Goal: Task Accomplishment & Management: Manage account settings

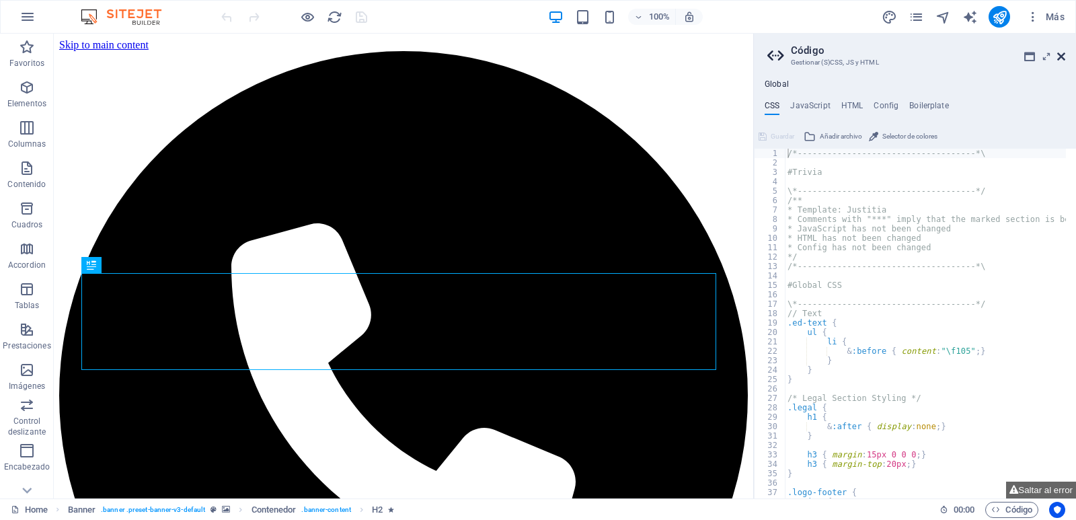
click at [1061, 54] on icon at bounding box center [1061, 56] width 8 height 11
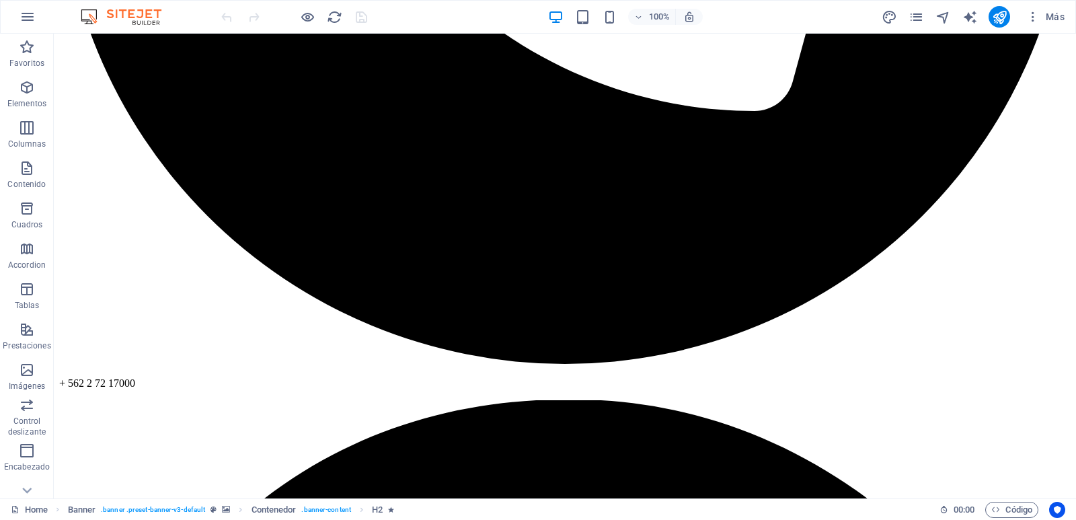
scroll to position [734, 0]
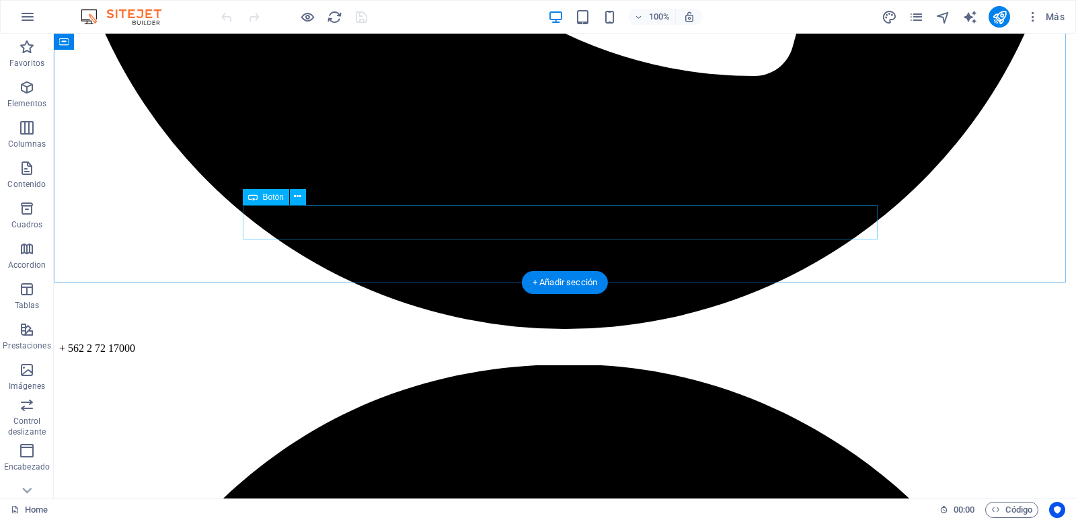
click at [301, 199] on icon at bounding box center [297, 197] width 7 height 14
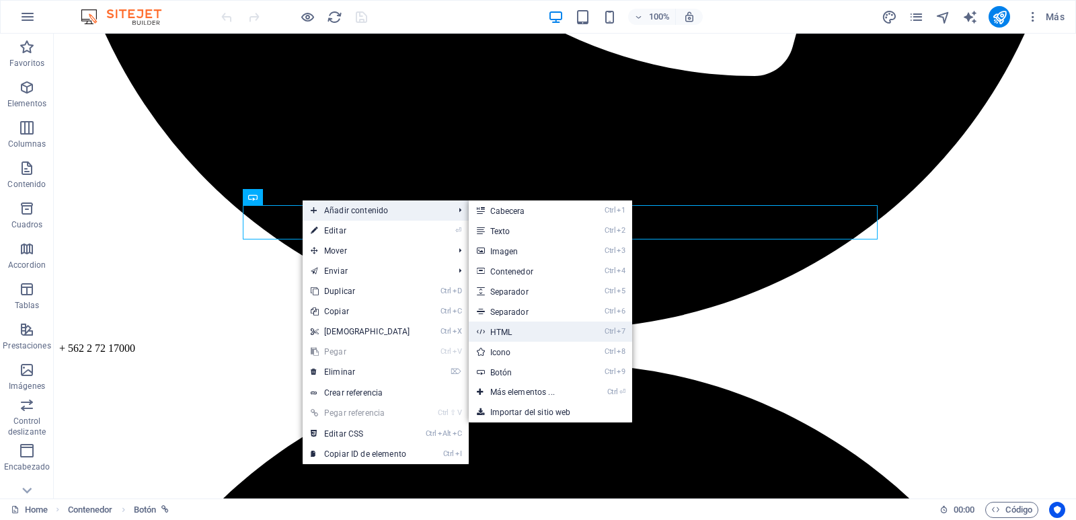
click at [517, 326] on link "Ctrl 7 HTML" at bounding box center [525, 331] width 113 height 20
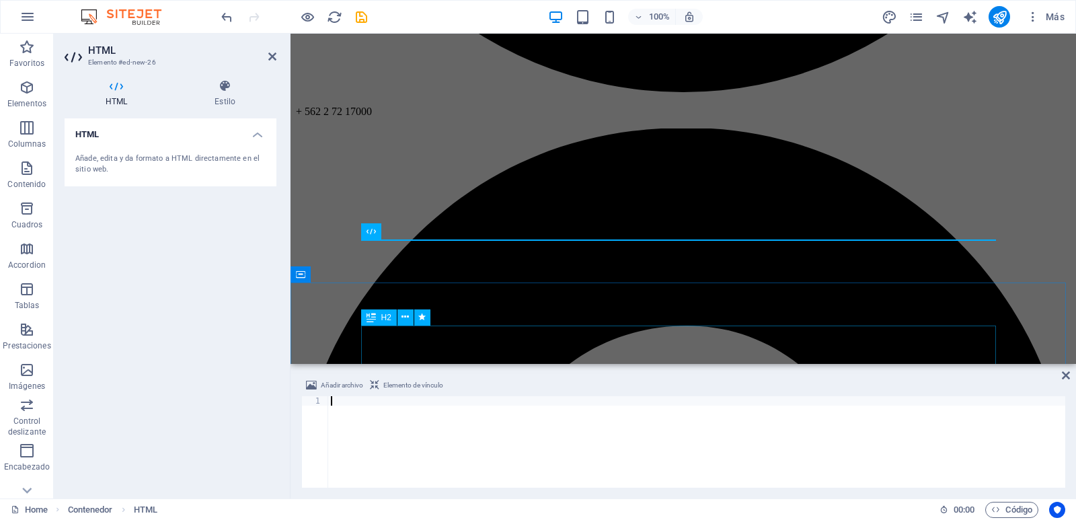
scroll to position [601, 0]
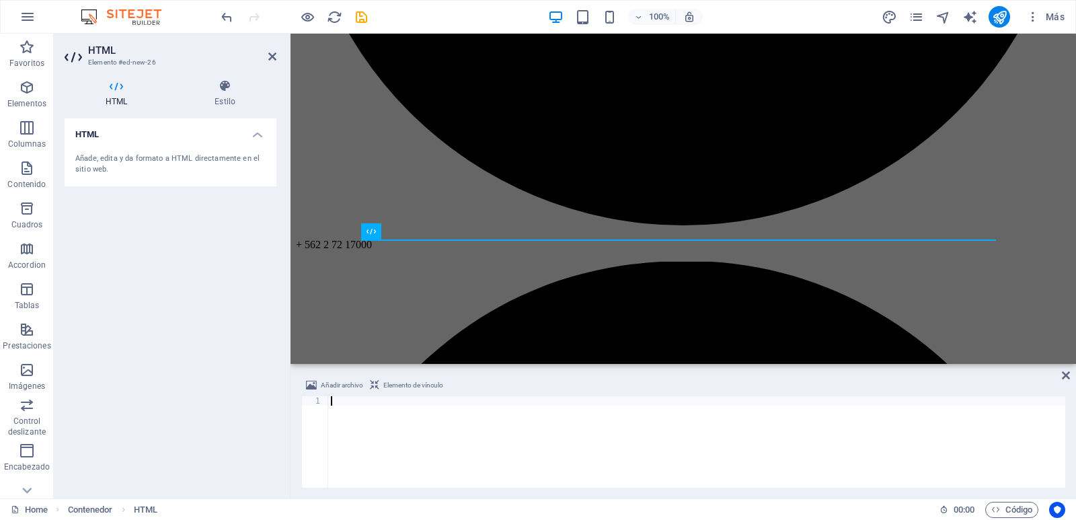
type textarea "[URL][DOMAIN_NAME]"
click at [273, 59] on icon at bounding box center [272, 56] width 8 height 11
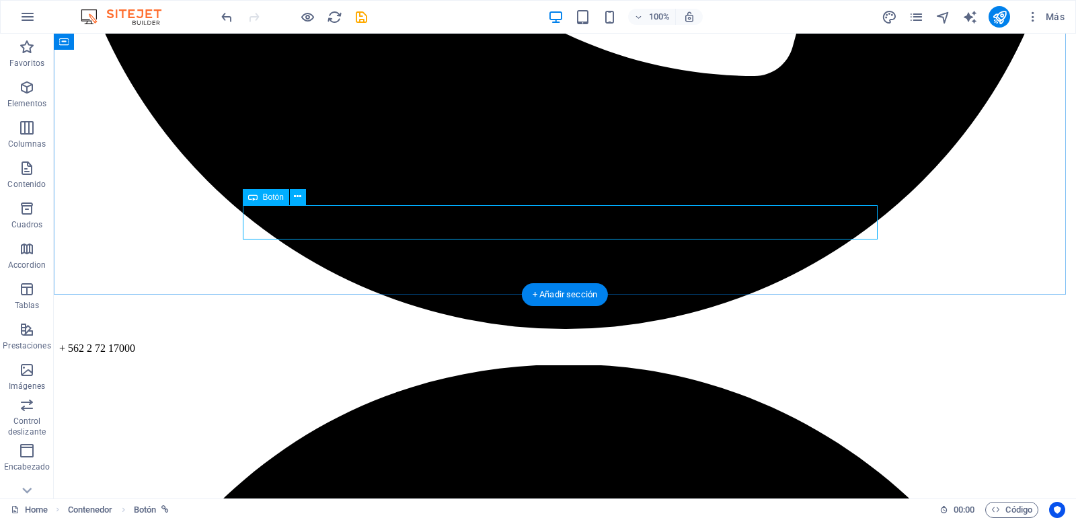
click at [295, 198] on icon at bounding box center [297, 197] width 7 height 14
click at [298, 196] on icon at bounding box center [297, 197] width 7 height 14
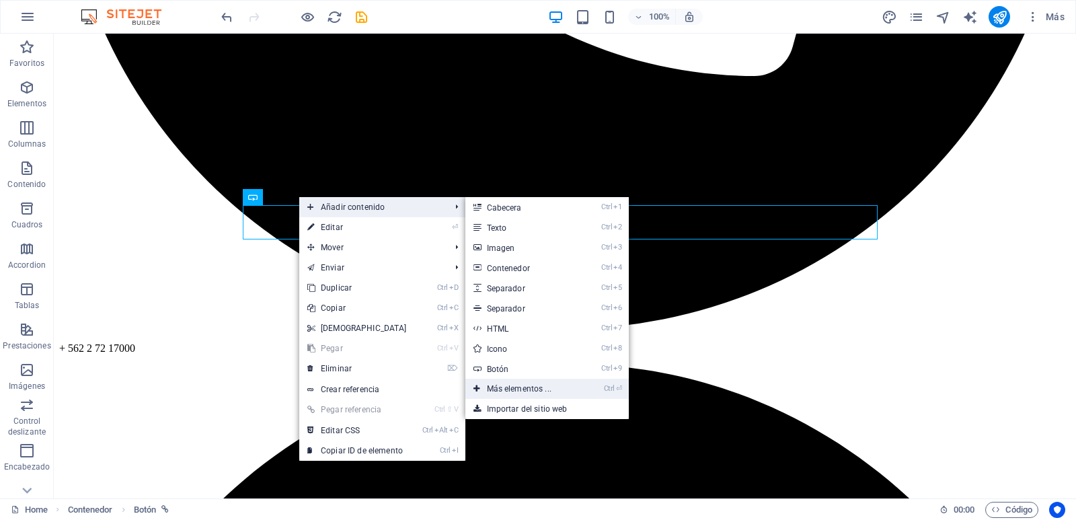
click at [518, 385] on link "Ctrl ⏎ Más elementos ..." at bounding box center [521, 389] width 113 height 20
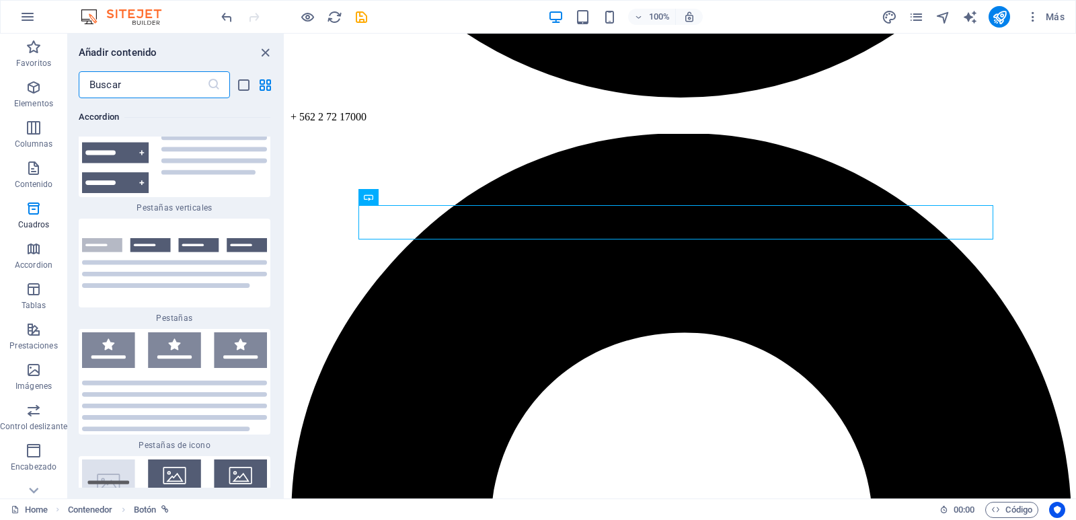
scroll to position [8904, 0]
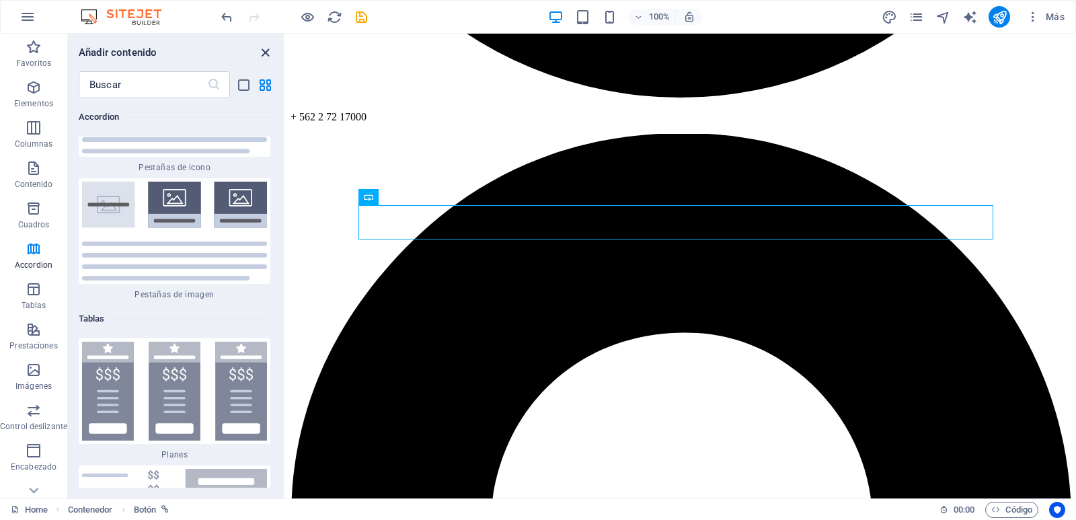
click at [264, 56] on icon "close panel" at bounding box center [265, 52] width 15 height 15
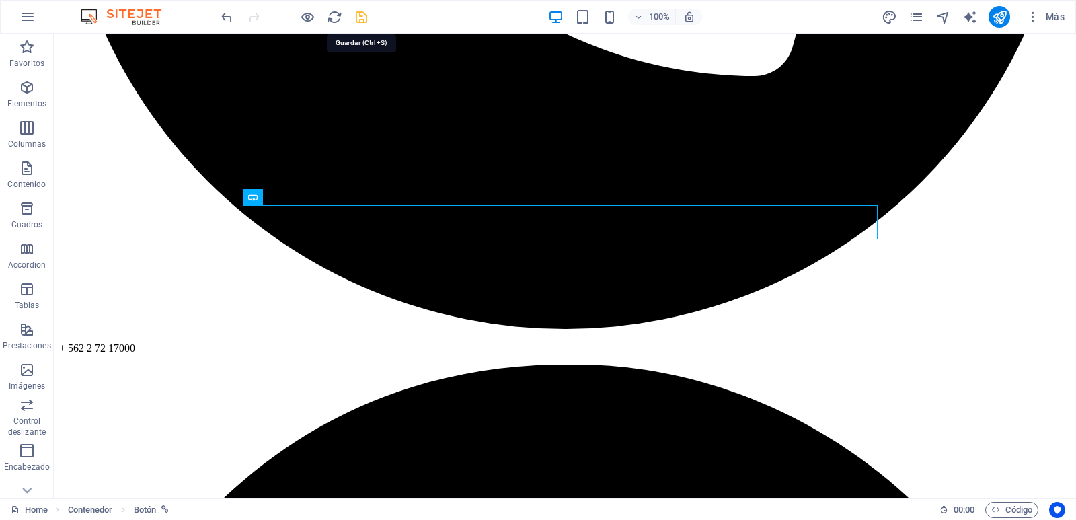
click at [364, 19] on icon "save" at bounding box center [361, 16] width 15 height 15
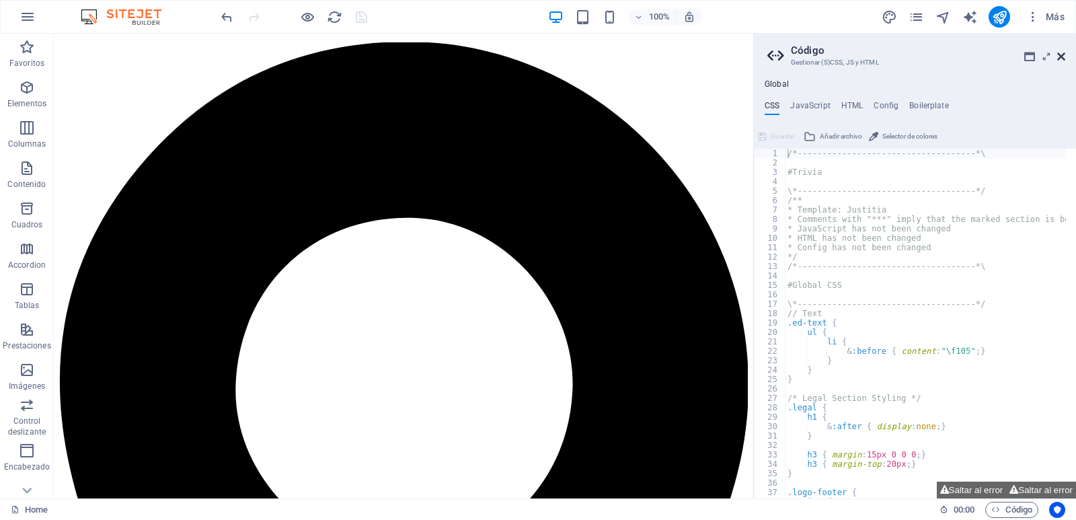
click at [1062, 54] on icon at bounding box center [1061, 56] width 8 height 11
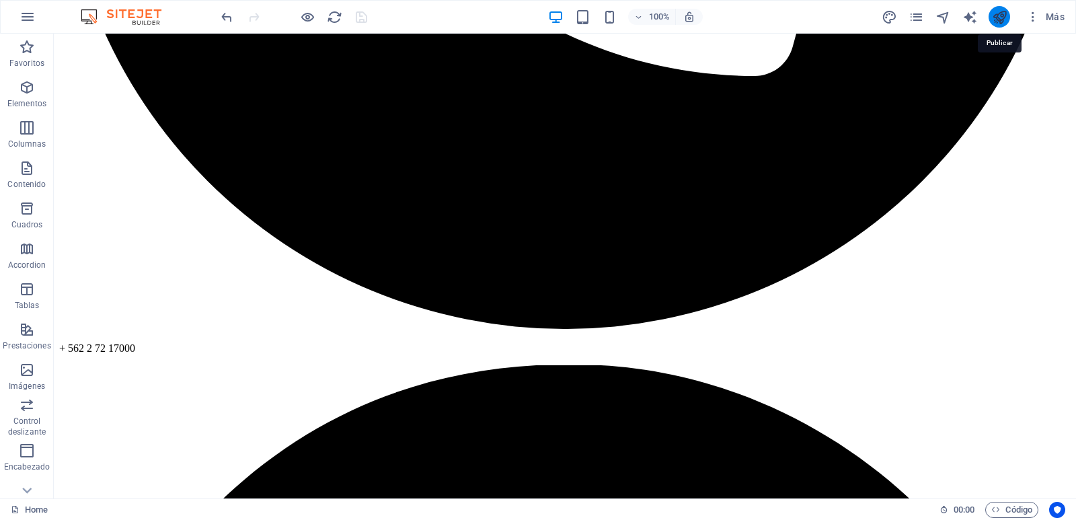
click at [999, 17] on icon "publish" at bounding box center [999, 16] width 15 height 15
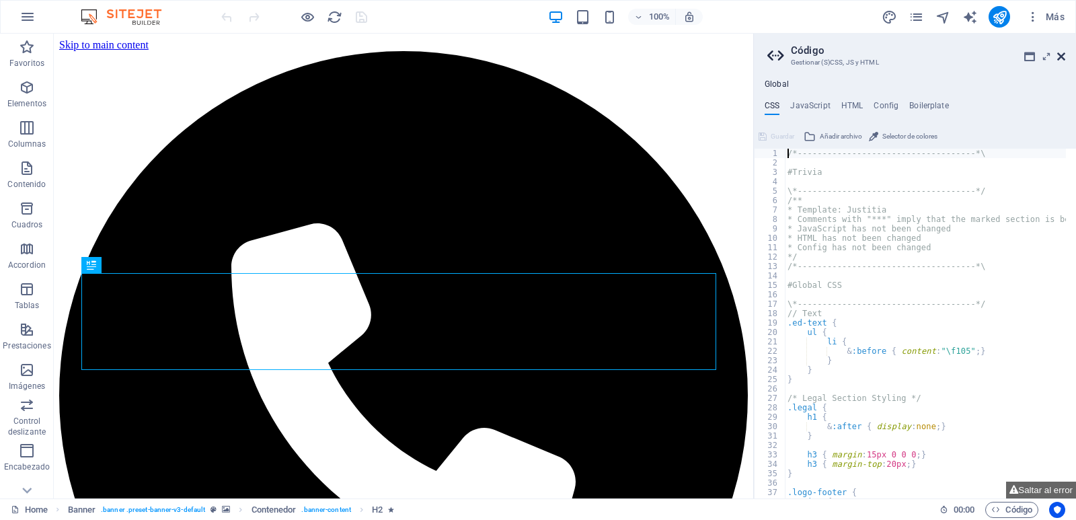
click at [1061, 53] on icon at bounding box center [1061, 56] width 8 height 11
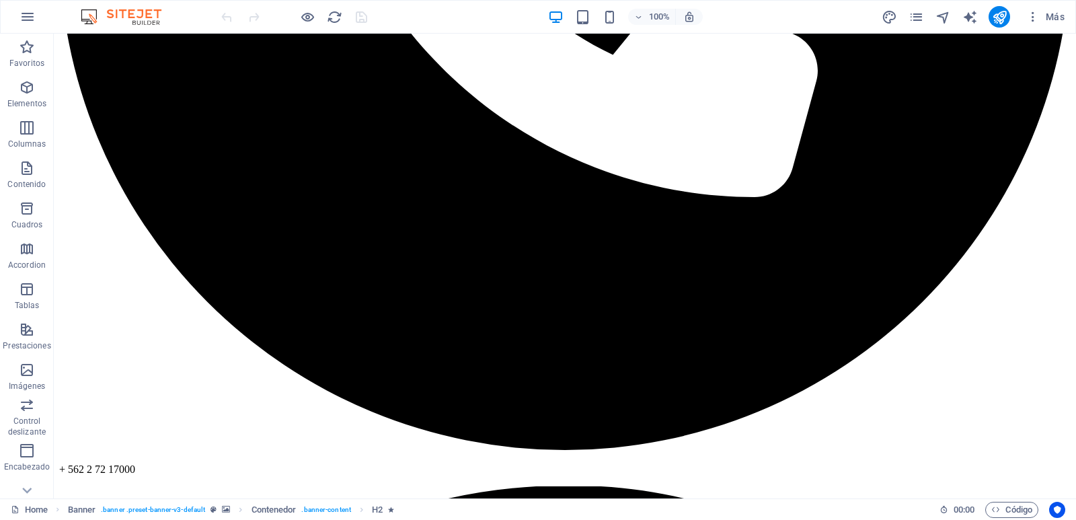
scroll to position [630, 0]
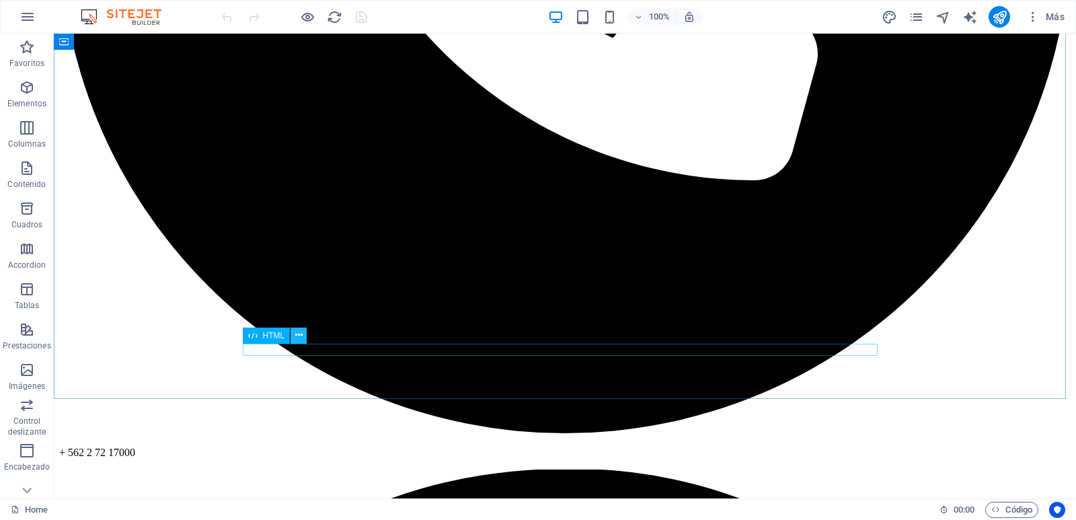
click at [303, 339] on button at bounding box center [299, 336] width 16 height 16
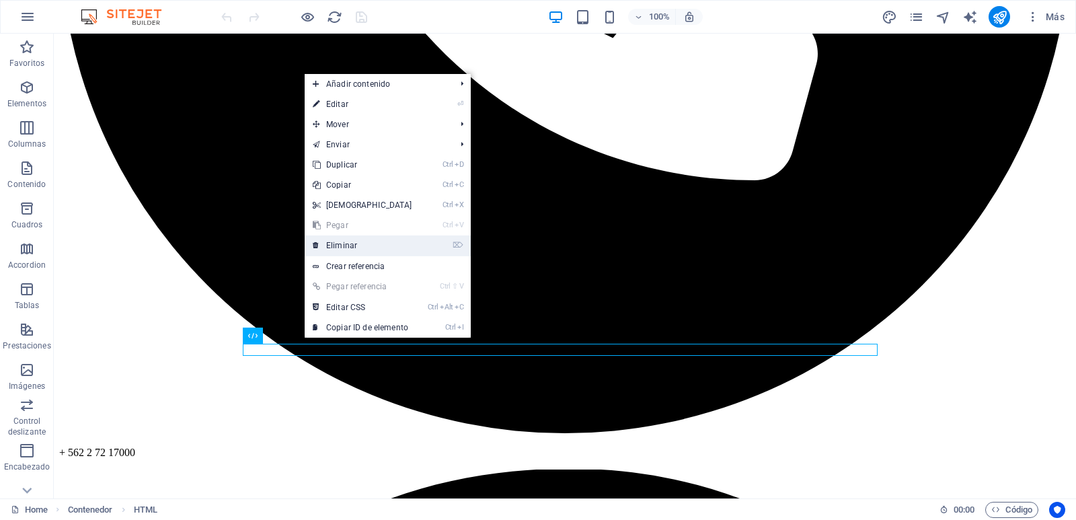
click at [328, 249] on link "⌦ Eliminar" at bounding box center [363, 245] width 116 height 20
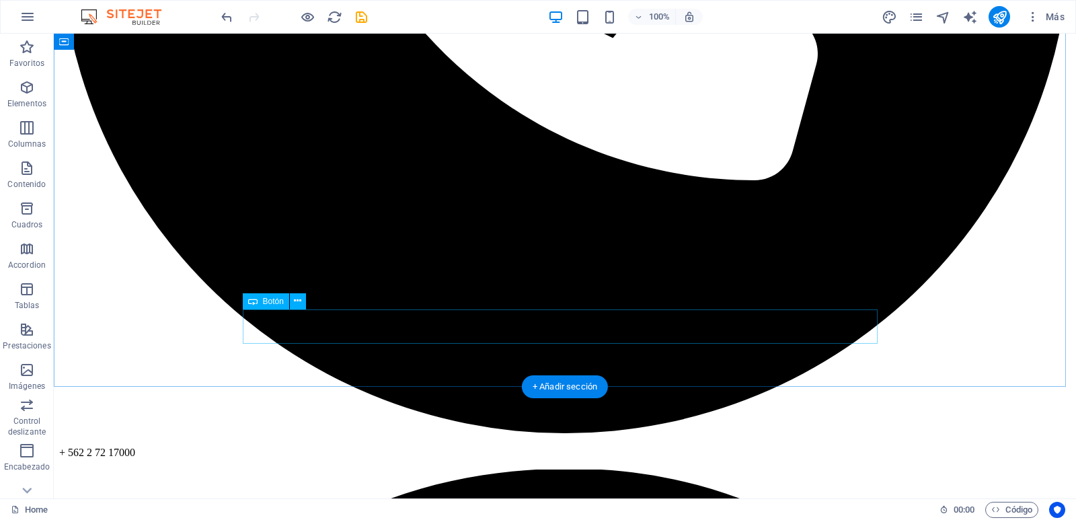
click at [268, 303] on span "Botón" at bounding box center [273, 301] width 21 height 8
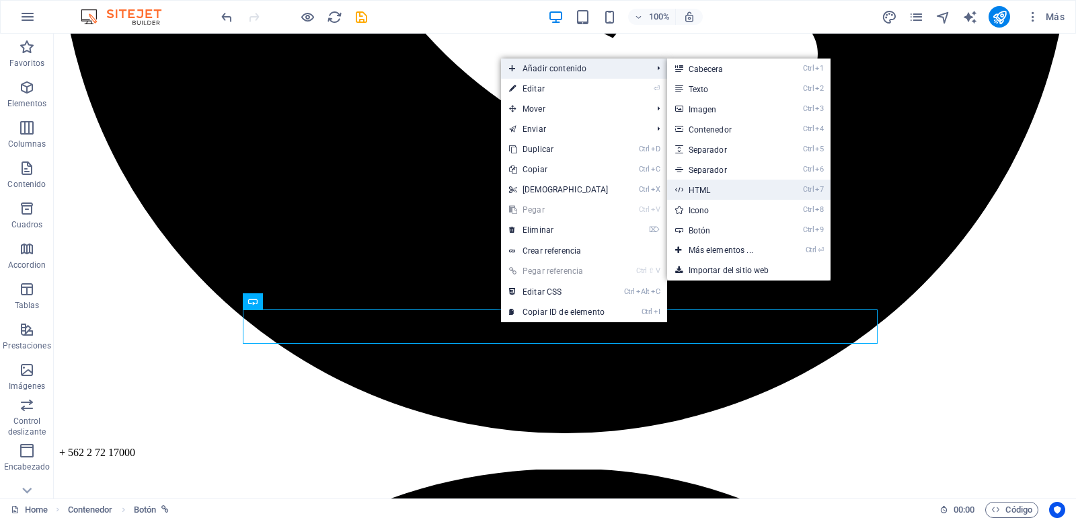
click at [693, 183] on link "Ctrl 7 HTML" at bounding box center [723, 190] width 113 height 20
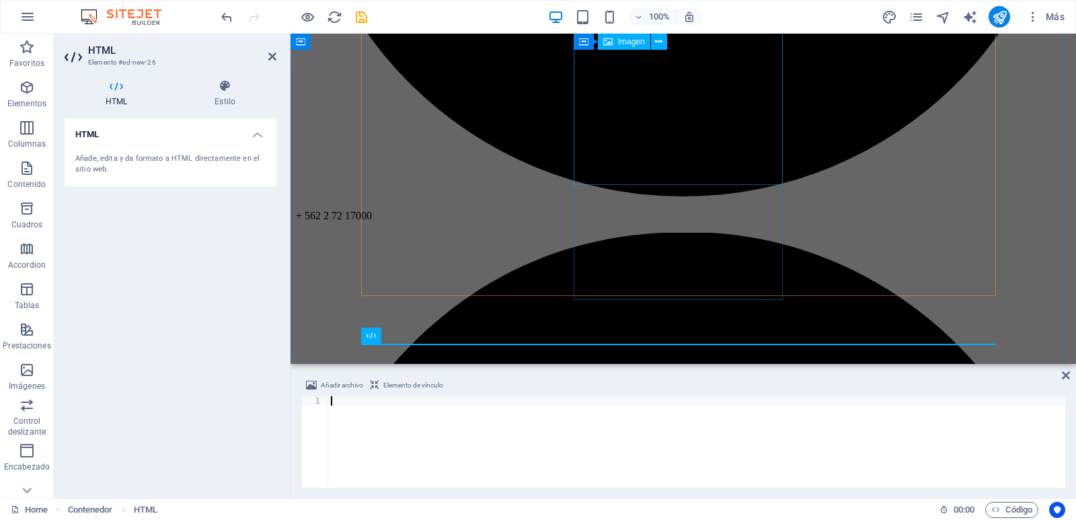
scroll to position [496, 0]
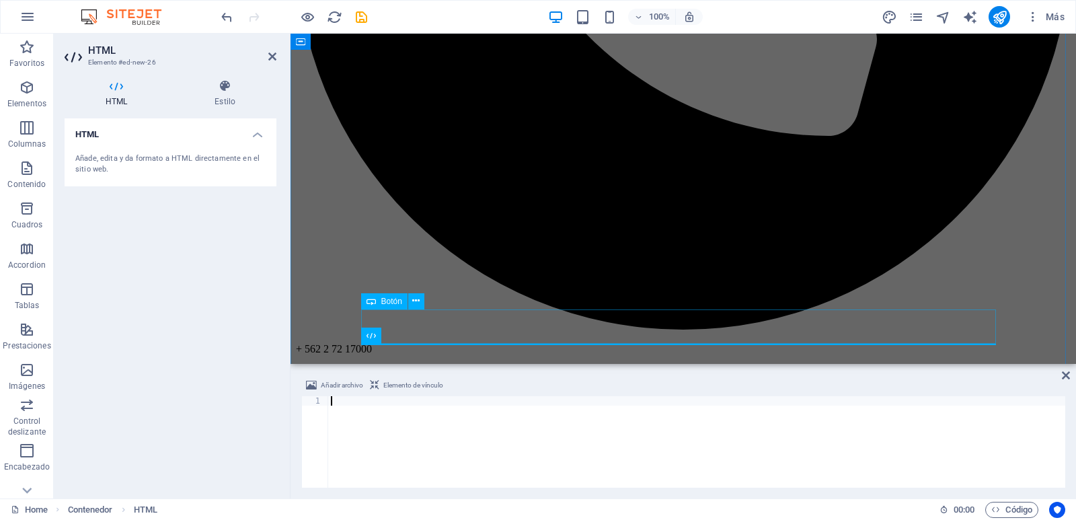
type textarea "https://fojas.cl/?motv=vista_descarga_web&cons_sel=not_preveho"
type textarea "ç"
type textarea "https://fojas.cl/?motv=vista_descarga_web&cons_sel=not_preveho"
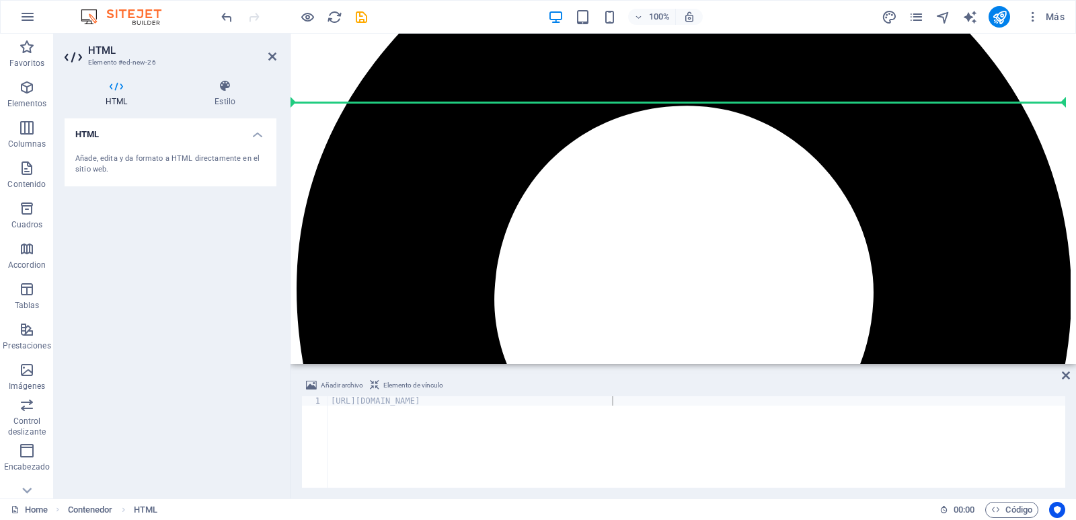
drag, startPoint x: 587, startPoint y: 351, endPoint x: 598, endPoint y: 336, distance: 18.3
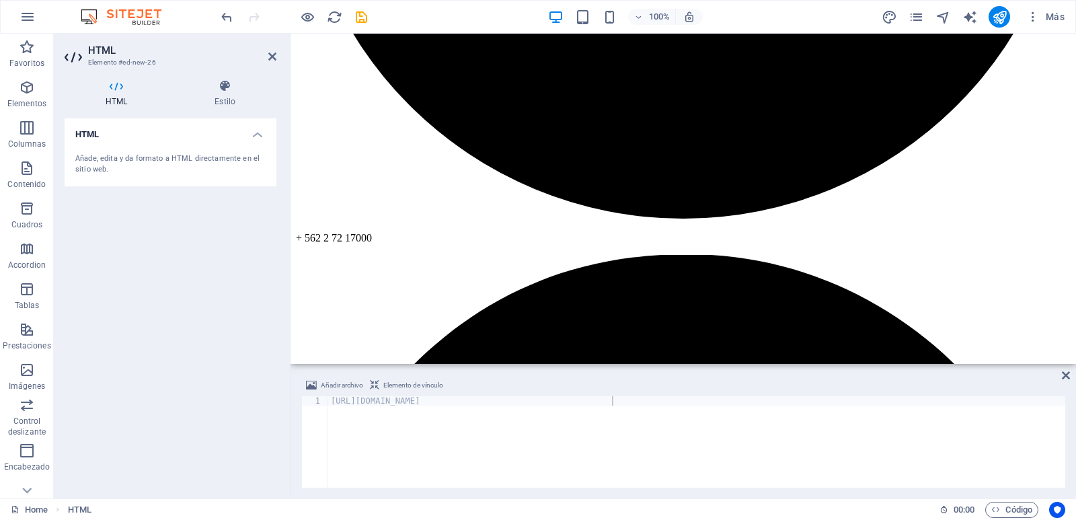
scroll to position [590, 0]
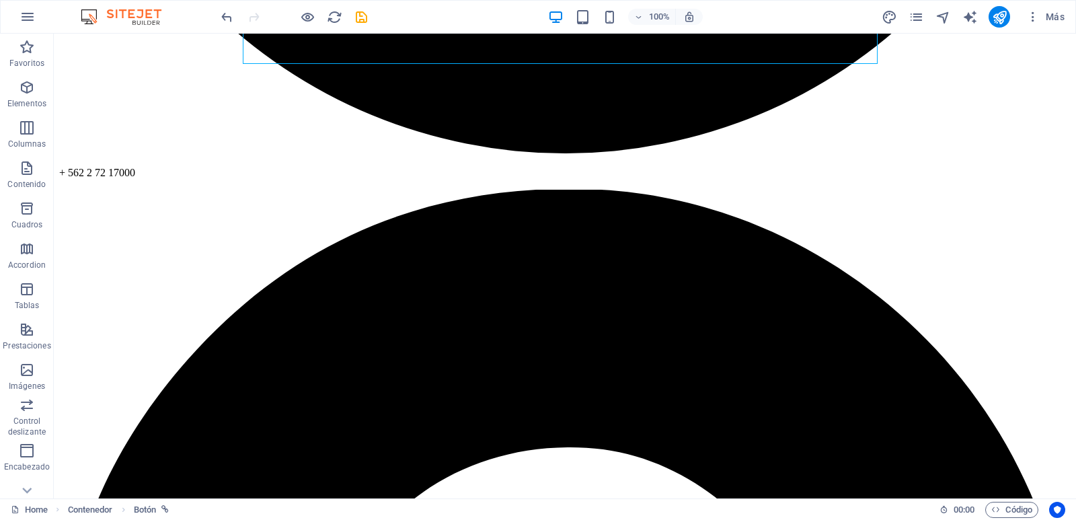
scroll to position [912, 0]
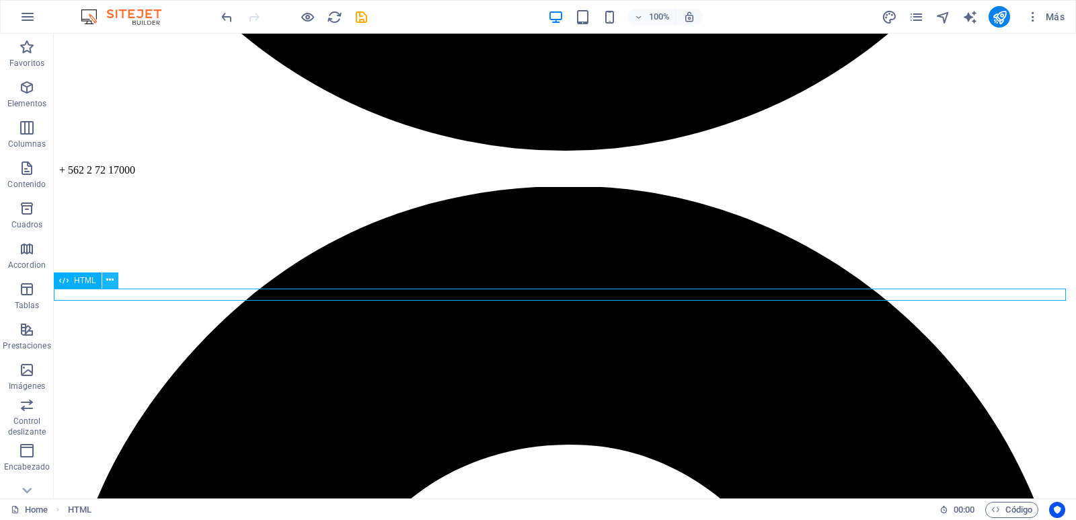
click at [112, 282] on icon at bounding box center [109, 280] width 7 height 14
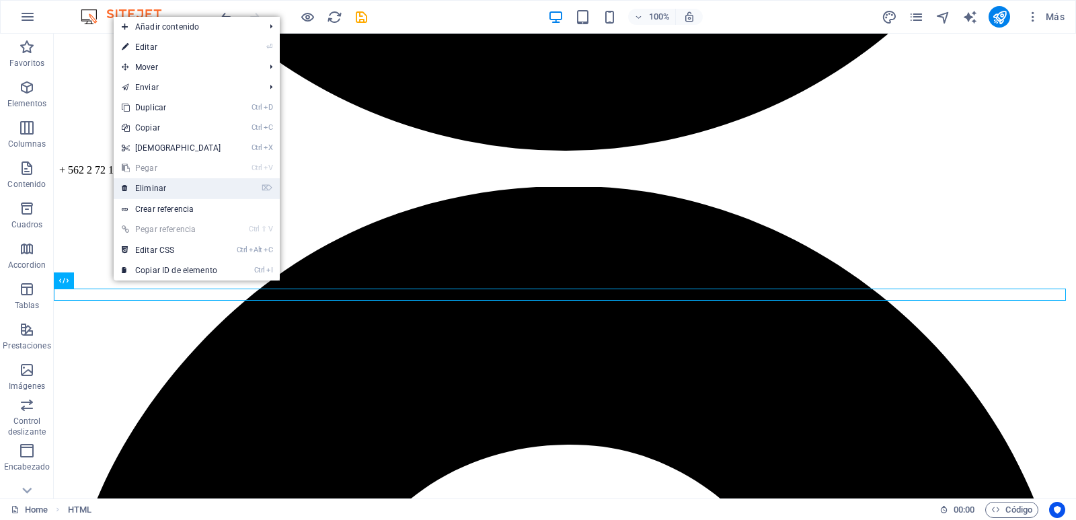
click at [152, 185] on link "⌦ Eliminar" at bounding box center [172, 188] width 116 height 20
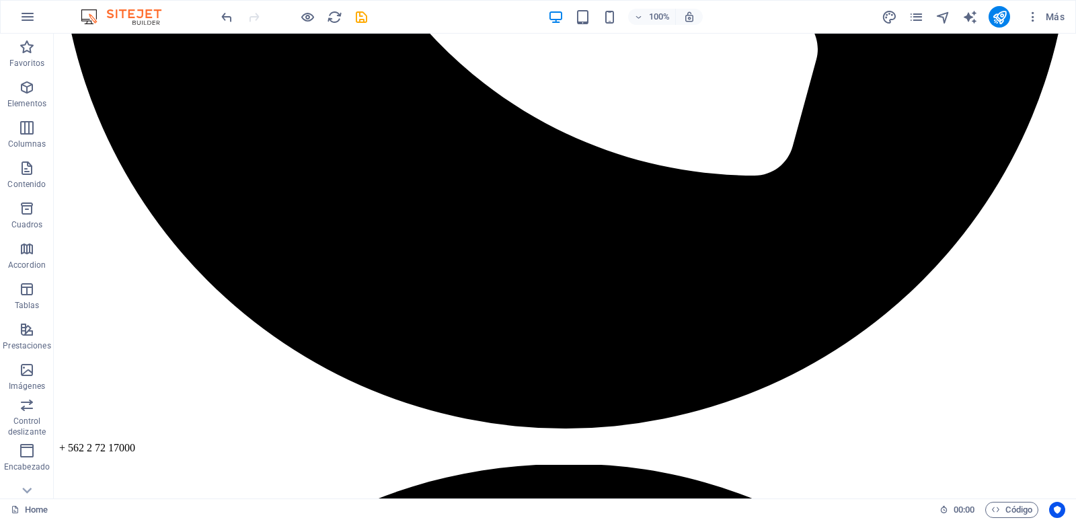
scroll to position [612, 0]
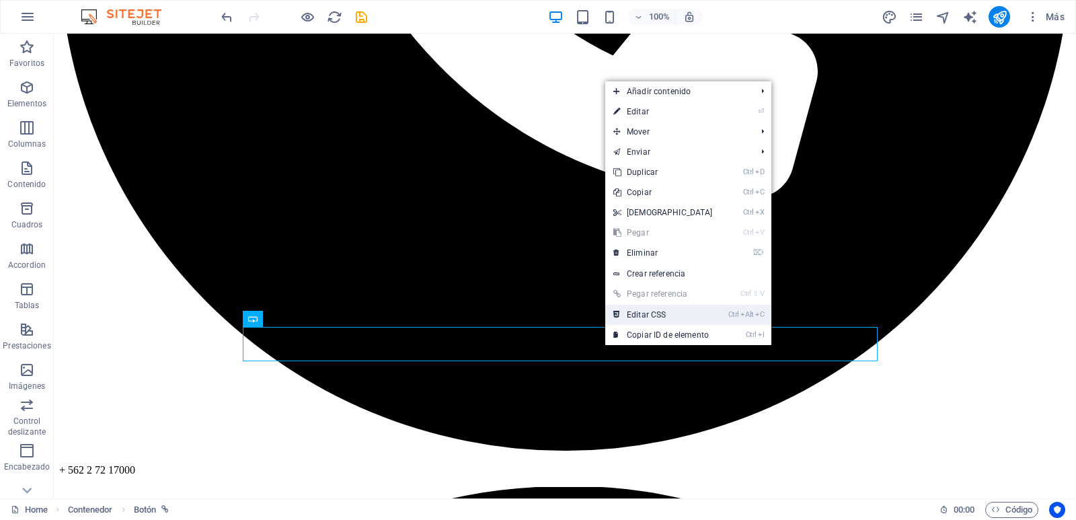
click at [642, 311] on link "Ctrl Alt C Editar CSS" at bounding box center [663, 315] width 116 height 20
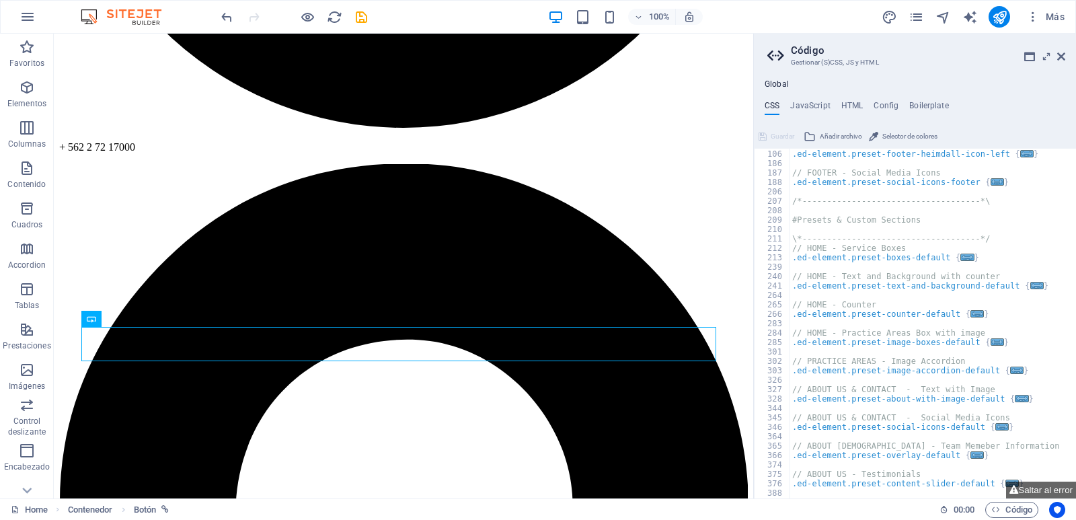
scroll to position [567, 0]
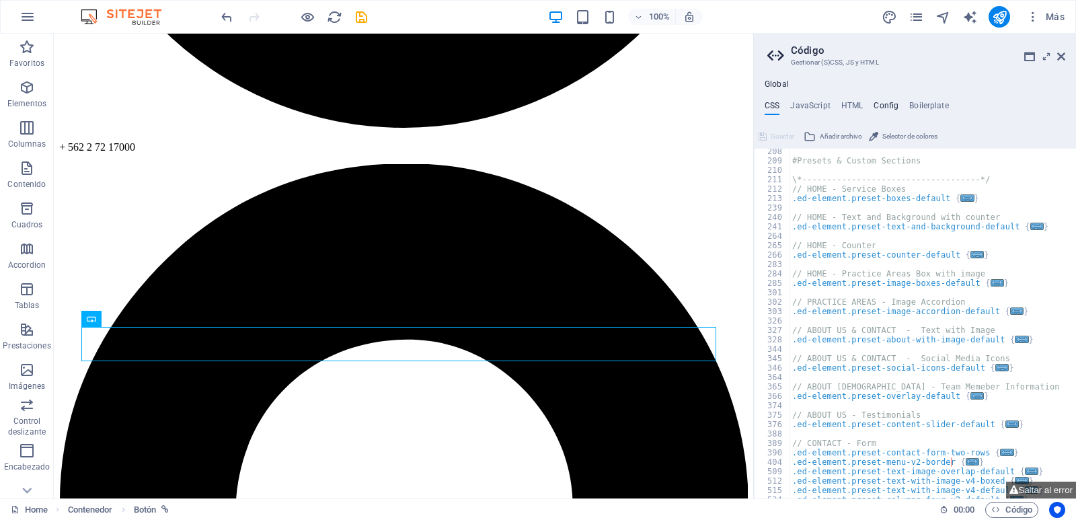
click at [889, 102] on h4 "Config" at bounding box center [886, 108] width 25 height 15
type textarea "$color-background: #ffffff;"
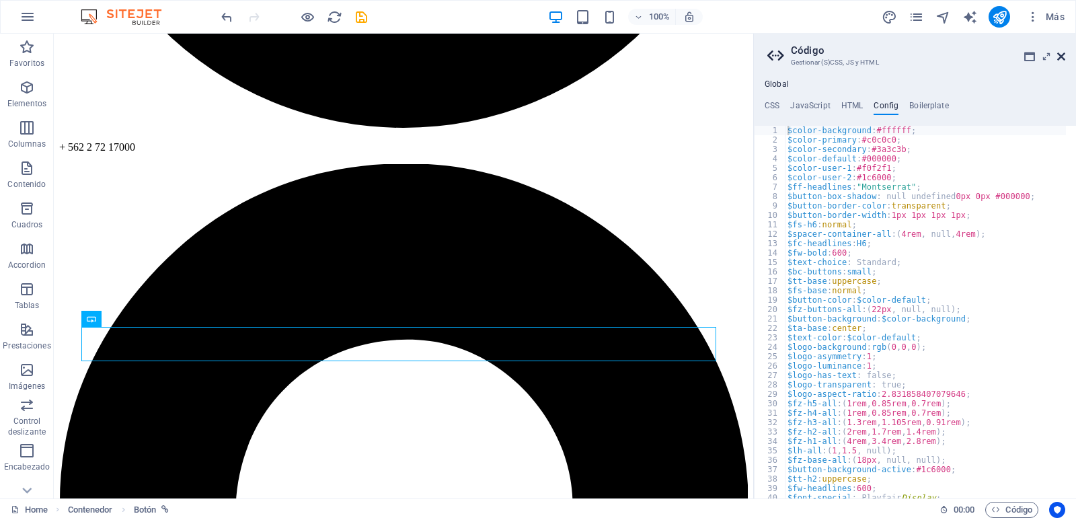
click at [1059, 54] on icon at bounding box center [1061, 56] width 8 height 11
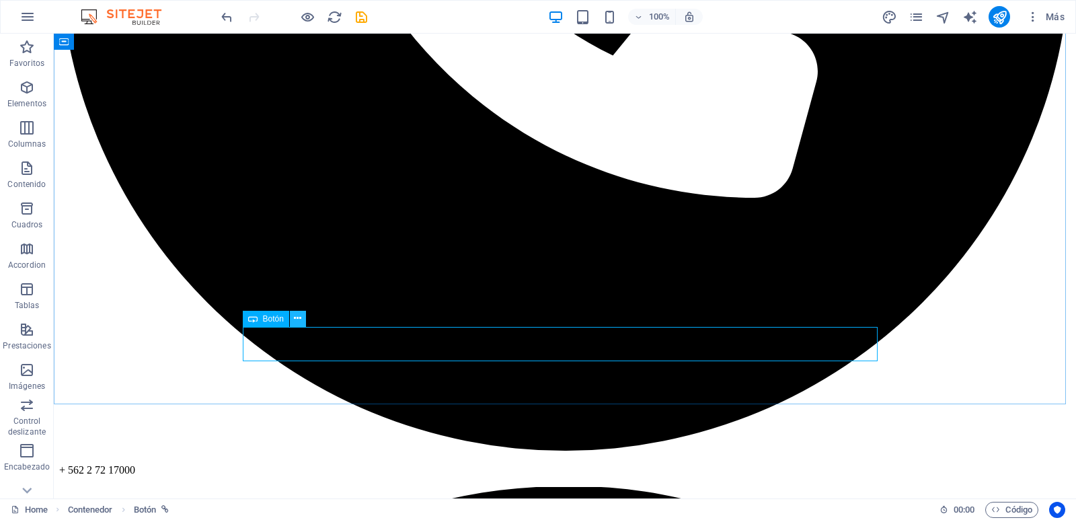
click at [300, 319] on icon at bounding box center [297, 318] width 7 height 14
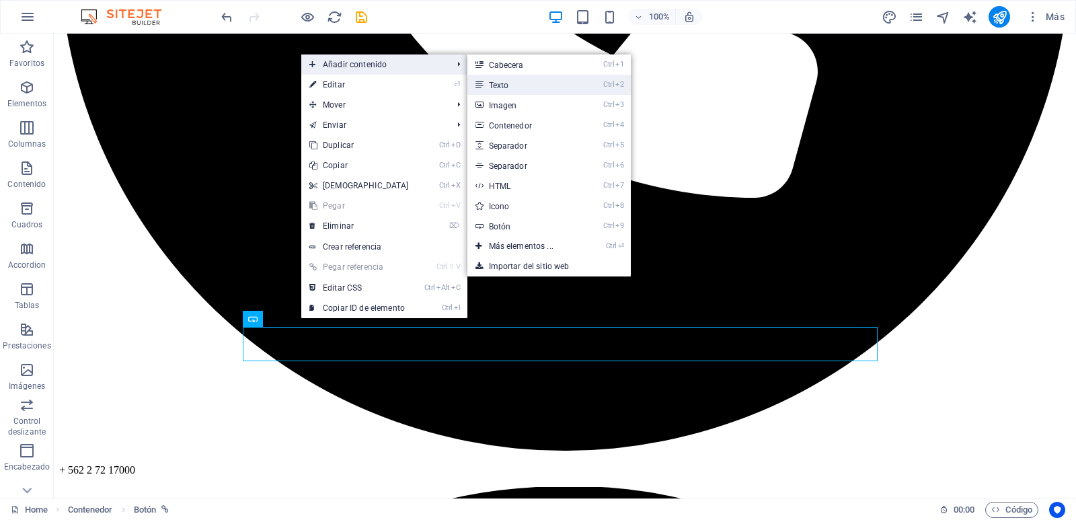
click at [496, 82] on link "Ctrl 2 Texto" at bounding box center [523, 85] width 113 height 20
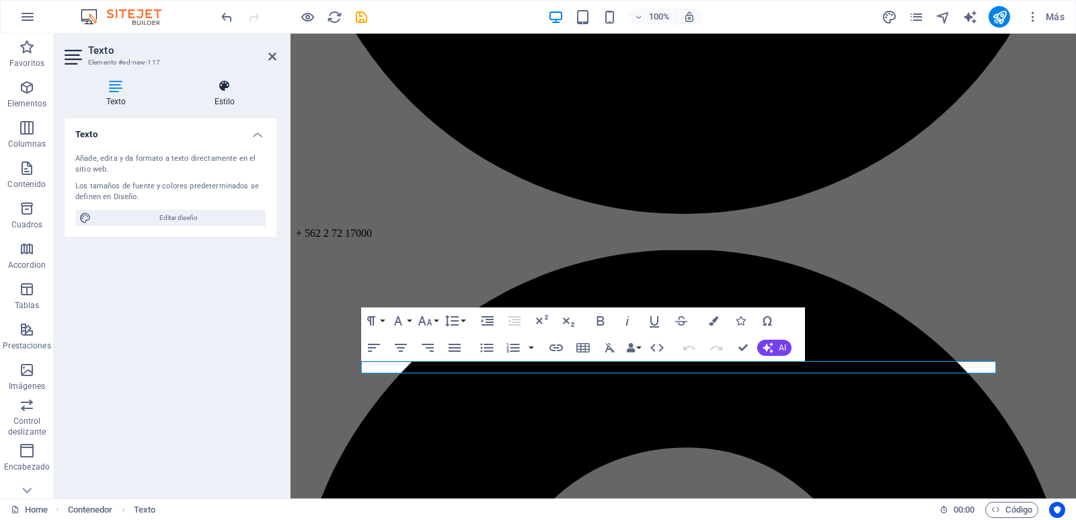
click at [222, 96] on h4 "Estilo" at bounding box center [225, 93] width 104 height 28
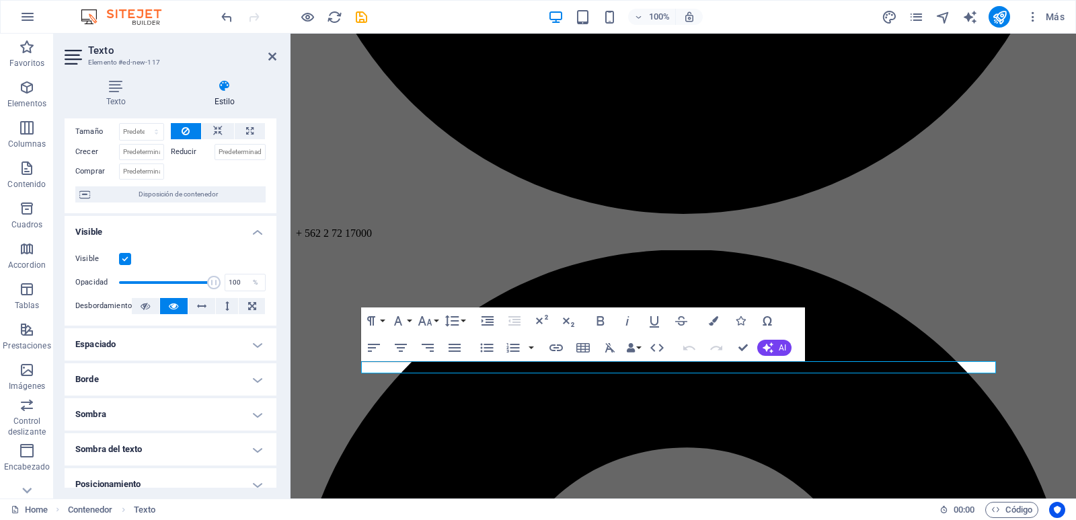
scroll to position [0, 0]
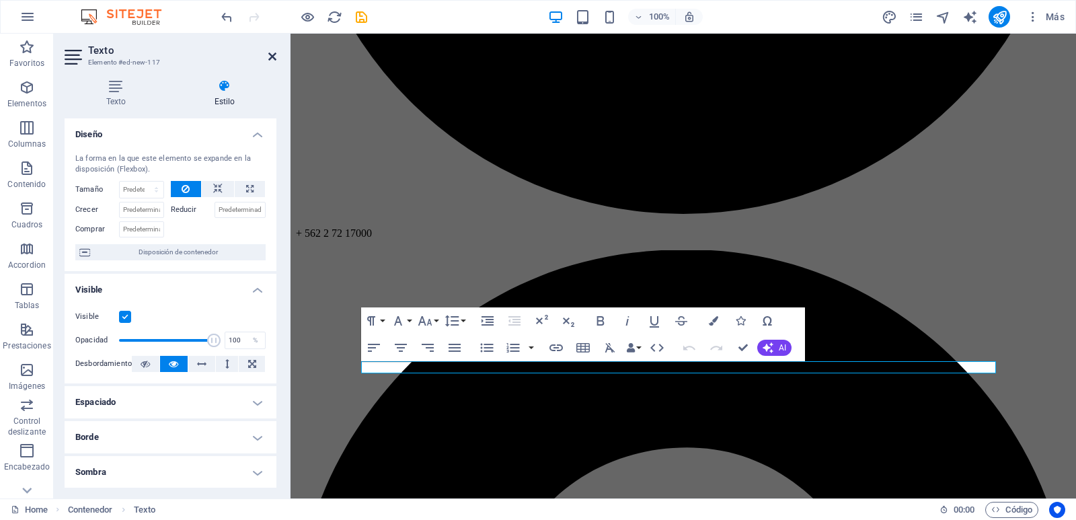
click at [270, 54] on icon at bounding box center [272, 56] width 8 height 11
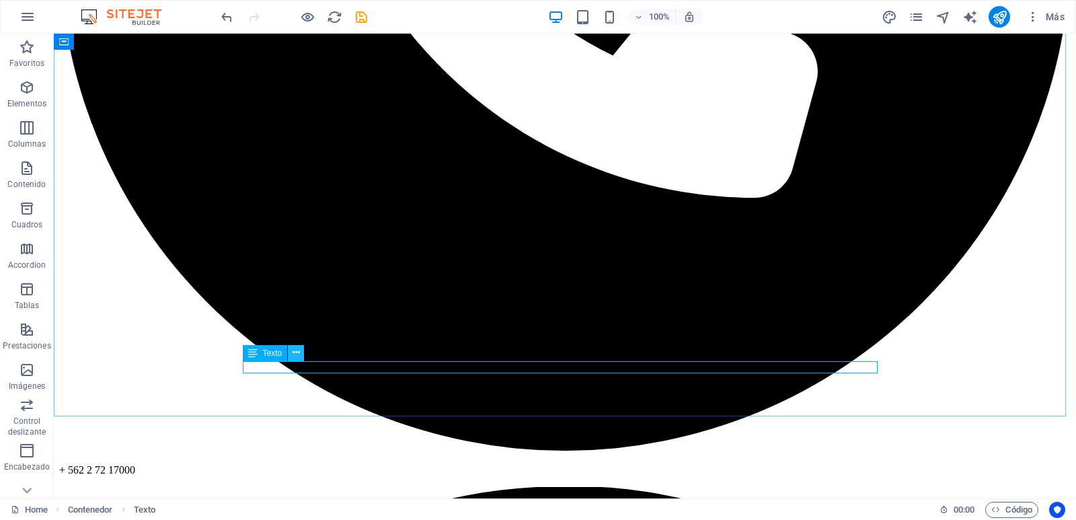
click at [297, 354] on icon at bounding box center [296, 353] width 7 height 14
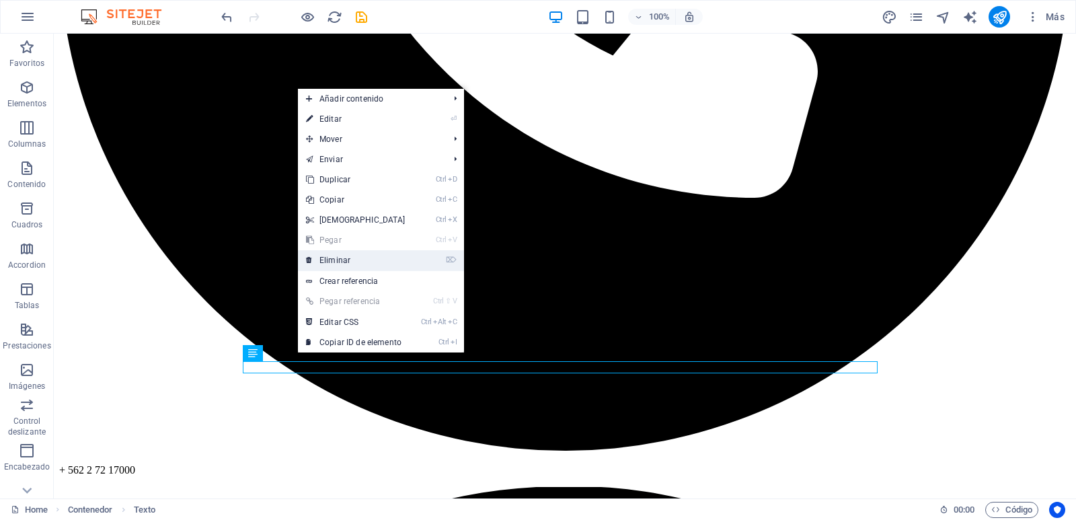
click at [338, 255] on link "⌦ Eliminar" at bounding box center [356, 260] width 116 height 20
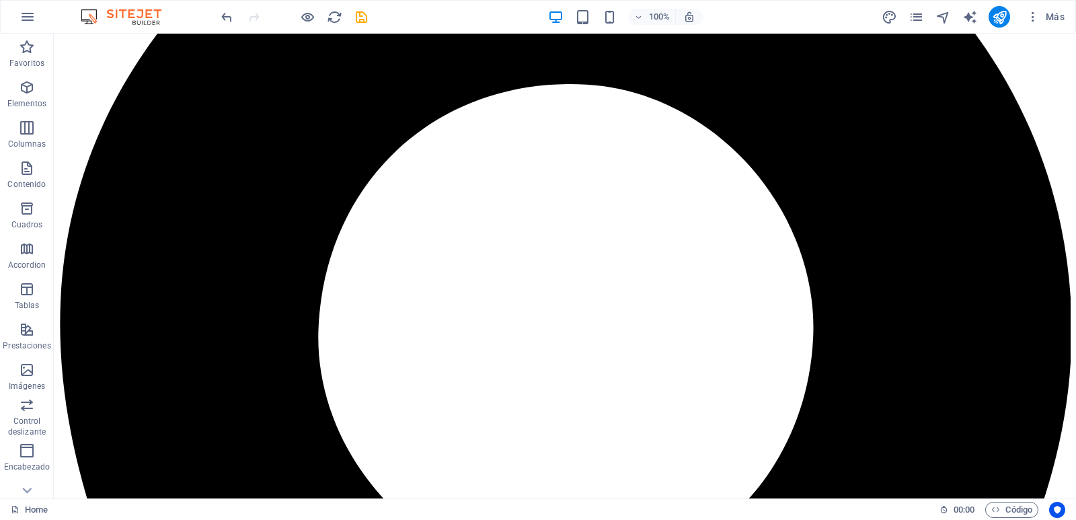
scroll to position [1323, 0]
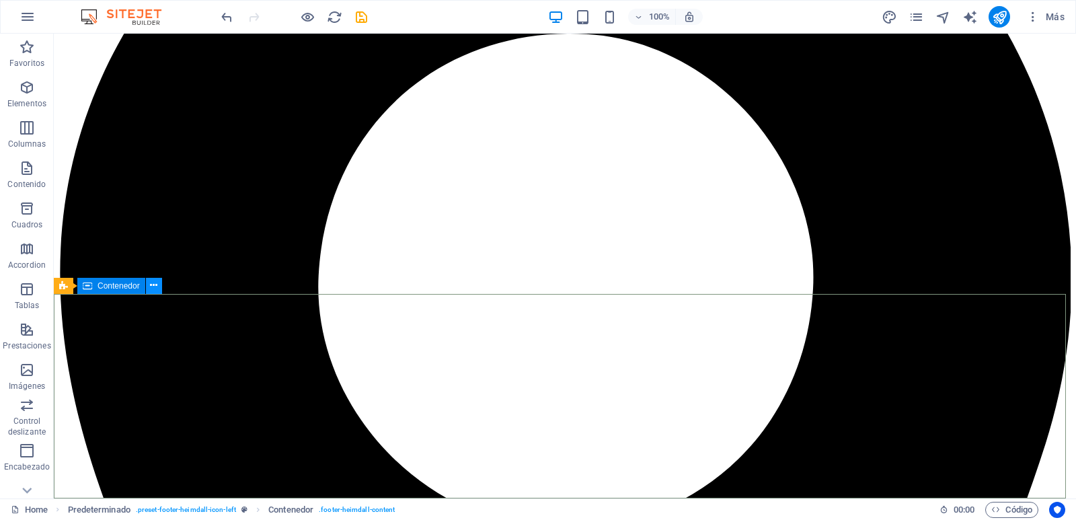
click at [154, 289] on icon at bounding box center [153, 285] width 7 height 14
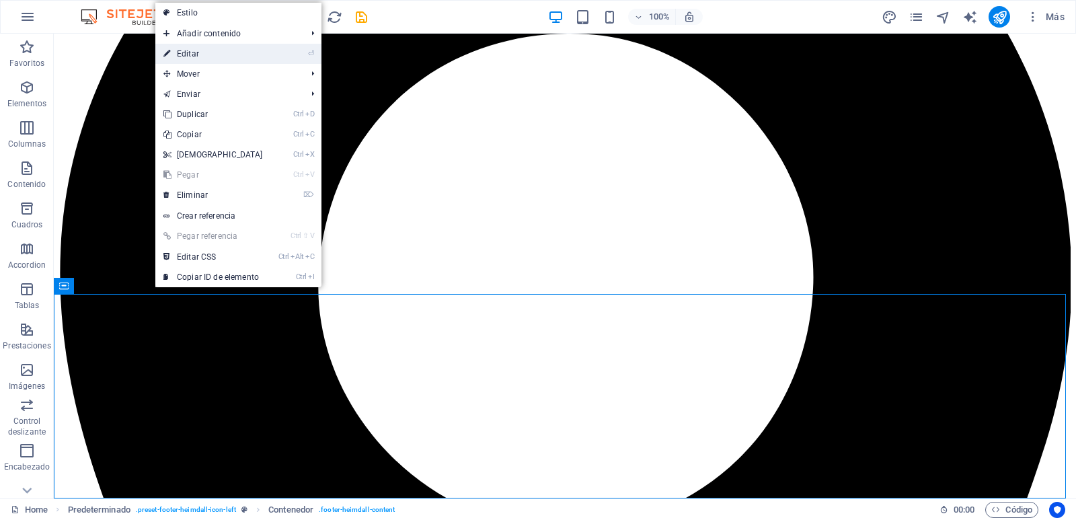
click at [233, 56] on link "⏎ Editar" at bounding box center [213, 54] width 116 height 20
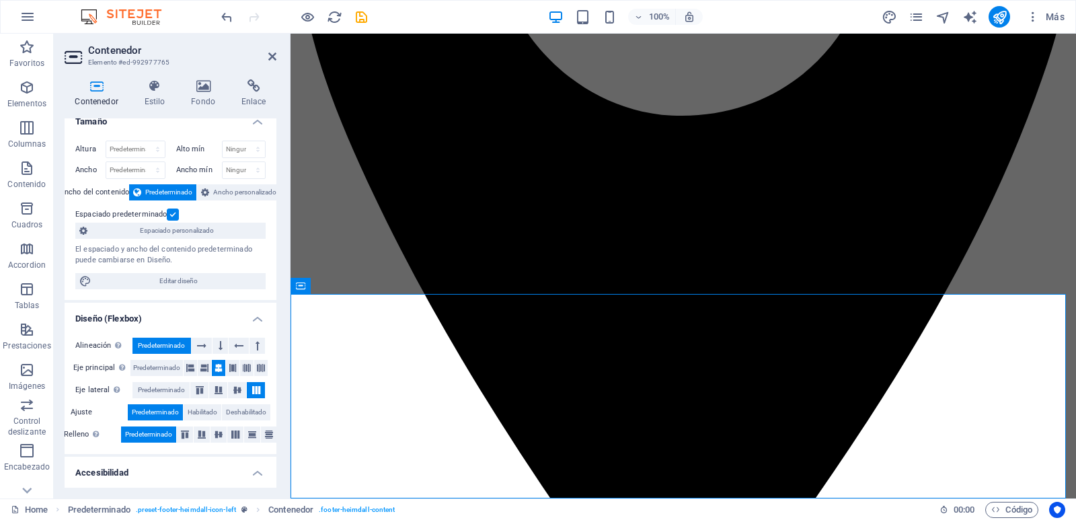
scroll to position [0, 0]
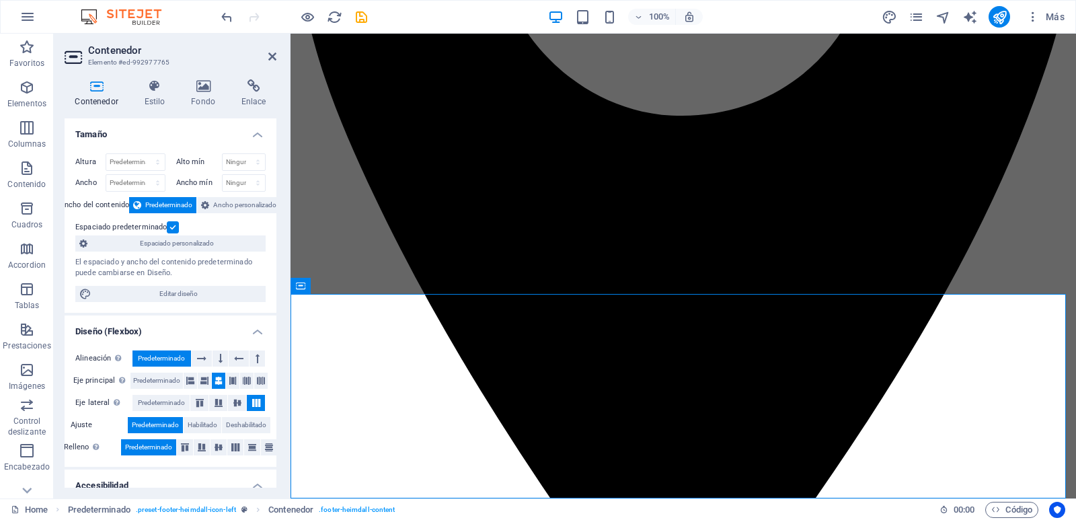
drag, startPoint x: 274, startPoint y: 230, endPoint x: 1, endPoint y: 93, distance: 305.3
click at [272, 260] on div "Altura Predeterminado px rem % vh vw Alto mín Ninguno px rem % vh vw Ancho Pred…" at bounding box center [171, 228] width 212 height 170
click at [270, 56] on icon at bounding box center [272, 56] width 8 height 11
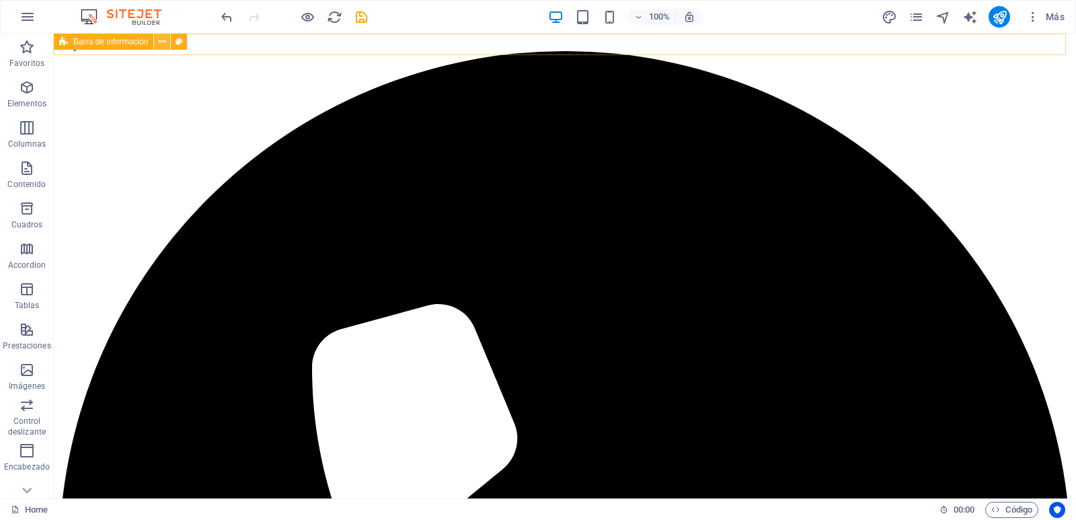
click at [164, 42] on icon at bounding box center [162, 42] width 7 height 14
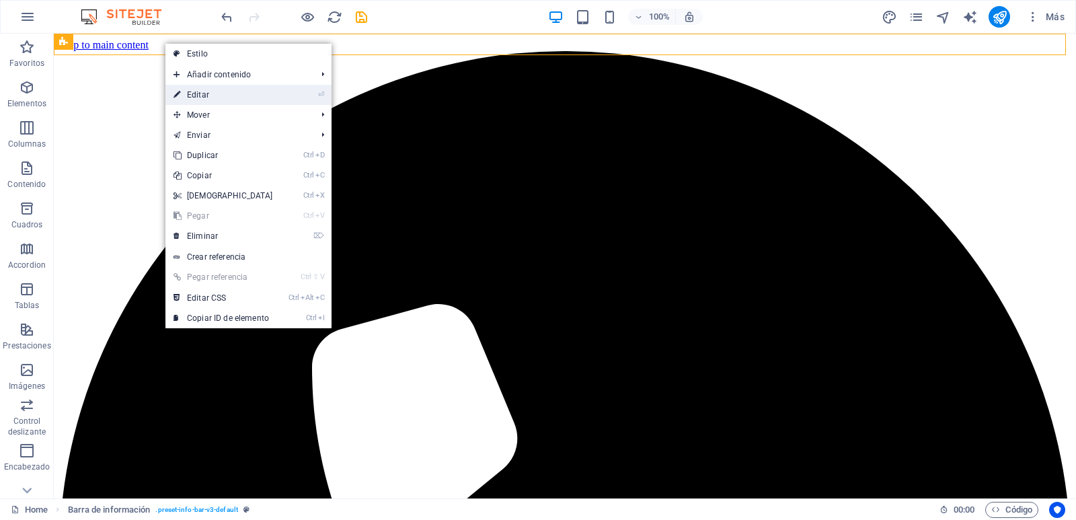
click at [190, 95] on link "⏎ Editar" at bounding box center [223, 95] width 116 height 20
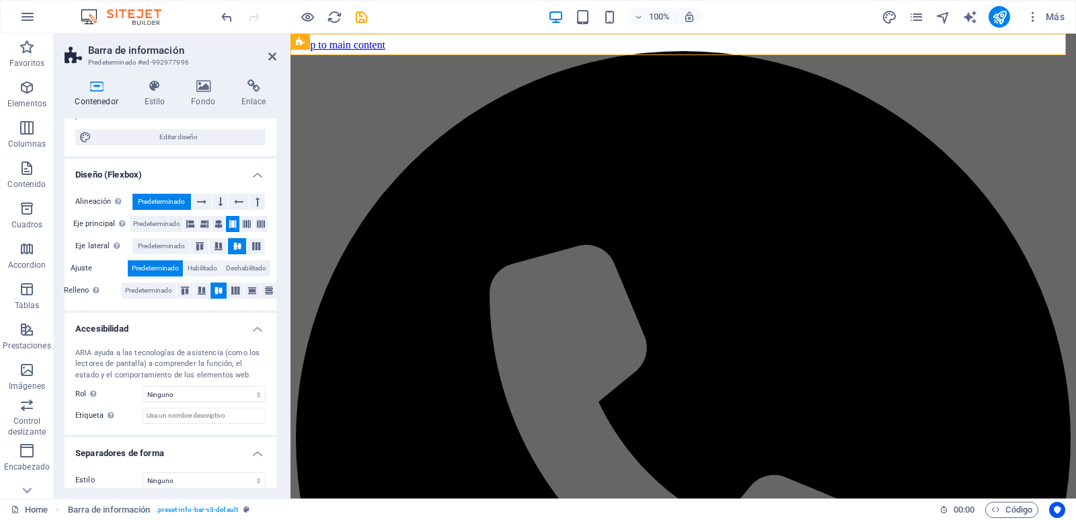
scroll to position [168, 0]
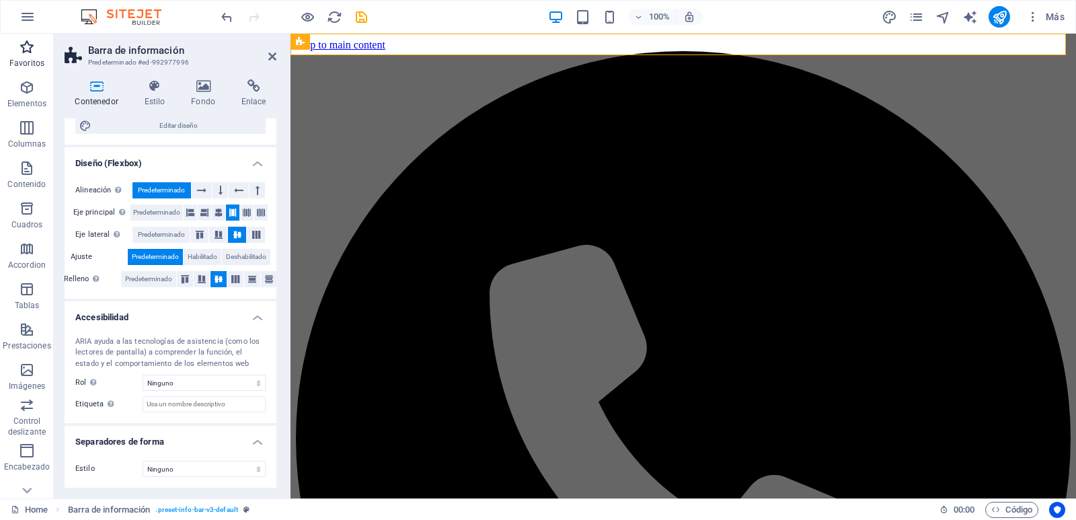
click at [28, 44] on icon "button" at bounding box center [27, 47] width 16 height 16
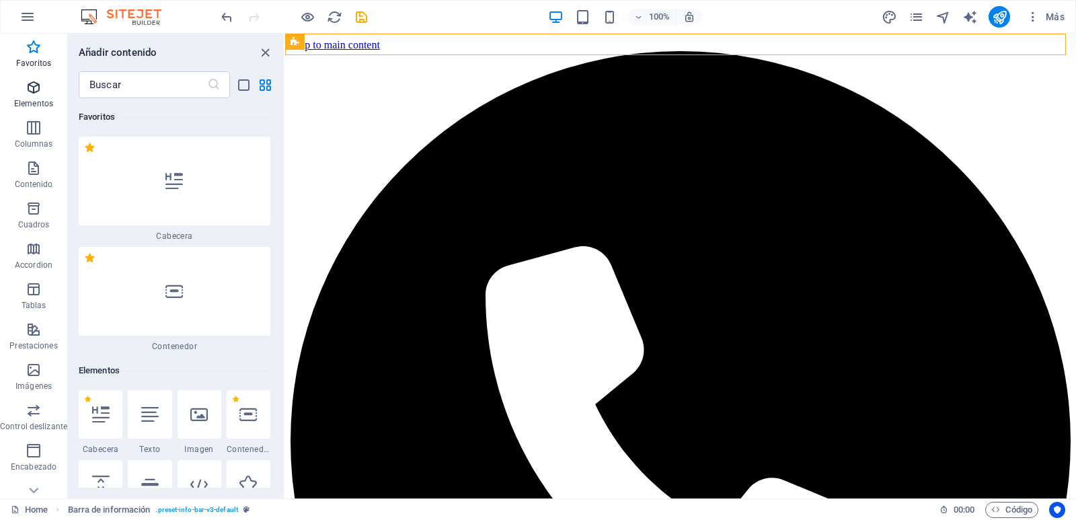
click at [28, 87] on icon "button" at bounding box center [34, 87] width 16 height 16
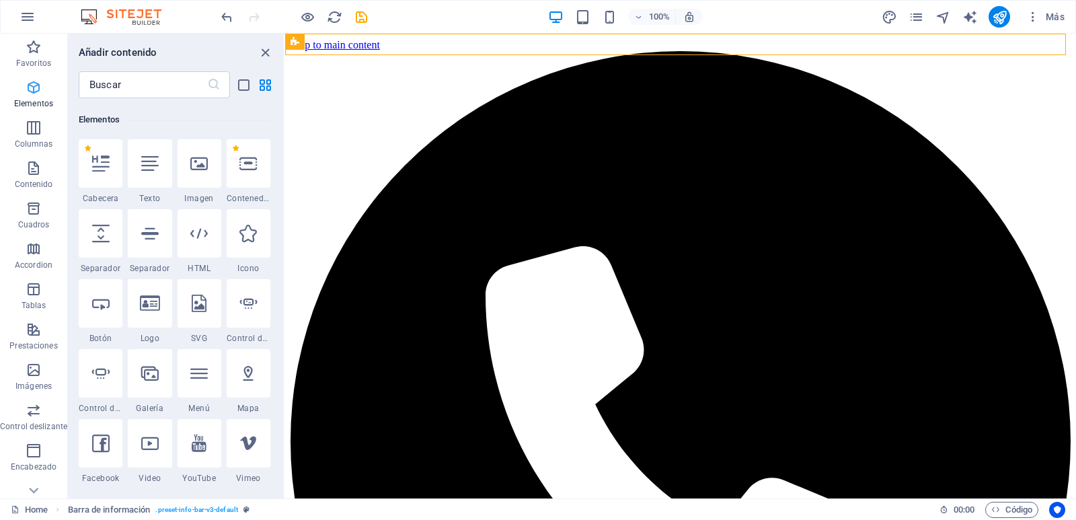
scroll to position [254, 0]
click at [32, 134] on icon "button" at bounding box center [34, 128] width 16 height 16
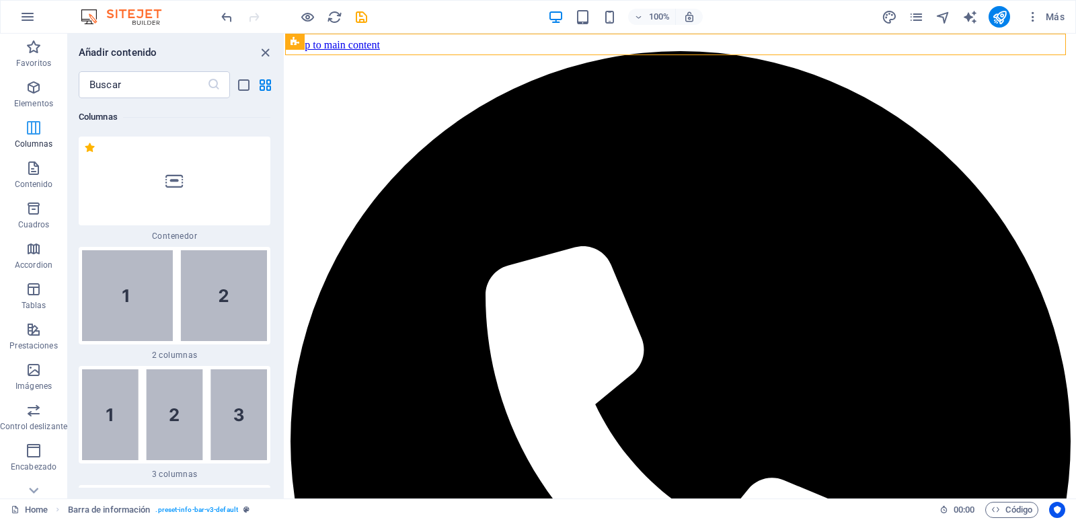
scroll to position [776, 0]
click at [34, 167] on icon "button" at bounding box center [34, 168] width 16 height 16
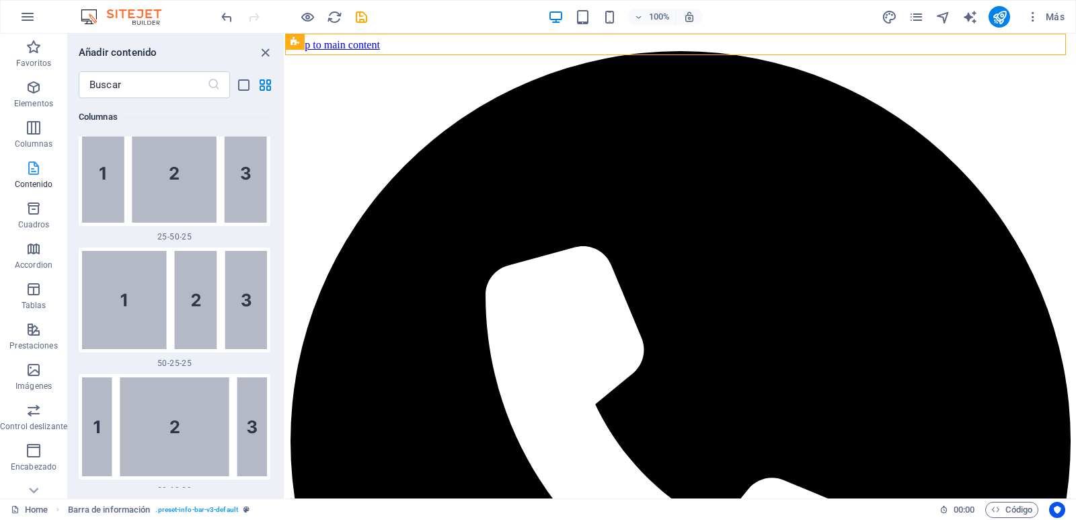
scroll to position [4518, 0]
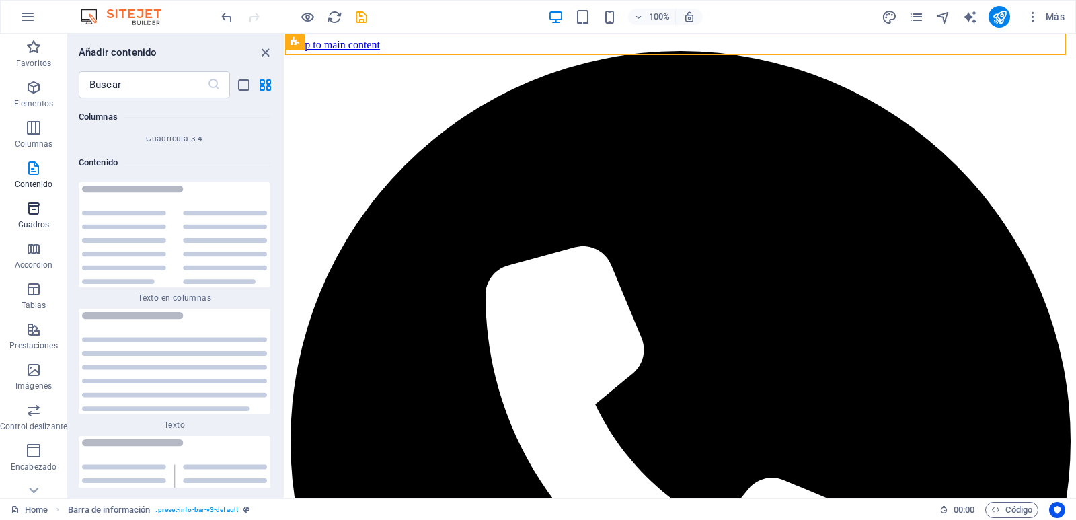
click at [31, 206] on icon "button" at bounding box center [34, 208] width 16 height 16
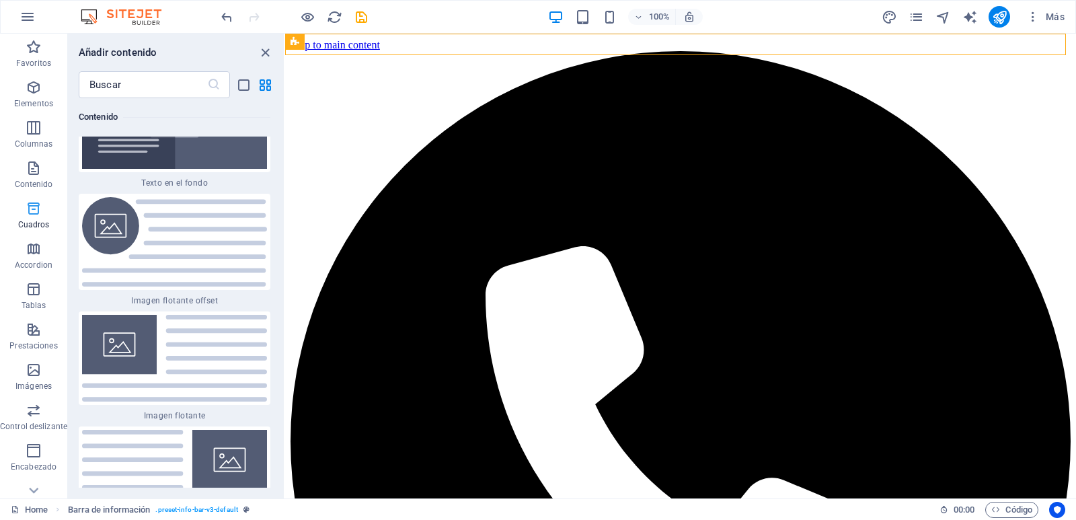
scroll to position [7220, 0]
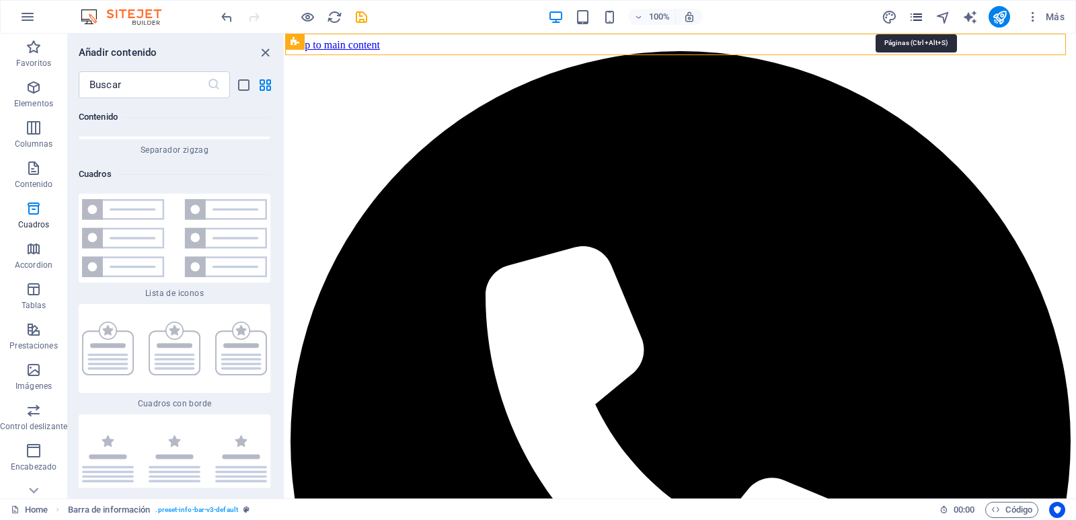
click at [919, 20] on icon "pages" at bounding box center [916, 16] width 15 height 15
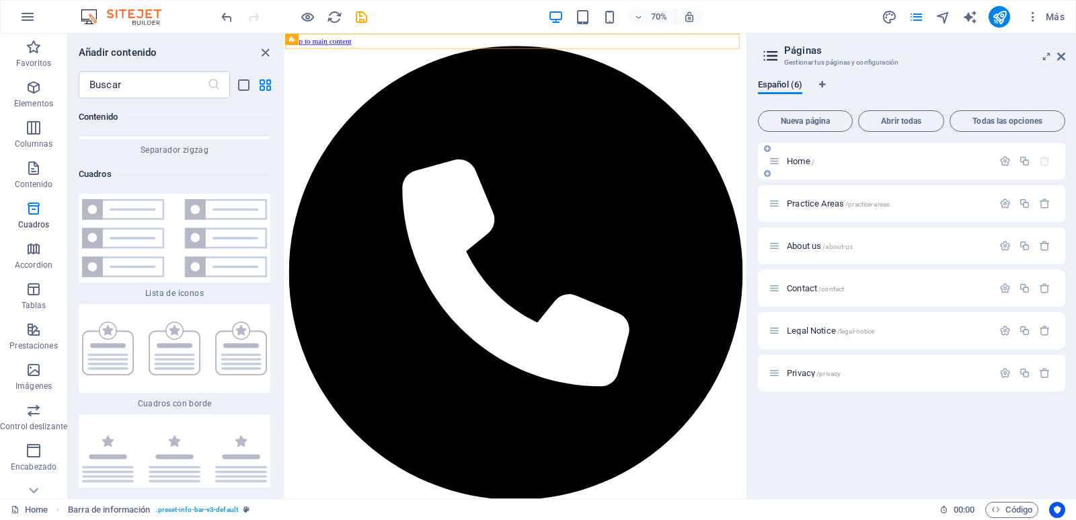
click at [903, 157] on p "Home /" at bounding box center [888, 161] width 202 height 9
click at [1005, 158] on icon "button" at bounding box center [1004, 160] width 11 height 11
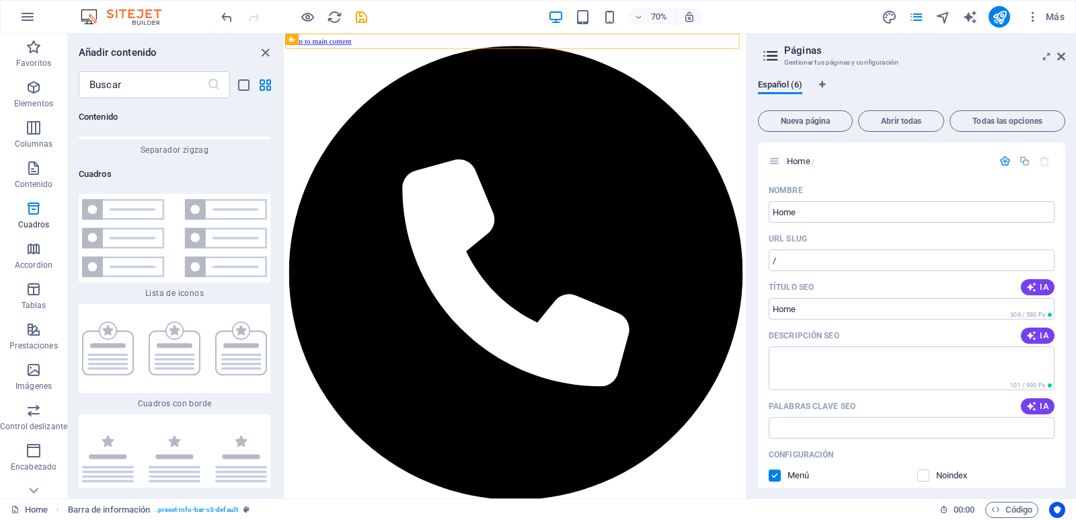
drag, startPoint x: 1062, startPoint y: 229, endPoint x: 1063, endPoint y: 247, distance: 17.5
click at [1063, 247] on div "Home / Nombre Home ​ URL SLUG / ​ Título SEO IA ​ 308 / 580 Px Descripción SEO …" at bounding box center [911, 315] width 307 height 345
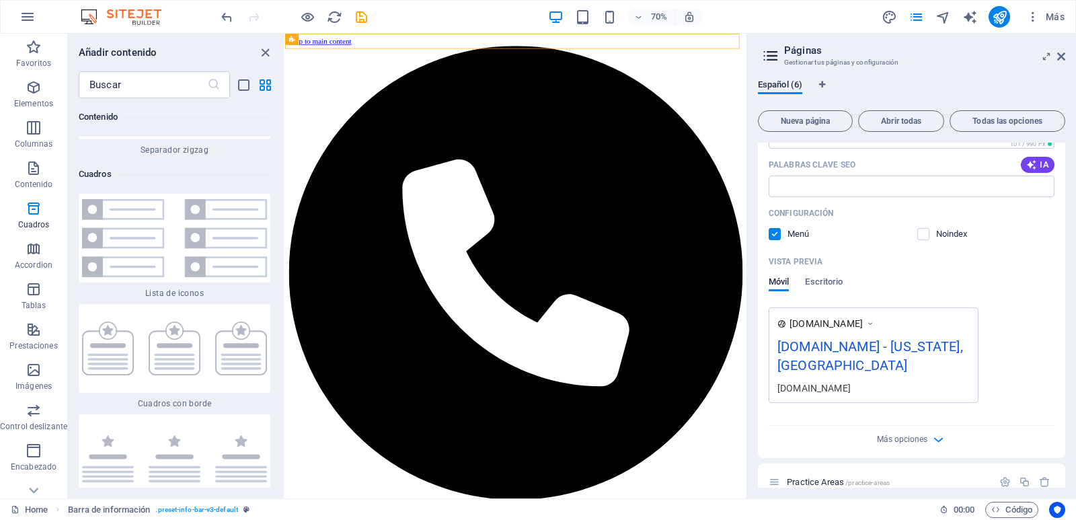
scroll to position [235, 0]
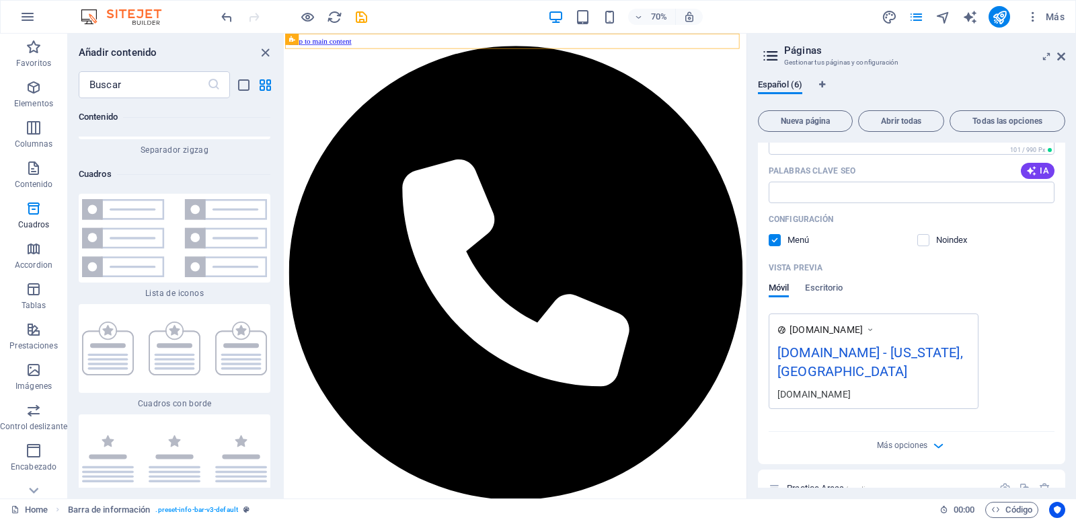
click at [905, 389] on div "notariareveco.cl" at bounding box center [874, 394] width 192 height 14
click at [905, 443] on span "Más opciones" at bounding box center [902, 445] width 50 height 9
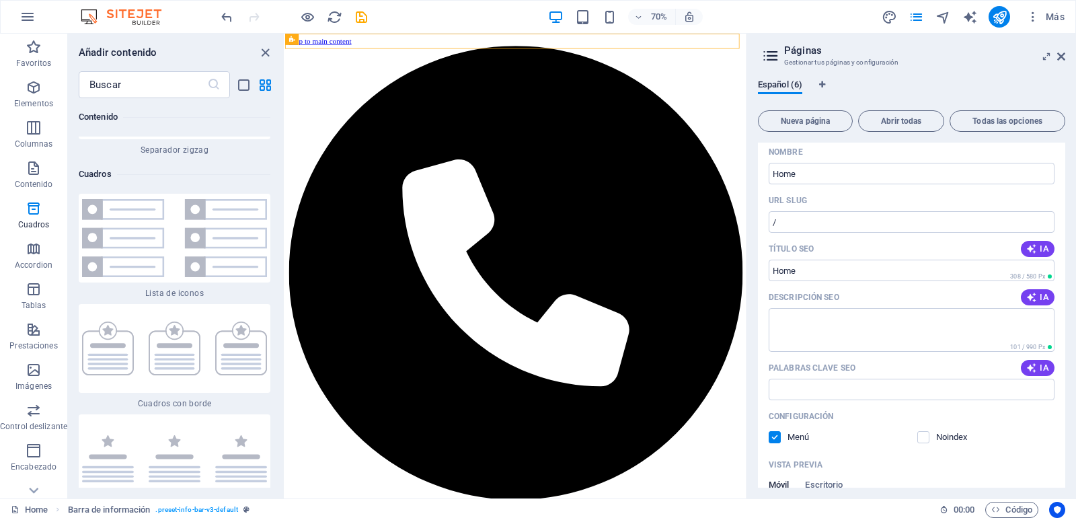
scroll to position [0, 0]
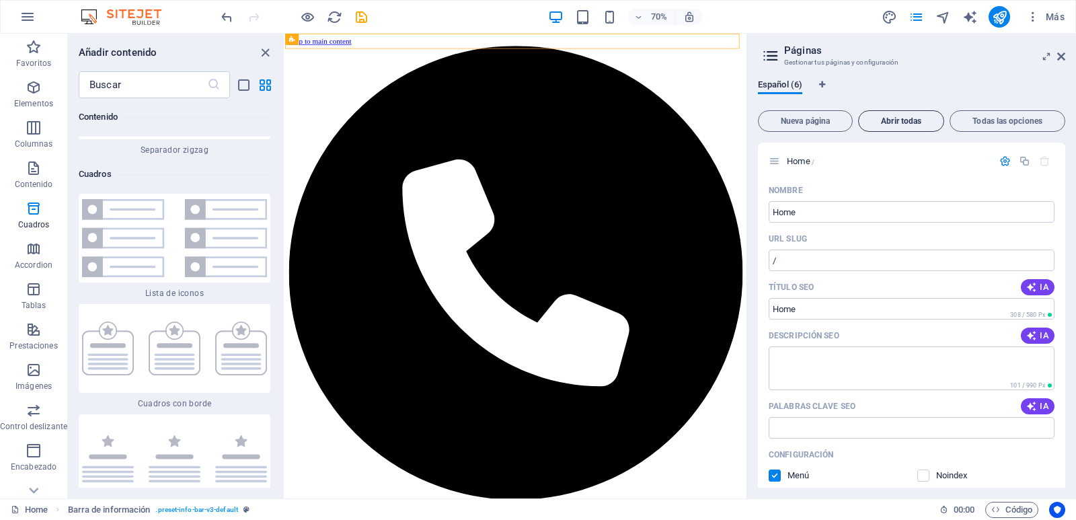
click at [895, 125] on span "Abrir todas" at bounding box center [901, 121] width 74 height 8
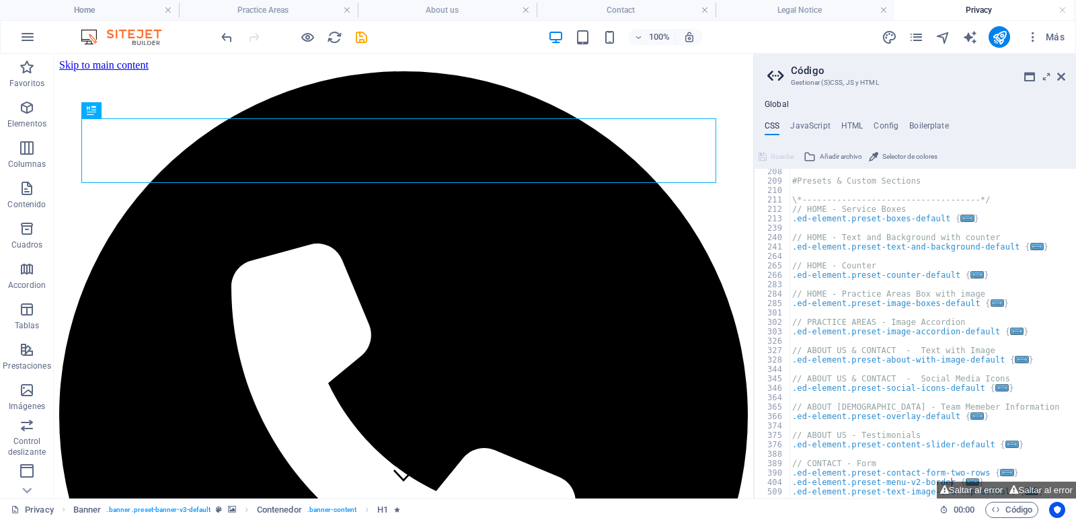
scroll to position [567, 0]
click at [1064, 75] on icon at bounding box center [1061, 76] width 8 height 11
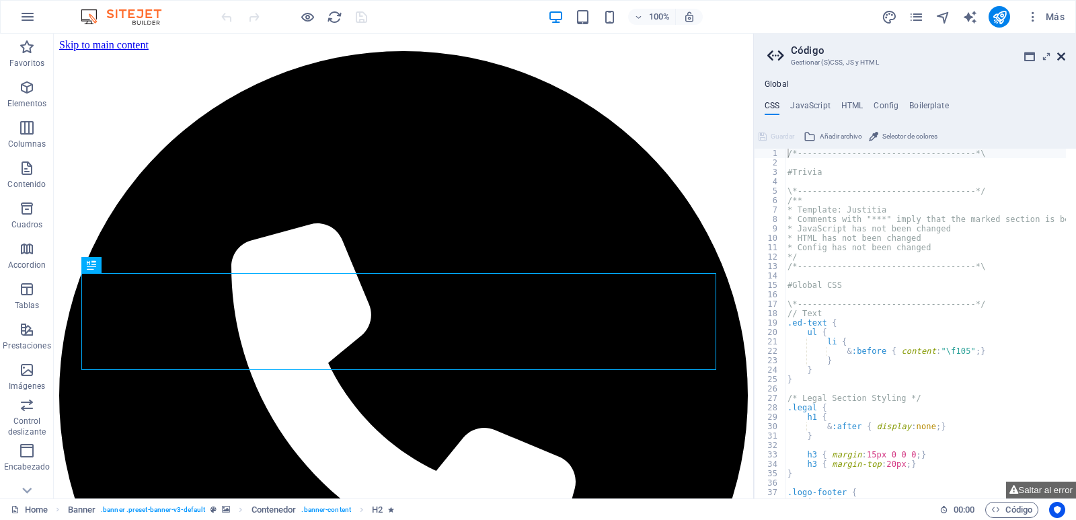
click at [1064, 55] on icon at bounding box center [1061, 56] width 8 height 11
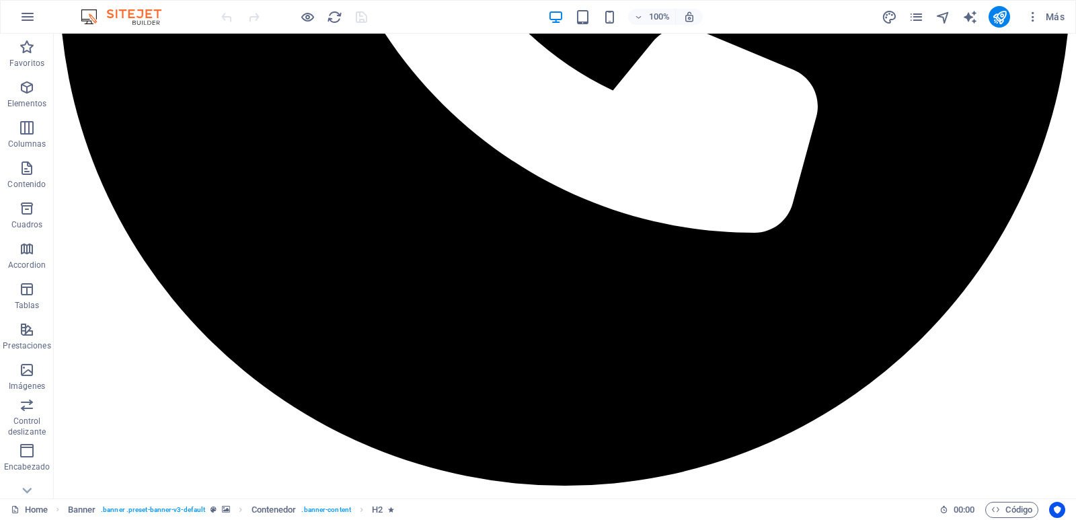
scroll to position [607, 0]
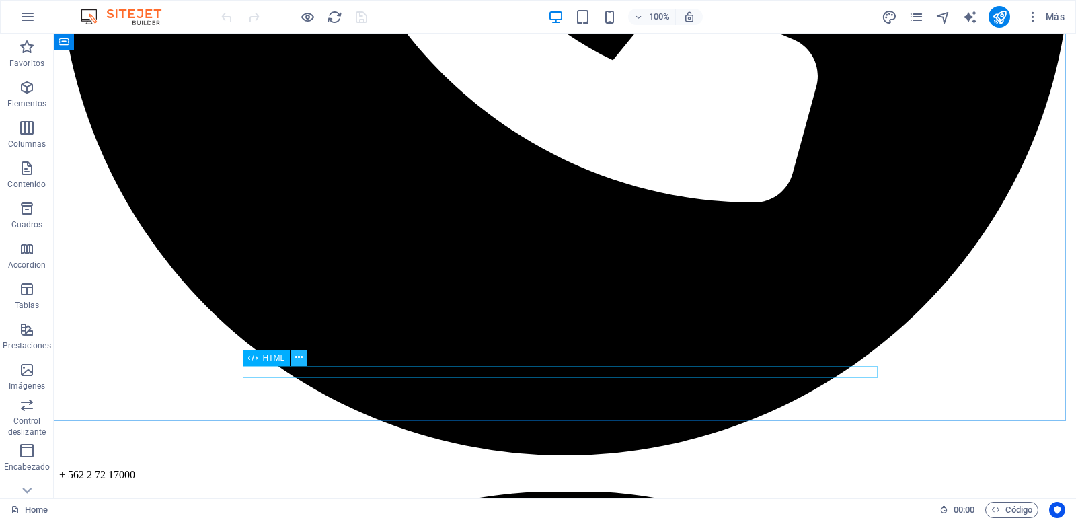
click at [303, 360] on button at bounding box center [299, 358] width 16 height 16
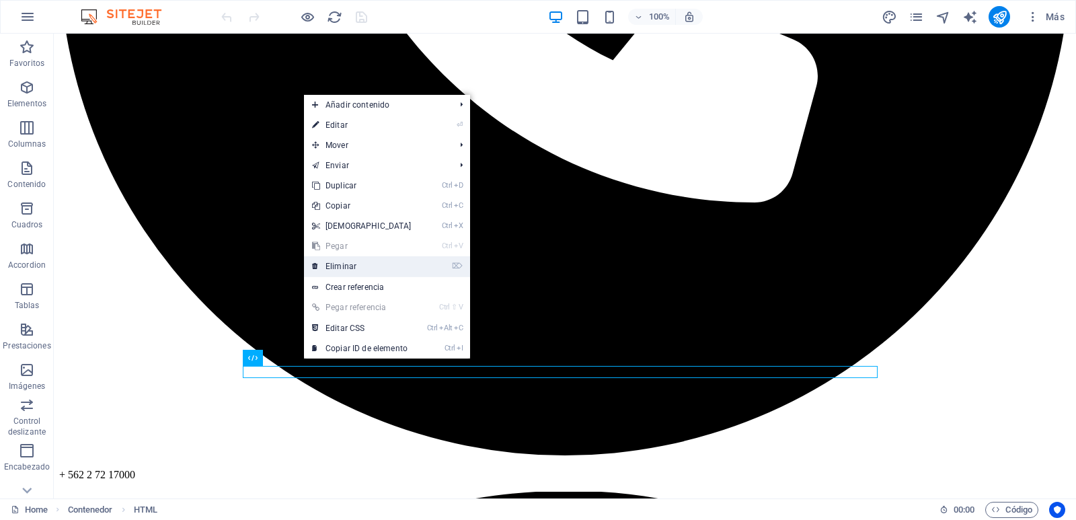
click at [338, 263] on link "⌦ Eliminar" at bounding box center [362, 266] width 116 height 20
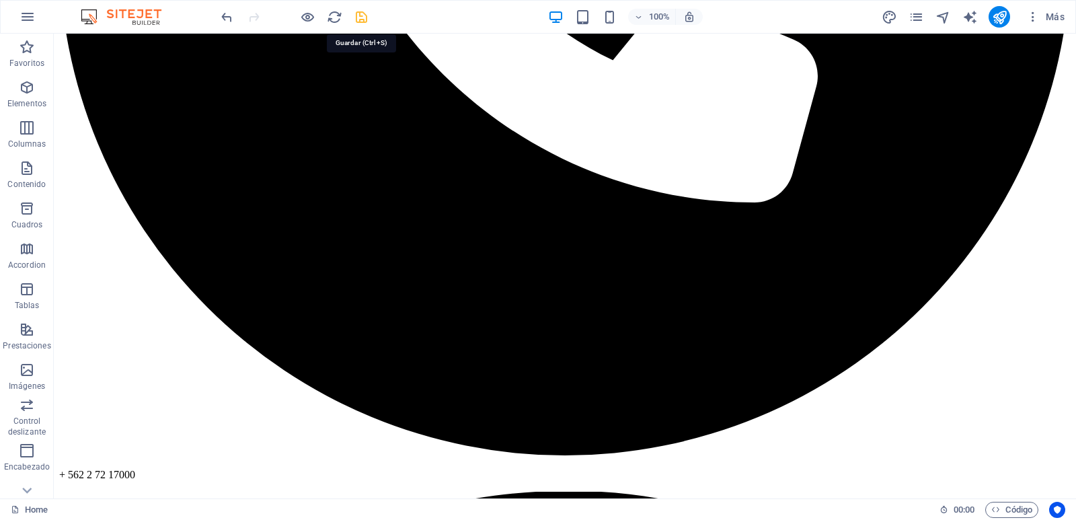
click at [361, 21] on icon "save" at bounding box center [361, 16] width 15 height 15
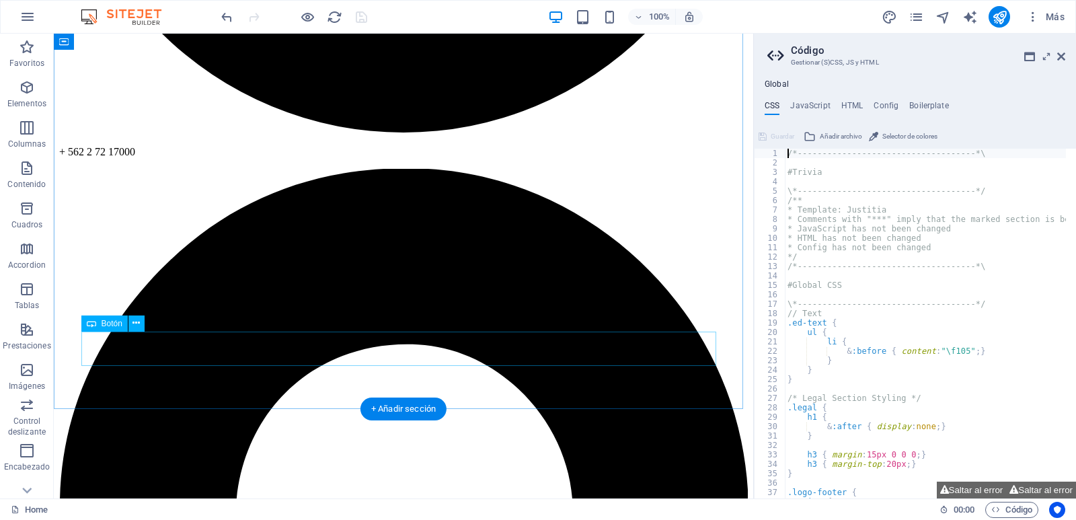
type textarea "https://fojas.cl/?motv=vista_descarga_web&cons_sel=not_preveho/*---------------…"
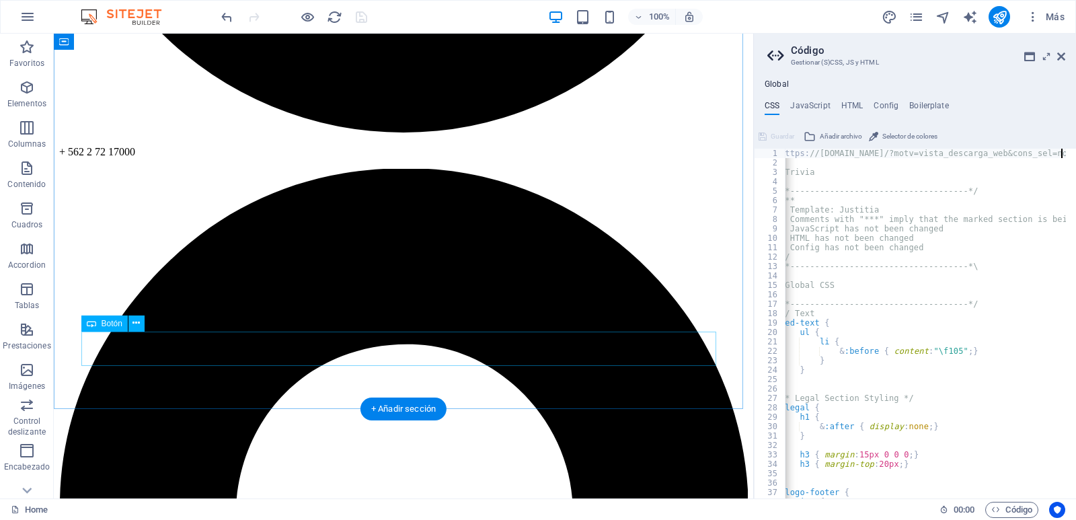
scroll to position [0, 7]
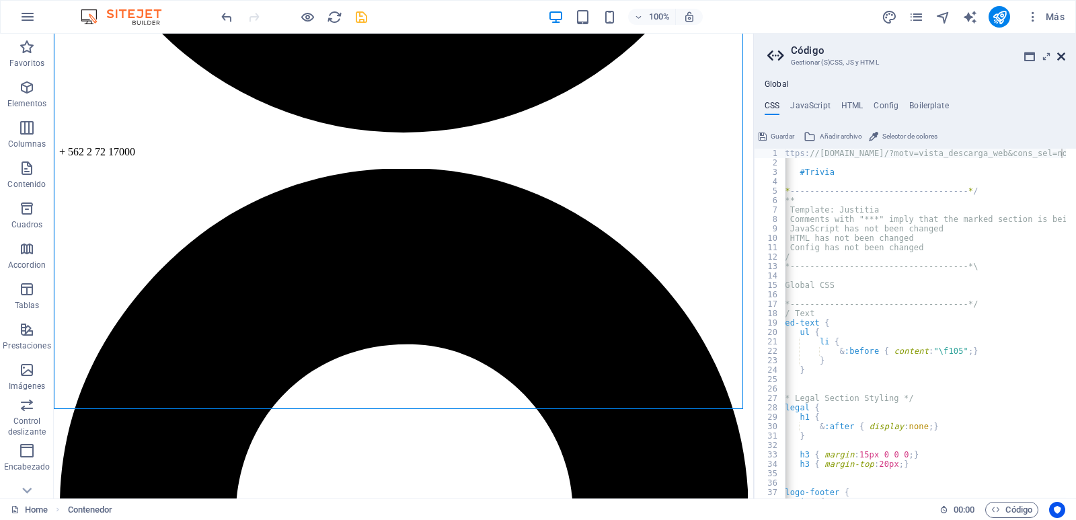
click at [1061, 55] on icon at bounding box center [1061, 56] width 8 height 11
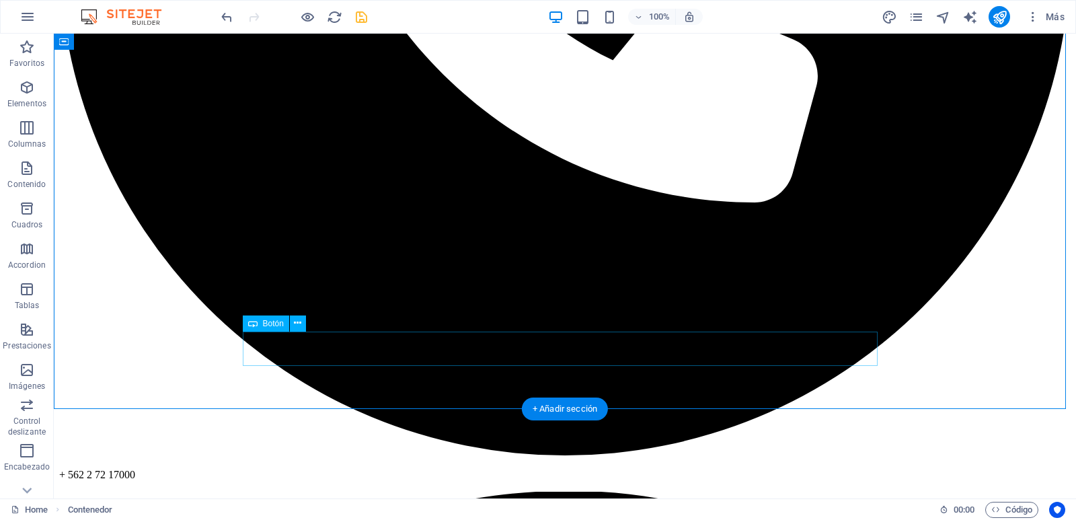
click at [301, 324] on icon at bounding box center [297, 323] width 7 height 14
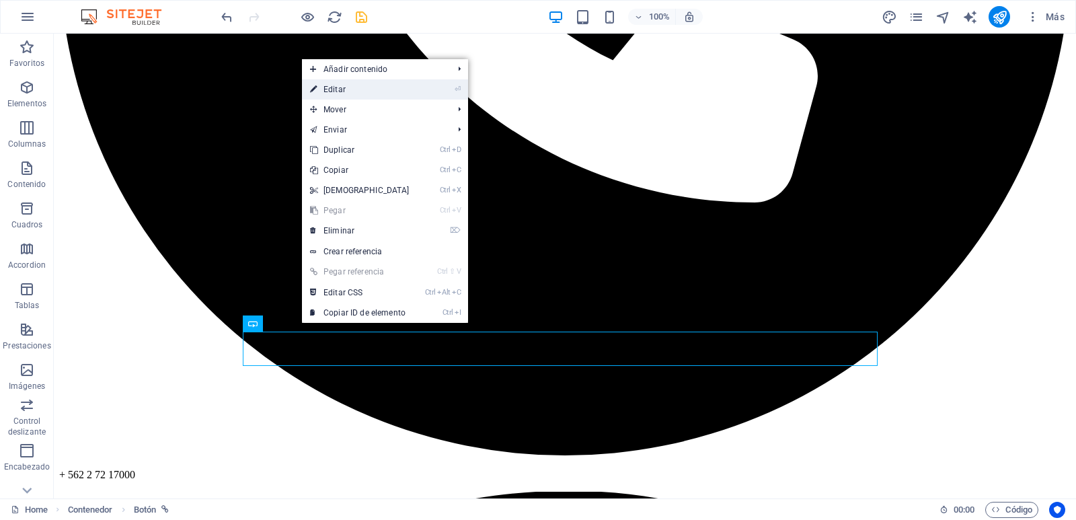
click at [365, 83] on link "⏎ Editar" at bounding box center [360, 89] width 116 height 20
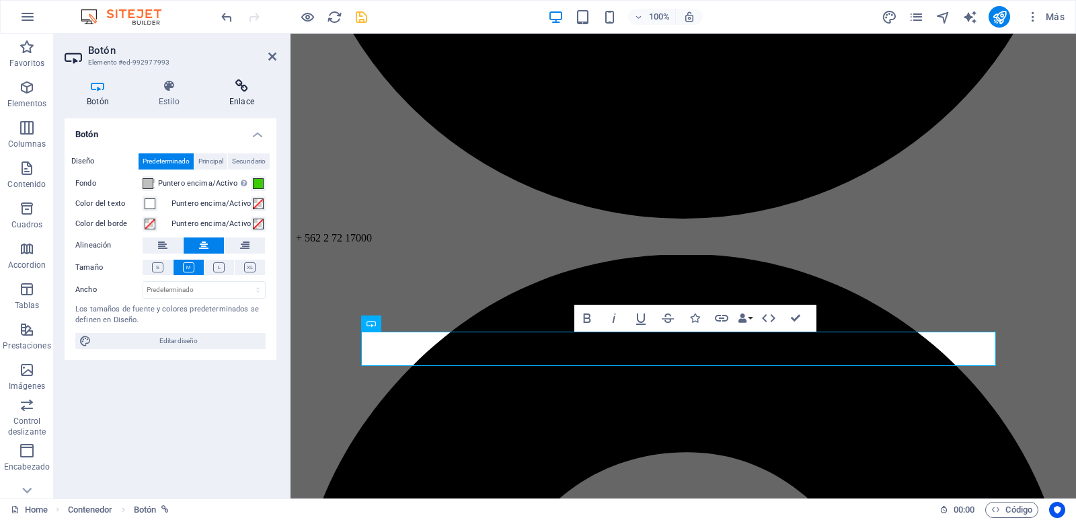
click at [245, 89] on icon at bounding box center [241, 85] width 69 height 13
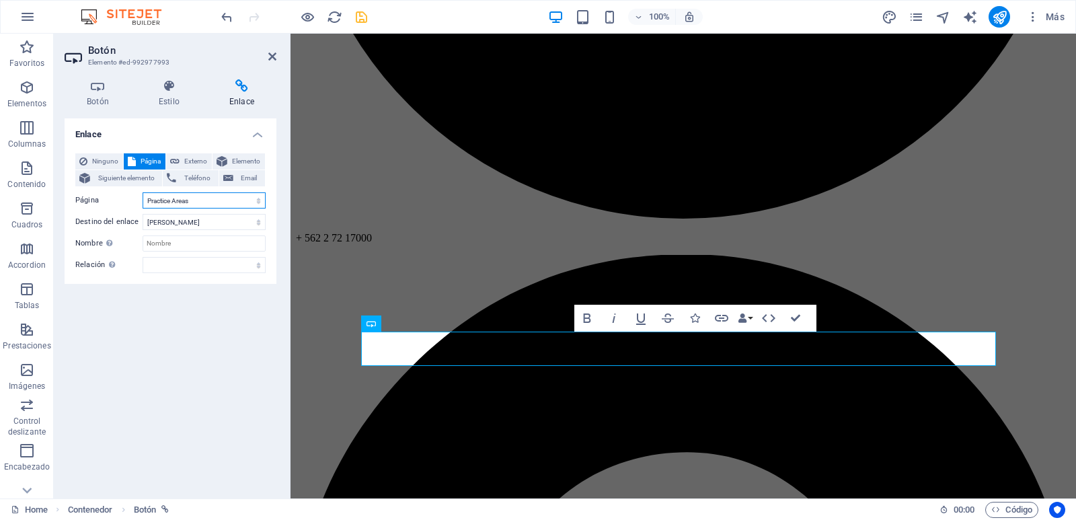
click at [206, 198] on select "Home Practice Areas About us Contact Legal Notice Privacy" at bounding box center [204, 200] width 123 height 16
click at [196, 157] on span "Externo" at bounding box center [196, 161] width 24 height 16
select select "blank"
type input "/"
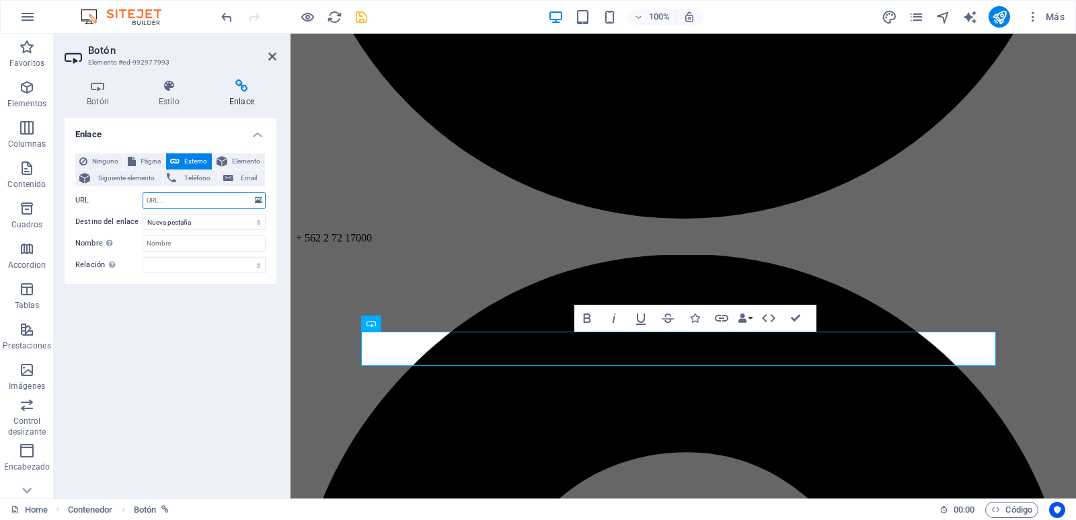
paste input "[URL][DOMAIN_NAME]"
type input "[URL][DOMAIN_NAME]"
click at [185, 312] on div "Enlace Ninguno Página Externo Elemento Siguiente elemento Teléfono Email Página…" at bounding box center [171, 302] width 212 height 369
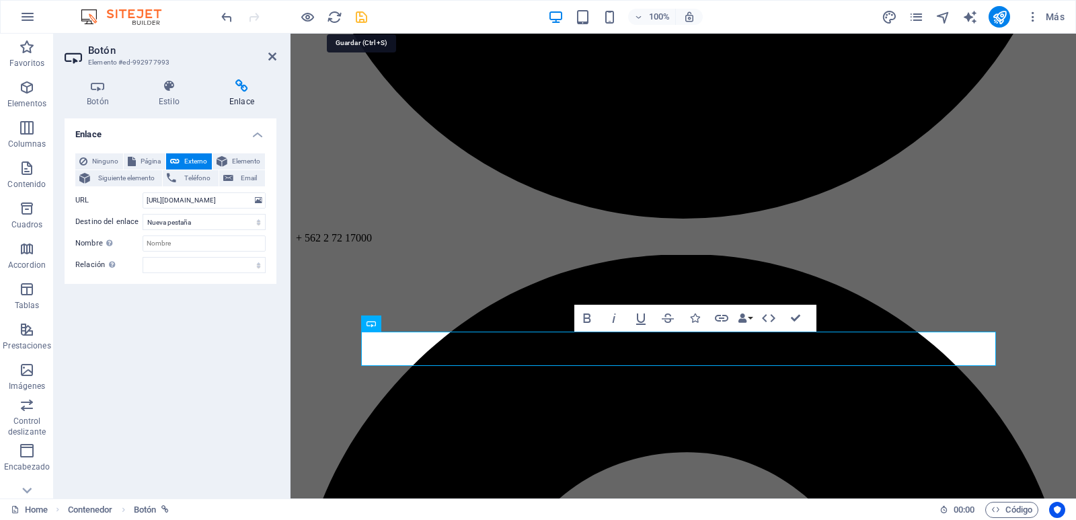
click at [361, 14] on icon "save" at bounding box center [361, 16] width 15 height 15
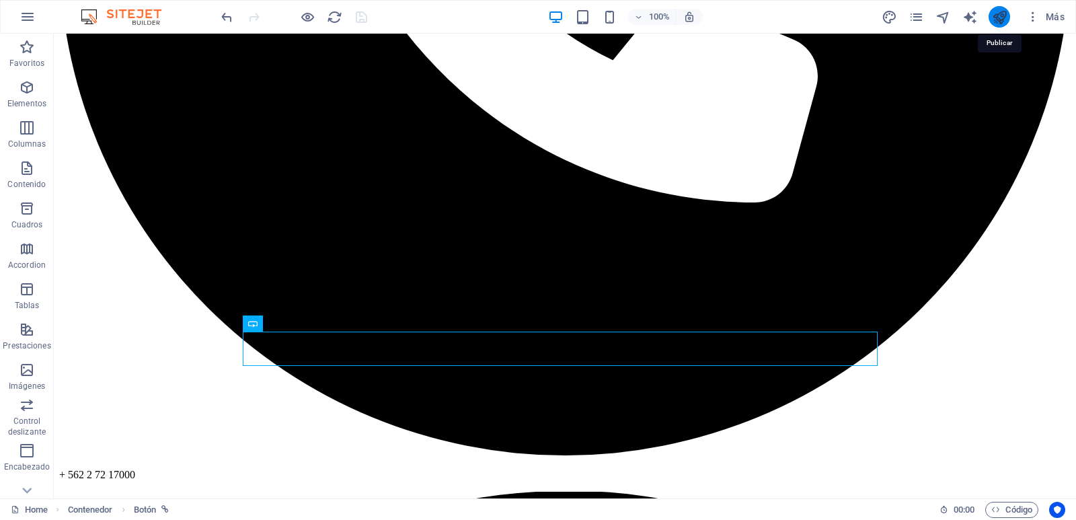
click at [1002, 18] on icon "publish" at bounding box center [999, 16] width 15 height 15
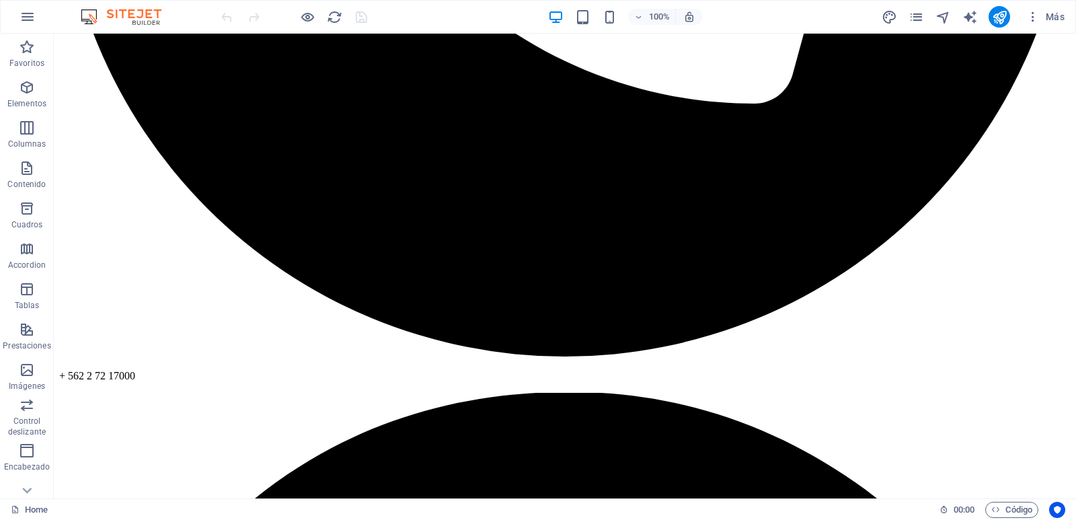
scroll to position [710, 0]
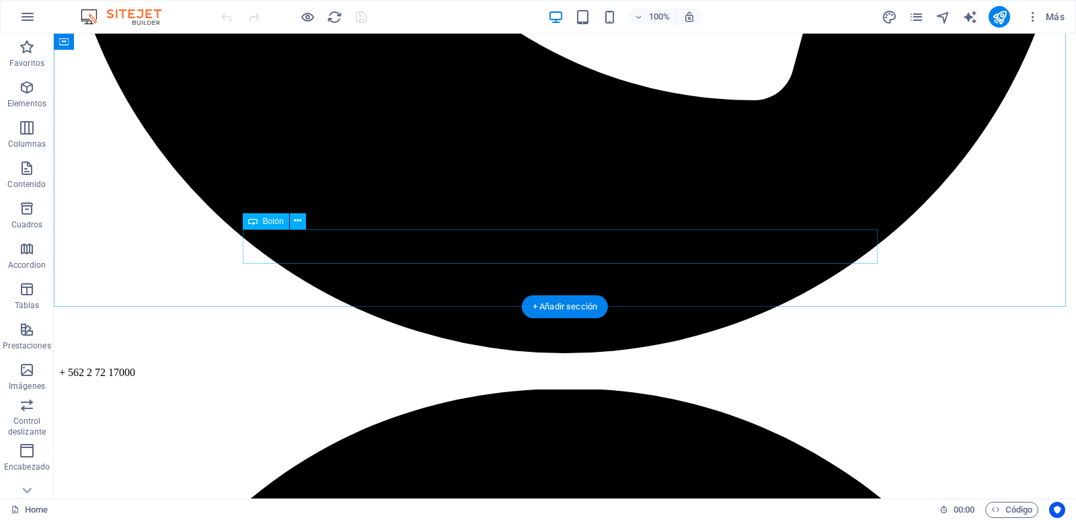
click at [303, 225] on button at bounding box center [298, 221] width 16 height 16
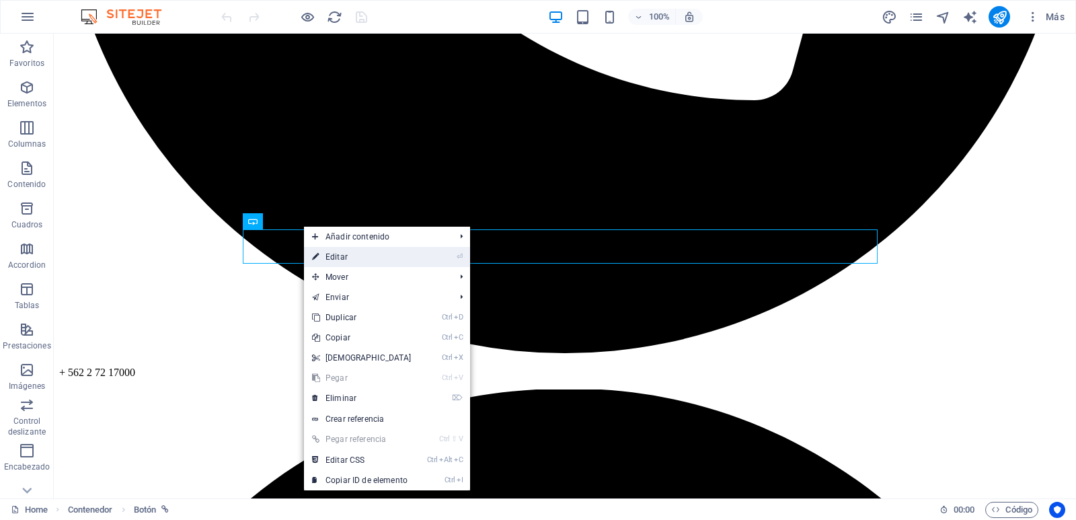
click at [323, 261] on link "⏎ Editar" at bounding box center [362, 257] width 116 height 20
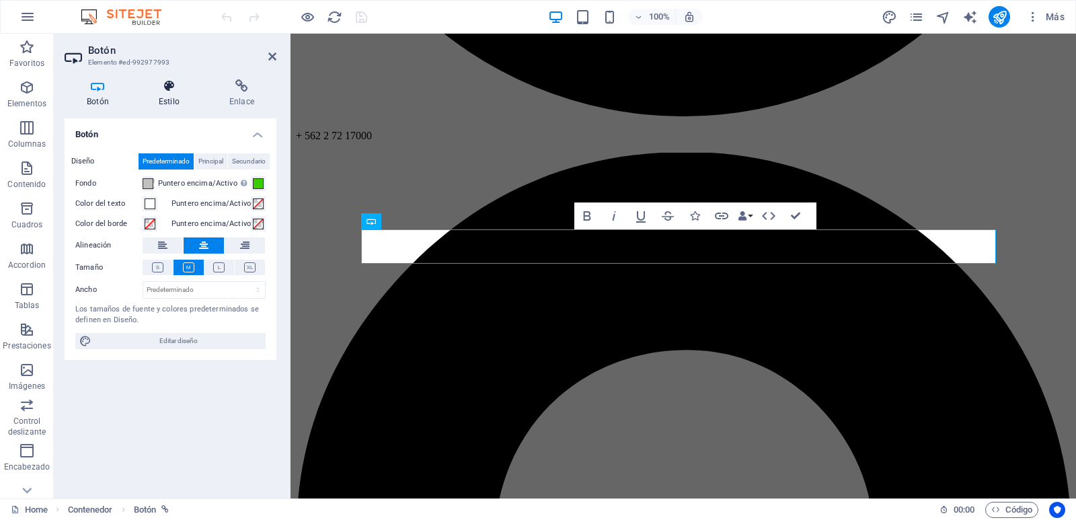
click at [166, 87] on icon at bounding box center [169, 85] width 65 height 13
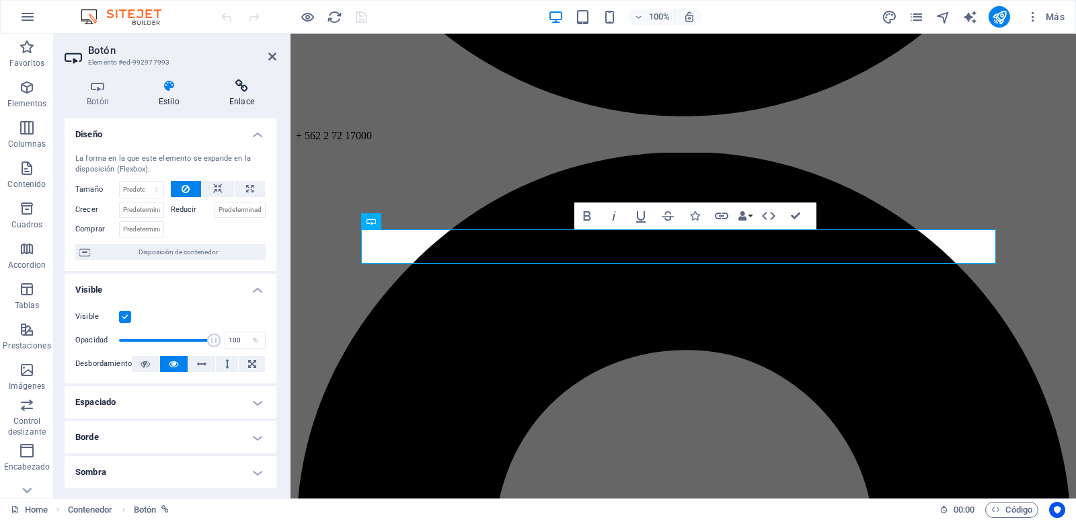
click at [248, 102] on h4 "Enlace" at bounding box center [241, 93] width 69 height 28
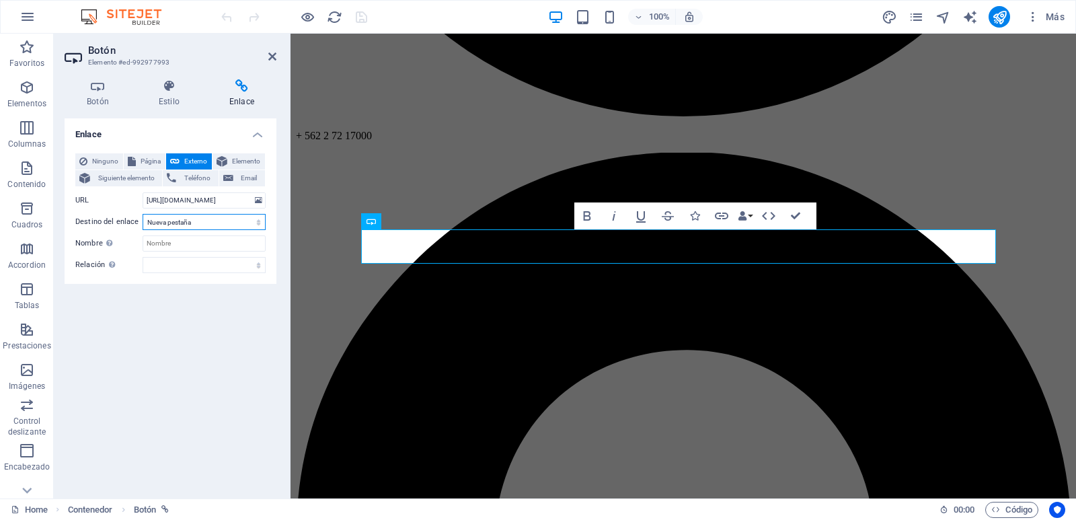
click at [208, 223] on select "Nueva pestaña Misma pestaña Superposición" at bounding box center [204, 222] width 123 height 16
click at [205, 241] on input "Nombre Una descripción adicional del enlace no debería ser igual al texto del e…" at bounding box center [204, 243] width 123 height 16
click at [248, 157] on span "Elemento" at bounding box center [246, 161] width 30 height 16
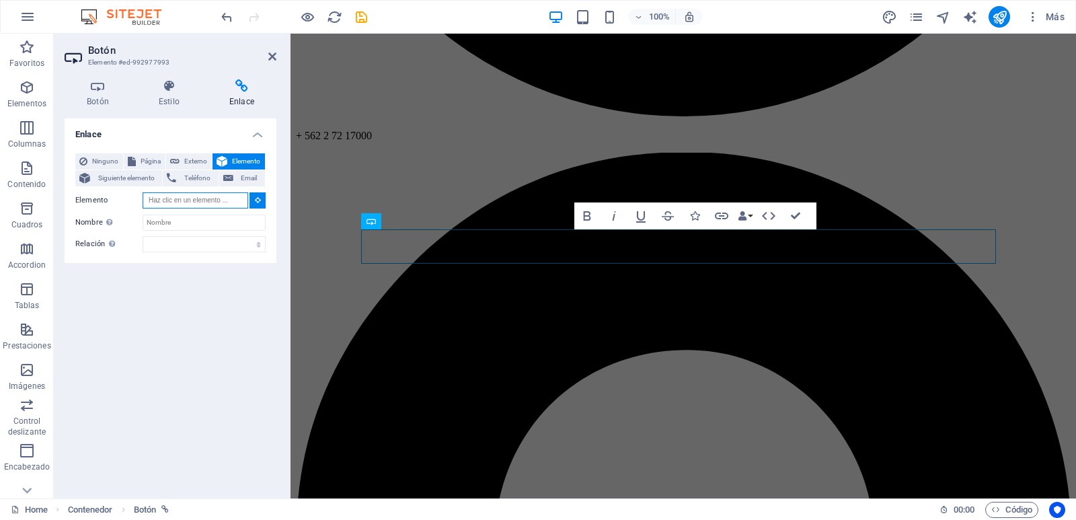
click at [222, 201] on input "Elemento" at bounding box center [196, 200] width 106 height 16
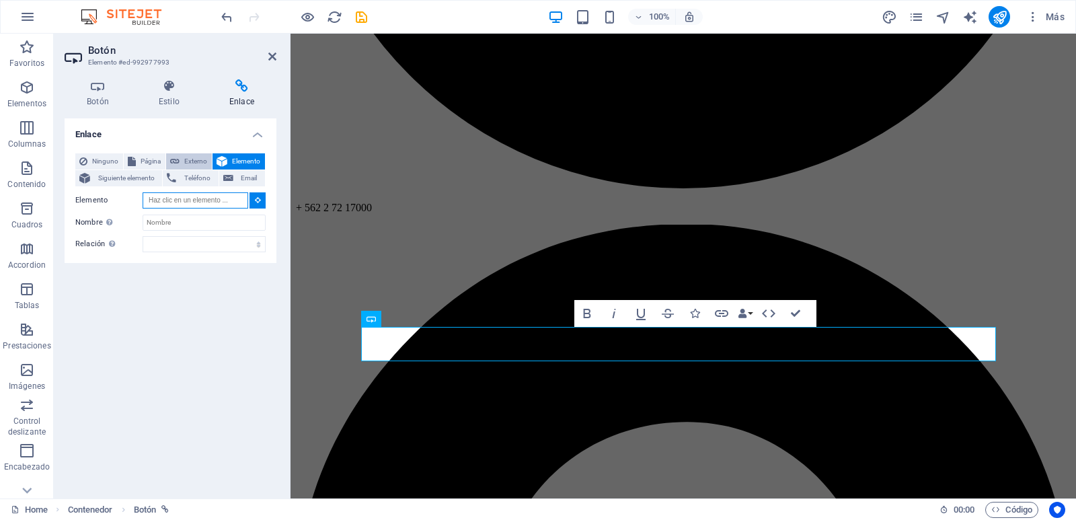
scroll to position [566, 0]
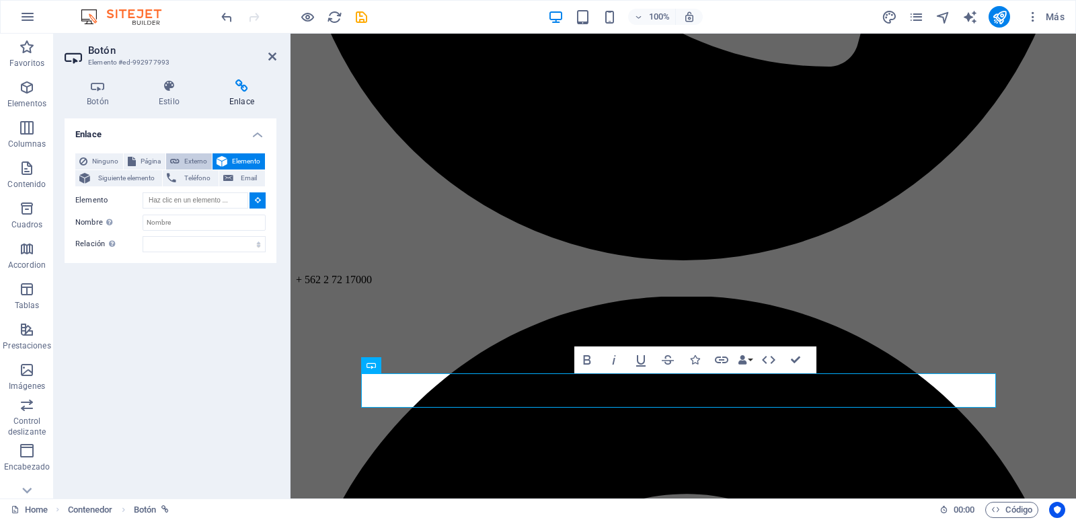
click at [192, 156] on span "Externo" at bounding box center [196, 161] width 24 height 16
select select "blank"
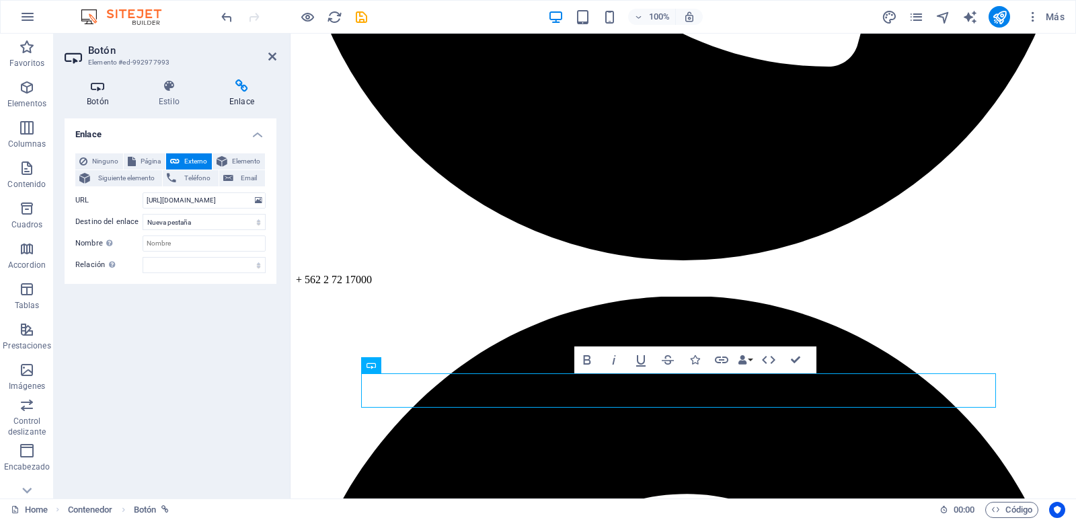
scroll to position [0, 0]
click at [103, 100] on h4 "Botón" at bounding box center [101, 93] width 72 height 28
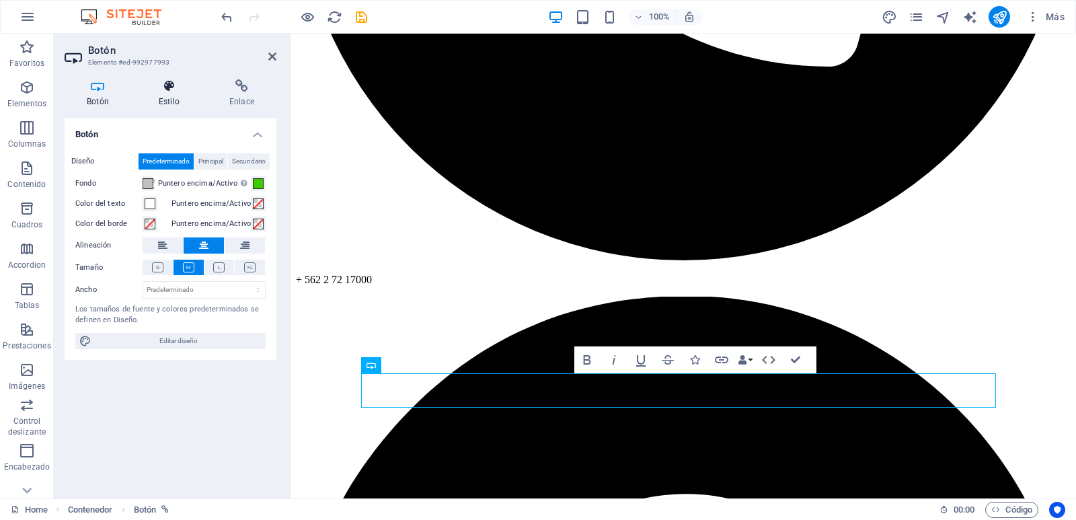
click at [172, 100] on h4 "Estilo" at bounding box center [172, 93] width 71 height 28
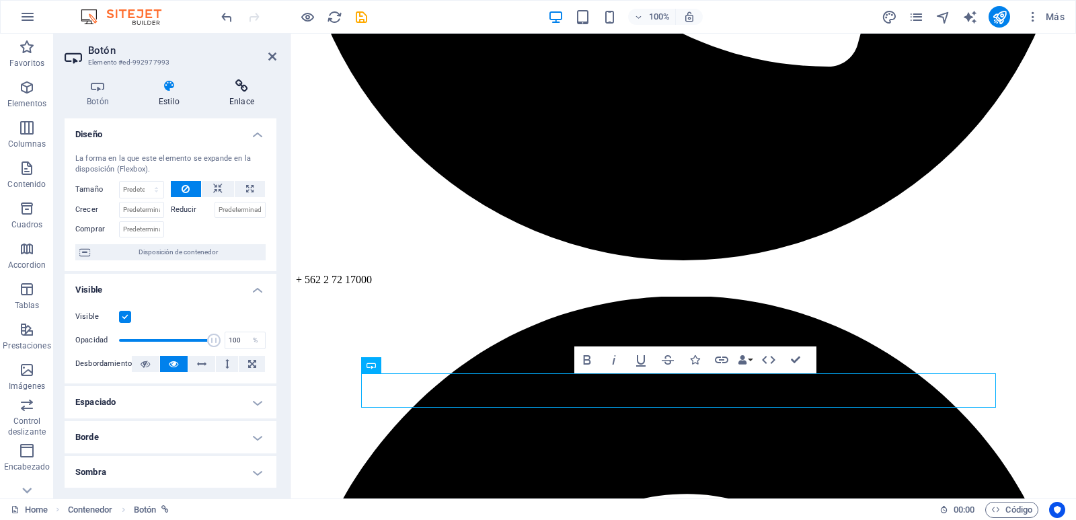
click at [240, 90] on icon at bounding box center [241, 85] width 69 height 13
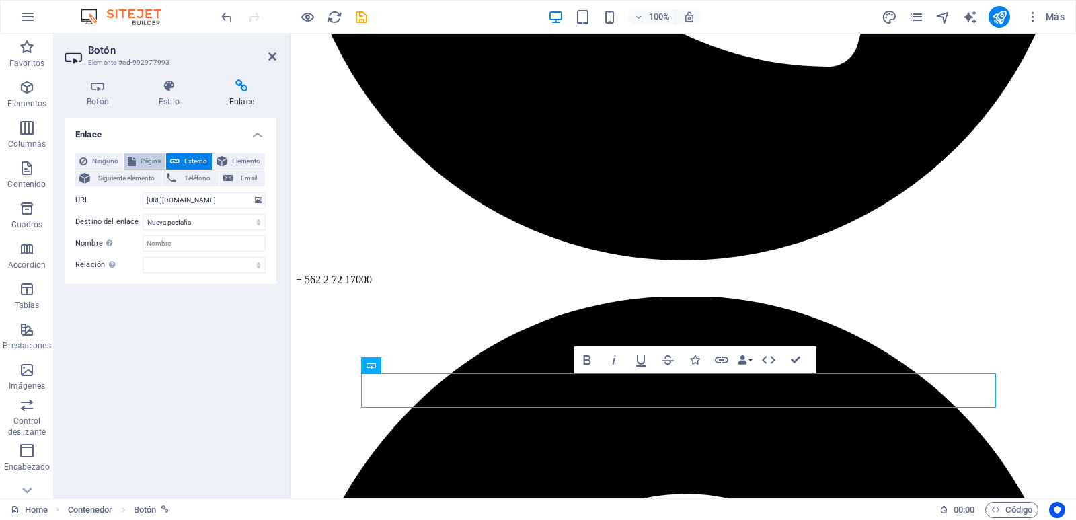
click at [140, 160] on span "Página" at bounding box center [151, 161] width 22 height 16
select select
click at [173, 199] on select "Home Practice Areas About us Contact Legal Notice Privacy" at bounding box center [204, 200] width 123 height 16
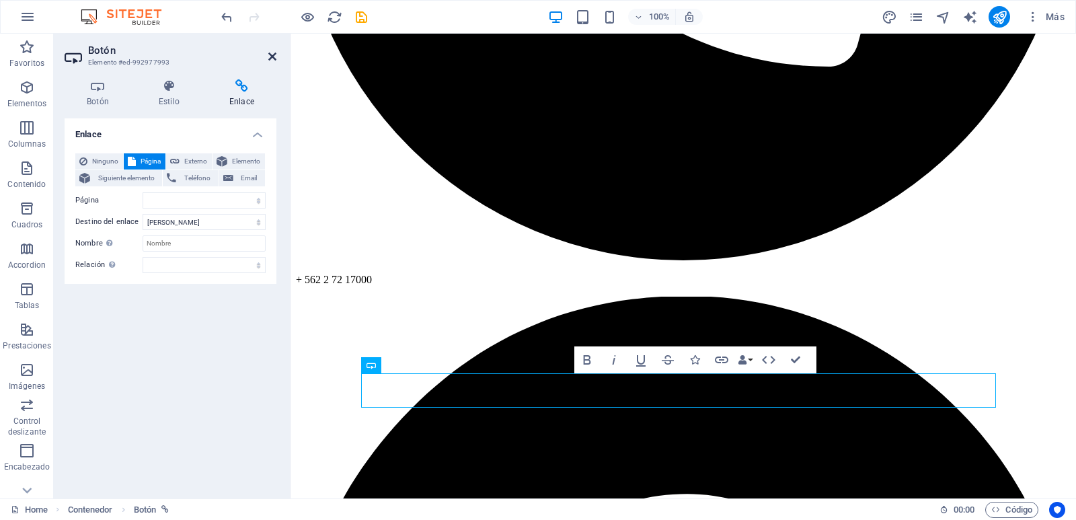
click at [272, 58] on icon at bounding box center [272, 56] width 8 height 11
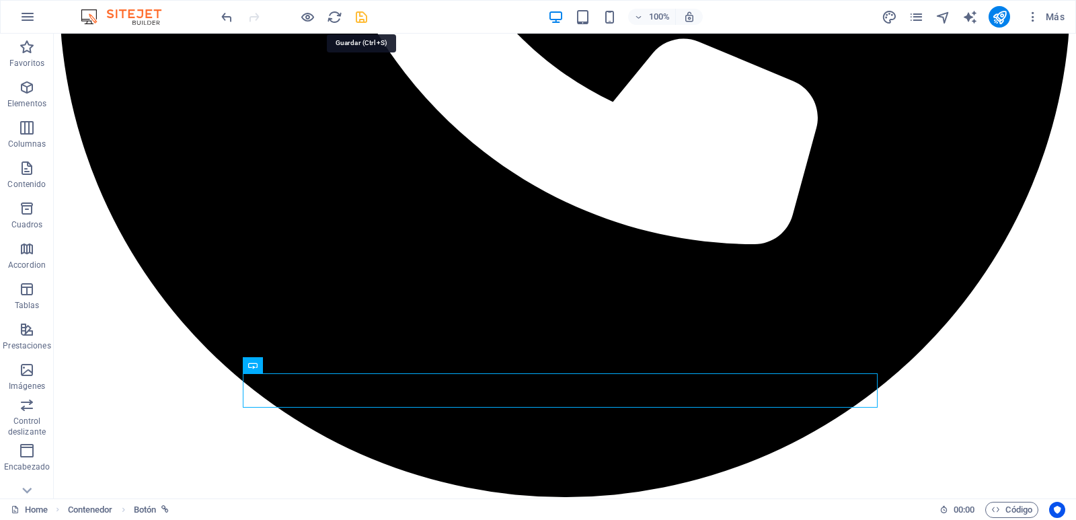
click at [361, 20] on icon "save" at bounding box center [361, 16] width 15 height 15
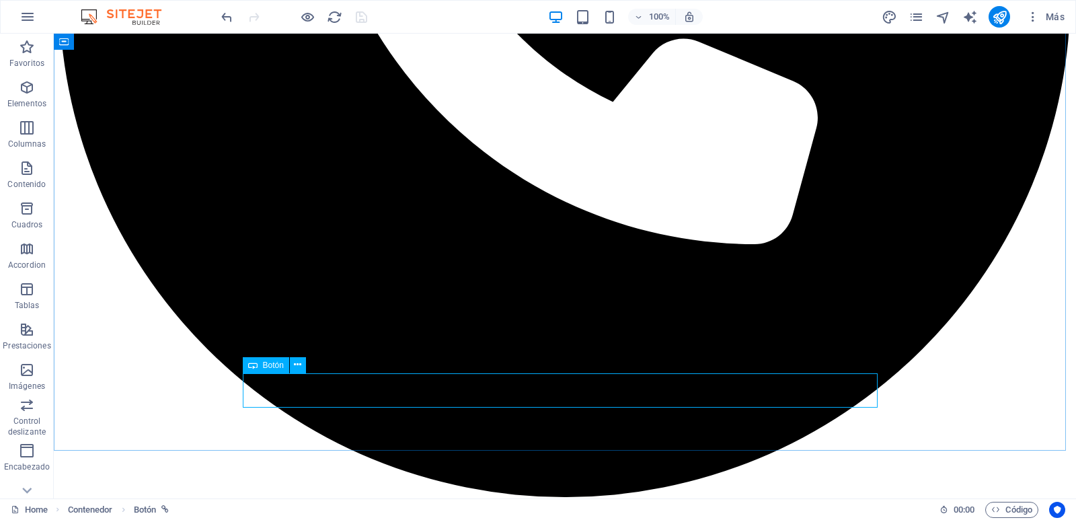
click at [266, 366] on span "Botón" at bounding box center [273, 365] width 21 height 8
click at [293, 365] on button at bounding box center [298, 365] width 16 height 16
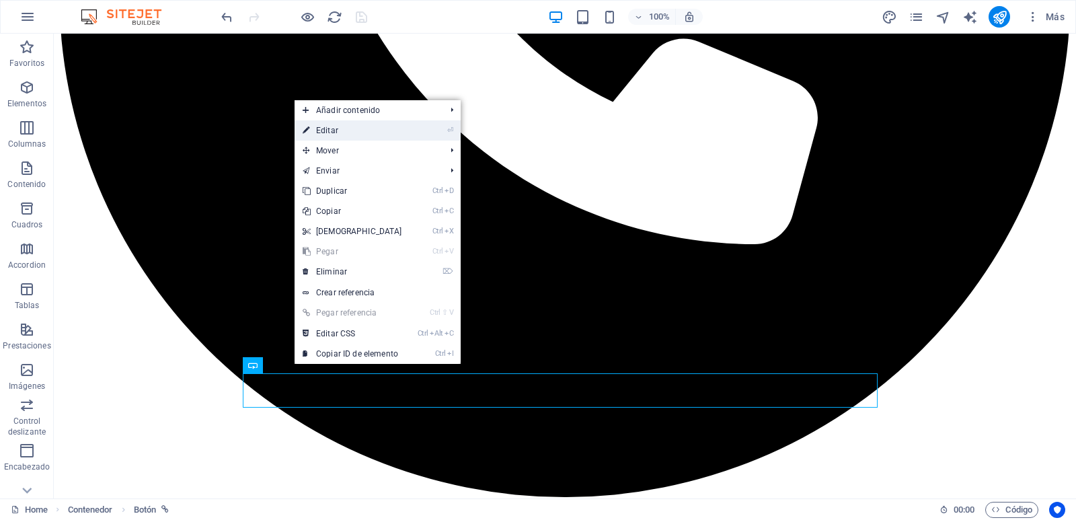
click at [353, 133] on link "⏎ Editar" at bounding box center [353, 130] width 116 height 20
select select
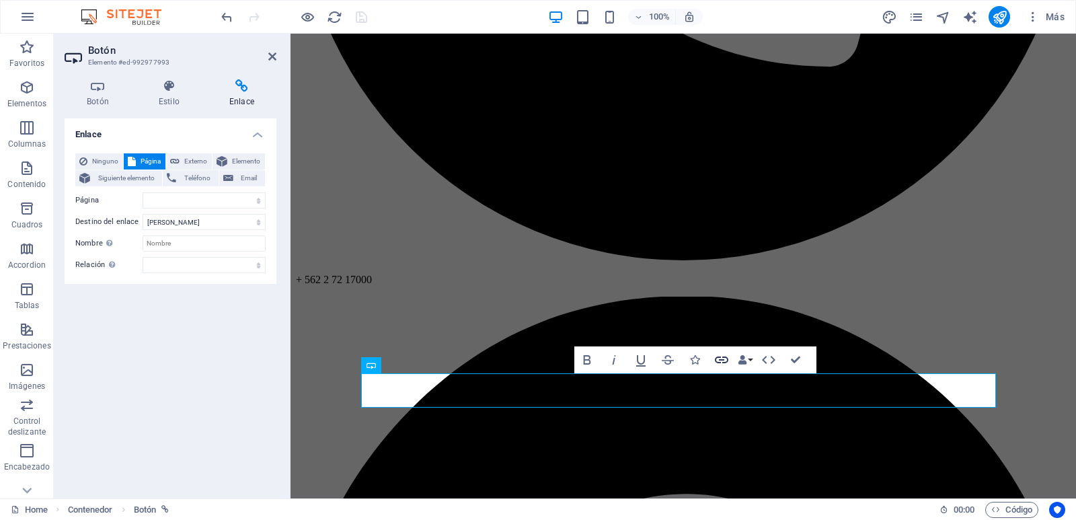
click at [718, 361] on icon "button" at bounding box center [722, 360] width 16 height 16
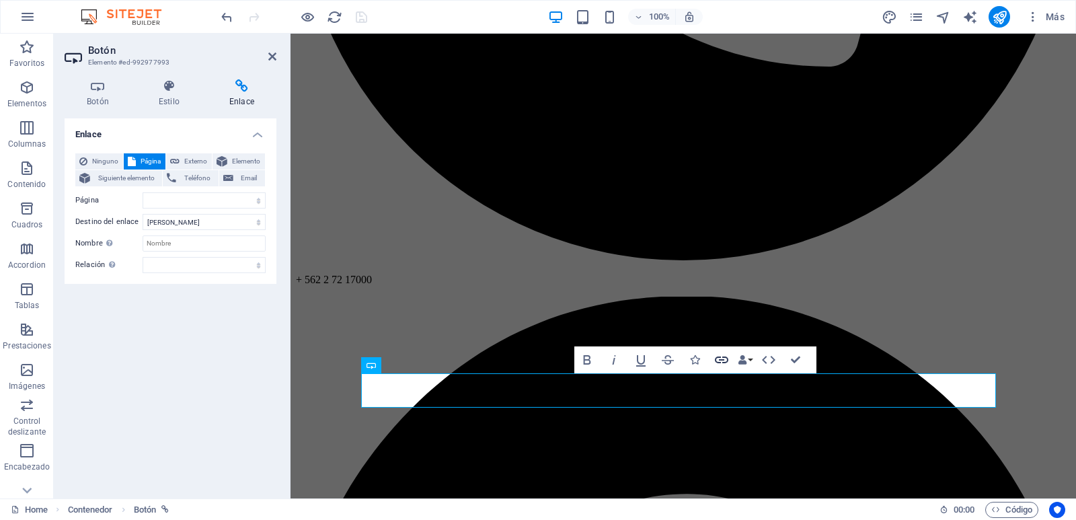
click at [718, 361] on icon "button" at bounding box center [722, 360] width 16 height 16
click at [746, 362] on icon "button" at bounding box center [742, 359] width 9 height 9
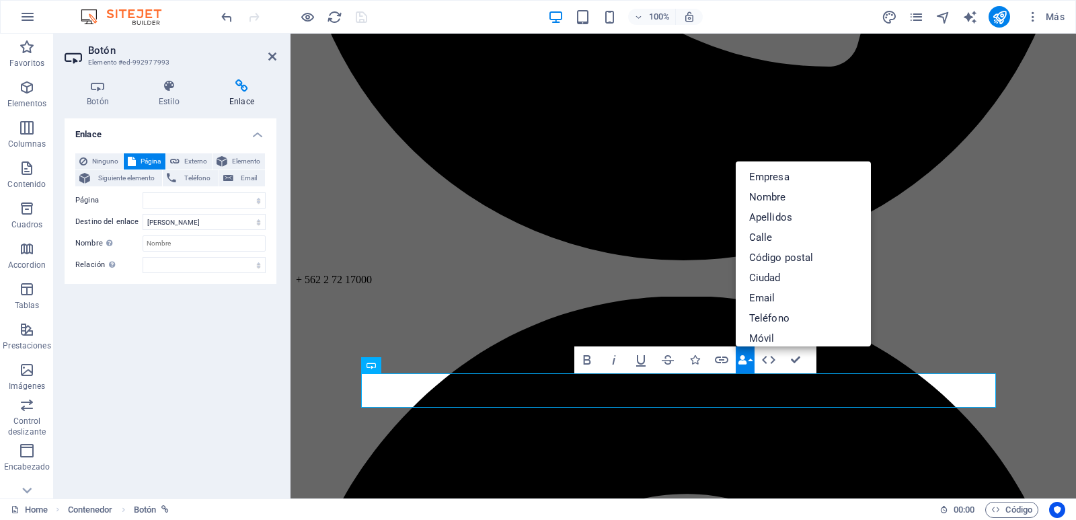
click at [746, 362] on icon "button" at bounding box center [742, 359] width 9 height 9
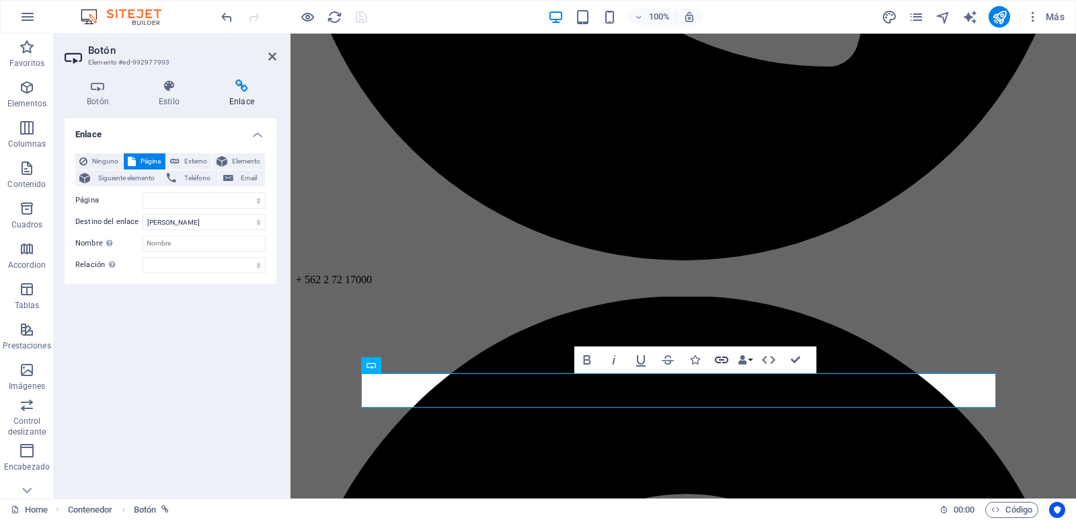
click at [725, 361] on icon "button" at bounding box center [722, 360] width 16 height 16
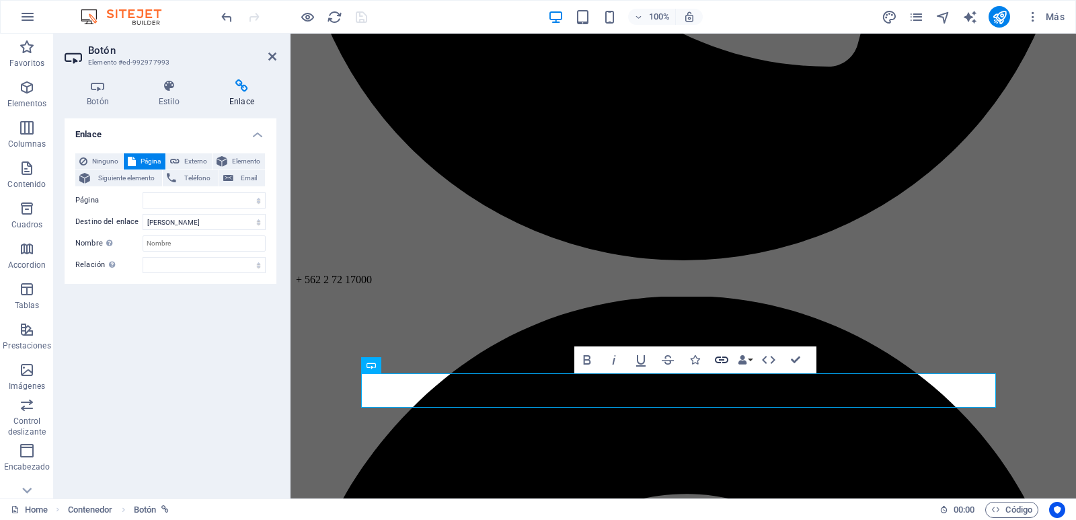
click at [725, 361] on icon "button" at bounding box center [722, 360] width 16 height 16
click at [217, 195] on select "Home Practice Areas About us Contact Legal Notice Privacy" at bounding box center [204, 200] width 123 height 16
click at [193, 156] on span "Externo" at bounding box center [196, 161] width 24 height 16
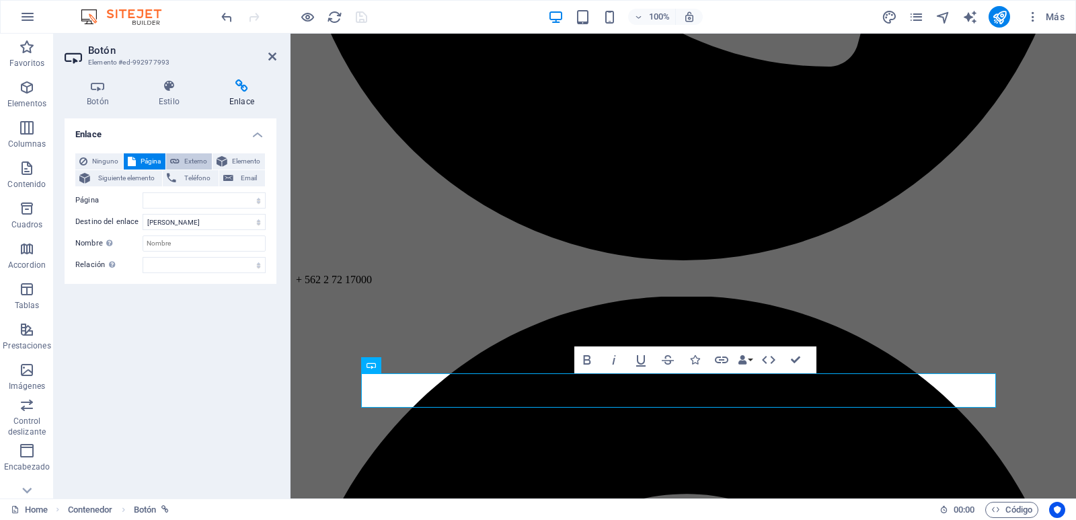
select select "blank"
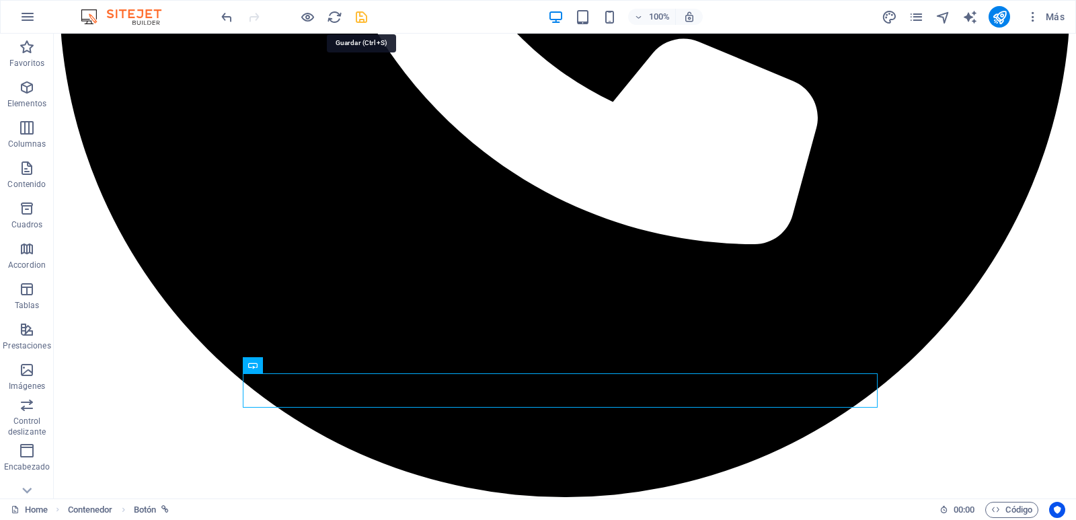
click at [358, 11] on icon "save" at bounding box center [361, 16] width 15 height 15
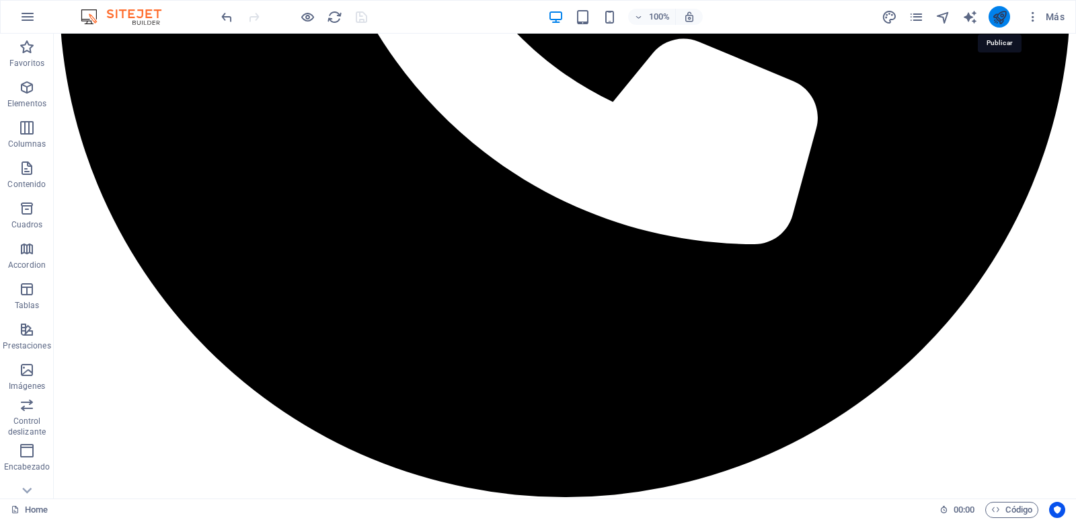
click at [997, 12] on icon "publish" at bounding box center [999, 16] width 15 height 15
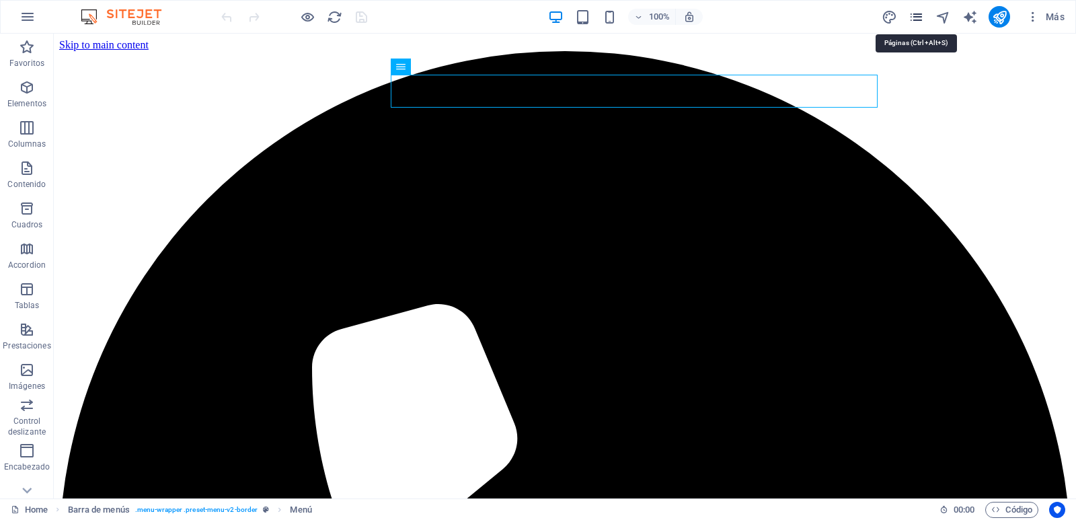
click at [919, 16] on icon "pages" at bounding box center [916, 16] width 15 height 15
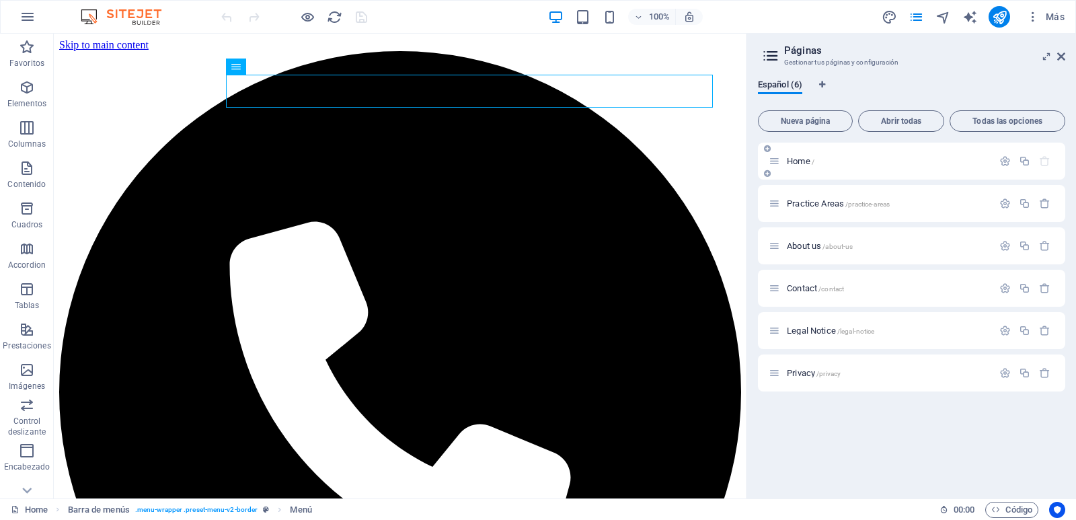
click at [857, 163] on p "Home /" at bounding box center [888, 161] width 202 height 9
click at [1005, 161] on icon "button" at bounding box center [1004, 160] width 11 height 11
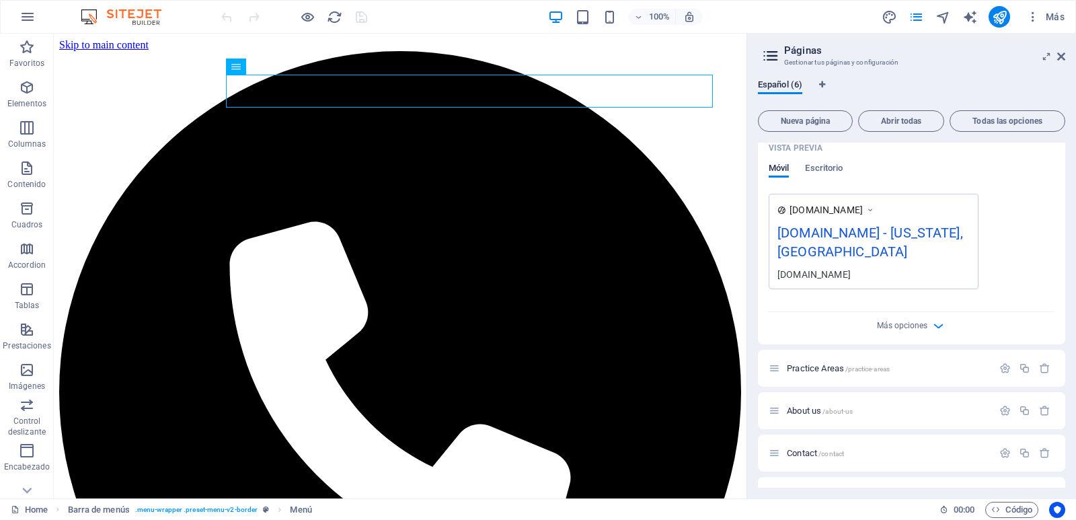
scroll to position [346, 0]
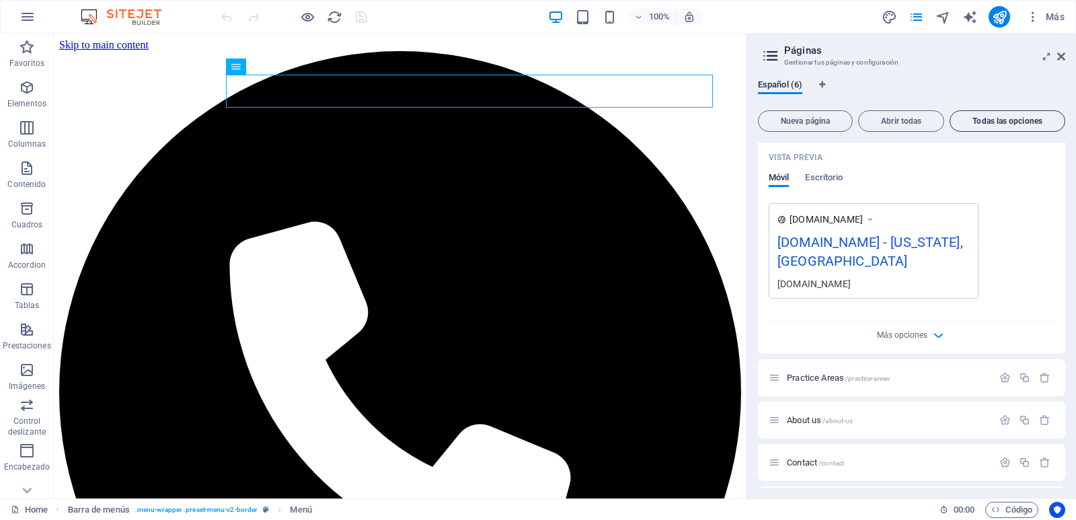
click at [1006, 114] on button "Todas las opciones" at bounding box center [1008, 121] width 116 height 22
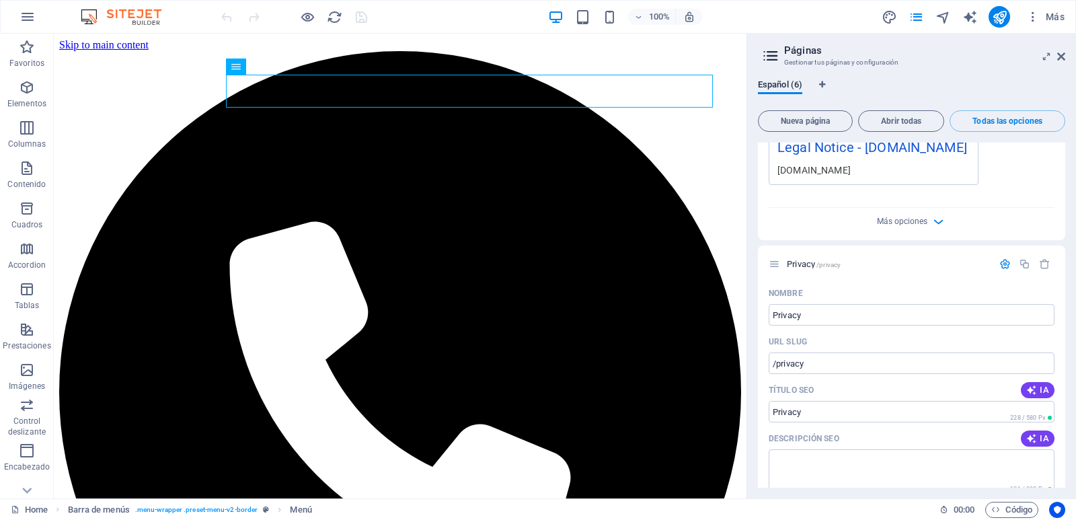
click at [1038, 165] on div "www.example.com legal-notice Legal Notice - notariareveco.cl notariareveco.cl" at bounding box center [912, 146] width 286 height 77
click at [767, 61] on icon at bounding box center [771, 55] width 20 height 19
click at [770, 58] on icon at bounding box center [771, 55] width 20 height 19
click at [1047, 264] on icon "button" at bounding box center [1044, 263] width 11 height 11
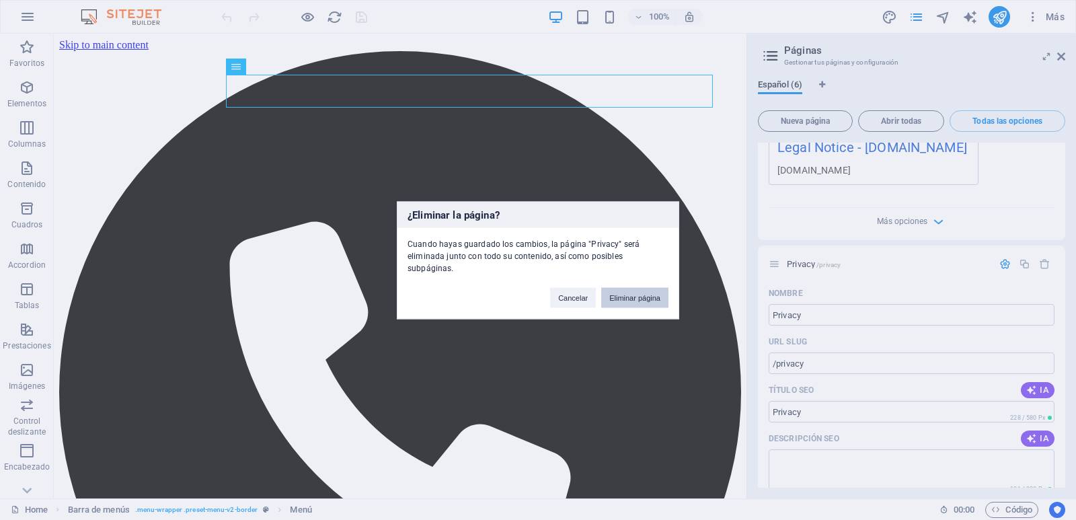
click at [630, 299] on button "Eliminar página" at bounding box center [634, 297] width 67 height 20
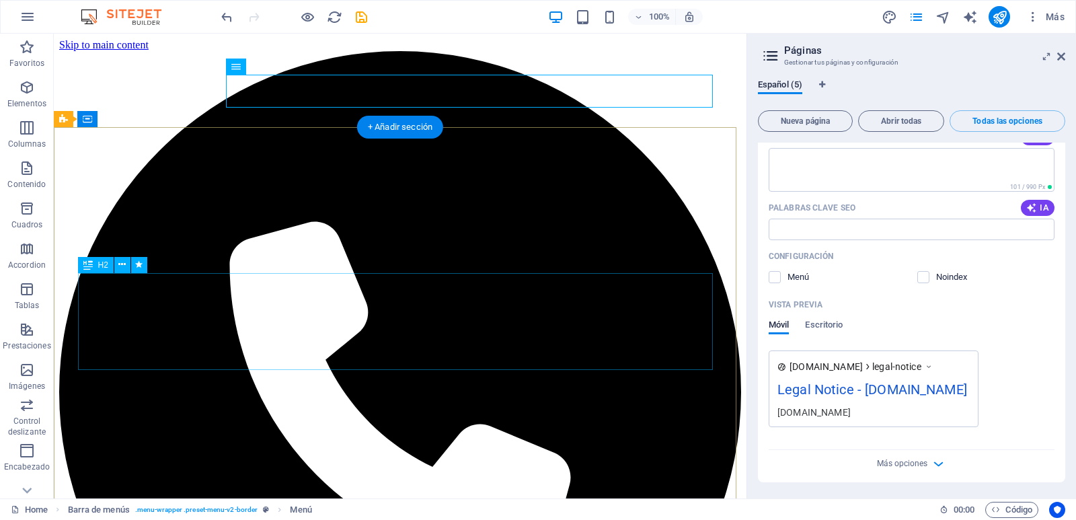
scroll to position [2411, 0]
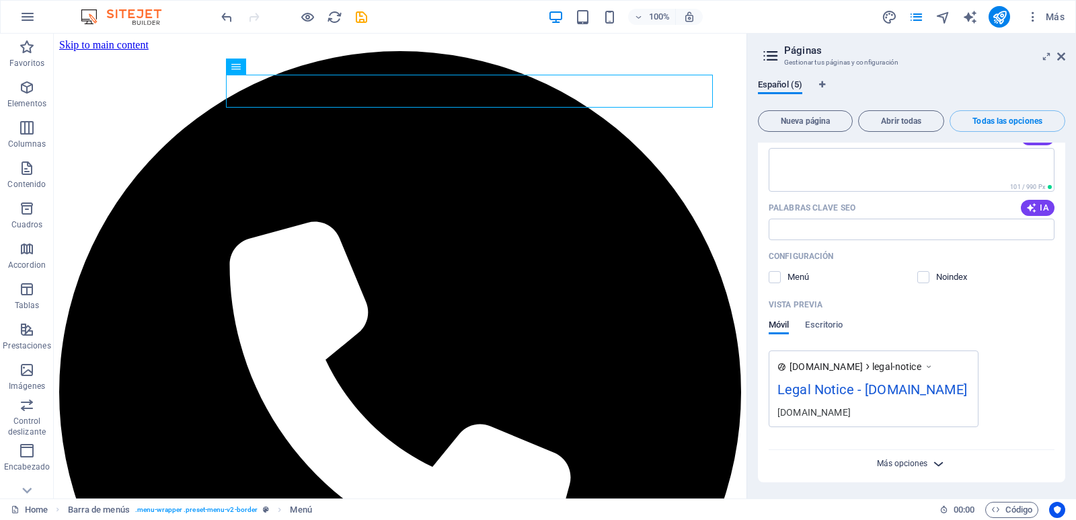
click at [915, 464] on span "Más opciones" at bounding box center [902, 463] width 50 height 9
drag, startPoint x: 1062, startPoint y: 437, endPoint x: 1064, endPoint y: 451, distance: 14.3
click at [1064, 451] on div "Home / Nombre Home ​ URL SLUG / ​ Título SEO IA ​ 308 / 580 Px Descripción SEO …" at bounding box center [911, 315] width 307 height 345
drag, startPoint x: 1065, startPoint y: 438, endPoint x: 1065, endPoint y: 460, distance: 22.2
click at [1065, 460] on div "Español (5) Nueva página Abrir todas Todas las opciones Home / Nombre Home ​ UR…" at bounding box center [911, 284] width 329 height 430
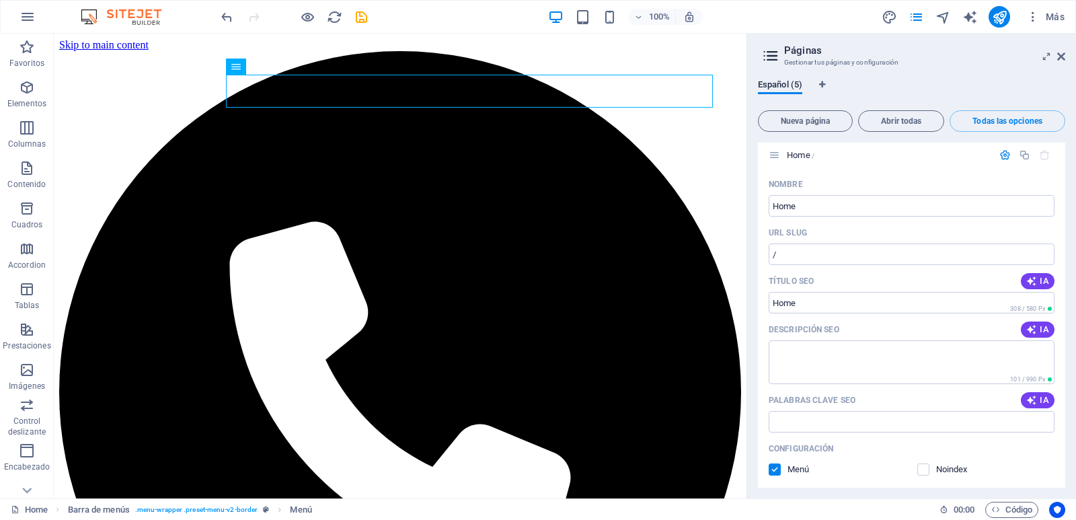
scroll to position [0, 0]
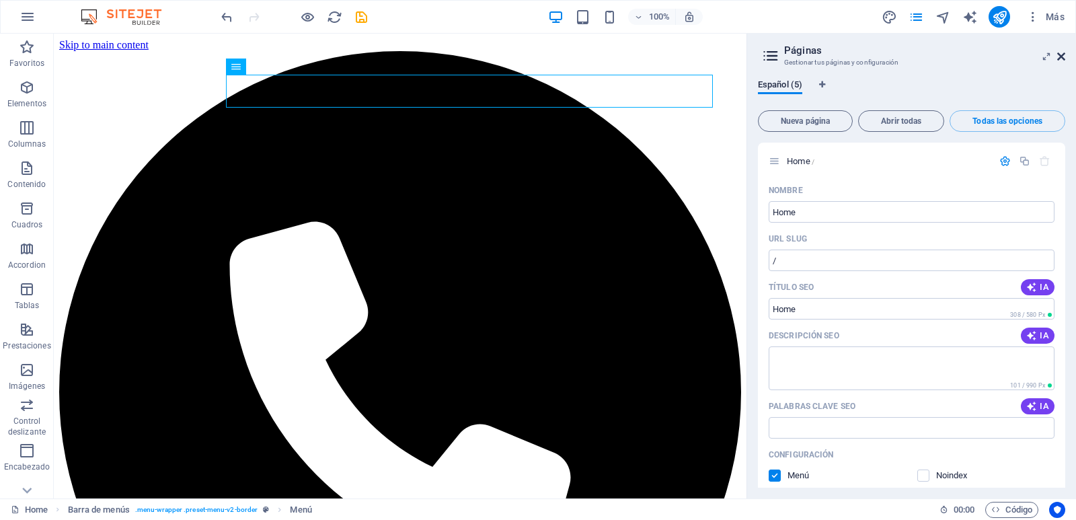
click at [1061, 55] on icon at bounding box center [1061, 56] width 8 height 11
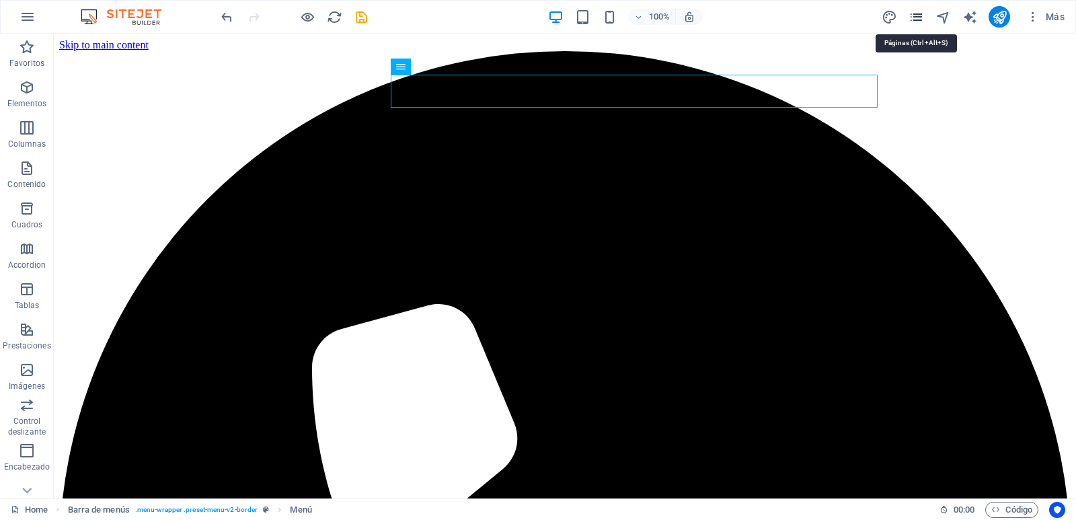
click at [911, 18] on icon "pages" at bounding box center [916, 16] width 15 height 15
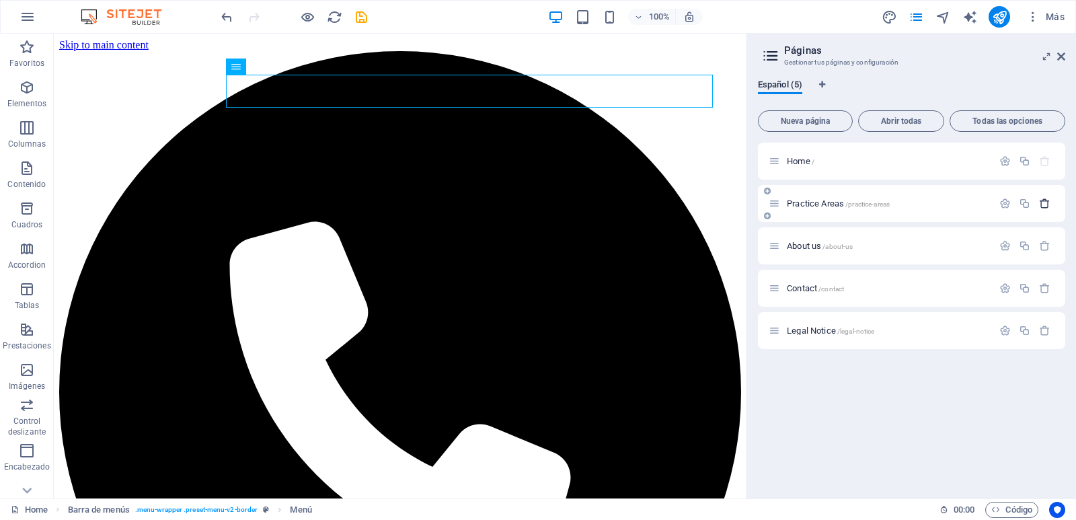
click at [1043, 203] on icon "button" at bounding box center [1044, 203] width 11 height 11
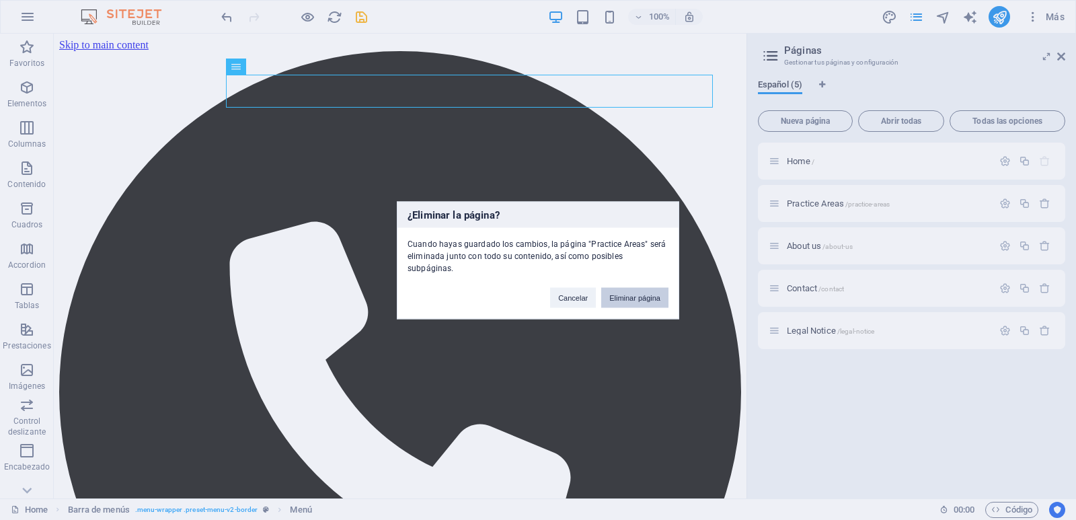
click at [627, 295] on button "Eliminar página" at bounding box center [634, 297] width 67 height 20
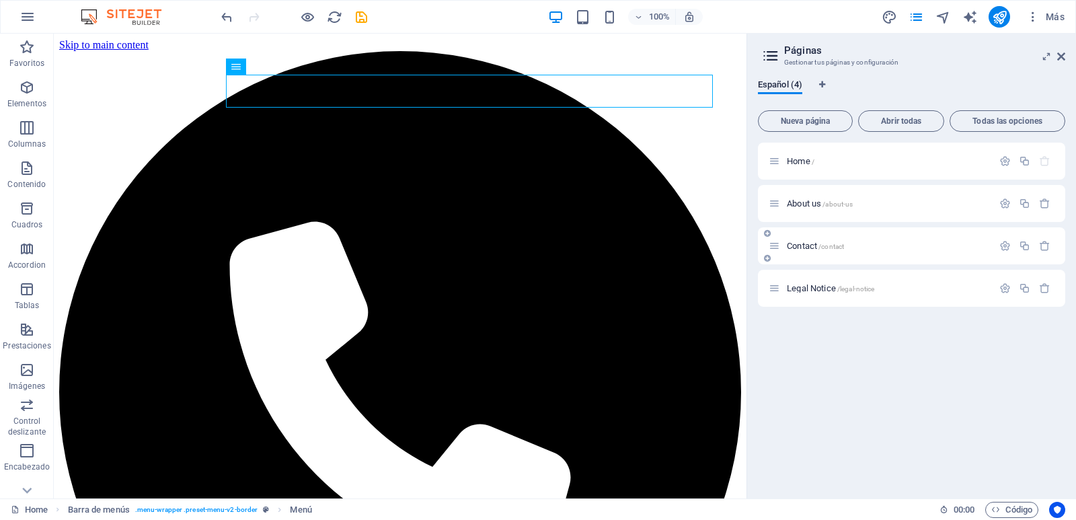
click at [880, 246] on p "Contact /contact" at bounding box center [888, 245] width 202 height 9
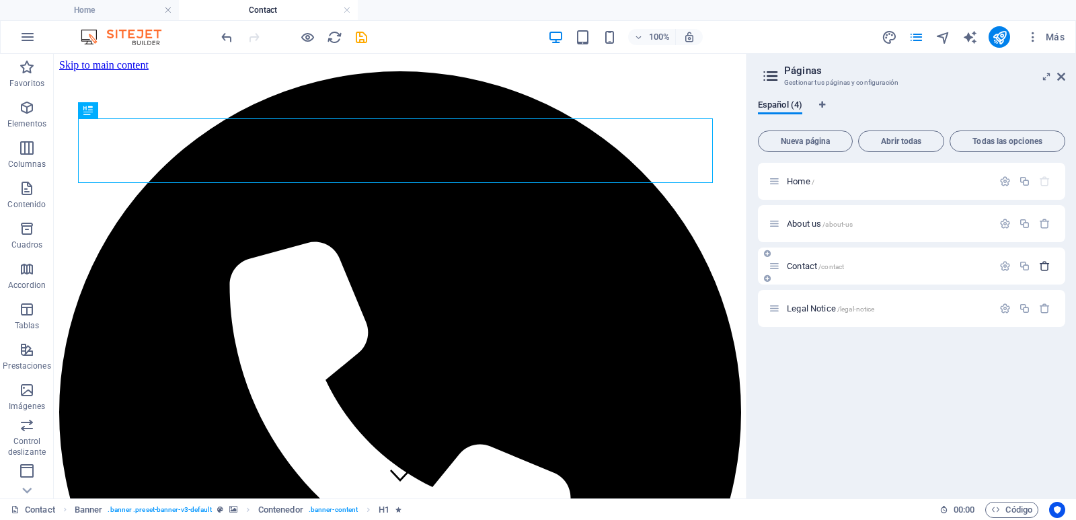
click at [1042, 265] on icon "button" at bounding box center [1044, 265] width 11 height 11
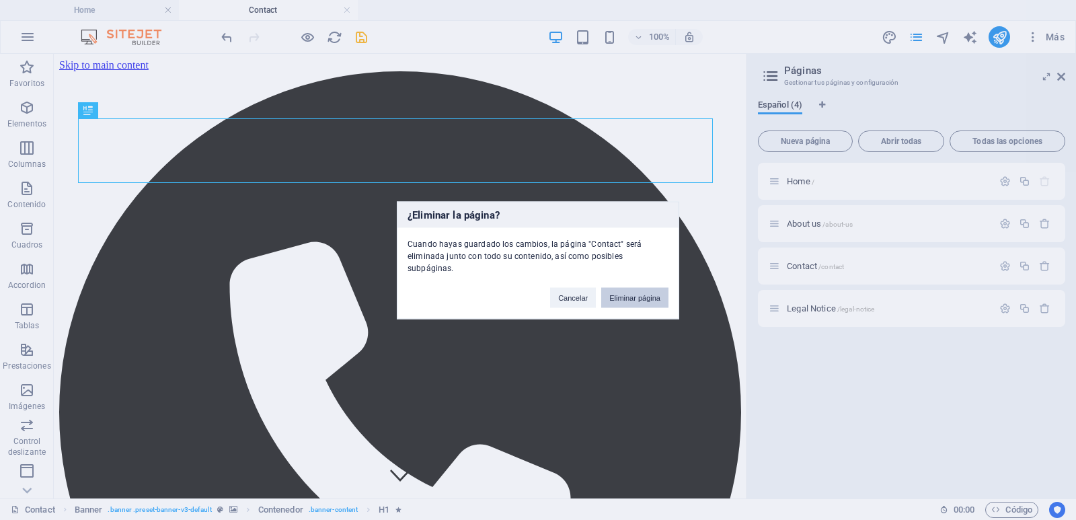
click at [650, 292] on button "Eliminar página" at bounding box center [634, 297] width 67 height 20
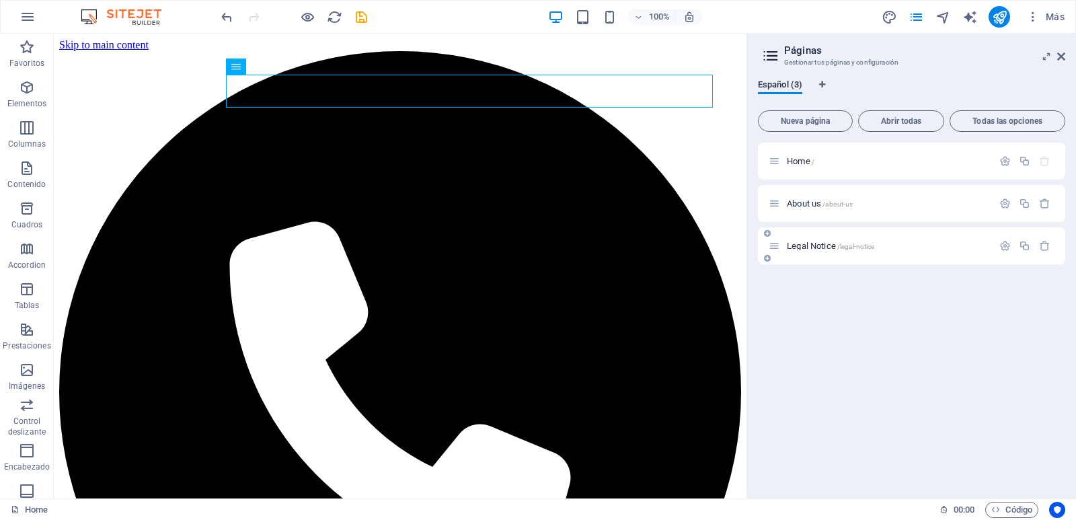
click at [925, 235] on div "Legal Notice /legal-notice" at bounding box center [911, 245] width 307 height 37
click at [911, 248] on p "Legal Notice /legal-notice" at bounding box center [888, 245] width 202 height 9
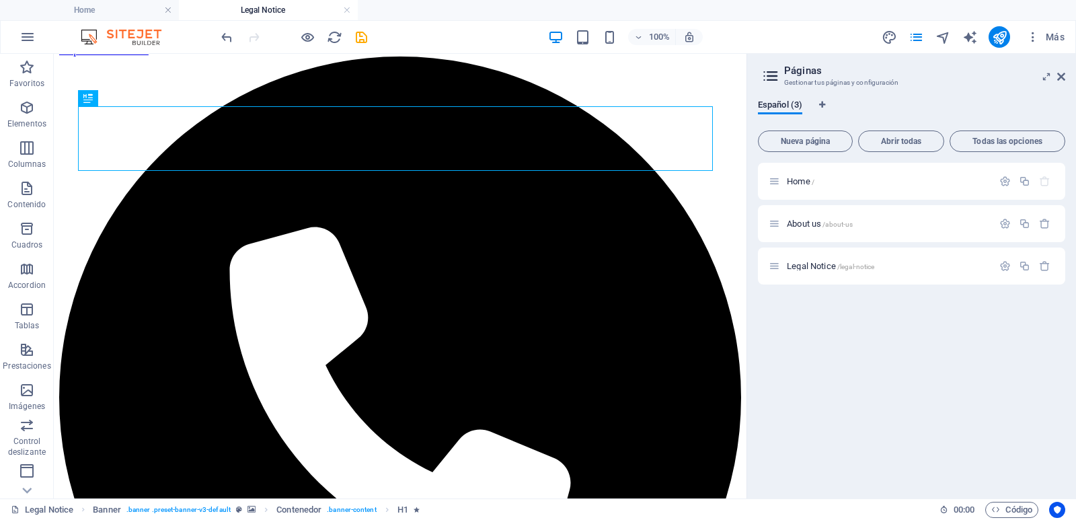
scroll to position [6, 0]
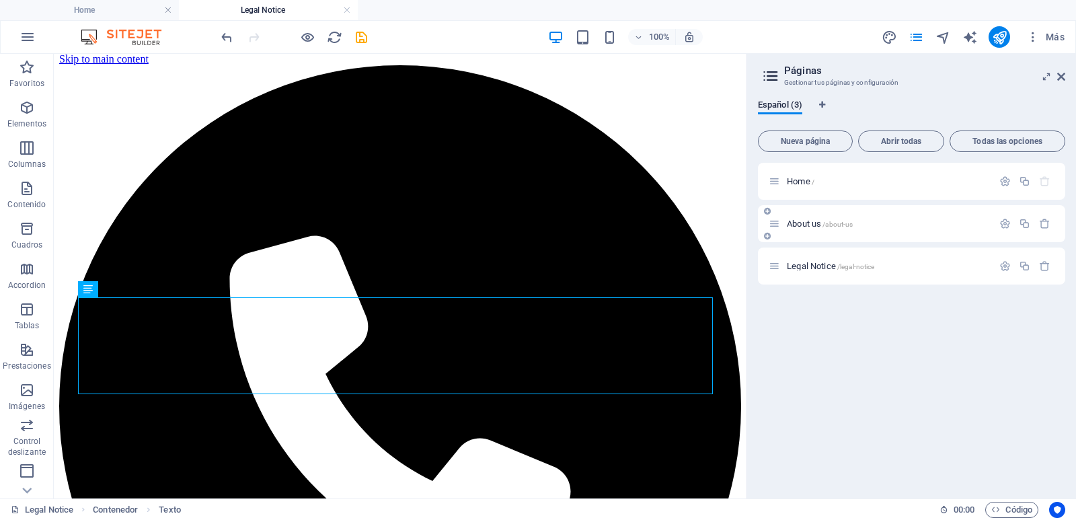
click at [854, 217] on div "About us /about-us" at bounding box center [881, 223] width 224 height 15
click at [874, 225] on p "About us /about-us" at bounding box center [888, 223] width 202 height 9
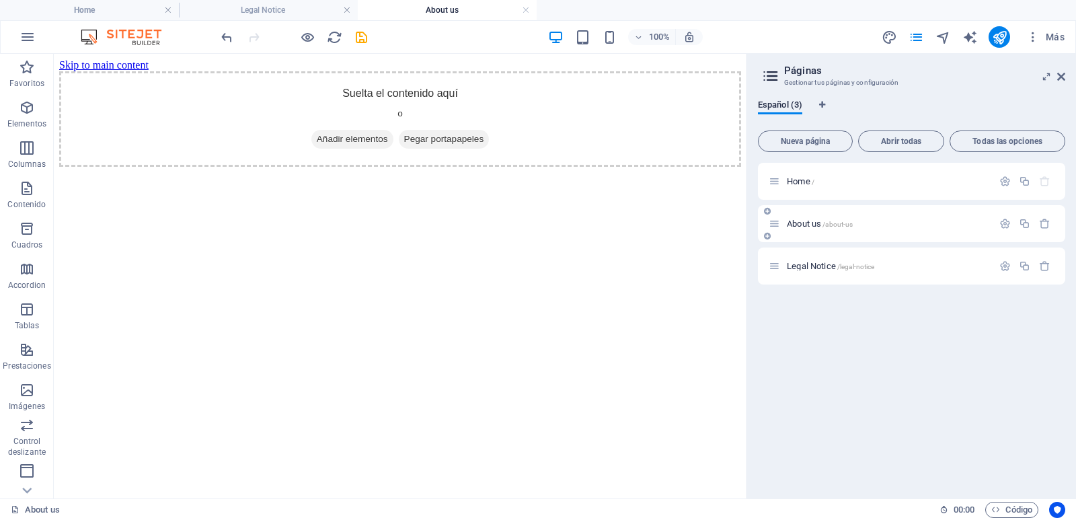
scroll to position [0, 0]
click at [823, 224] on span "About us /about-us" at bounding box center [820, 224] width 66 height 10
click at [1009, 219] on icon "button" at bounding box center [1004, 223] width 11 height 11
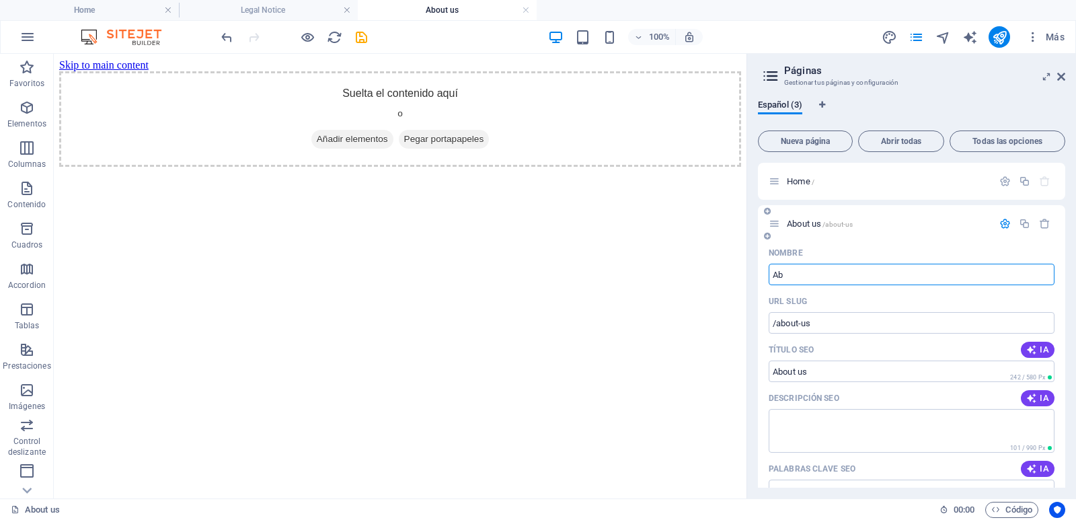
type input "A"
type input "/about-u"
type input "About u"
type input "/"
type input "Siti"
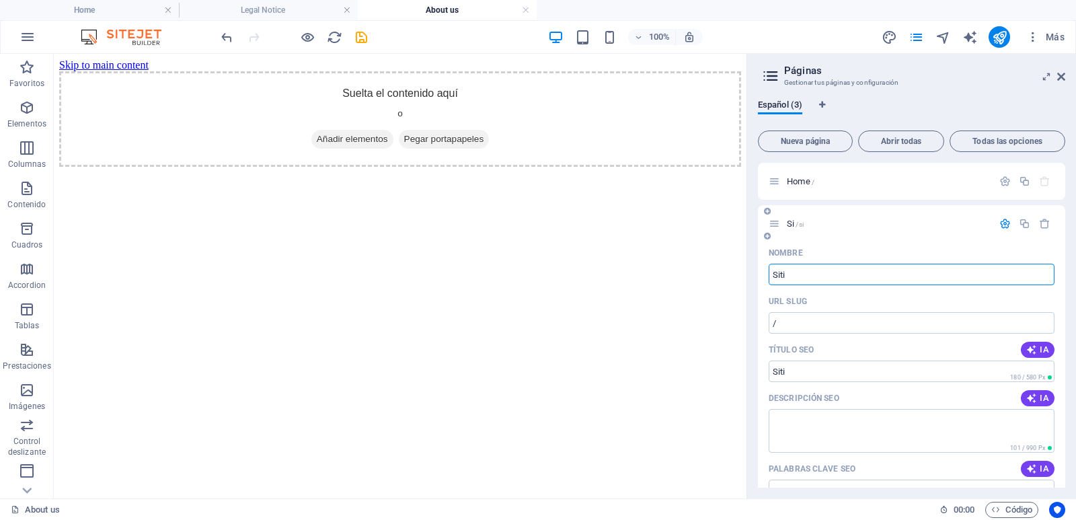
type input "/si"
type input "Si"
type input "Sitiosde"
type input "/sitios"
type input "Sitios"
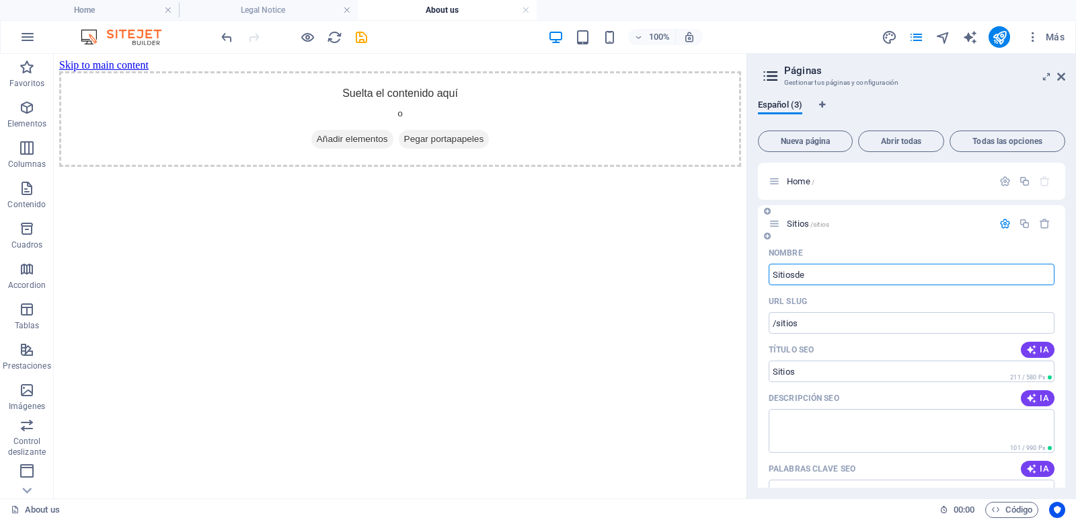
type input "Sitiosde"
type input "/sitiosde"
type input "Sitiosde"
type input "Sitios"
type input "/sitios"
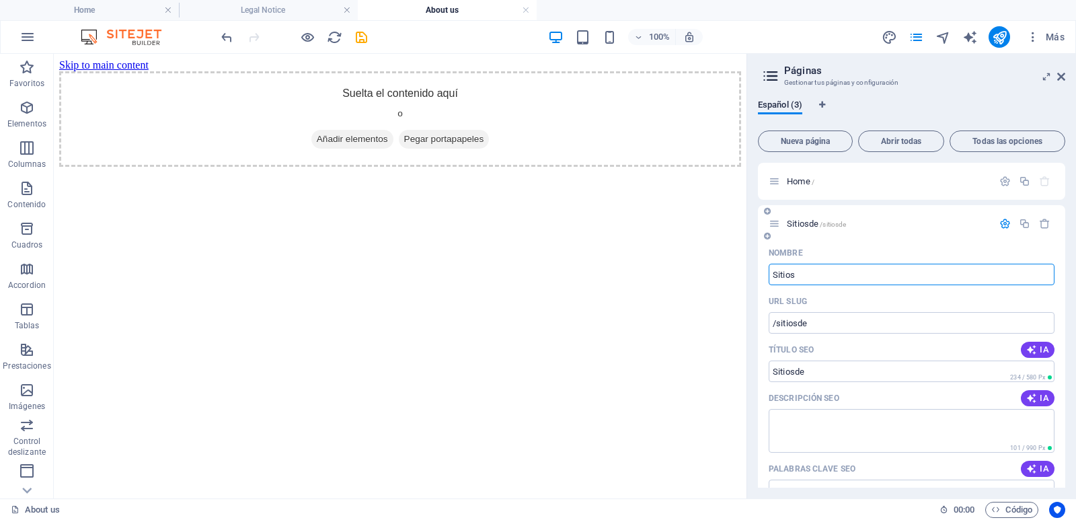
type input "Sitios"
type input "Sitios de"
type input "/sitios-de"
type input "Sitios de"
type input "Sitios de In"
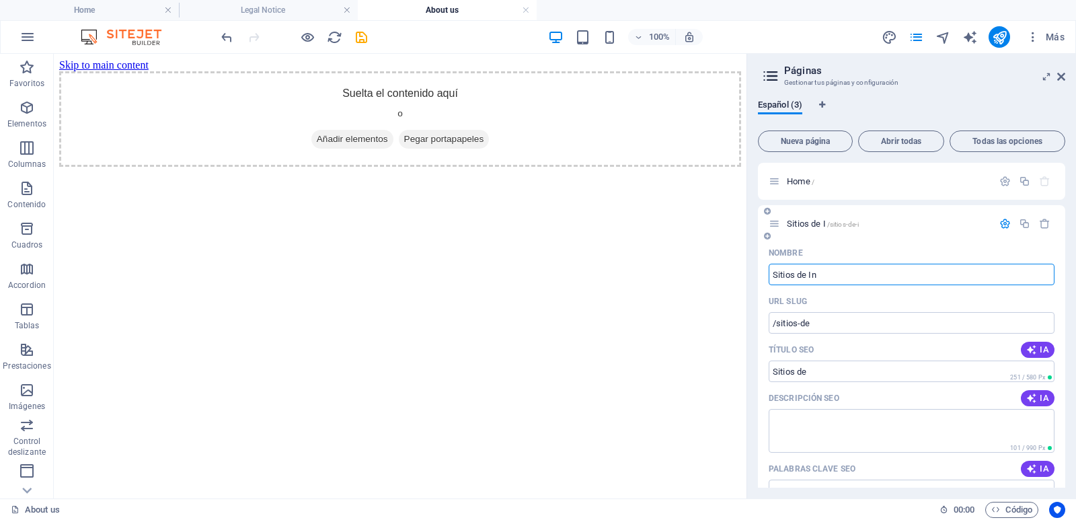
type input "/sitios-de-i"
type input "Sitios de I"
type input "Sitios de Inte"
type input "/sitios-de-in"
type input "Sitios de In"
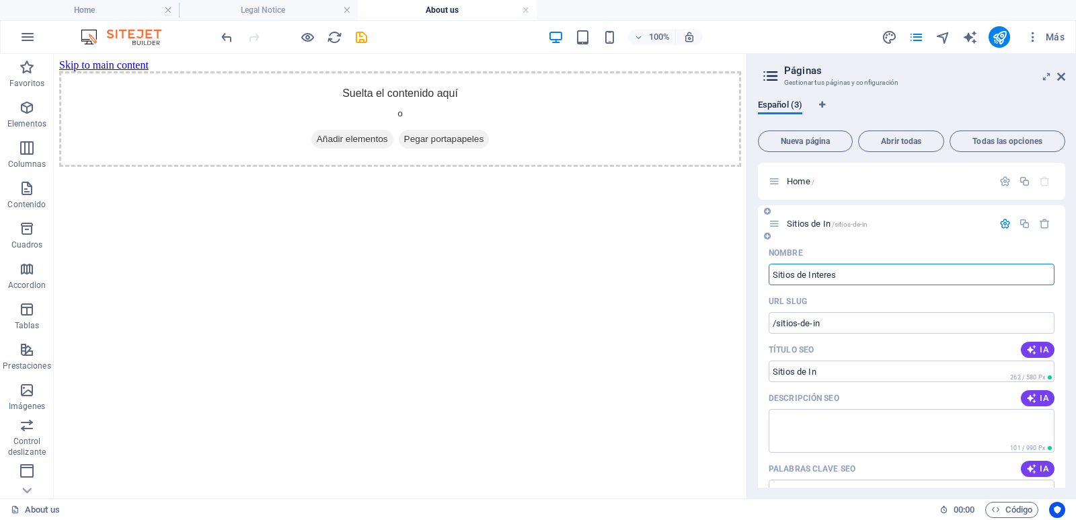
type input "Sitios de Interes"
type input "/sitios-de-interes"
type input "Sitios de Interes"
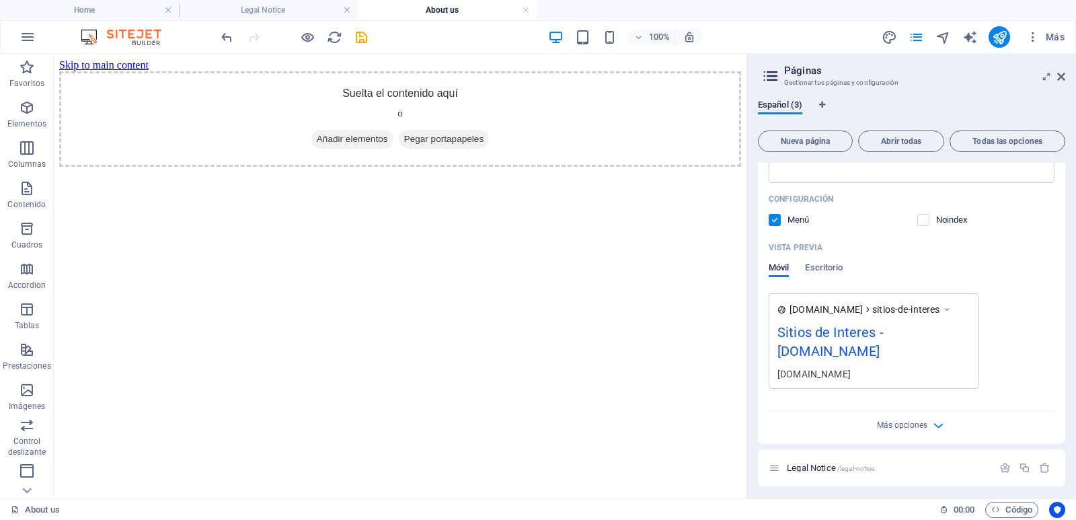
scroll to position [322, 0]
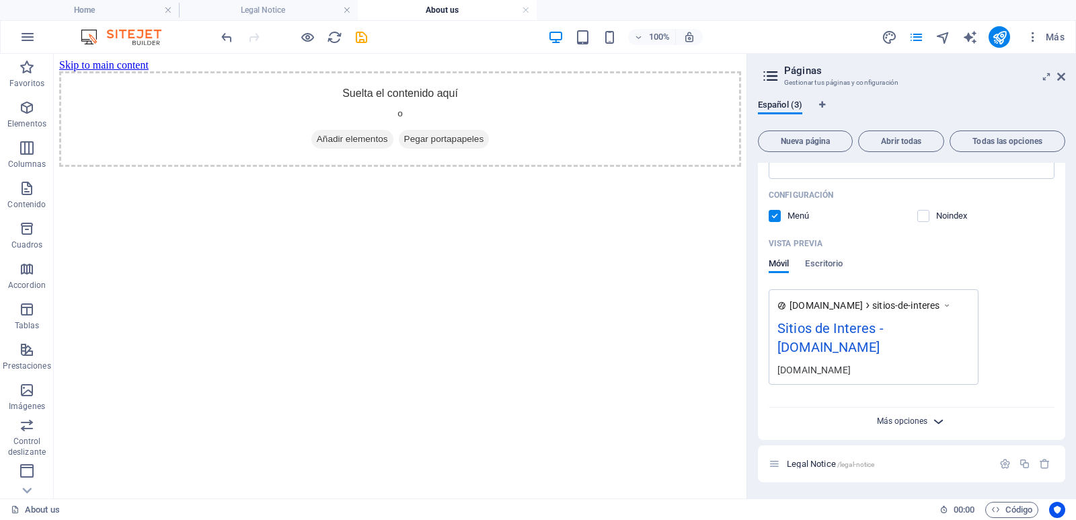
type input "Sitios de Interes"
click at [888, 420] on span "Más opciones" at bounding box center [902, 420] width 50 height 9
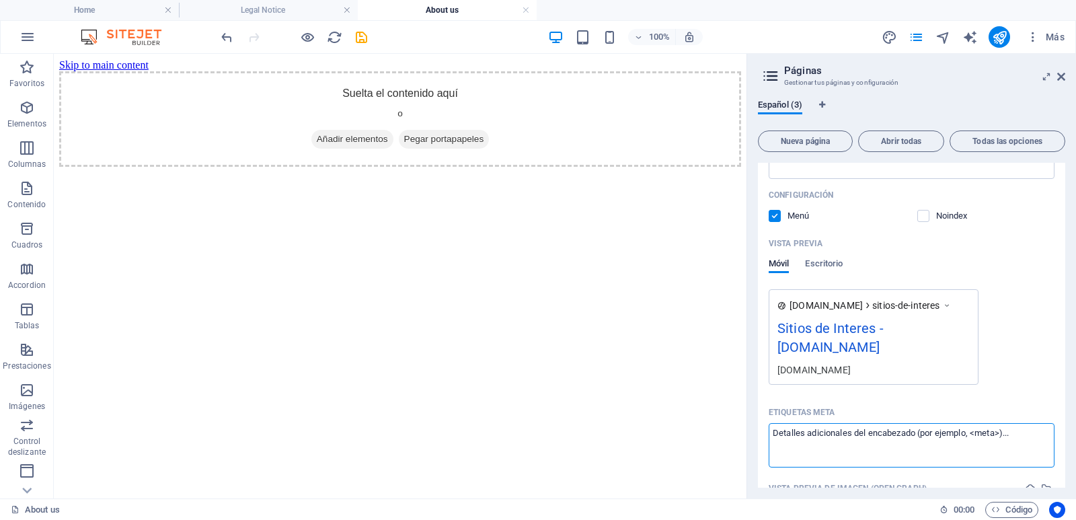
click at [1017, 426] on textarea "Etiquetas meta ​" at bounding box center [912, 445] width 286 height 44
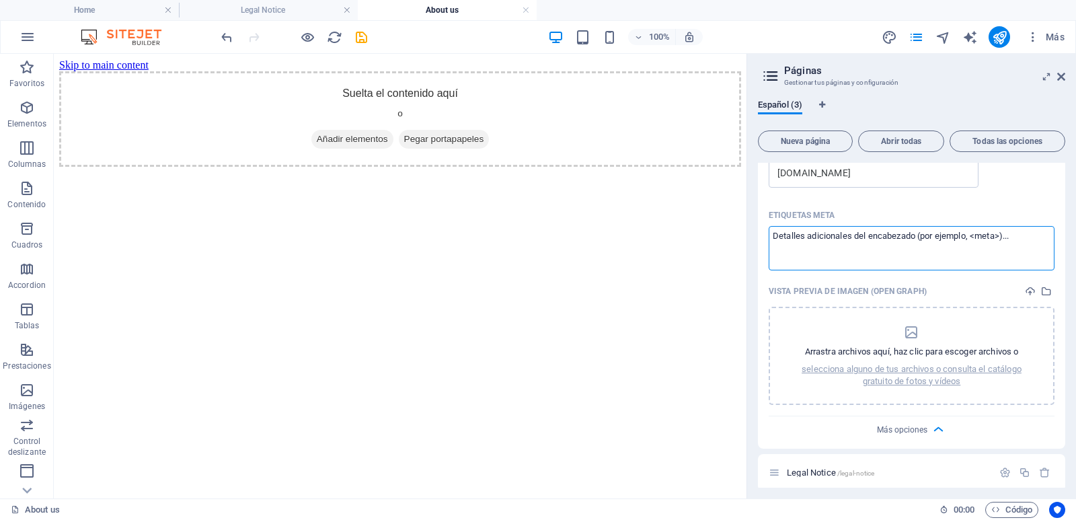
scroll to position [528, 0]
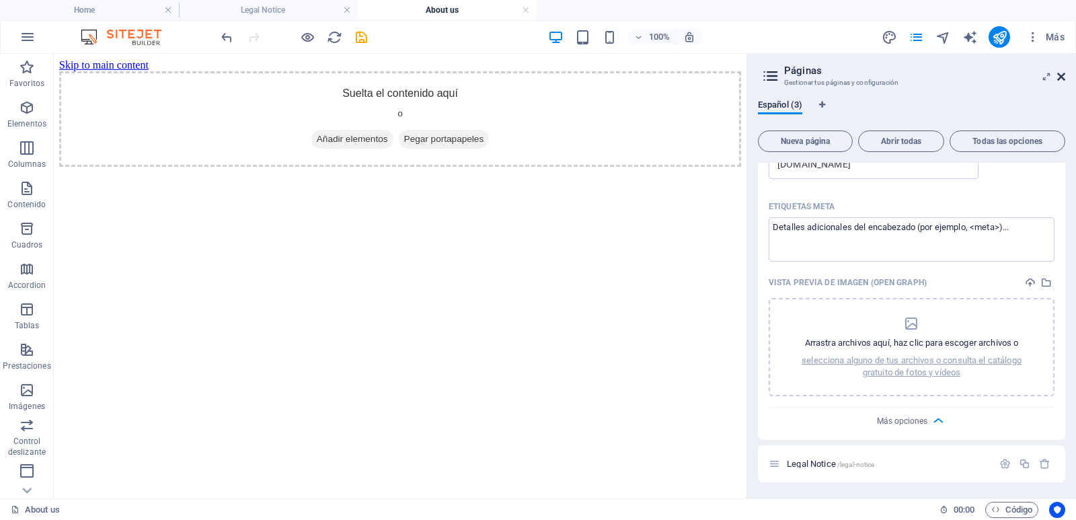
click at [1063, 75] on icon at bounding box center [1061, 76] width 8 height 11
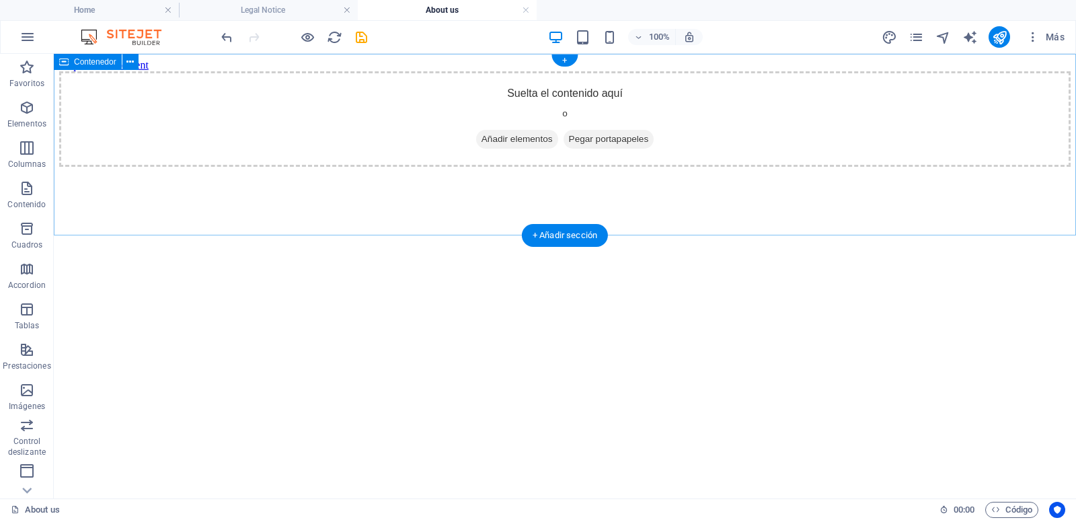
click at [536, 149] on span "Añadir elementos" at bounding box center [517, 139] width 82 height 19
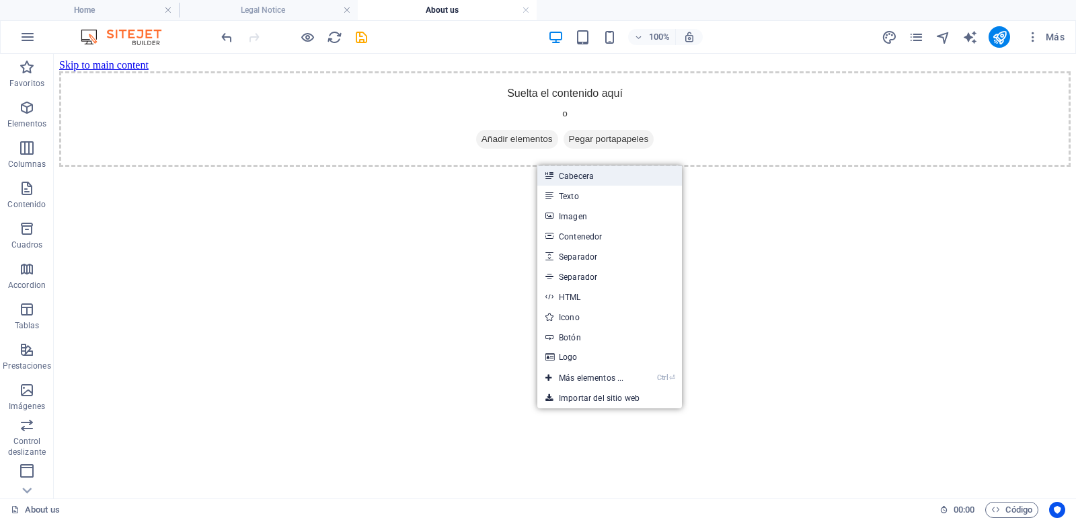
click at [551, 169] on icon at bounding box center [548, 175] width 7 height 20
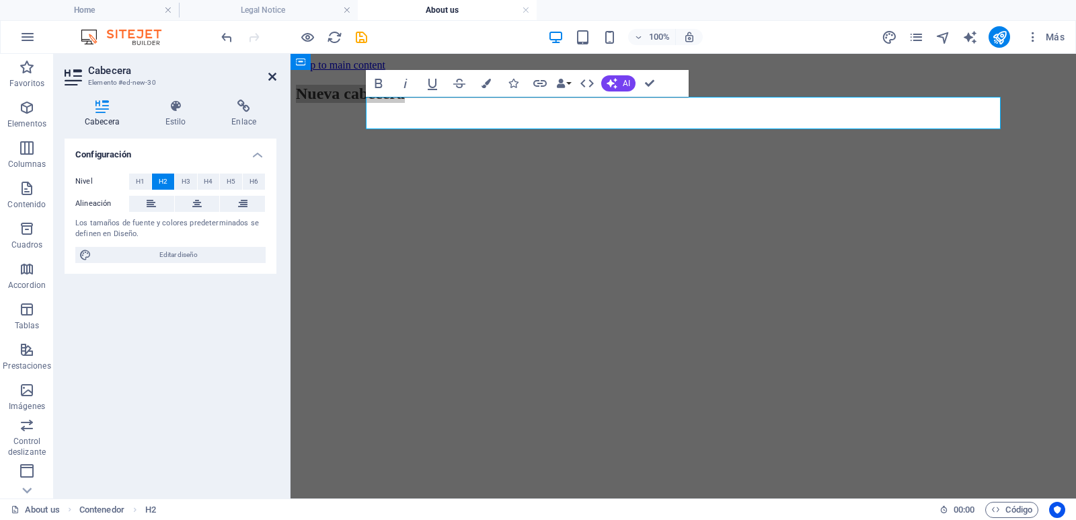
click at [272, 80] on icon at bounding box center [272, 76] width 8 height 11
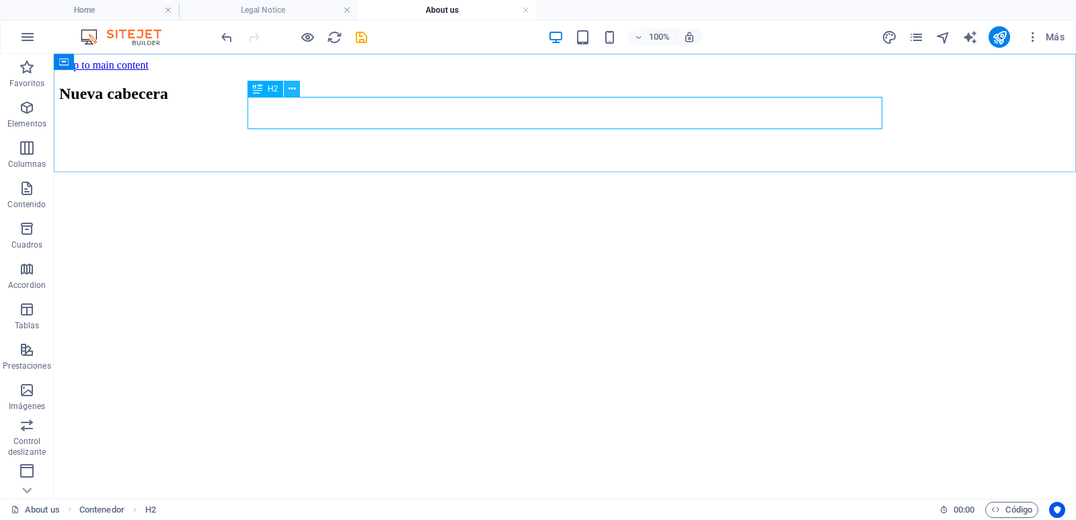
click at [292, 91] on icon at bounding box center [292, 89] width 7 height 14
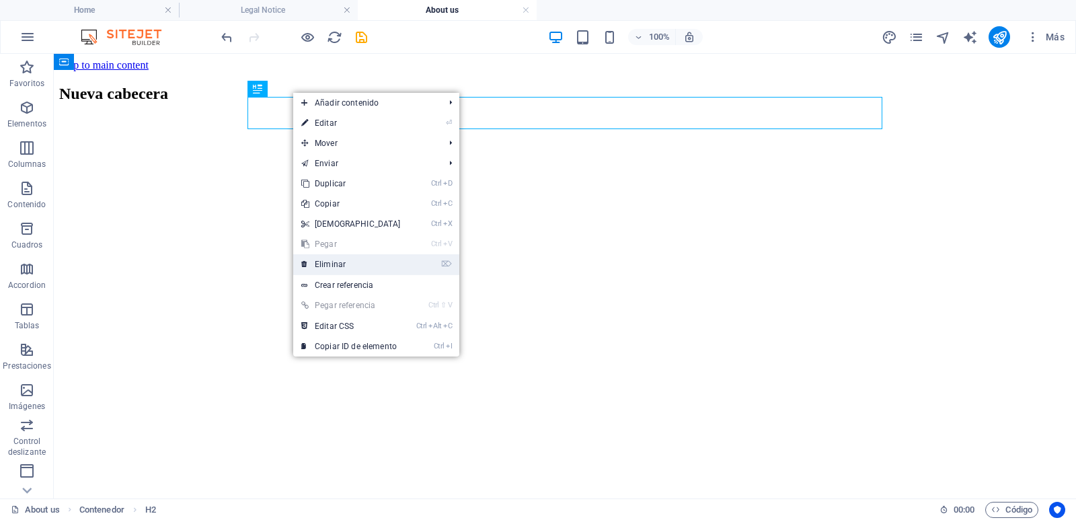
click at [319, 262] on link "⌦ Eliminar" at bounding box center [351, 264] width 116 height 20
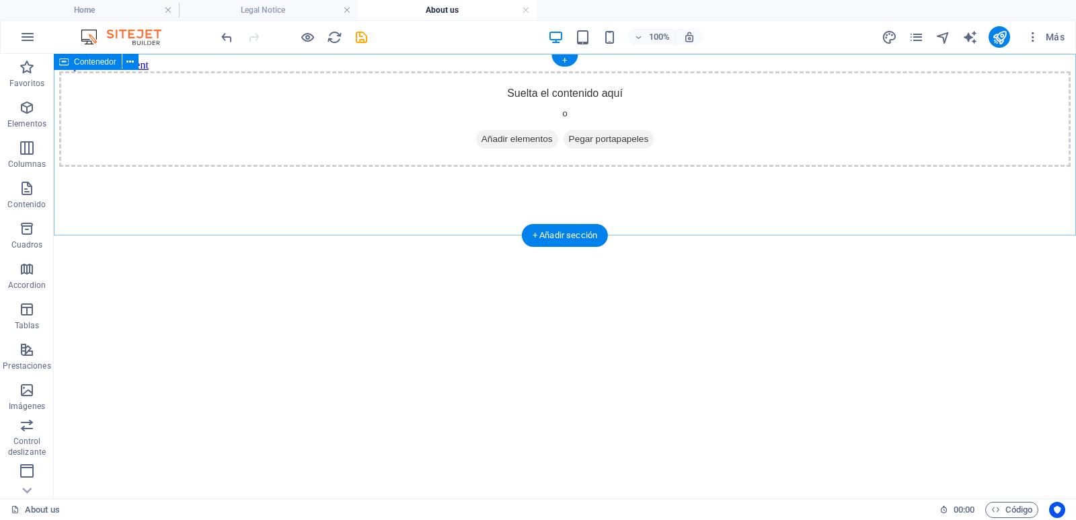
click at [593, 149] on span "Pegar portapapeles" at bounding box center [609, 139] width 91 height 19
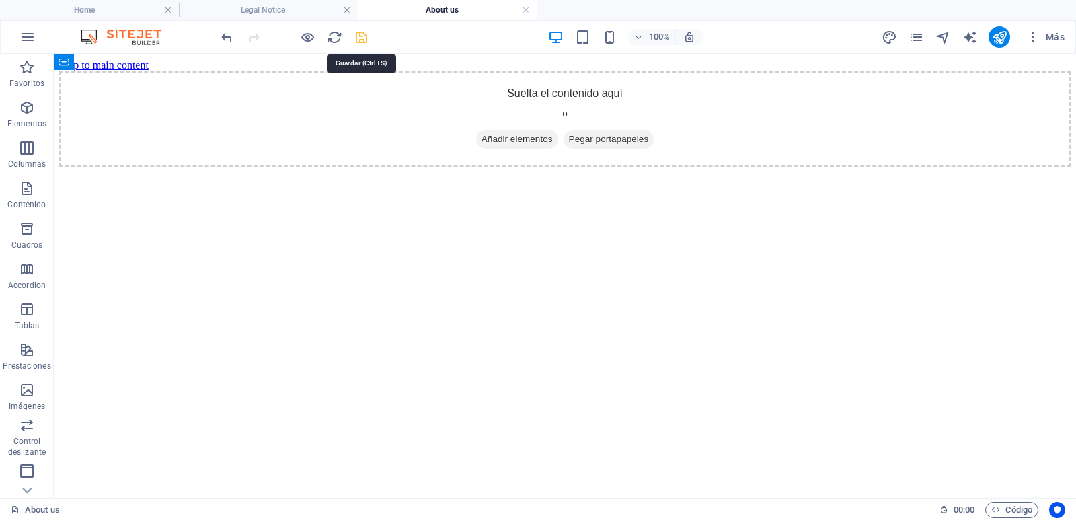
click at [360, 38] on icon "save" at bounding box center [361, 37] width 15 height 15
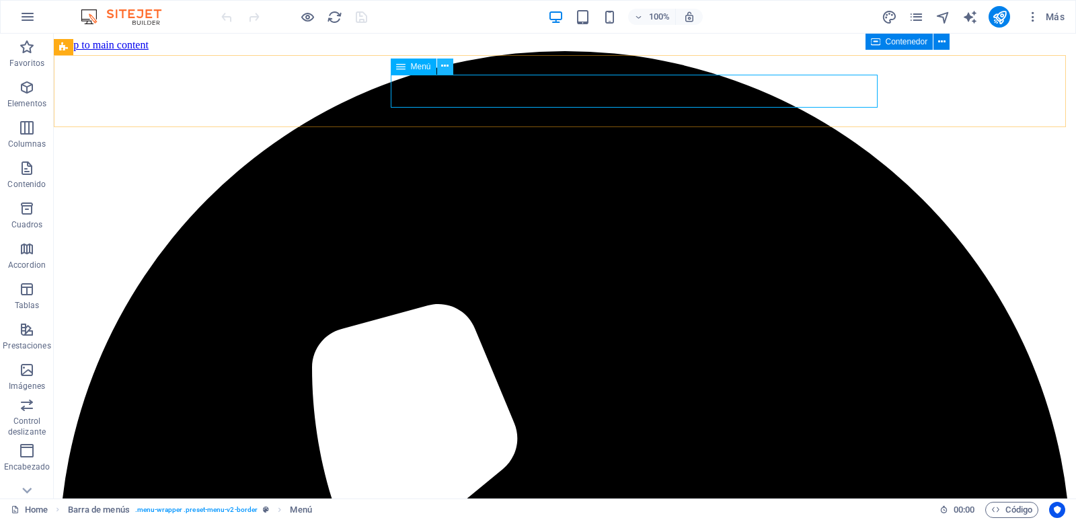
click at [440, 69] on button at bounding box center [445, 67] width 16 height 16
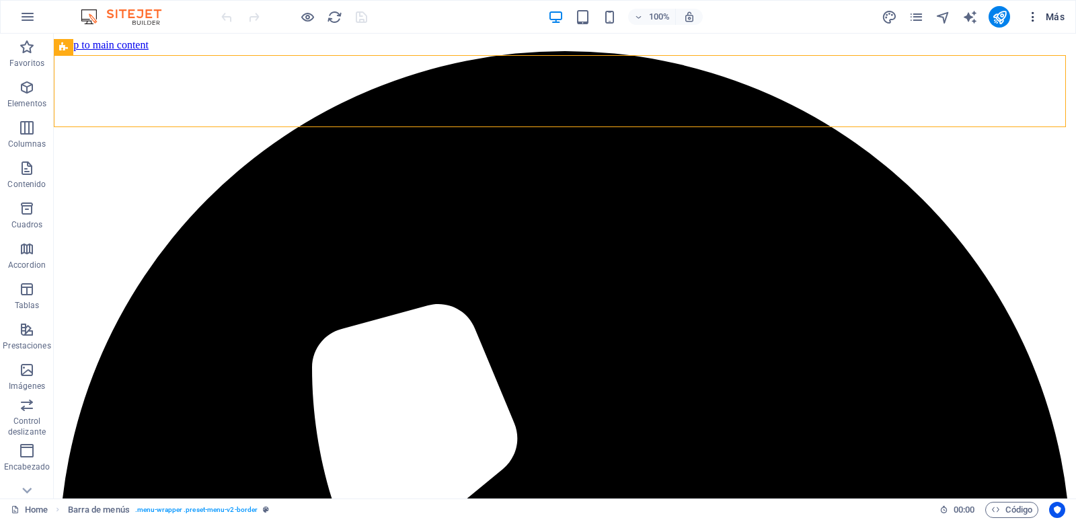
click at [1036, 20] on icon "button" at bounding box center [1032, 16] width 13 height 13
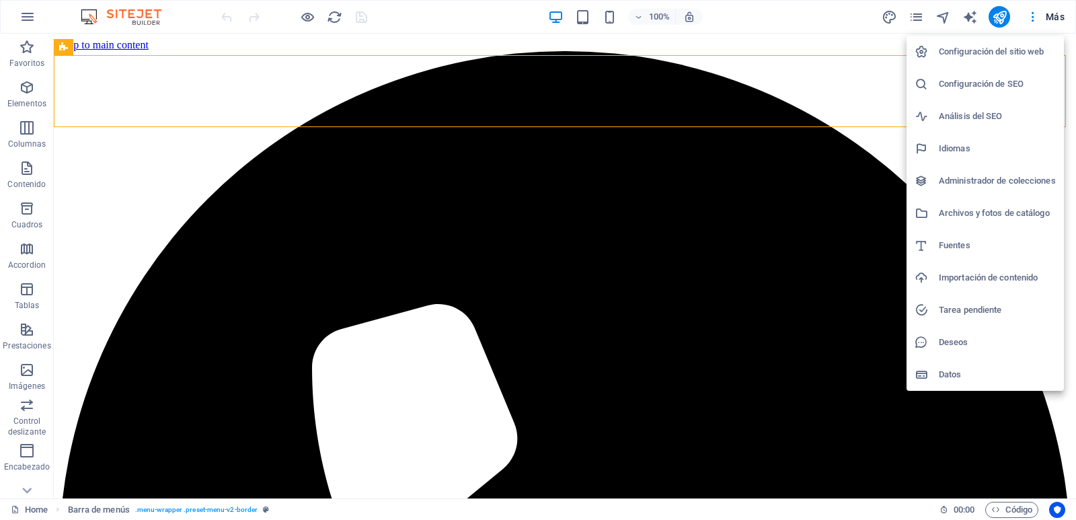
drag, startPoint x: 1013, startPoint y: 46, endPoint x: 1030, endPoint y: 50, distance: 17.8
click at [1030, 50] on h6 "Configuración del sitio web" at bounding box center [997, 52] width 117 height 16
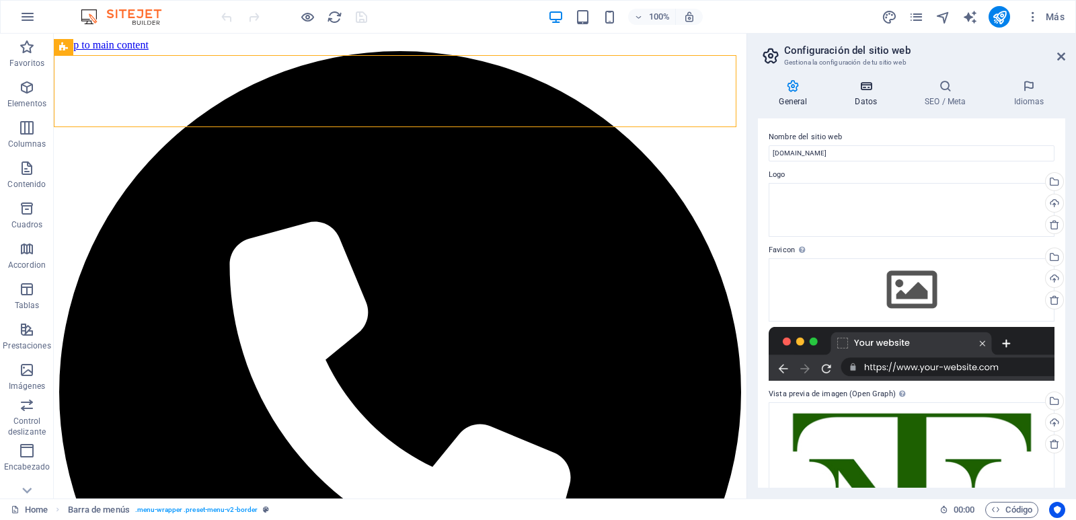
click at [876, 88] on icon at bounding box center [866, 85] width 65 height 13
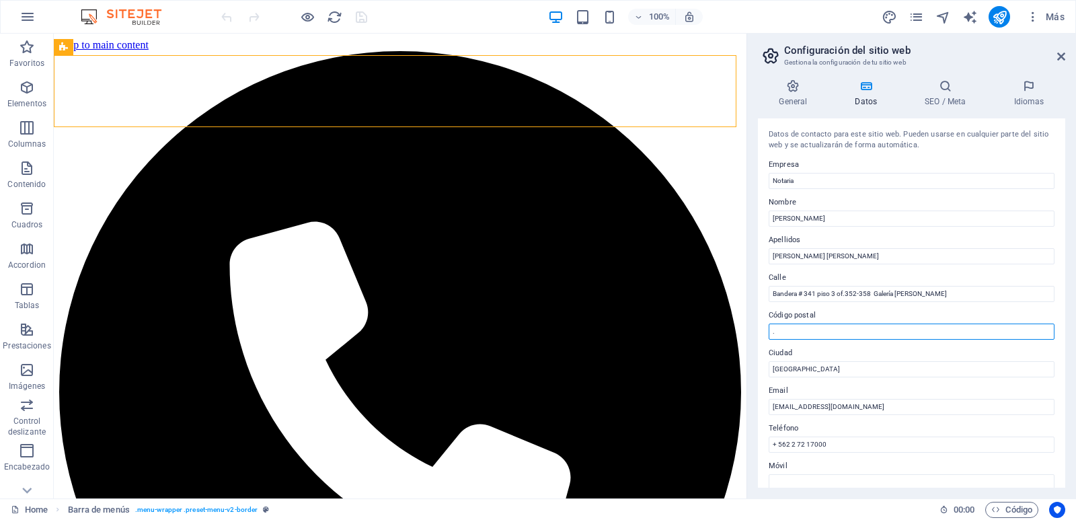
click at [823, 332] on input "." at bounding box center [912, 332] width 286 height 16
paste input "8320000"
type input "."
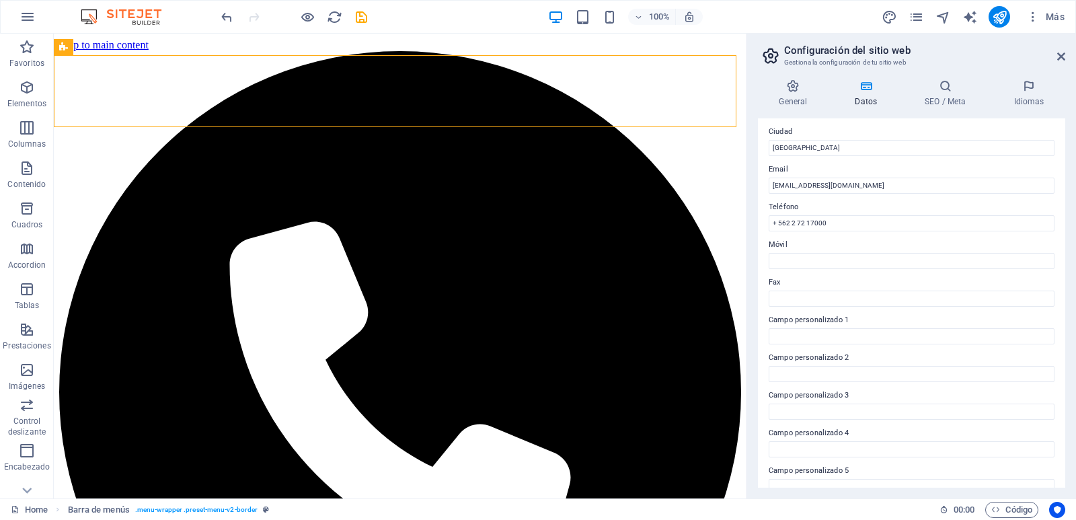
scroll to position [277, 0]
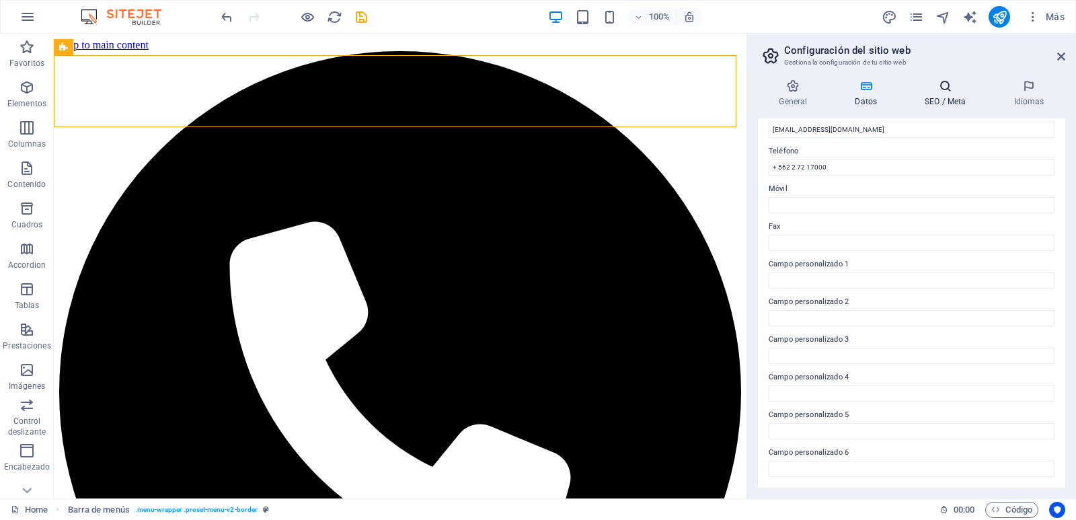
click at [960, 100] on h4 "SEO / Meta" at bounding box center [948, 93] width 89 height 28
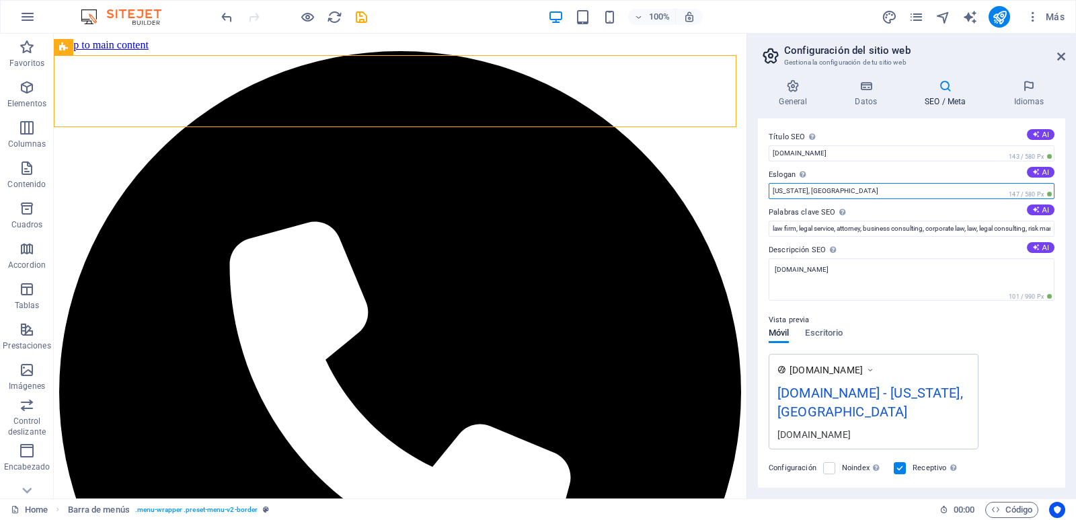
click at [877, 192] on input "[US_STATE], [GEOGRAPHIC_DATA]" at bounding box center [912, 191] width 286 height 16
type input "W"
type input "[GEOGRAPHIC_DATA]"
click at [1038, 332] on div "Vista previa Móvil Escritorio [DOMAIN_NAME] [DOMAIN_NAME] - Santiago Centro [DO…" at bounding box center [912, 375] width 286 height 148
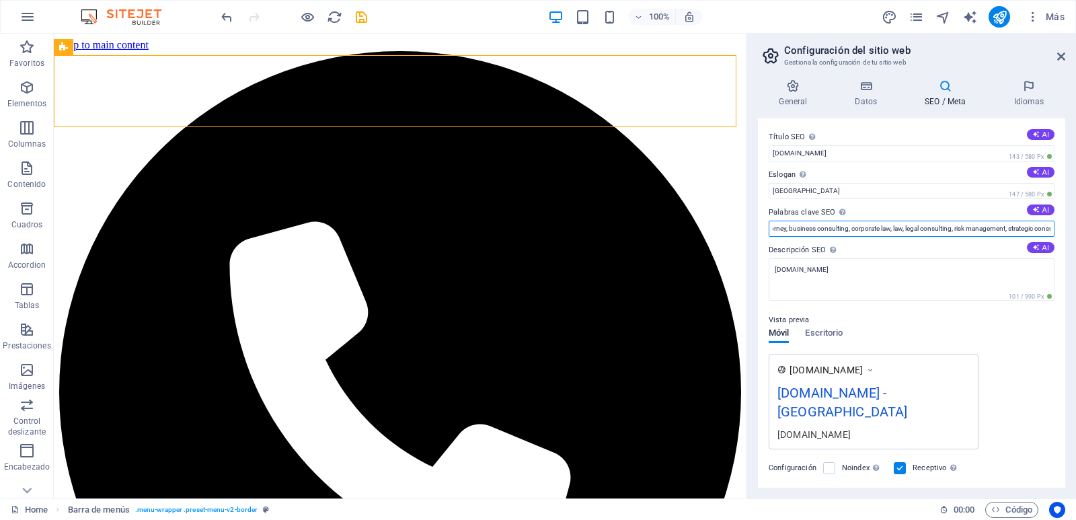
scroll to position [0, 238]
drag, startPoint x: 771, startPoint y: 226, endPoint x: 1071, endPoint y: 222, distance: 299.3
click at [1071, 222] on div "General Datos SEO / Meta Idiomas Nombre del sitio web [DOMAIN_NAME] Logo Arrast…" at bounding box center [911, 284] width 329 height 430
click at [845, 233] on input "notaria, conservador, [GEOGRAPHIC_DATA], tramites legales" at bounding box center [912, 229] width 286 height 16
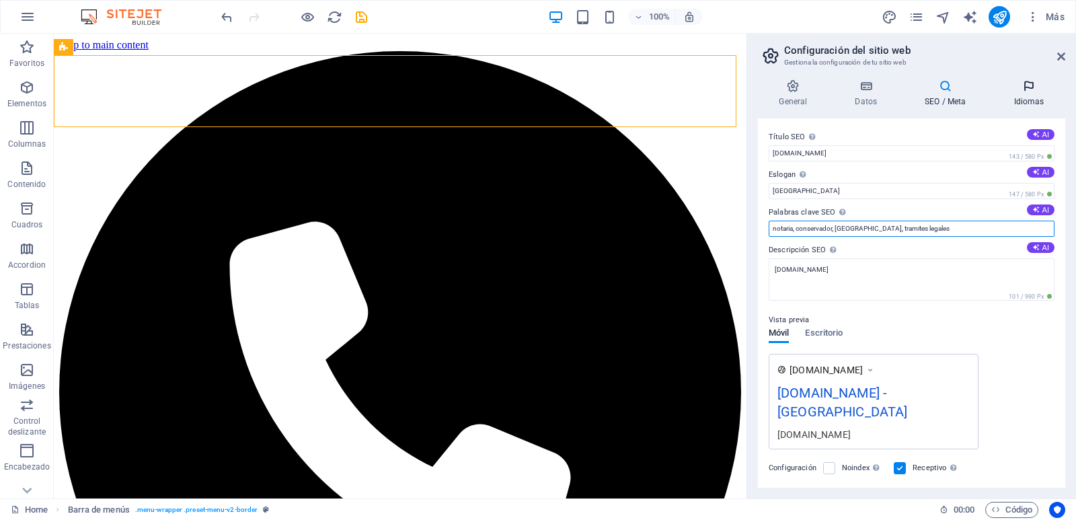
type input "notaria, conservador, [GEOGRAPHIC_DATA], tramites legales"
click at [1028, 93] on h4 "Idiomas" at bounding box center [1029, 93] width 73 height 28
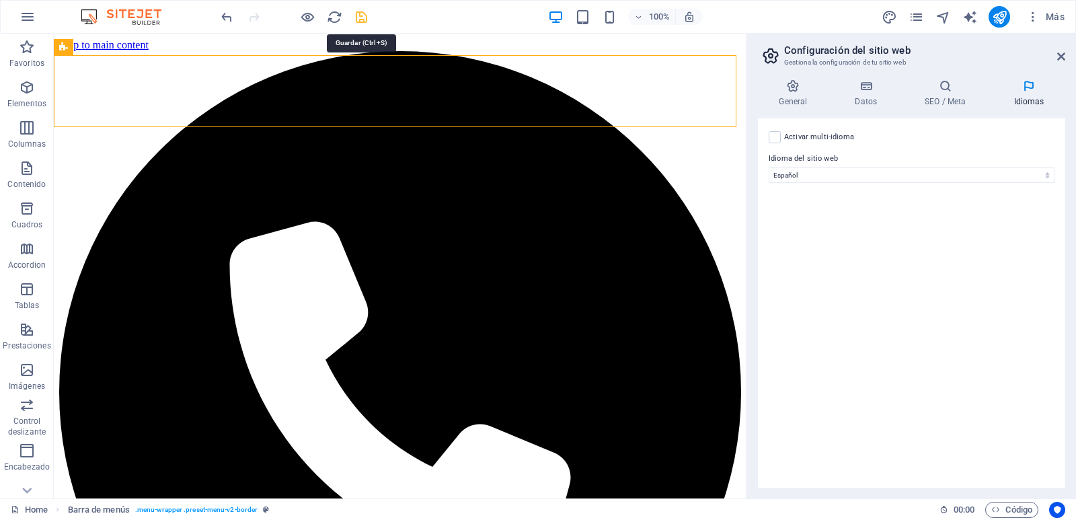
click at [355, 16] on icon "save" at bounding box center [361, 16] width 15 height 15
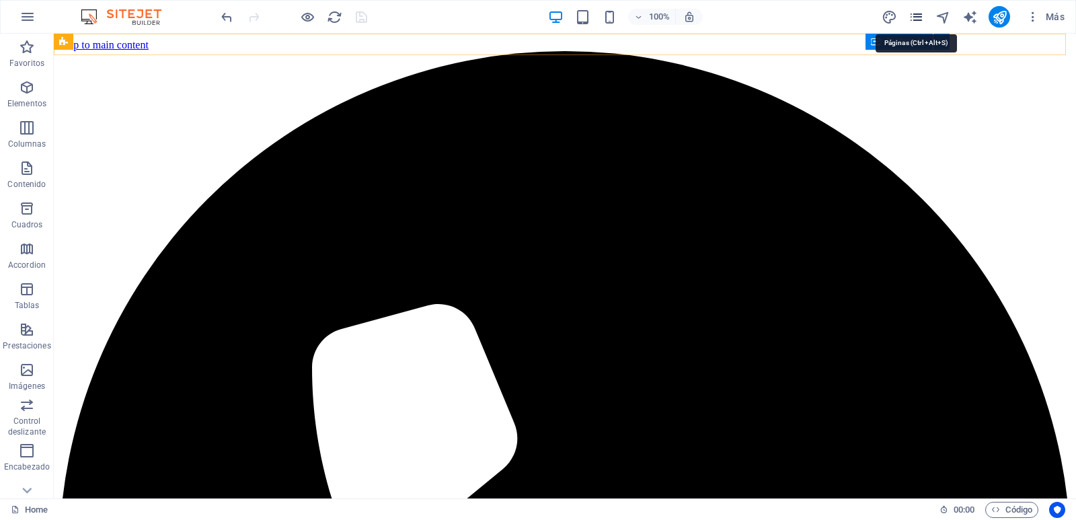
click at [915, 13] on icon "pages" at bounding box center [916, 16] width 15 height 15
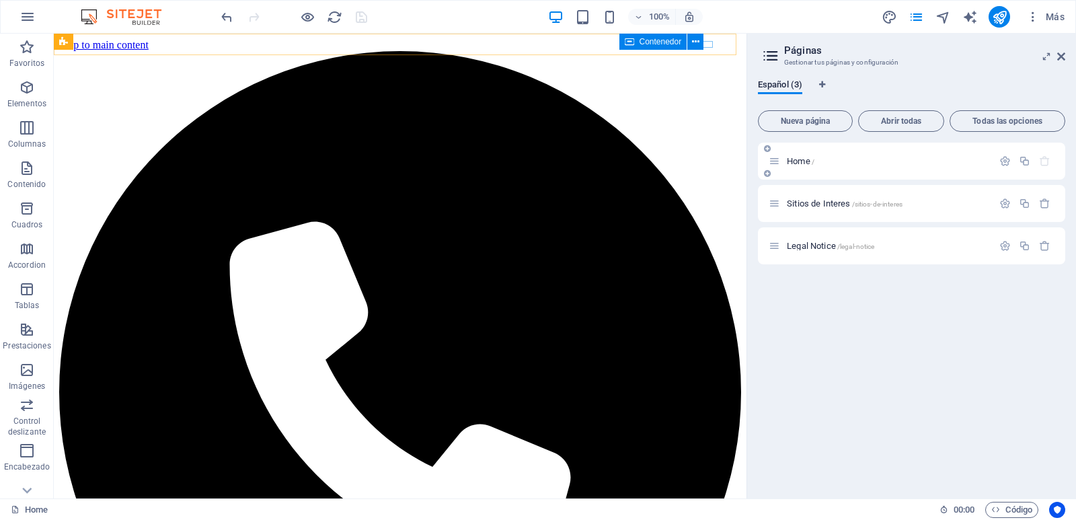
click at [876, 161] on p "Home /" at bounding box center [888, 161] width 202 height 9
click at [800, 163] on span "Home /" at bounding box center [801, 161] width 28 height 10
click at [1008, 160] on icon "button" at bounding box center [1004, 160] width 11 height 11
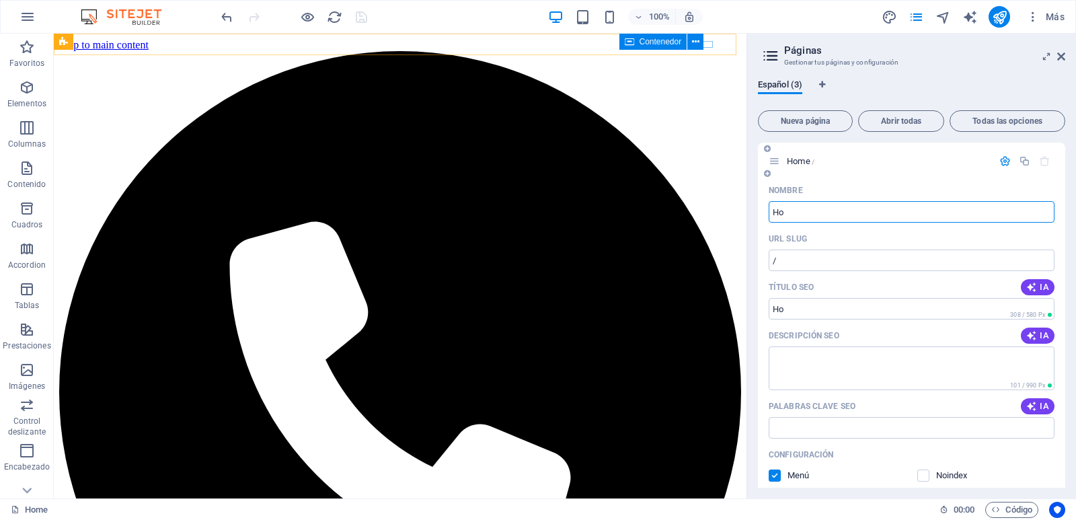
type input "H"
type input "Ser"
type input "/ser"
type input "Servicios"
type input "/servicios"
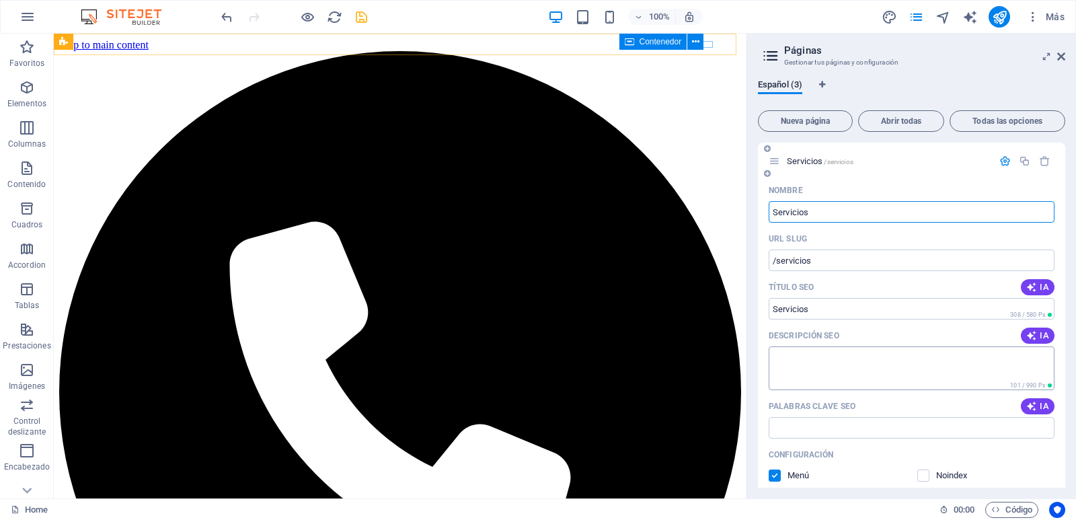
type input "Servicios"
click at [848, 381] on textarea "Descripción SEO" at bounding box center [912, 368] width 286 height 44
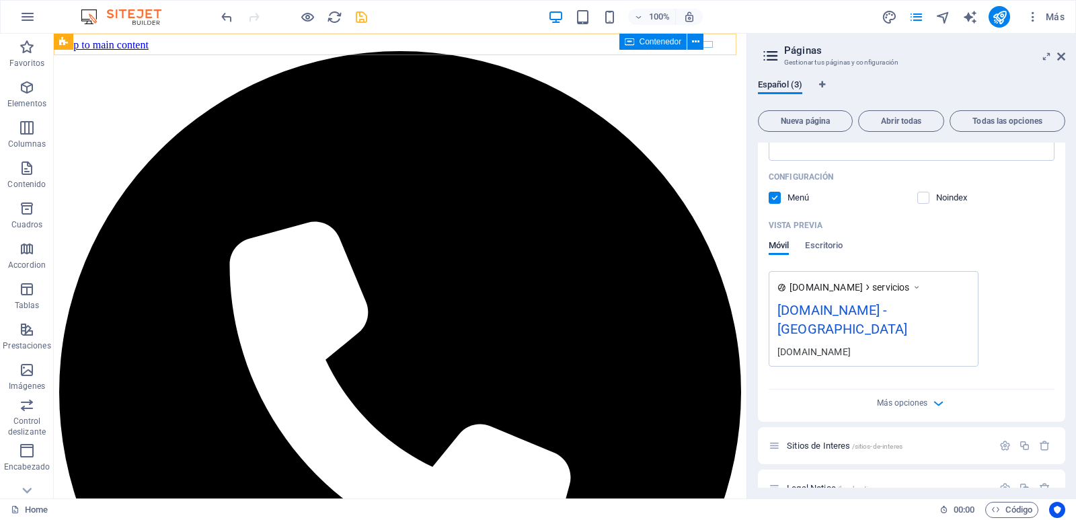
scroll to position [302, 0]
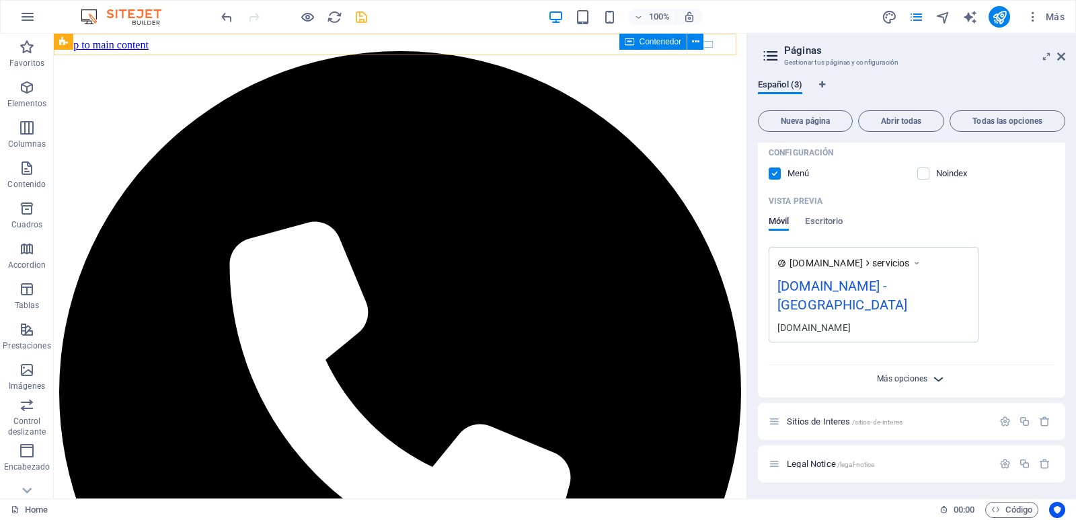
click at [915, 379] on span "Más opciones" at bounding box center [902, 378] width 50 height 9
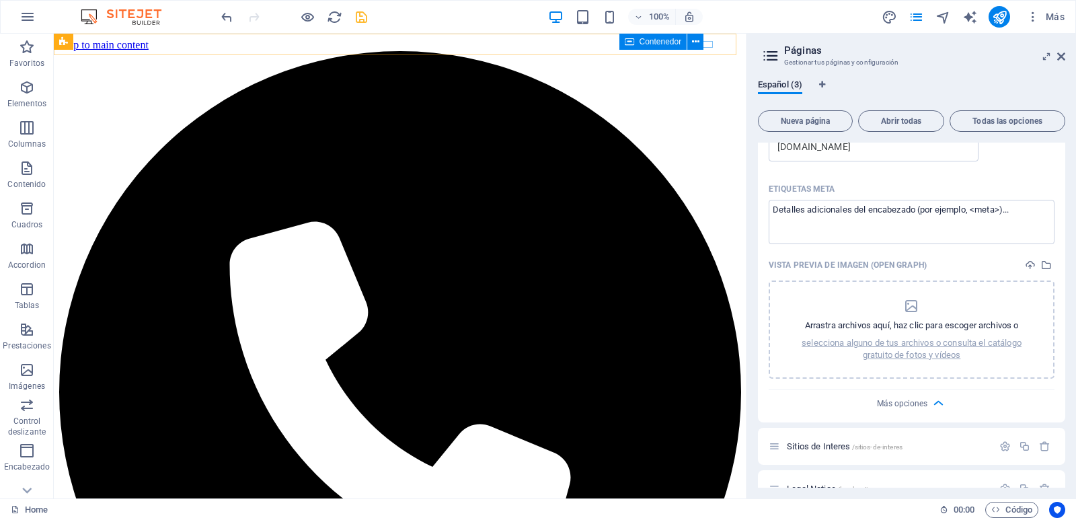
scroll to position [508, 0]
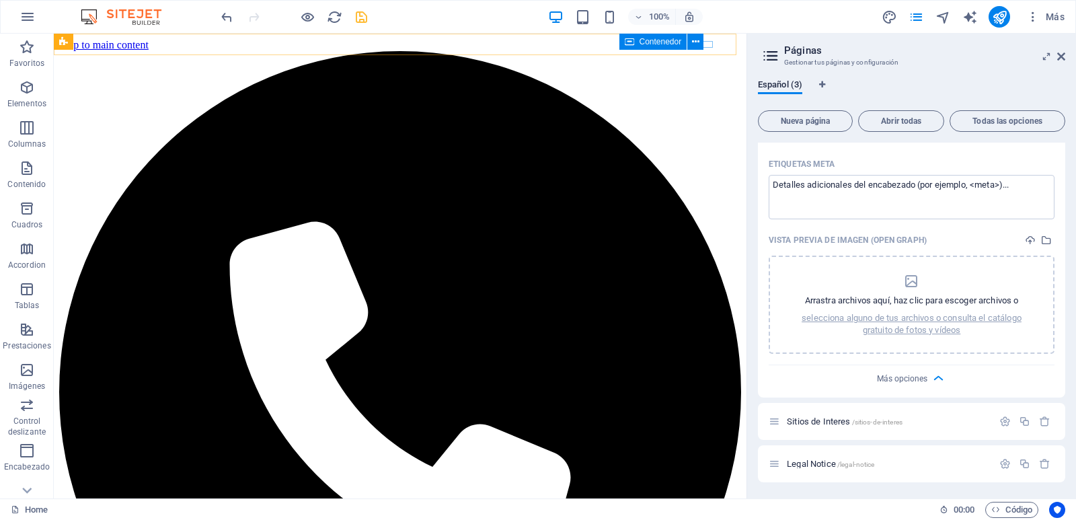
click at [1066, 56] on aside "Páginas Gestionar tus páginas y configuración Español (3) Nueva página Abrir to…" at bounding box center [912, 266] width 330 height 465
click at [1060, 56] on icon at bounding box center [1061, 56] width 8 height 11
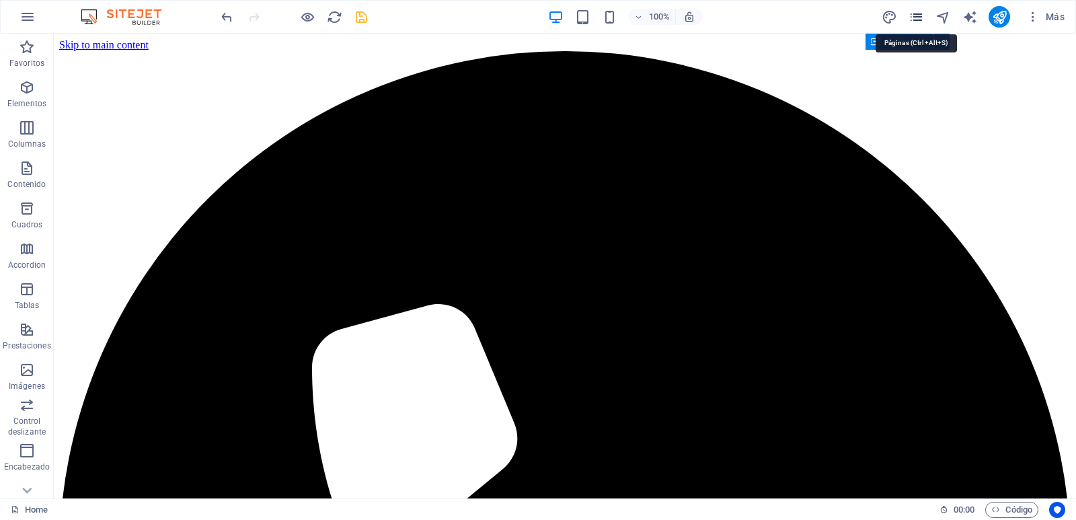
click at [919, 15] on icon "pages" at bounding box center [916, 16] width 15 height 15
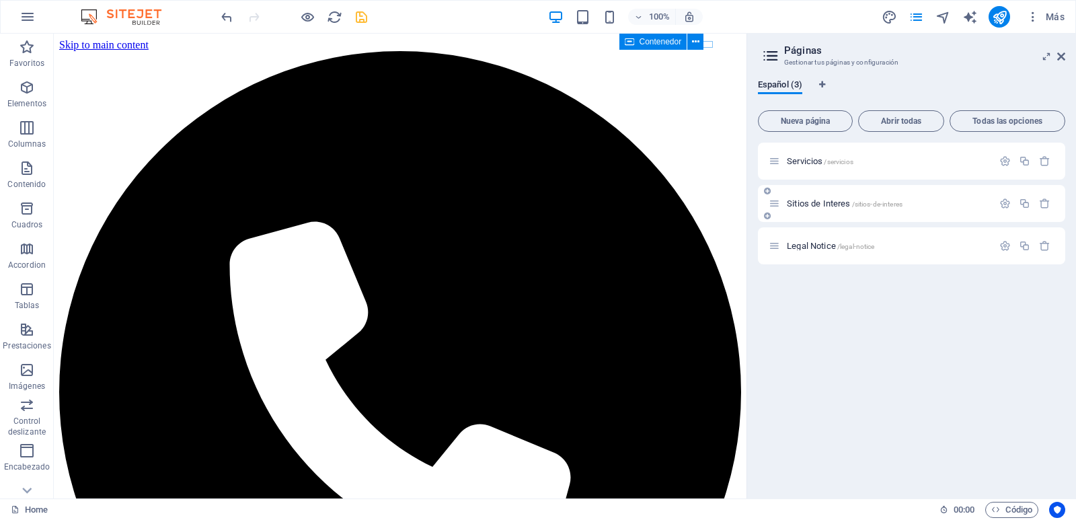
click at [845, 208] on div "Sitios de Interes /sitios-de-interes" at bounding box center [881, 203] width 224 height 15
click at [1003, 201] on icon "button" at bounding box center [1004, 203] width 11 height 11
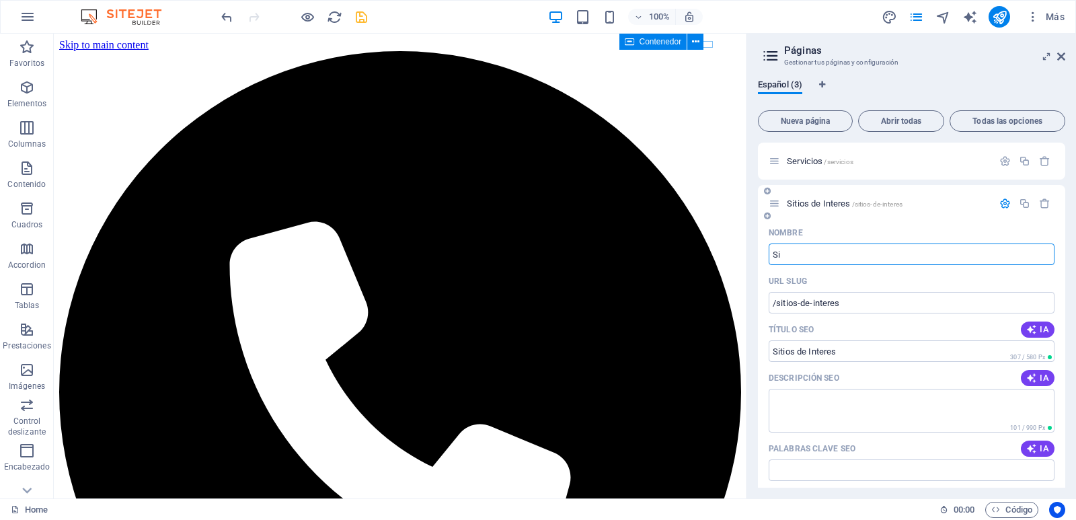
type input "S"
type input "/sitios-de-intere"
type input "Sitios de Intere"
type input "/"
type input "Nosos"
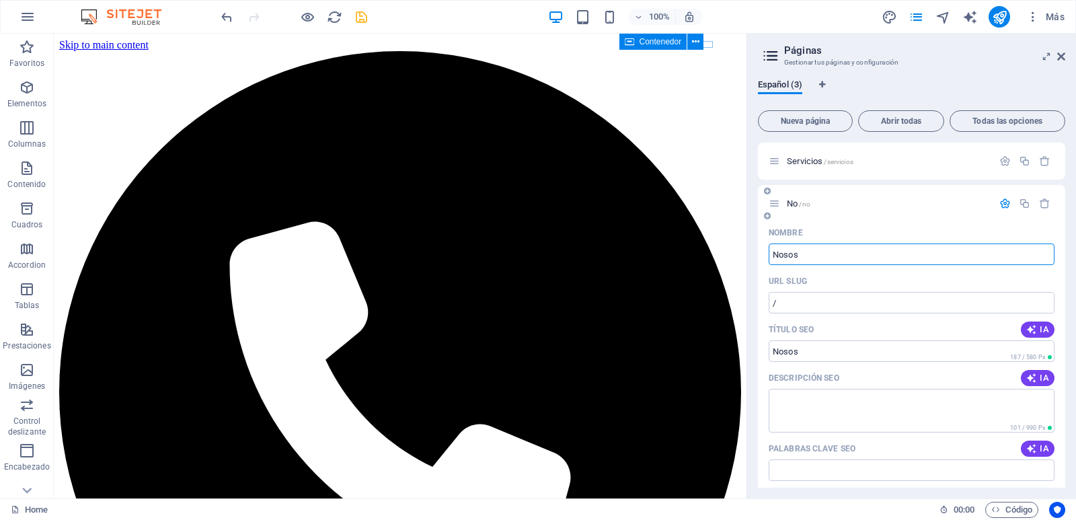
type input "/no"
type input "No"
type input "Nosos"
type input "/nosos"
type input "Nosos"
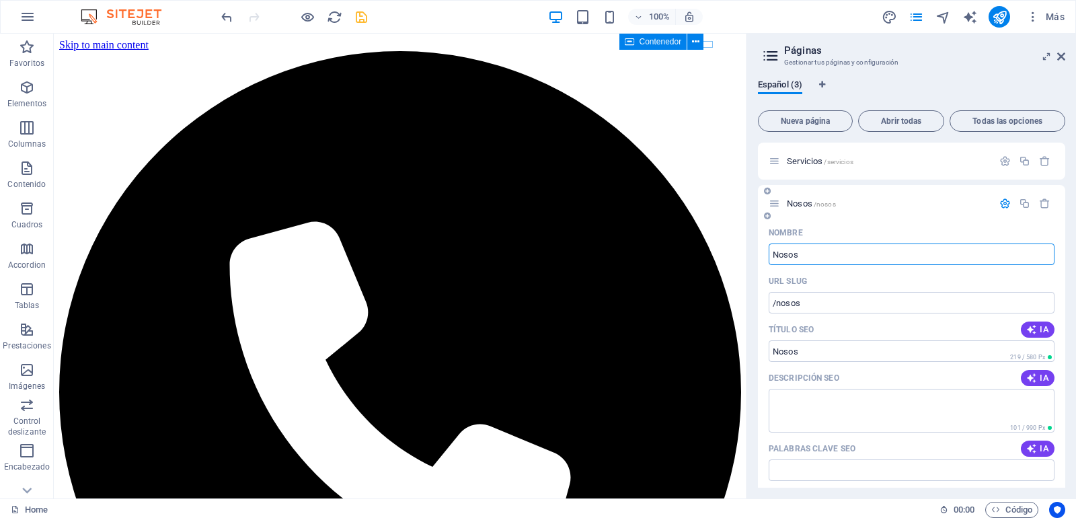
click at [909, 243] on div "Nombre" at bounding box center [912, 233] width 286 height 22
click at [897, 254] on input "Nosos" at bounding box center [912, 254] width 286 height 22
type input "Nosotro"
type input "/noso"
type input "Noso"
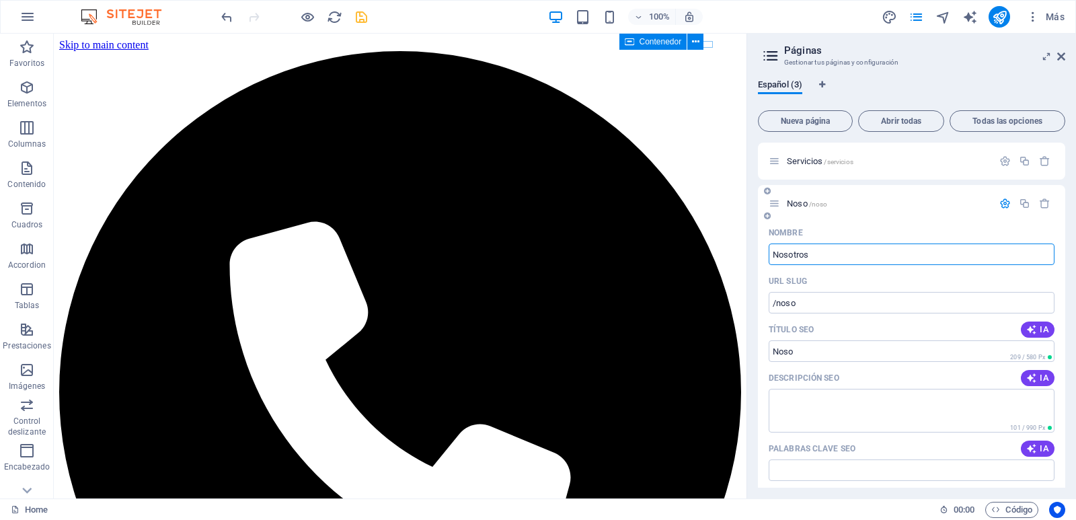
type input "Nosotros"
type input "/nosotros"
type input "Nosotros"
drag, startPoint x: 1062, startPoint y: 286, endPoint x: 1063, endPoint y: 318, distance: 32.3
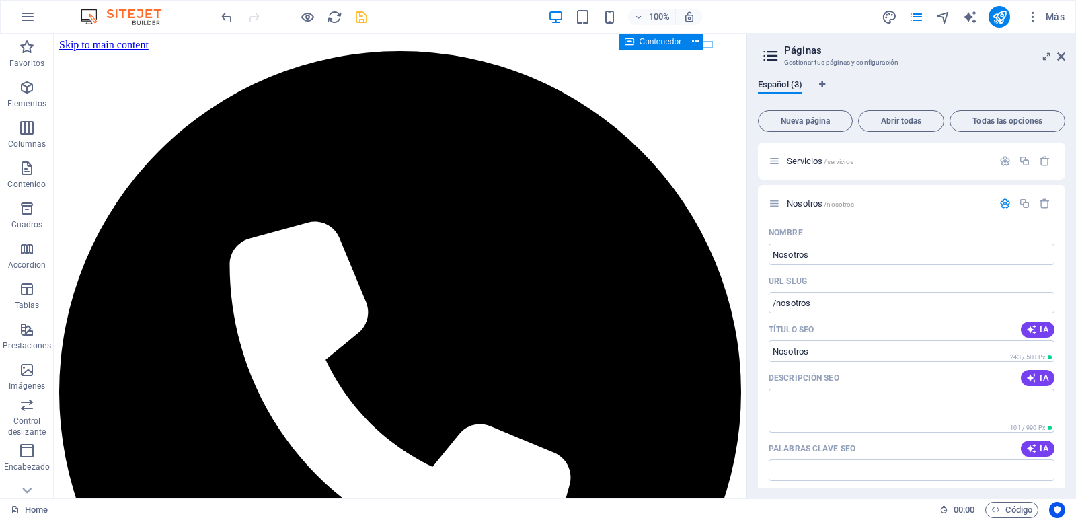
click at [1063, 318] on div "Servicios /servicios Nosotros /nosotros Nombre Nosotros ​ URL SLUG /nosotros ​ …" at bounding box center [911, 315] width 307 height 345
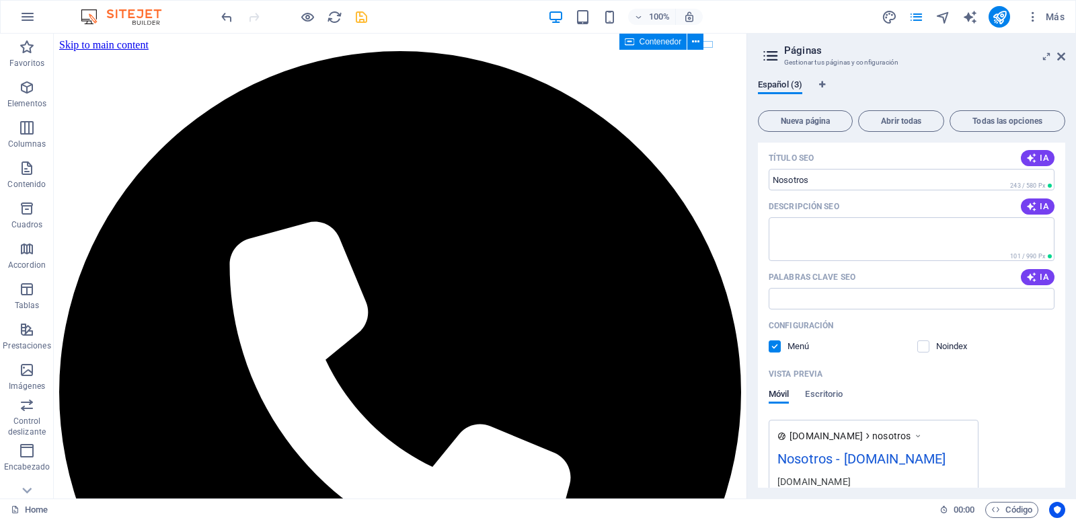
scroll to position [283, 0]
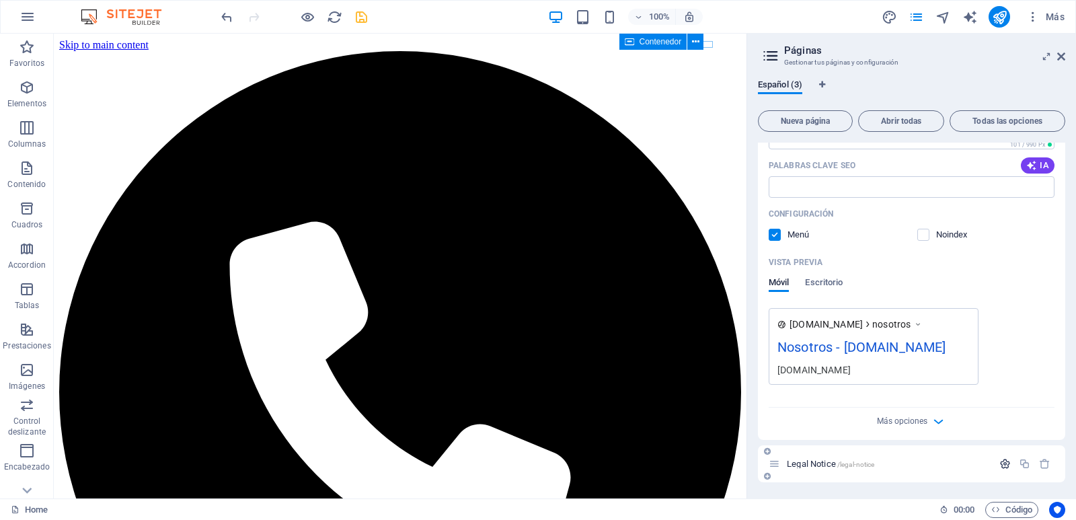
click at [999, 463] on icon "button" at bounding box center [1004, 463] width 11 height 11
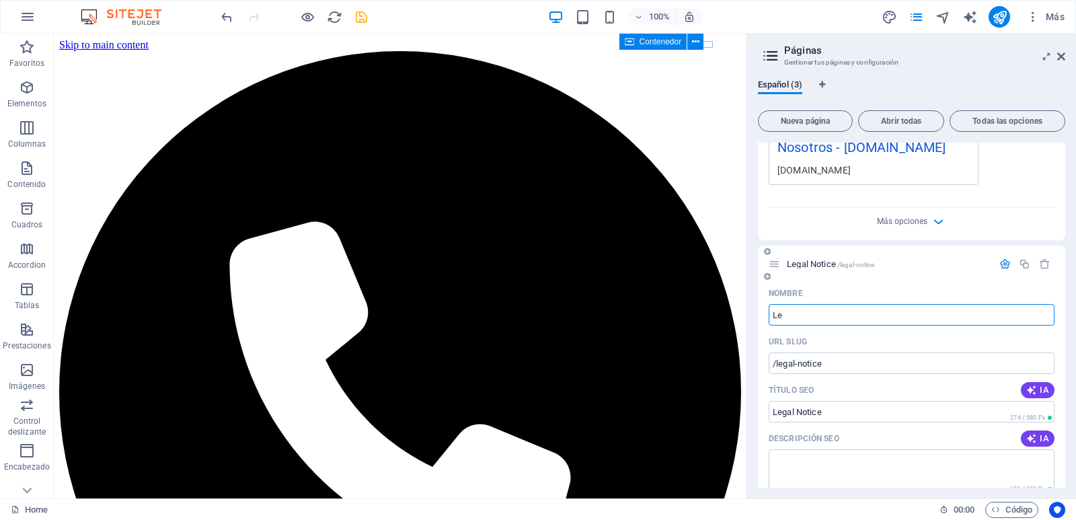
type input "L"
type input "/legal-notic"
type input "Legal Notic"
type input "/"
type input "Cont"
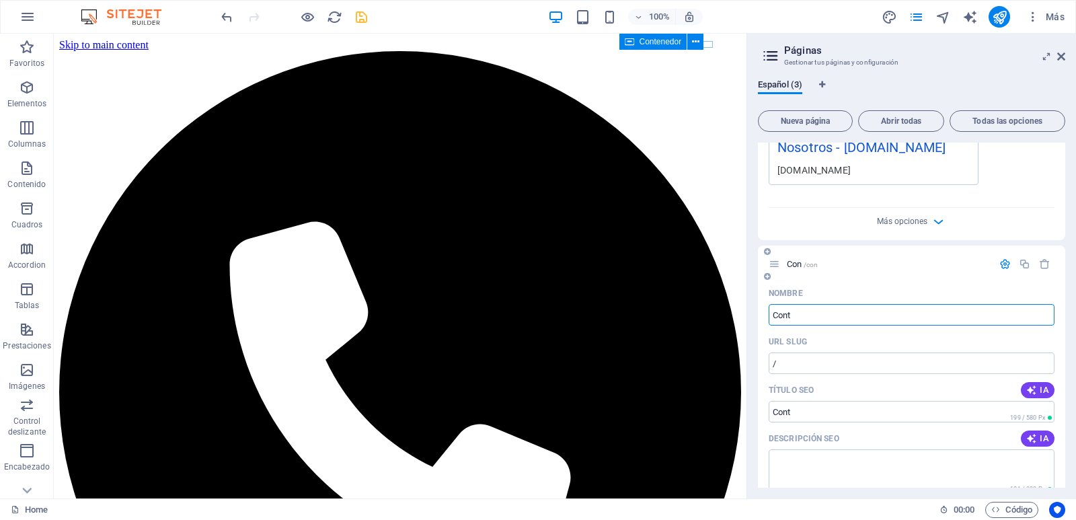
type input "/con"
type input "Con"
type input "Contacto"
type input "/contac"
type input "Contac"
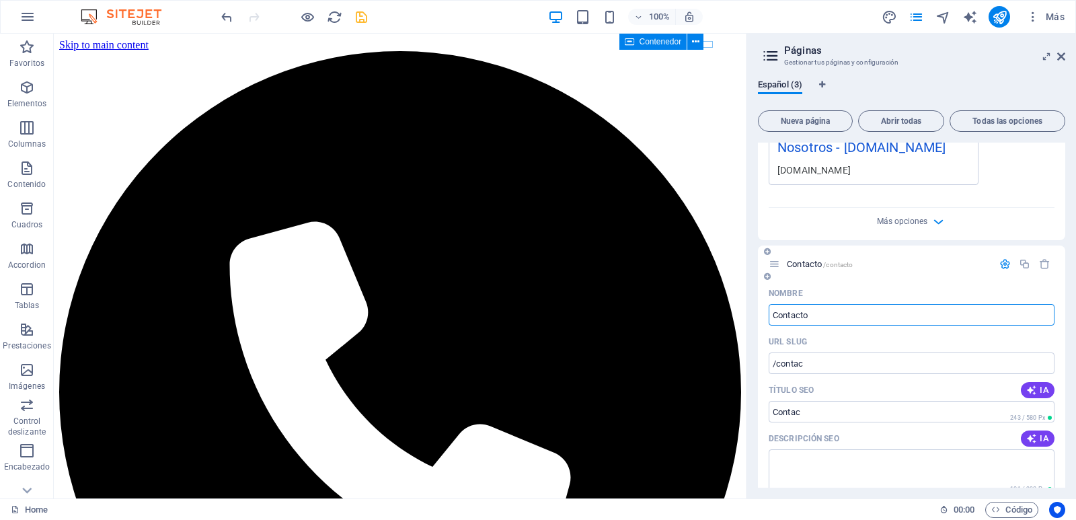
type input "Contacto"
type input "/contacto"
type input "Contacto"
click at [1065, 56] on aside "Páginas Gestionar tus páginas y configuración Español (3) Nueva página Abrir to…" at bounding box center [912, 266] width 330 height 465
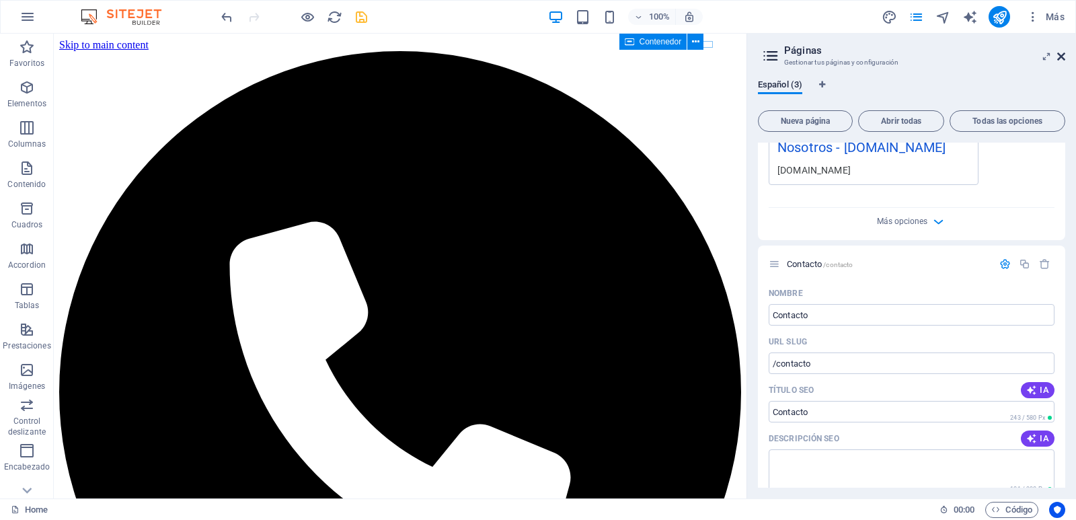
click at [1059, 58] on icon at bounding box center [1061, 56] width 8 height 11
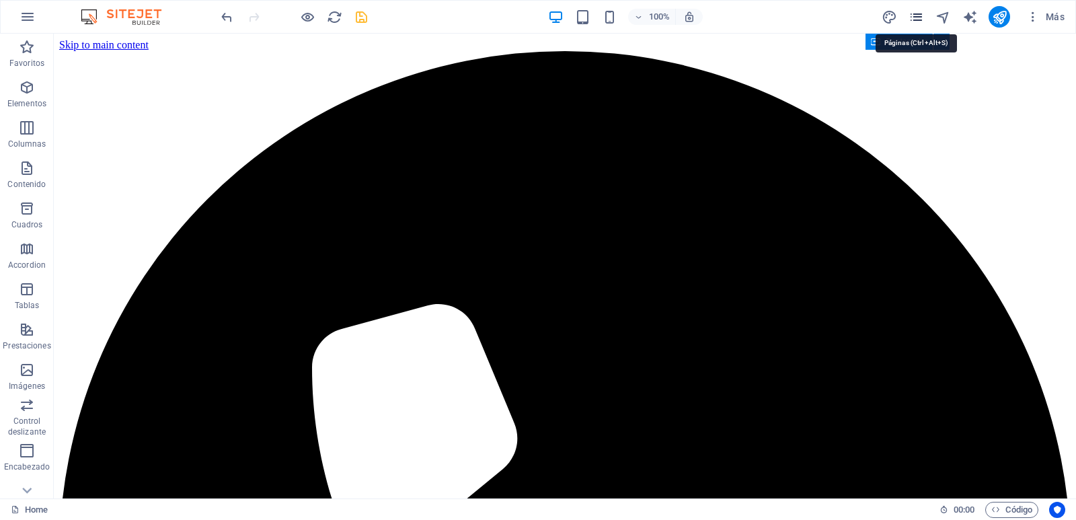
click at [911, 17] on icon "pages" at bounding box center [916, 16] width 15 height 15
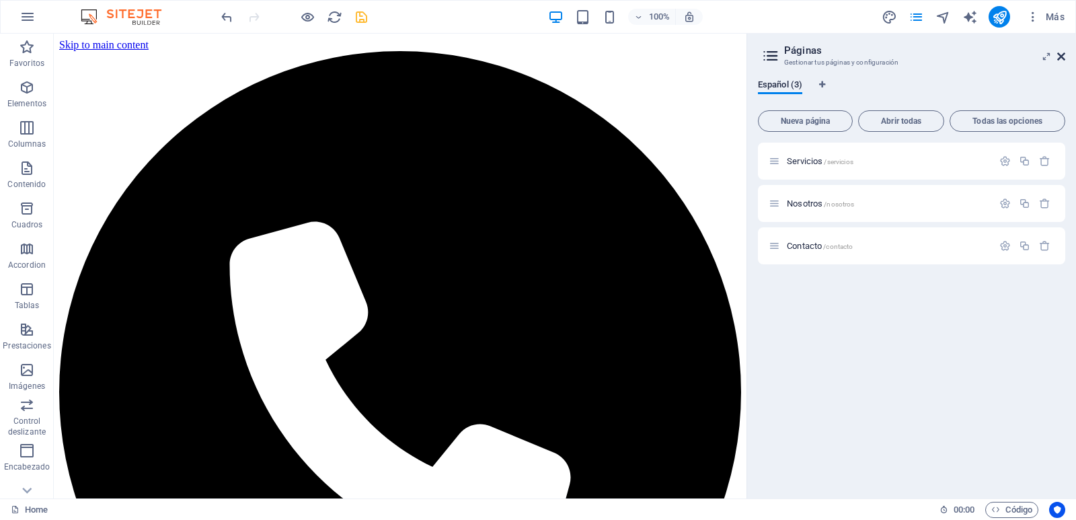
click at [1060, 59] on icon at bounding box center [1061, 56] width 8 height 11
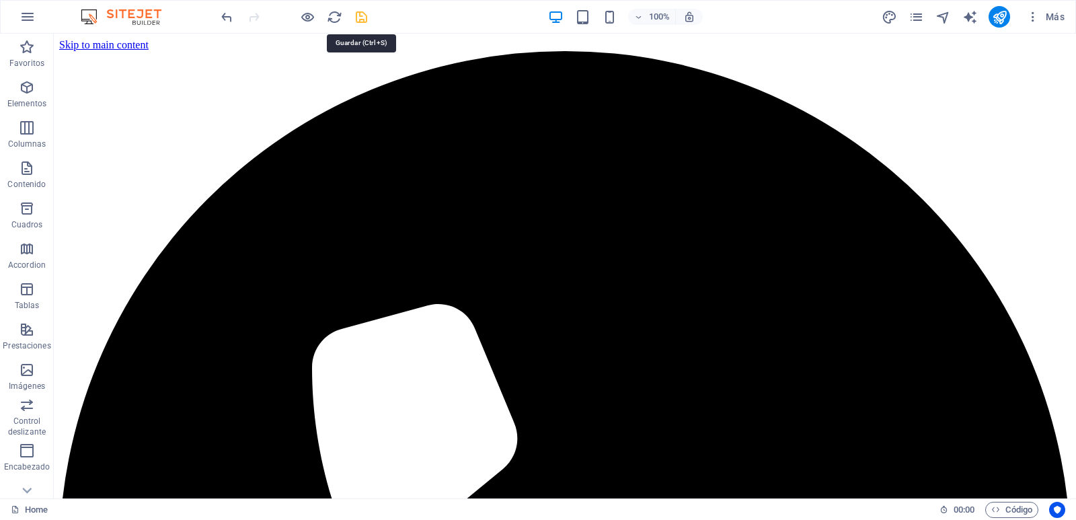
click at [361, 15] on icon "save" at bounding box center [361, 16] width 15 height 15
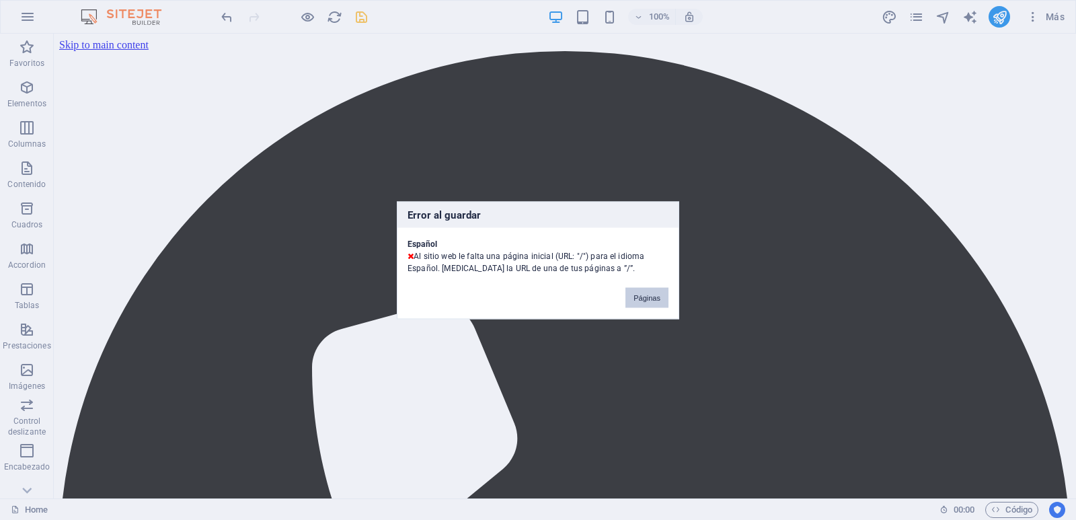
click at [644, 303] on button "Páginas" at bounding box center [647, 297] width 43 height 20
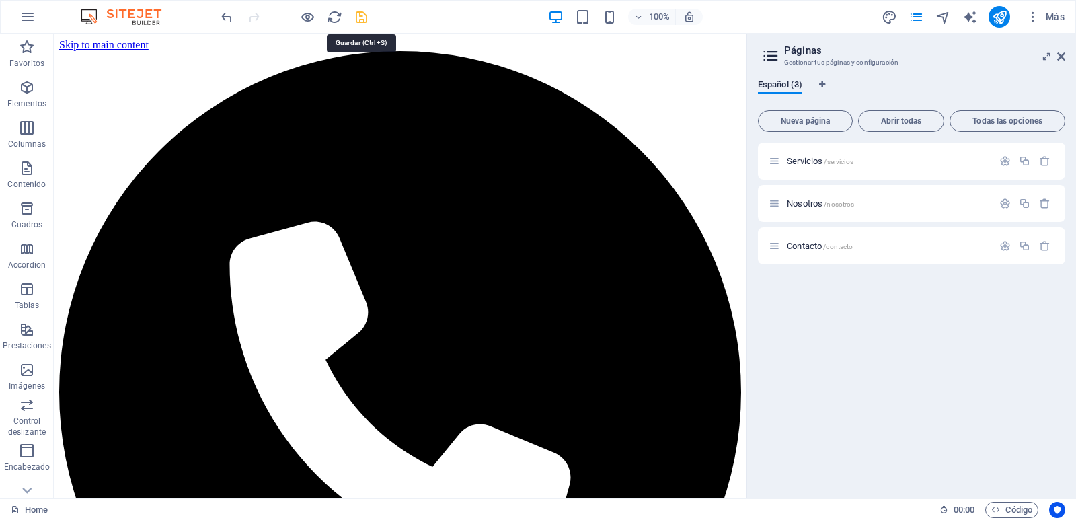
click at [365, 17] on icon "save" at bounding box center [361, 16] width 15 height 15
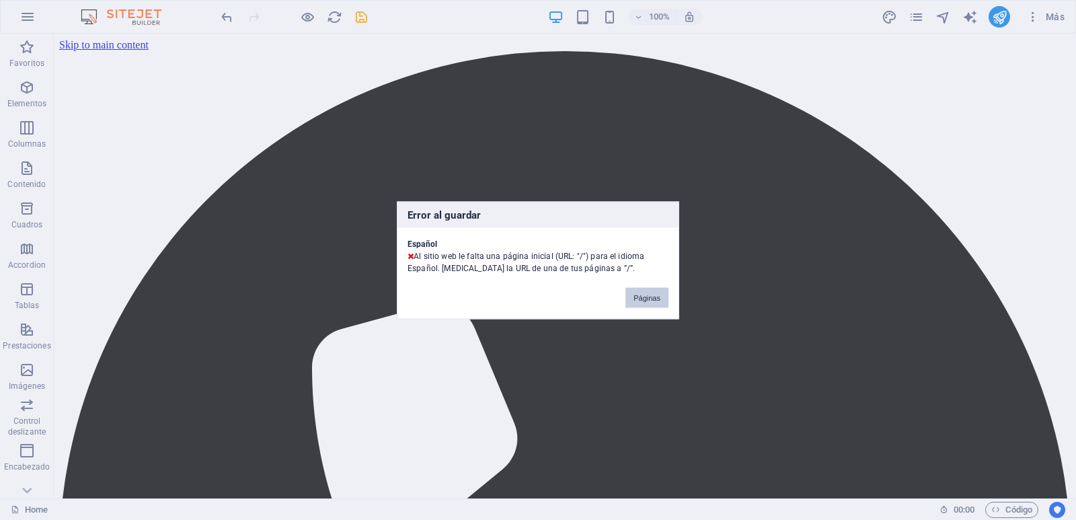
click at [652, 295] on button "Páginas" at bounding box center [647, 297] width 43 height 20
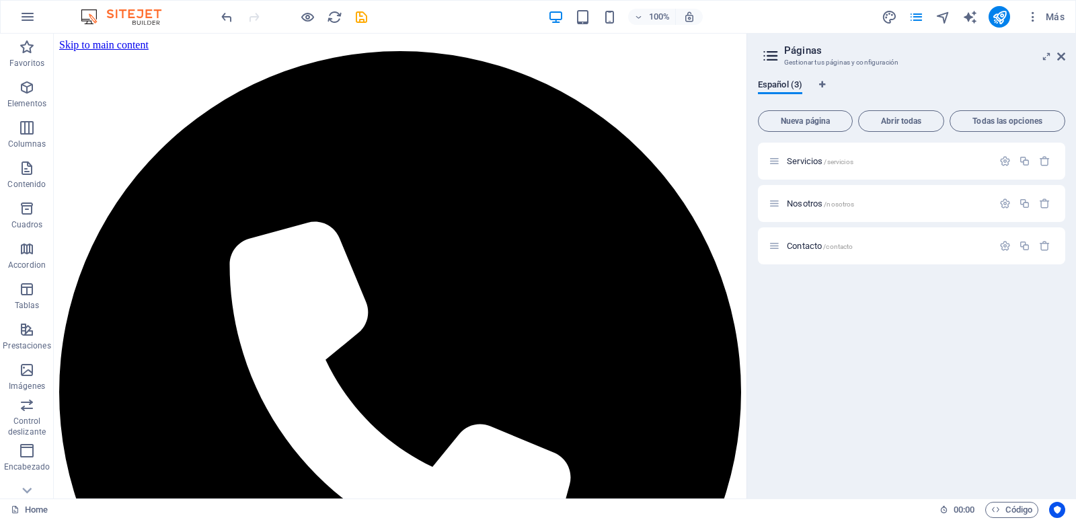
click at [856, 140] on div "Nueva página Abrir todas Todas las opciones Servicios /servicios Nosotros /noso…" at bounding box center [911, 296] width 307 height 383
click at [824, 87] on icon "Pestañas de idiomas" at bounding box center [822, 85] width 6 height 8
select select "44"
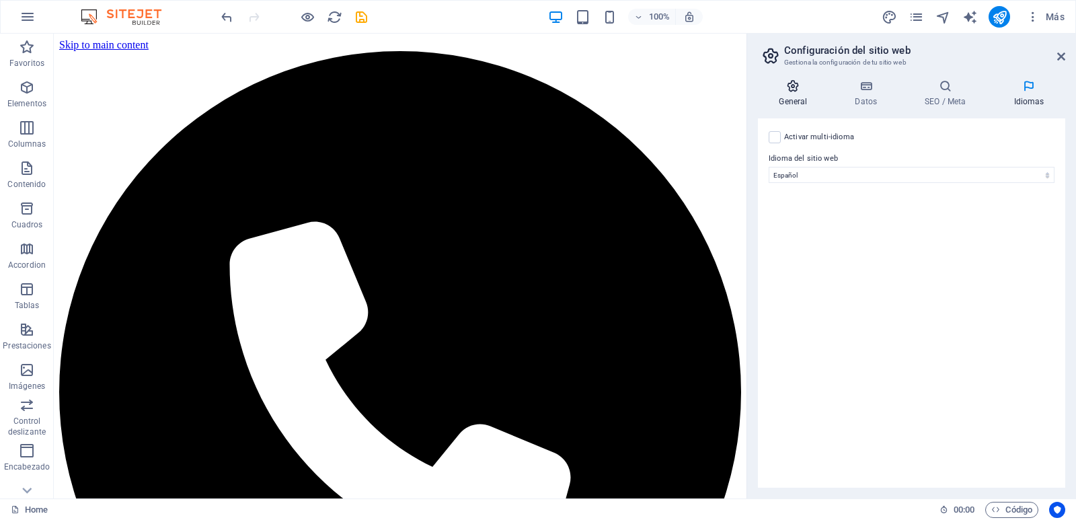
click at [796, 96] on h4 "General" at bounding box center [796, 93] width 76 height 28
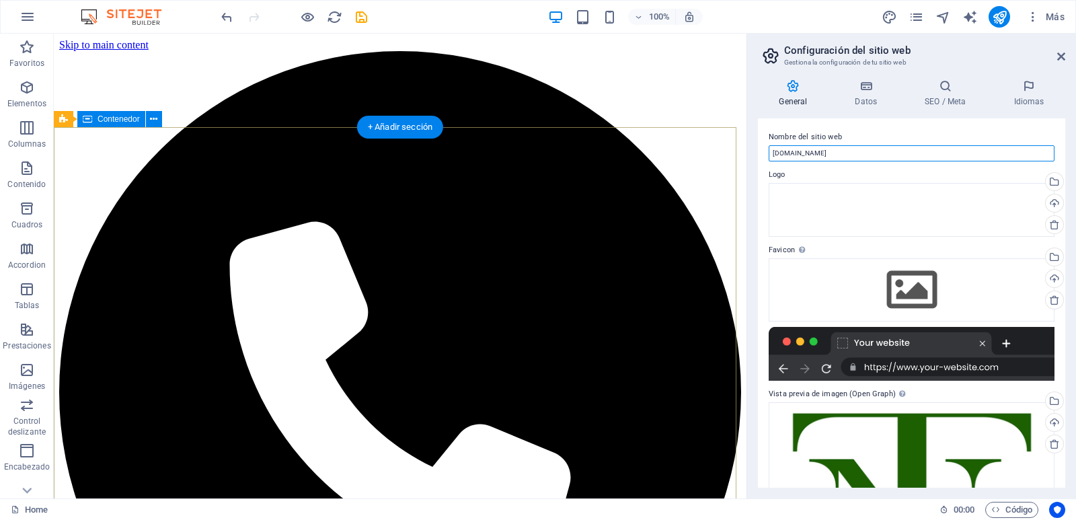
drag, startPoint x: 890, startPoint y: 181, endPoint x: 726, endPoint y: 155, distance: 166.1
paste input "[URL][DOMAIN_NAME]"
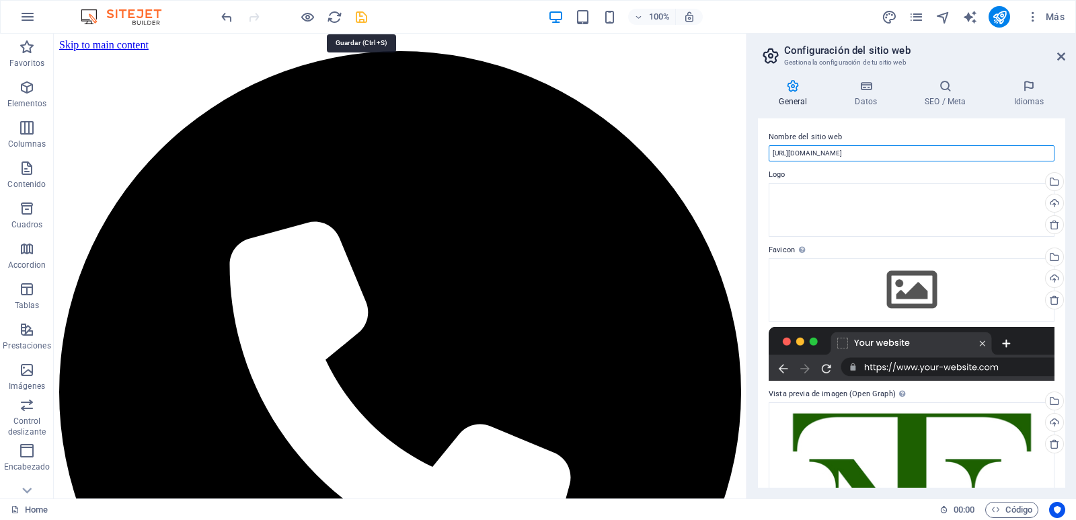
type input "[URL][DOMAIN_NAME]"
click at [362, 16] on icon "save" at bounding box center [361, 16] width 15 height 15
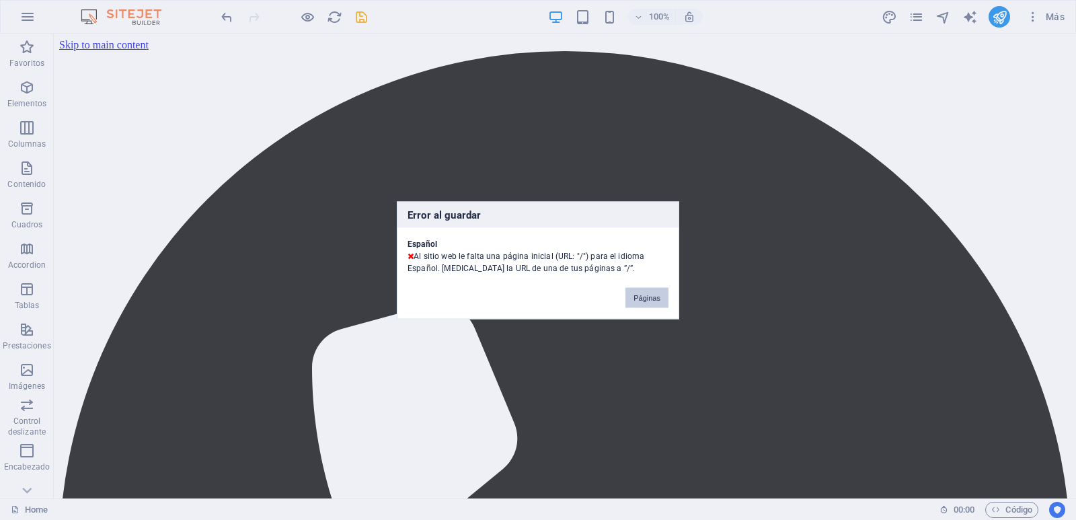
click at [645, 297] on button "Páginas" at bounding box center [647, 297] width 43 height 20
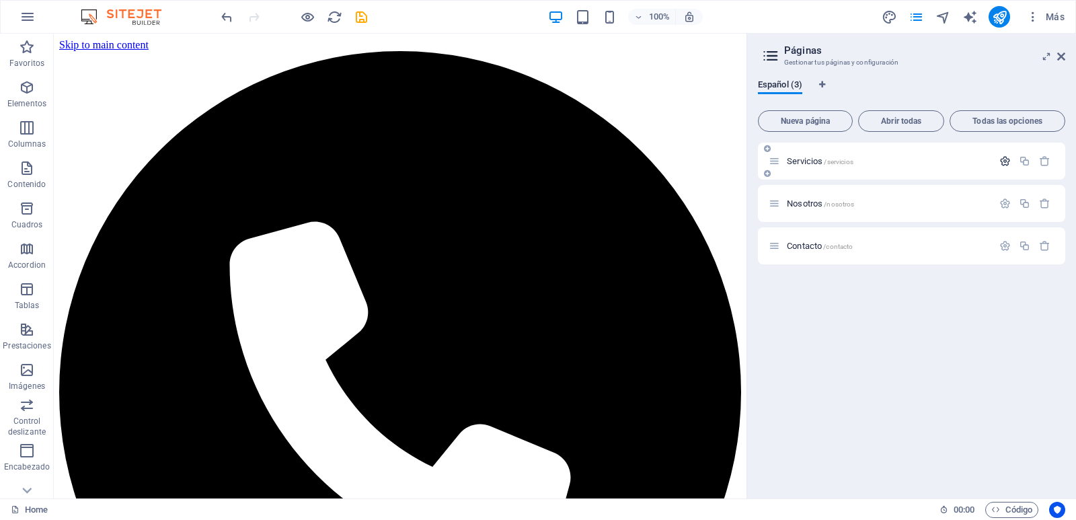
click at [1008, 160] on icon "button" at bounding box center [1004, 160] width 11 height 11
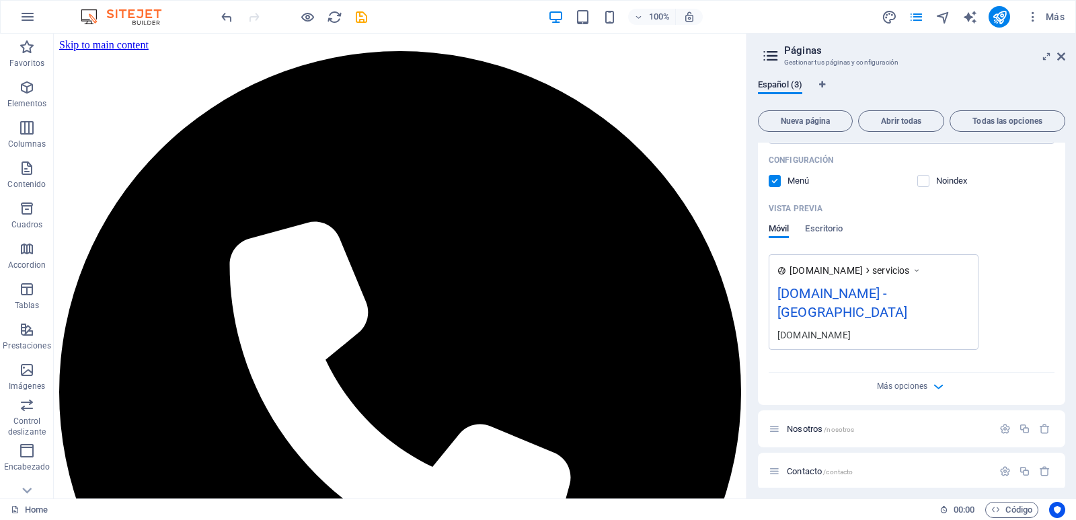
scroll to position [302, 0]
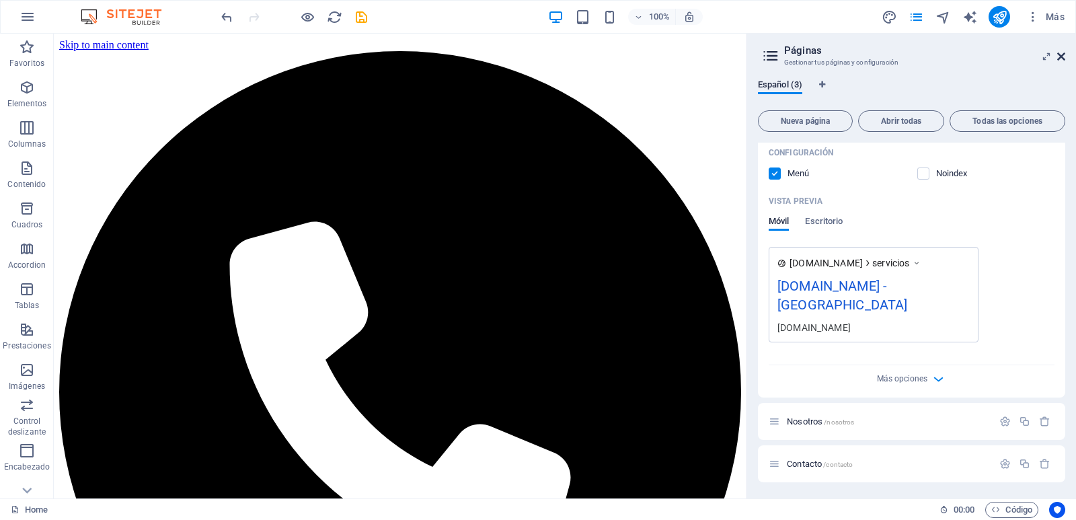
click at [1061, 53] on icon at bounding box center [1061, 56] width 8 height 11
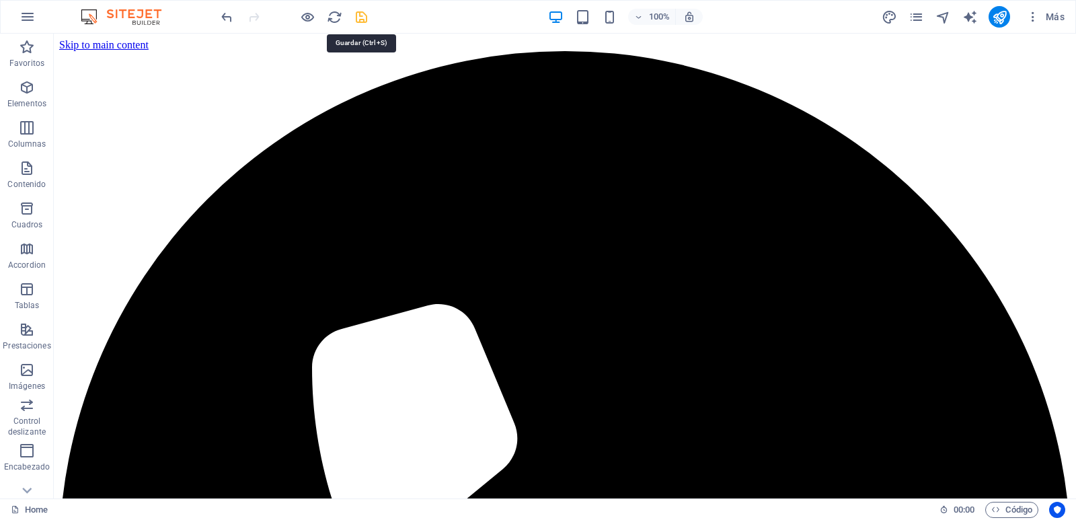
click at [367, 17] on icon "save" at bounding box center [361, 16] width 15 height 15
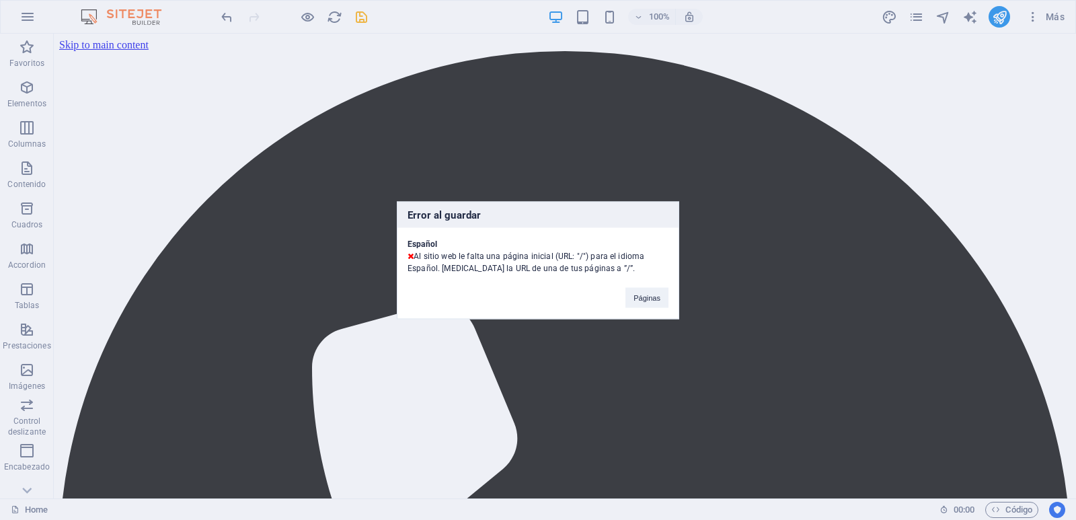
click at [1055, 17] on div "Error al guardar Español Al sitio web le falta una página inicial (URL: "/") pa…" at bounding box center [538, 260] width 1076 height 520
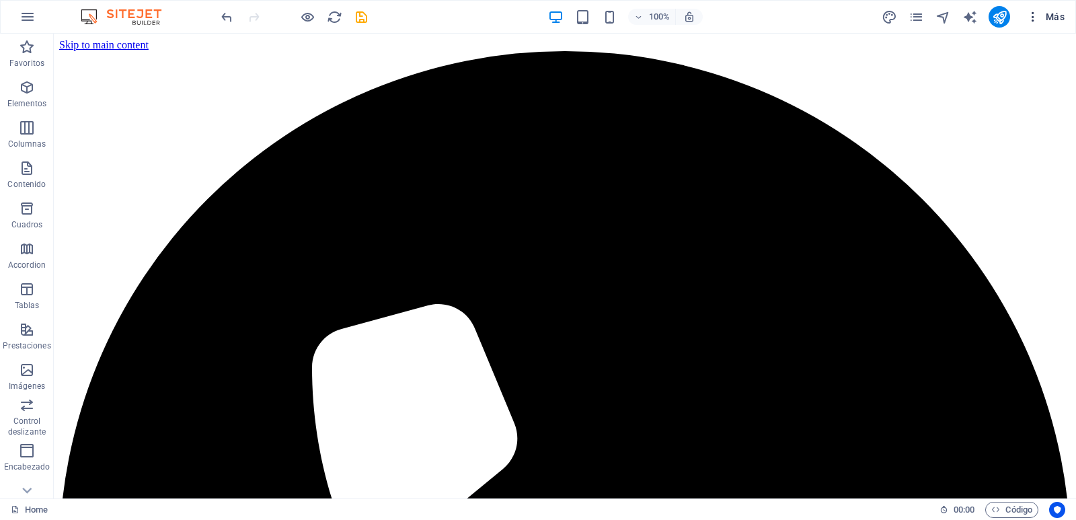
click at [1040, 20] on span "Más" at bounding box center [1045, 16] width 38 height 13
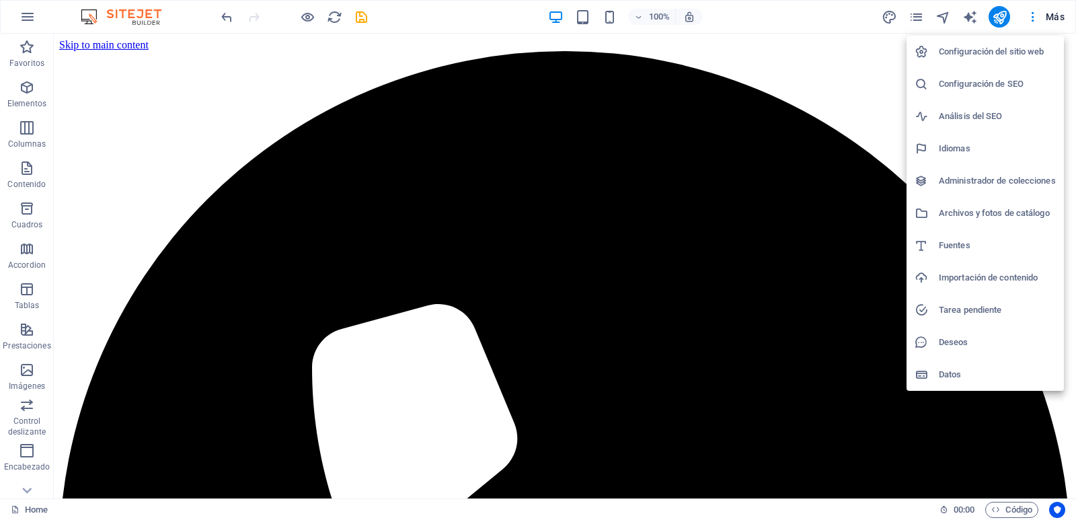
click at [1020, 50] on h6 "Configuración del sitio web" at bounding box center [997, 52] width 117 height 16
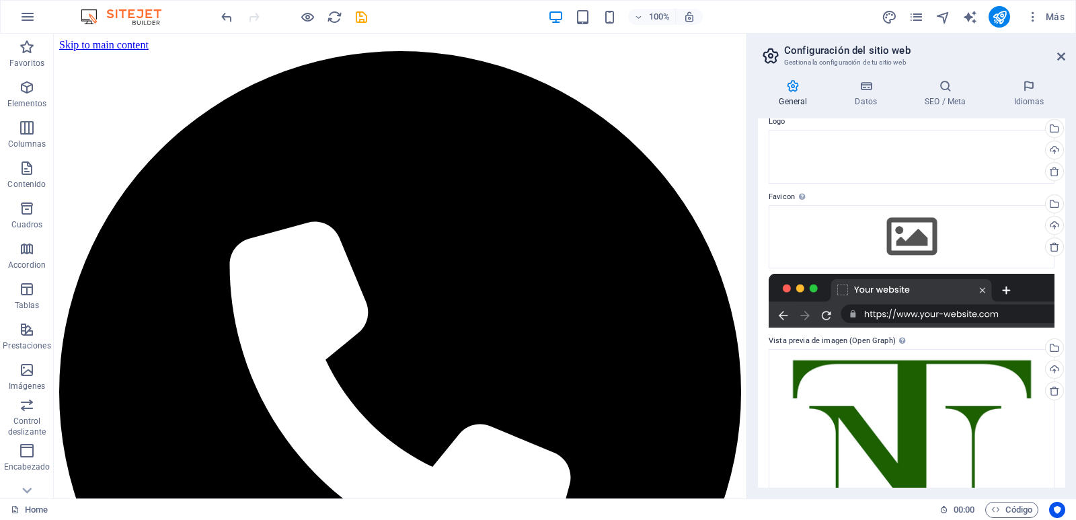
scroll to position [12, 0]
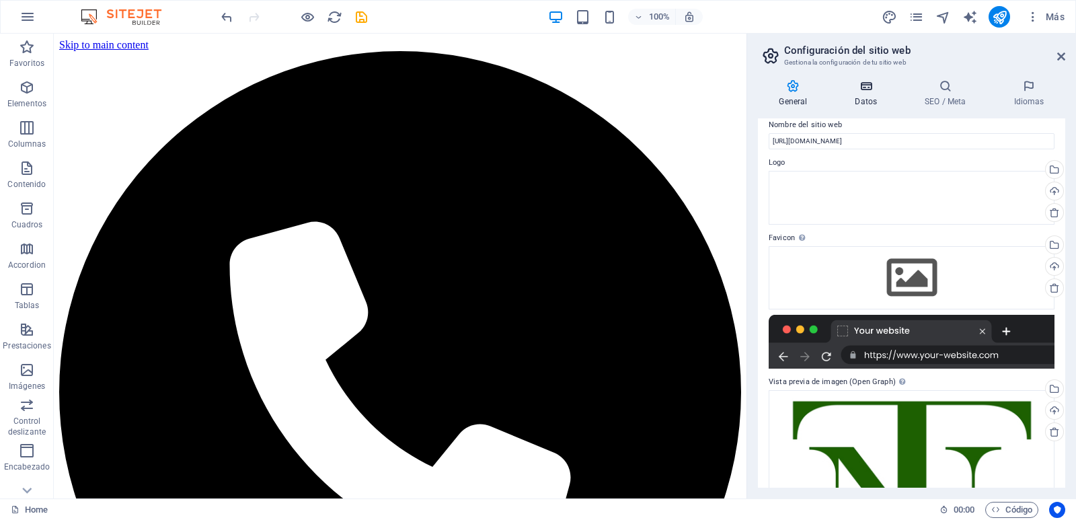
click at [860, 101] on h4 "Datos" at bounding box center [869, 93] width 70 height 28
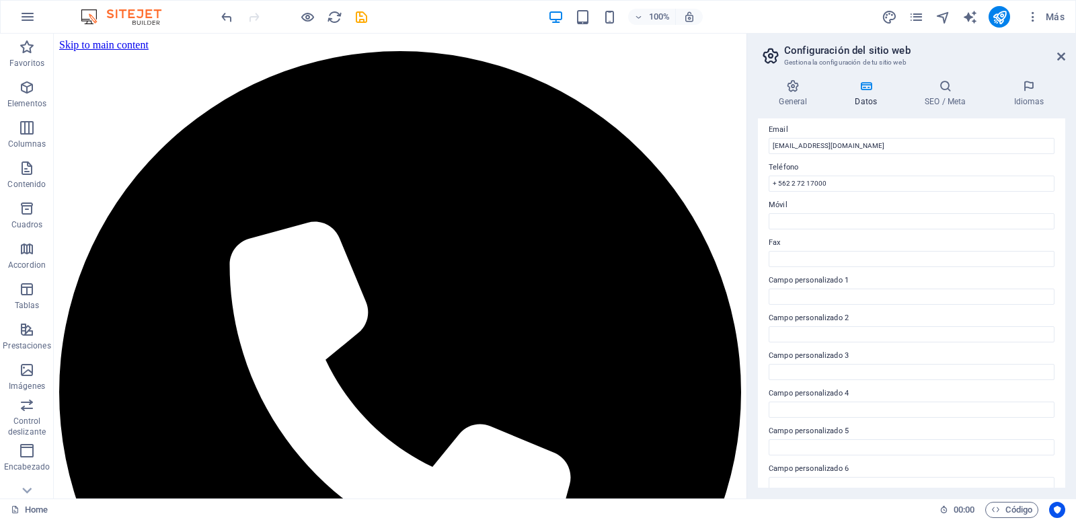
scroll to position [277, 0]
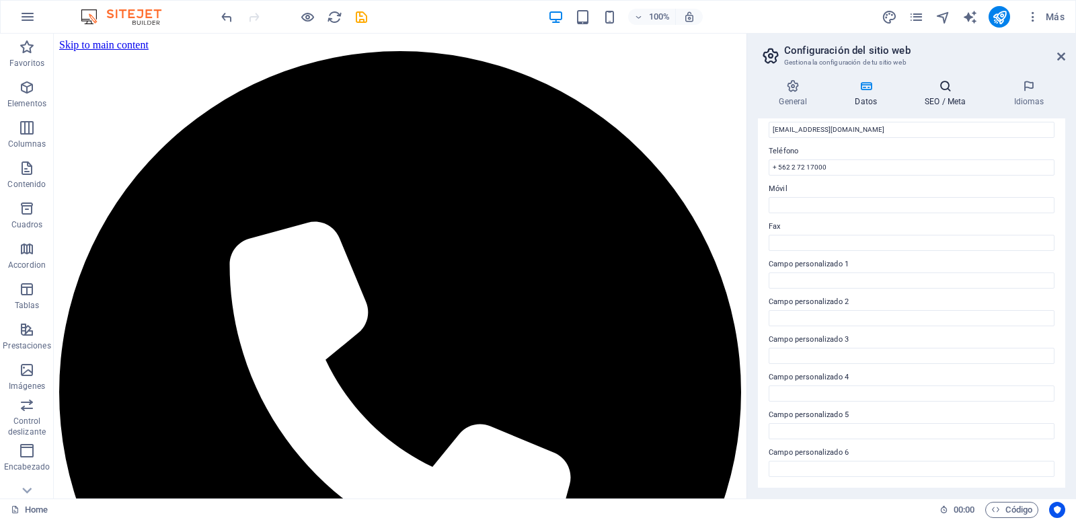
click at [952, 93] on h4 "SEO / Meta" at bounding box center [948, 93] width 89 height 28
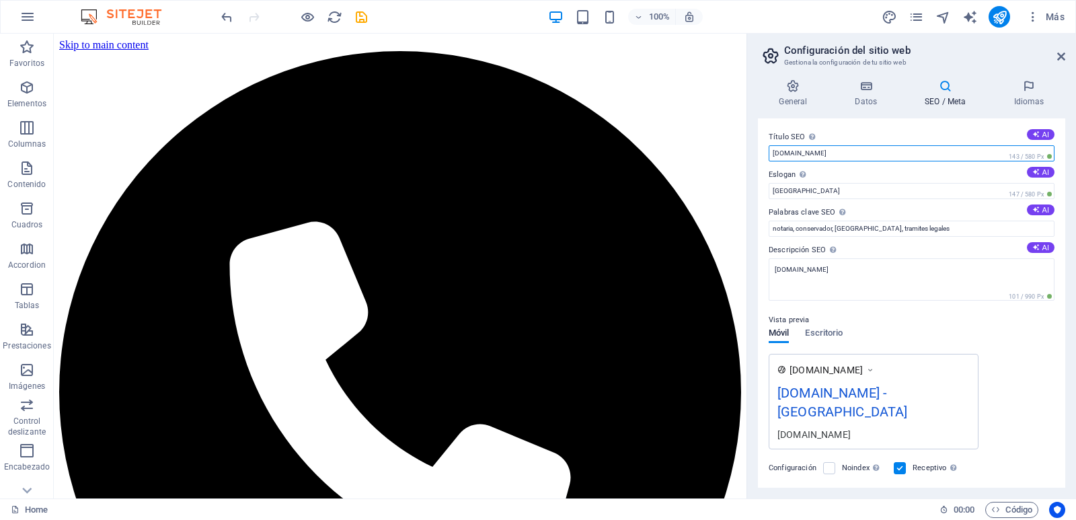
drag, startPoint x: 956, startPoint y: 184, endPoint x: 741, endPoint y: 143, distance: 218.6
paste input "https://notariareveco.cl/"
type input "https://notariareveco.cl/"
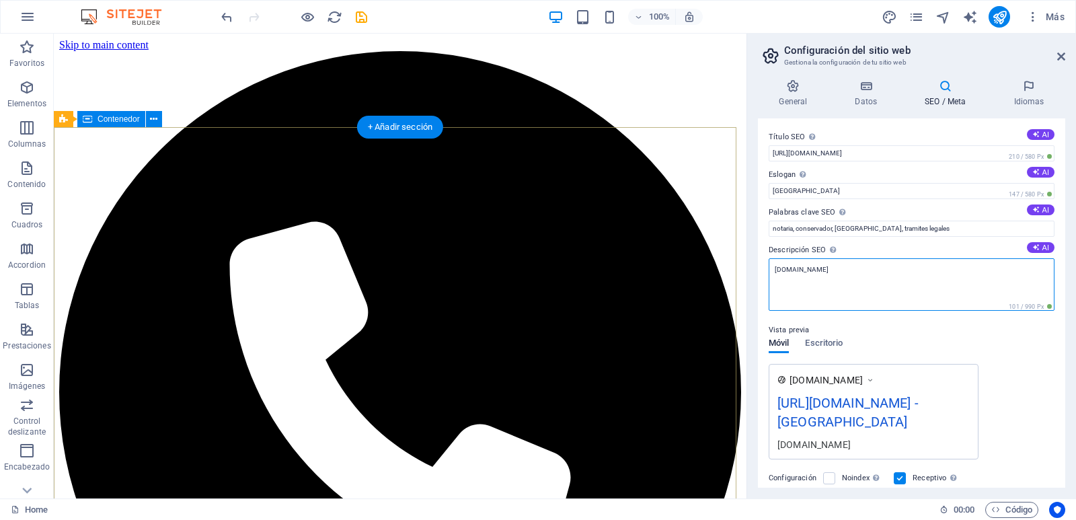
drag, startPoint x: 953, startPoint y: 307, endPoint x: 722, endPoint y: 264, distance: 234.6
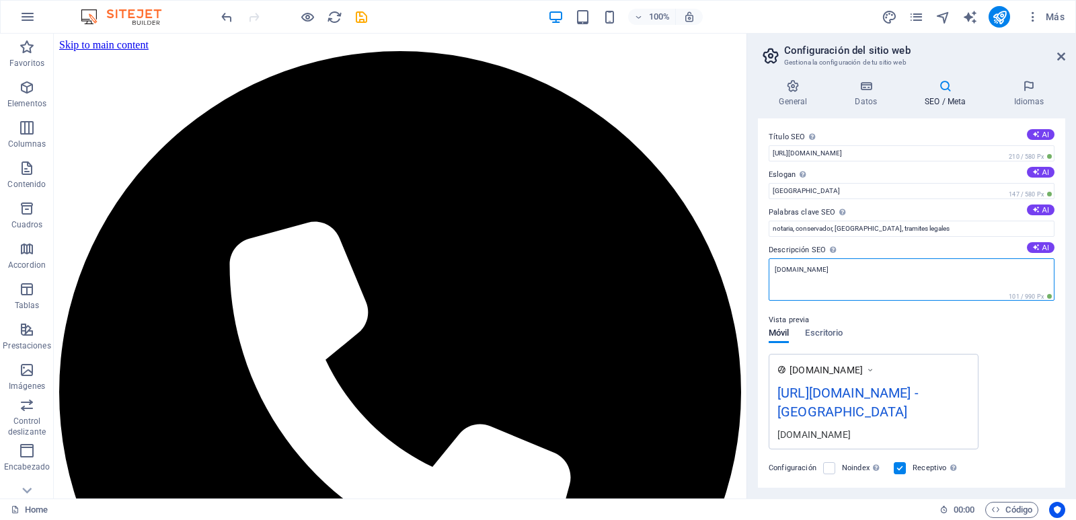
click at [847, 279] on textarea "notariareveco.cl" at bounding box center [912, 279] width 286 height 42
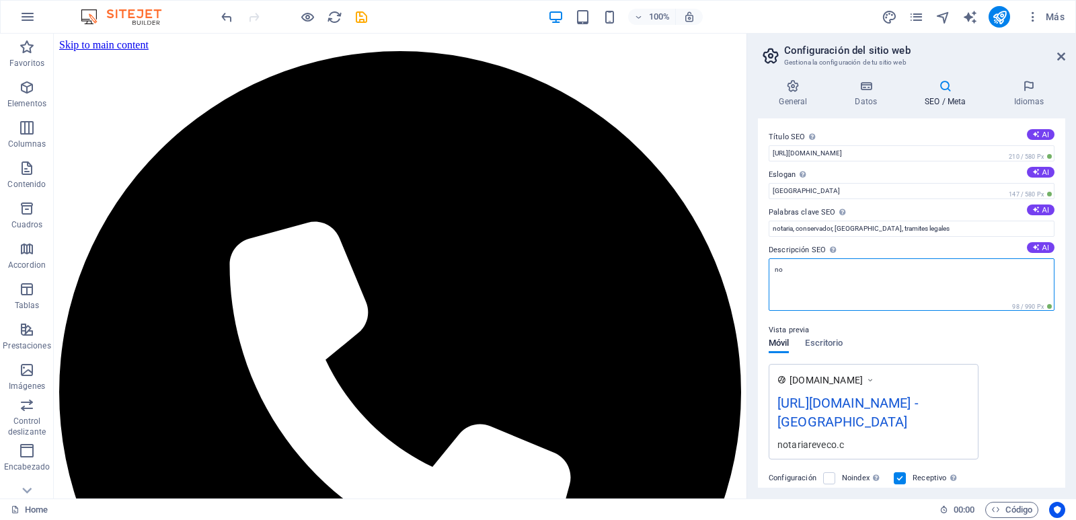
type textarea "n"
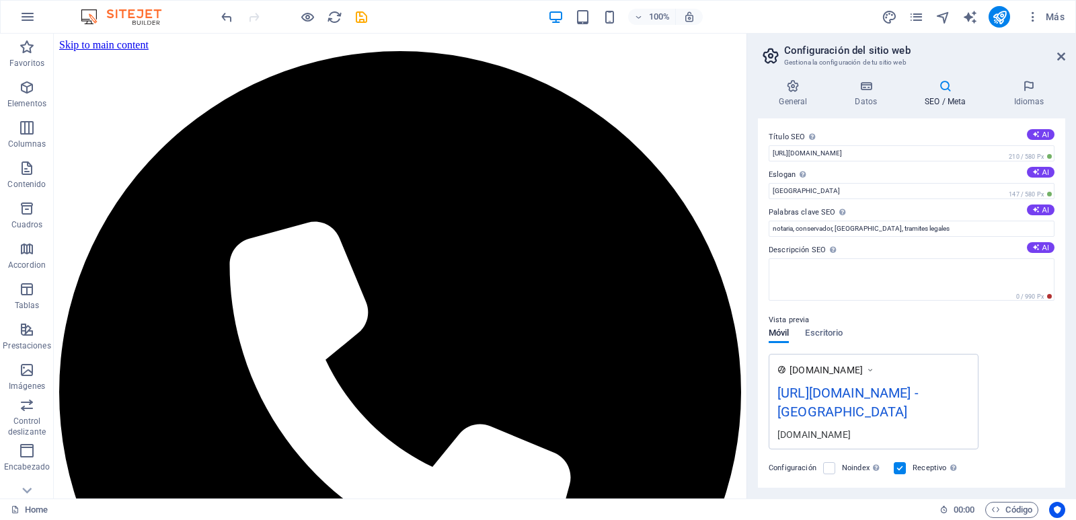
click at [1040, 359] on div "Vista previa Móvil Escritorio www.example.com https://notariareveco.cl/ - Santi…" at bounding box center [912, 375] width 286 height 148
drag, startPoint x: 1062, startPoint y: 335, endPoint x: 1063, endPoint y: 345, distance: 10.2
click at [1063, 345] on div "Título SEO El título de tu sitio web. Elige algo que destaque en los resultados…" at bounding box center [911, 302] width 307 height 369
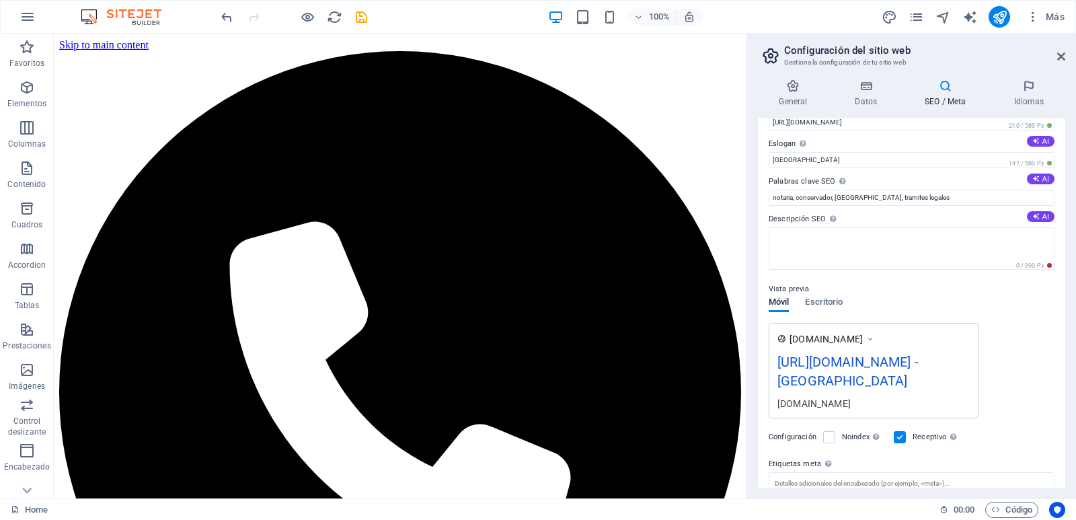
scroll to position [0, 0]
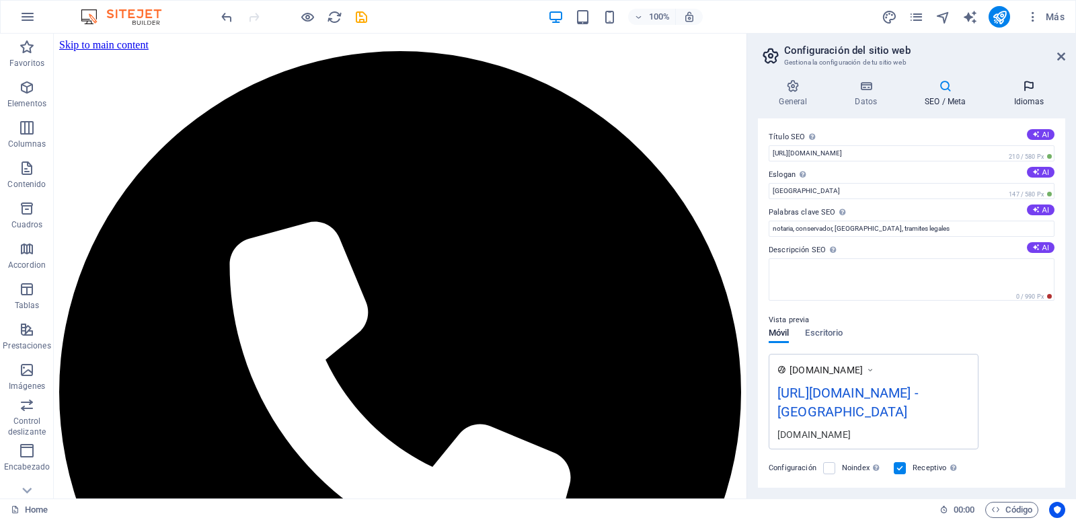
click at [1030, 83] on icon at bounding box center [1029, 85] width 73 height 13
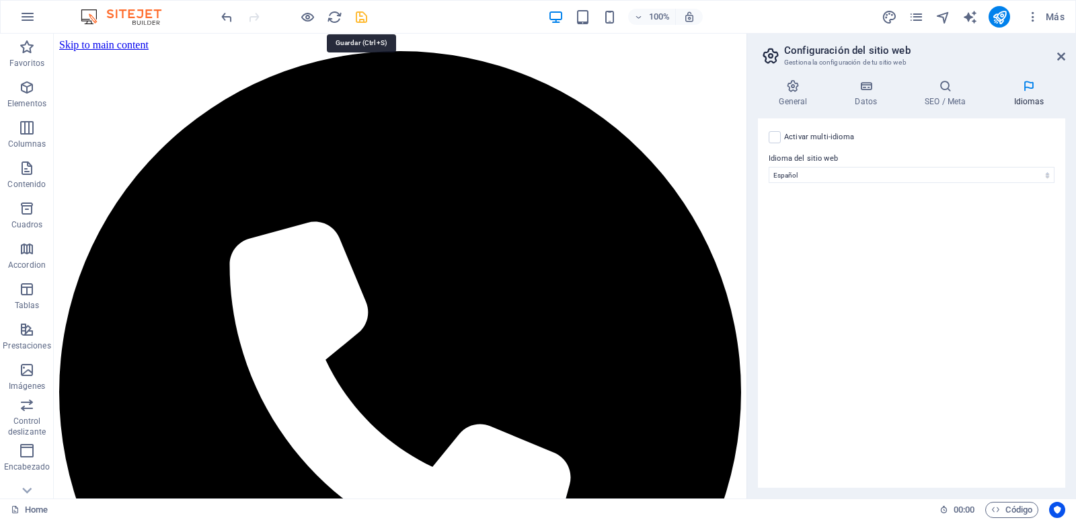
click at [357, 16] on icon "save" at bounding box center [361, 16] width 15 height 15
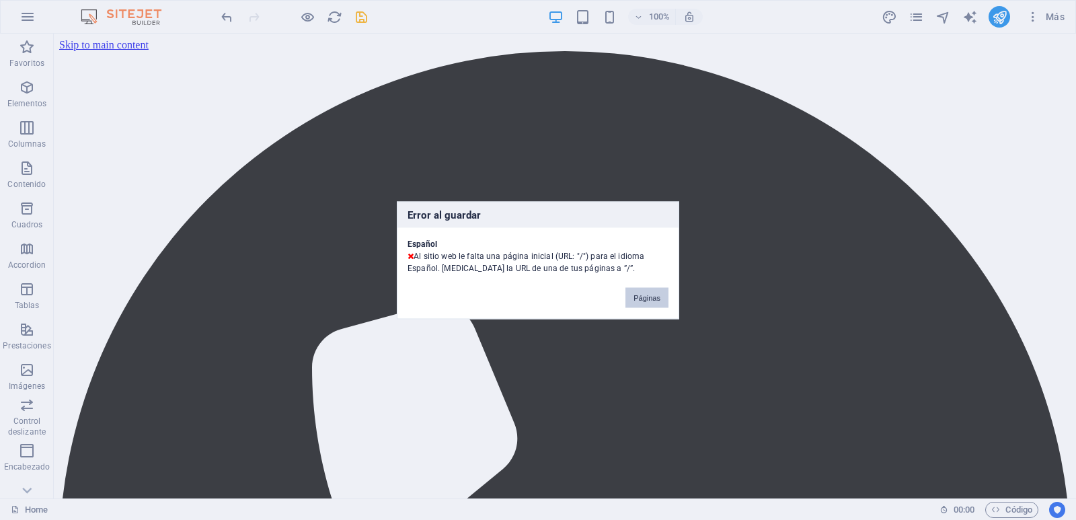
click at [634, 301] on button "Páginas" at bounding box center [647, 297] width 43 height 20
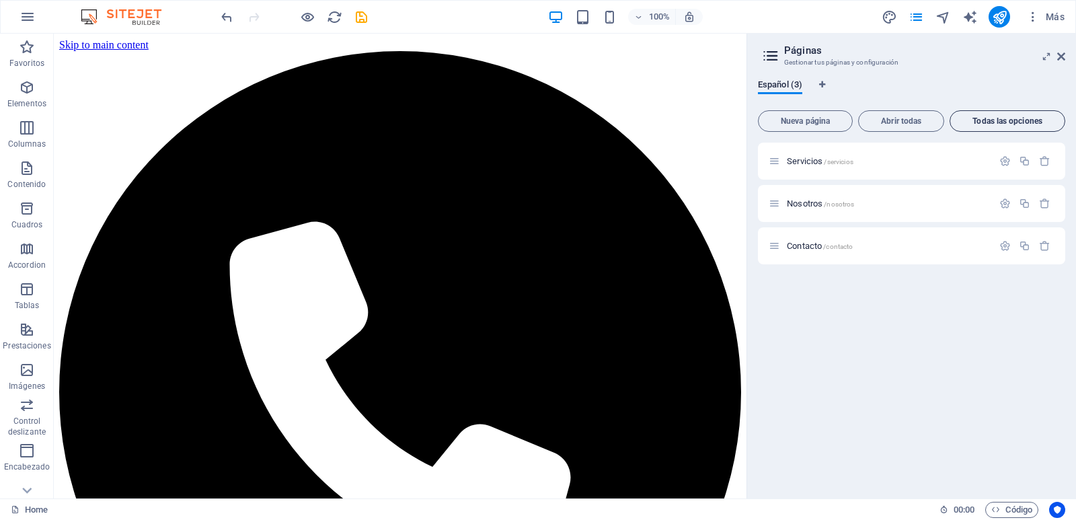
click at [1017, 126] on button "Todas las opciones" at bounding box center [1008, 121] width 116 height 22
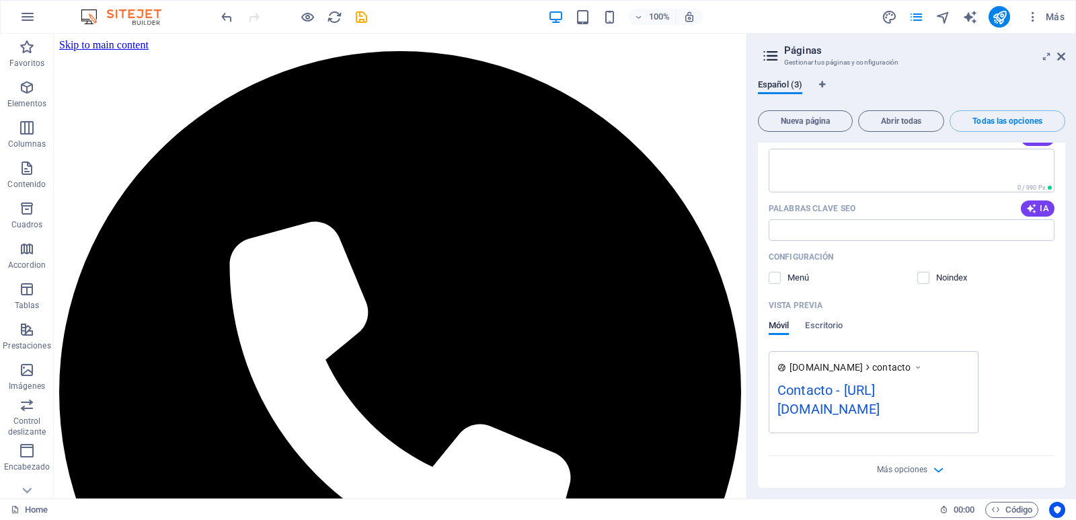
scroll to position [1302, 0]
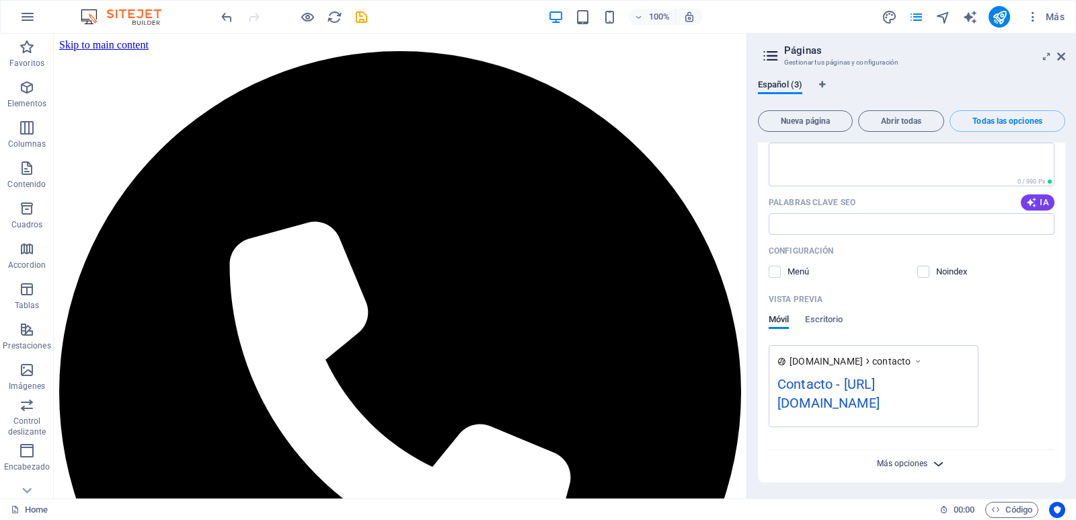
click at [913, 462] on span "Más opciones" at bounding box center [902, 463] width 50 height 9
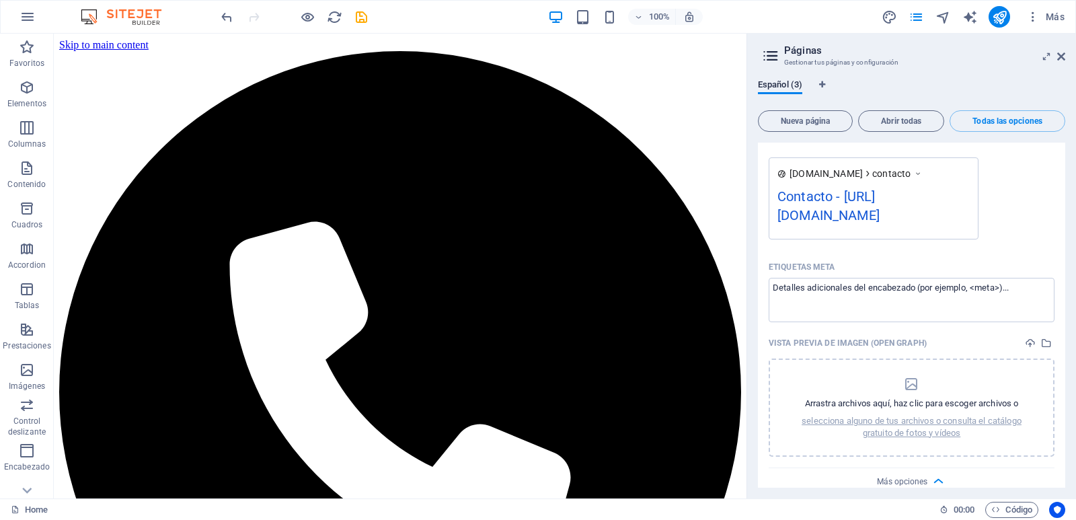
scroll to position [1508, 0]
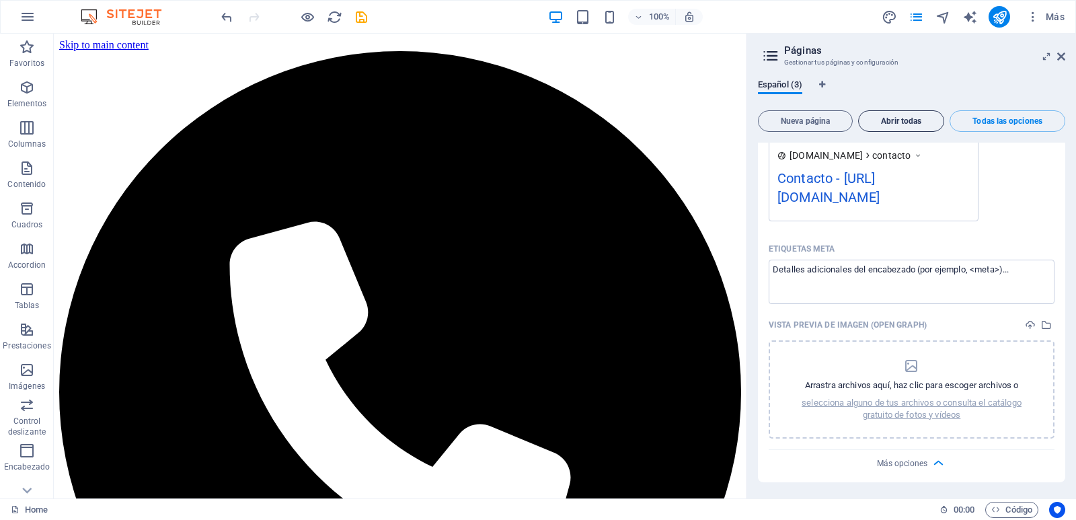
click at [918, 126] on button "Abrir todas" at bounding box center [901, 121] width 86 height 22
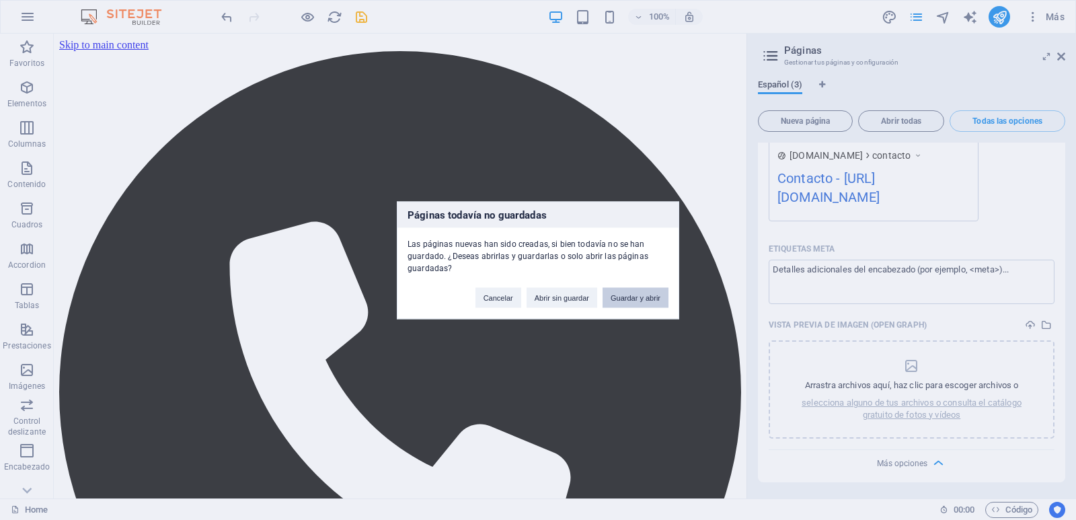
click at [632, 299] on button "Guardar y abrir" at bounding box center [636, 297] width 66 height 20
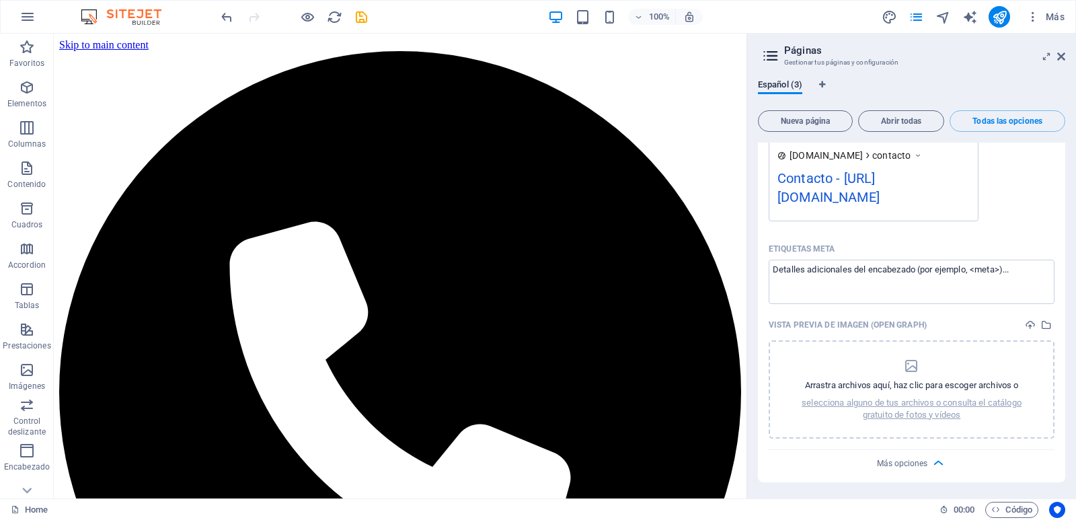
click at [1067, 54] on aside "Páginas Gestionar tus páginas y configuración Español (3) Nueva página Abrir to…" at bounding box center [912, 266] width 330 height 465
click at [1060, 58] on icon at bounding box center [1061, 56] width 8 height 11
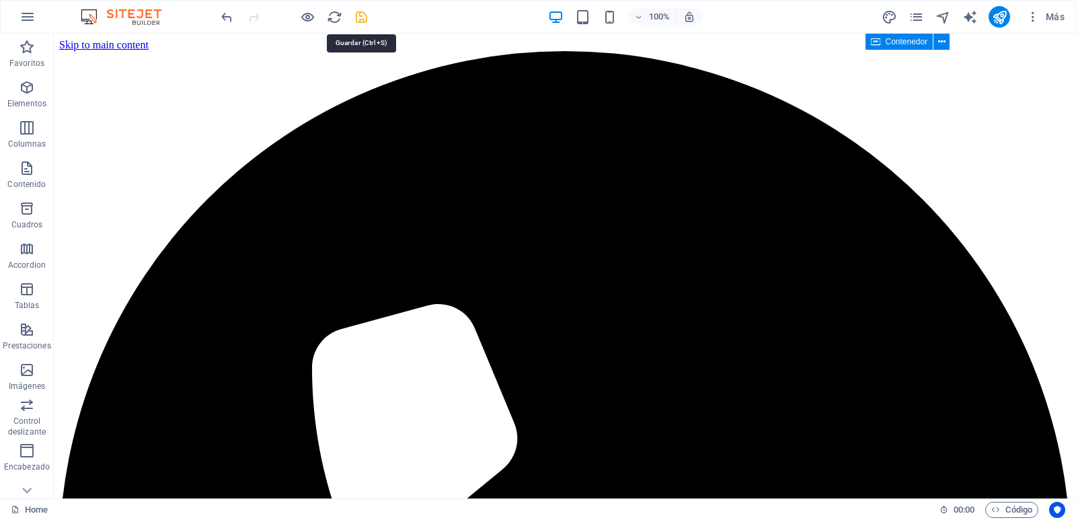
click at [361, 15] on icon "save" at bounding box center [361, 16] width 15 height 15
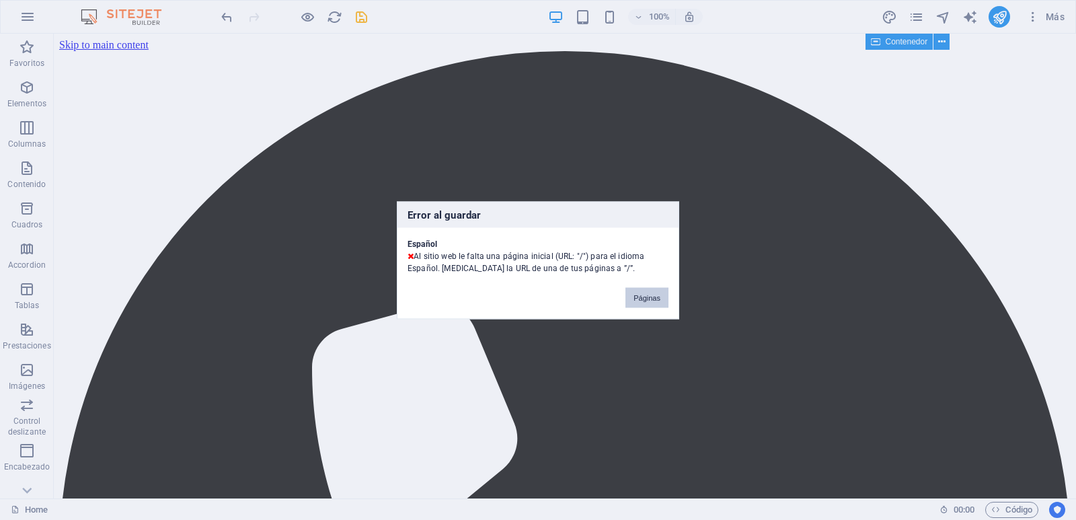
click at [650, 302] on button "Páginas" at bounding box center [647, 297] width 43 height 20
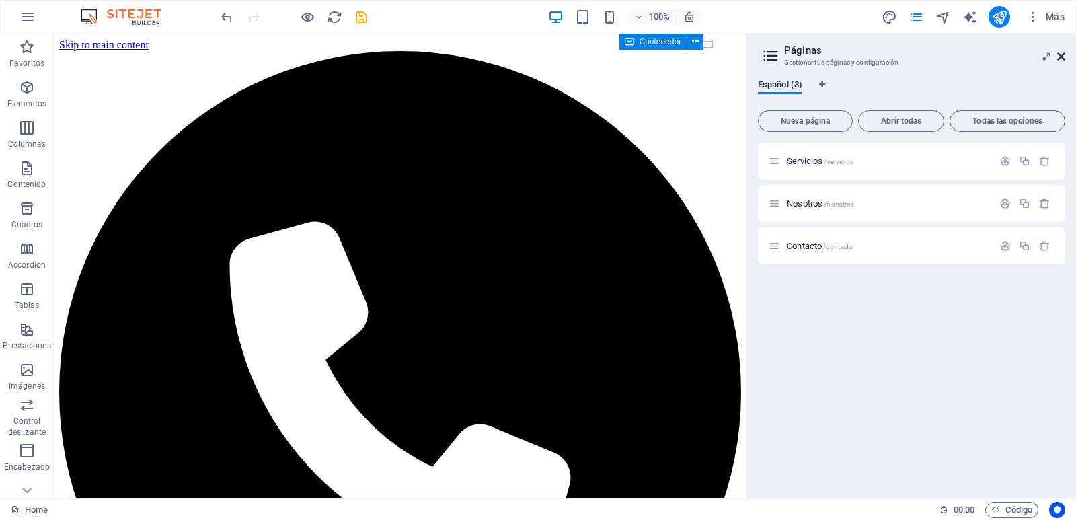
click at [1059, 57] on icon at bounding box center [1061, 56] width 8 height 11
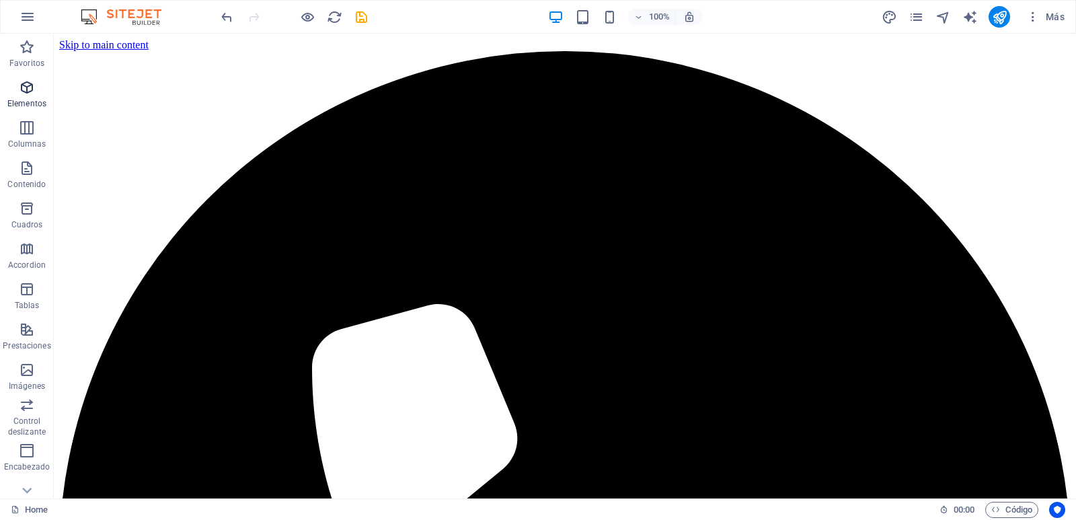
click at [30, 89] on icon "button" at bounding box center [27, 87] width 16 height 16
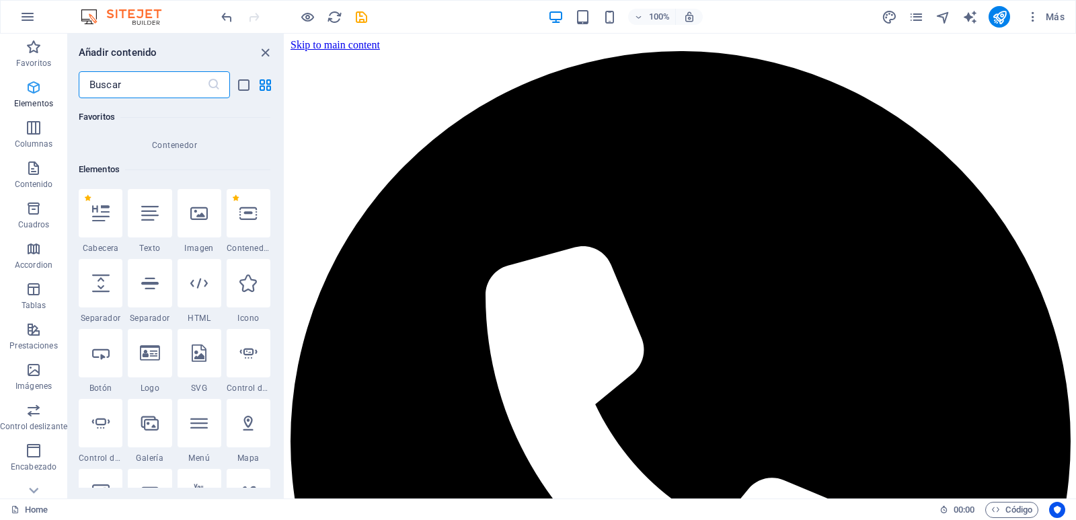
scroll to position [254, 0]
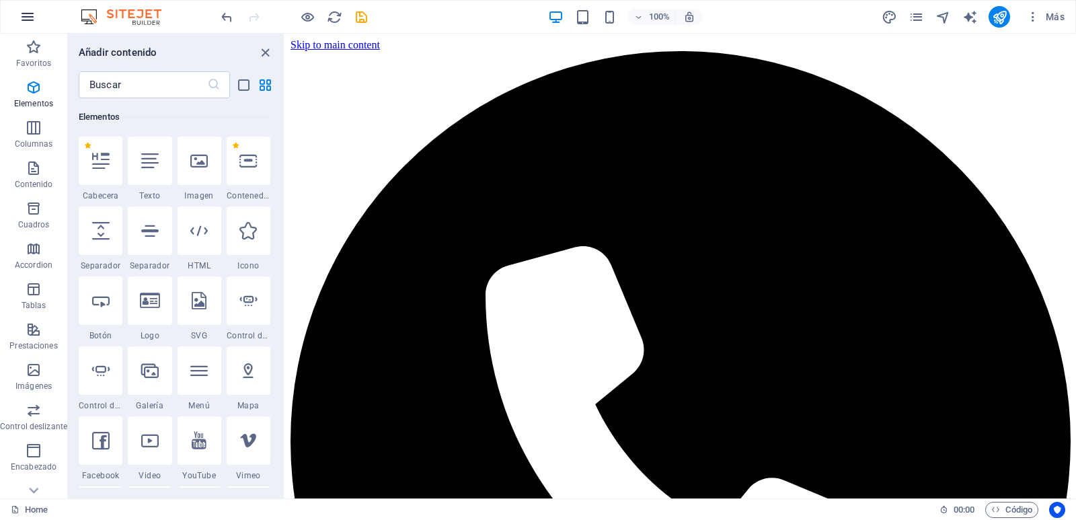
click at [32, 13] on icon "button" at bounding box center [28, 17] width 16 height 16
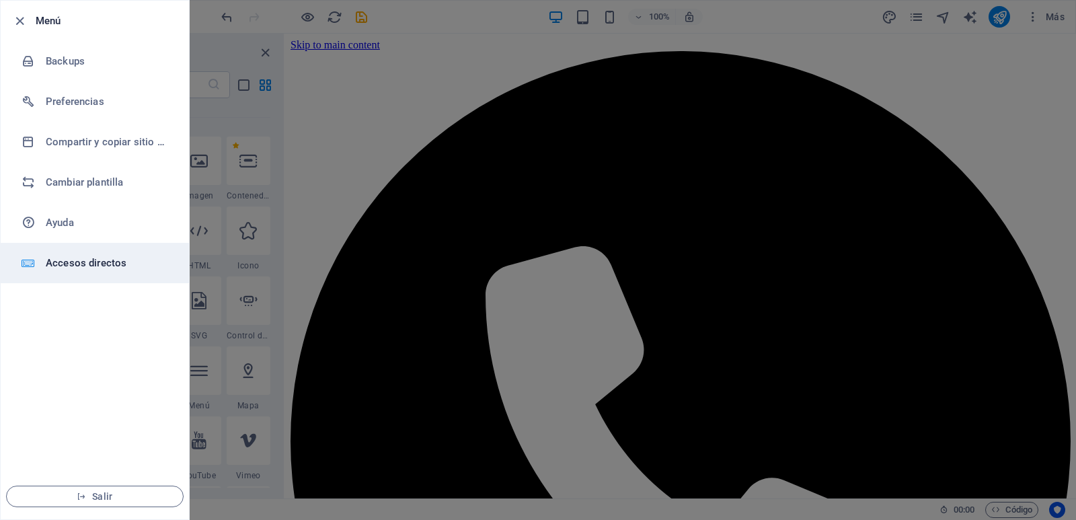
click at [83, 272] on li "Accesos directos" at bounding box center [95, 263] width 188 height 40
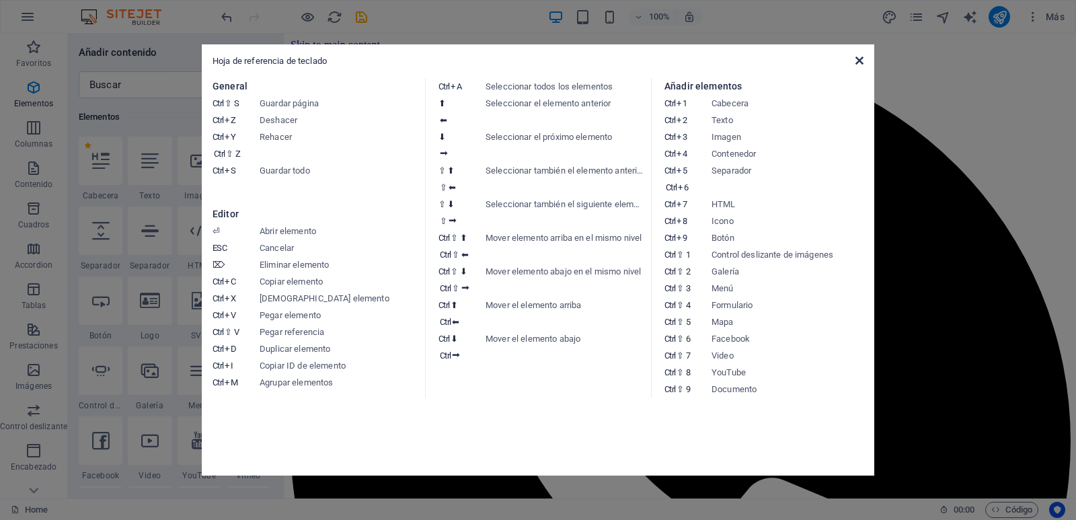
click at [858, 61] on icon at bounding box center [860, 60] width 8 height 11
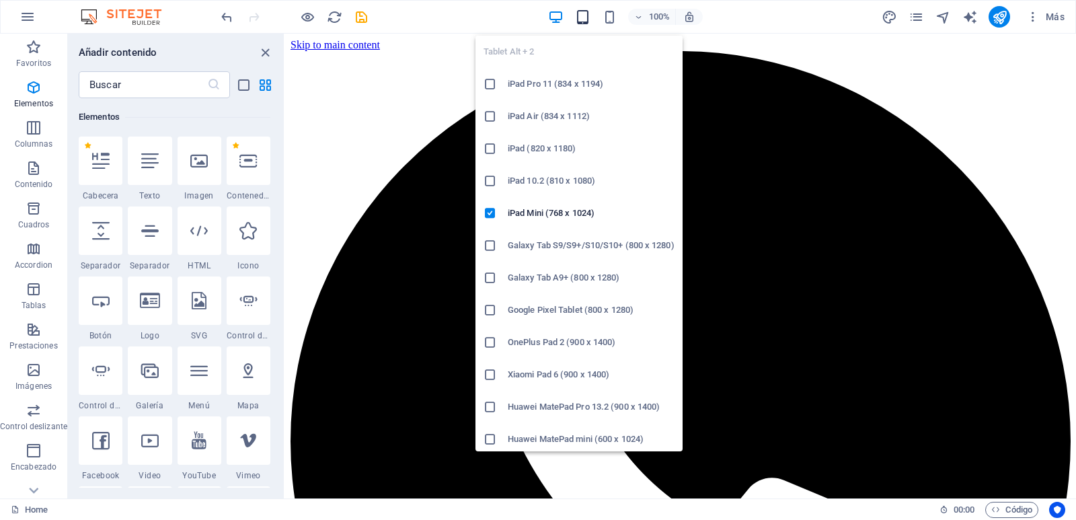
click at [580, 18] on icon "button" at bounding box center [582, 16] width 15 height 15
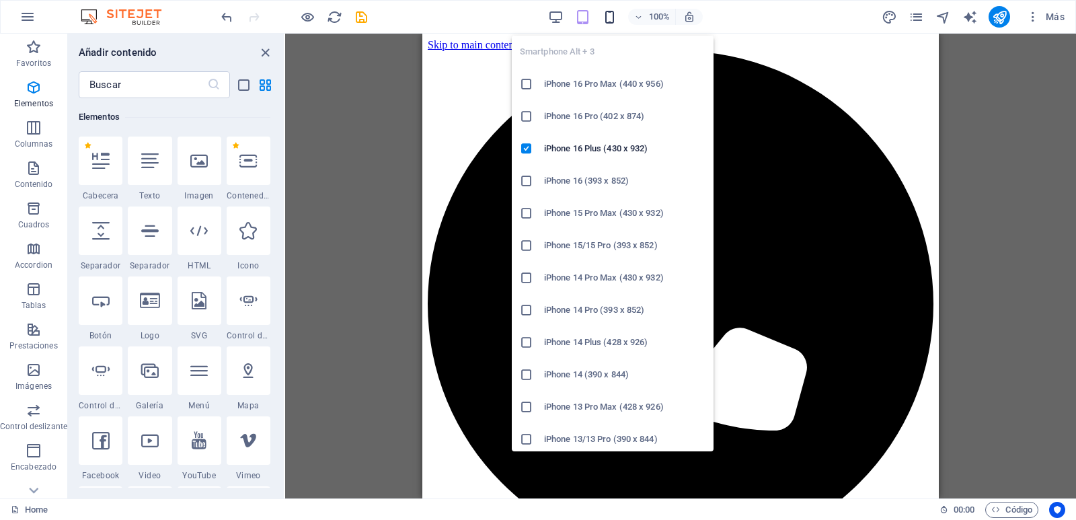
click at [609, 24] on icon "button" at bounding box center [609, 16] width 15 height 15
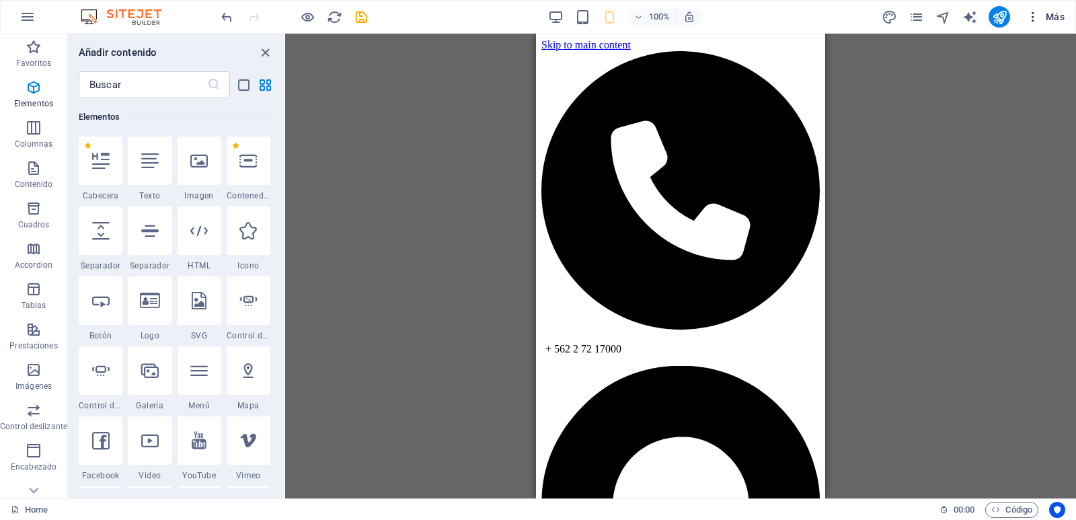
click at [1033, 19] on icon "button" at bounding box center [1032, 16] width 13 height 13
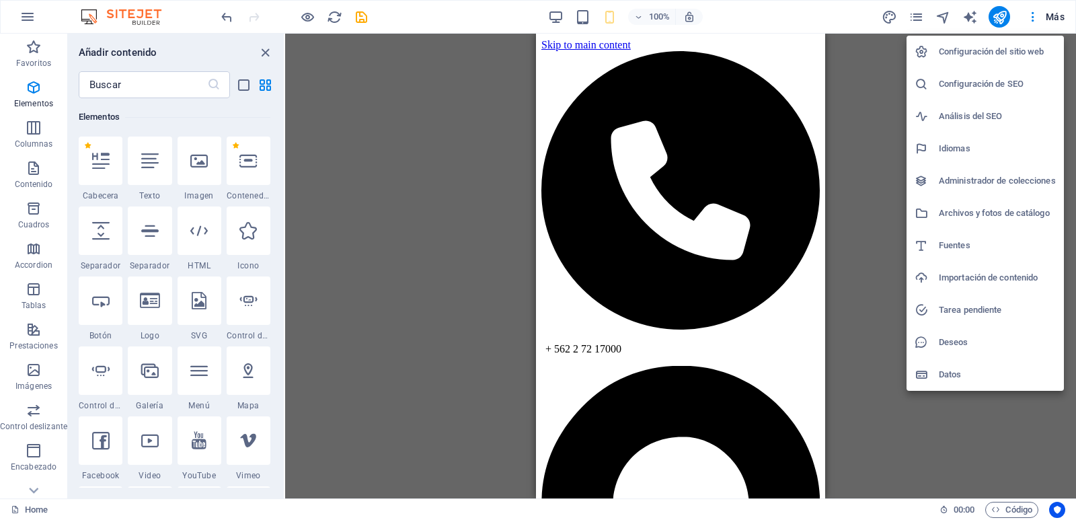
click at [963, 373] on h6 "Datos" at bounding box center [997, 375] width 117 height 16
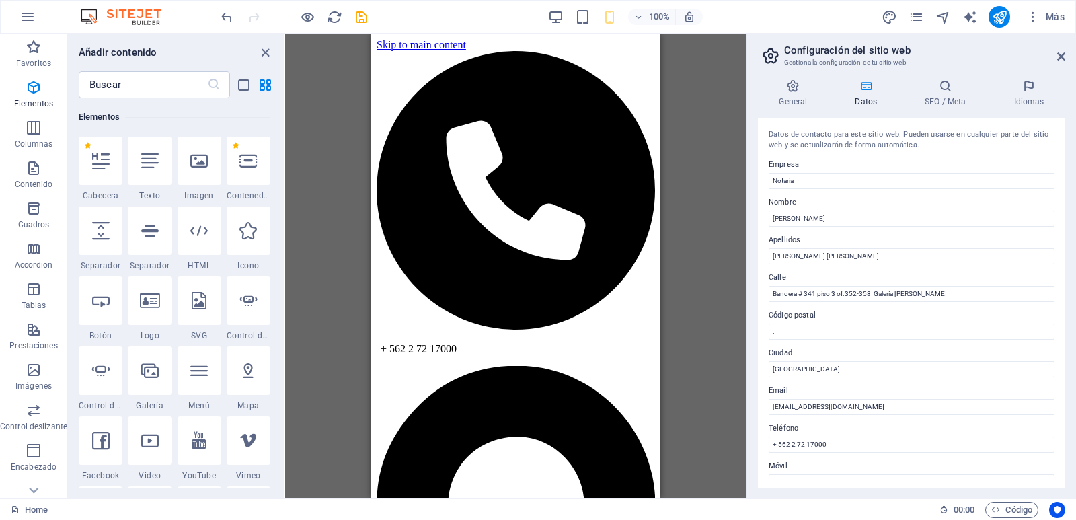
click at [1063, 277] on div "Datos de contacto para este sitio web. Pueden usarse en cualquier parte del sit…" at bounding box center [911, 302] width 307 height 369
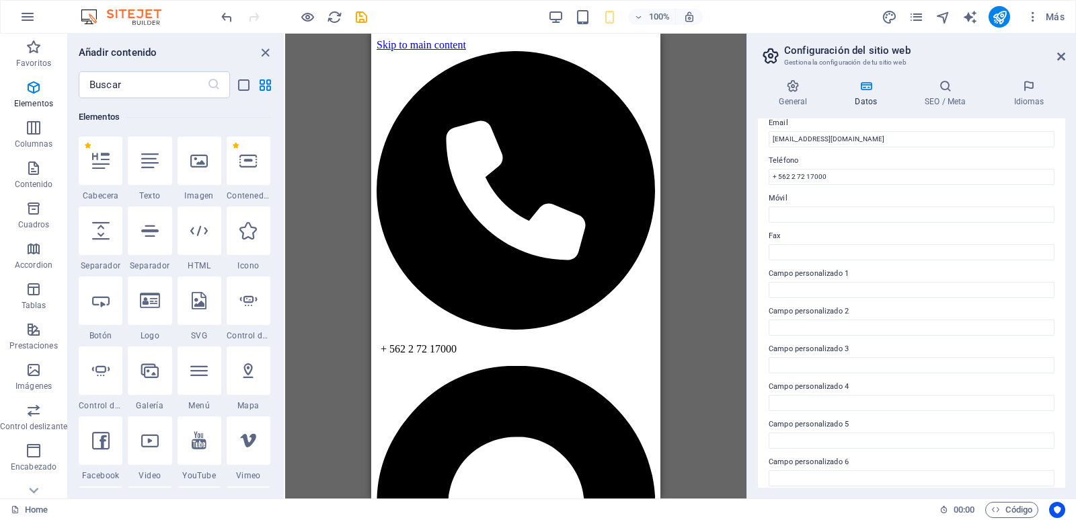
scroll to position [277, 0]
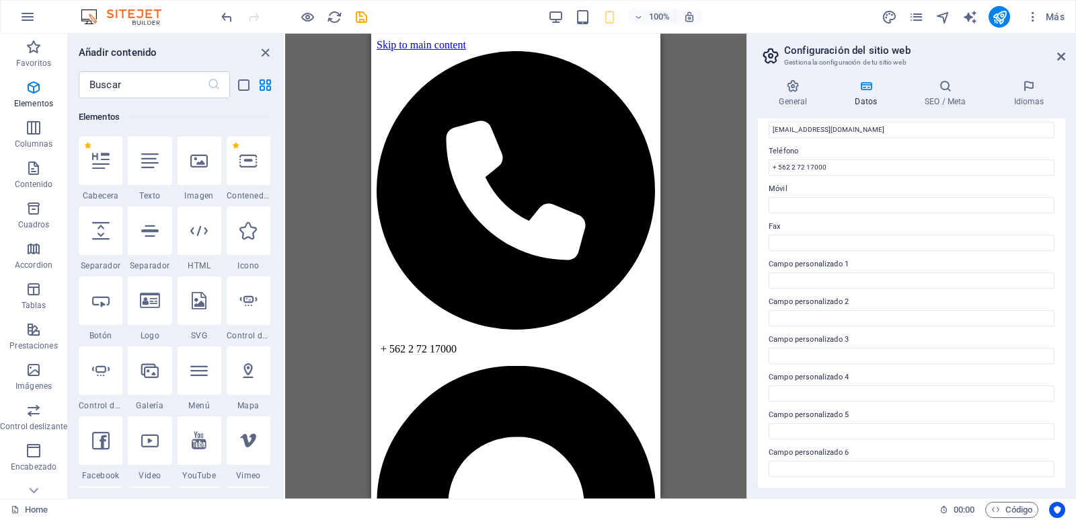
click at [1066, 59] on aside "Configuración del sitio web Gestiona la configuración de tu sitio web General D…" at bounding box center [912, 266] width 330 height 465
click at [1064, 54] on icon at bounding box center [1061, 56] width 8 height 11
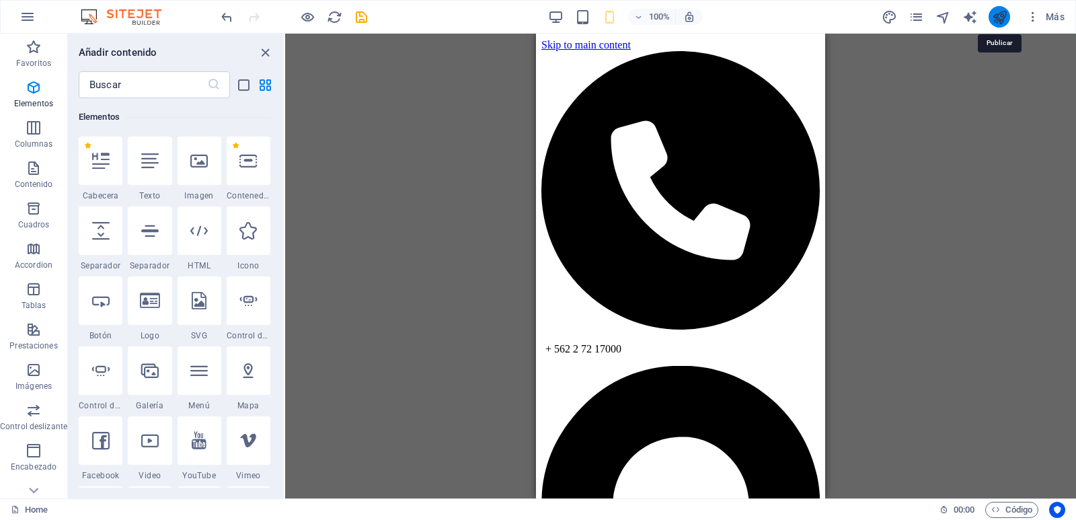
click at [997, 19] on icon "publish" at bounding box center [999, 16] width 15 height 15
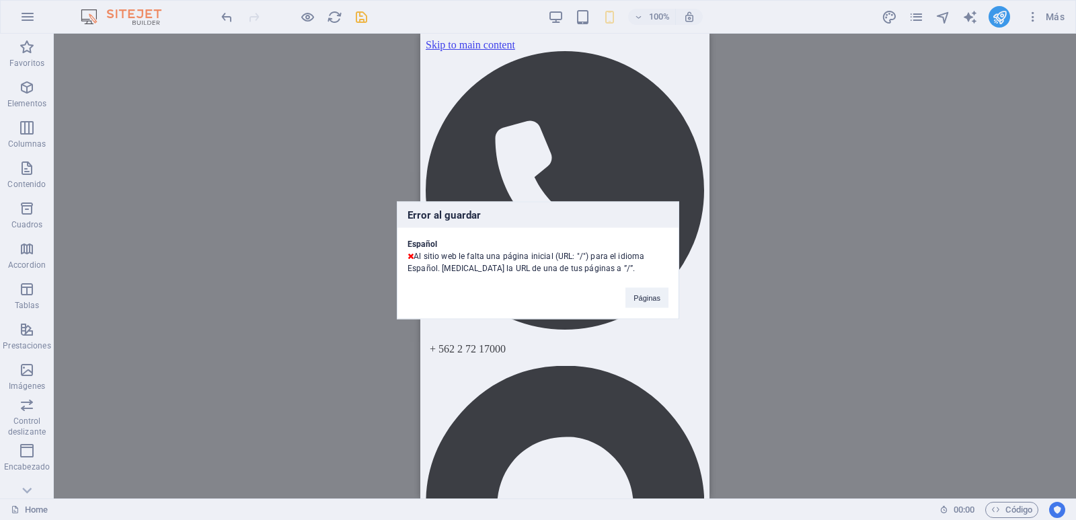
click at [601, 268] on div "Español Al sitio web le falta una página inicial (URL: "/") para el idioma Espa…" at bounding box center [538, 250] width 281 height 46
drag, startPoint x: 601, startPoint y: 268, endPoint x: 587, endPoint y: 268, distance: 14.1
click at [587, 268] on div "Español Al sitio web le falta una página inicial (URL: "/") para el idioma Espa…" at bounding box center [538, 250] width 281 height 46
copy div "”/”."
click at [650, 299] on button "Páginas" at bounding box center [647, 297] width 43 height 20
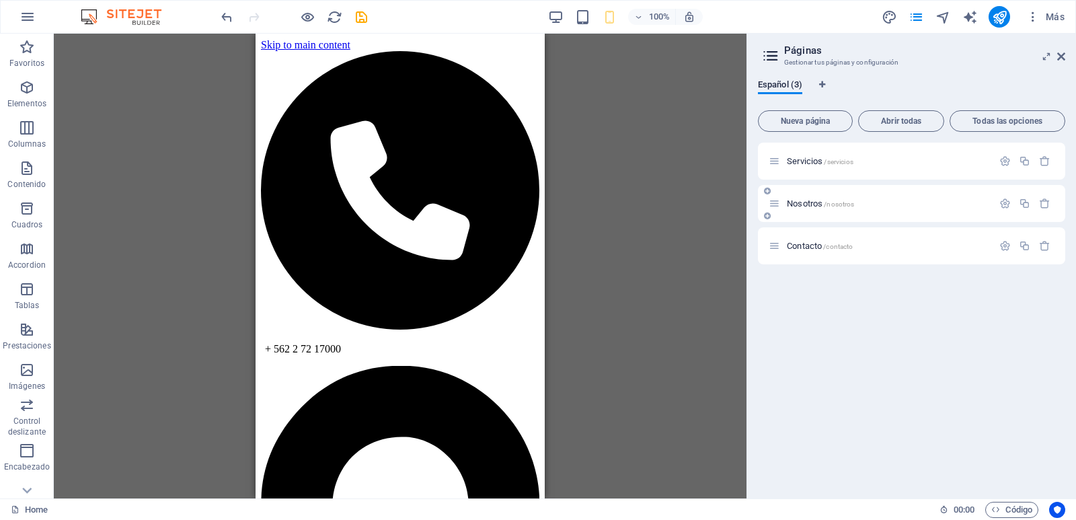
click at [853, 207] on span "/nosotros" at bounding box center [839, 203] width 30 height 7
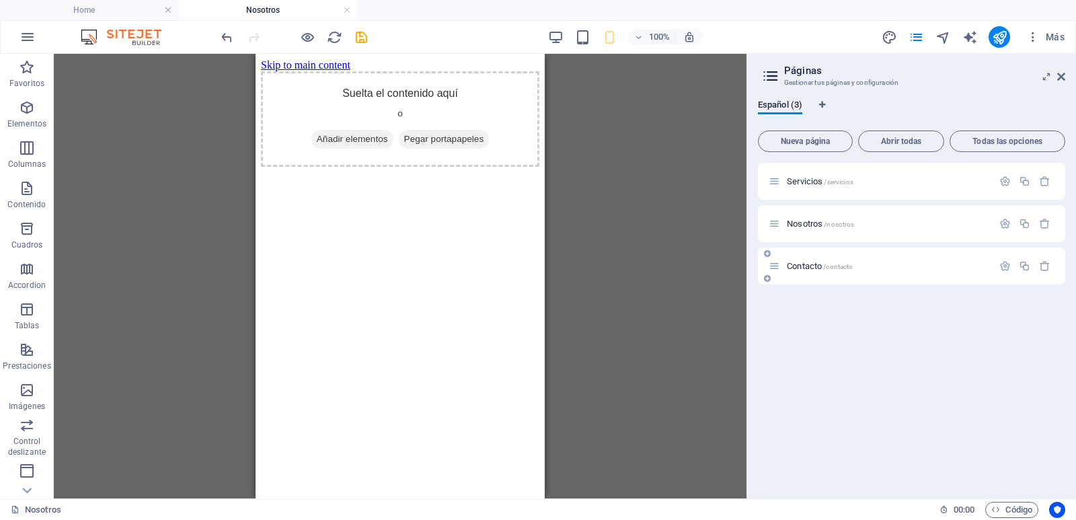
scroll to position [0, 0]
click at [933, 219] on p "Nosotros /nosotros" at bounding box center [888, 223] width 202 height 9
click at [931, 215] on div "Nosotros /nosotros" at bounding box center [911, 223] width 307 height 37
click at [915, 183] on p "Servicios /servicios" at bounding box center [888, 181] width 202 height 9
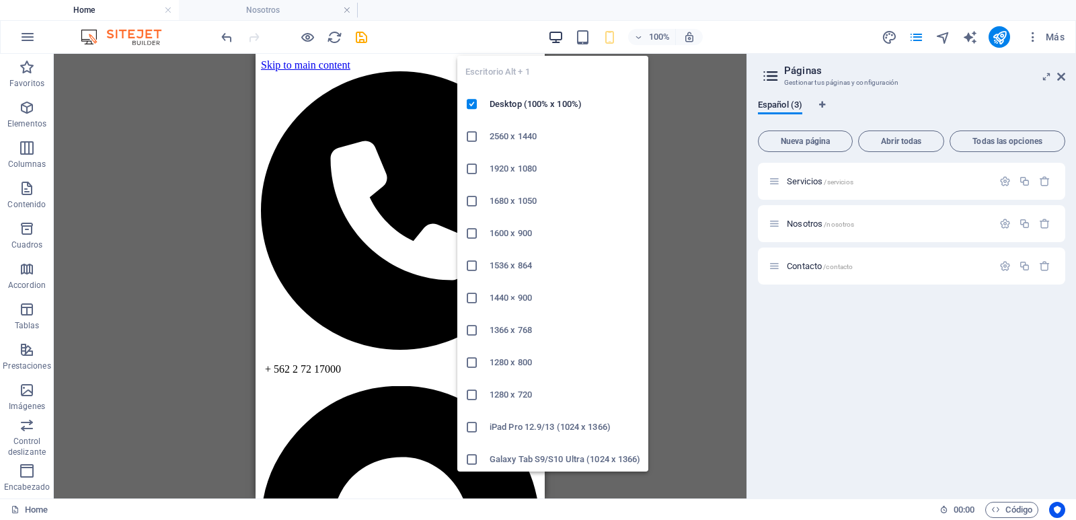
click at [555, 38] on icon "button" at bounding box center [555, 37] width 15 height 15
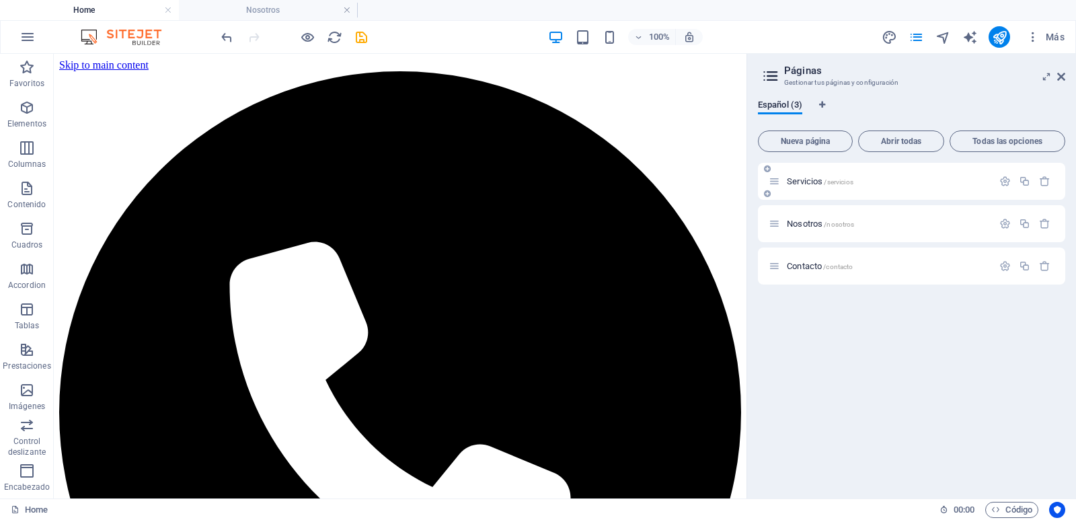
click at [892, 184] on p "Servicios /servicios" at bounding box center [888, 181] width 202 height 9
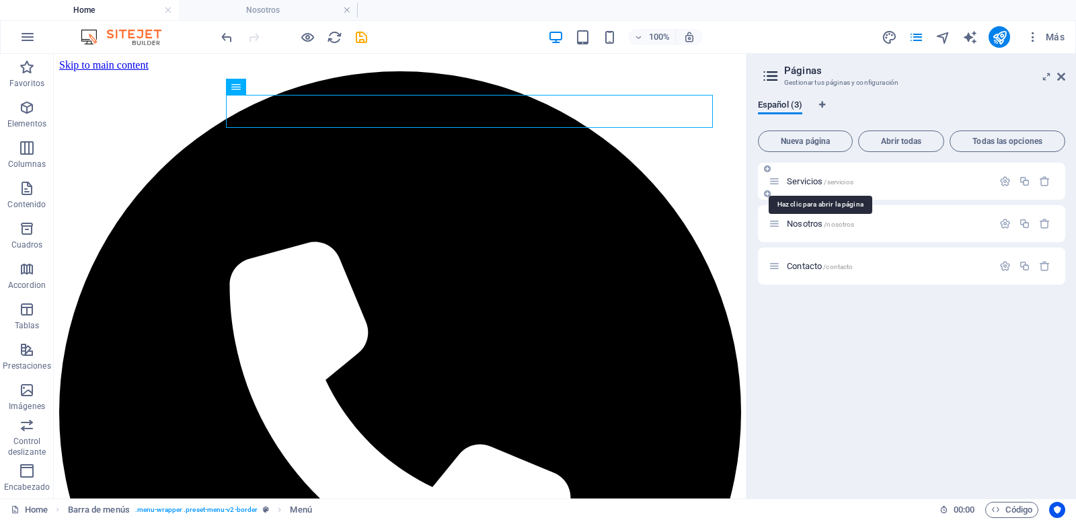
click at [848, 180] on span "/servicios" at bounding box center [838, 181] width 29 height 7
click at [916, 187] on div "Servicios /servicios" at bounding box center [881, 181] width 224 height 15
click at [775, 186] on icon at bounding box center [774, 181] width 11 height 11
click at [862, 184] on p "Servicios /servicios" at bounding box center [888, 181] width 202 height 9
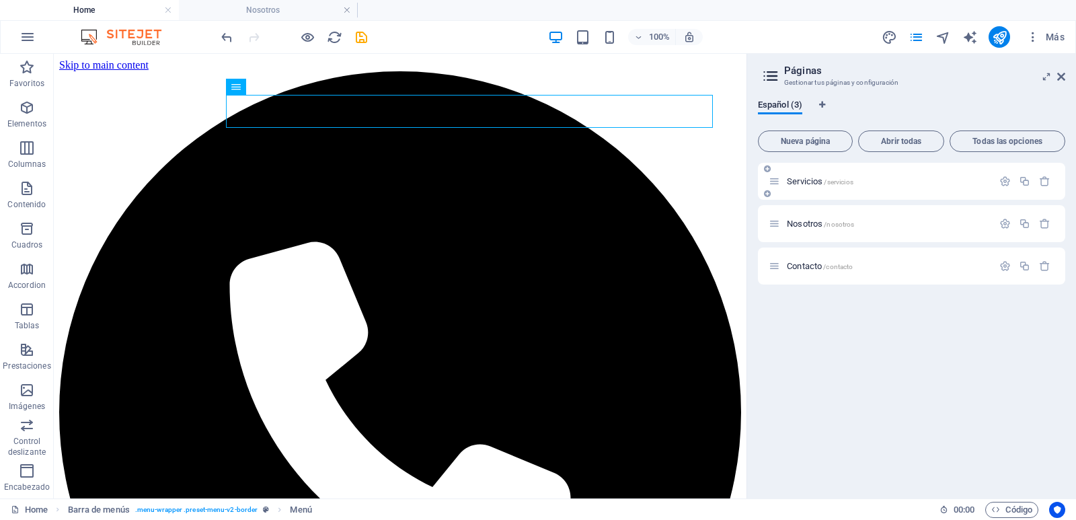
click at [862, 184] on p "Servicios /servicios" at bounding box center [888, 181] width 202 height 9
click at [863, 184] on p "Servicios /servicios" at bounding box center [888, 181] width 202 height 9
click at [850, 221] on span "/nosotros" at bounding box center [839, 224] width 30 height 7
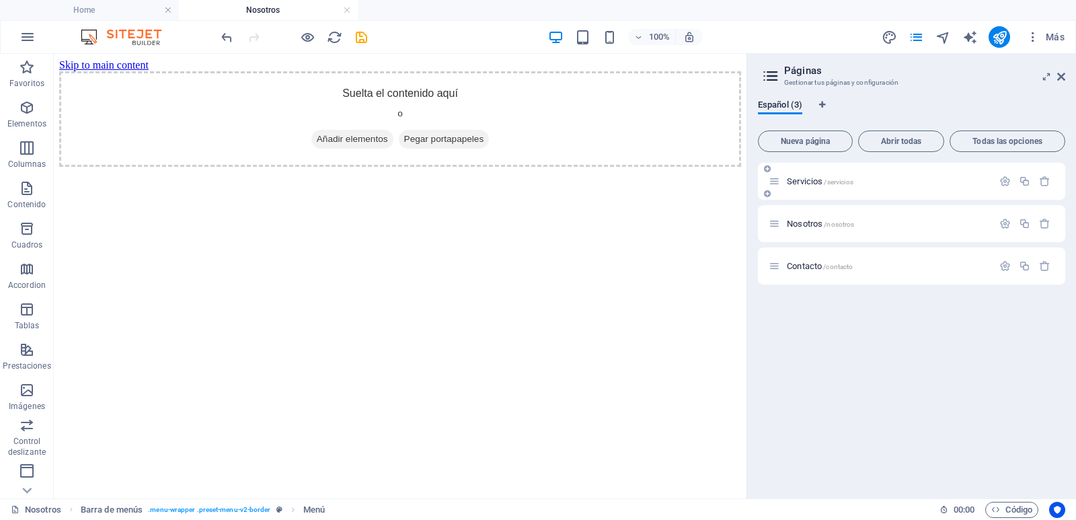
click at [874, 175] on div "Servicios /servicios" at bounding box center [881, 181] width 224 height 15
click at [872, 181] on p "Servicios /servicios" at bounding box center [888, 181] width 202 height 9
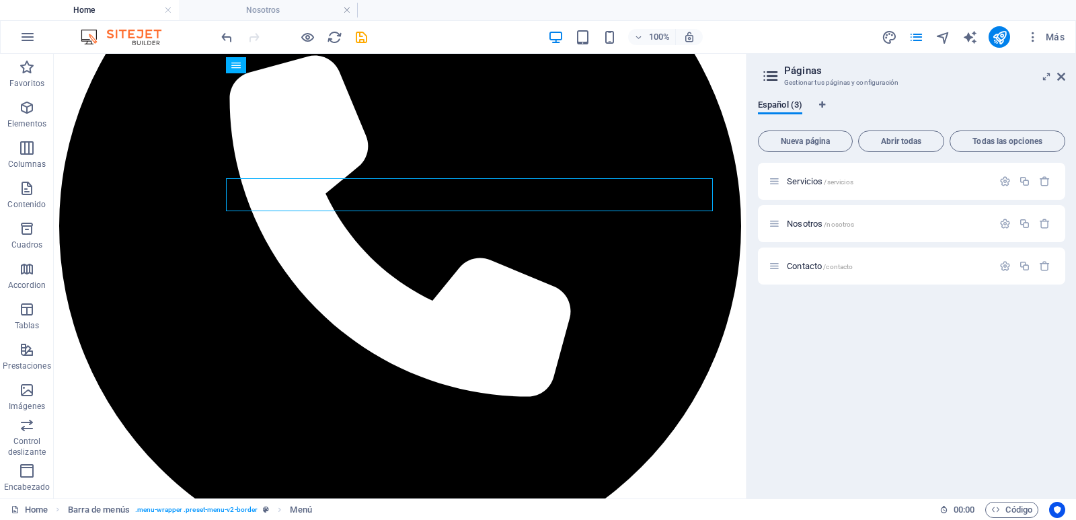
scroll to position [176, 0]
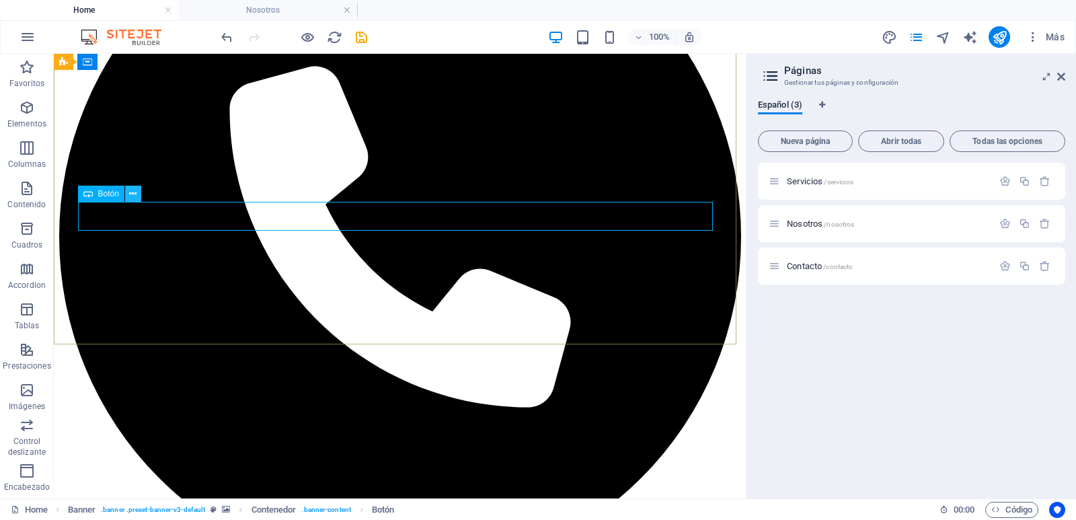
click at [132, 195] on icon at bounding box center [132, 194] width 7 height 14
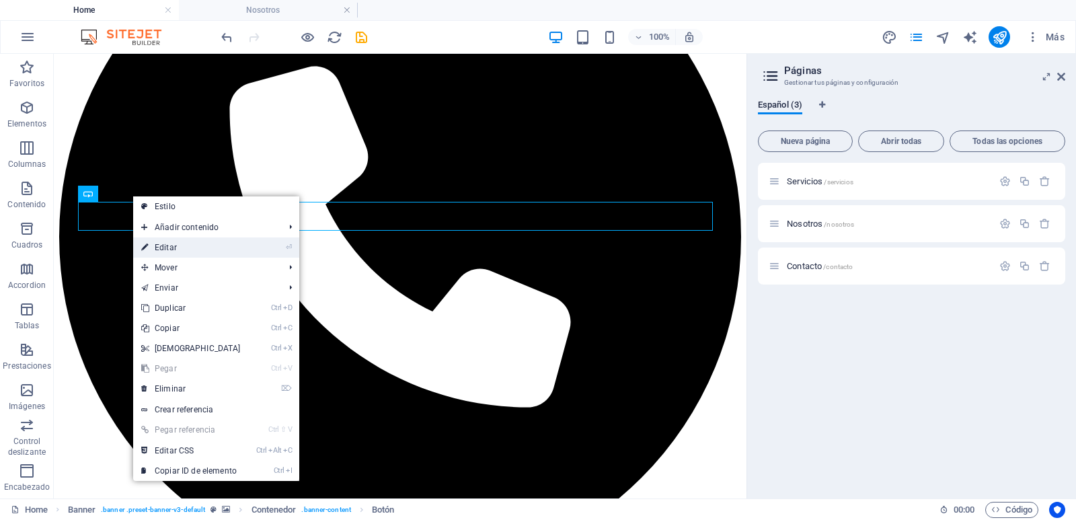
click at [158, 245] on link "⏎ Editar" at bounding box center [191, 247] width 116 height 20
select select "px"
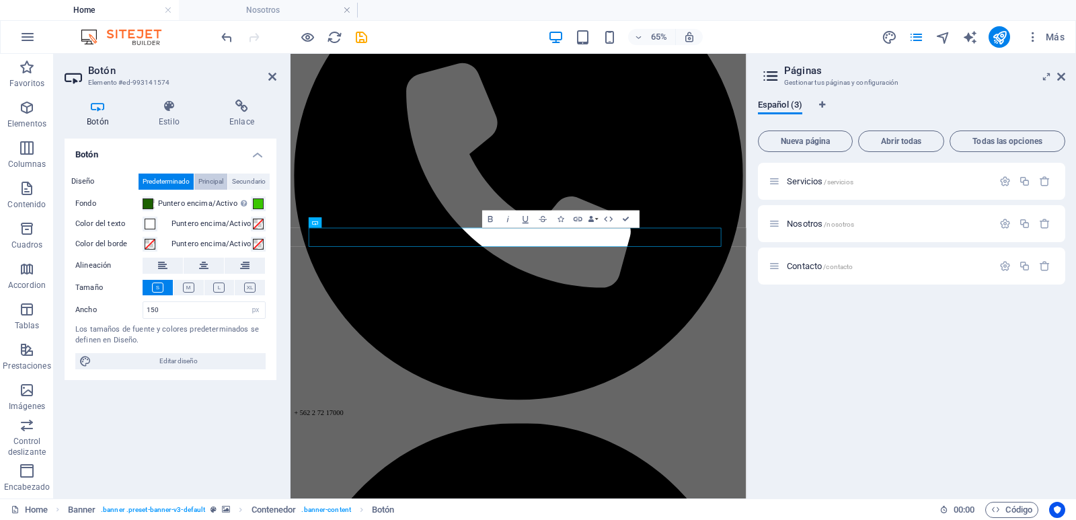
click at [214, 178] on span "Principal" at bounding box center [210, 182] width 25 height 16
click at [244, 178] on span "Secundario" at bounding box center [249, 182] width 34 height 16
click at [162, 178] on span "Predeterminado" at bounding box center [166, 182] width 47 height 16
click at [178, 114] on h4 "Estilo" at bounding box center [172, 114] width 71 height 28
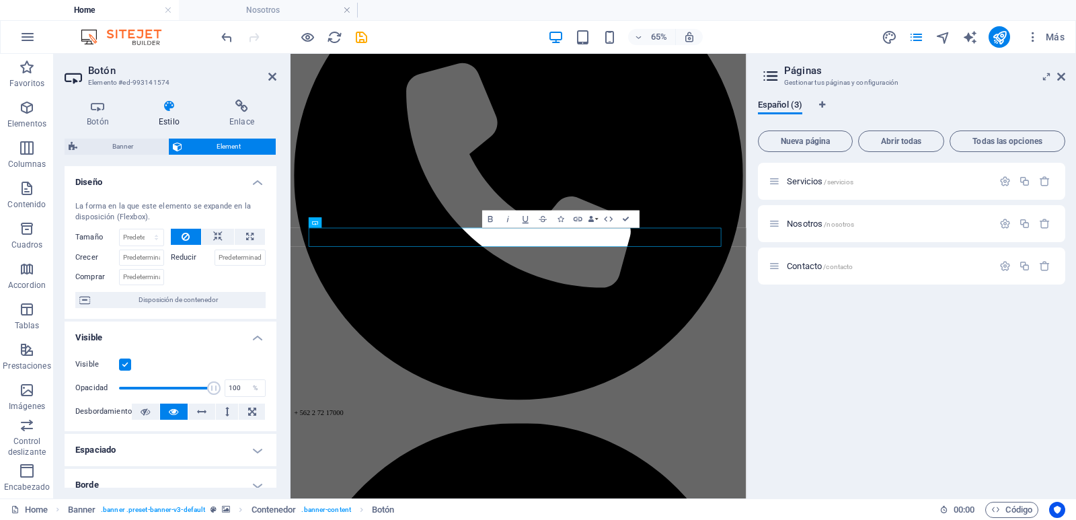
drag, startPoint x: 272, startPoint y: 219, endPoint x: 272, endPoint y: 264, distance: 44.4
click at [272, 264] on div "La forma en la que este elemento se expande en la disposición (Flexbox). Tamaño…" at bounding box center [171, 254] width 212 height 128
click at [28, 197] on span "Contenido" at bounding box center [27, 196] width 54 height 32
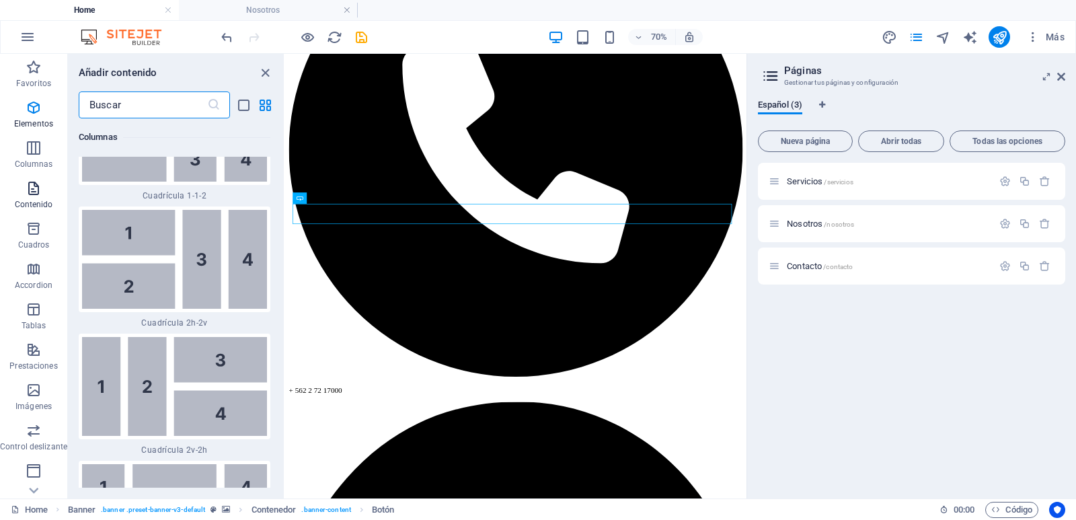
scroll to position [4518, 0]
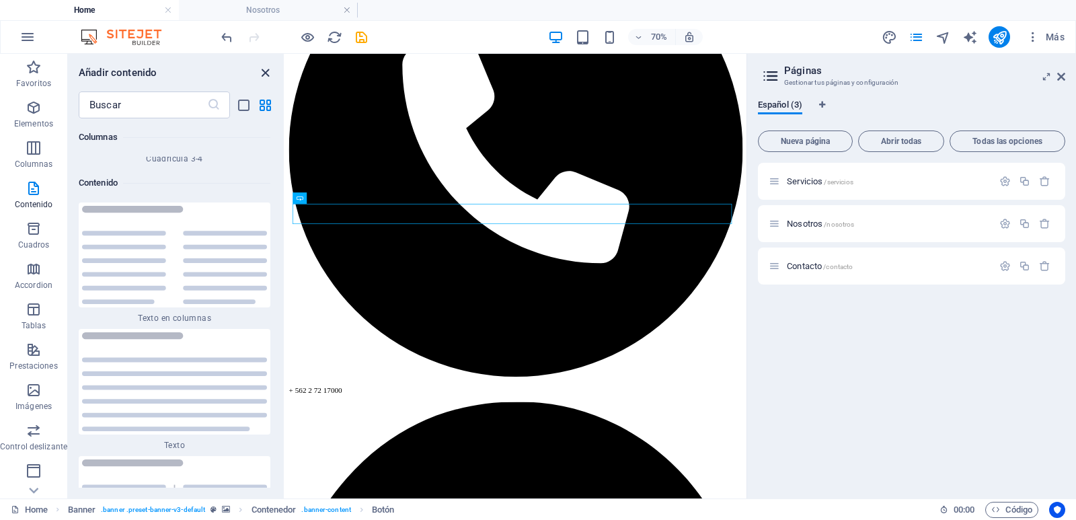
click at [267, 75] on icon "close panel" at bounding box center [265, 72] width 15 height 15
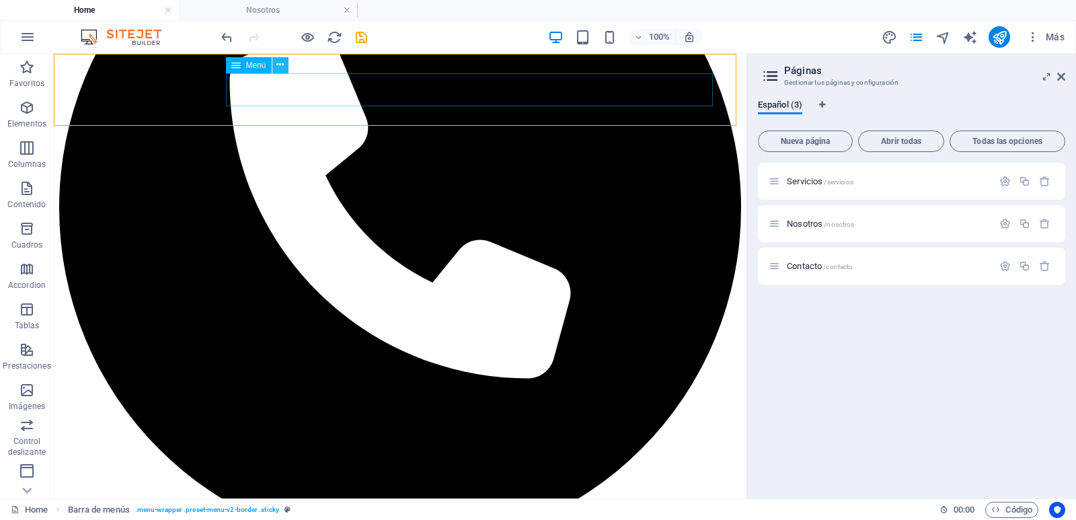
click at [282, 69] on icon at bounding box center [279, 65] width 7 height 14
click at [276, 66] on icon at bounding box center [279, 65] width 7 height 14
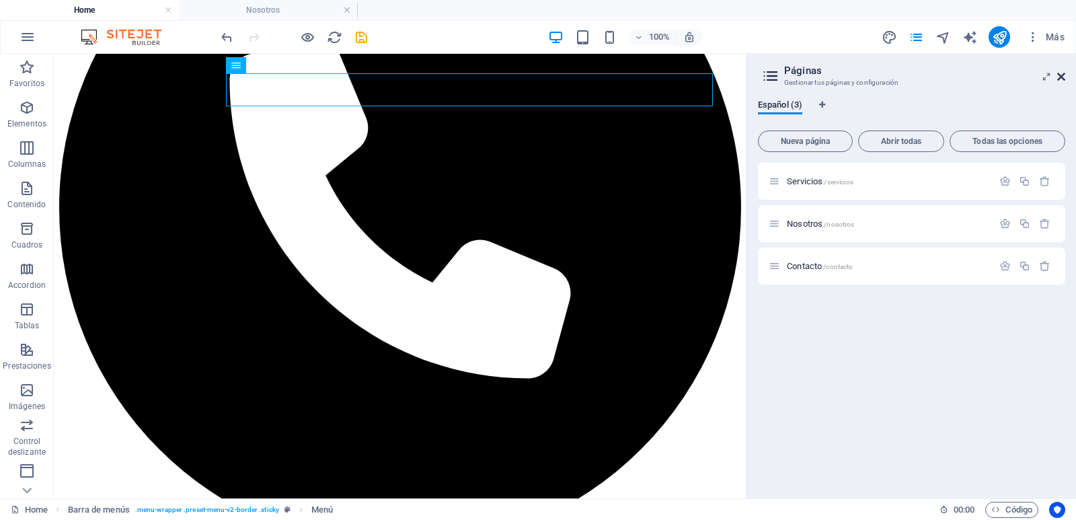
click at [1063, 76] on icon at bounding box center [1061, 76] width 8 height 11
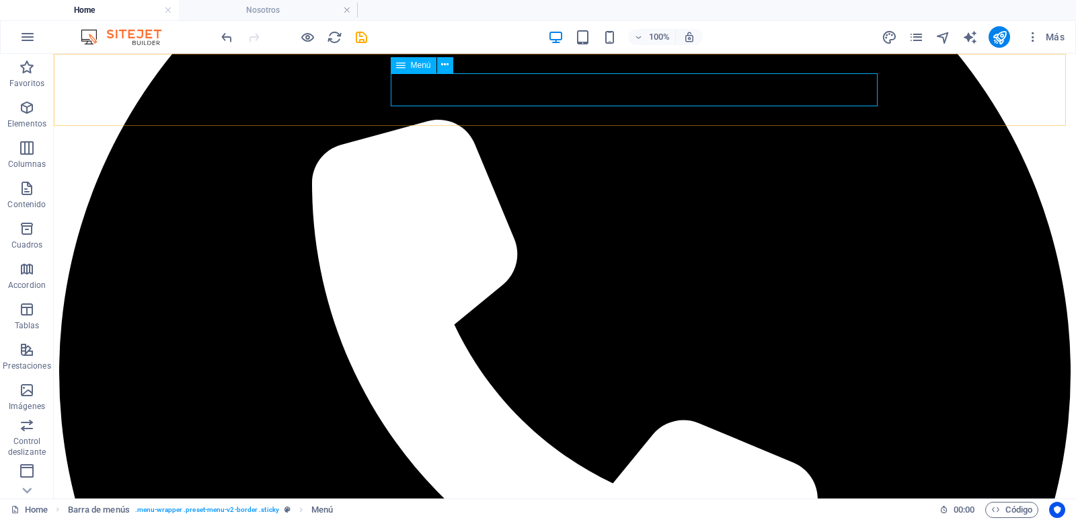
click at [1034, 37] on icon "button" at bounding box center [1032, 36] width 13 height 13
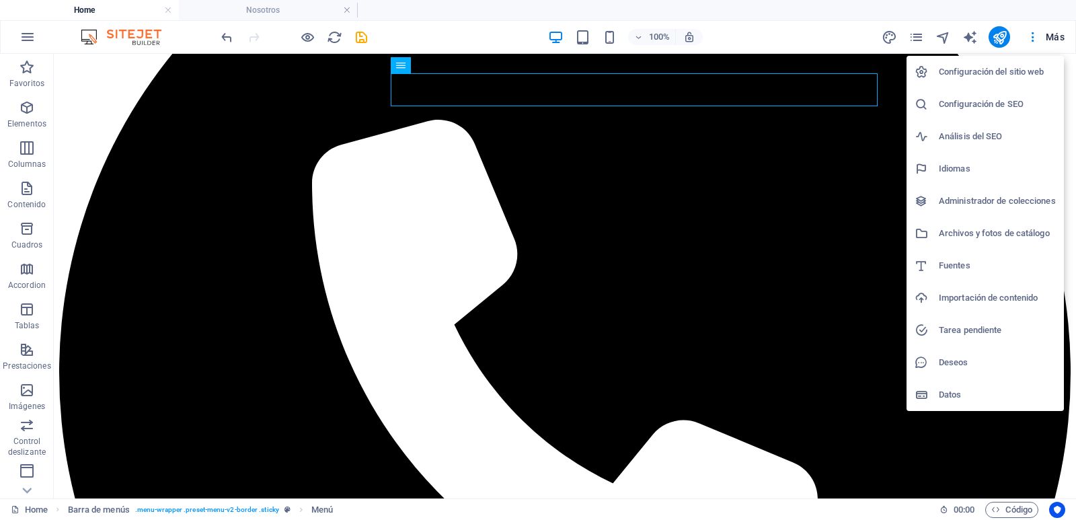
click at [1020, 68] on h6 "Configuración del sitio web" at bounding box center [997, 72] width 117 height 16
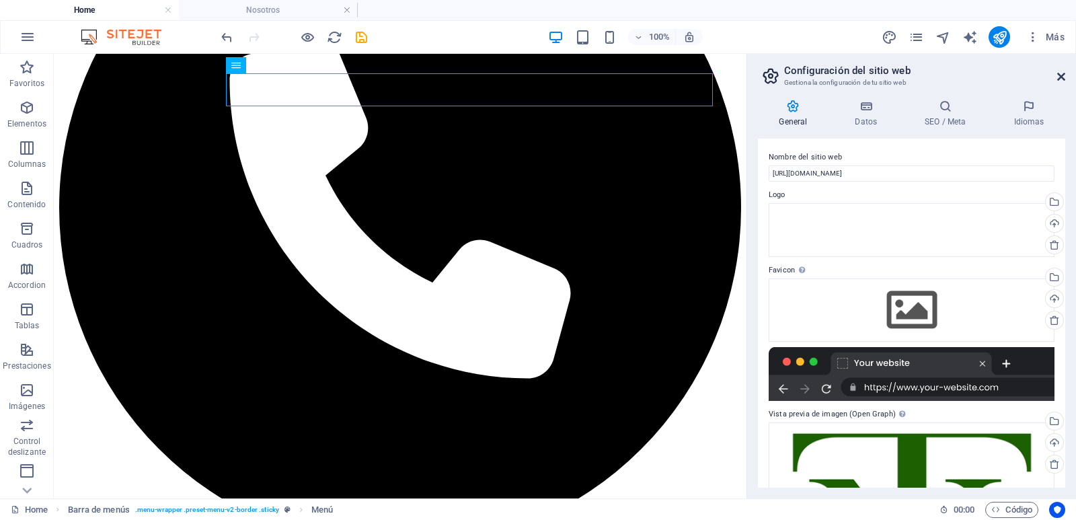
click at [1065, 76] on icon at bounding box center [1061, 76] width 8 height 11
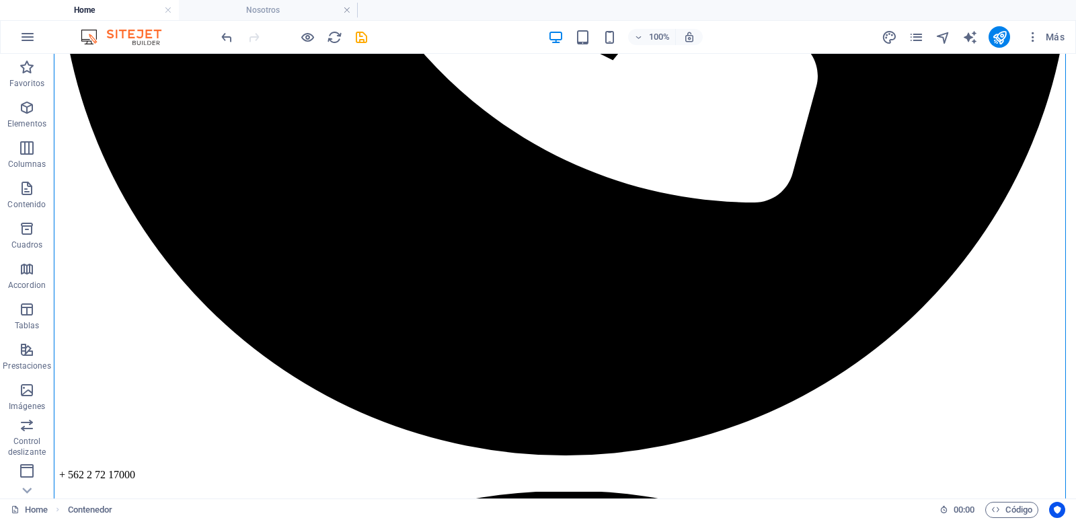
scroll to position [665, 0]
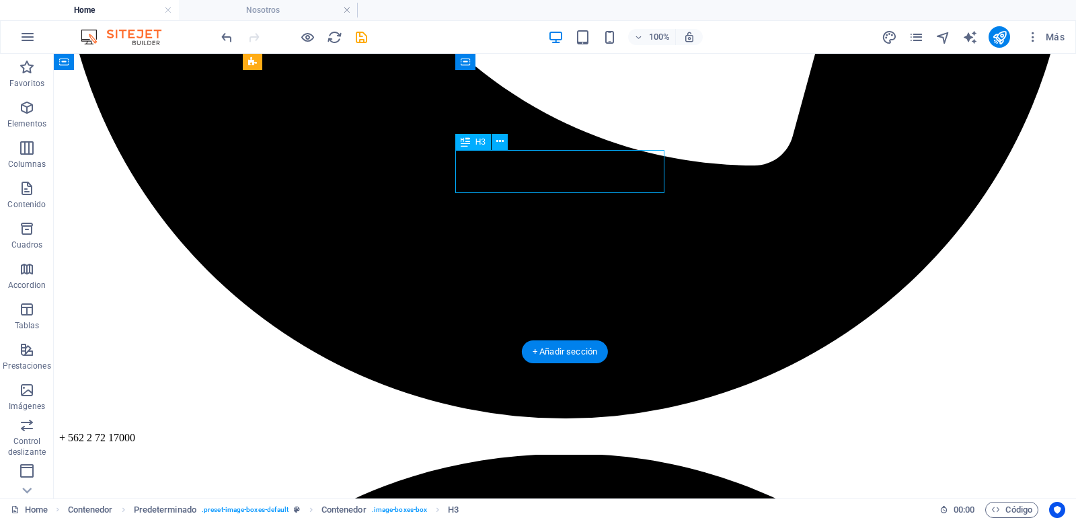
click at [502, 143] on icon at bounding box center [501, 141] width 7 height 14
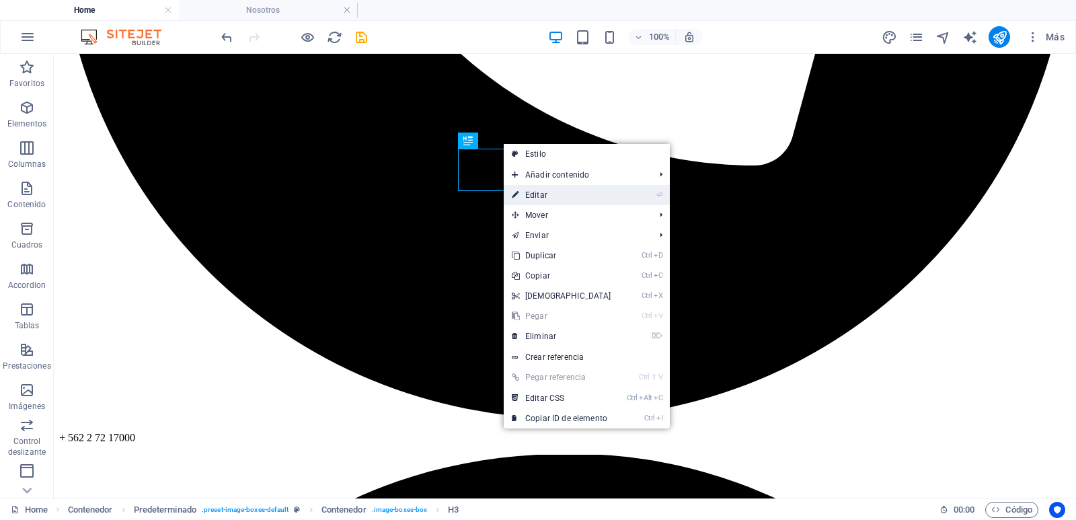
click at [534, 194] on link "⏎ Editar" at bounding box center [562, 195] width 116 height 20
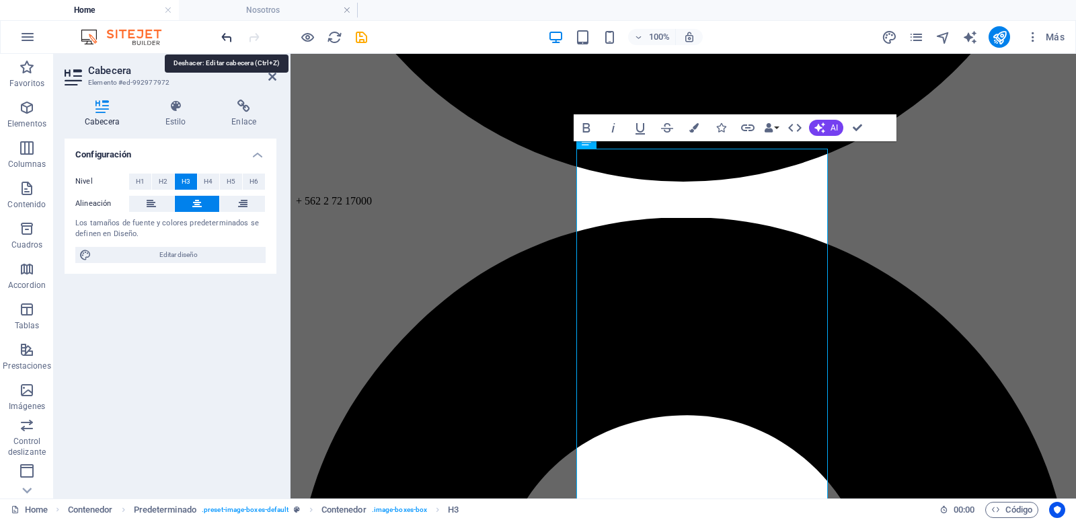
click at [225, 39] on icon "undo" at bounding box center [226, 37] width 15 height 15
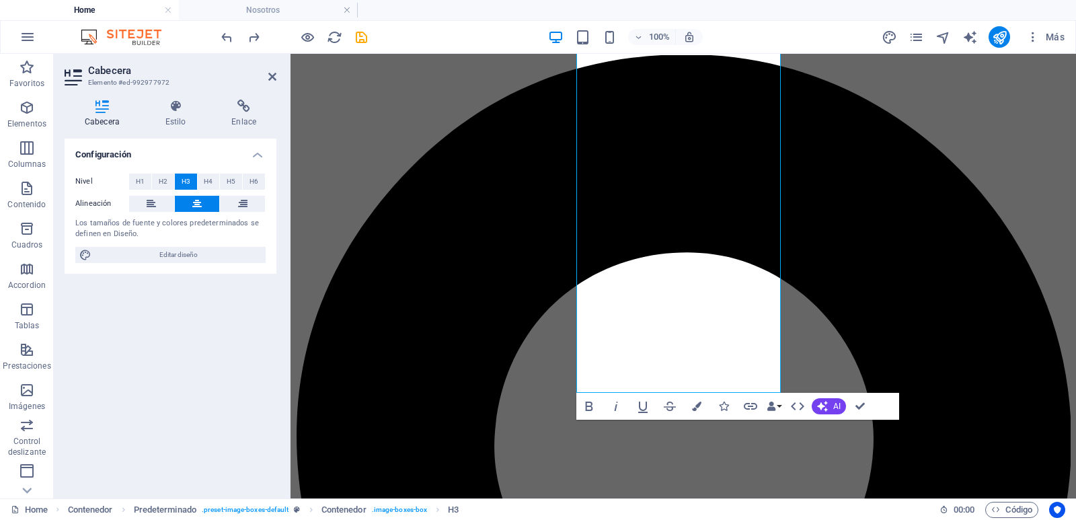
scroll to position [834, 0]
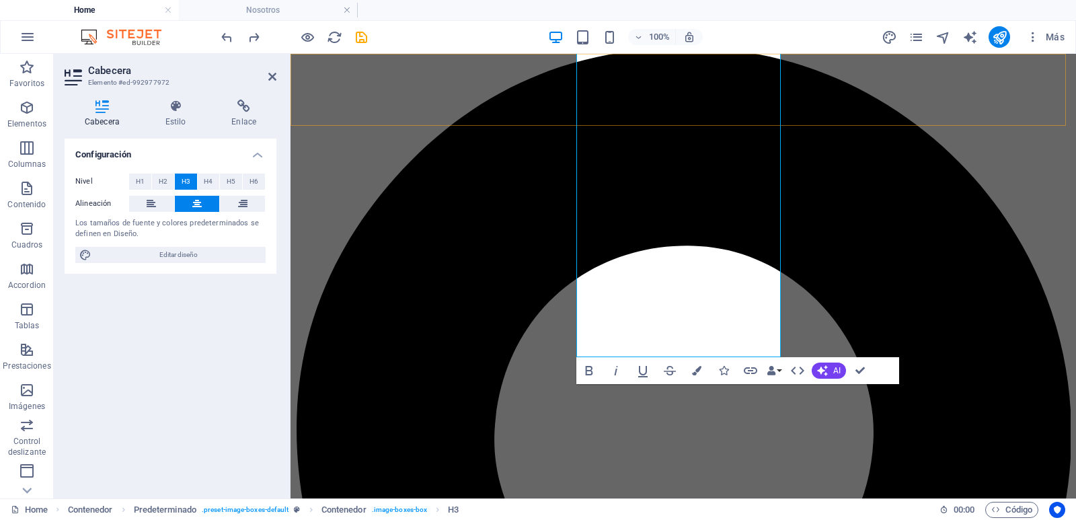
drag, startPoint x: 740, startPoint y: 345, endPoint x: 603, endPoint y: 118, distance: 265.0
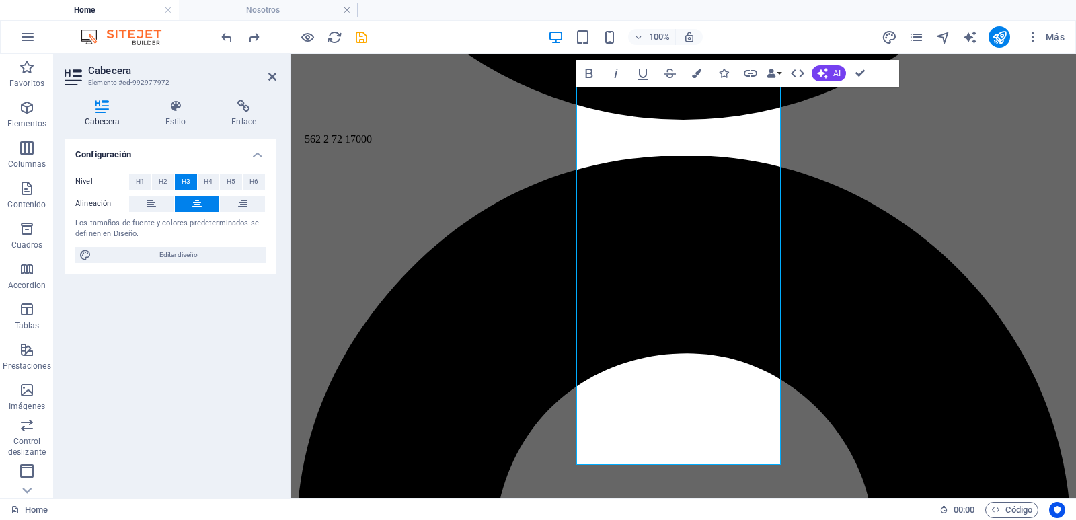
scroll to position [693, 0]
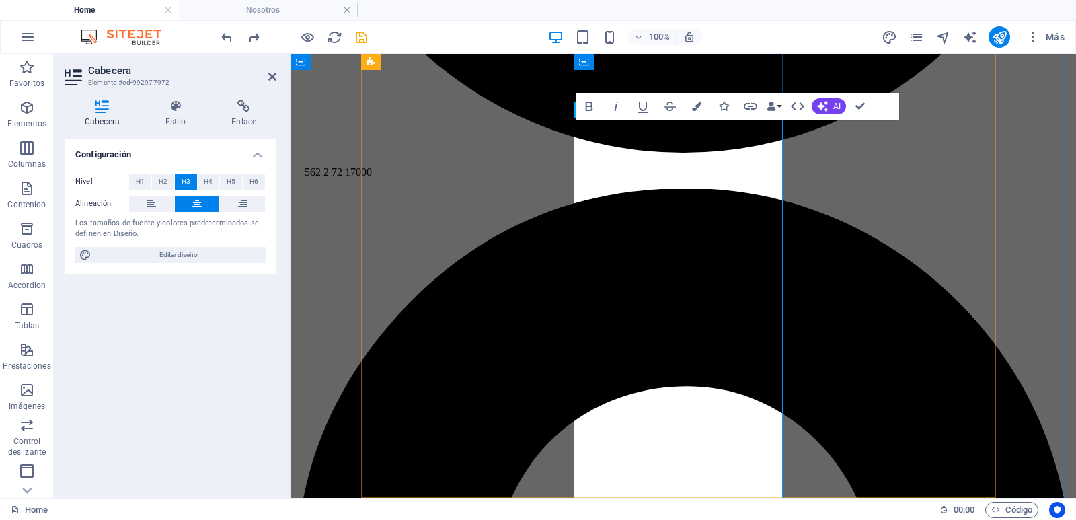
drag, startPoint x: 615, startPoint y: 161, endPoint x: 751, endPoint y: 482, distance: 348.8
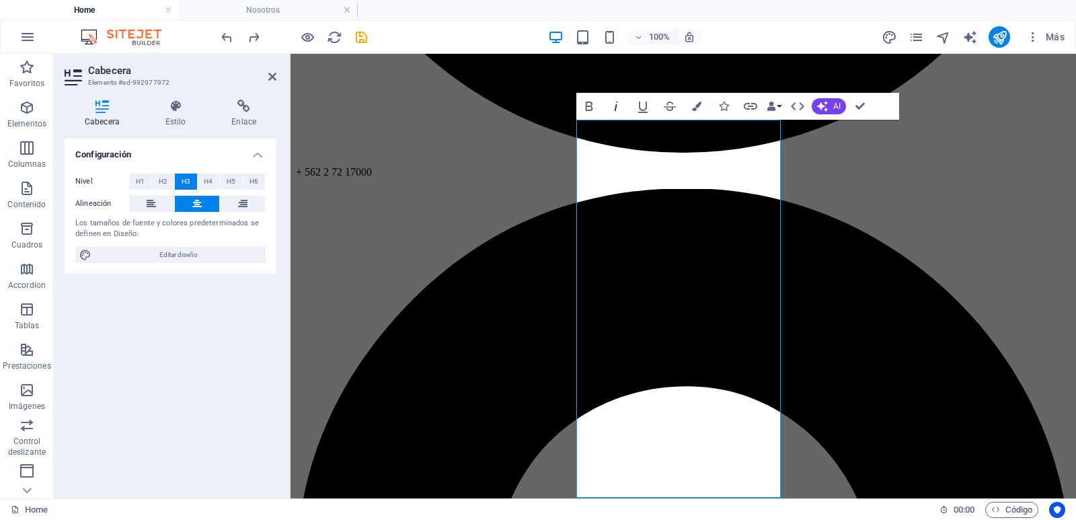
click at [617, 102] on icon "button" at bounding box center [616, 106] width 16 height 16
click at [224, 35] on icon "undo" at bounding box center [226, 37] width 15 height 15
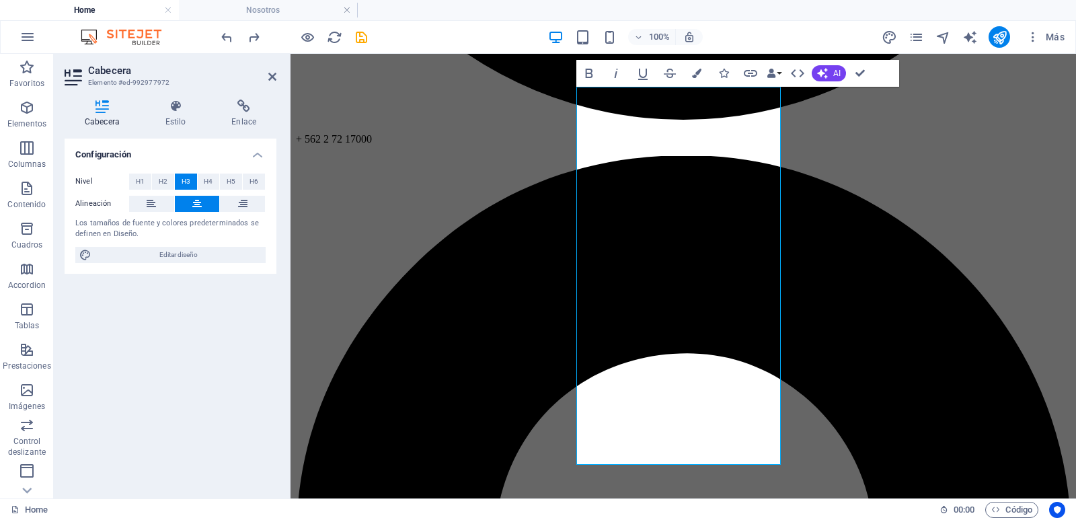
scroll to position [733, 0]
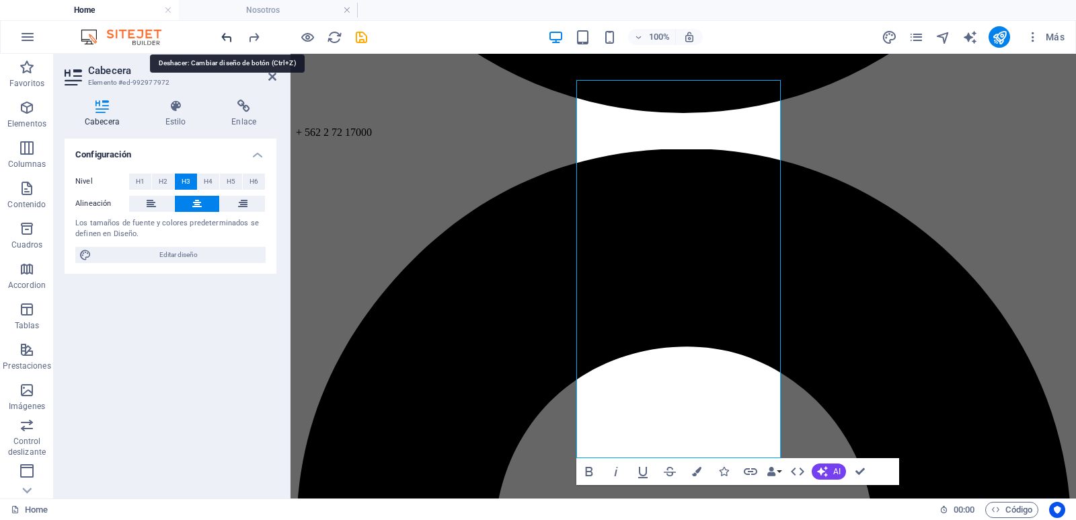
click at [224, 34] on icon "undo" at bounding box center [226, 37] width 15 height 15
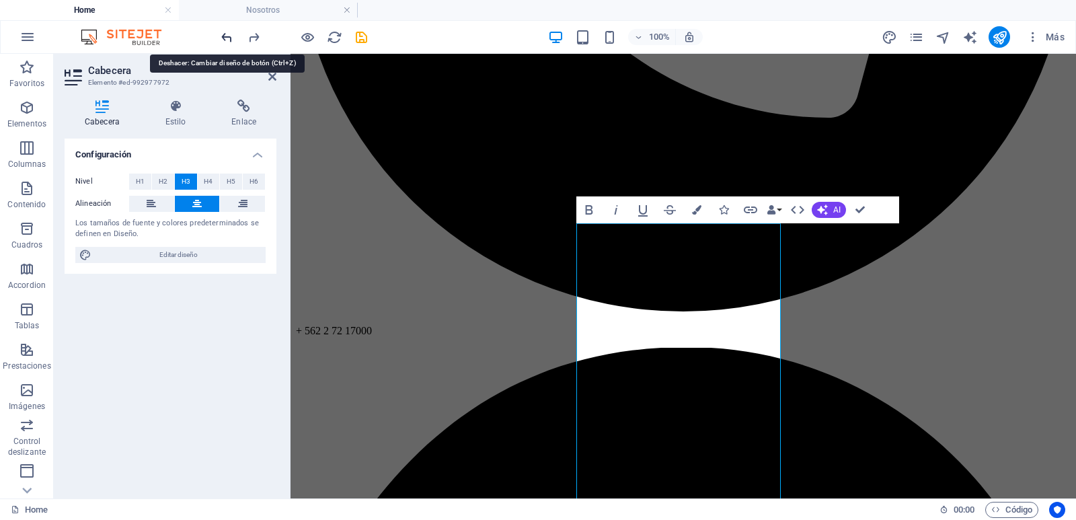
scroll to position [116, 0]
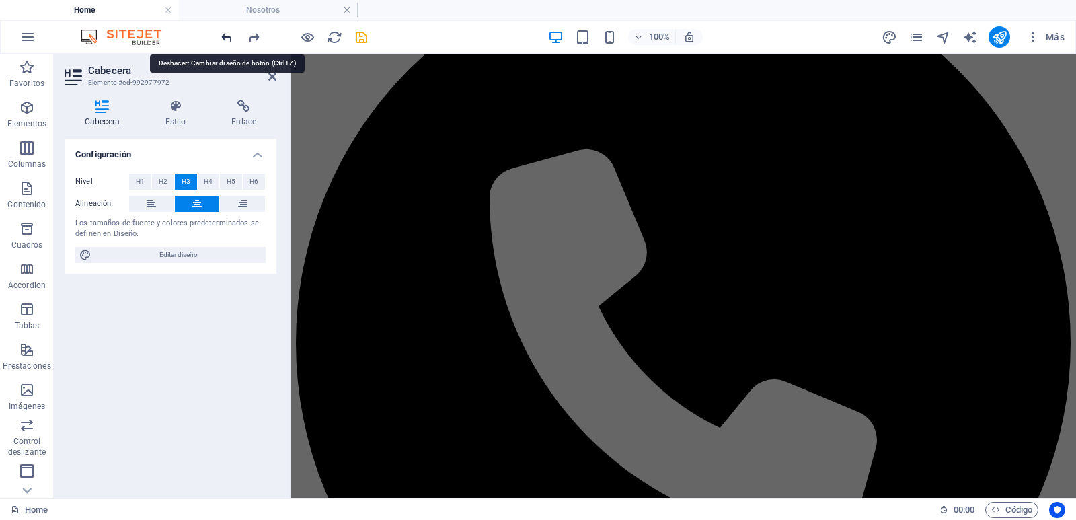
click at [224, 34] on icon "undo" at bounding box center [226, 37] width 15 height 15
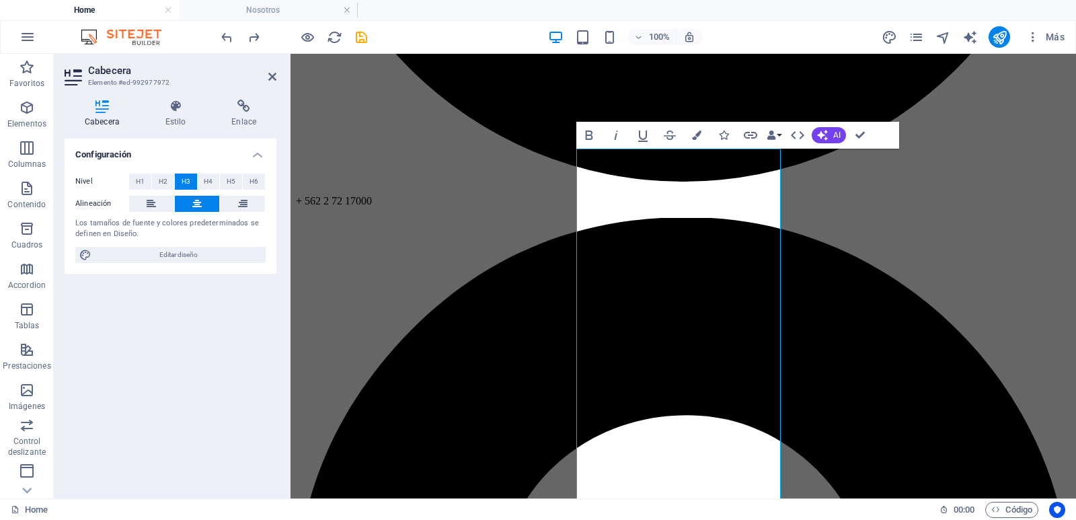
scroll to position [661, 0]
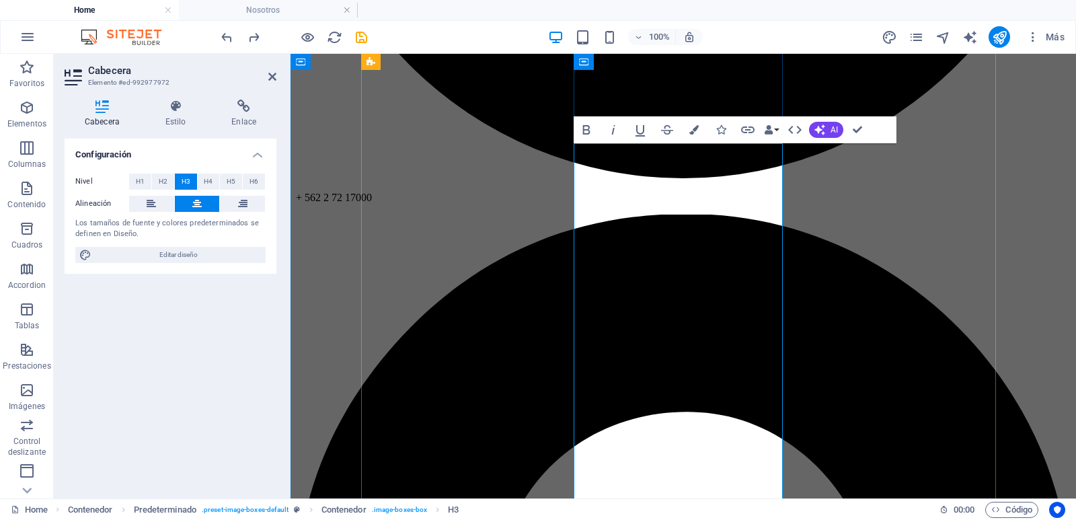
drag, startPoint x: 747, startPoint y: 492, endPoint x: 598, endPoint y: 186, distance: 340.8
drag, startPoint x: 755, startPoint y: 164, endPoint x: 583, endPoint y: 164, distance: 171.5
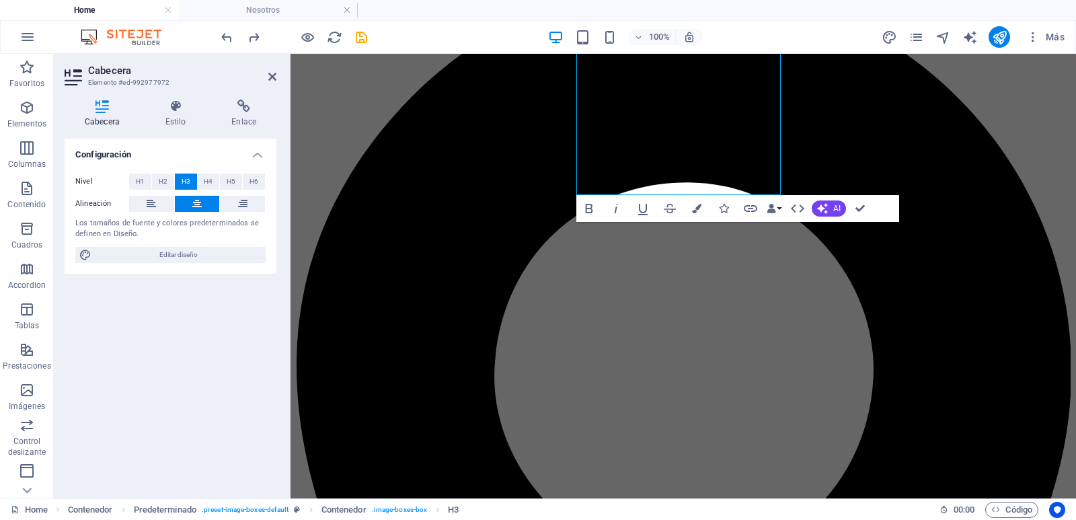
scroll to position [891, 0]
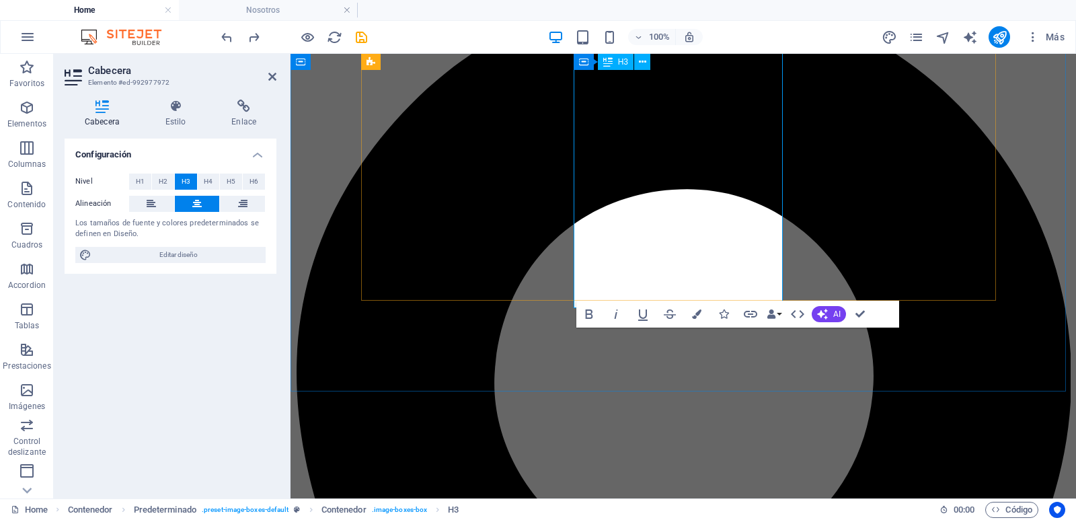
drag, startPoint x: 617, startPoint y: 188, endPoint x: 735, endPoint y: 295, distance: 159.0
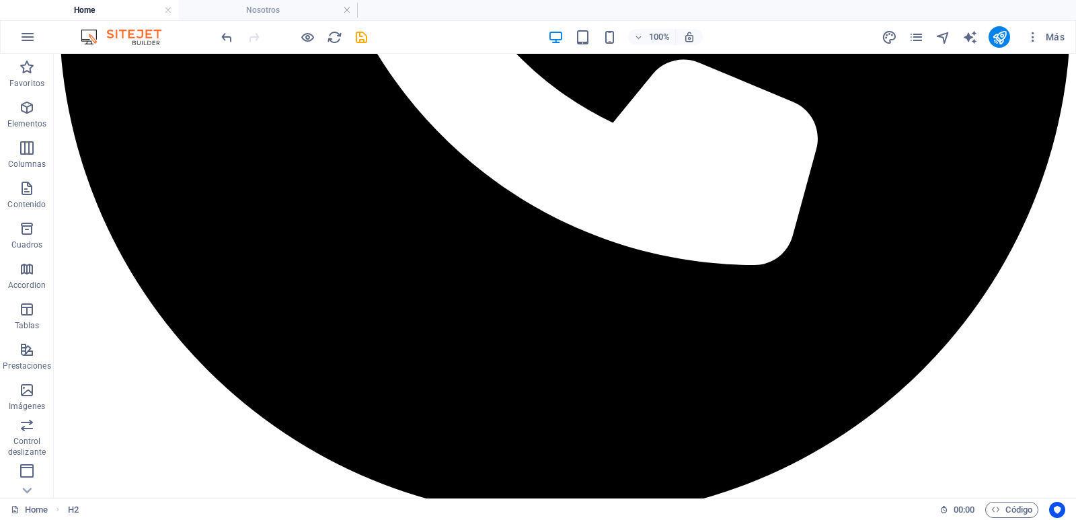
scroll to position [557, 0]
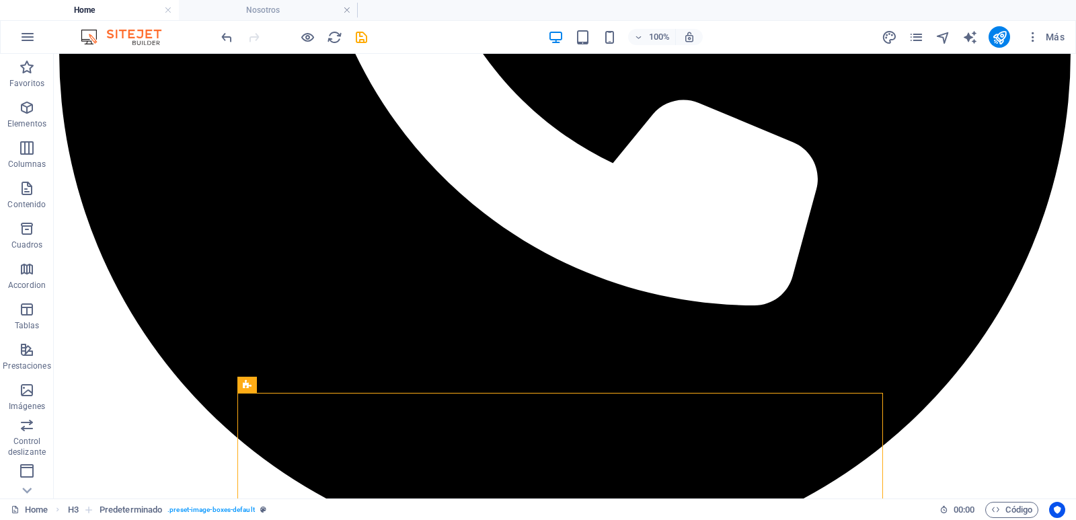
scroll to position [520, 0]
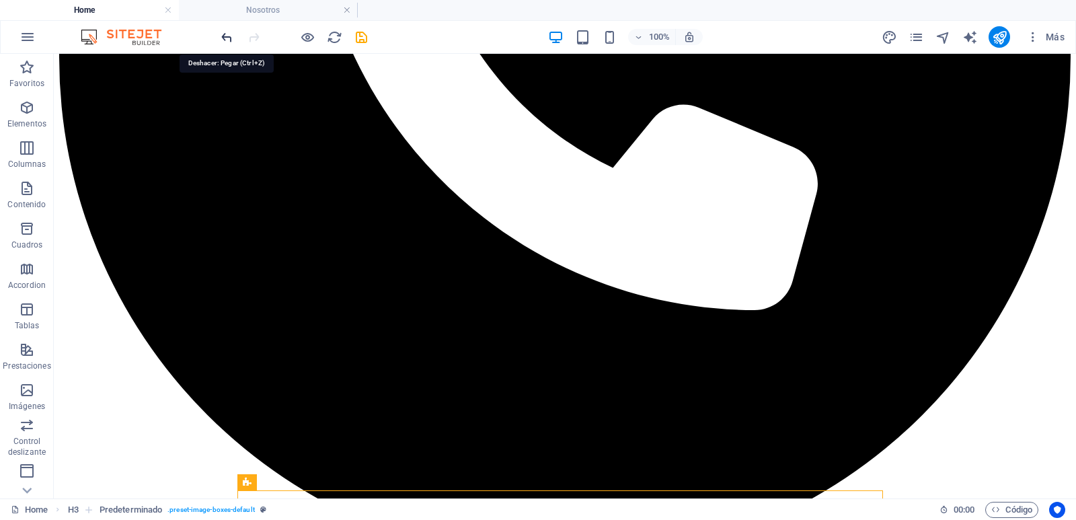
click at [220, 32] on icon "undo" at bounding box center [226, 37] width 15 height 15
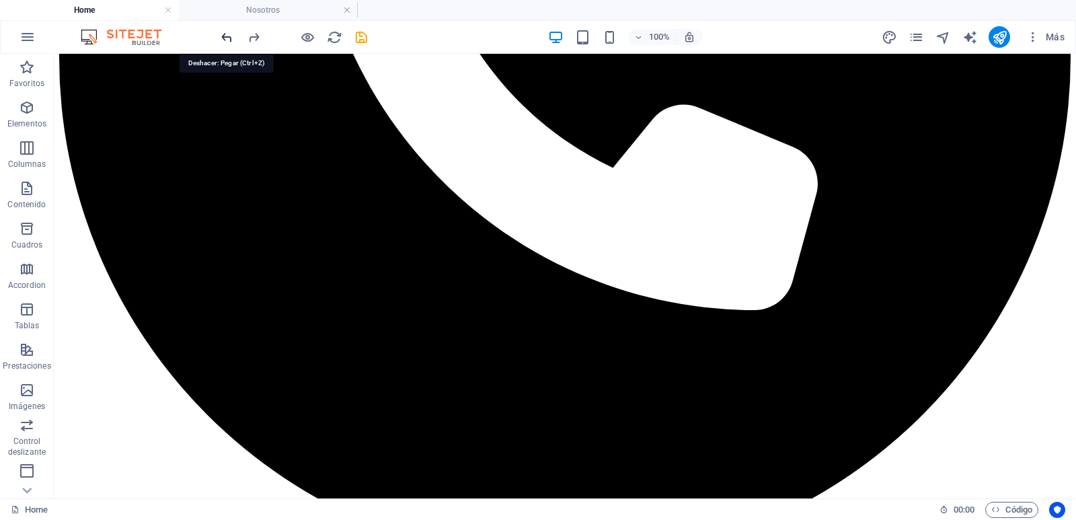
click at [220, 32] on icon "undo" at bounding box center [226, 37] width 15 height 15
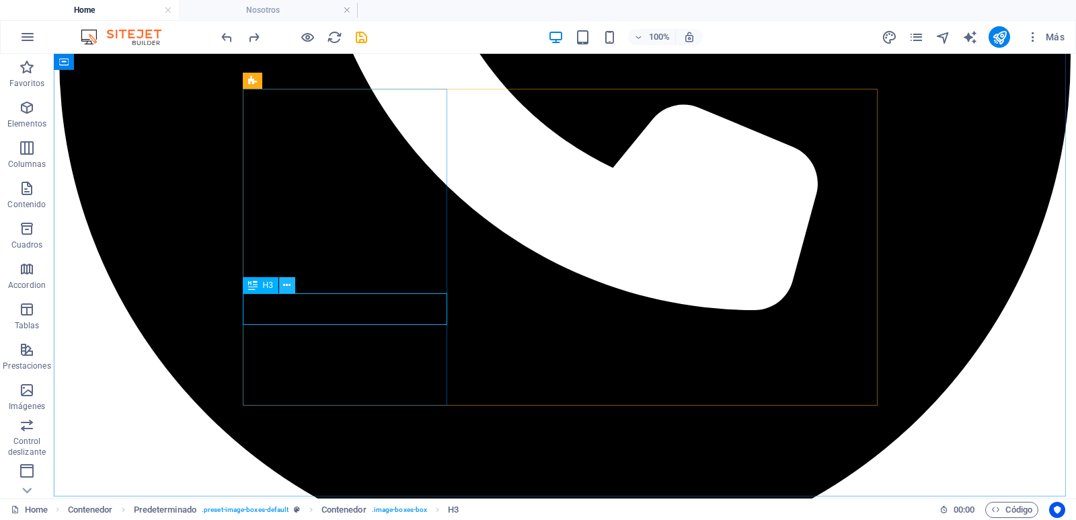
click at [288, 287] on icon at bounding box center [286, 285] width 7 height 14
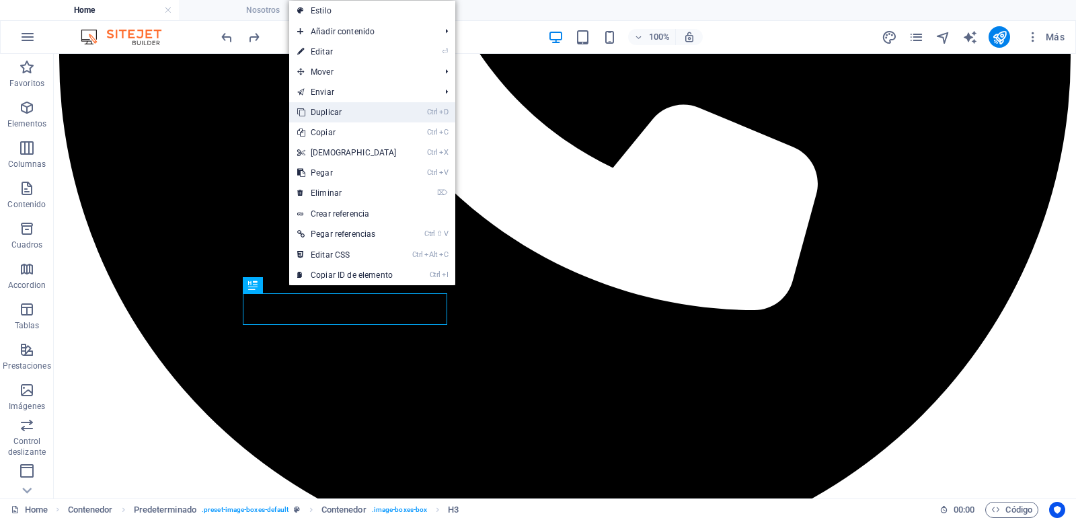
click at [341, 116] on link "Ctrl D Duplicar" at bounding box center [347, 112] width 116 height 20
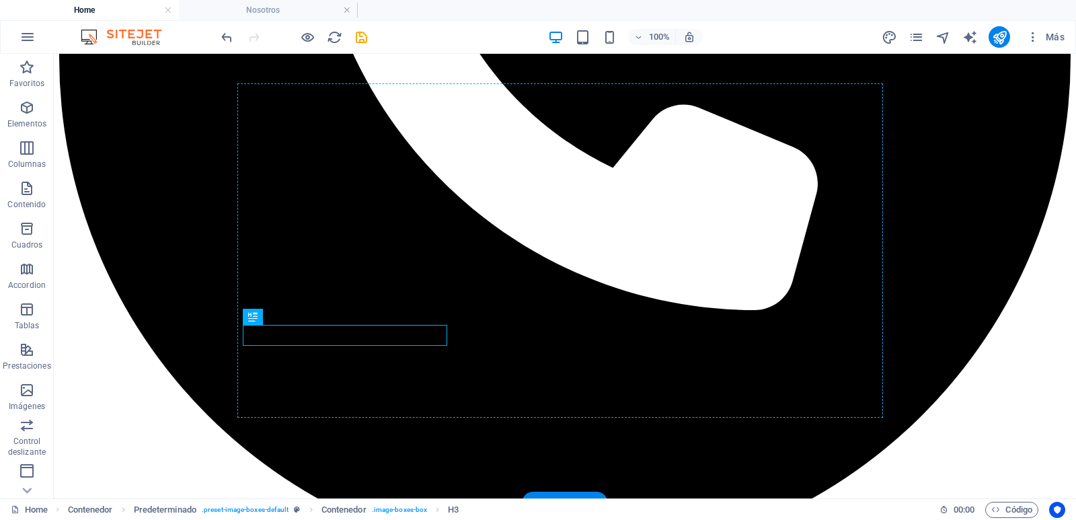
drag, startPoint x: 355, startPoint y: 336, endPoint x: 497, endPoint y: 317, distance: 143.1
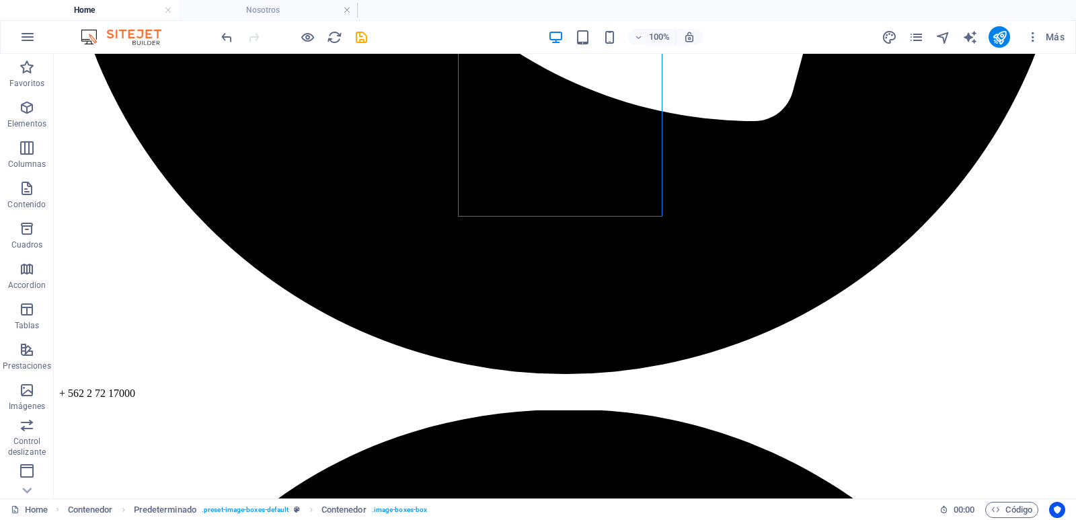
scroll to position [634, 0]
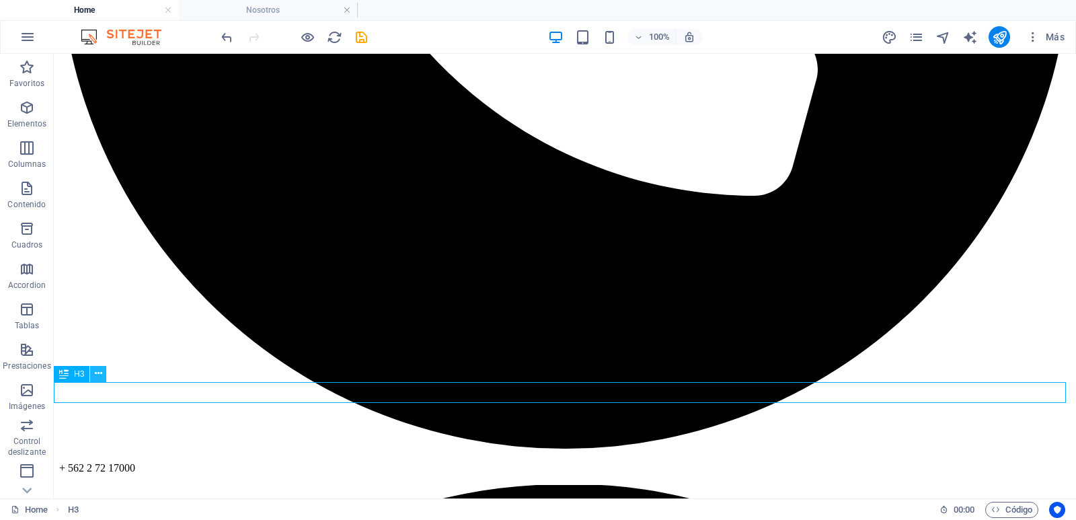
click at [95, 373] on icon at bounding box center [98, 374] width 7 height 14
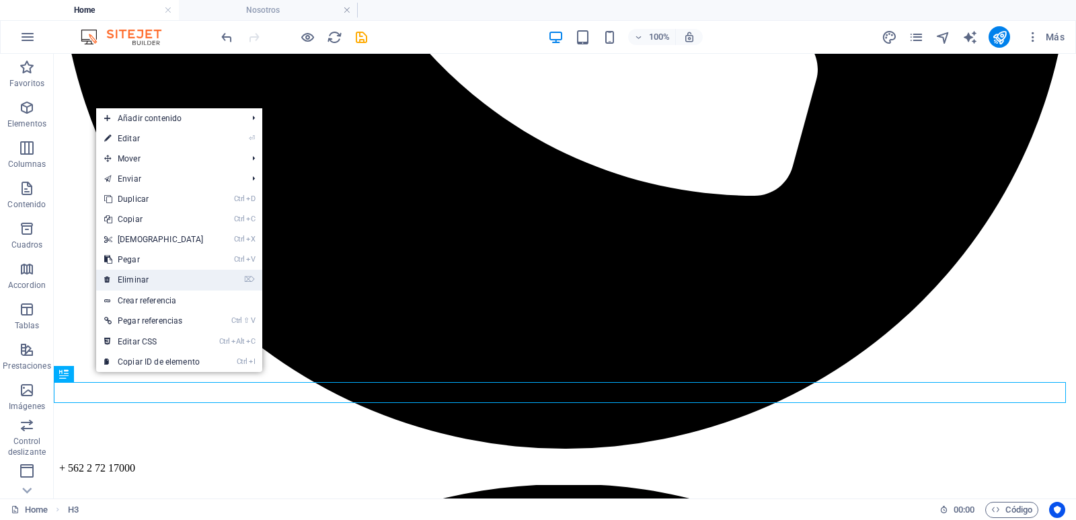
click at [153, 287] on link "⌦ Eliminar" at bounding box center [154, 280] width 116 height 20
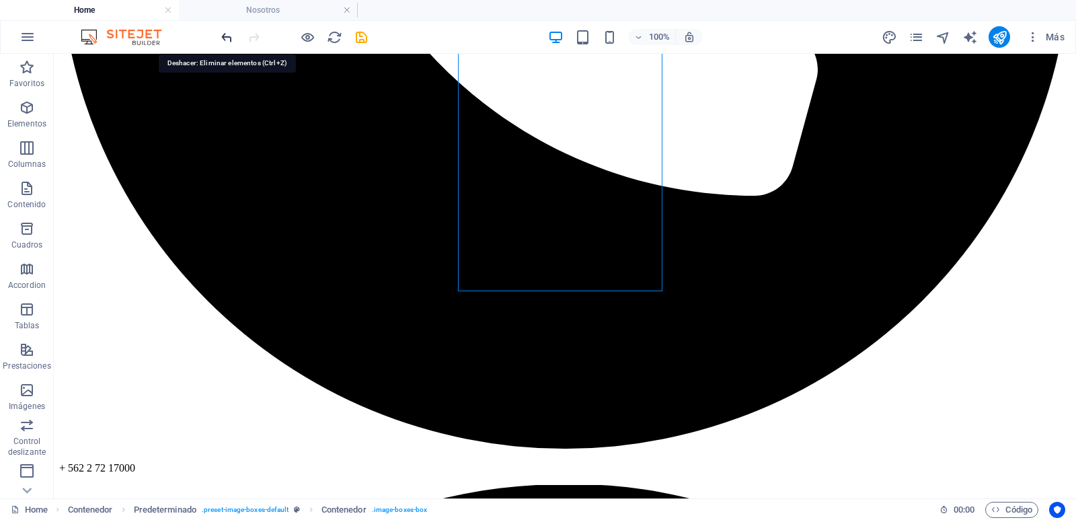
click at [229, 36] on icon "undo" at bounding box center [226, 37] width 15 height 15
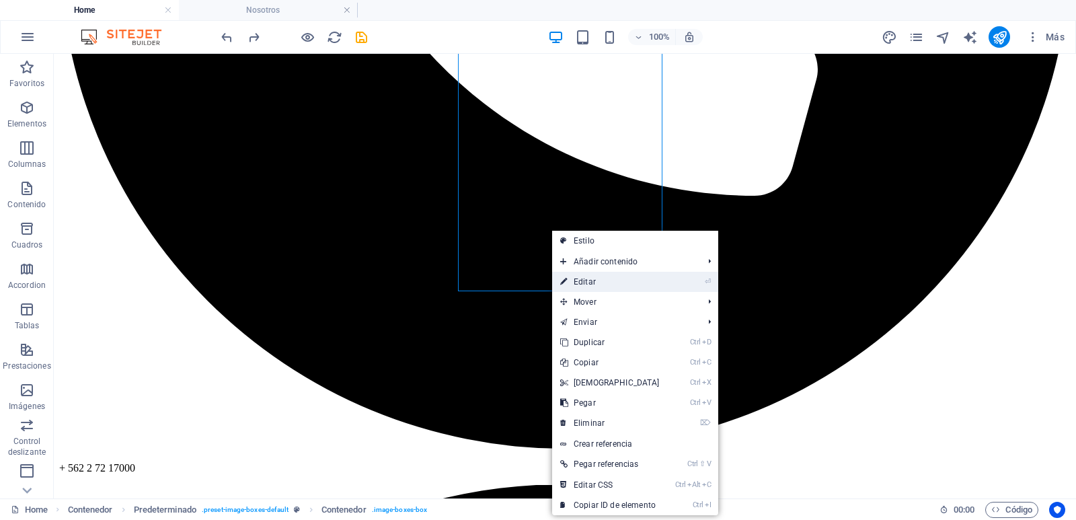
click at [567, 276] on icon at bounding box center [563, 282] width 7 height 20
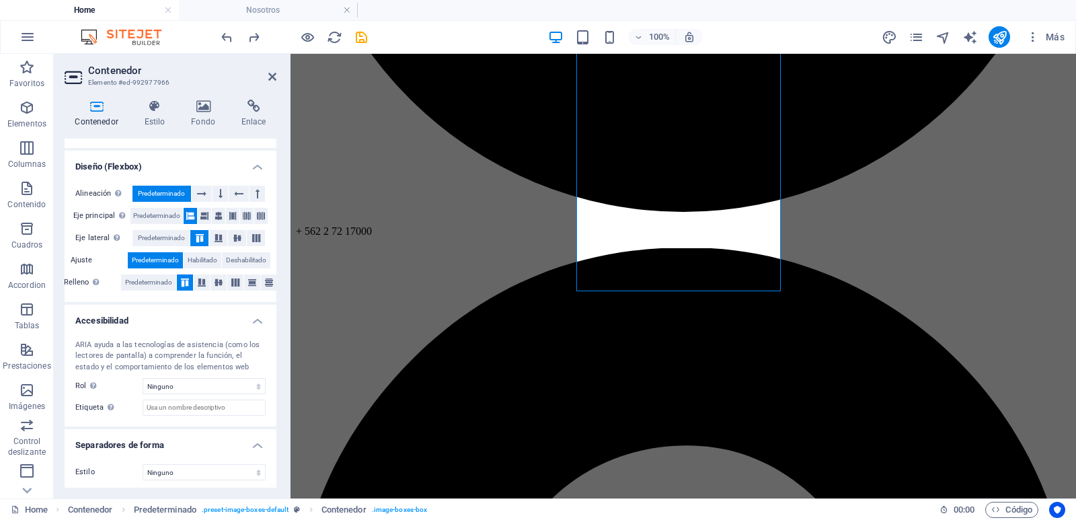
scroll to position [211, 0]
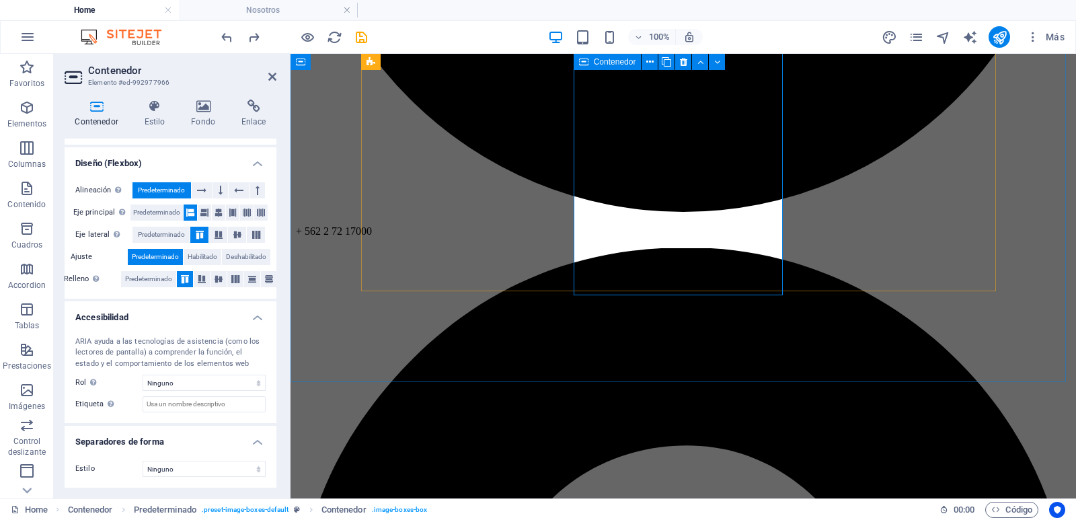
drag, startPoint x: 683, startPoint y: 223, endPoint x: 672, endPoint y: 278, distance: 56.9
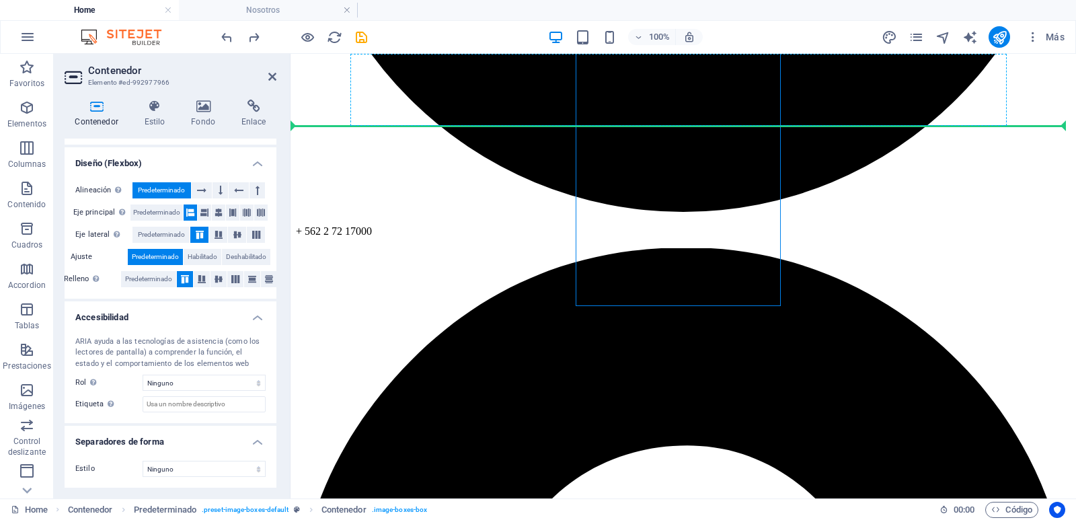
scroll to position [612, 0]
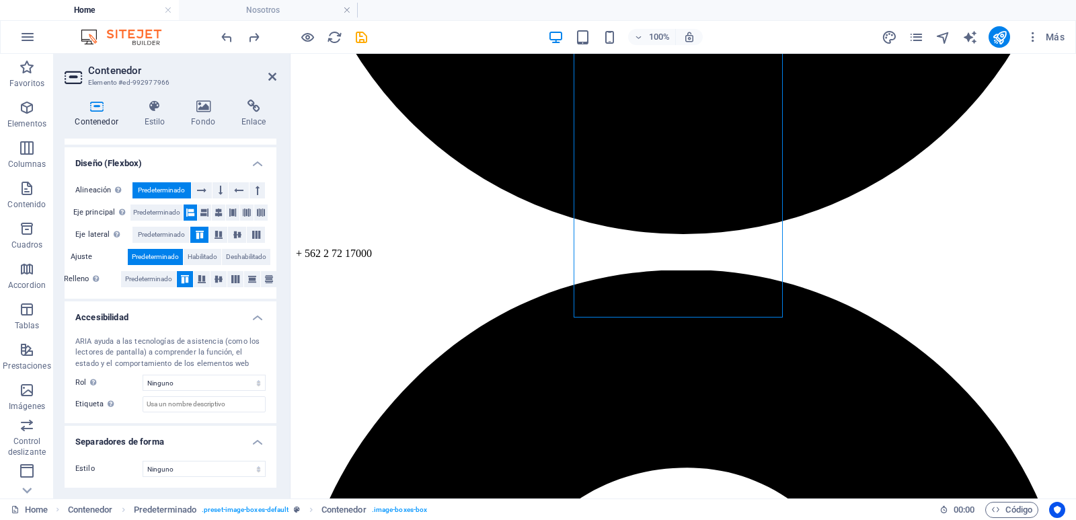
drag, startPoint x: 638, startPoint y: 246, endPoint x: 641, endPoint y: 223, distance: 23.8
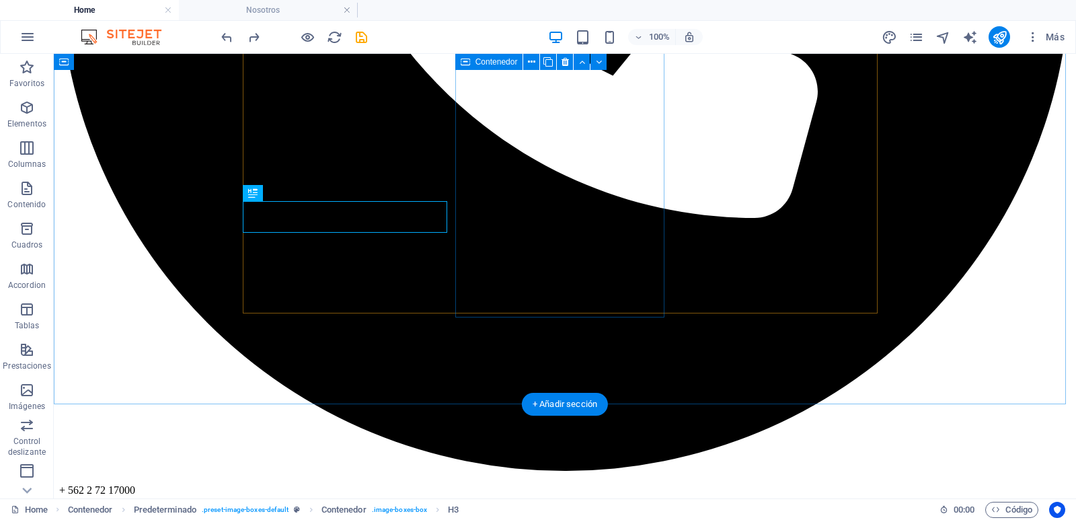
drag, startPoint x: 519, startPoint y: 253, endPoint x: 529, endPoint y: 228, distance: 26.9
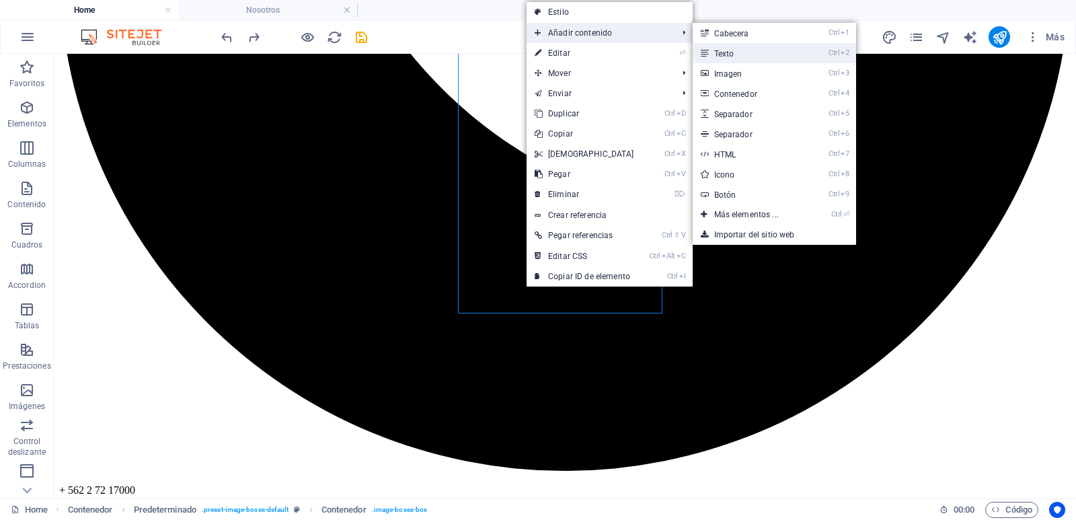
click at [711, 54] on link "Ctrl 2 Texto" at bounding box center [749, 53] width 113 height 20
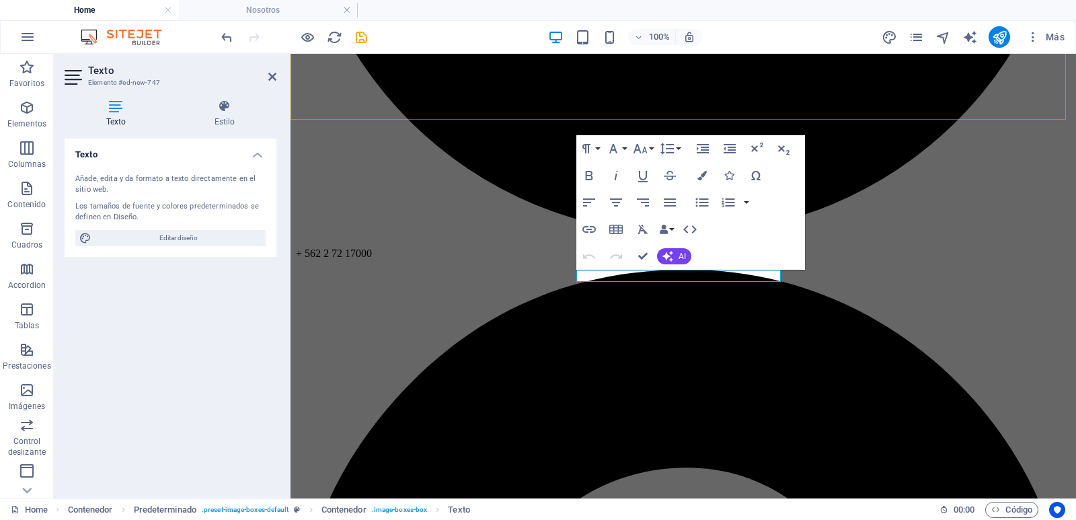
scroll to position [339, 0]
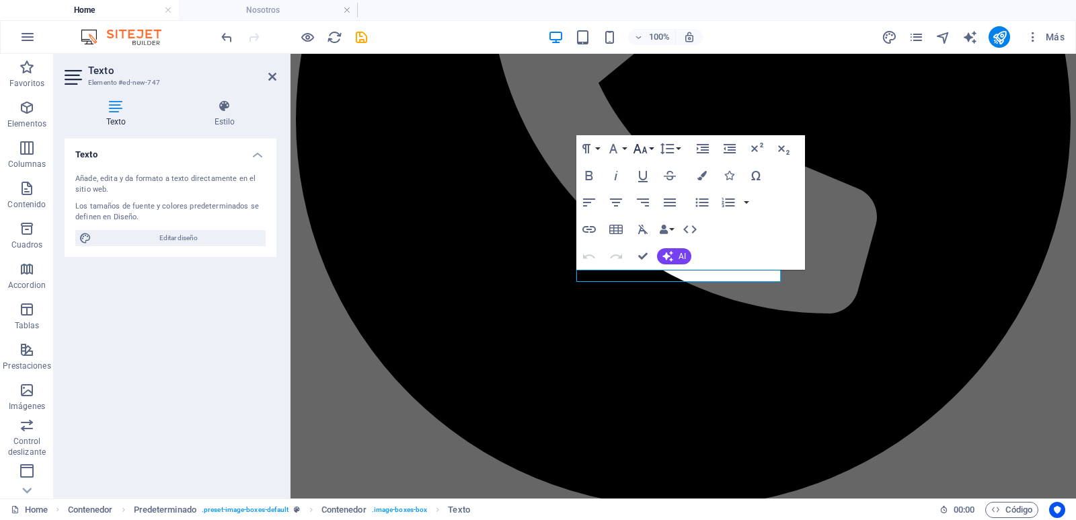
click at [648, 146] on button "Font Size" at bounding box center [643, 148] width 26 height 27
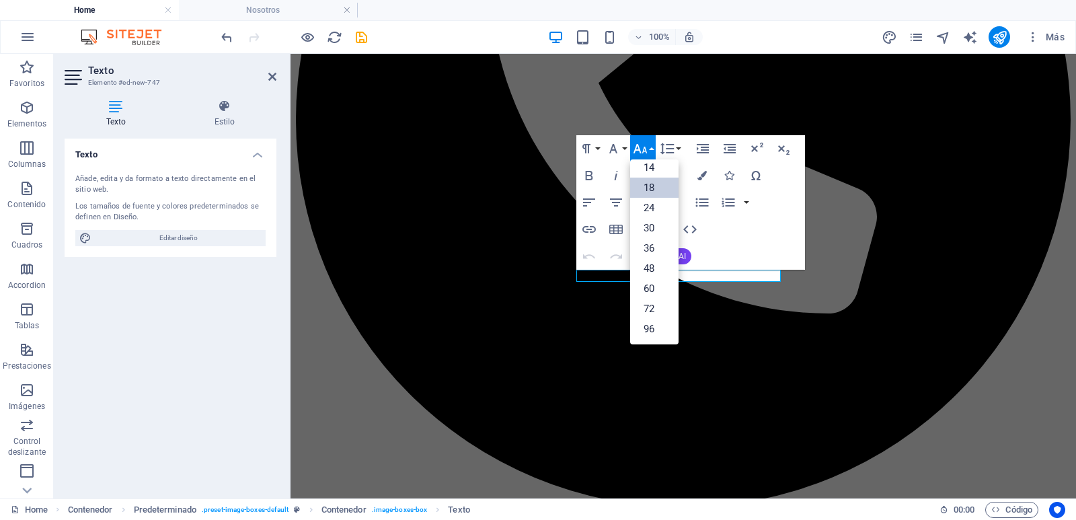
scroll to position [108, 0]
click at [651, 162] on link "14" at bounding box center [654, 167] width 48 height 20
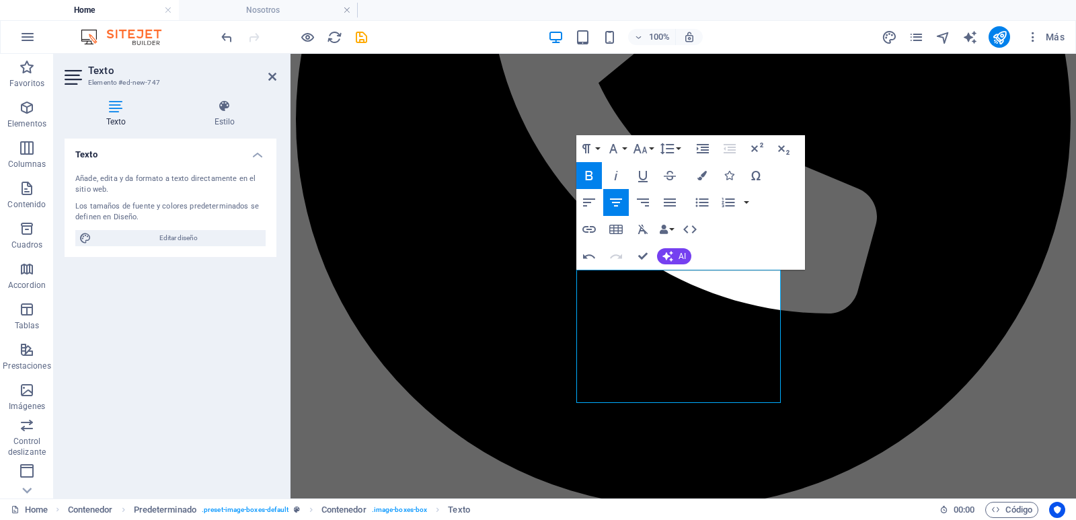
click at [591, 169] on icon "button" at bounding box center [589, 175] width 16 height 16
drag, startPoint x: 722, startPoint y: 392, endPoint x: 590, endPoint y: 252, distance: 193.2
click at [597, 179] on icon "button" at bounding box center [589, 175] width 16 height 16
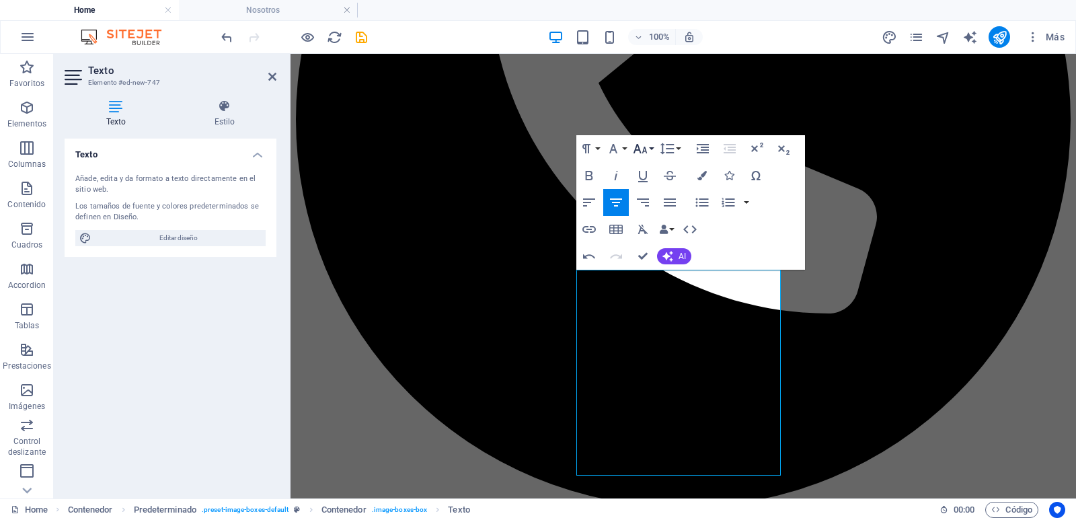
click at [645, 154] on icon "button" at bounding box center [640, 149] width 16 height 16
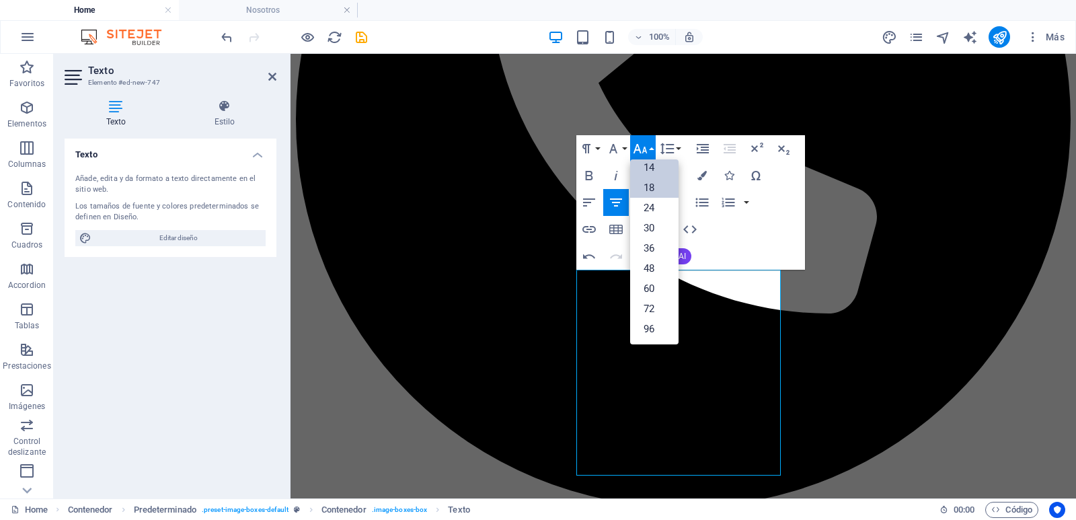
click at [656, 169] on link "14" at bounding box center [654, 167] width 48 height 20
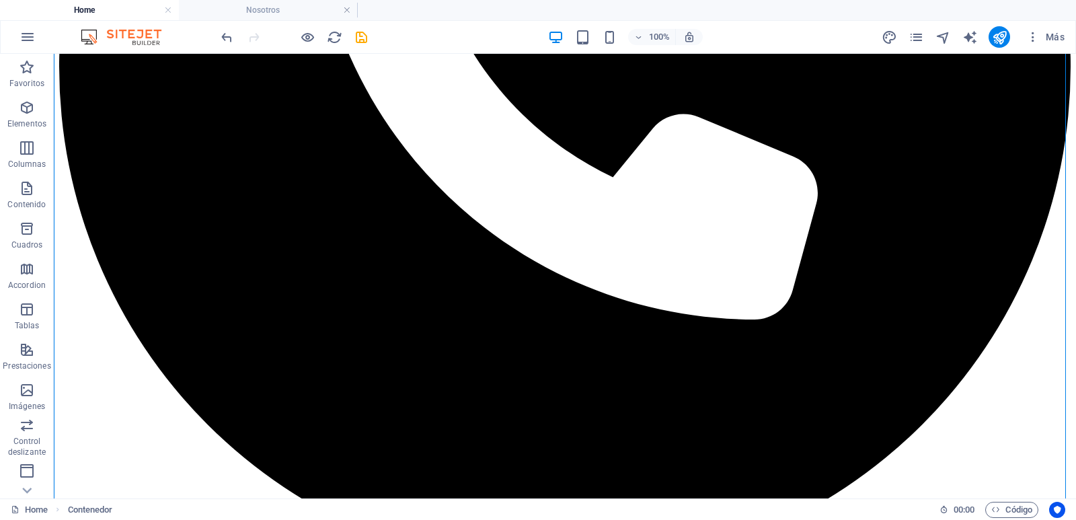
scroll to position [443, 0]
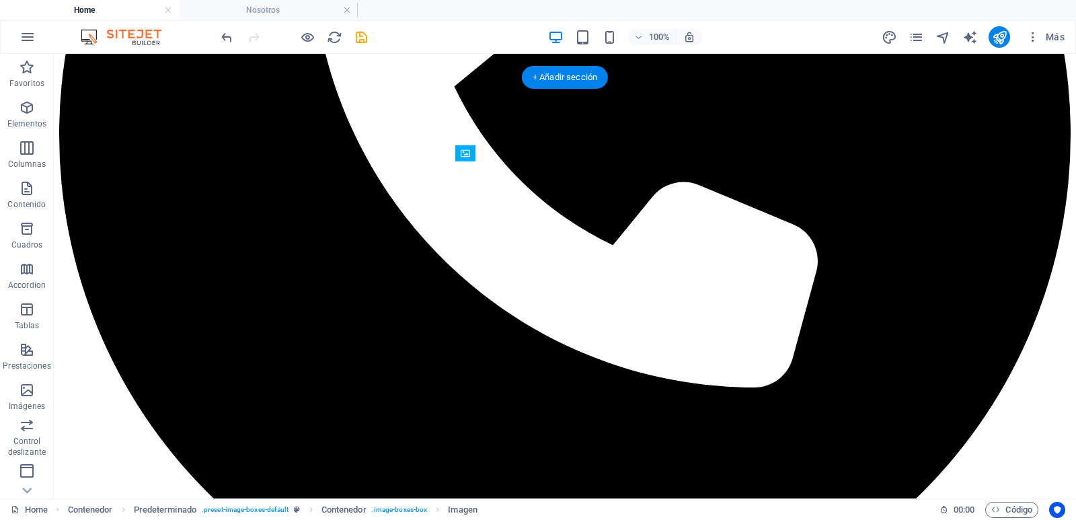
drag, startPoint x: 556, startPoint y: 387, endPoint x: 565, endPoint y: 241, distance: 146.9
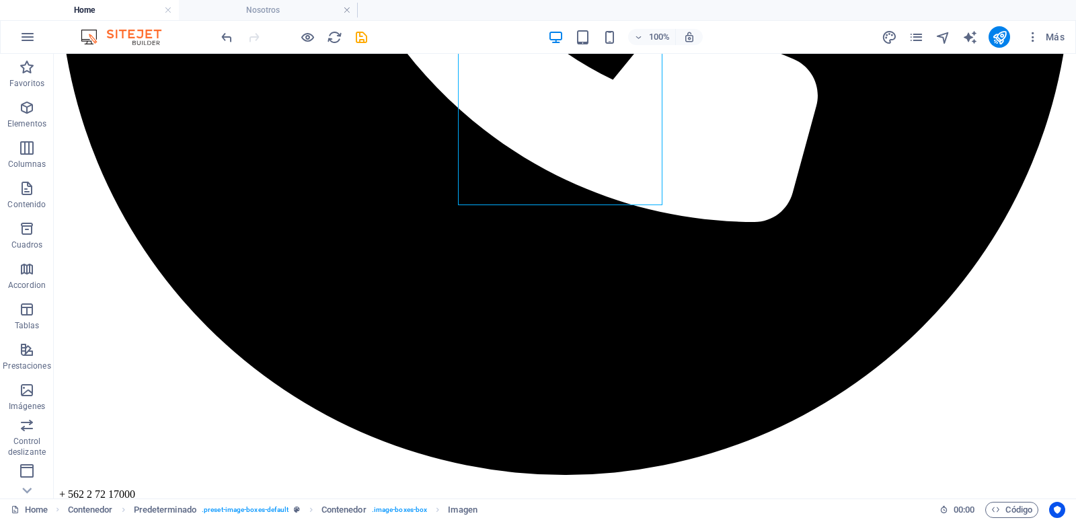
scroll to position [558, 0]
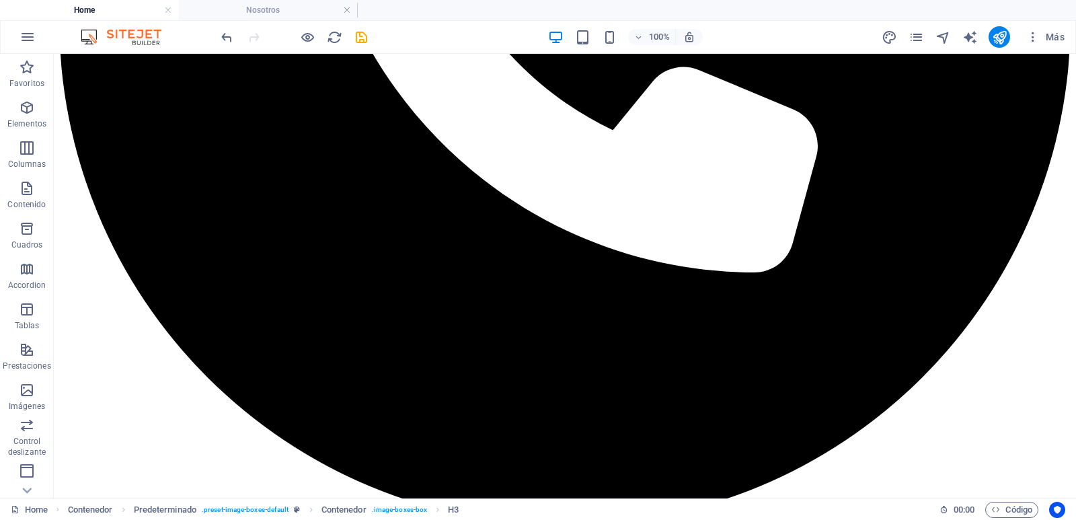
drag, startPoint x: 581, startPoint y: 432, endPoint x: 578, endPoint y: 284, distance: 148.7
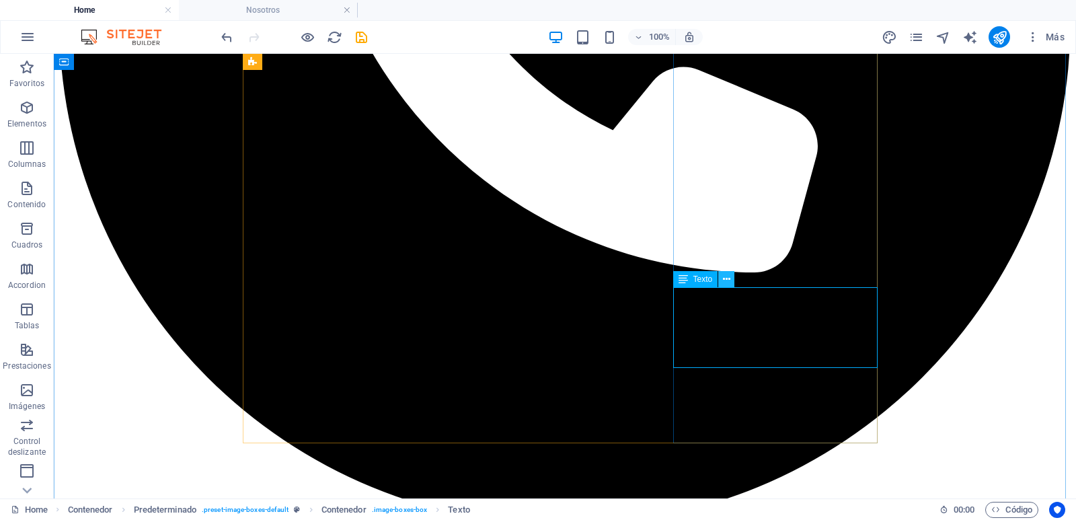
click at [723, 285] on icon at bounding box center [726, 279] width 7 height 14
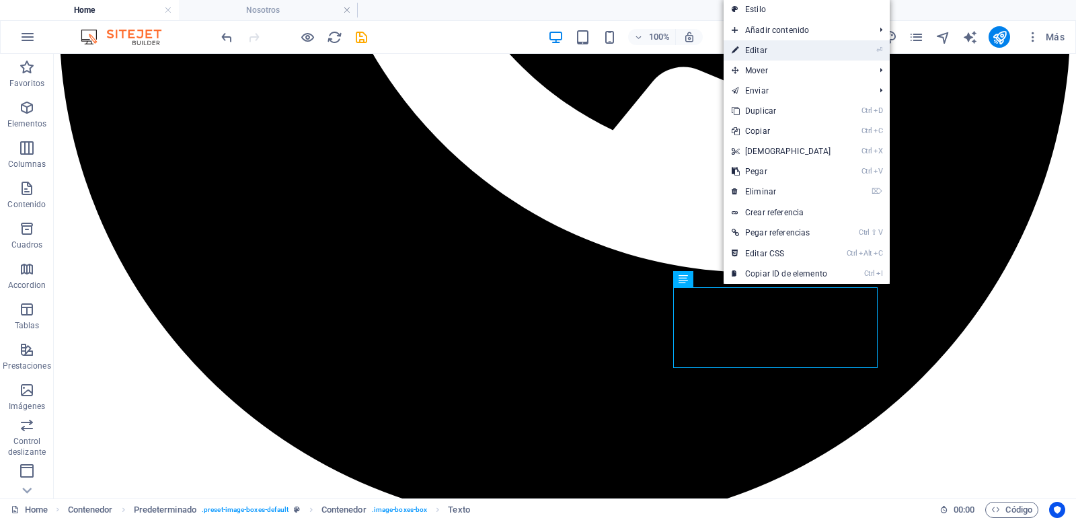
click at [782, 46] on link "⏎ Editar" at bounding box center [782, 50] width 116 height 20
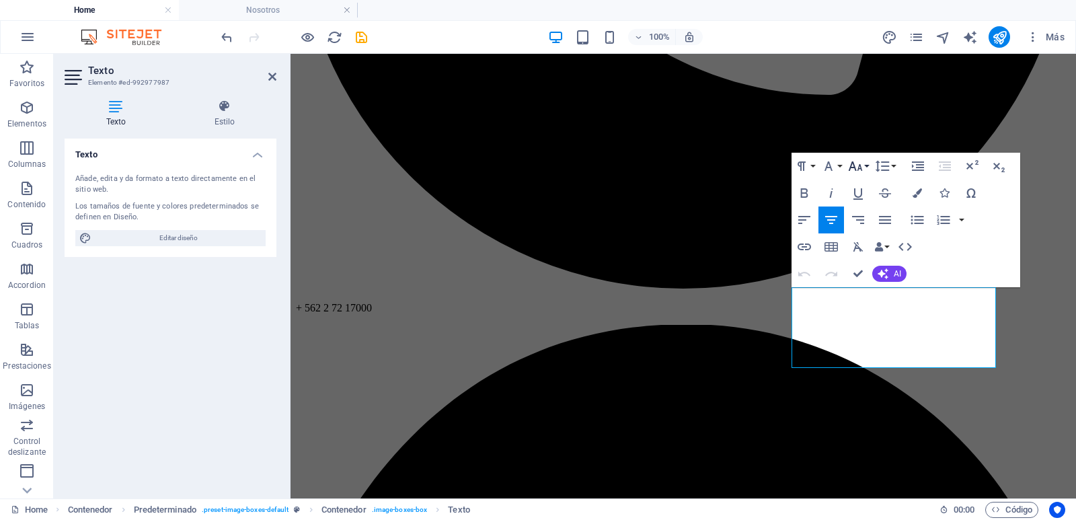
click at [865, 171] on button "Font Size" at bounding box center [858, 166] width 26 height 27
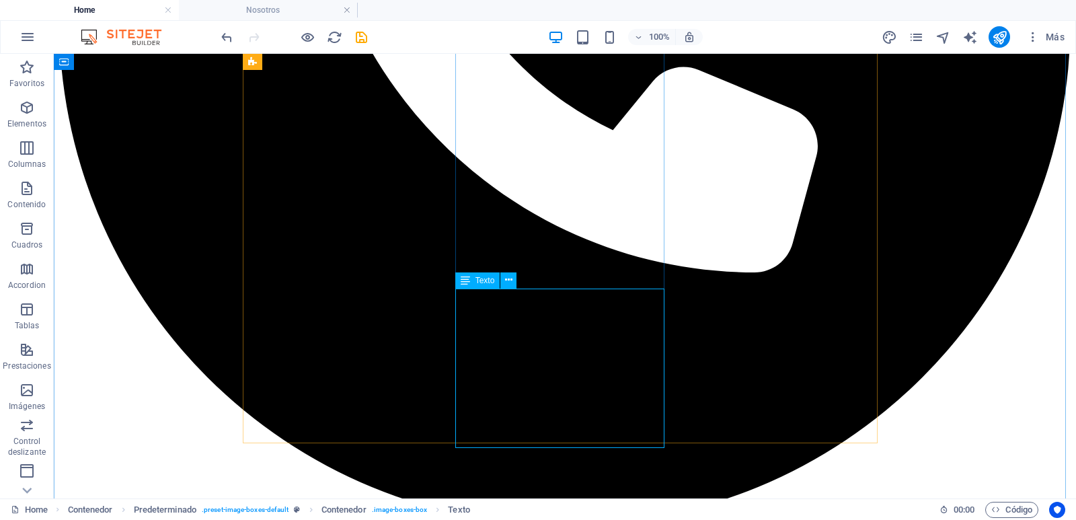
click at [506, 285] on button at bounding box center [511, 279] width 16 height 16
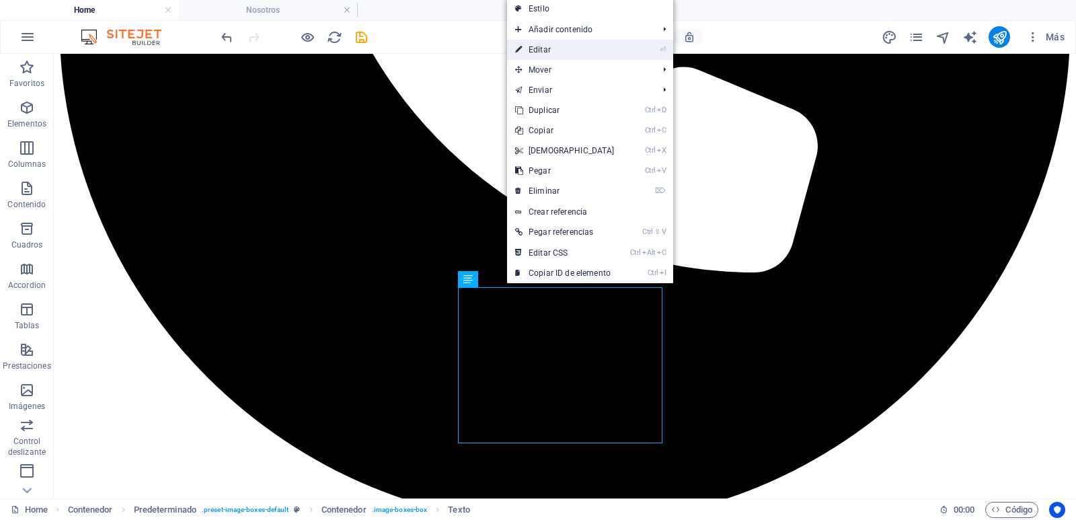
click at [567, 41] on link "⏎ Editar" at bounding box center [565, 50] width 116 height 20
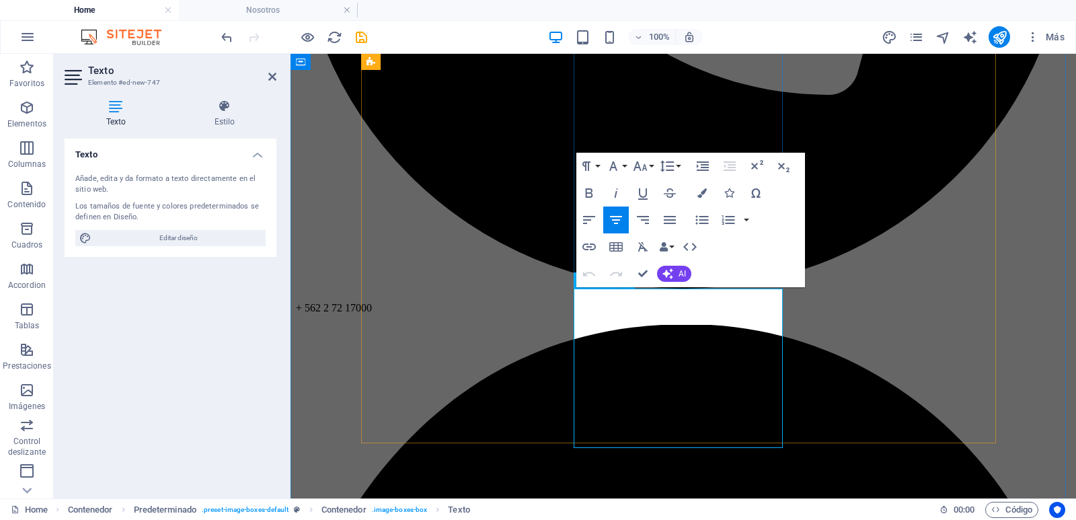
drag, startPoint x: 720, startPoint y: 432, endPoint x: 593, endPoint y: 293, distance: 188.5
click at [647, 167] on icon "button" at bounding box center [640, 166] width 16 height 16
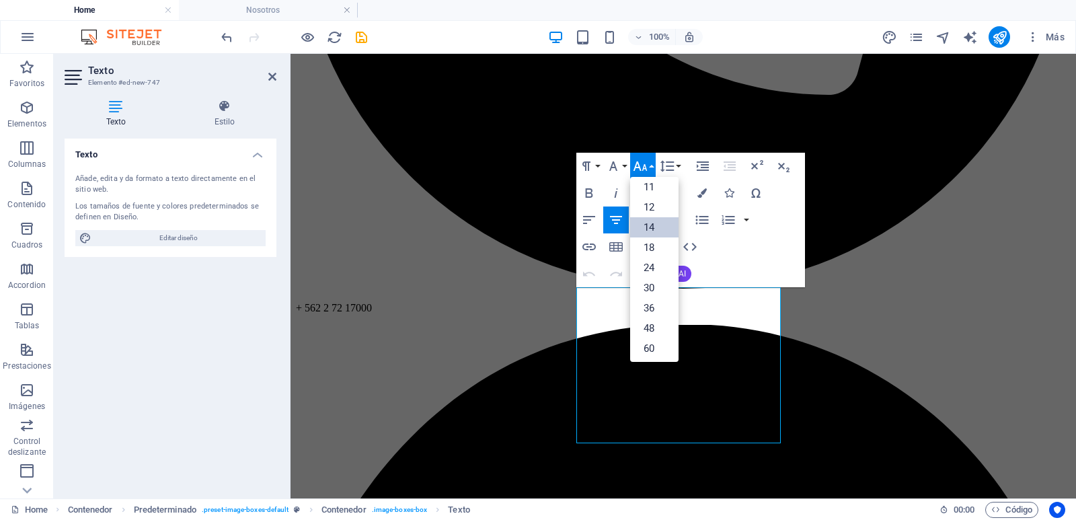
scroll to position [63, 0]
click at [656, 209] on link "12" at bounding box center [654, 210] width 48 height 20
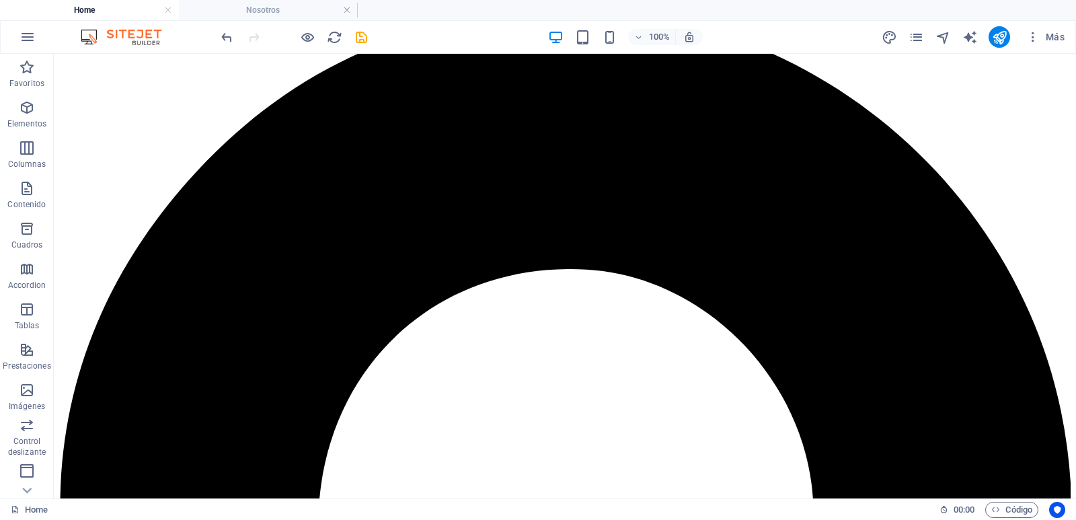
scroll to position [1195, 0]
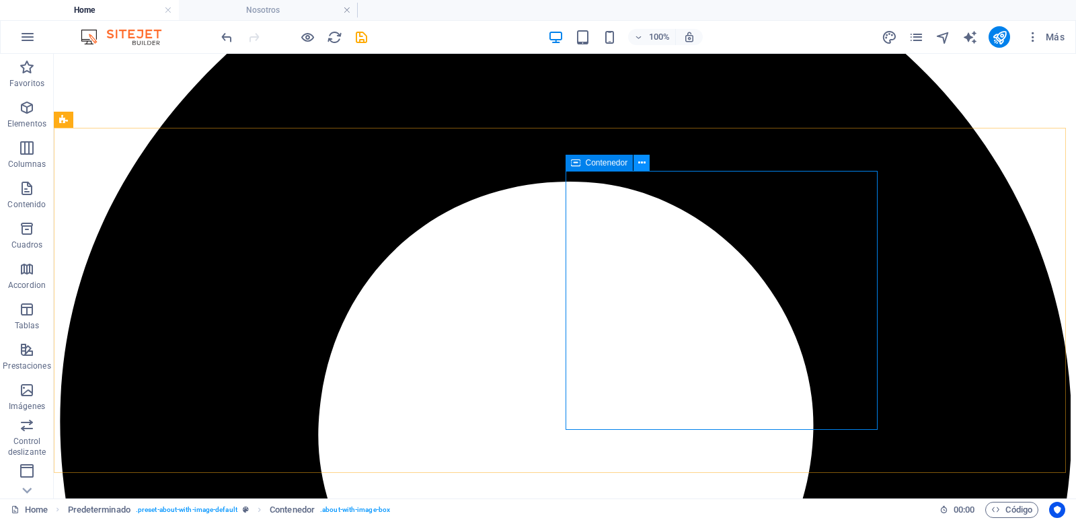
click at [644, 165] on icon at bounding box center [641, 163] width 7 height 14
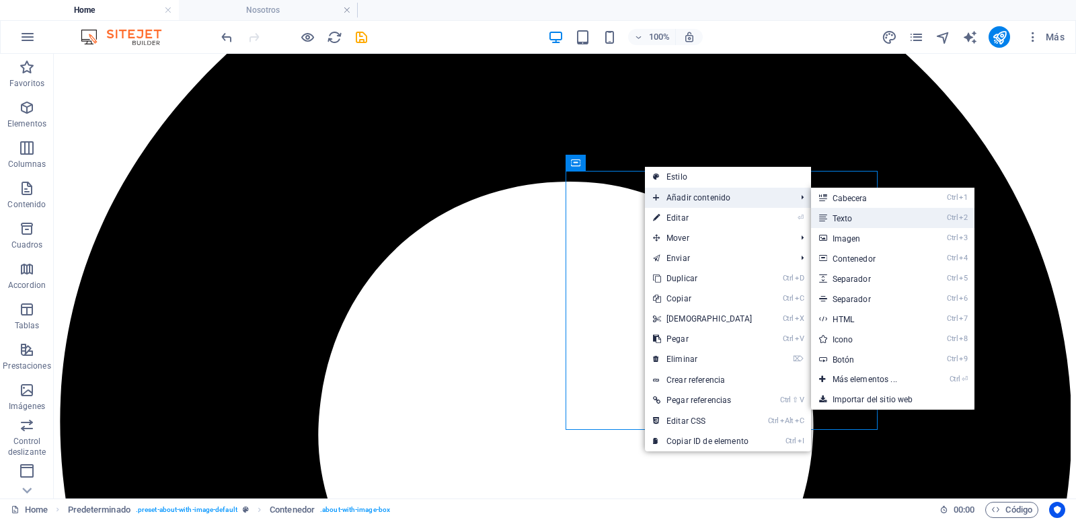
click at [830, 214] on link "Ctrl 2 Texto" at bounding box center [867, 218] width 113 height 20
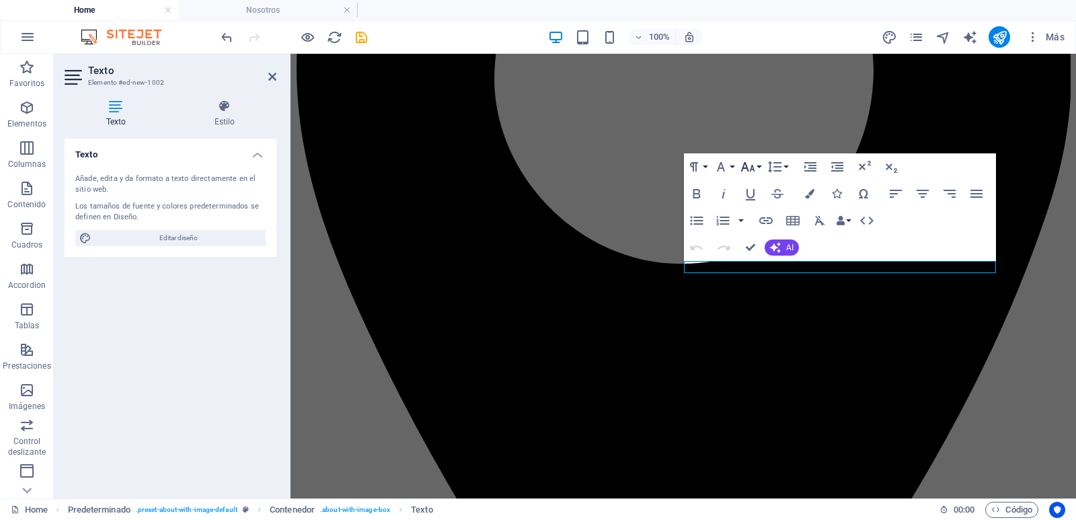
scroll to position [1201, 0]
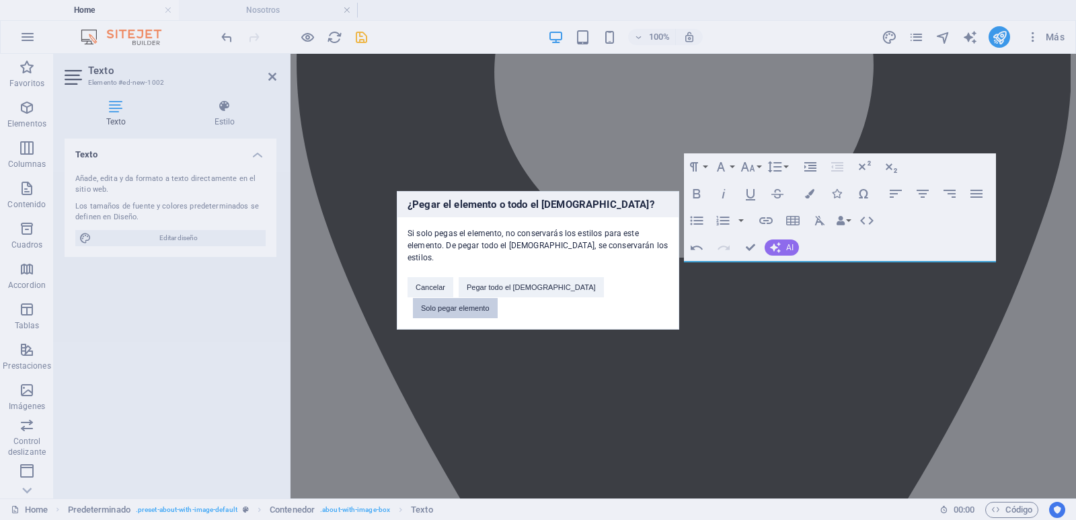
click at [498, 298] on button "Solo pegar elemento" at bounding box center [455, 308] width 85 height 20
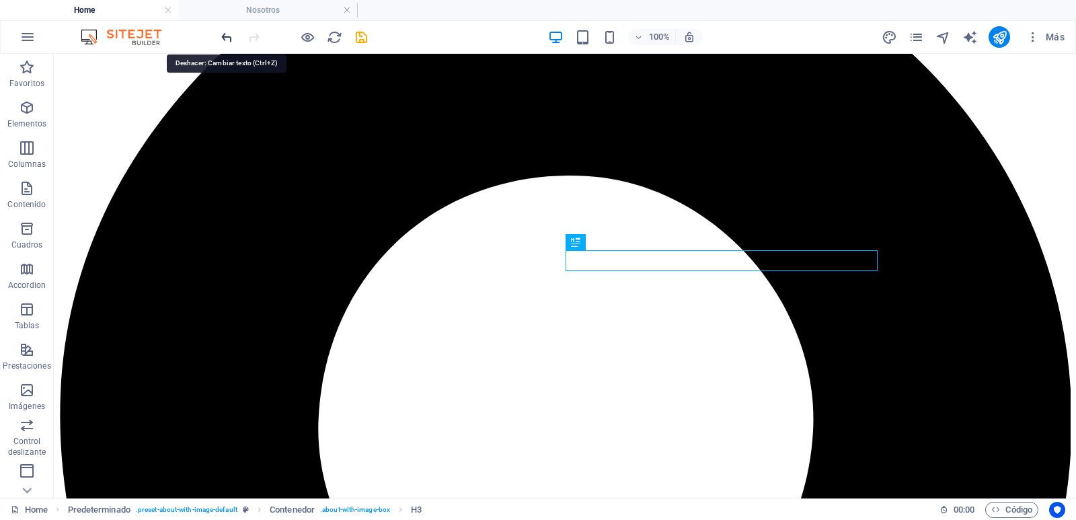
click at [219, 36] on icon "undo" at bounding box center [226, 37] width 15 height 15
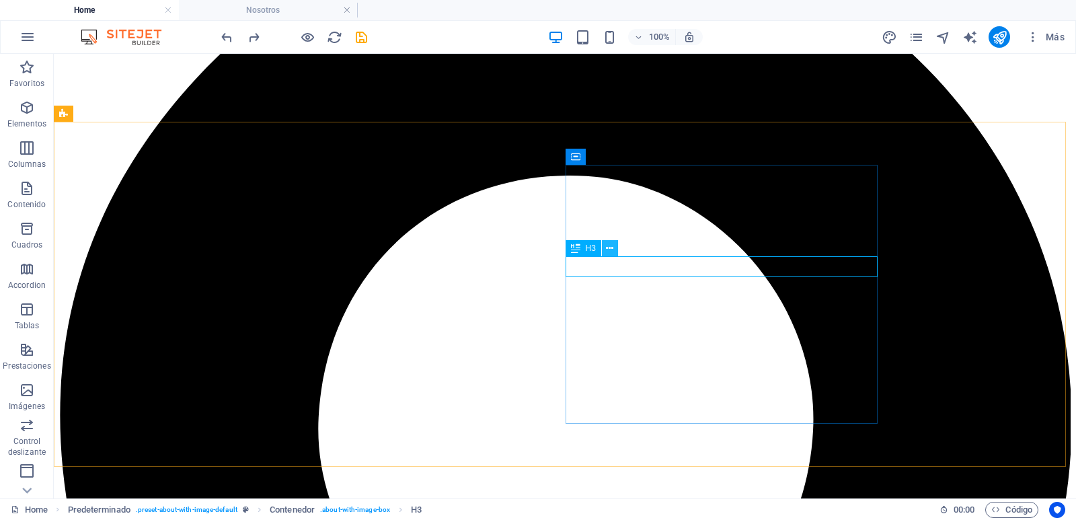
click at [611, 249] on icon at bounding box center [609, 248] width 7 height 14
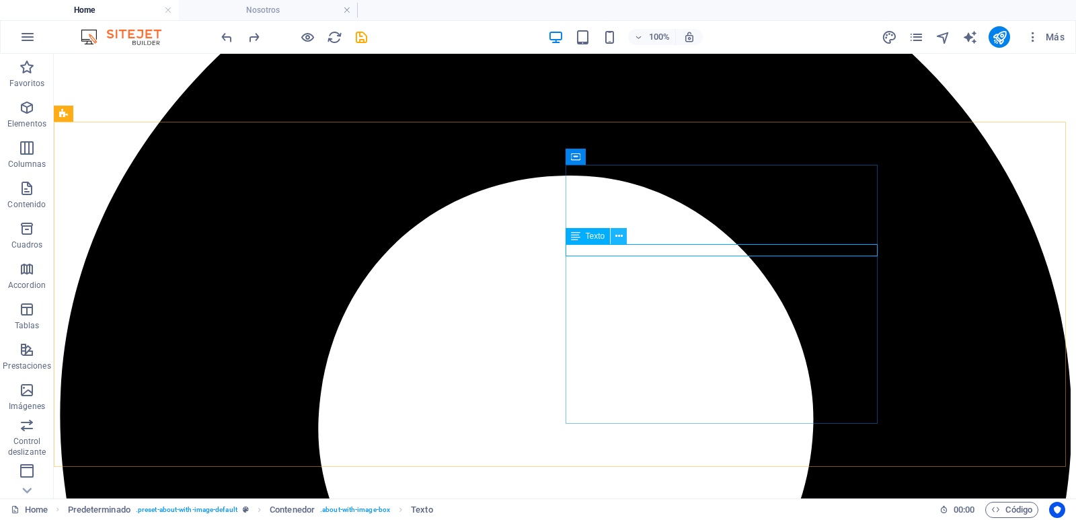
click at [621, 238] on icon at bounding box center [618, 236] width 7 height 14
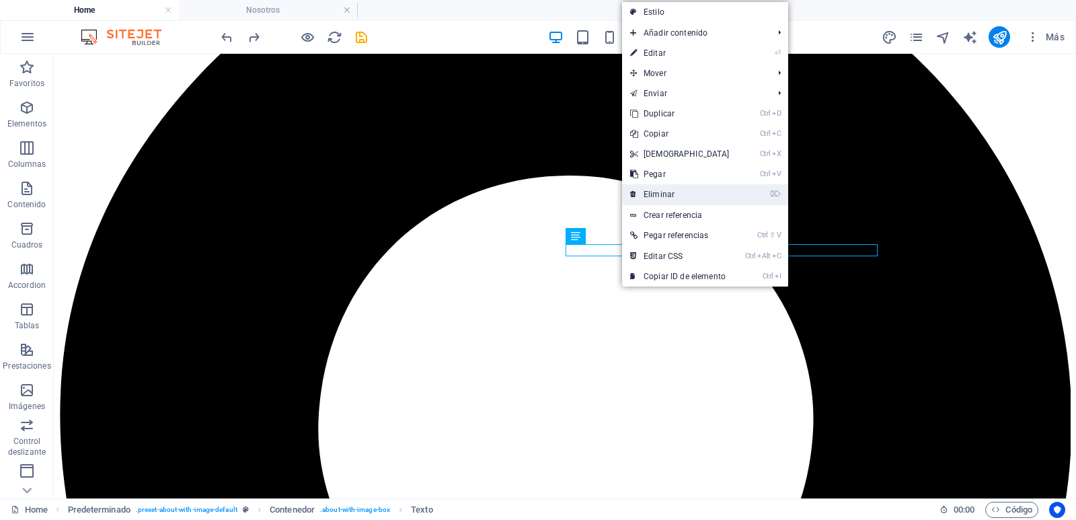
click at [660, 190] on link "⌦ Eliminar" at bounding box center [680, 194] width 116 height 20
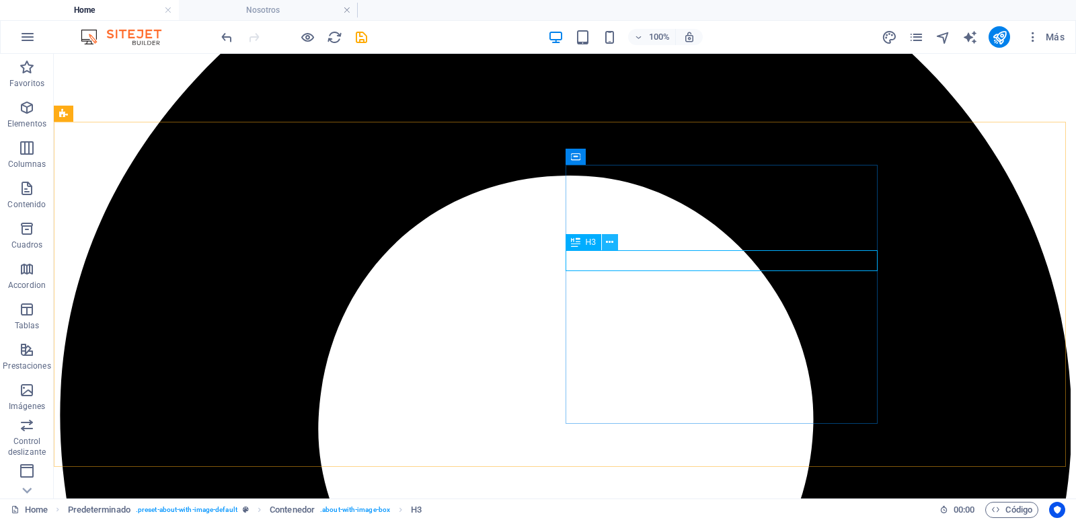
click at [612, 247] on icon at bounding box center [609, 242] width 7 height 14
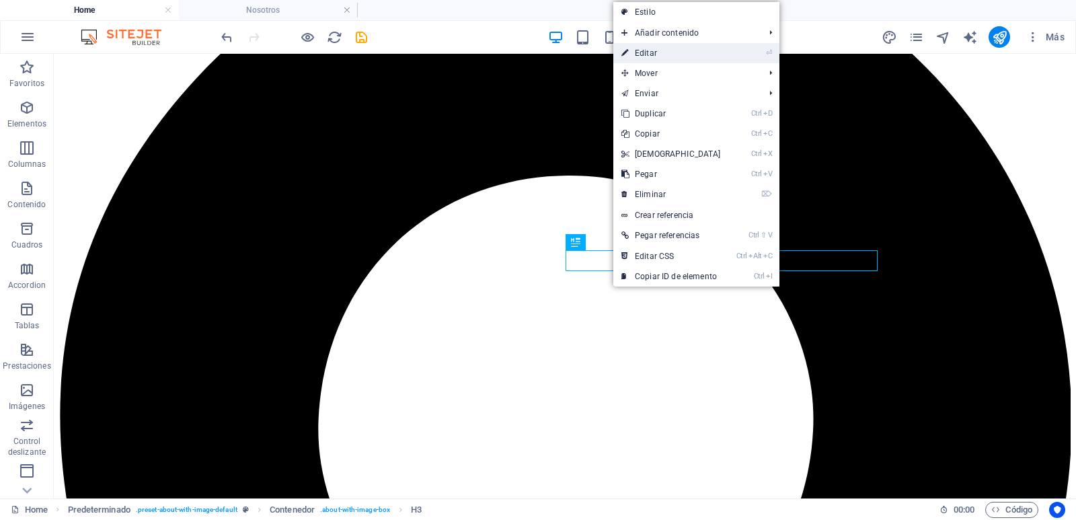
click at [644, 49] on link "⏎ Editar" at bounding box center [671, 53] width 116 height 20
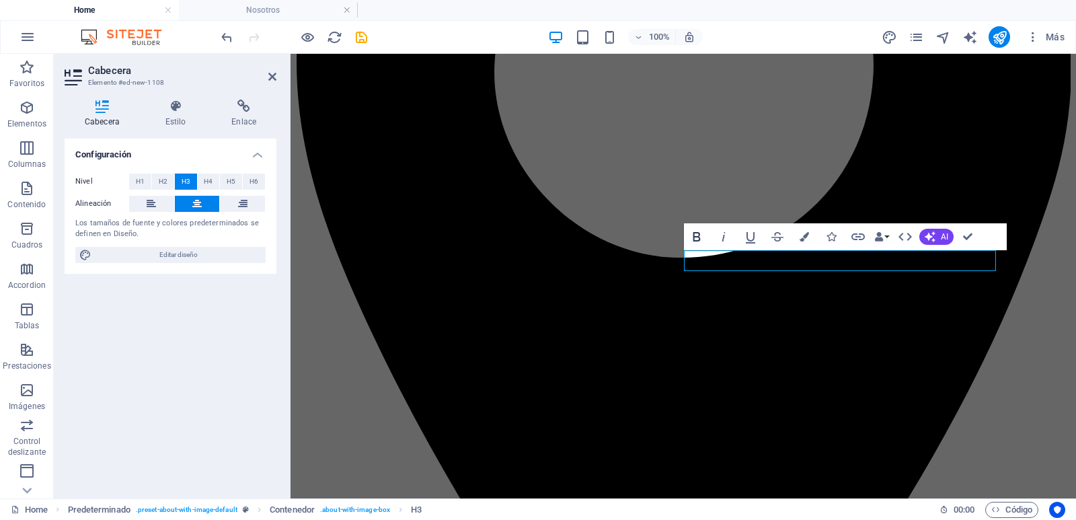
click at [697, 240] on icon "button" at bounding box center [697, 237] width 16 height 16
click at [271, 75] on icon at bounding box center [272, 76] width 8 height 11
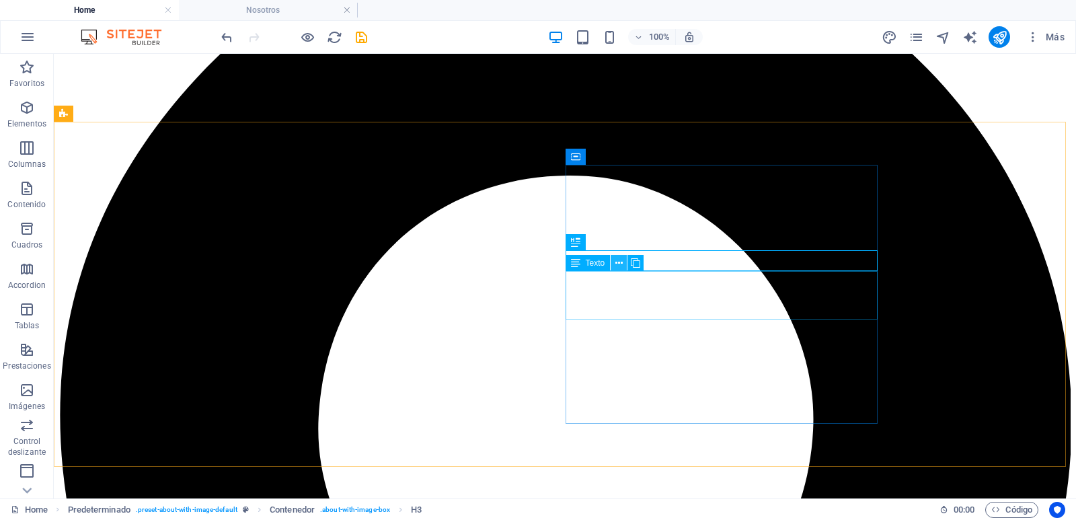
click at [624, 261] on button at bounding box center [619, 263] width 16 height 16
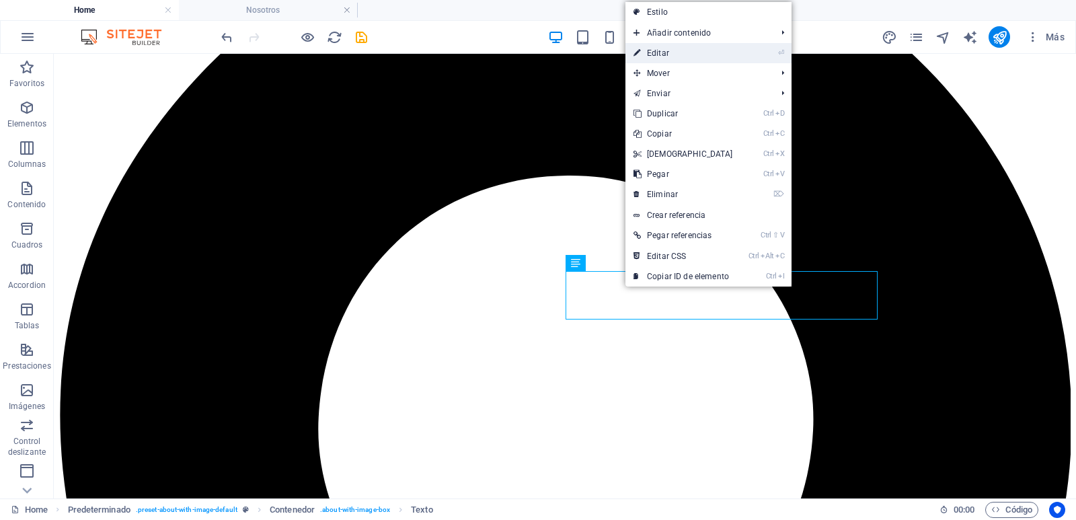
click at [720, 58] on link "⏎ Editar" at bounding box center [684, 53] width 116 height 20
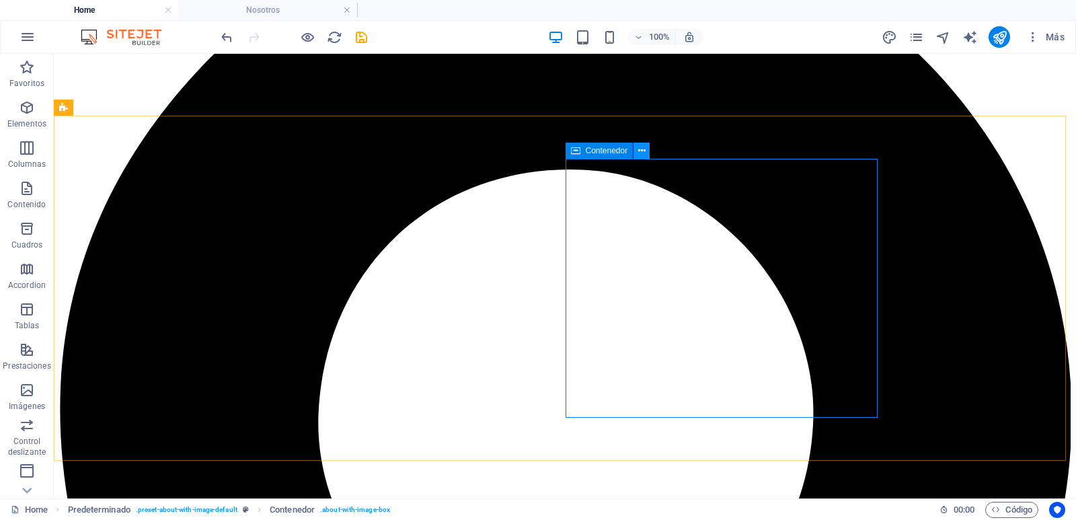
click at [645, 153] on icon at bounding box center [641, 151] width 7 height 14
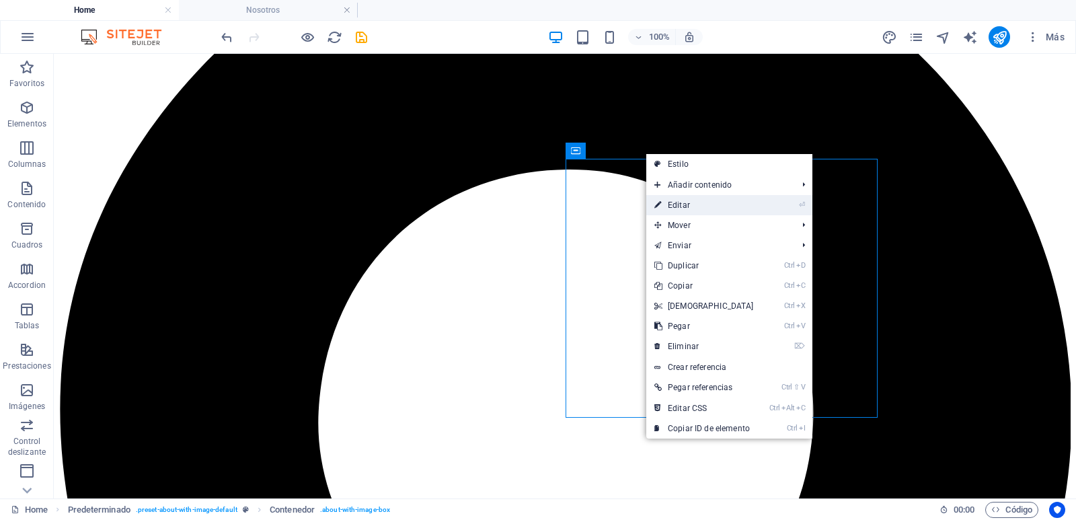
click at [668, 197] on link "⏎ Editar" at bounding box center [704, 205] width 116 height 20
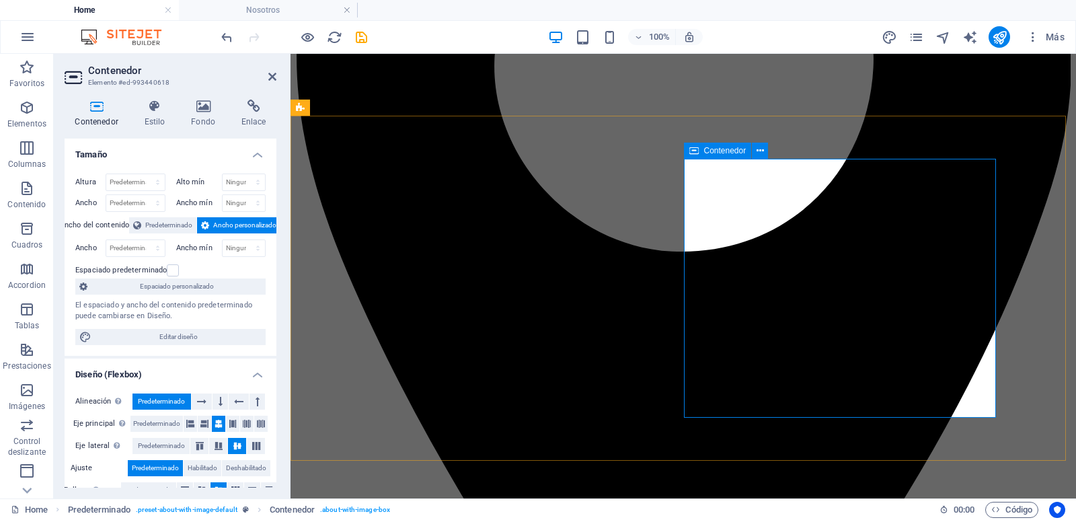
click at [759, 153] on icon at bounding box center [760, 151] width 7 height 14
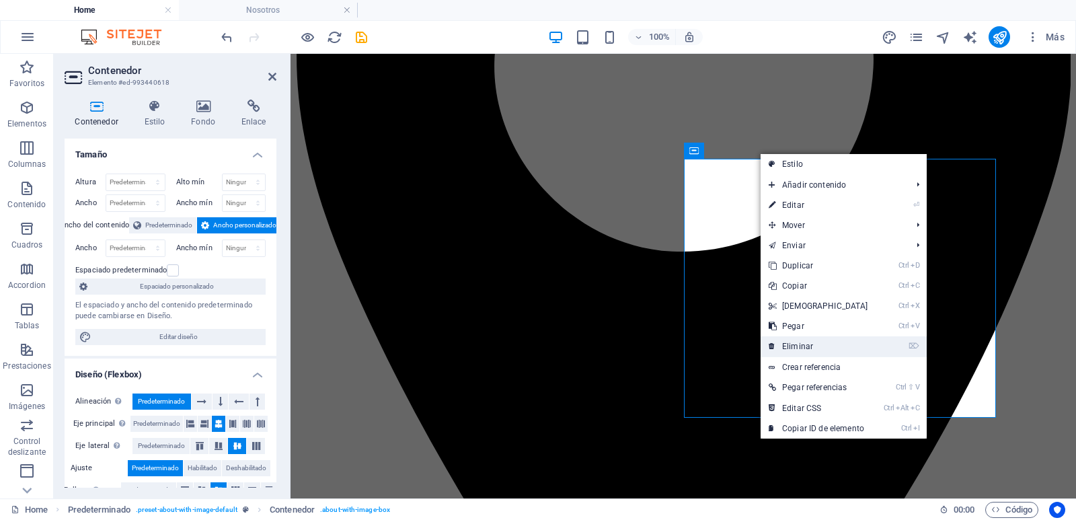
click at [805, 341] on link "⌦ Eliminar" at bounding box center [819, 346] width 116 height 20
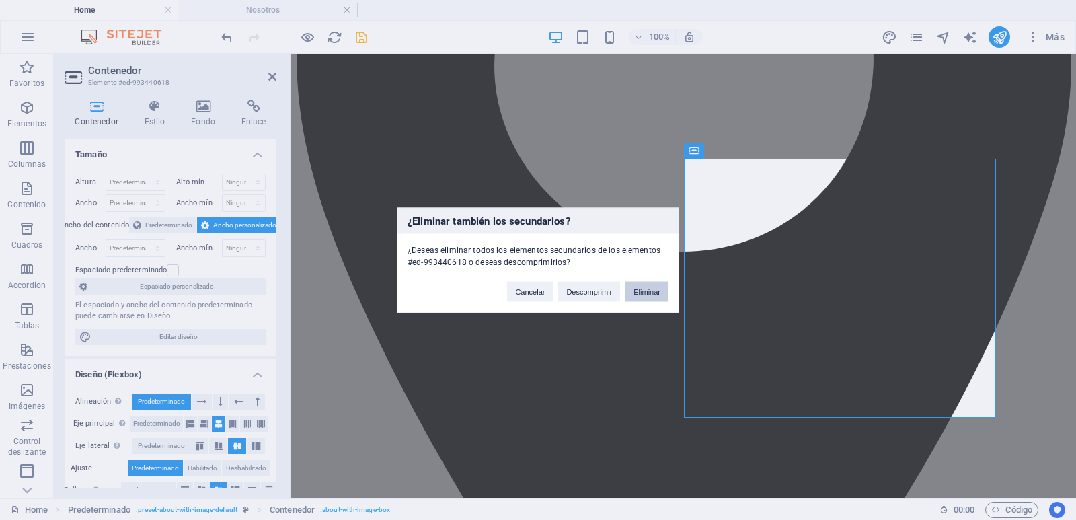
click at [655, 285] on button "Eliminar" at bounding box center [647, 291] width 43 height 20
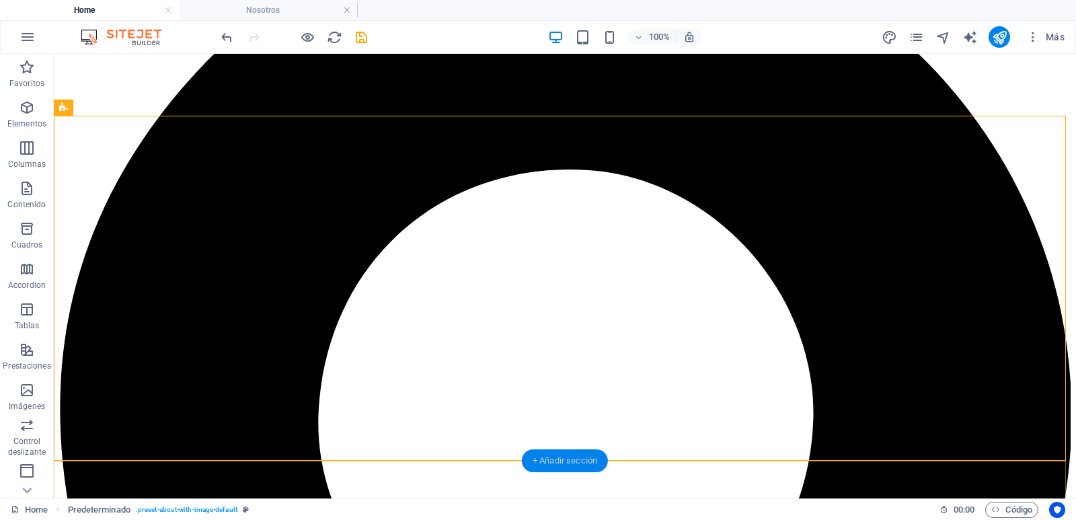
click at [578, 468] on div "+ Añadir sección" at bounding box center [565, 460] width 86 height 23
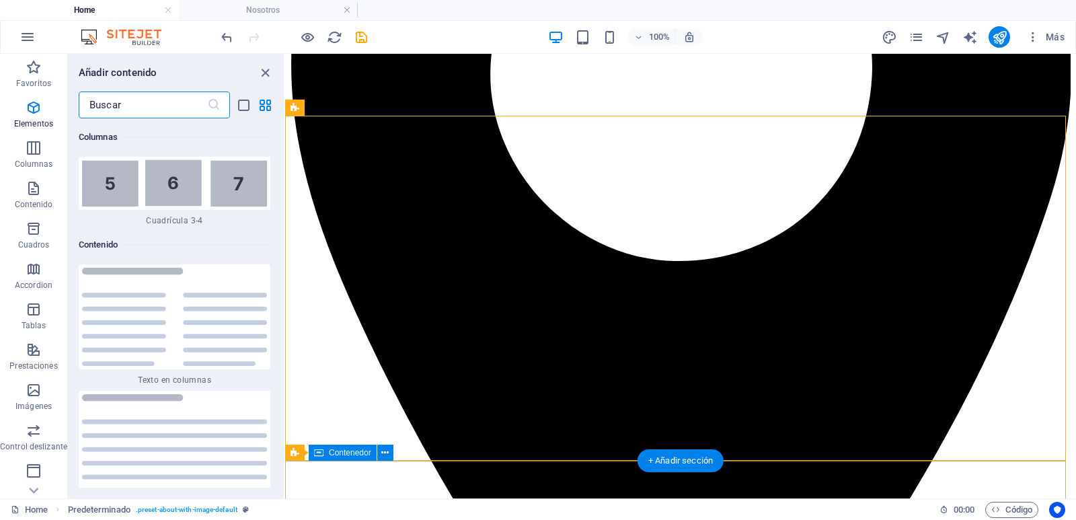
scroll to position [4518, 0]
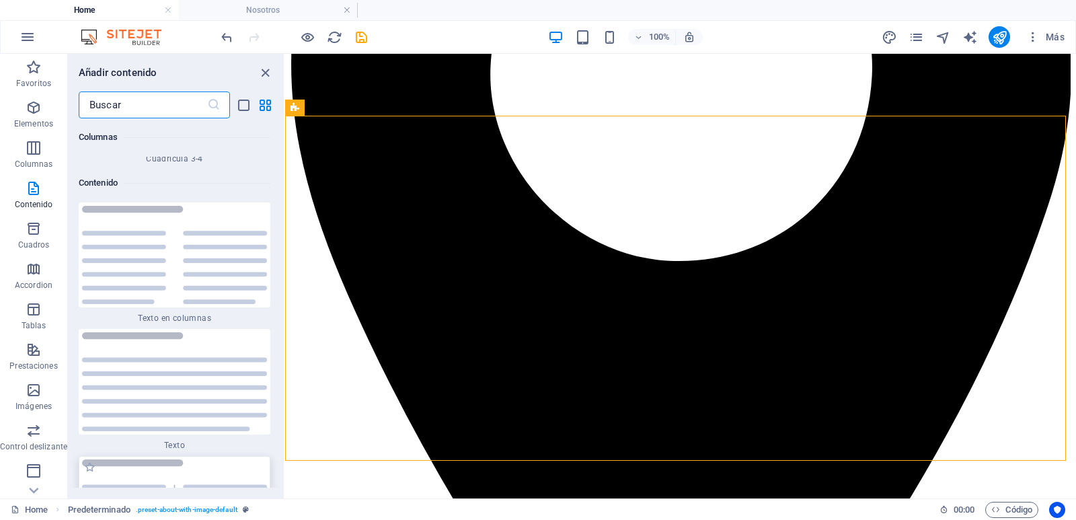
click at [192, 459] on img at bounding box center [174, 508] width 185 height 99
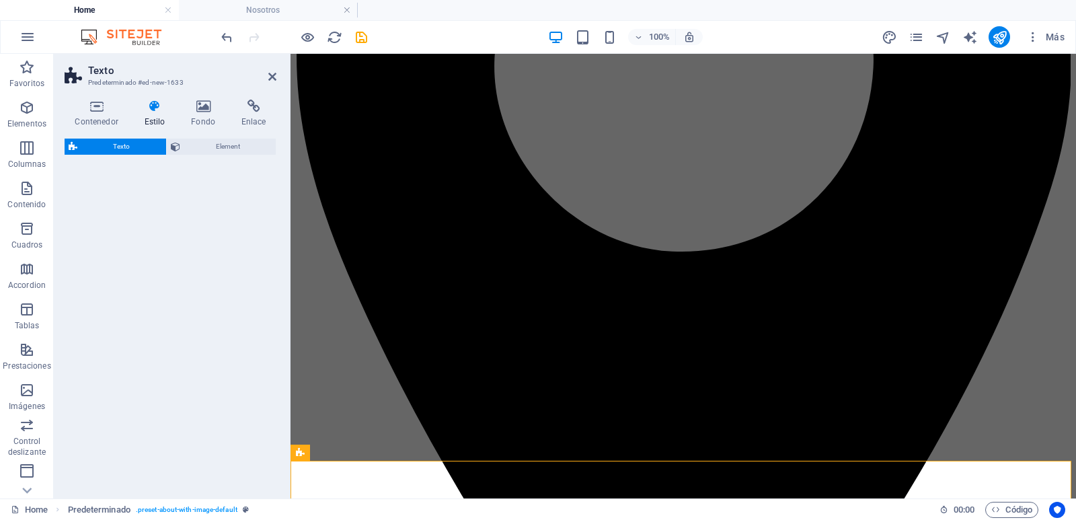
click at [192, 452] on div "Texto Element" at bounding box center [171, 313] width 212 height 349
select select "rem"
select select "px"
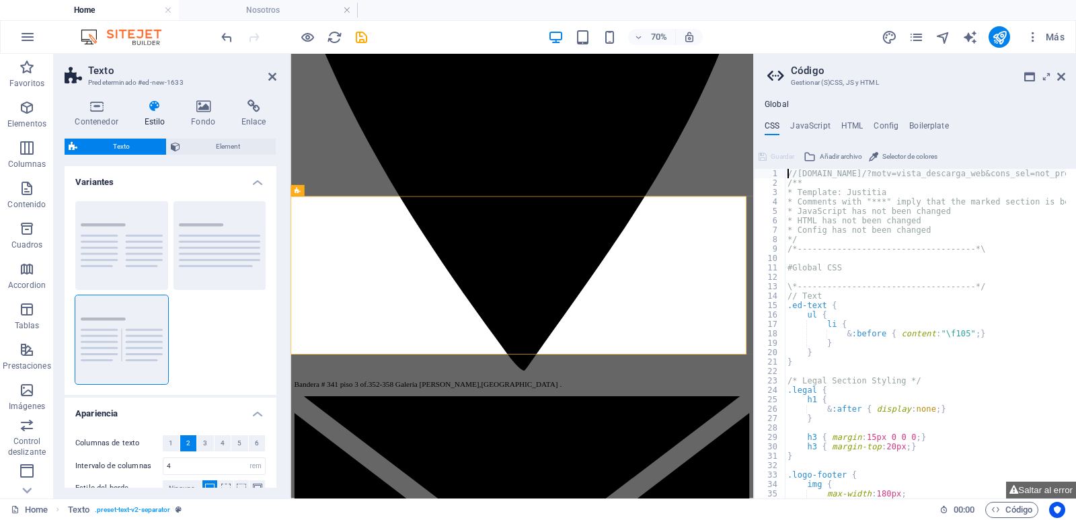
scroll to position [1609, 0]
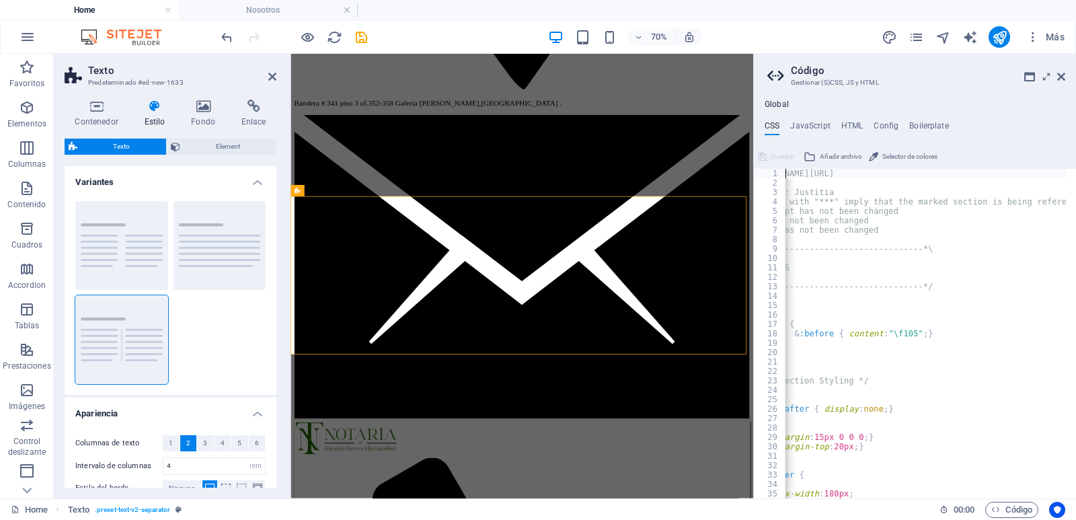
scroll to position [0, 21]
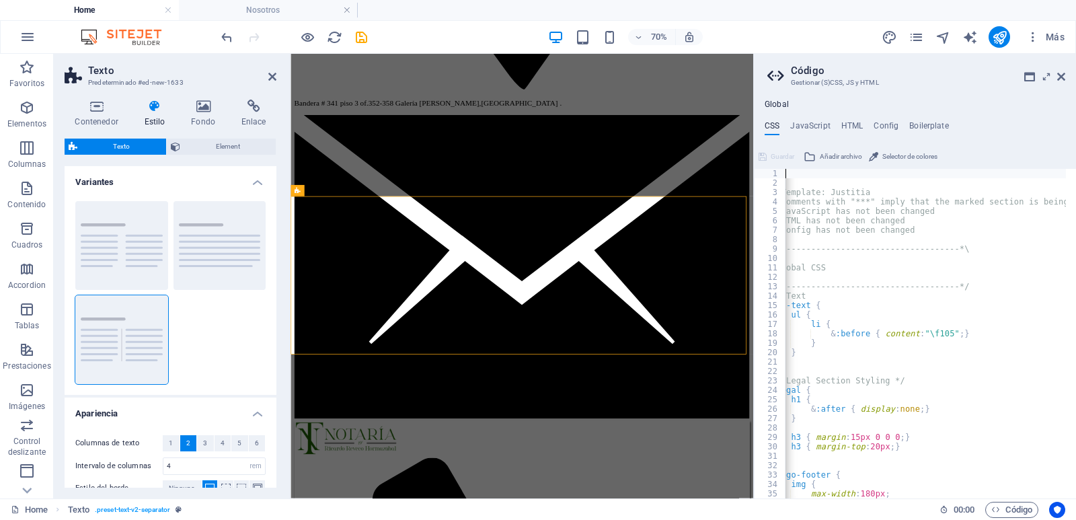
type textarea "/"
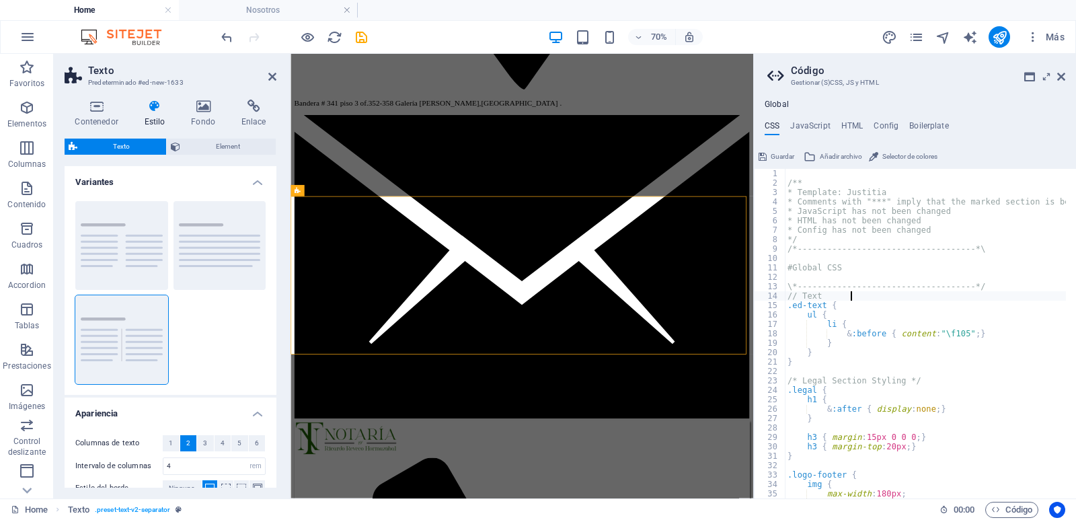
click at [1051, 297] on div "/** * Template: Justitia * Comments with "***" imply that the marked section is…" at bounding box center [987, 338] width 404 height 338
type textarea "// Text"
click at [1062, 73] on icon at bounding box center [1061, 76] width 8 height 11
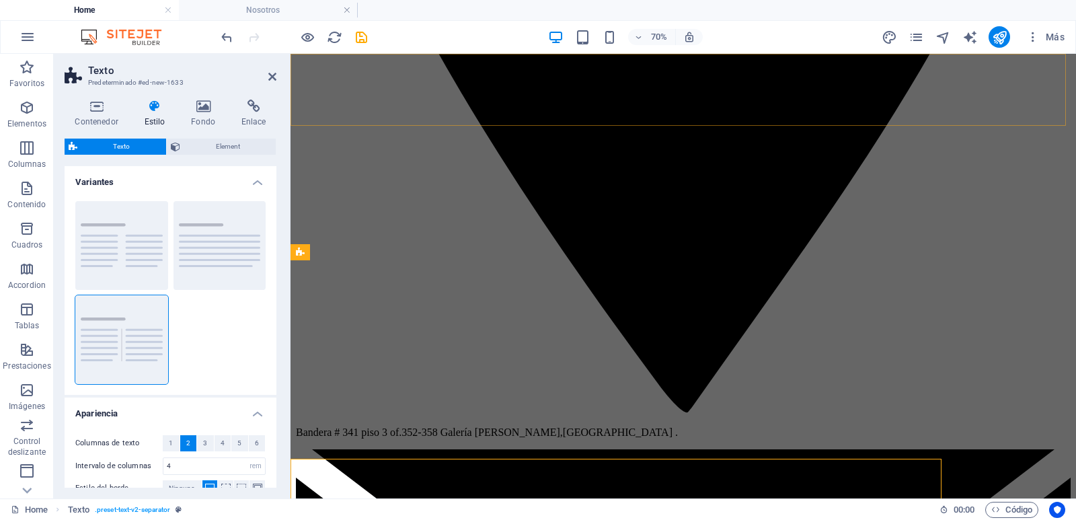
scroll to position [1408, 0]
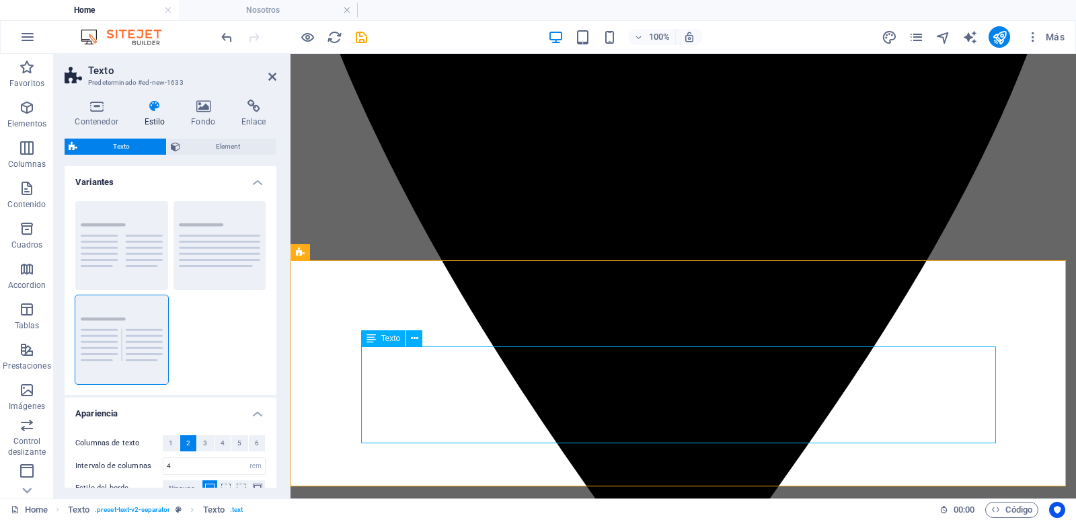
click at [415, 339] on icon at bounding box center [414, 339] width 7 height 14
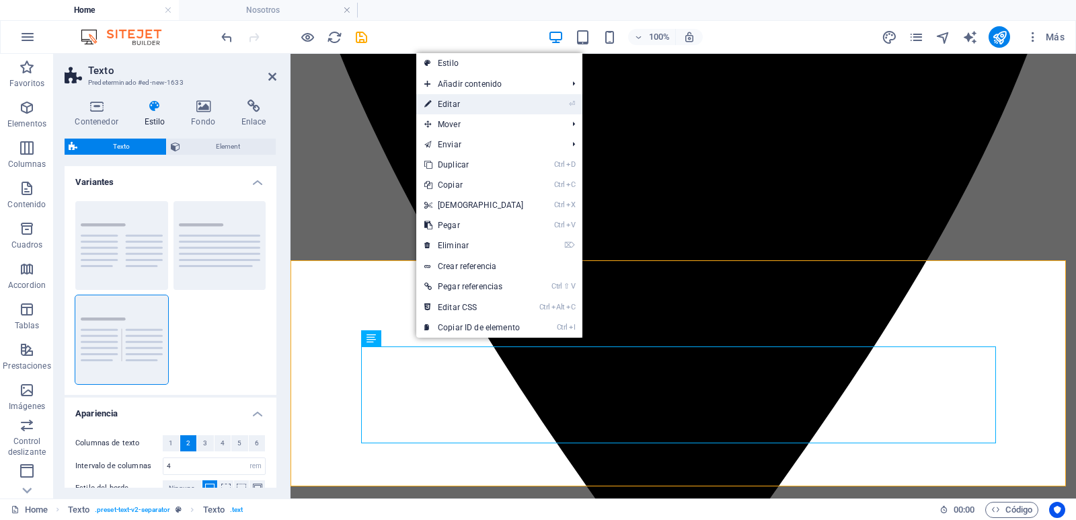
click at [460, 105] on link "⏎ Editar" at bounding box center [474, 104] width 116 height 20
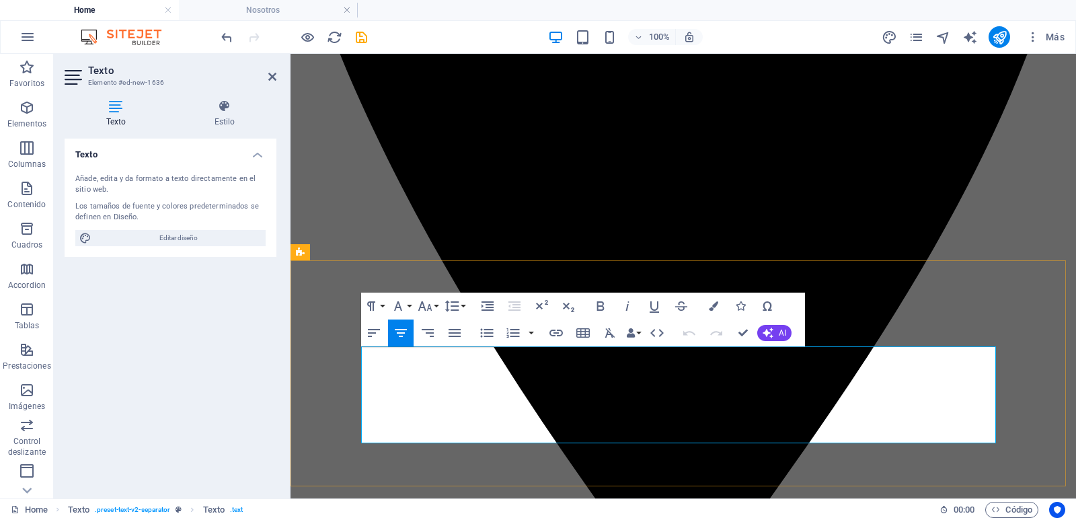
drag, startPoint x: 823, startPoint y: 438, endPoint x: 376, endPoint y: 348, distance: 455.5
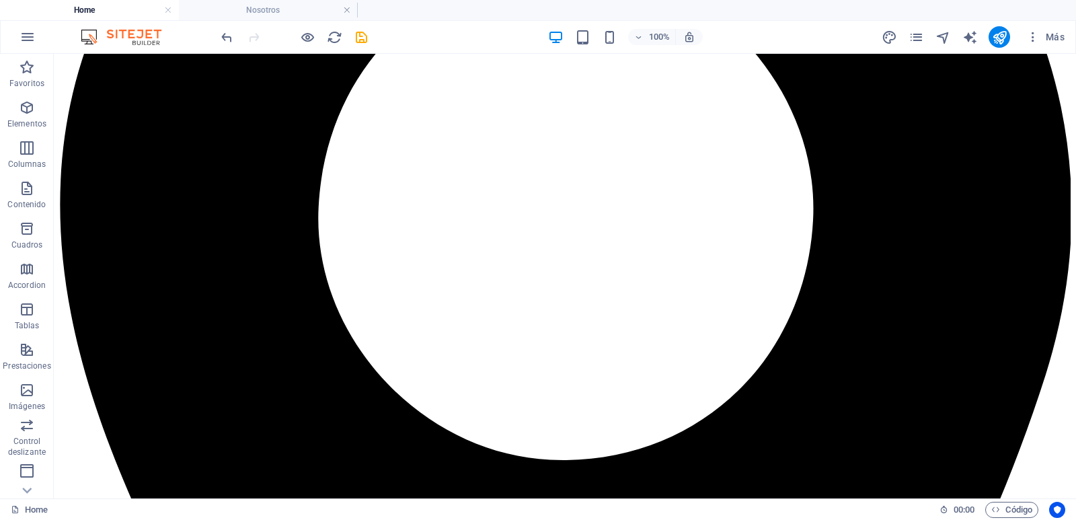
scroll to position [1518, 0]
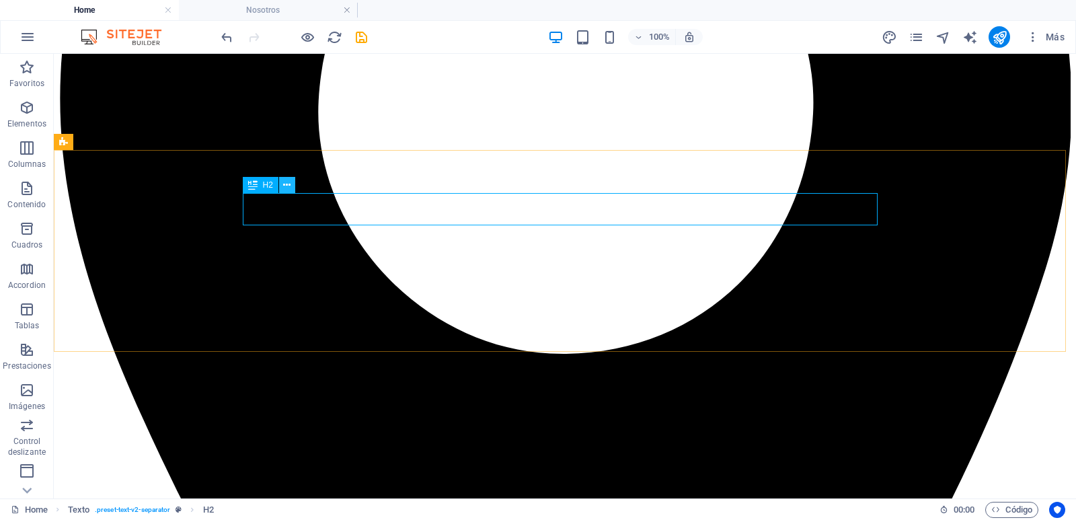
click at [285, 182] on icon at bounding box center [286, 185] width 7 height 14
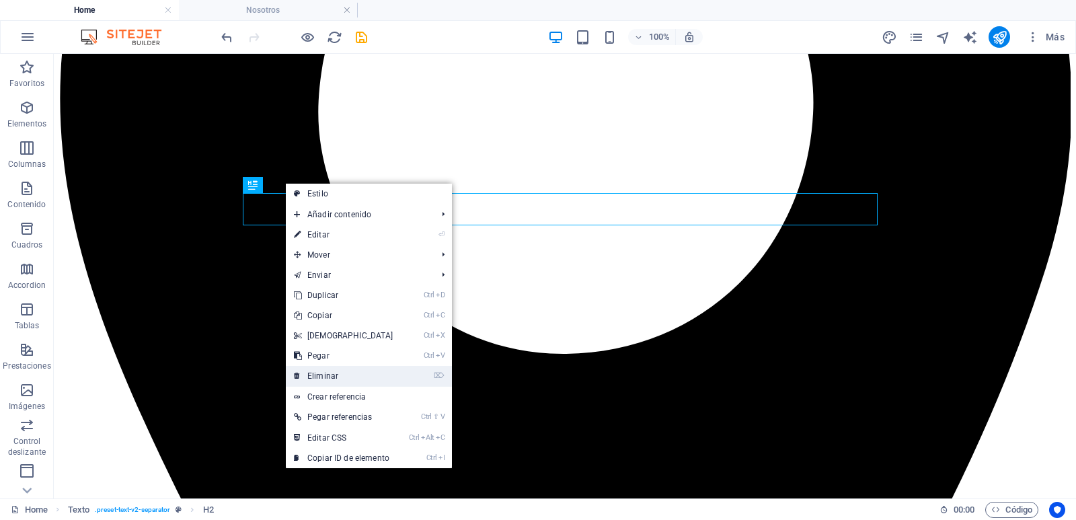
click at [321, 374] on link "⌦ Eliminar" at bounding box center [344, 376] width 116 height 20
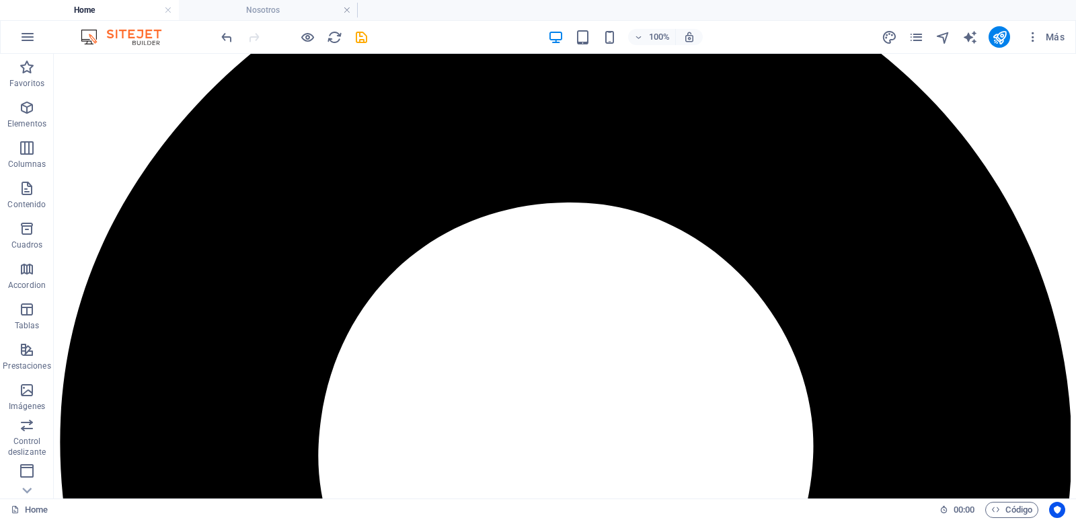
scroll to position [1171, 0]
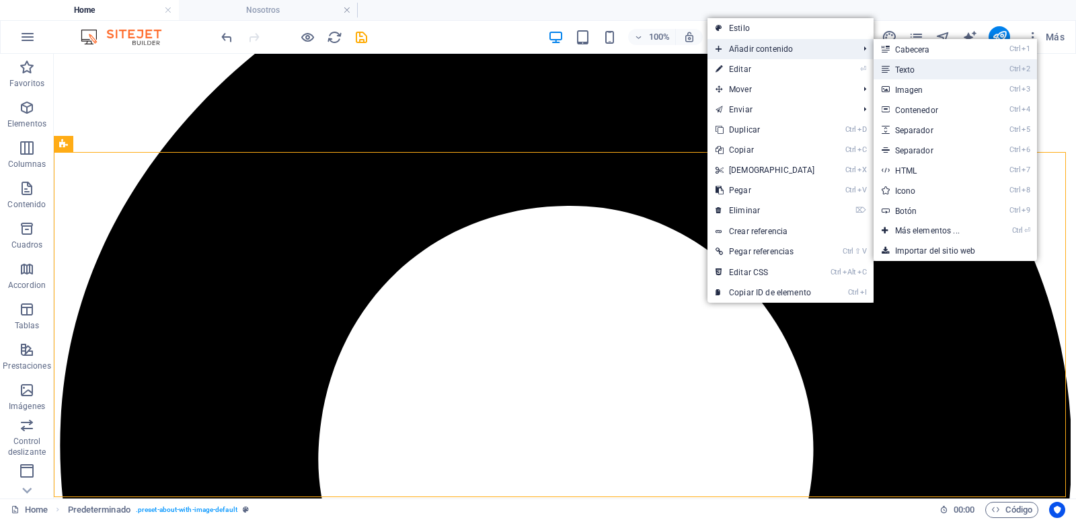
click at [909, 72] on link "Ctrl 2 Texto" at bounding box center [930, 69] width 113 height 20
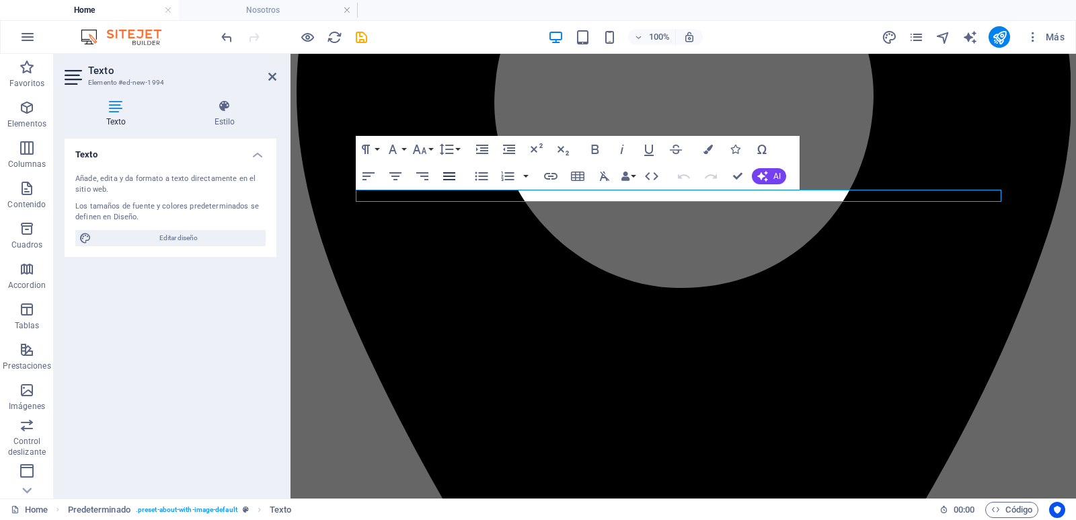
click at [443, 175] on icon "button" at bounding box center [449, 176] width 16 height 16
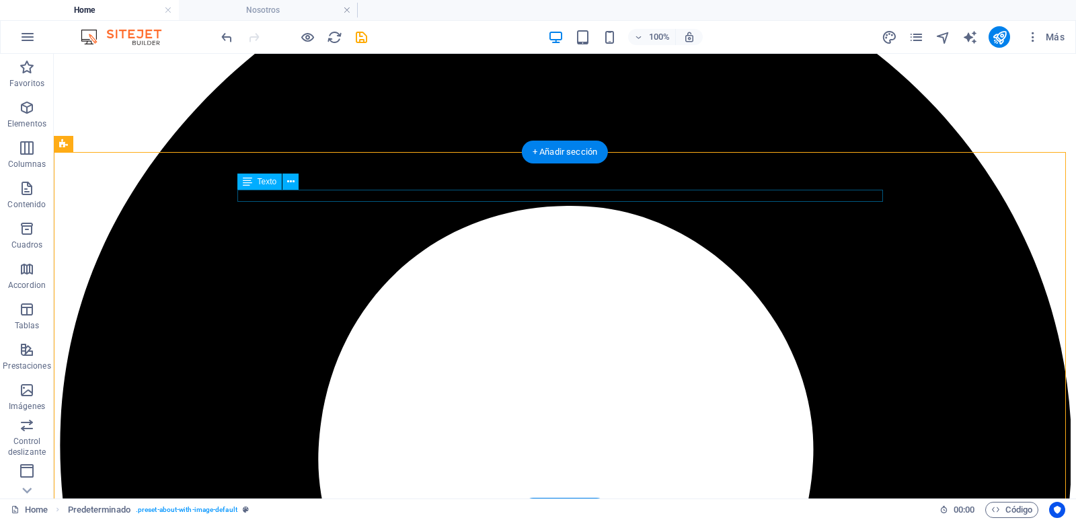
click at [290, 182] on icon at bounding box center [290, 182] width 7 height 14
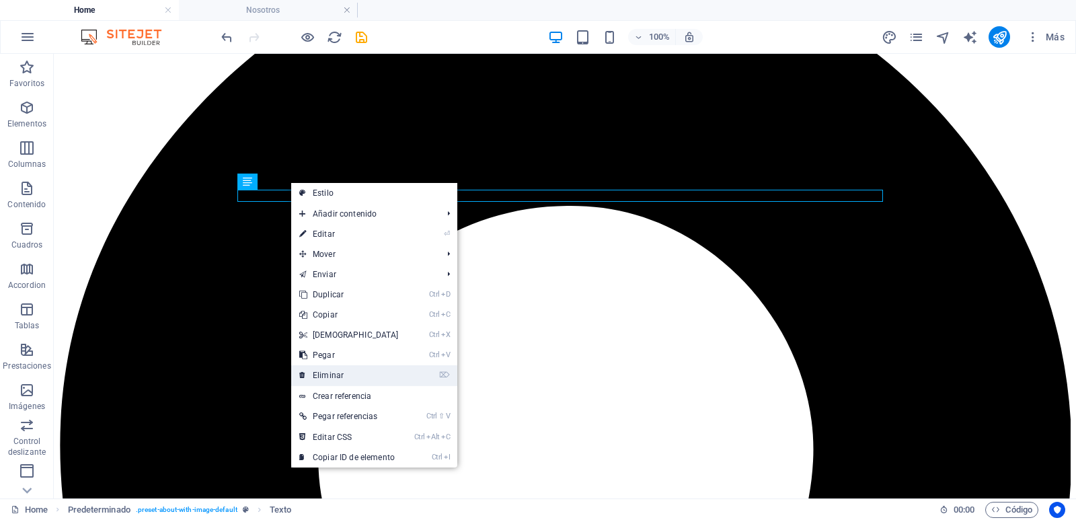
click at [332, 377] on link "⌦ Eliminar" at bounding box center [349, 375] width 116 height 20
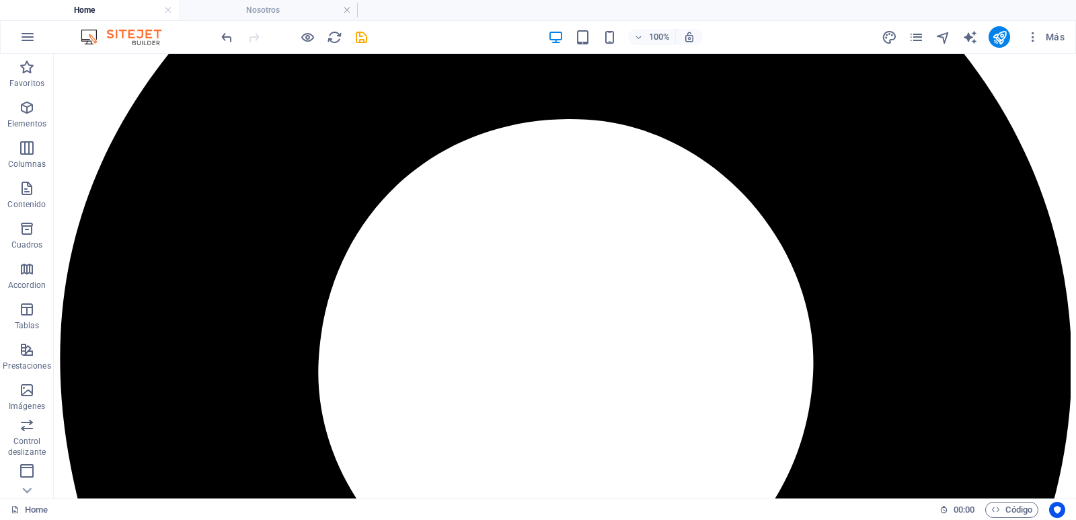
scroll to position [1254, 0]
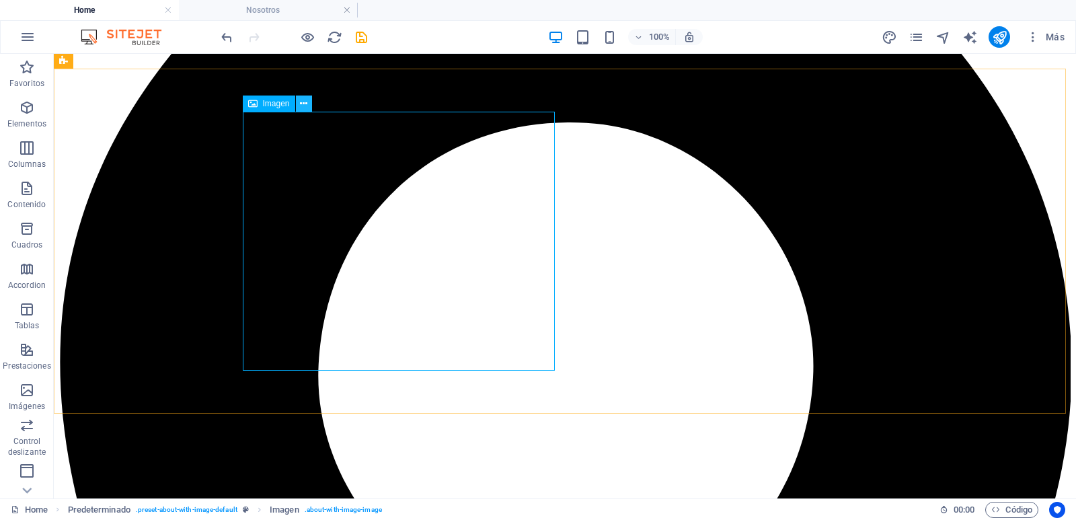
click at [303, 104] on icon at bounding box center [303, 104] width 7 height 14
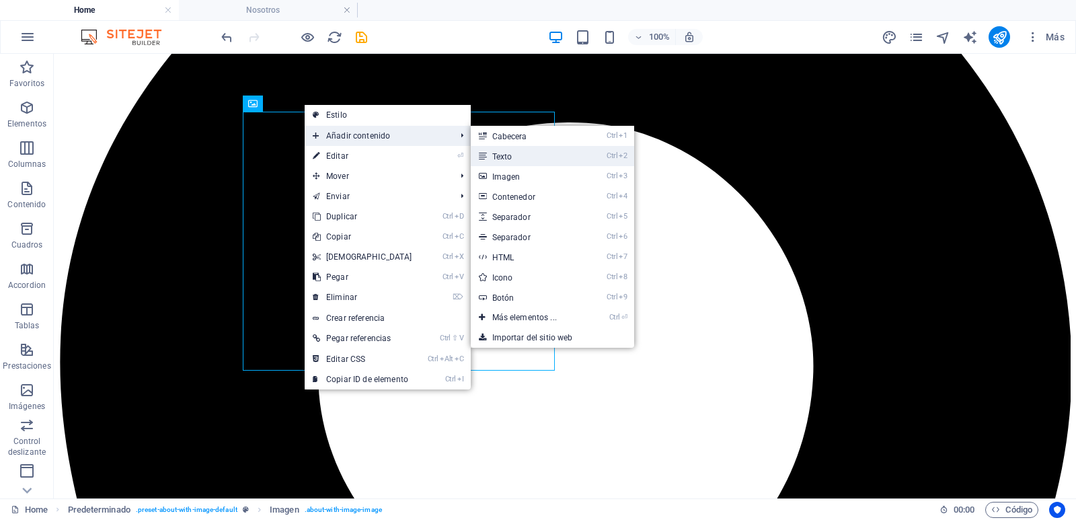
click at [501, 153] on link "Ctrl 2 Texto" at bounding box center [527, 156] width 113 height 20
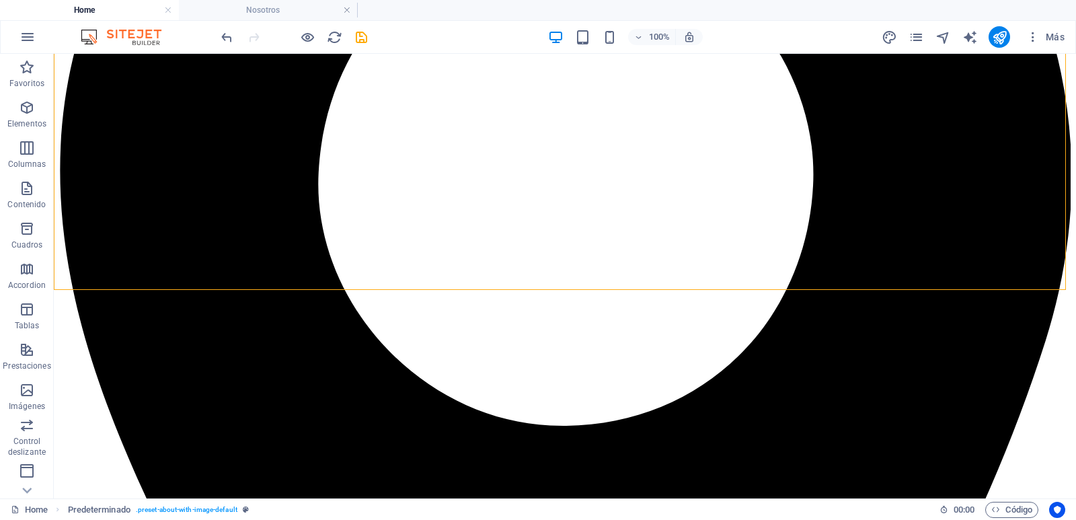
scroll to position [1453, 0]
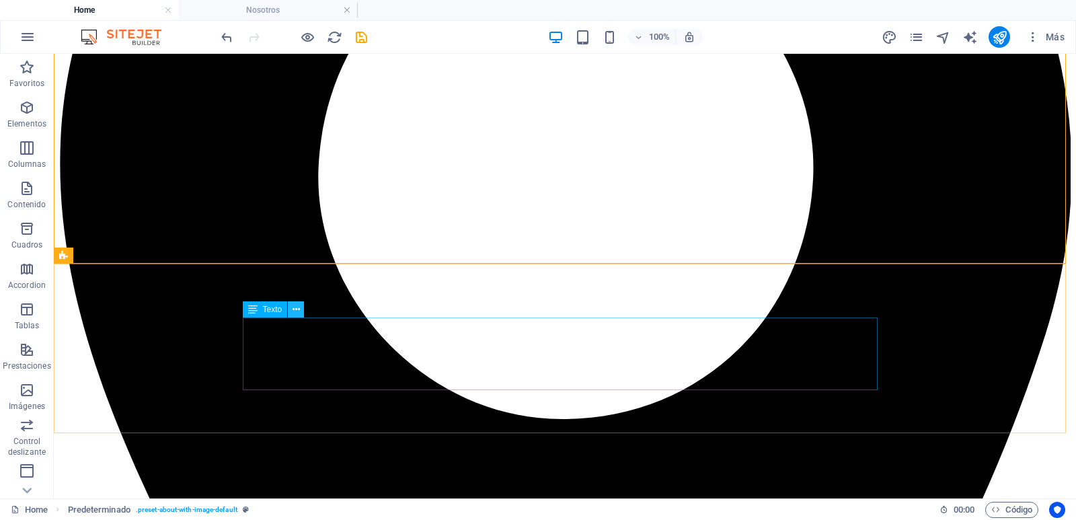
click at [297, 311] on icon at bounding box center [296, 310] width 7 height 14
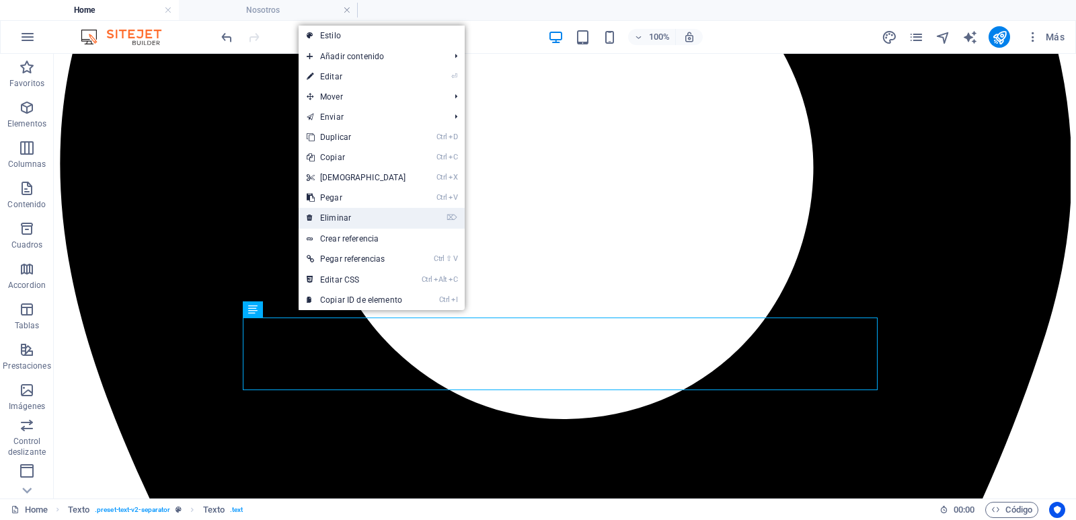
click at [334, 217] on link "⌦ Eliminar" at bounding box center [357, 218] width 116 height 20
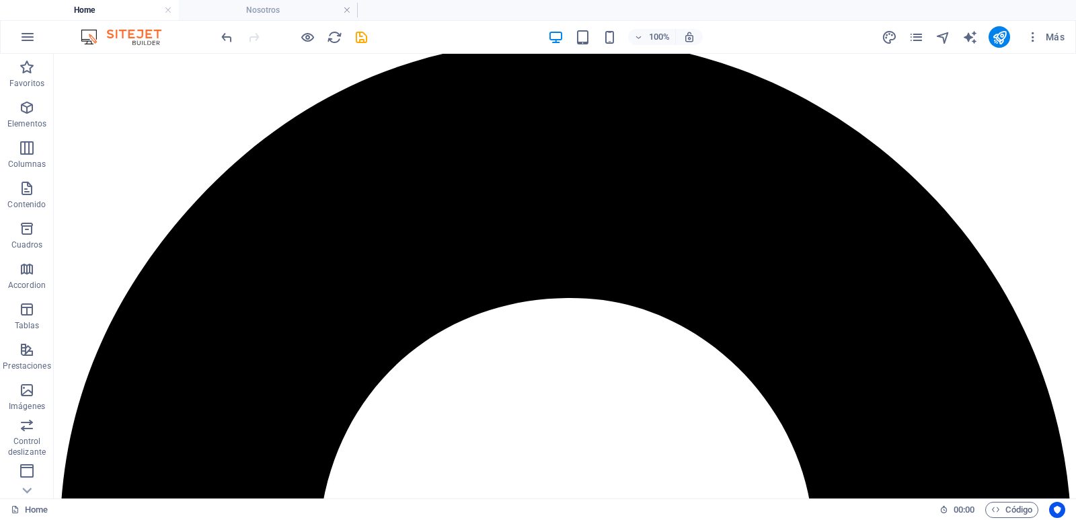
scroll to position [1063, 0]
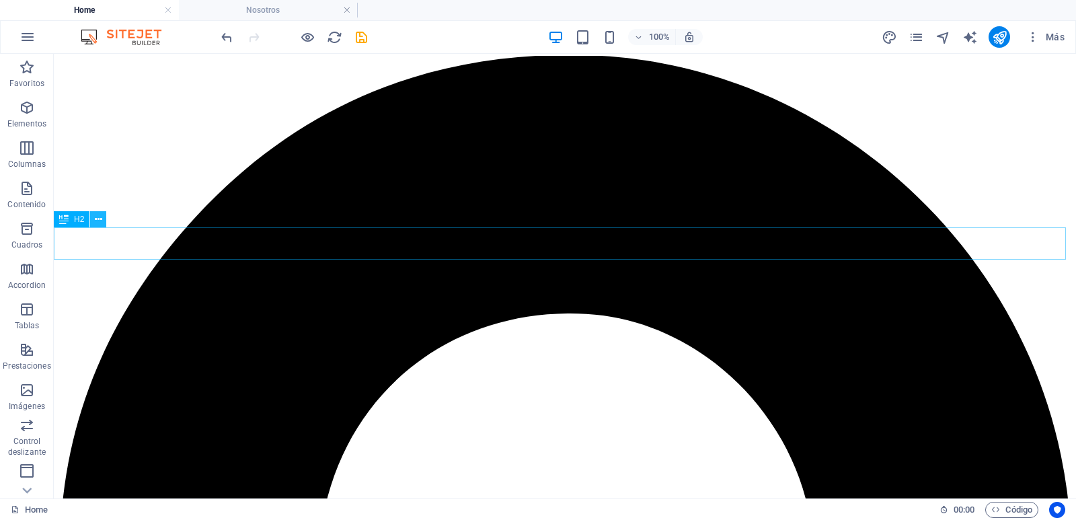
click at [96, 215] on icon at bounding box center [98, 220] width 7 height 14
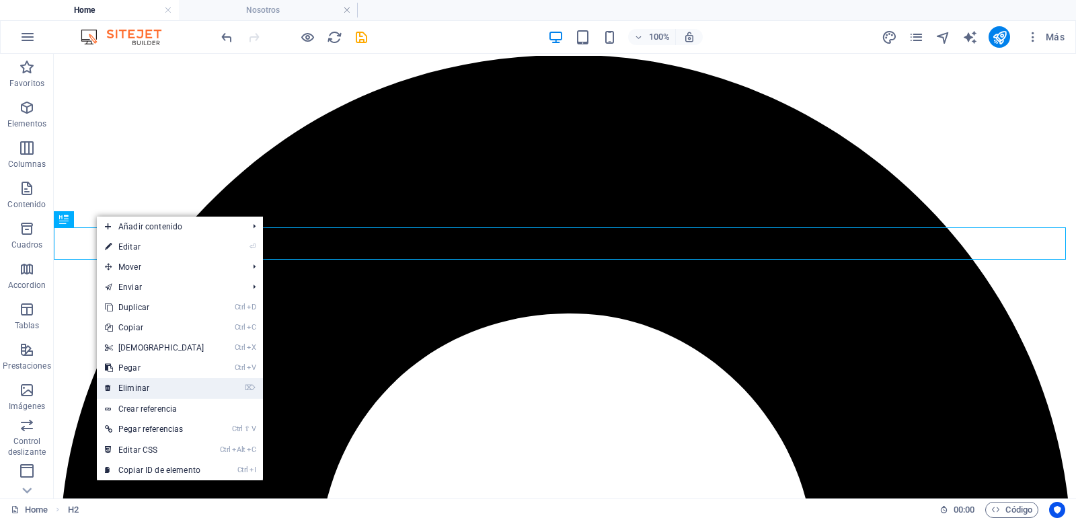
click at [131, 388] on link "⌦ Eliminar" at bounding box center [155, 388] width 116 height 20
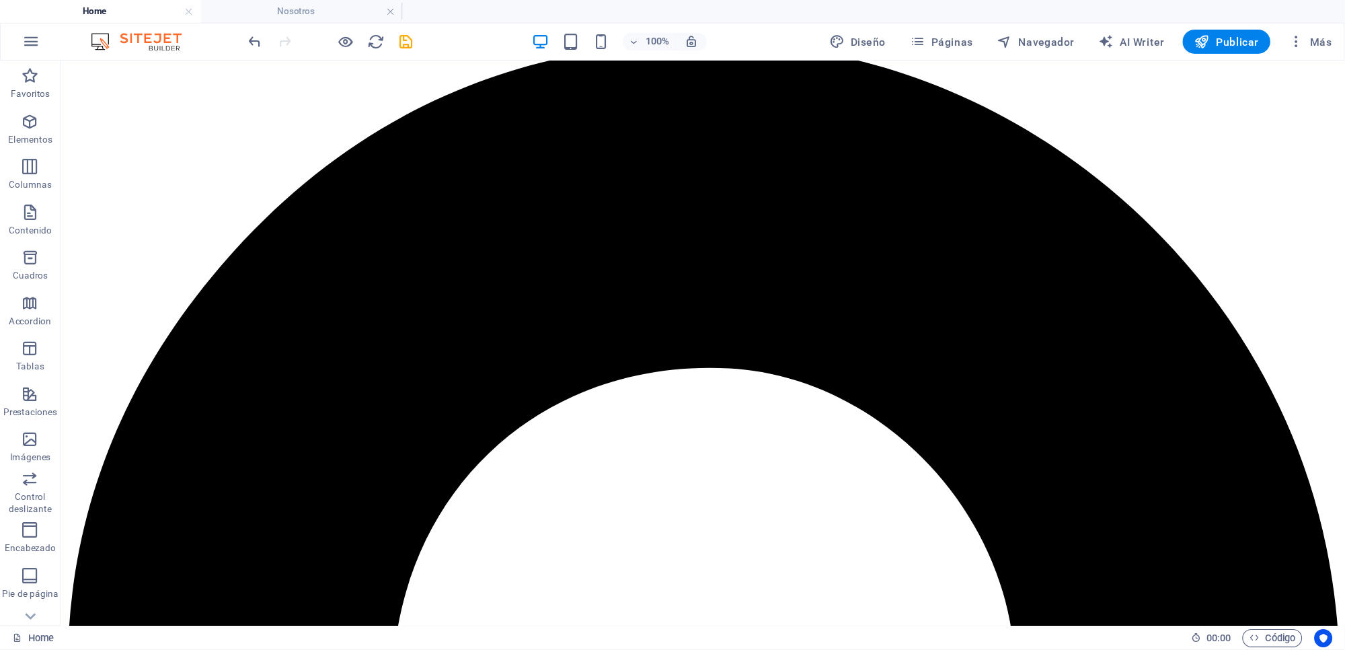
scroll to position [1199, 0]
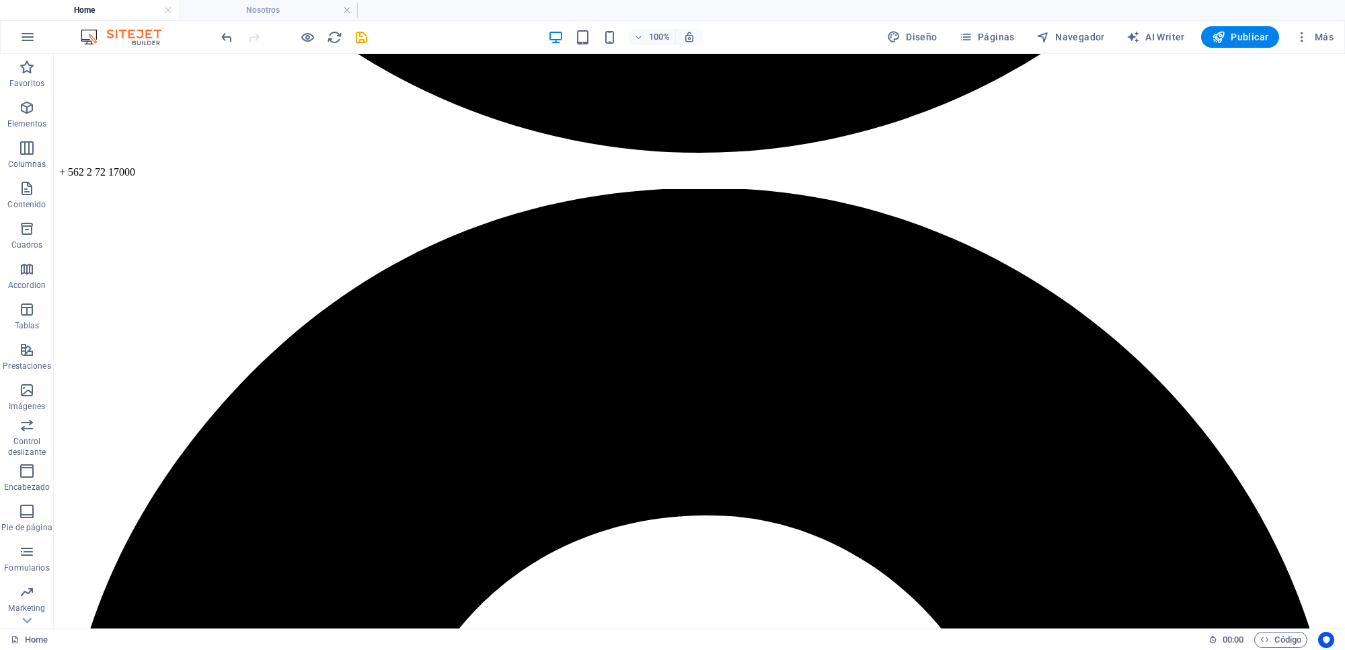
drag, startPoint x: 1120, startPoint y: 54, endPoint x: 973, endPoint y: 464, distance: 435.7
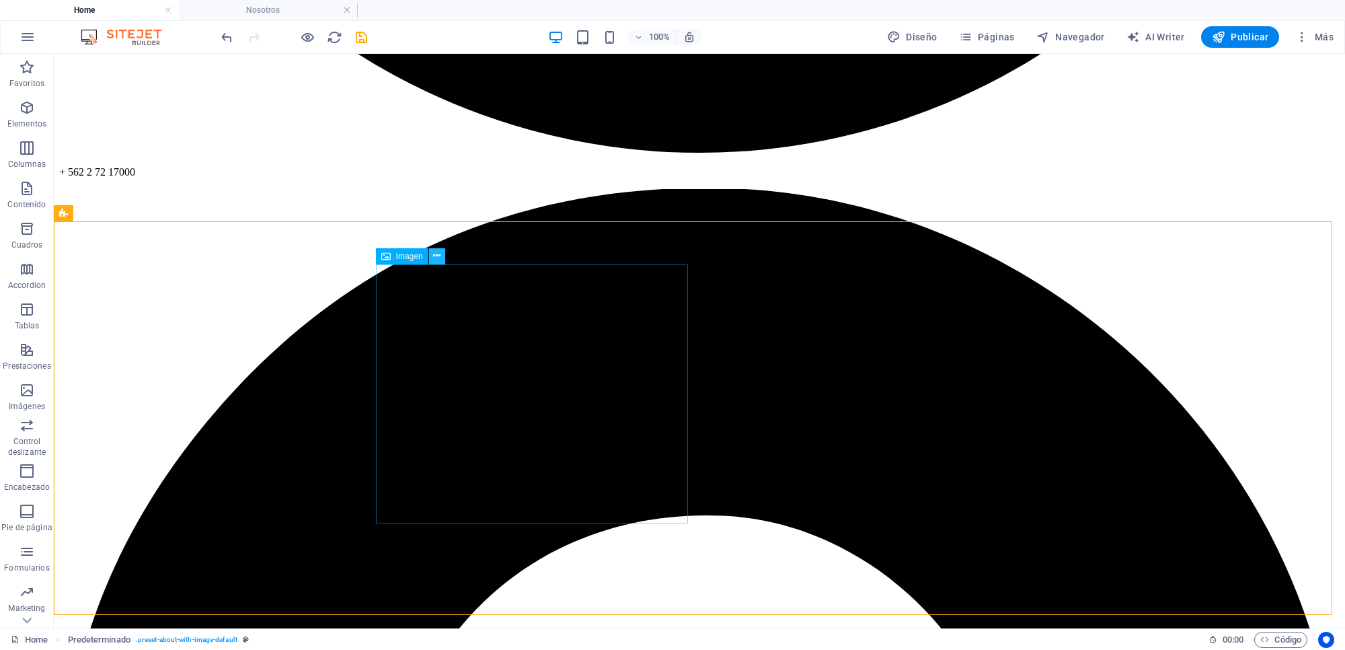
click at [436, 258] on icon at bounding box center [436, 256] width 7 height 14
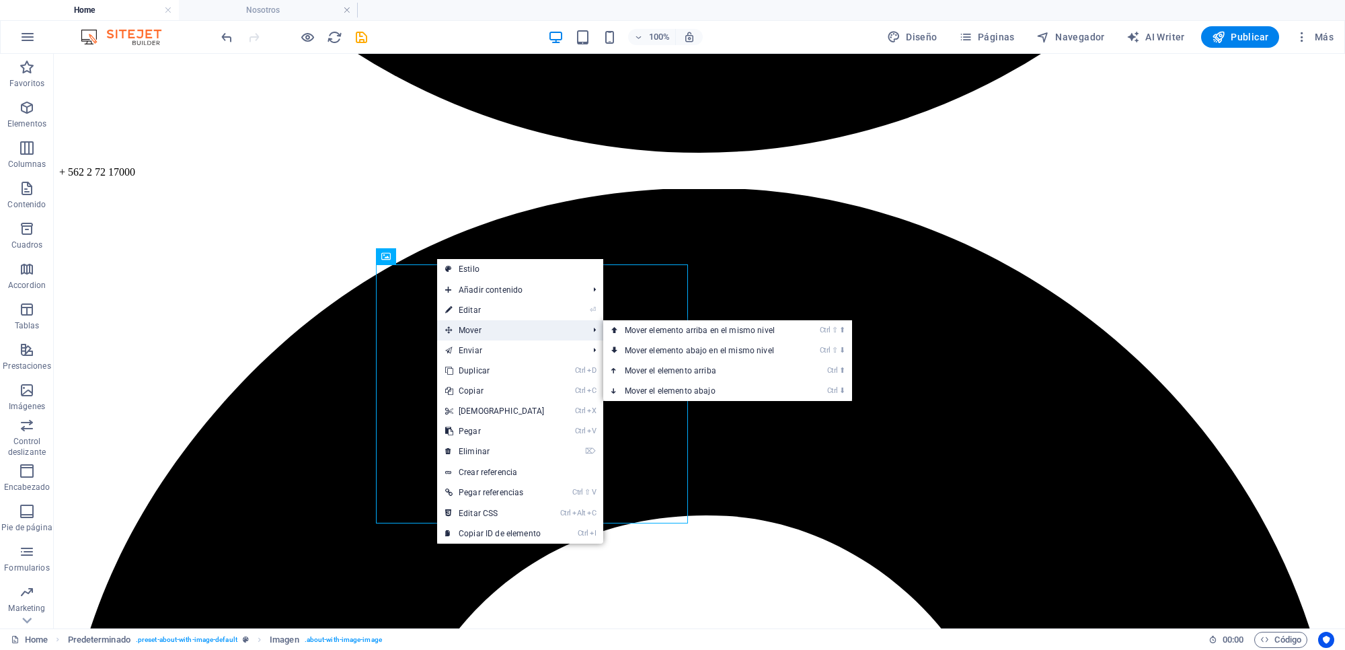
drag, startPoint x: 458, startPoint y: 333, endPoint x: 447, endPoint y: 331, distance: 10.9
click at [447, 331] on span "Mover" at bounding box center [510, 330] width 146 height 20
click at [447, 331] on icon at bounding box center [448, 330] width 7 height 20
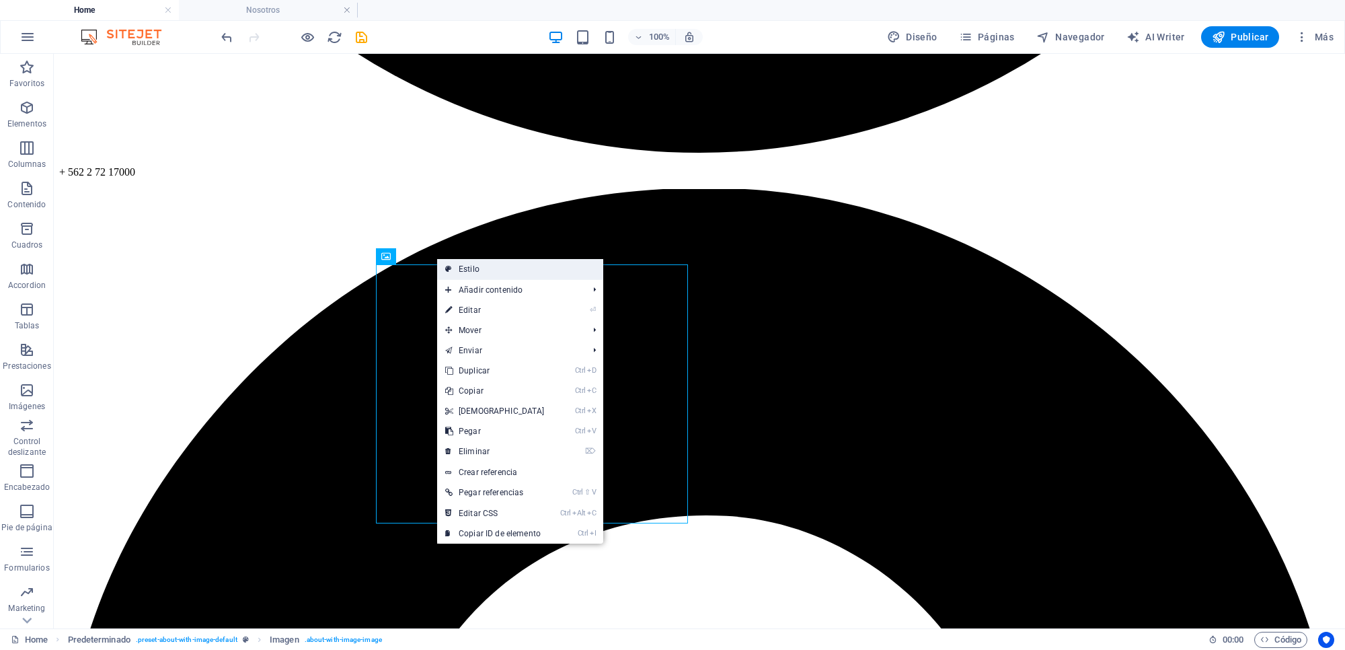
click at [549, 269] on link "Estilo" at bounding box center [520, 269] width 166 height 20
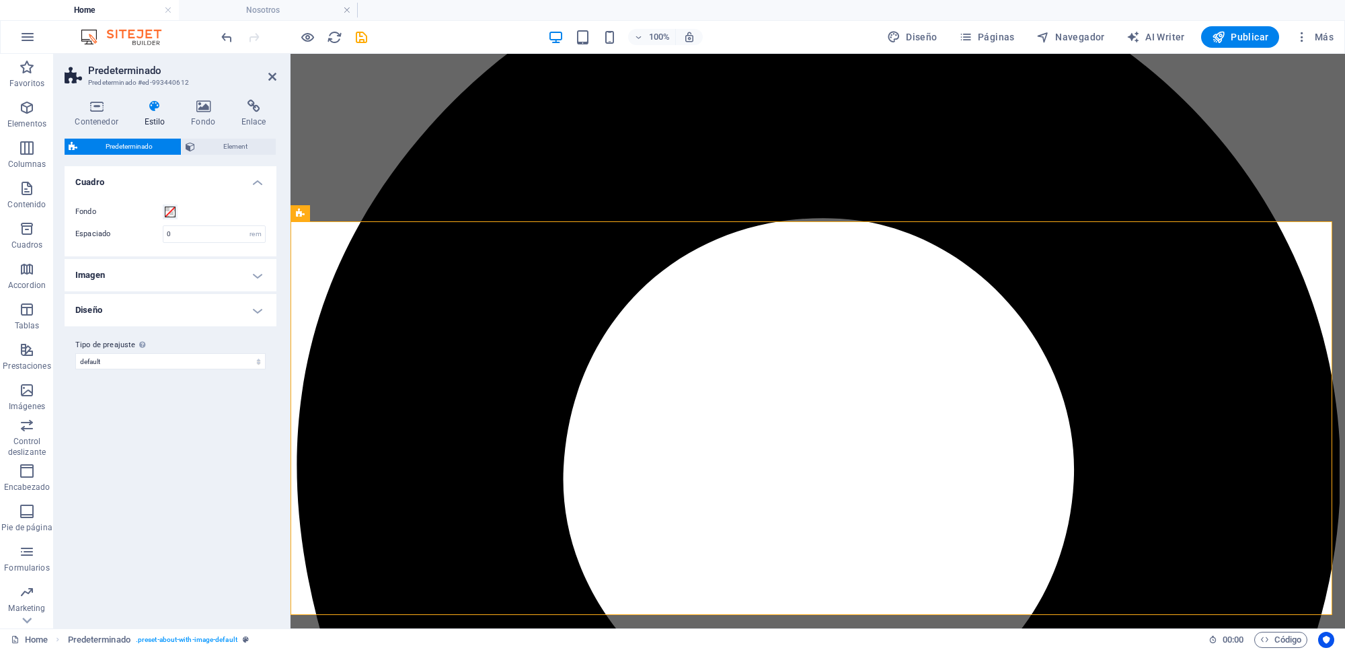
click at [249, 267] on h4 "Imagen" at bounding box center [171, 275] width 212 height 32
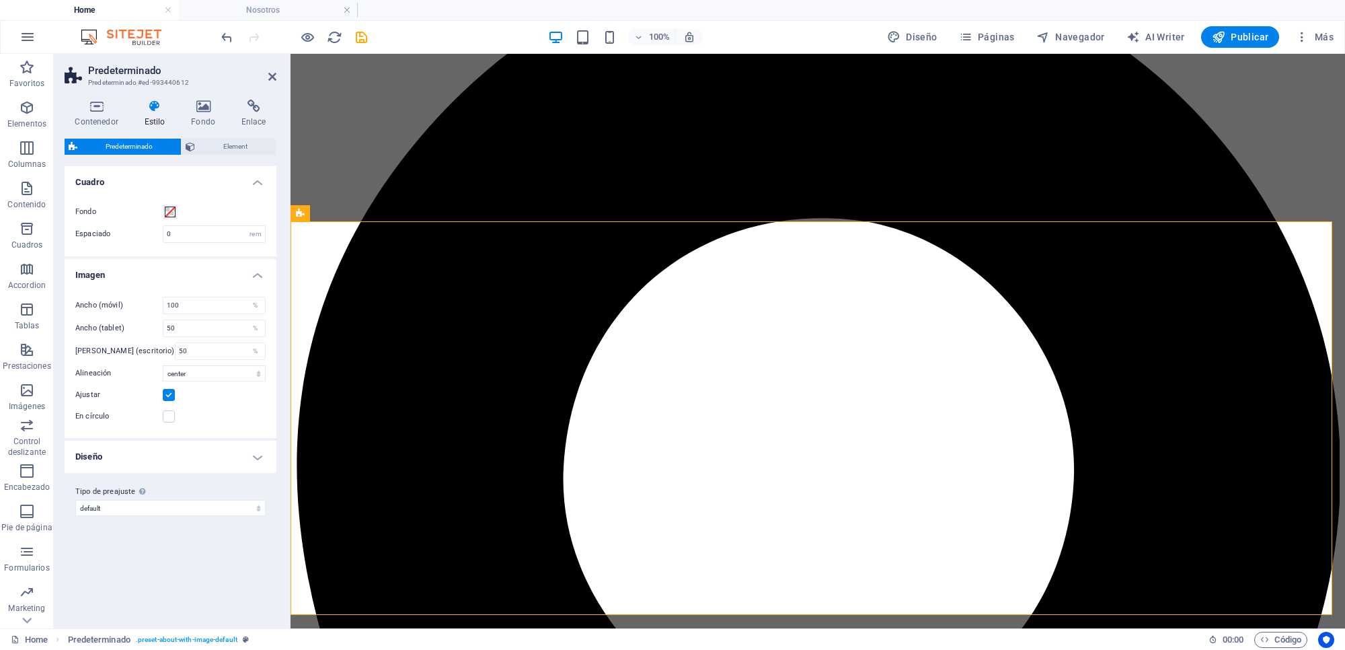
click at [254, 463] on h4 "Diseño" at bounding box center [171, 457] width 212 height 32
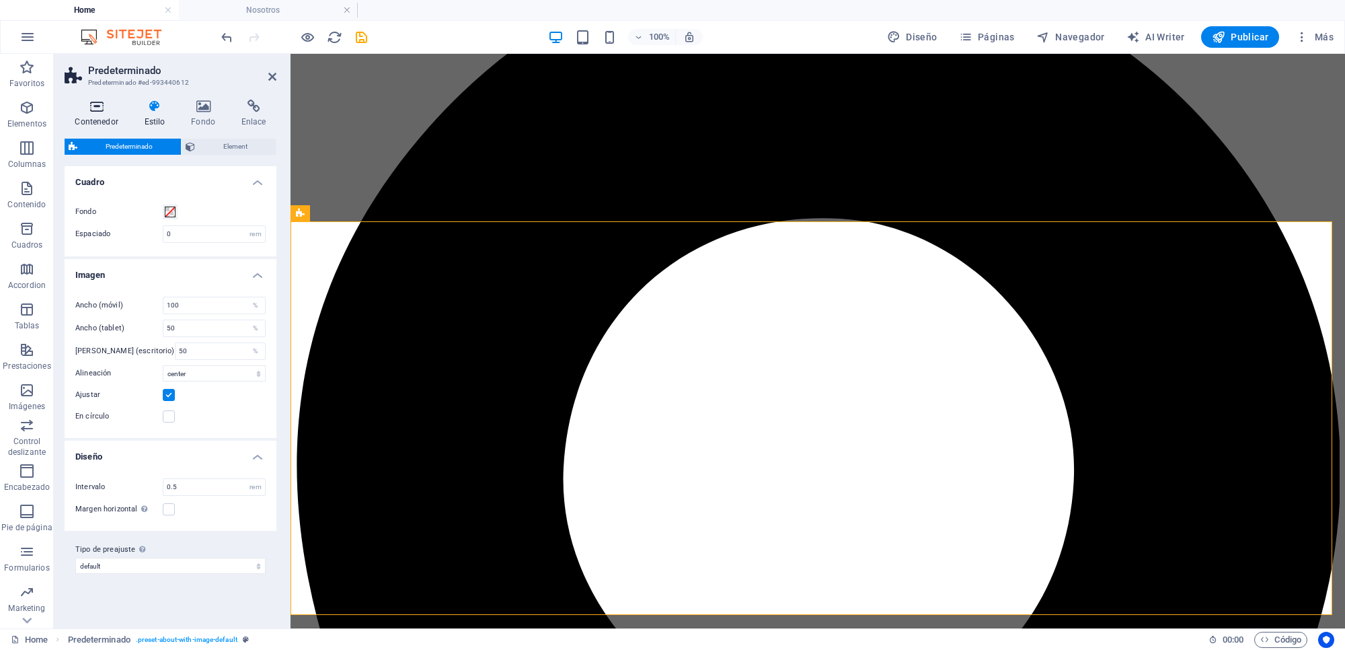
click at [85, 112] on icon at bounding box center [97, 106] width 64 height 13
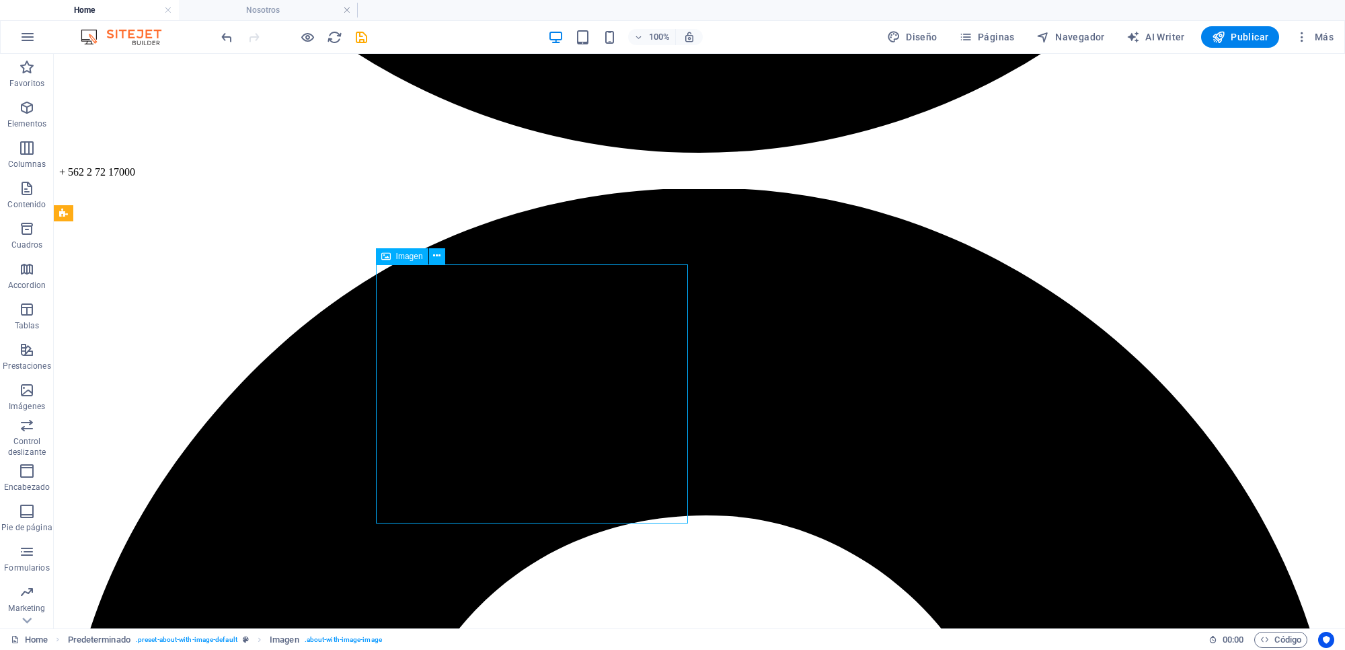
drag, startPoint x: 377, startPoint y: 432, endPoint x: 569, endPoint y: 456, distance: 193.8
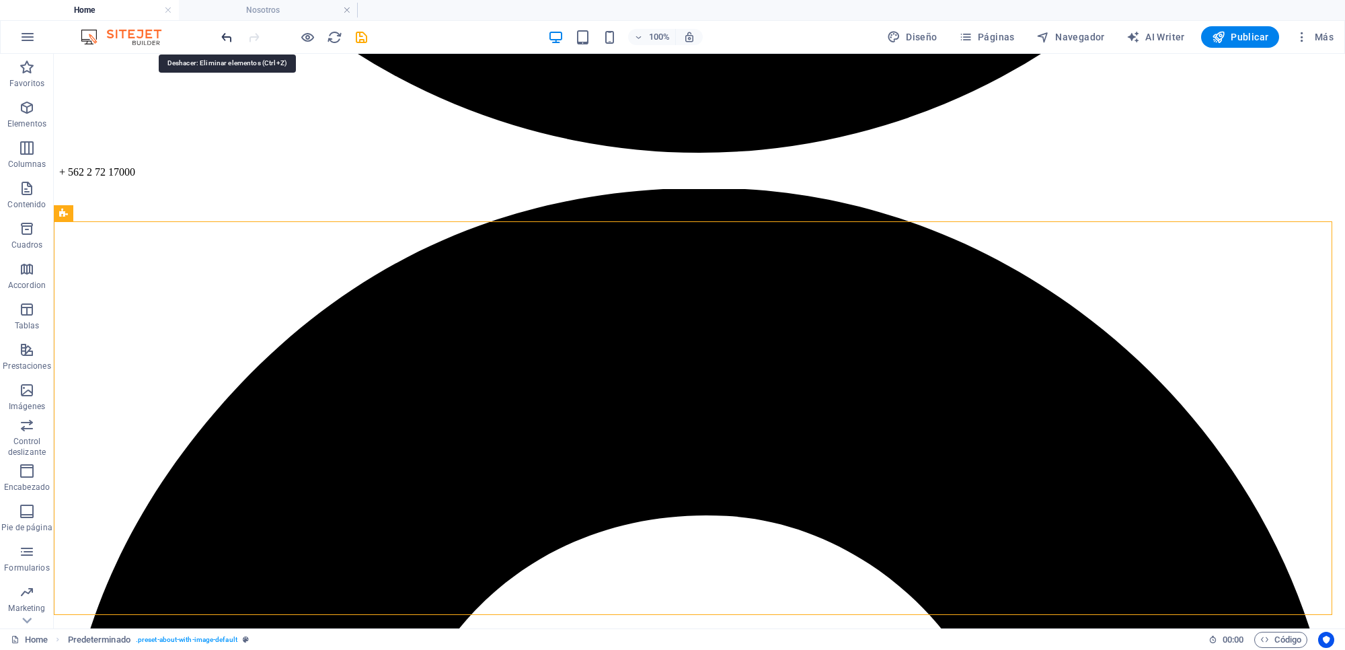
click at [224, 36] on icon "undo" at bounding box center [226, 37] width 15 height 15
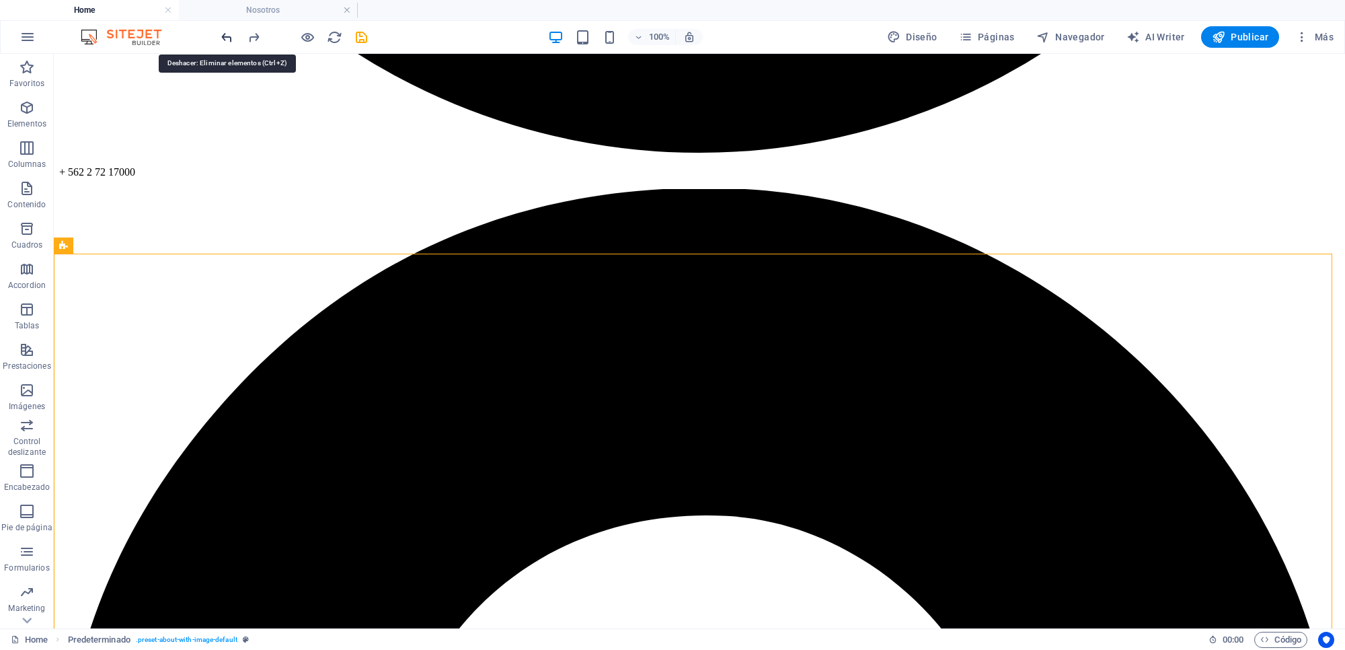
click at [225, 38] on icon "undo" at bounding box center [226, 37] width 15 height 15
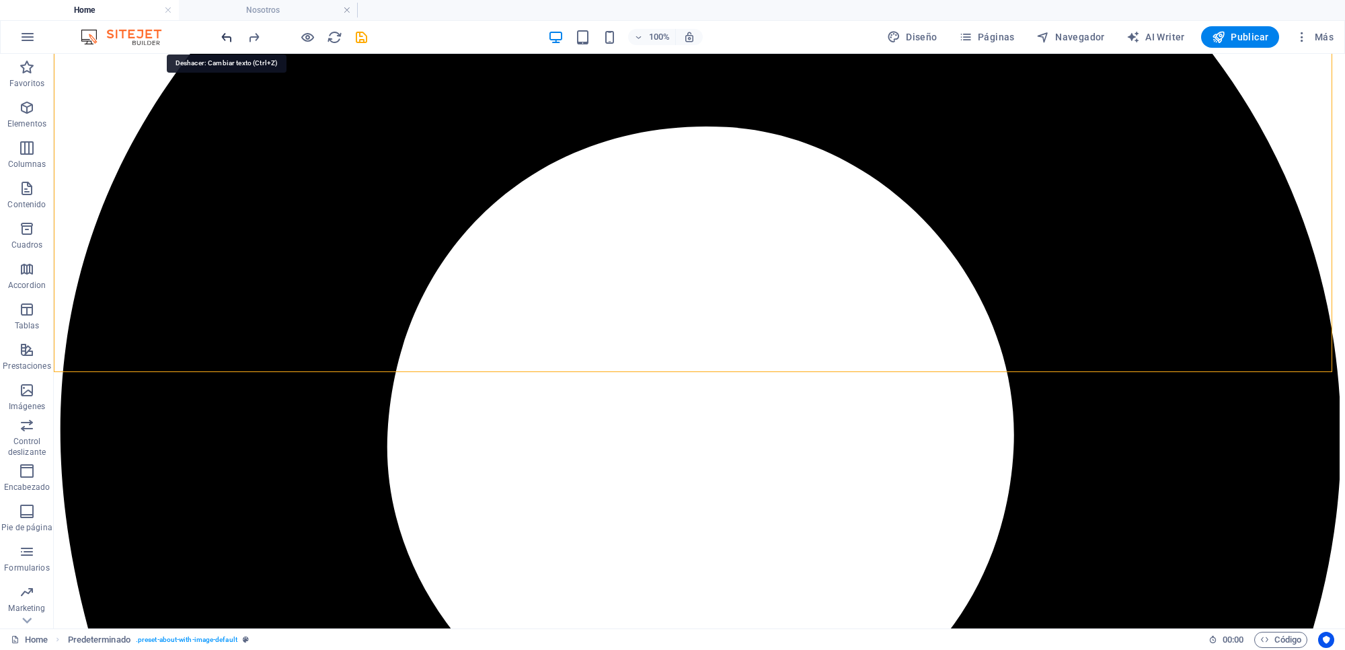
scroll to position [1593, 0]
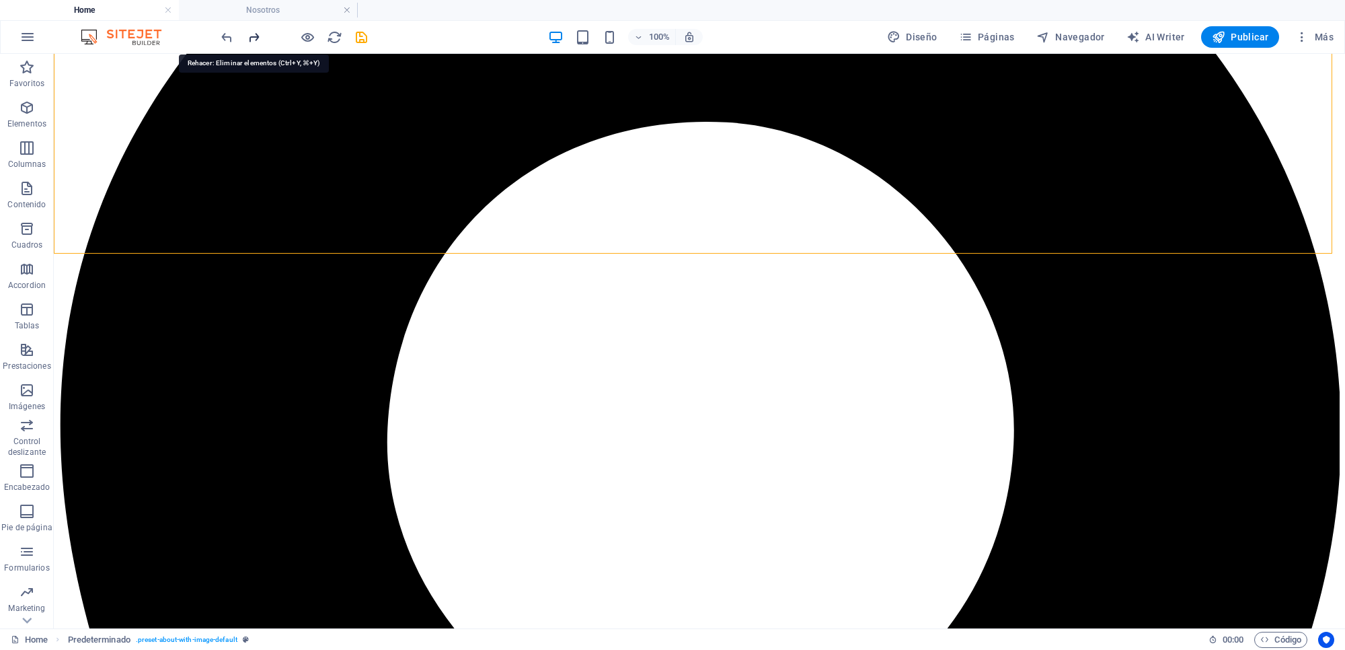
click at [253, 35] on icon "redo" at bounding box center [253, 37] width 15 height 15
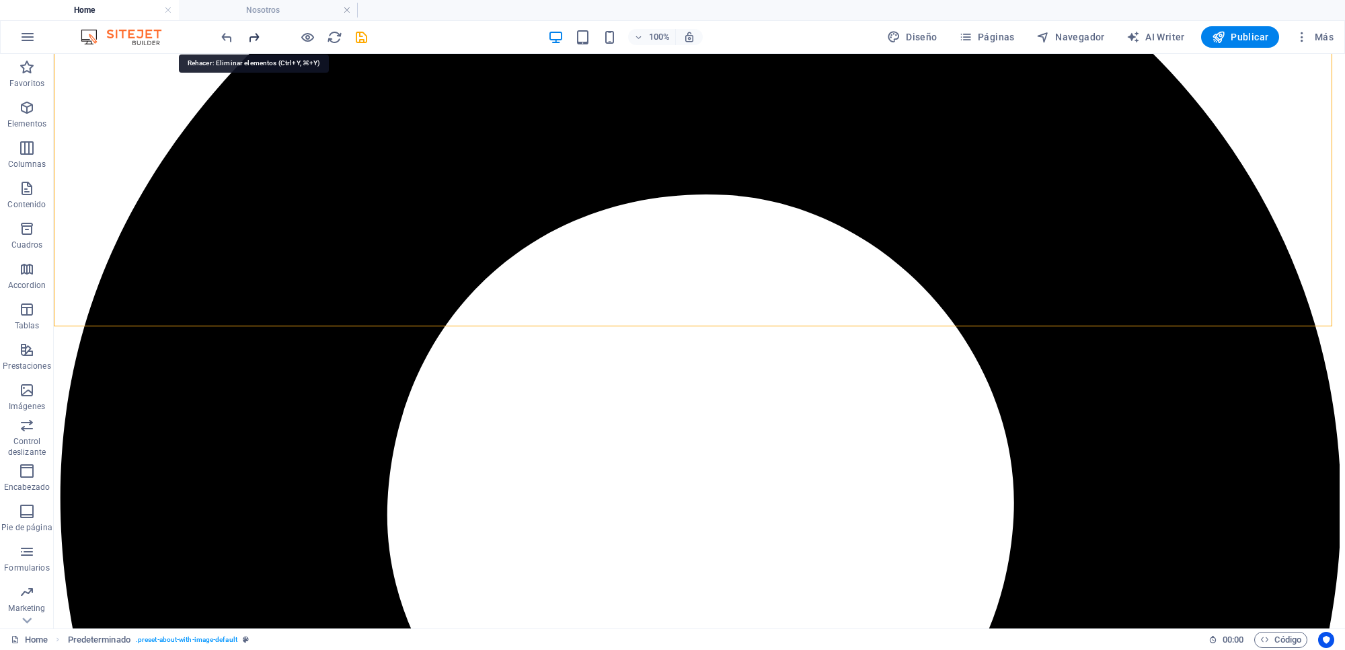
click at [253, 35] on icon "redo" at bounding box center [253, 37] width 15 height 15
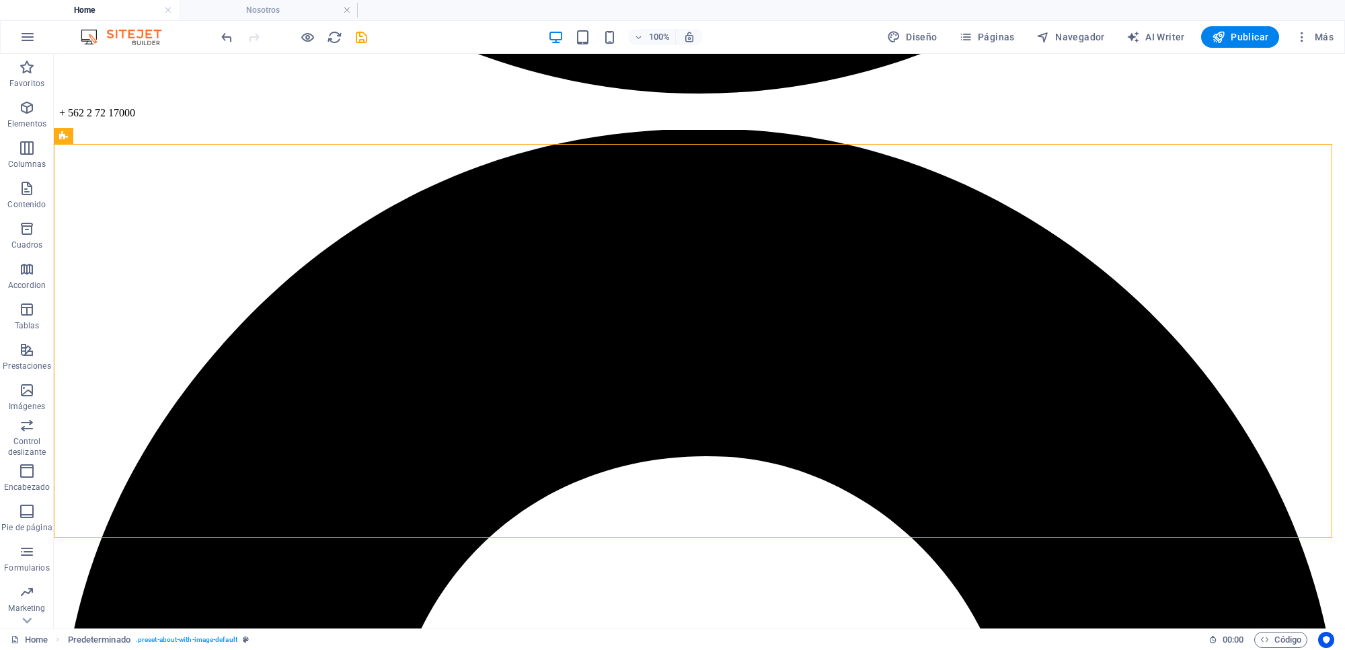
scroll to position [1249, 0]
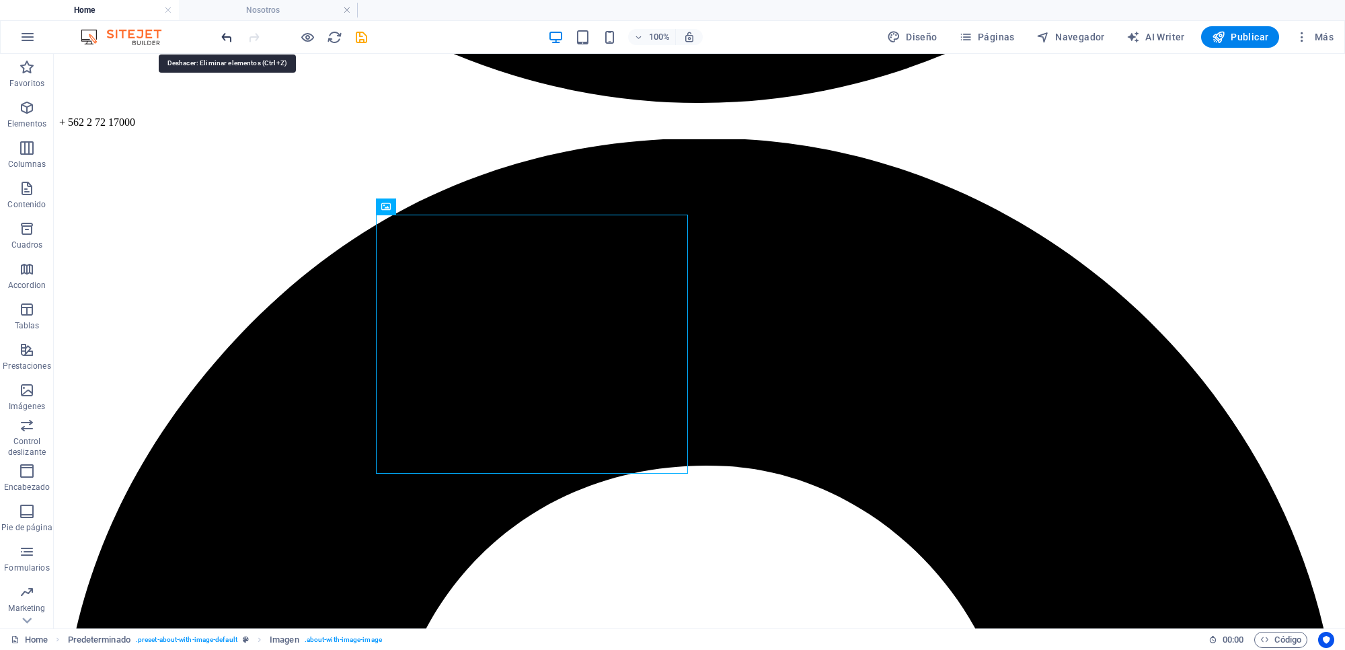
click at [226, 38] on icon "undo" at bounding box center [226, 37] width 15 height 15
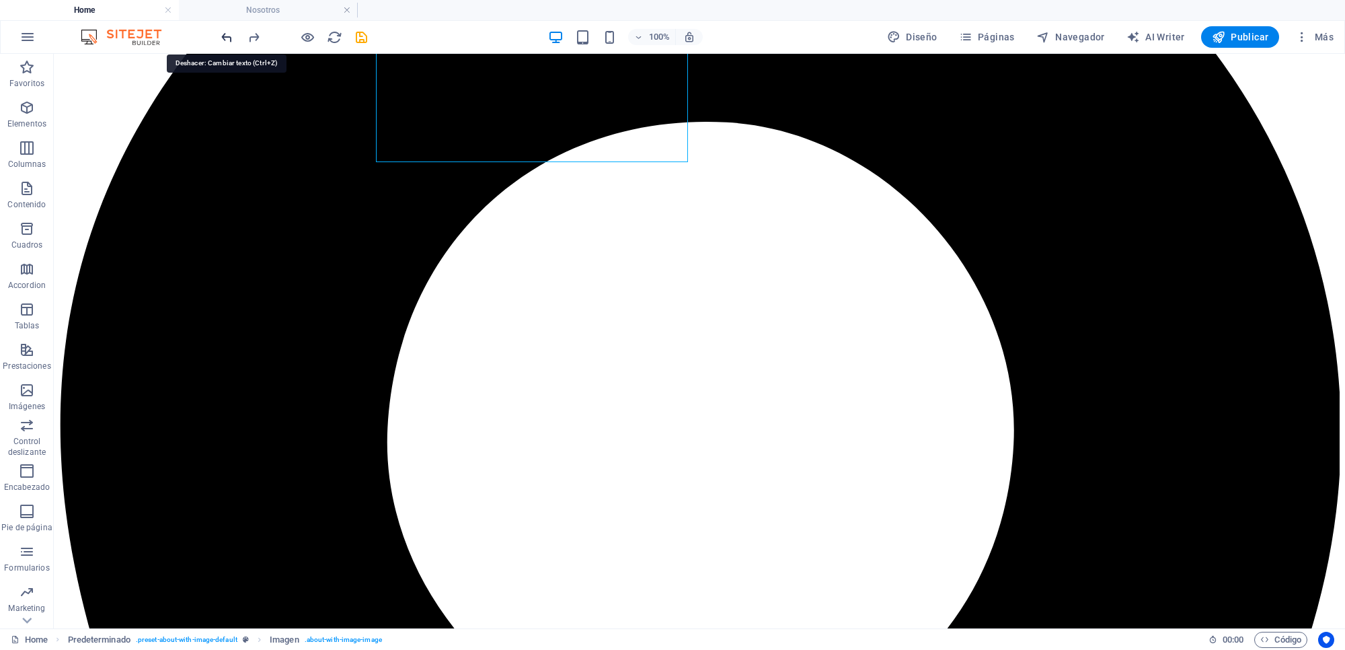
click at [226, 38] on icon "undo" at bounding box center [226, 37] width 15 height 15
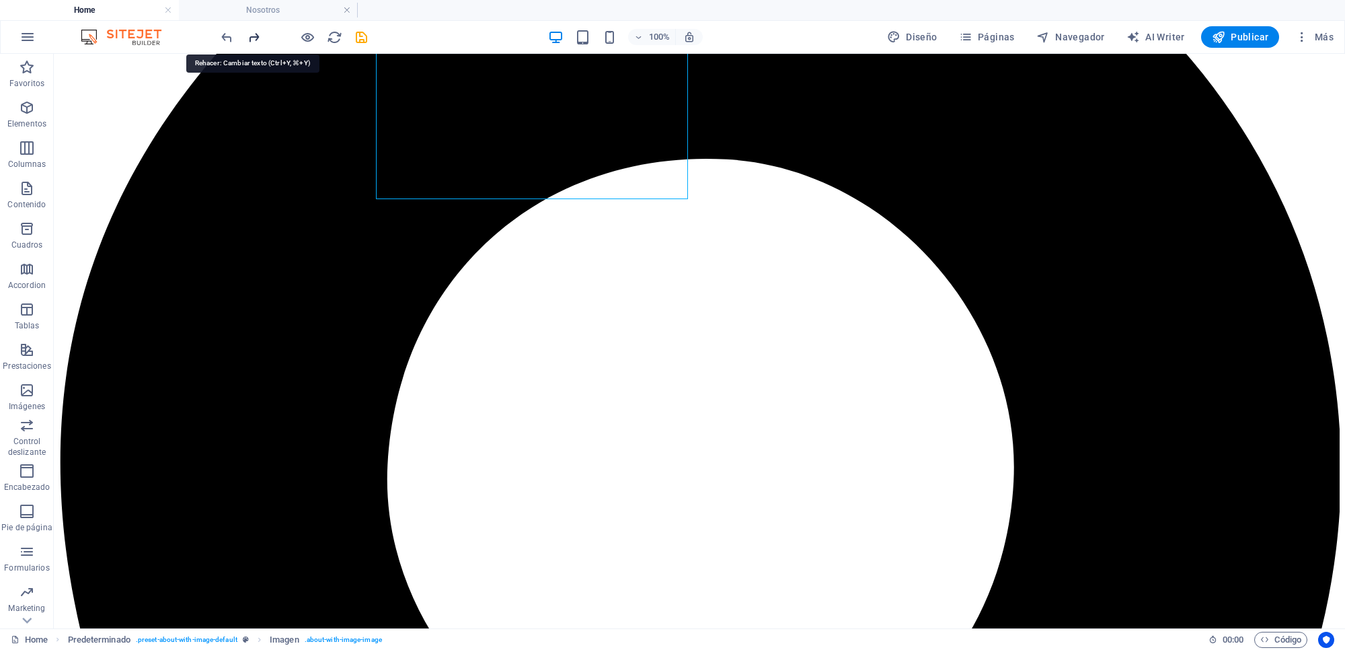
click at [252, 38] on icon "redo" at bounding box center [253, 37] width 15 height 15
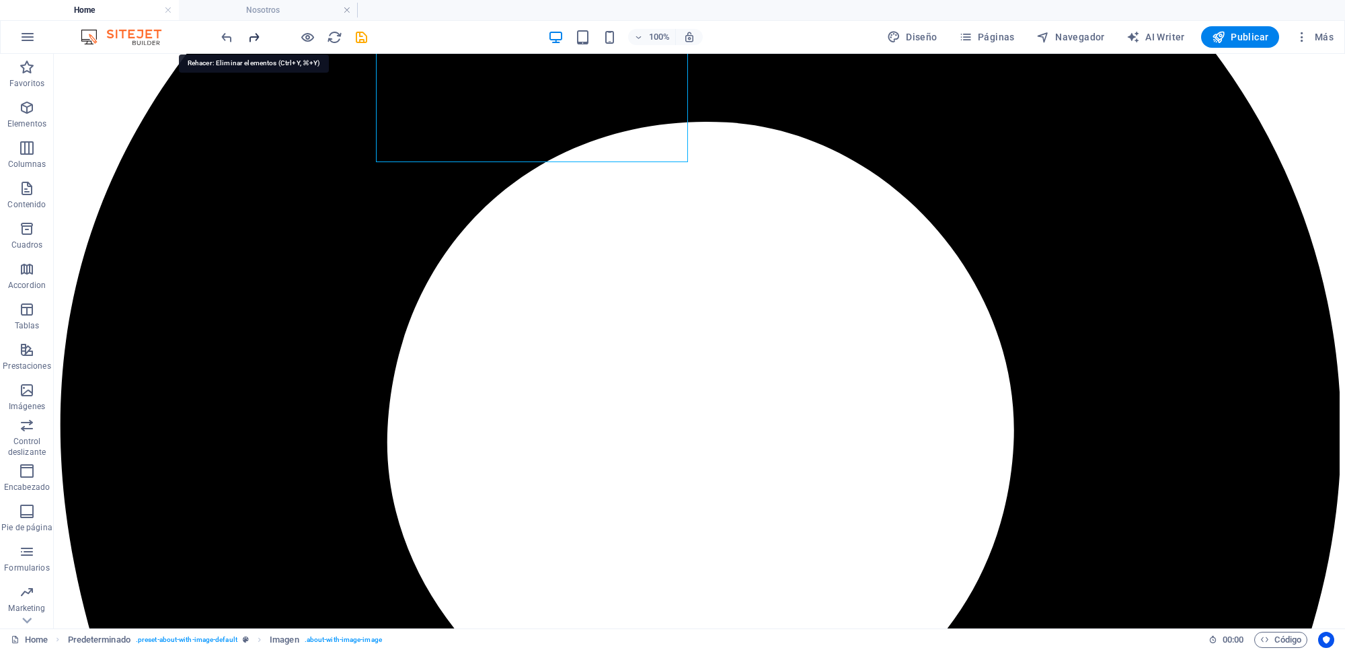
click at [252, 38] on icon "redo" at bounding box center [253, 37] width 15 height 15
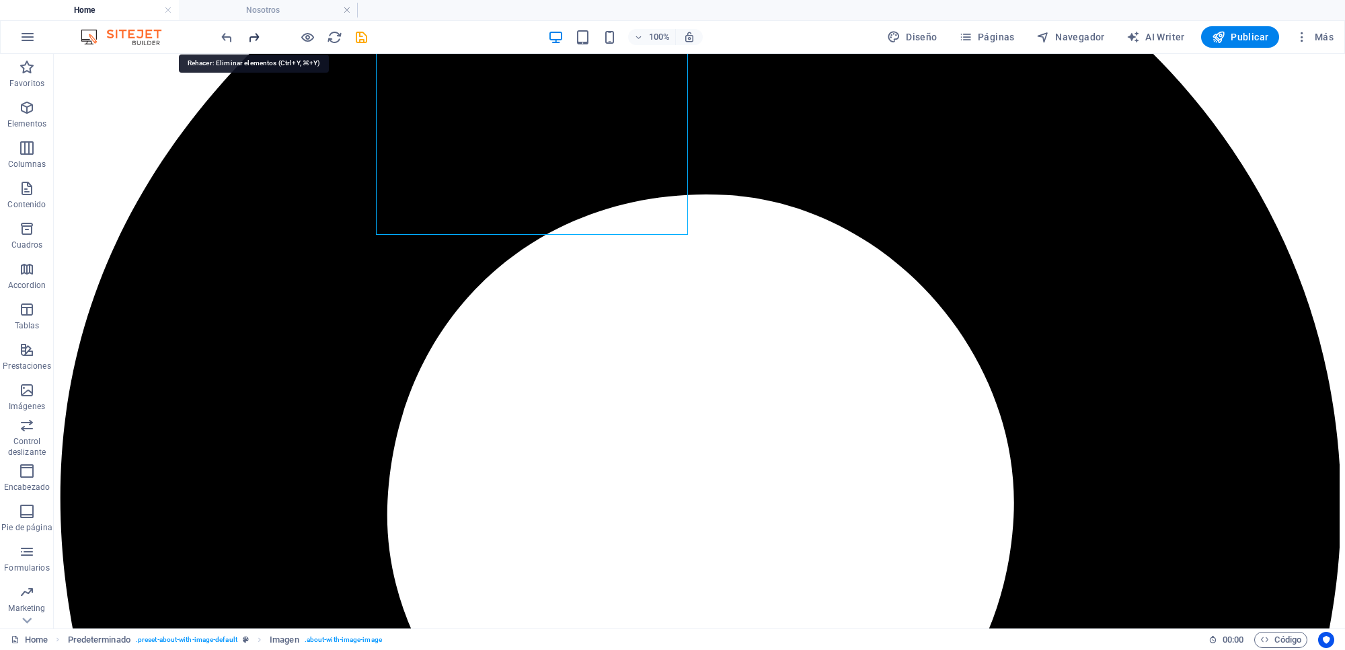
click at [252, 38] on icon "redo" at bounding box center [253, 37] width 15 height 15
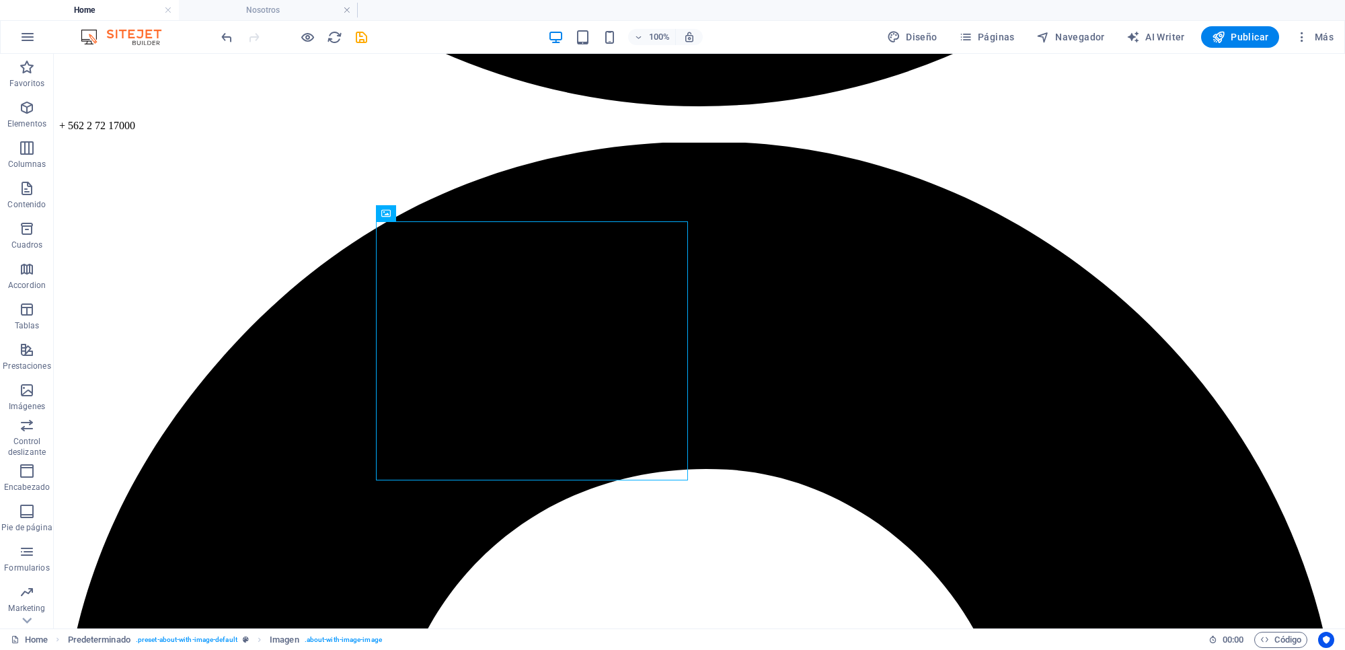
scroll to position [1217, 0]
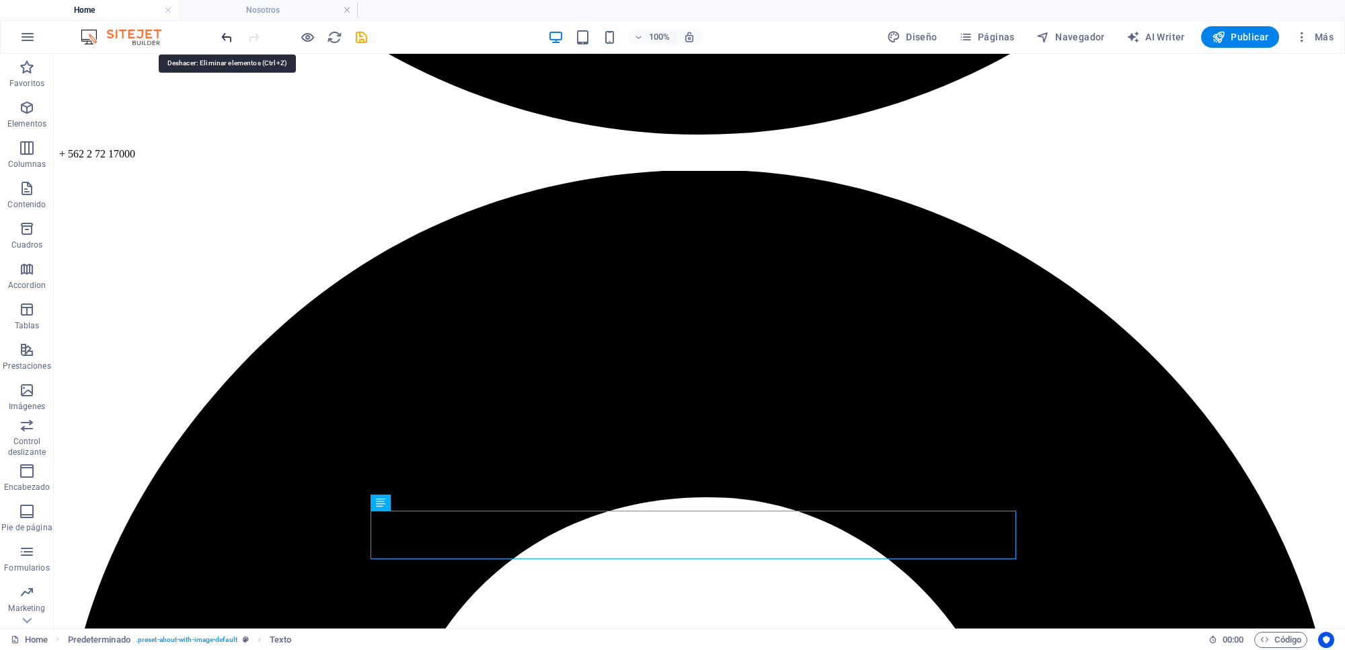
click at [223, 38] on icon "undo" at bounding box center [226, 37] width 15 height 15
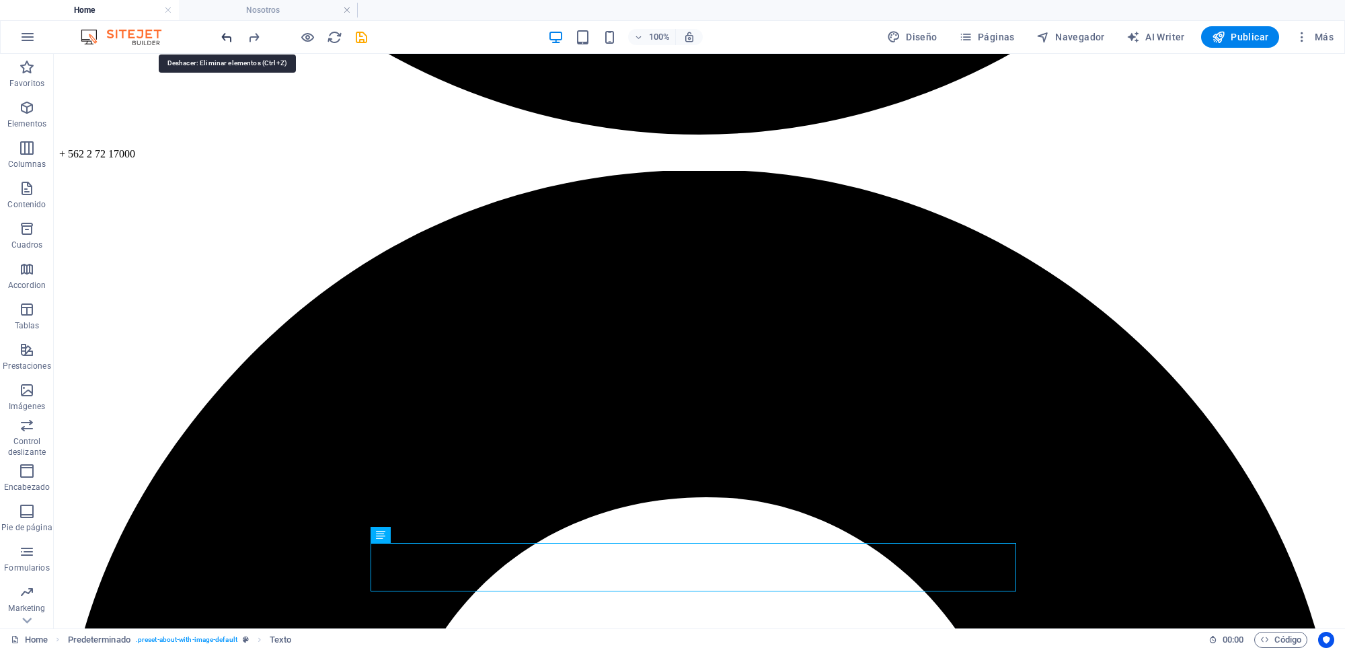
click at [223, 38] on icon "undo" at bounding box center [226, 37] width 15 height 15
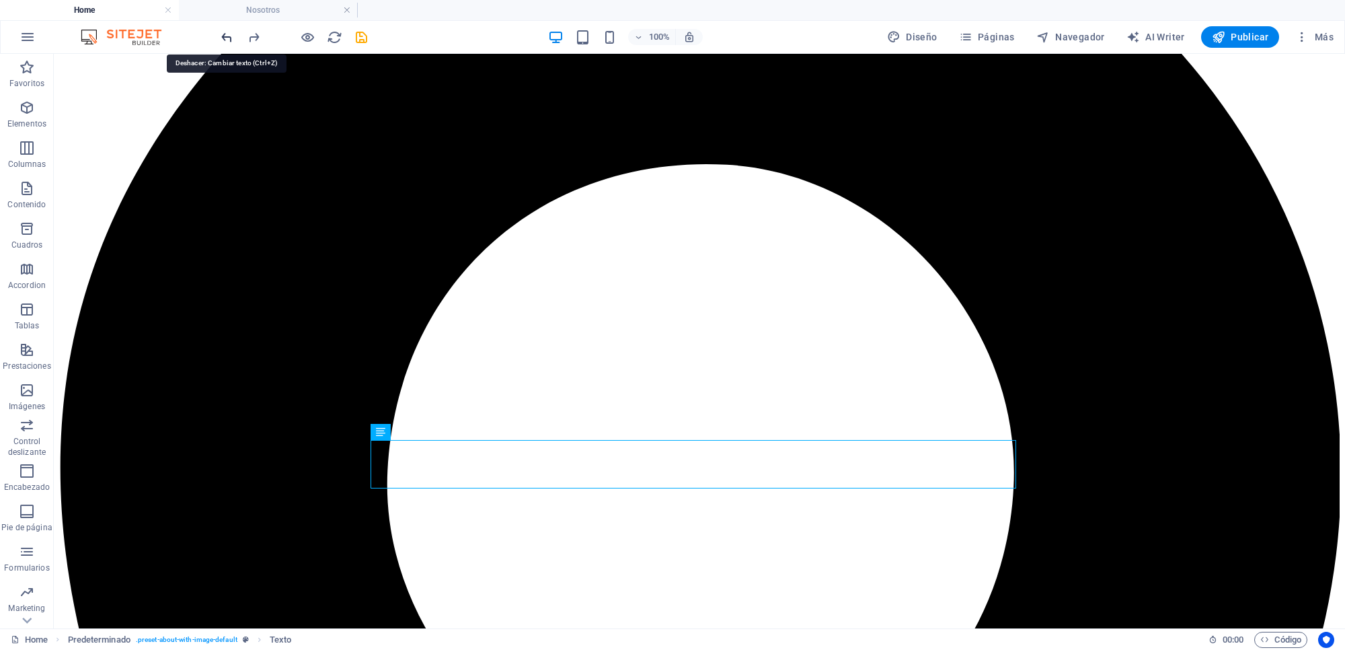
scroll to position [1593, 0]
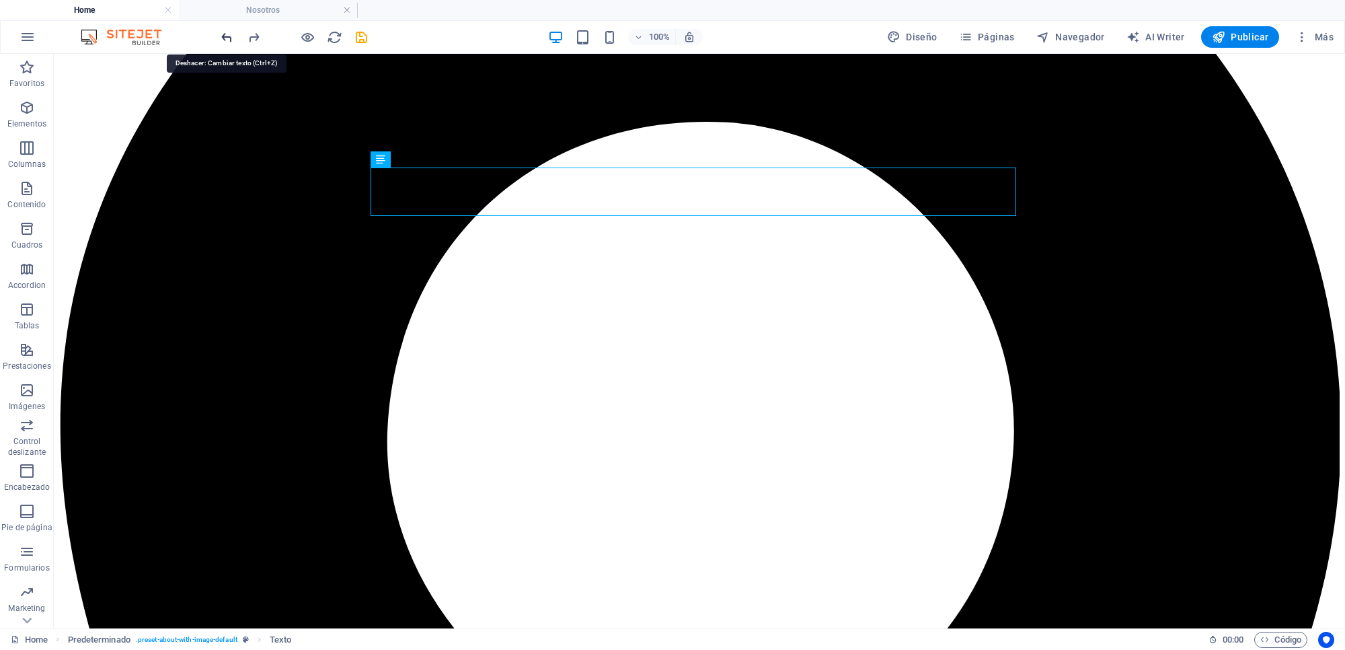
click at [223, 38] on icon "undo" at bounding box center [226, 37] width 15 height 15
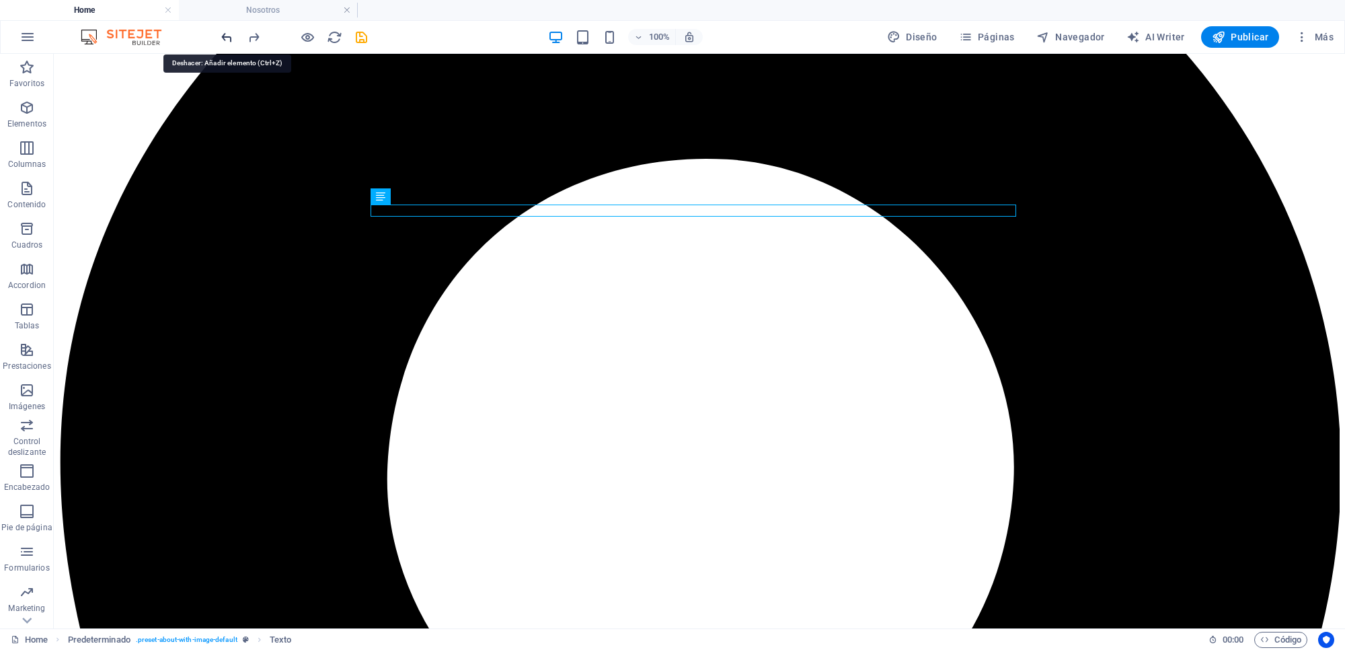
click at [223, 38] on icon "undo" at bounding box center [226, 37] width 15 height 15
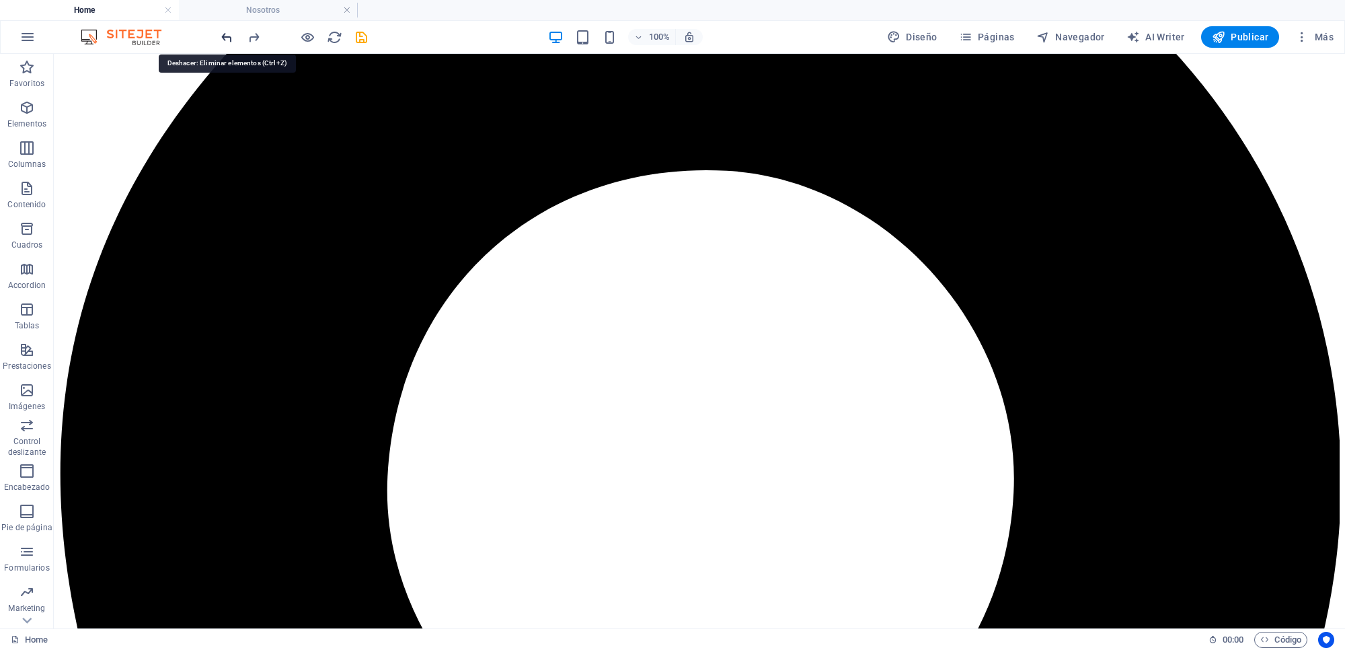
click at [223, 38] on icon "undo" at bounding box center [226, 37] width 15 height 15
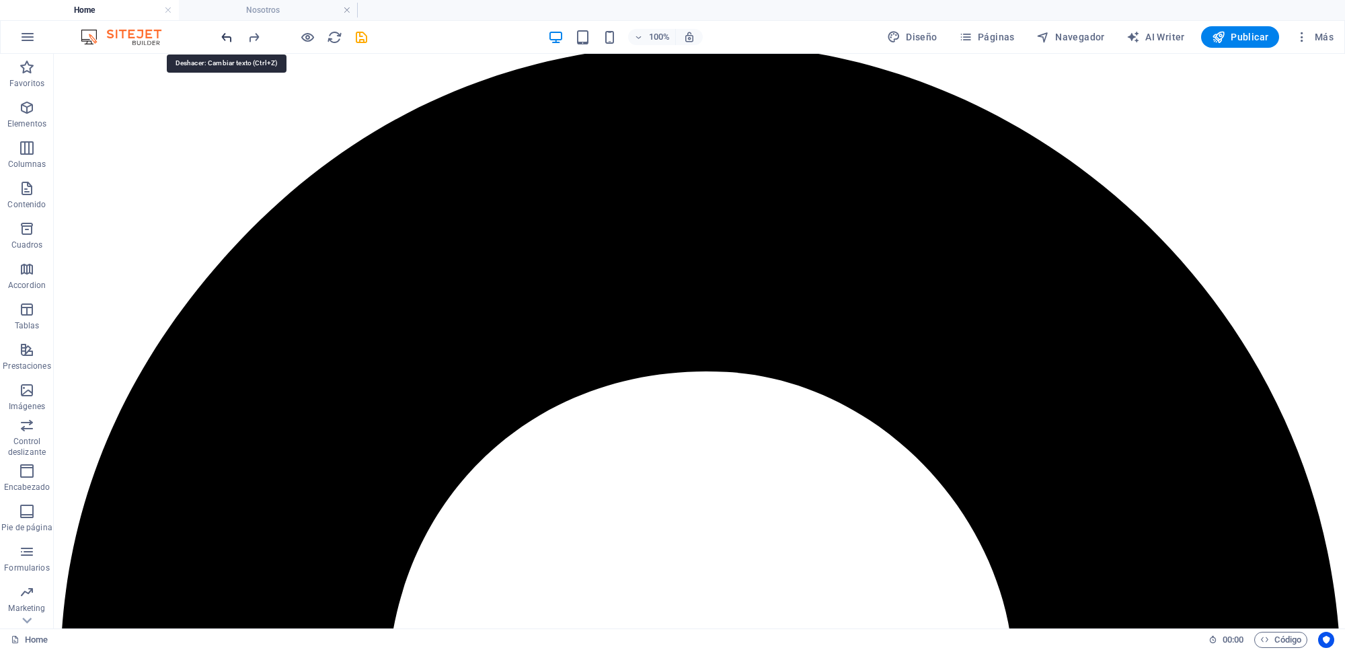
scroll to position [1156, 0]
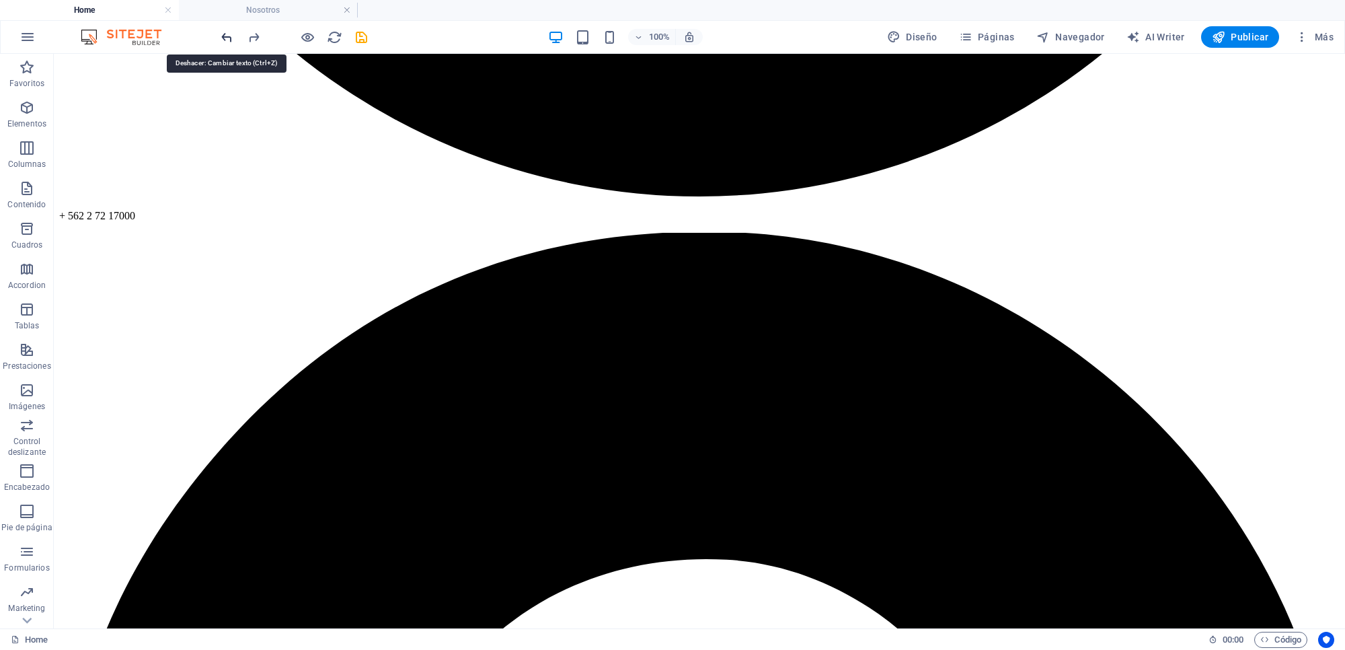
click at [223, 38] on icon "undo" at bounding box center [226, 37] width 15 height 15
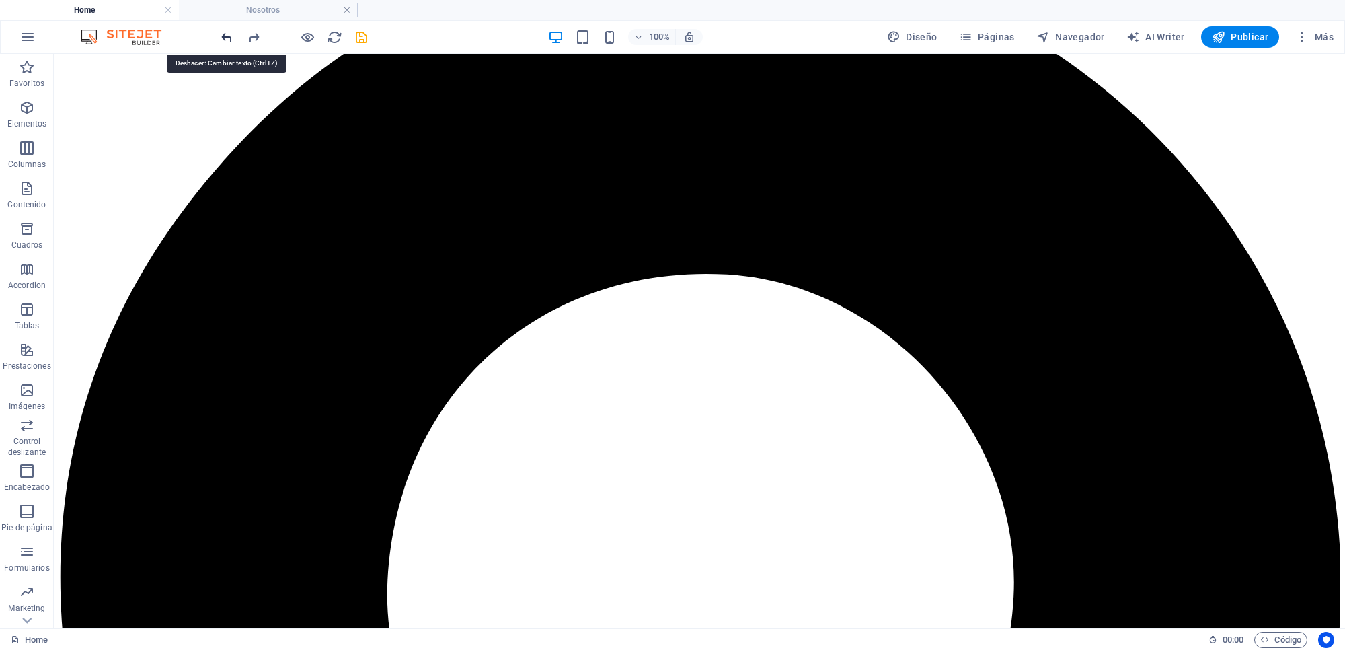
scroll to position [1517, 0]
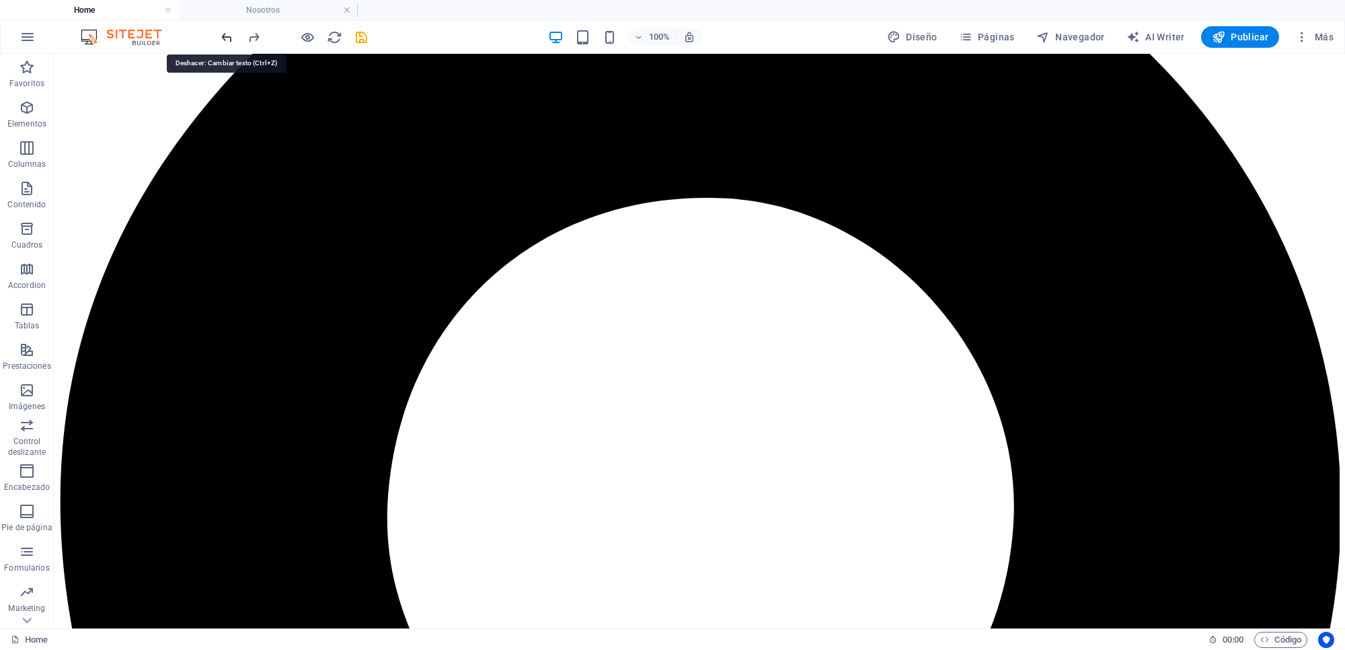
click at [223, 38] on icon "undo" at bounding box center [226, 37] width 15 height 15
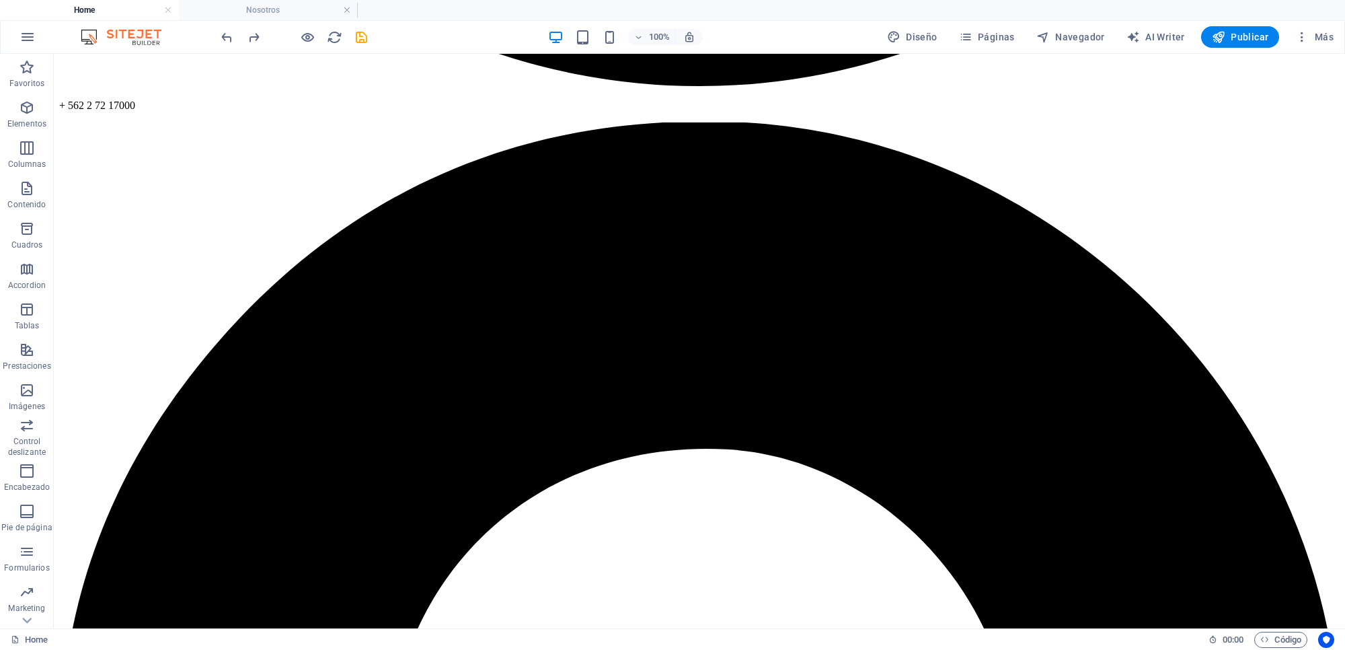
scroll to position [1223, 0]
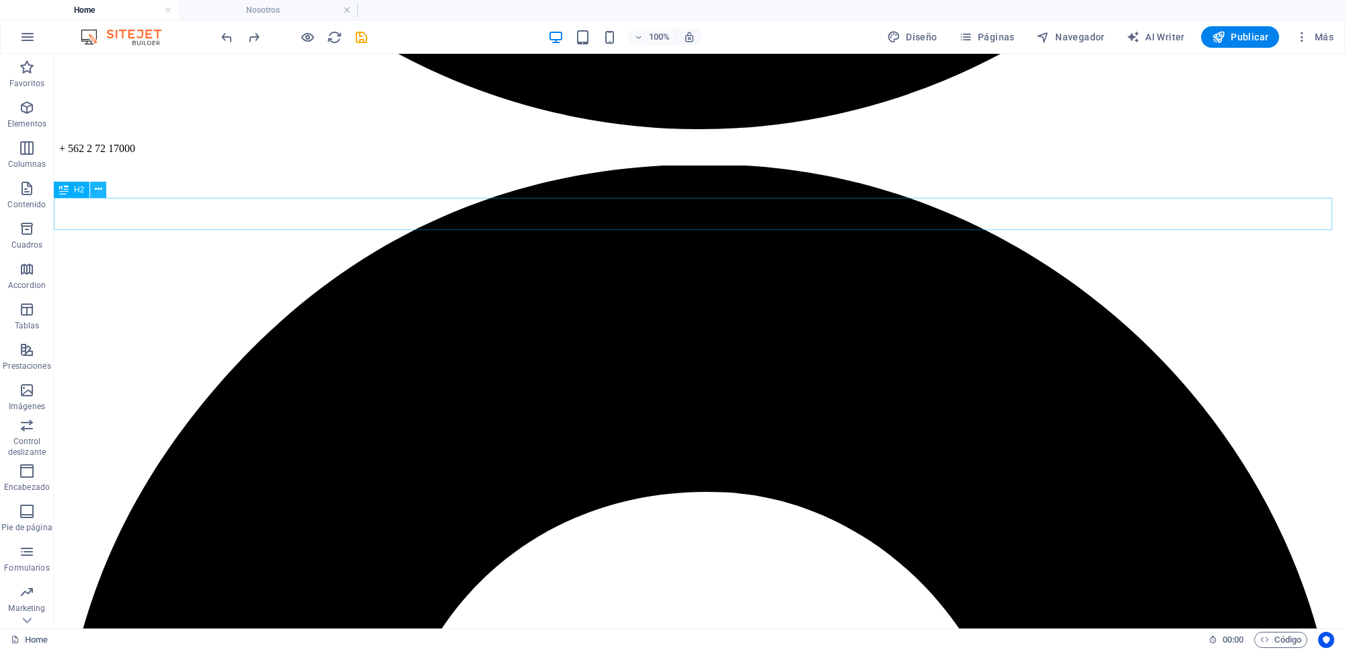
click at [98, 185] on icon at bounding box center [98, 189] width 7 height 14
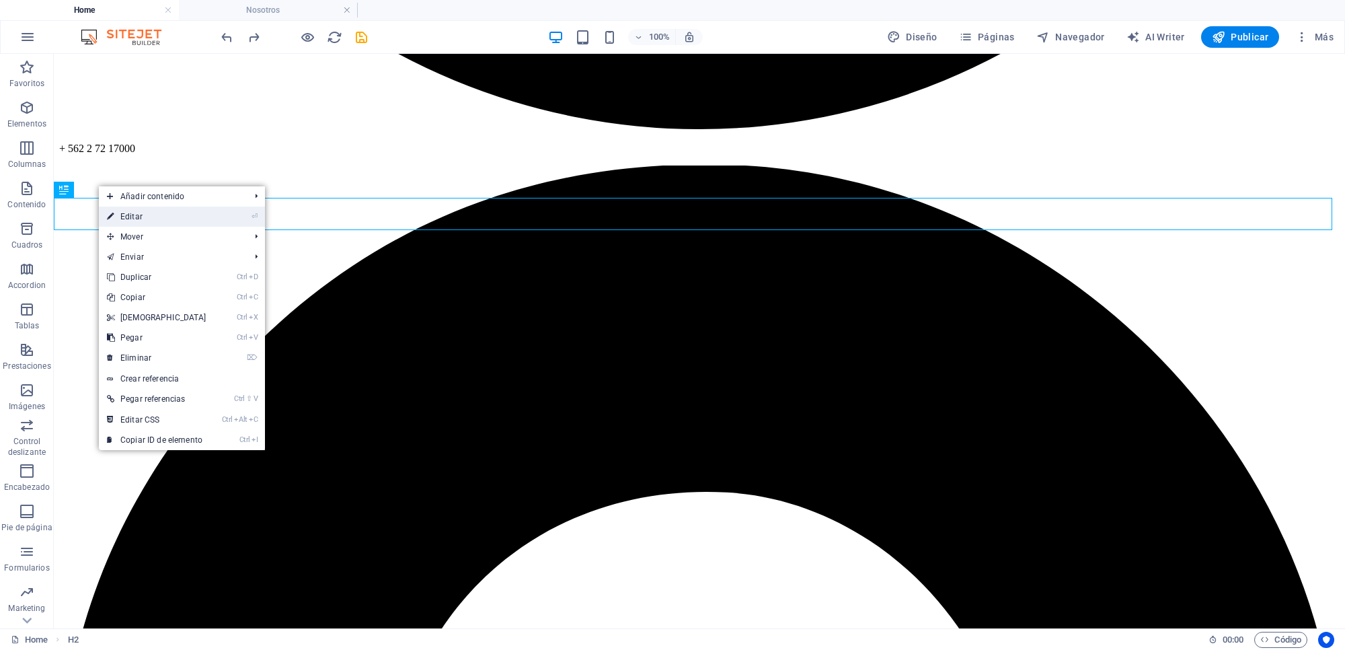
click at [111, 209] on icon at bounding box center [110, 216] width 7 height 20
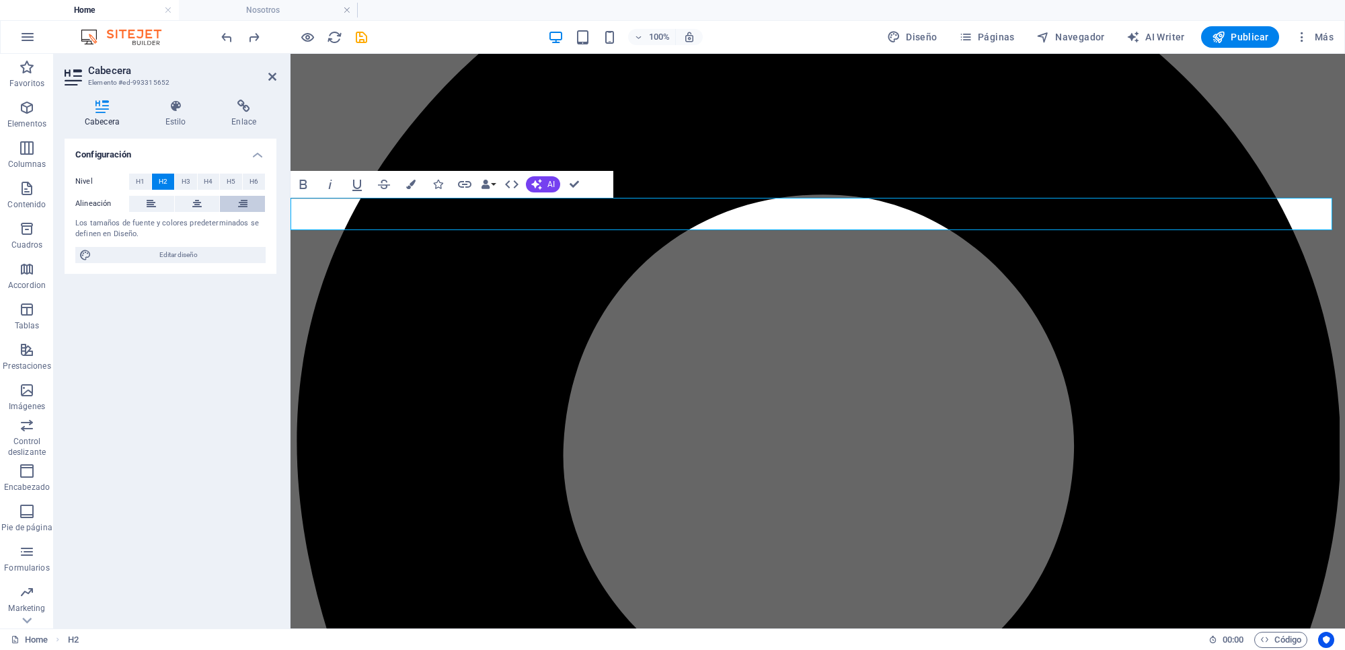
click at [232, 202] on button at bounding box center [242, 204] width 45 height 16
click at [206, 204] on button at bounding box center [197, 204] width 45 height 16
click at [184, 180] on span "H3" at bounding box center [186, 182] width 9 height 16
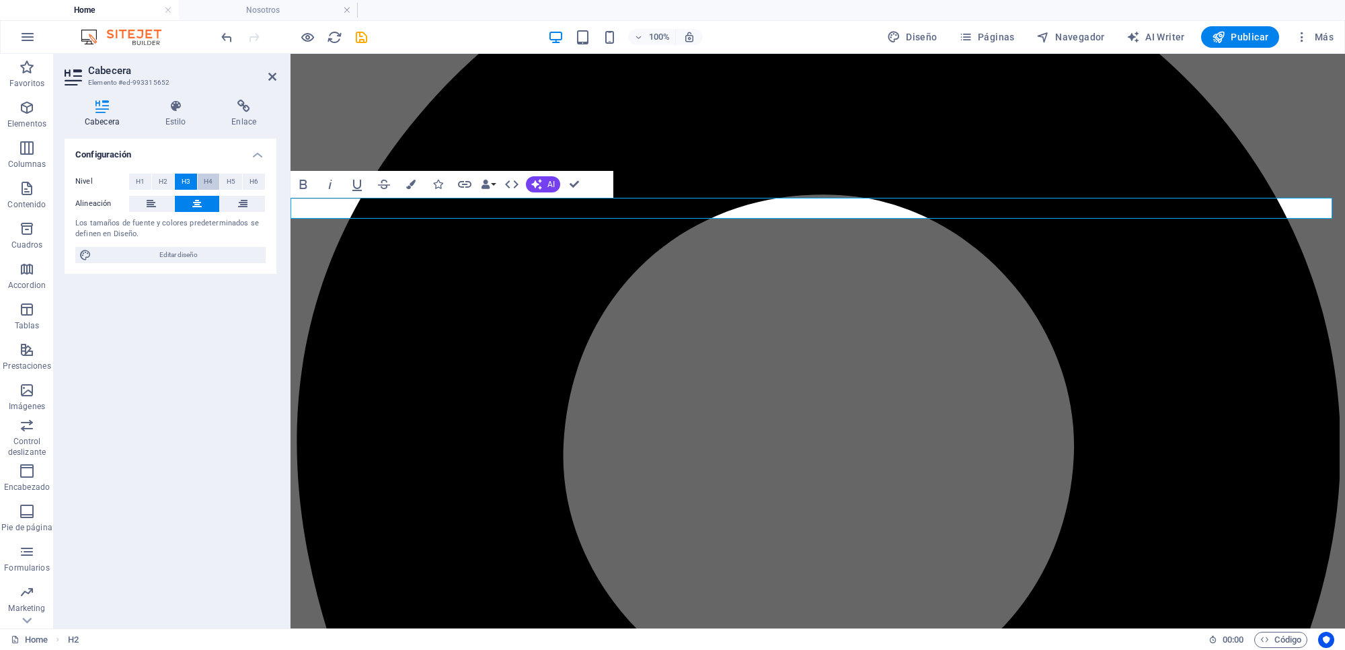
click at [204, 178] on span "H4" at bounding box center [208, 182] width 9 height 16
click at [160, 183] on span "H2" at bounding box center [163, 182] width 9 height 16
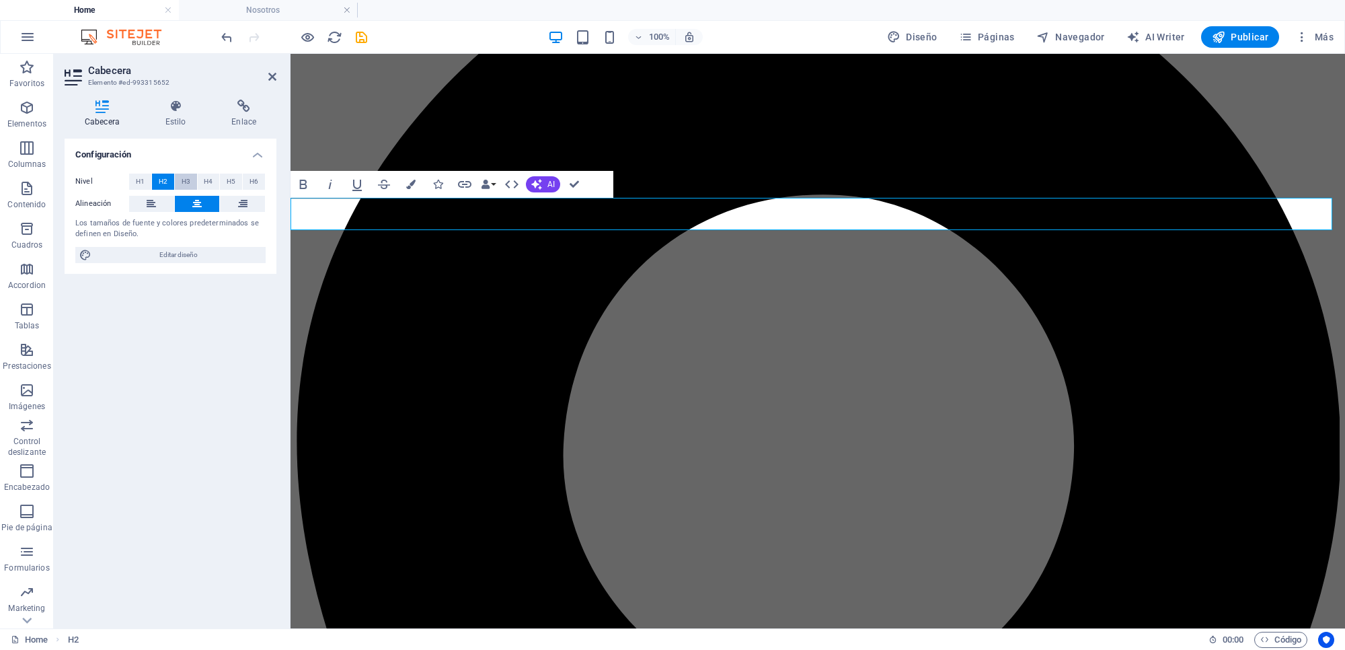
click at [182, 178] on span "H3" at bounding box center [186, 182] width 9 height 16
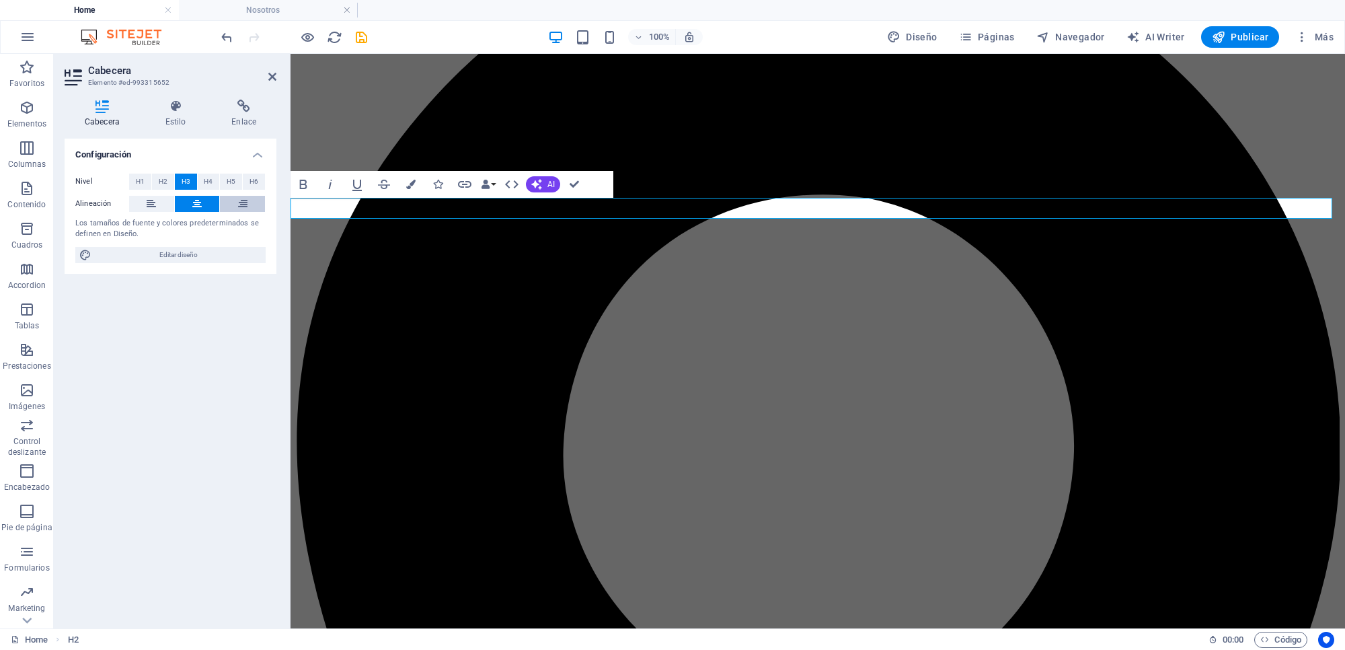
click at [238, 197] on icon at bounding box center [242, 204] width 9 height 16
click at [203, 203] on button at bounding box center [197, 204] width 45 height 16
click at [231, 180] on span "H5" at bounding box center [231, 182] width 9 height 16
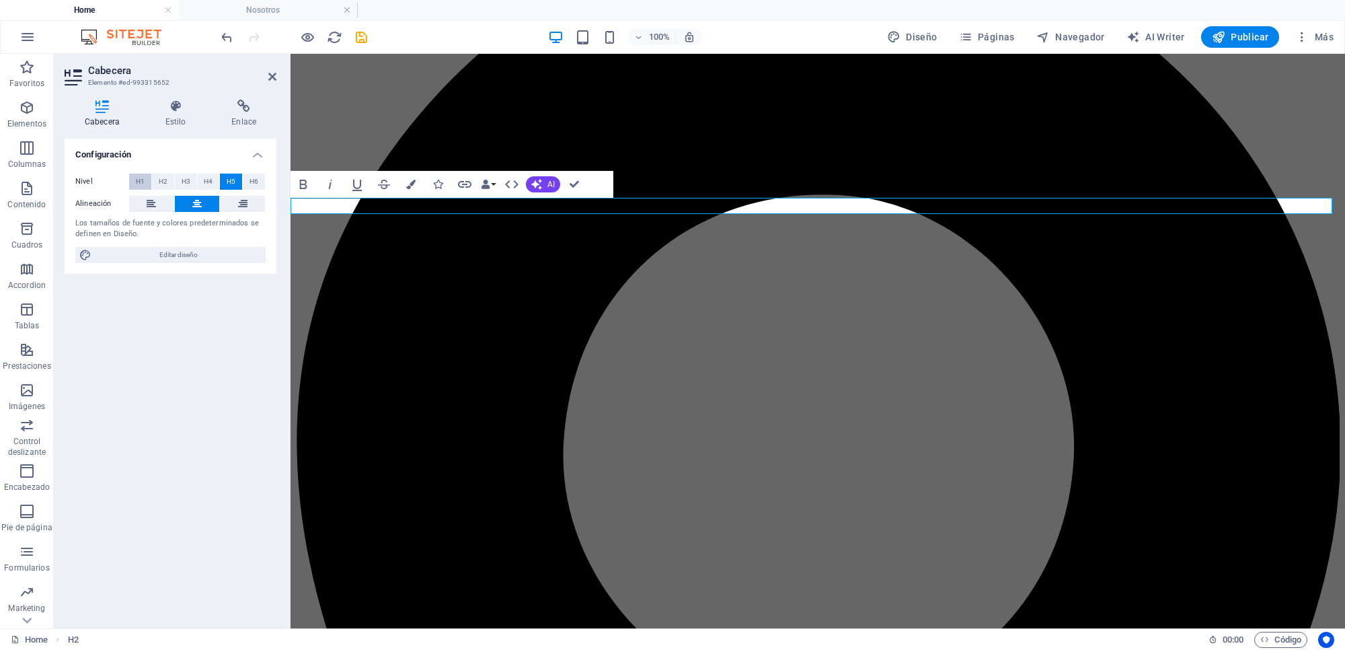
click at [133, 182] on button "H1" at bounding box center [140, 182] width 22 height 16
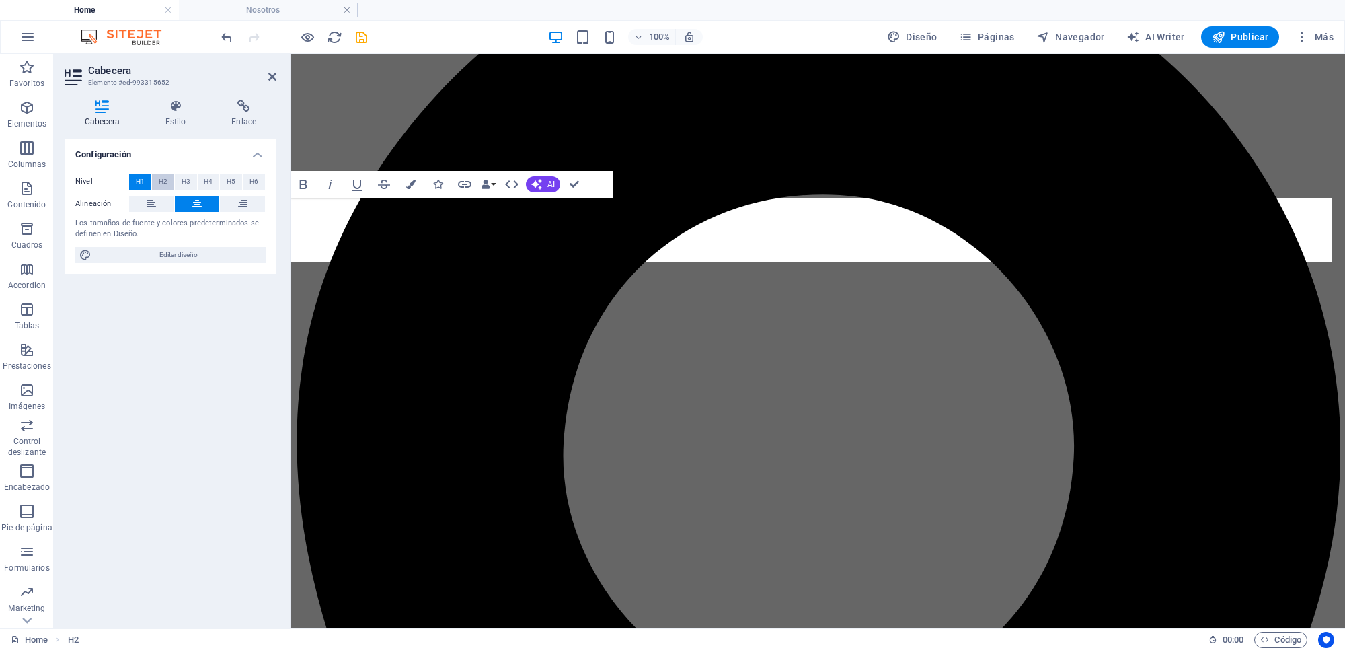
click at [159, 180] on span "H2" at bounding box center [163, 182] width 9 height 16
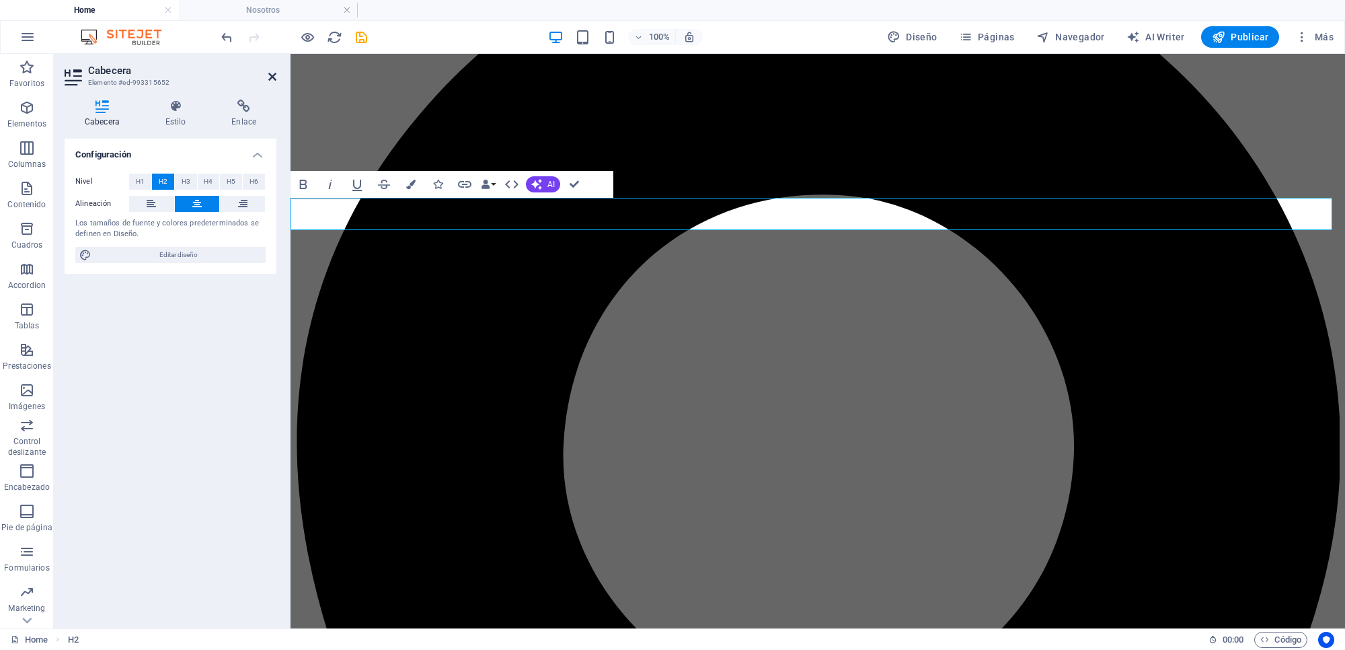
click at [270, 79] on icon at bounding box center [272, 76] width 8 height 11
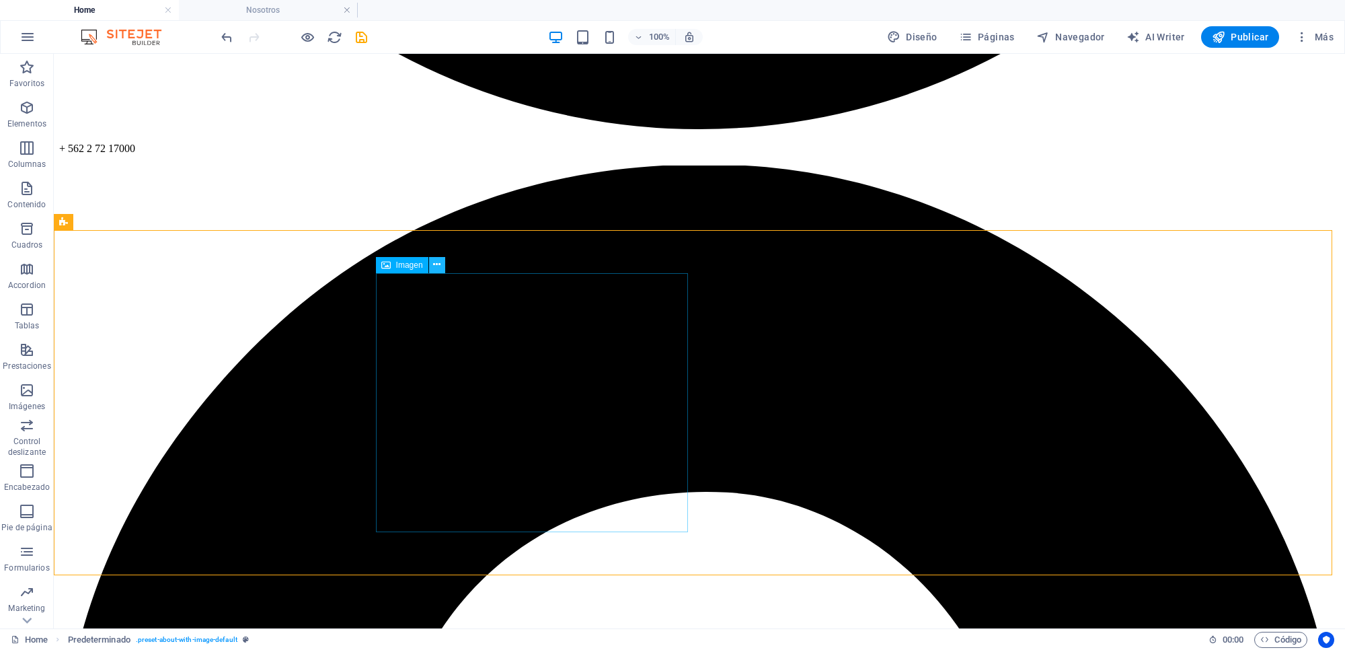
click at [438, 264] on icon at bounding box center [436, 265] width 7 height 14
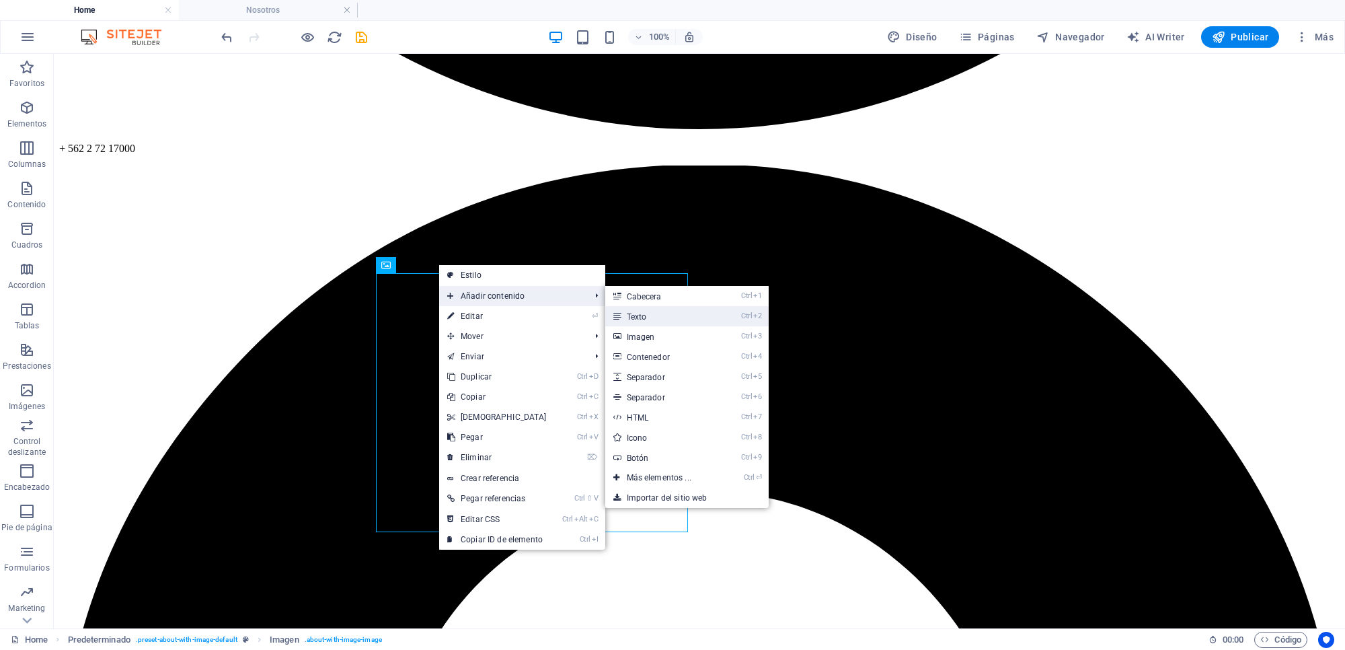
click at [644, 311] on link "Ctrl 2 Texto" at bounding box center [661, 316] width 113 height 20
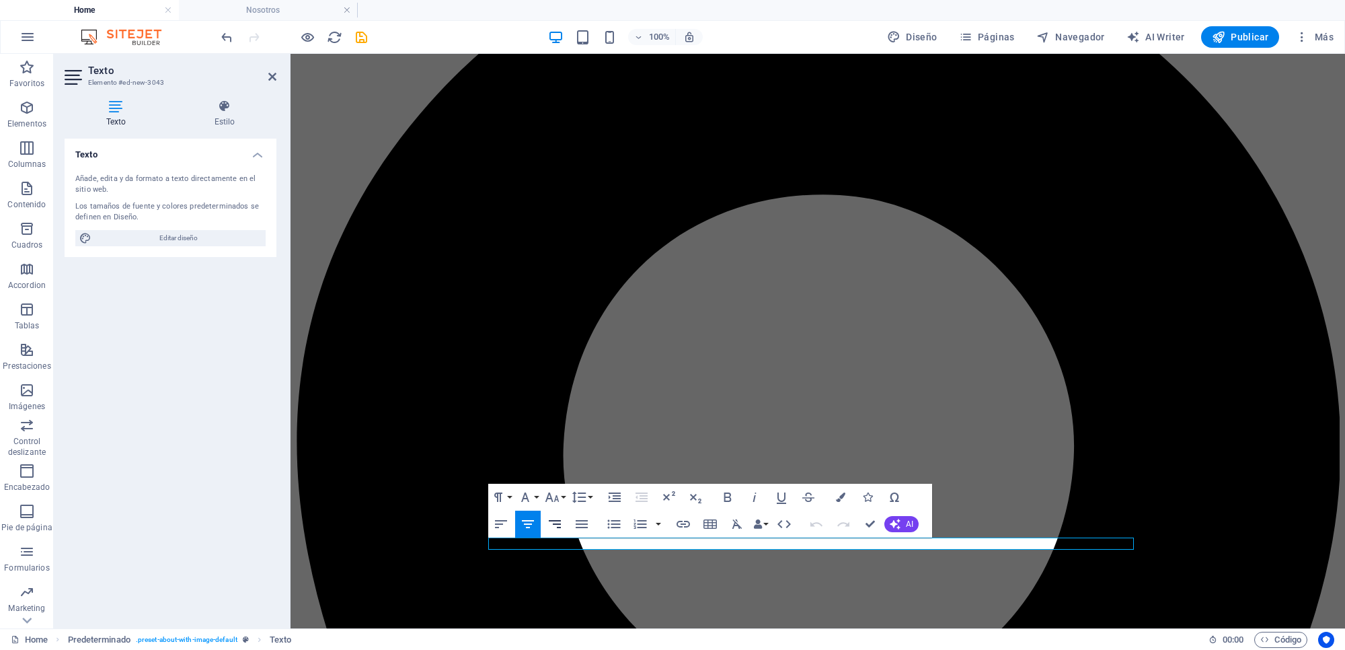
click at [562, 519] on icon "button" at bounding box center [555, 524] width 16 height 16
click at [617, 498] on icon "button" at bounding box center [615, 496] width 12 height 9
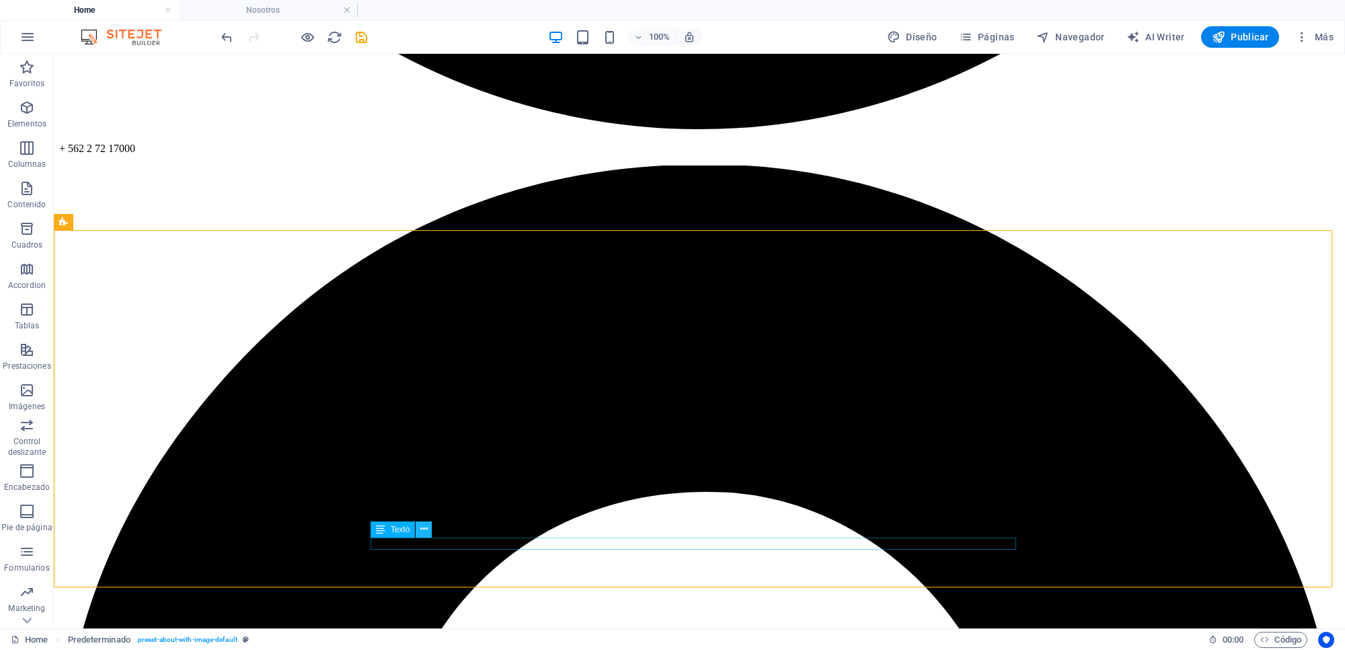
click at [425, 519] on icon at bounding box center [423, 529] width 7 height 14
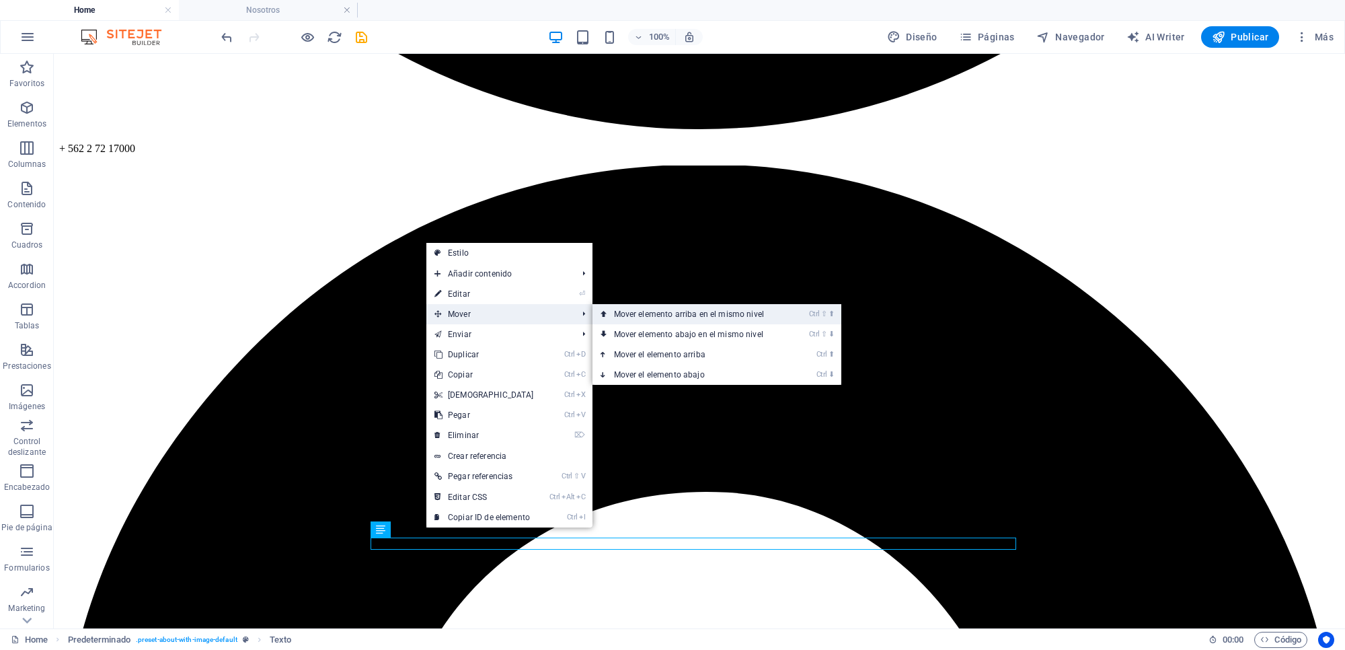
click at [619, 315] on link "Ctrl ⇧ ⬆ Mover elemento arriba en el mismo nivel" at bounding box center [692, 314] width 198 height 20
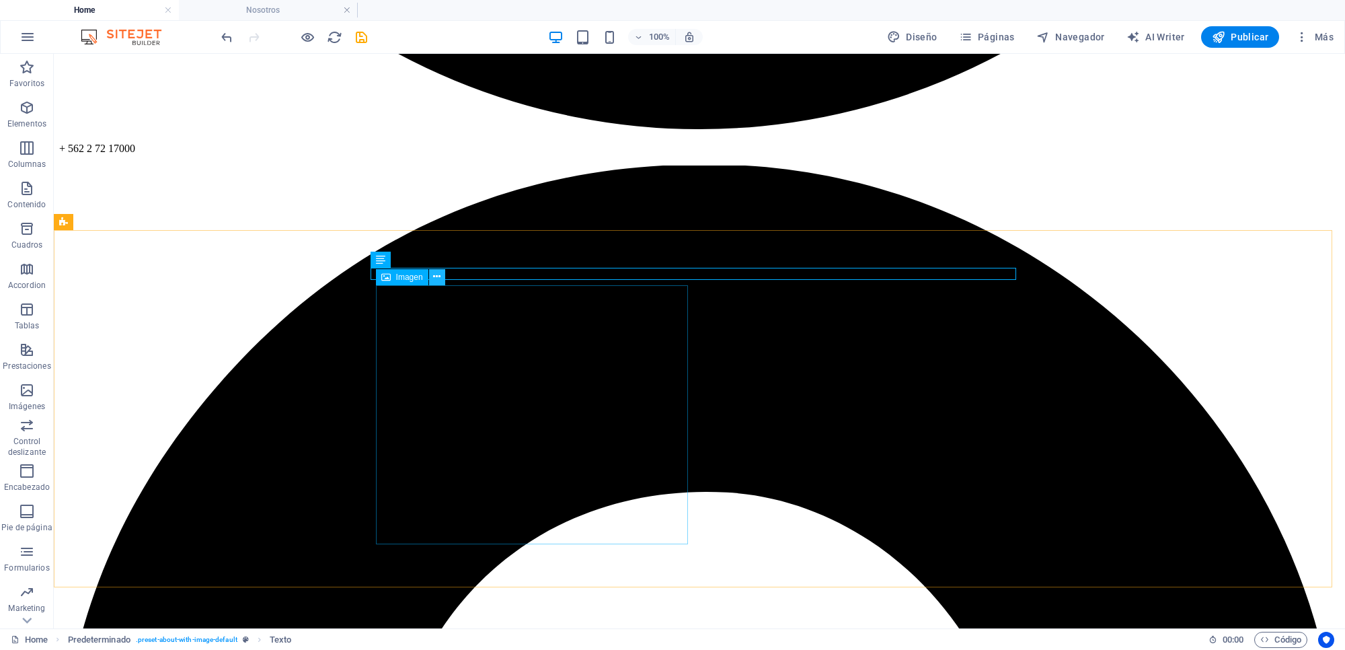
click at [437, 278] on icon at bounding box center [436, 277] width 7 height 14
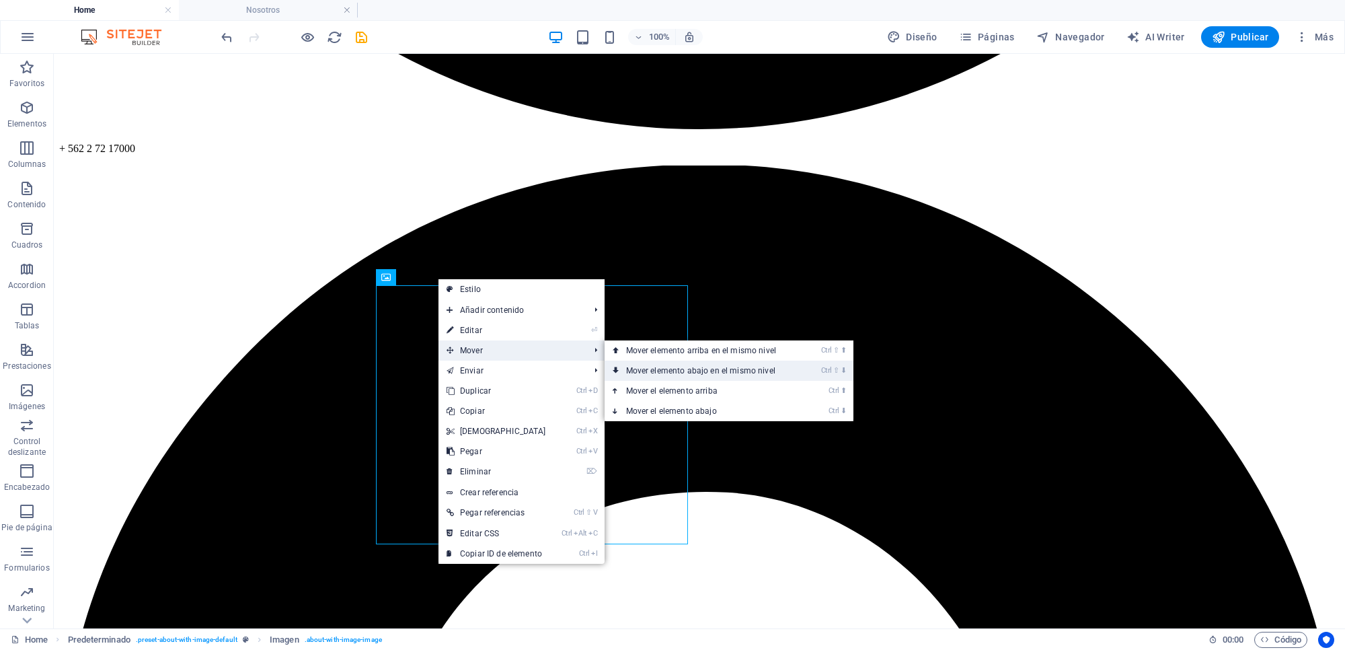
click at [640, 365] on link "Ctrl ⇧ ⬇ Mover elemento abajo en el mismo nivel" at bounding box center [704, 371] width 198 height 20
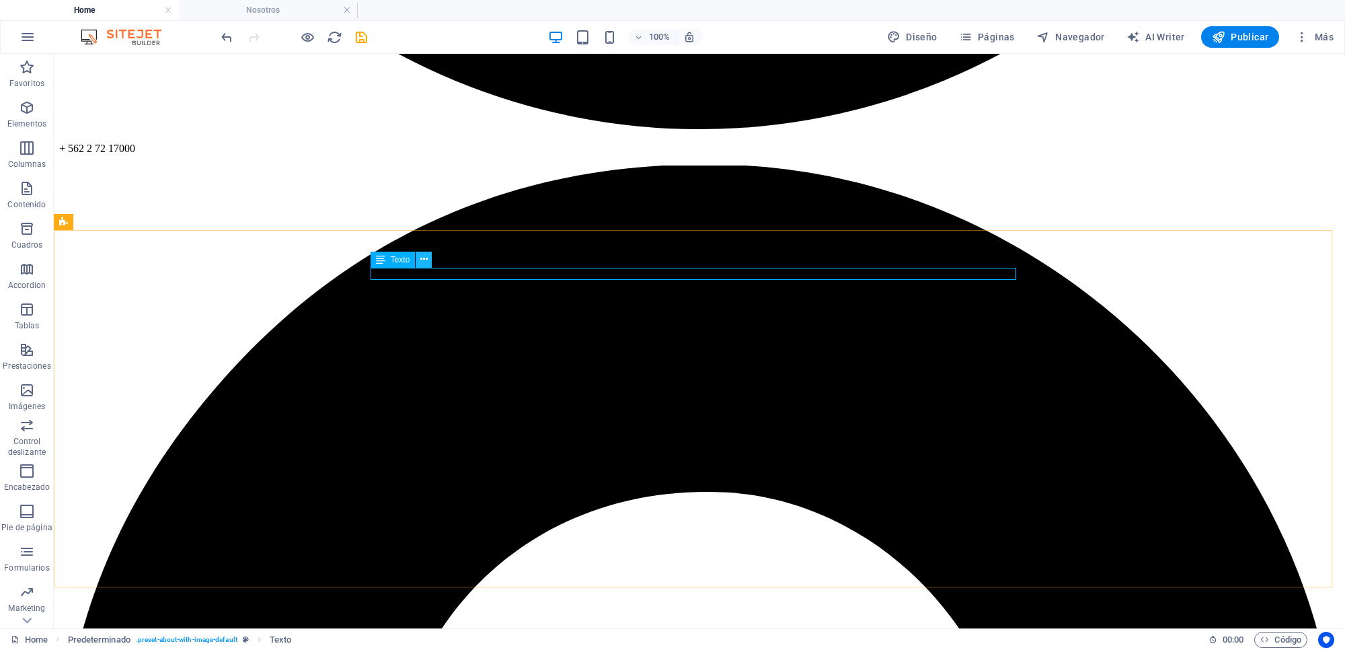
click at [421, 258] on icon at bounding box center [423, 259] width 7 height 14
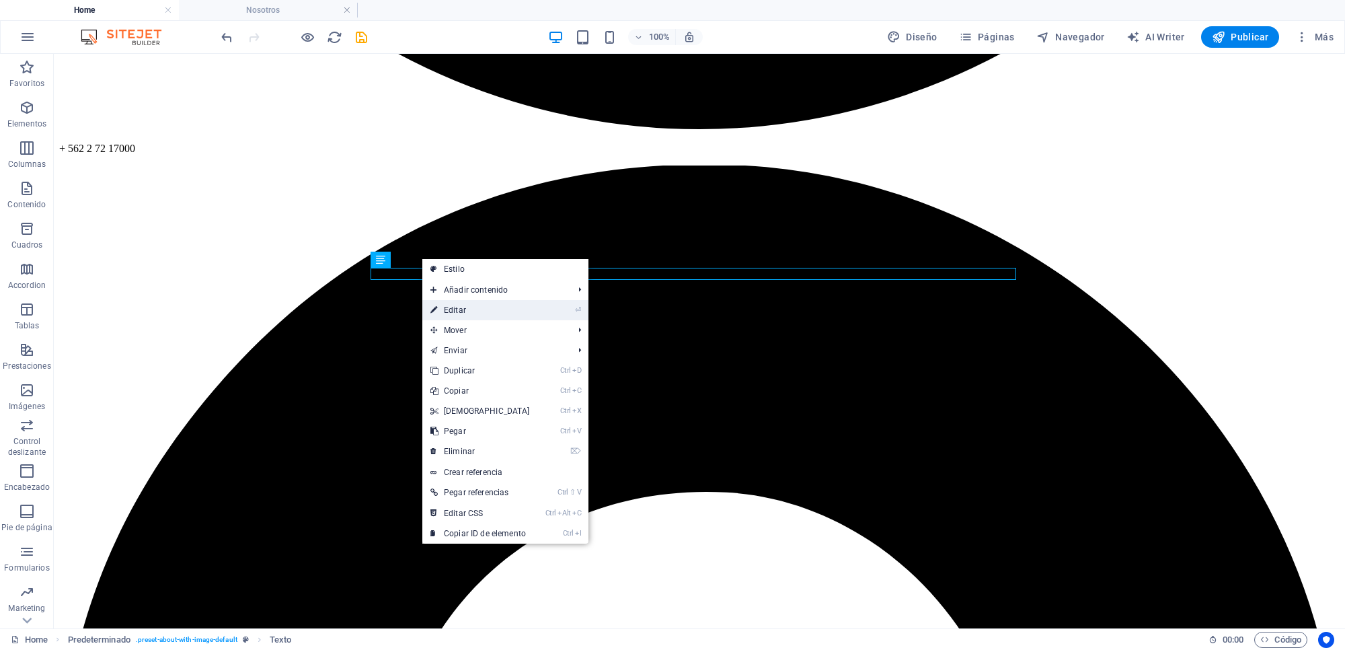
click at [443, 305] on link "⏎ Editar" at bounding box center [480, 310] width 116 height 20
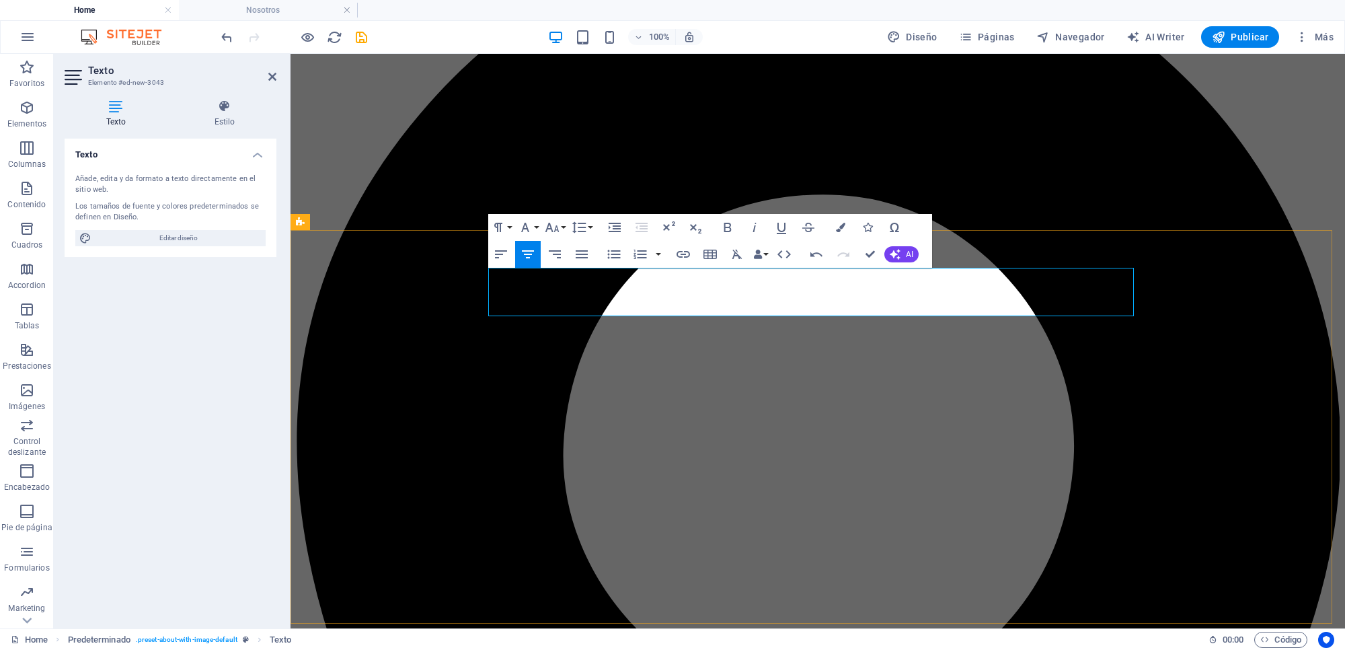
drag, startPoint x: 962, startPoint y: 309, endPoint x: 586, endPoint y: 270, distance: 378.1
click at [584, 256] on icon "button" at bounding box center [582, 254] width 16 height 16
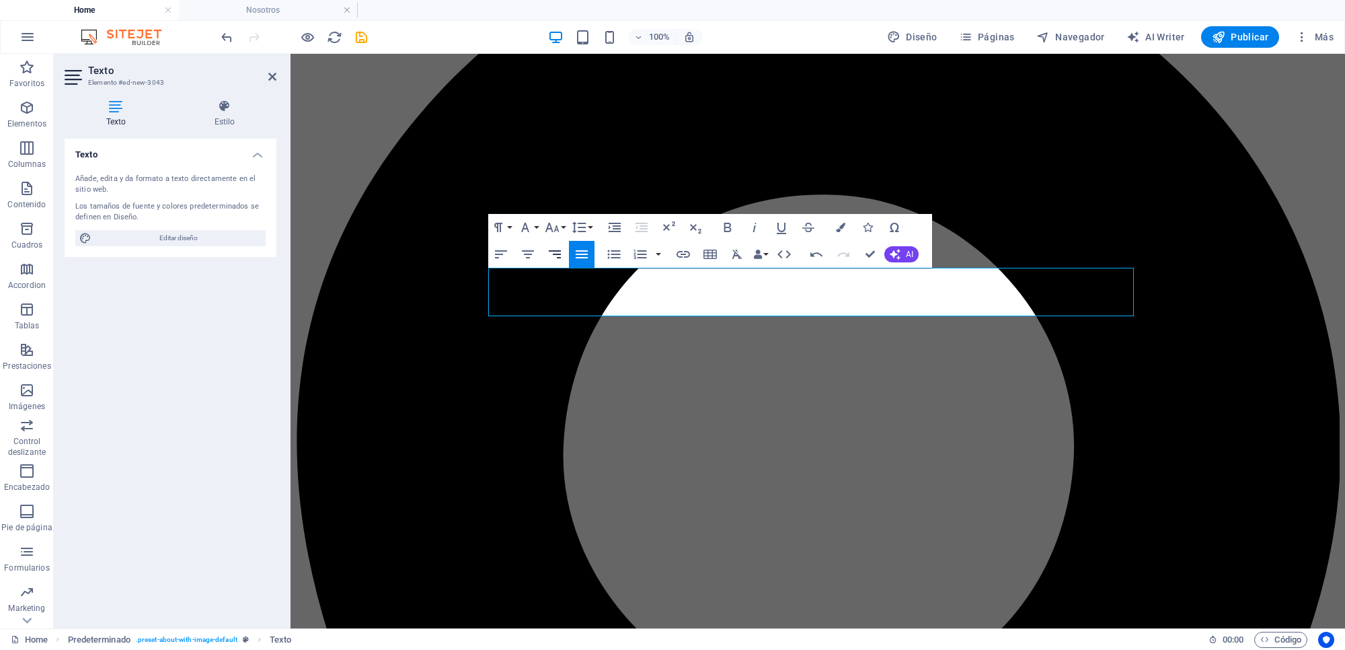
click at [559, 258] on icon "button" at bounding box center [555, 254] width 16 height 16
click at [530, 250] on icon "button" at bounding box center [528, 254] width 12 height 8
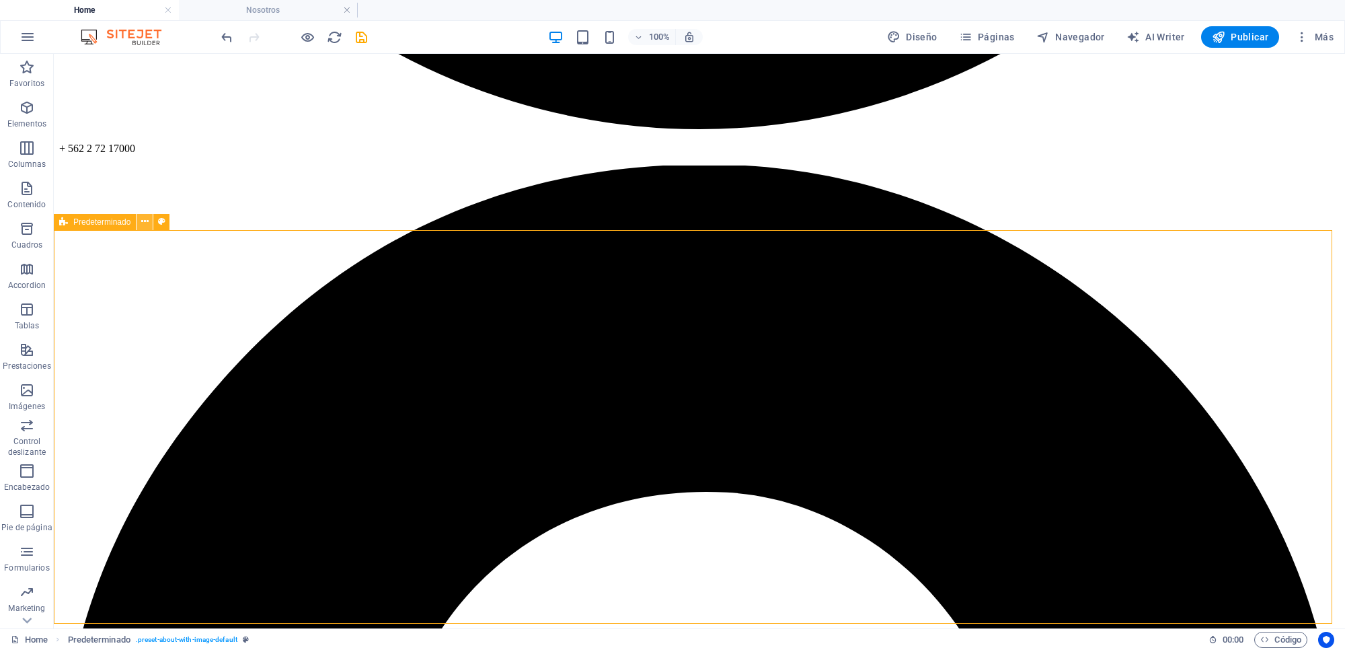
click at [141, 223] on icon at bounding box center [144, 222] width 7 height 14
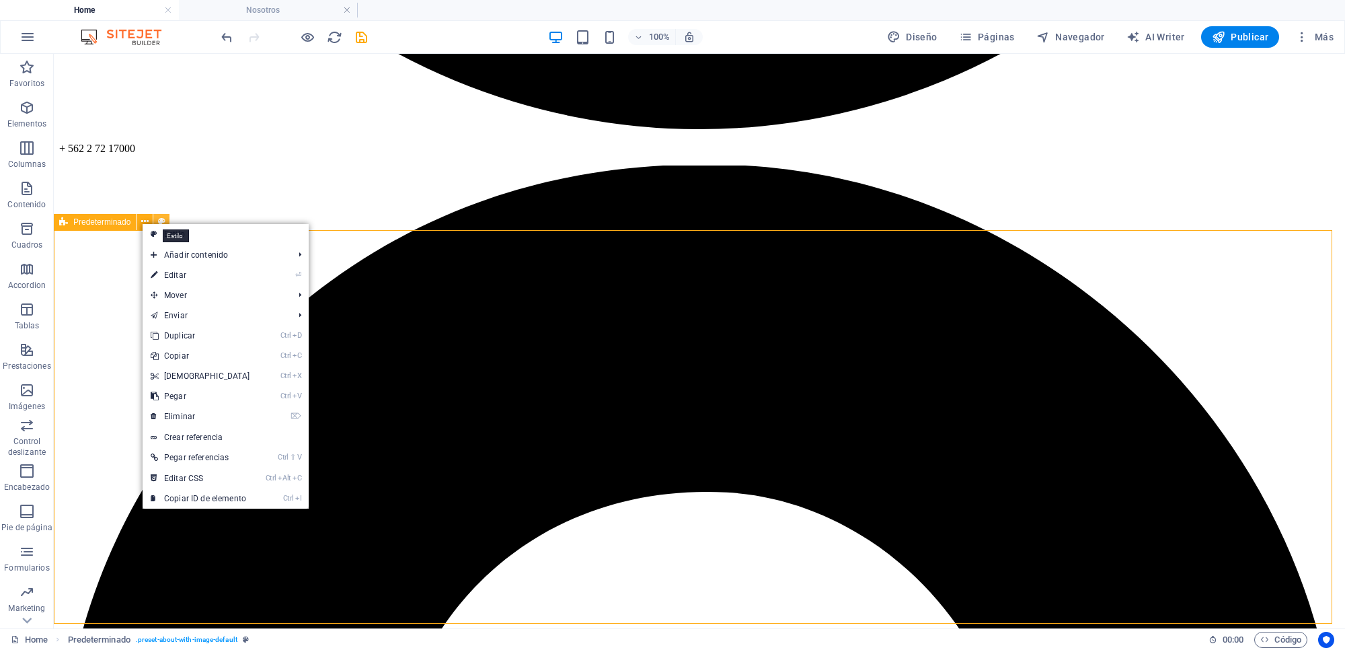
click at [161, 220] on icon at bounding box center [161, 222] width 7 height 14
select select "center"
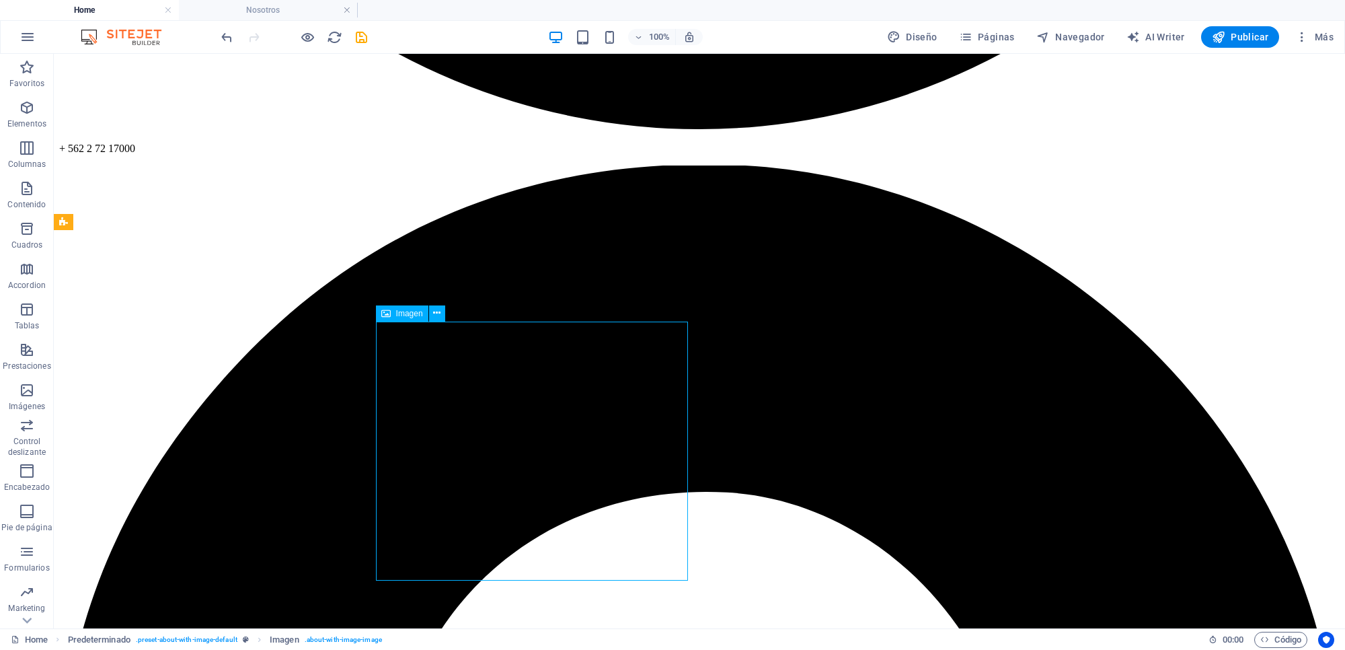
drag, startPoint x: 383, startPoint y: 446, endPoint x: 593, endPoint y: 457, distance: 210.2
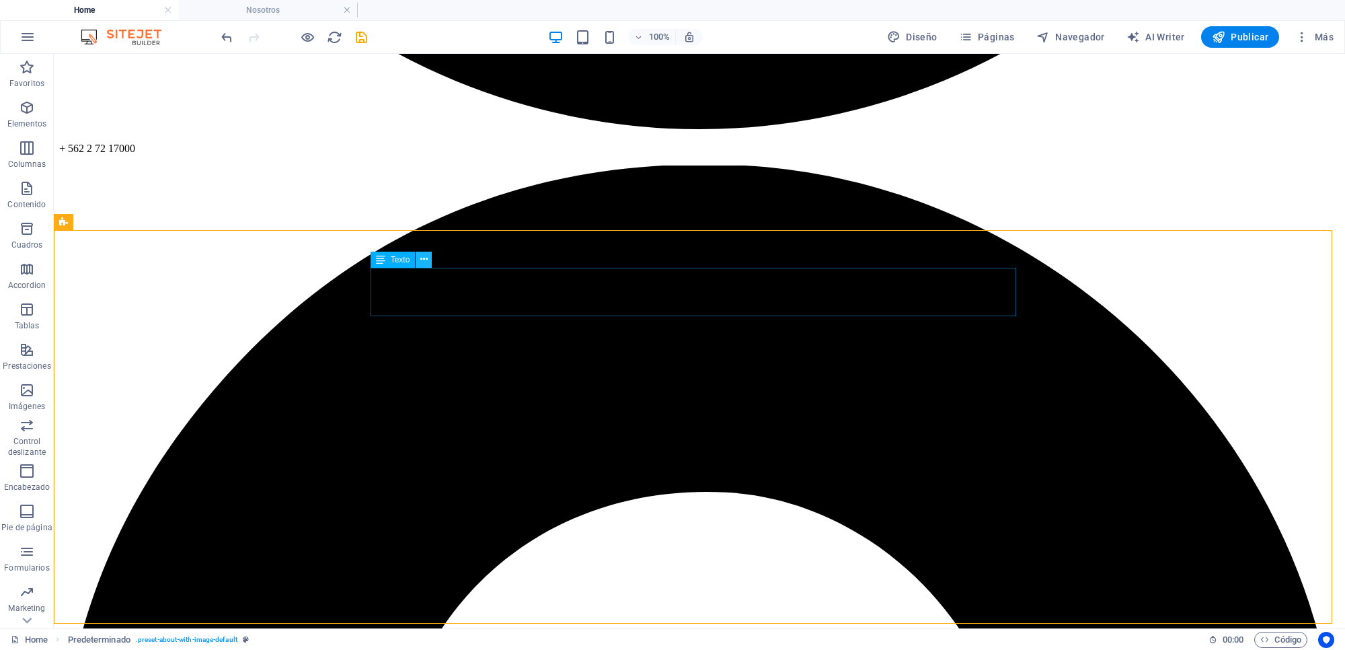
click at [426, 260] on icon at bounding box center [423, 259] width 7 height 14
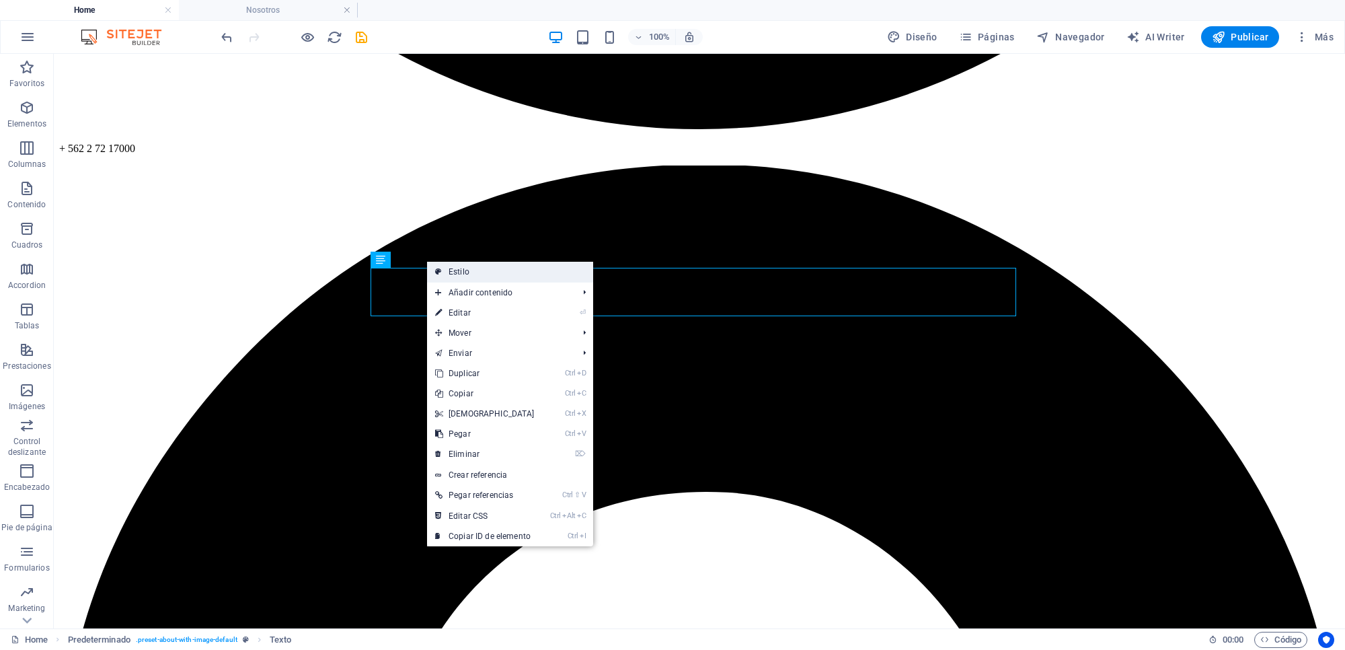
click at [451, 268] on link "Estilo" at bounding box center [510, 272] width 166 height 20
select select "center"
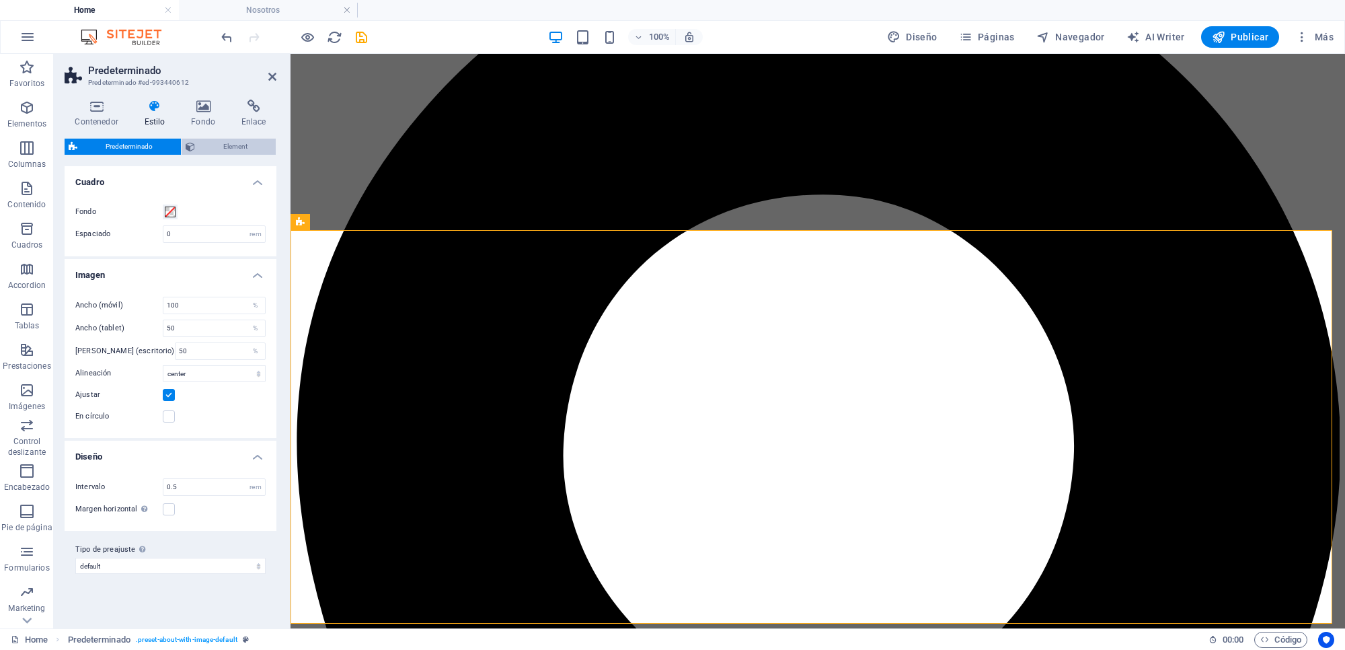
click at [223, 141] on span "Element" at bounding box center [235, 147] width 73 height 16
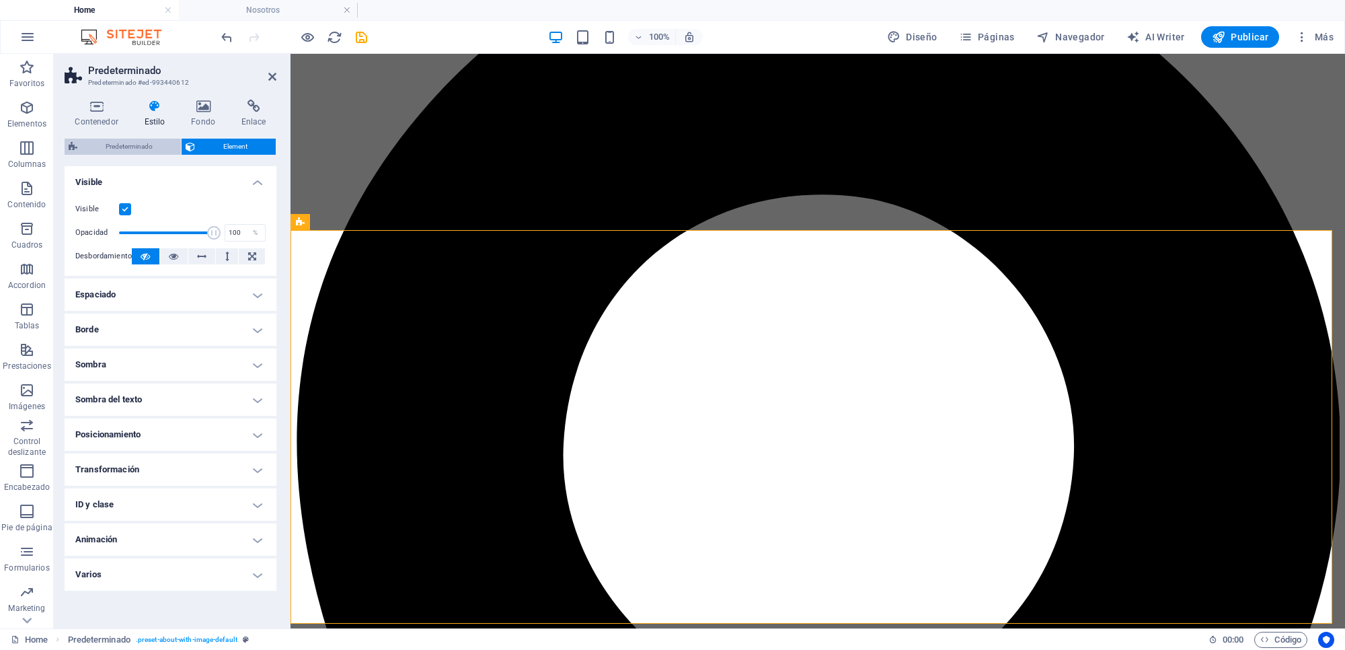
click at [153, 143] on span "Predeterminado" at bounding box center [129, 147] width 96 height 16
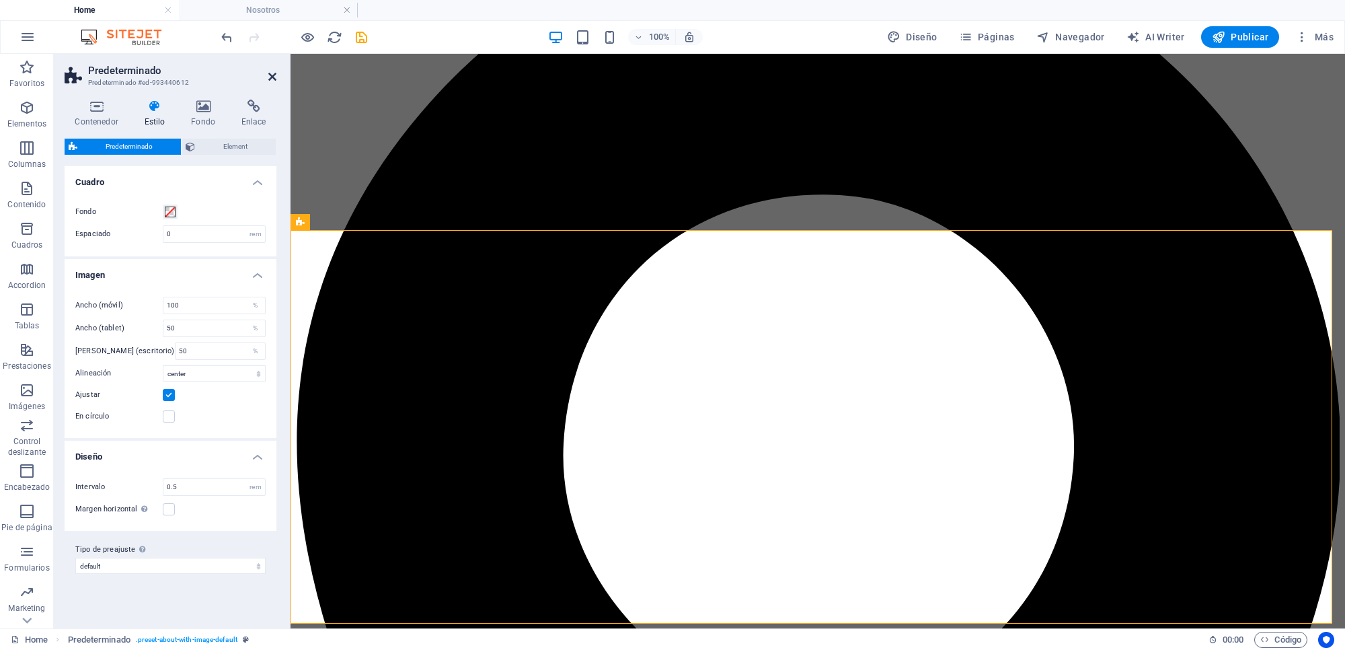
click at [270, 73] on icon at bounding box center [272, 76] width 8 height 11
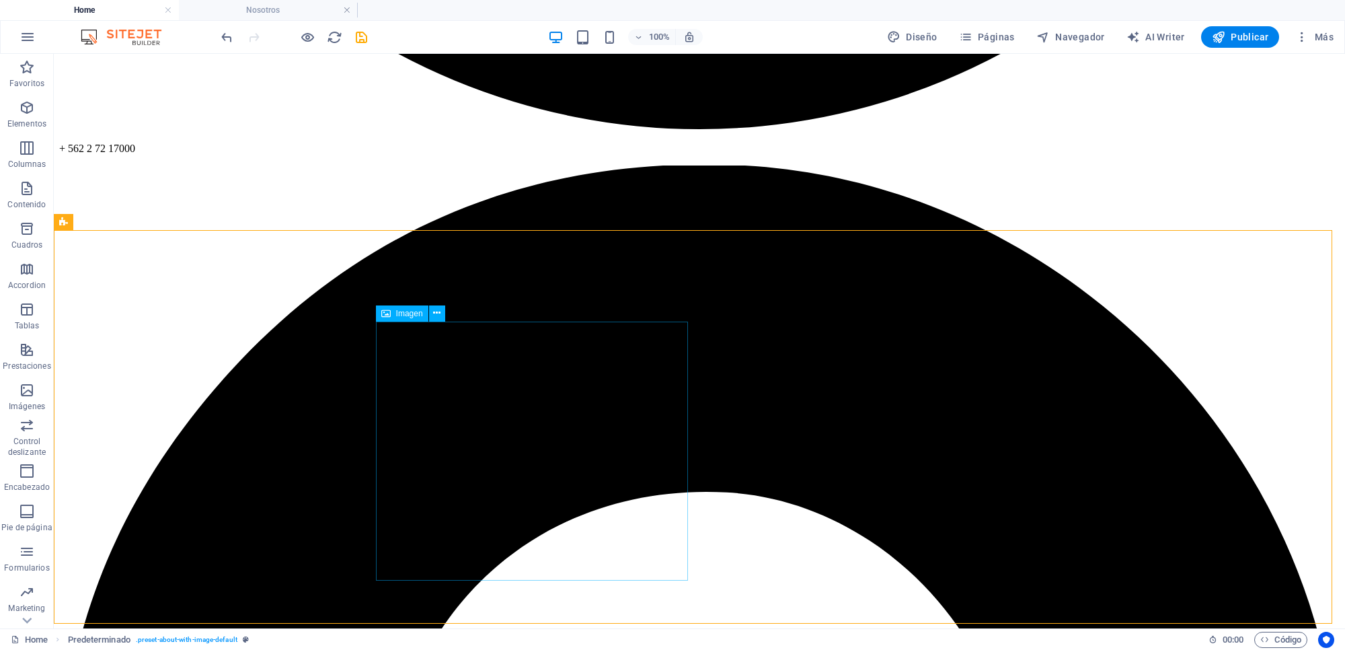
click at [414, 313] on span "Imagen" at bounding box center [409, 313] width 27 height 8
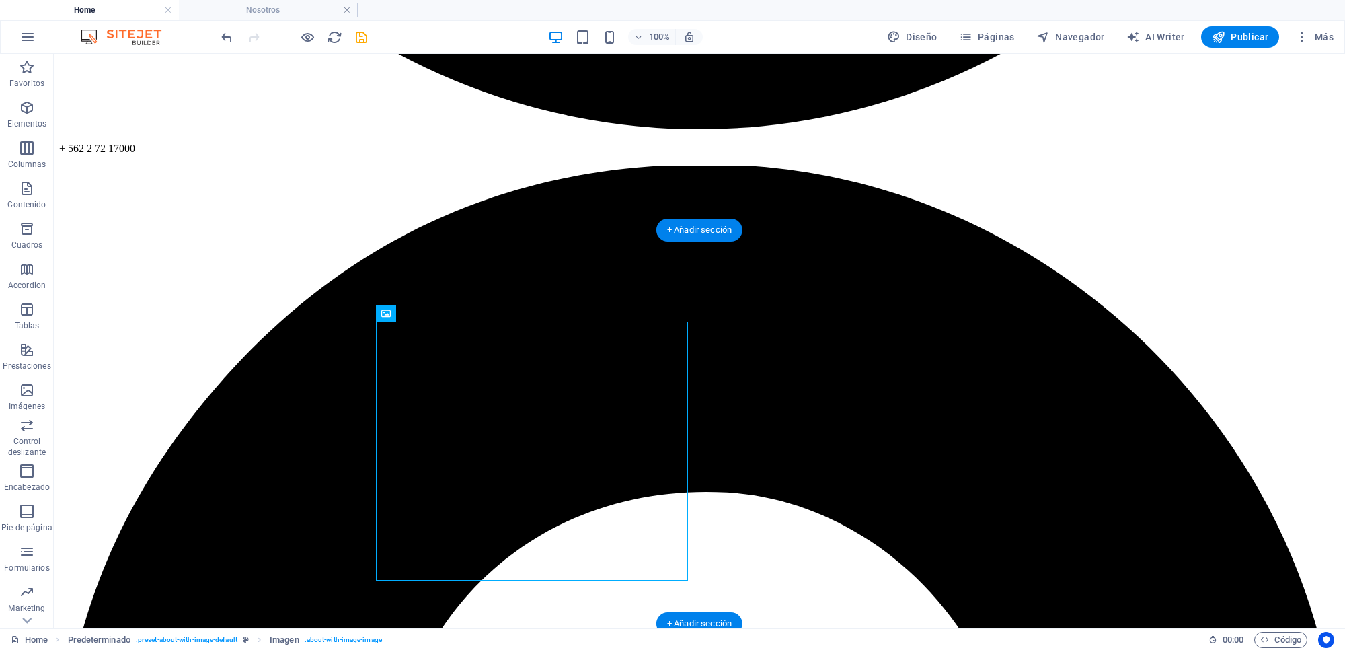
drag, startPoint x: 467, startPoint y: 367, endPoint x: 415, endPoint y: 353, distance: 54.2
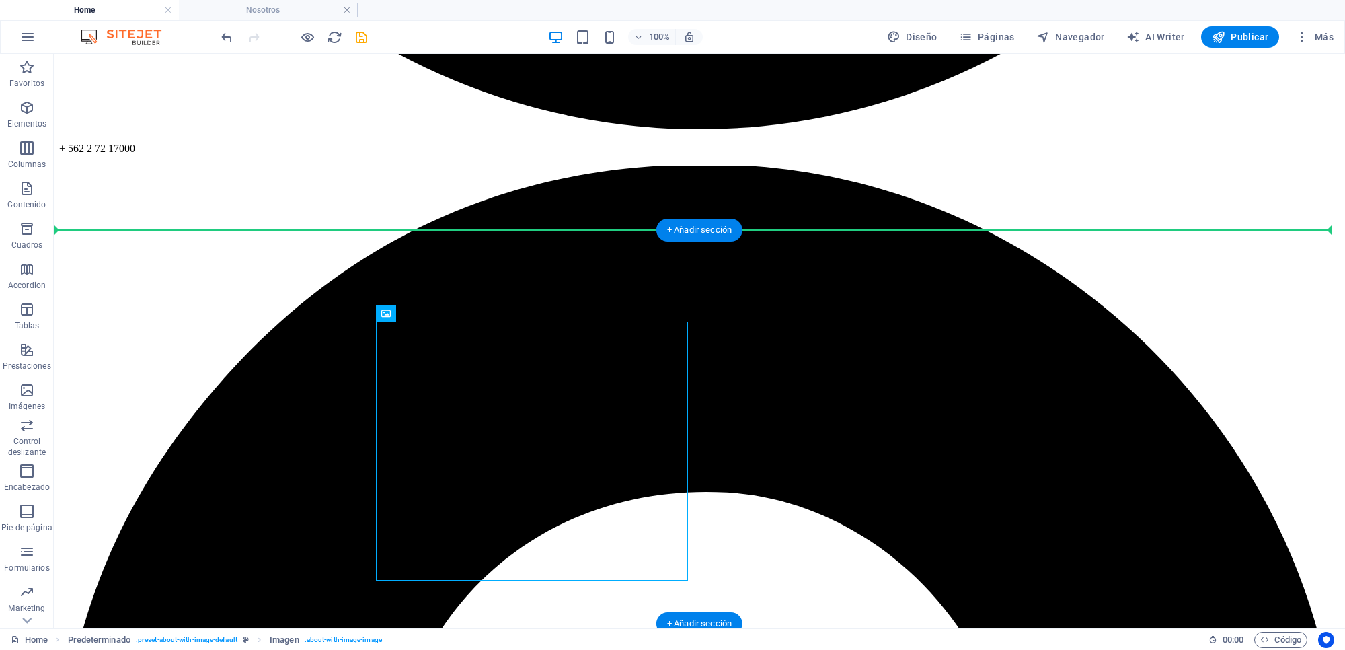
drag, startPoint x: 447, startPoint y: 371, endPoint x: 374, endPoint y: 309, distance: 95.9
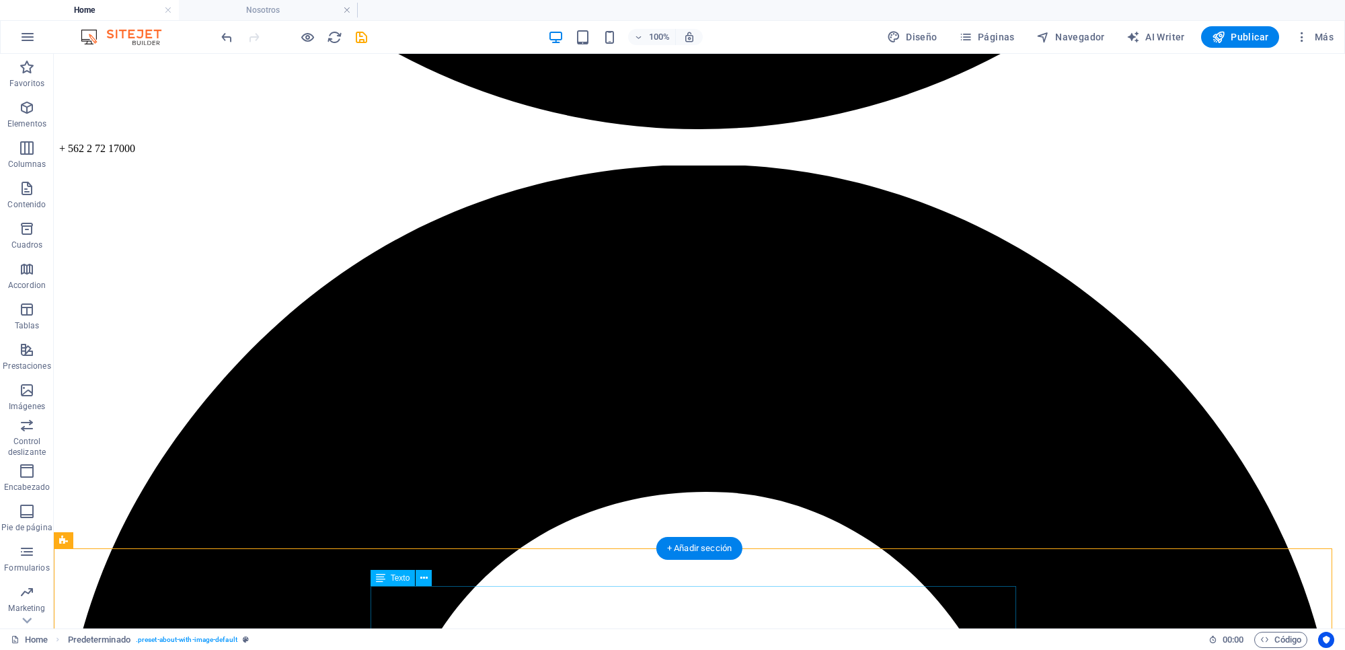
click at [421, 519] on icon at bounding box center [423, 578] width 7 height 14
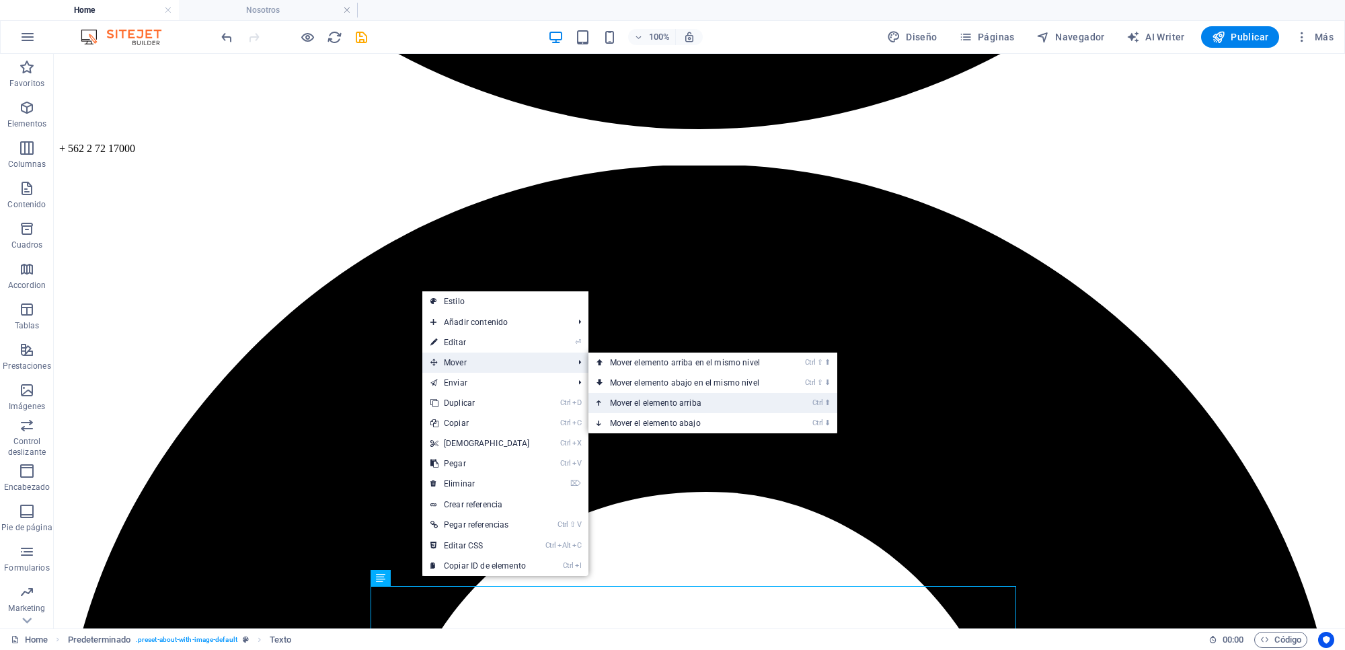
click at [639, 402] on link "Ctrl ⬆ Mover el elemento arriba" at bounding box center [688, 403] width 198 height 20
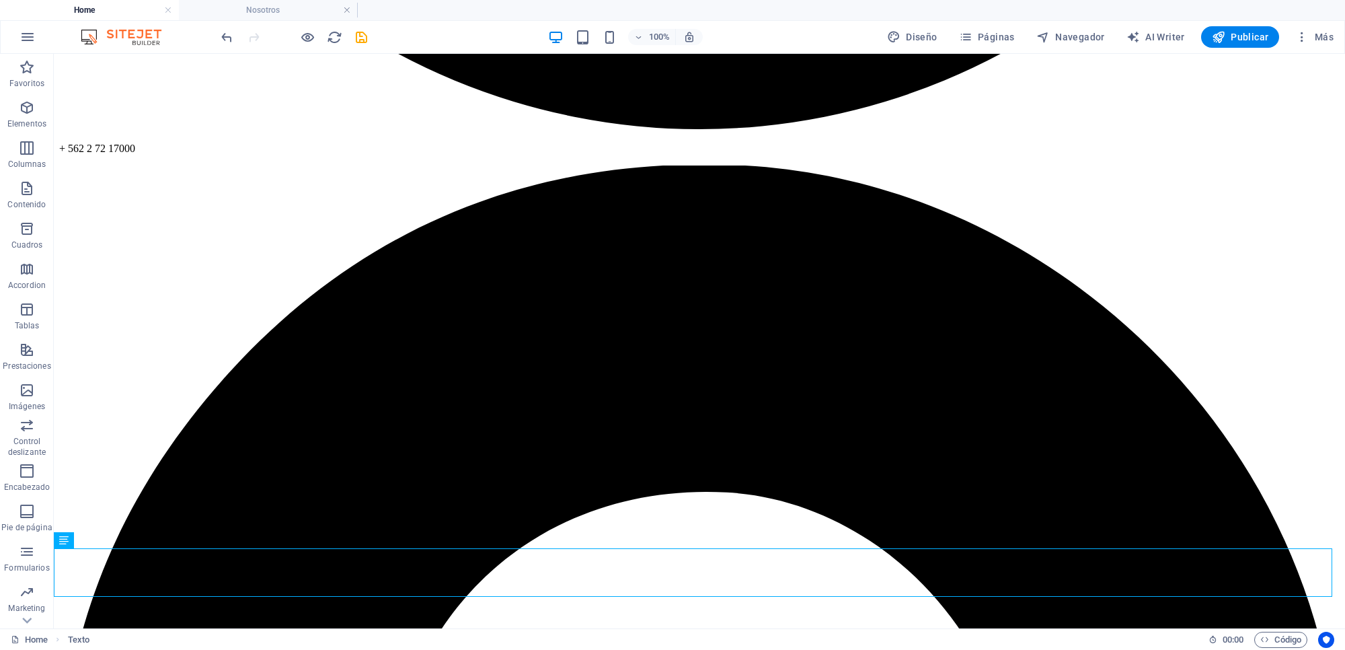
drag, startPoint x: 471, startPoint y: 565, endPoint x: 566, endPoint y: 473, distance: 132.2
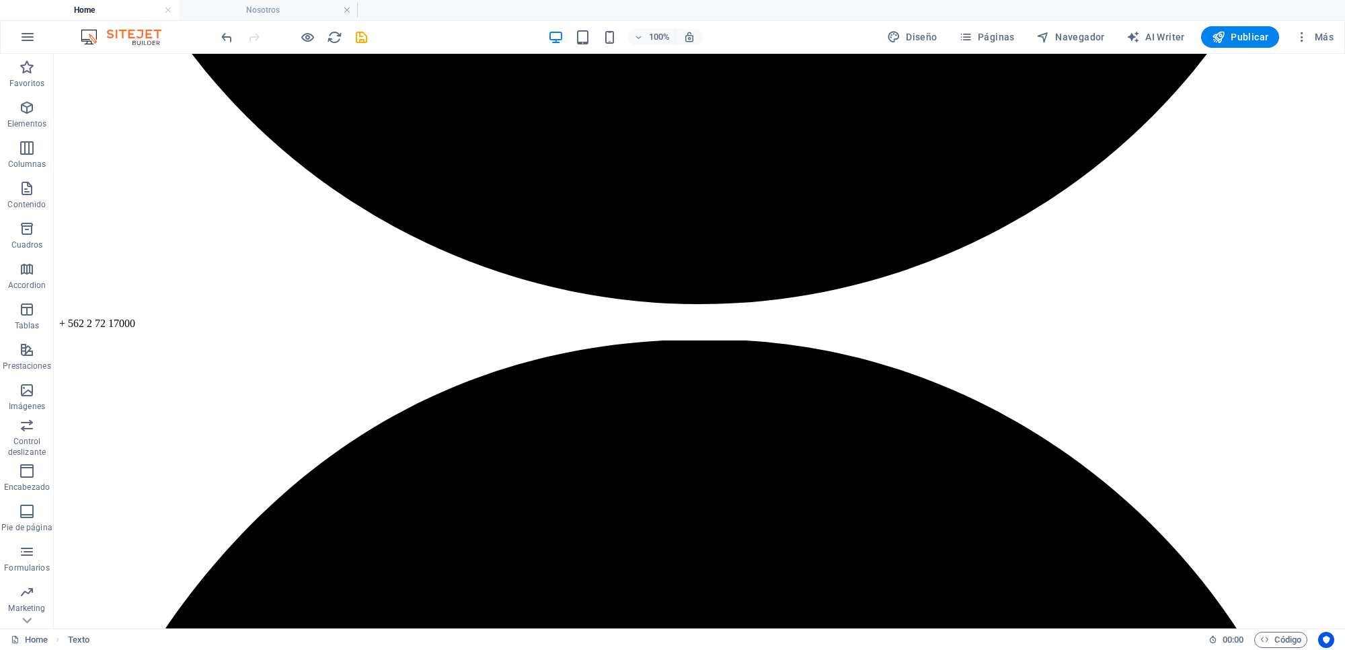
scroll to position [1039, 0]
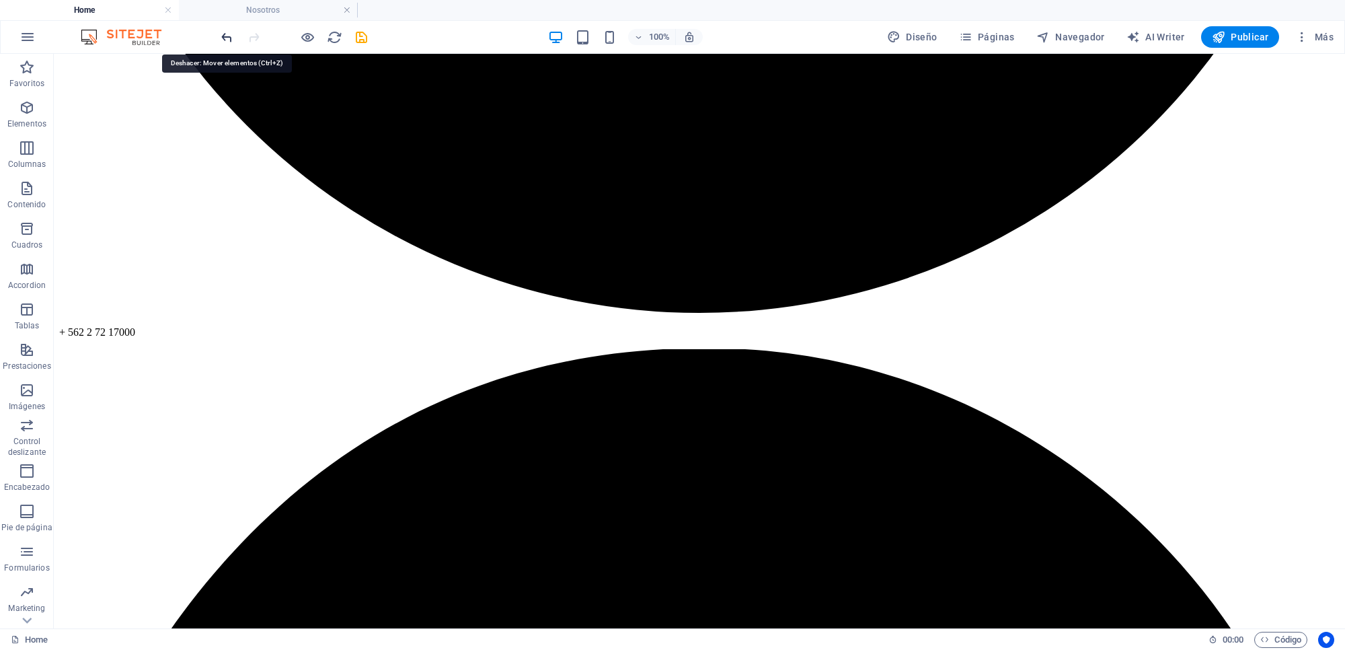
click at [223, 39] on icon "undo" at bounding box center [226, 37] width 15 height 15
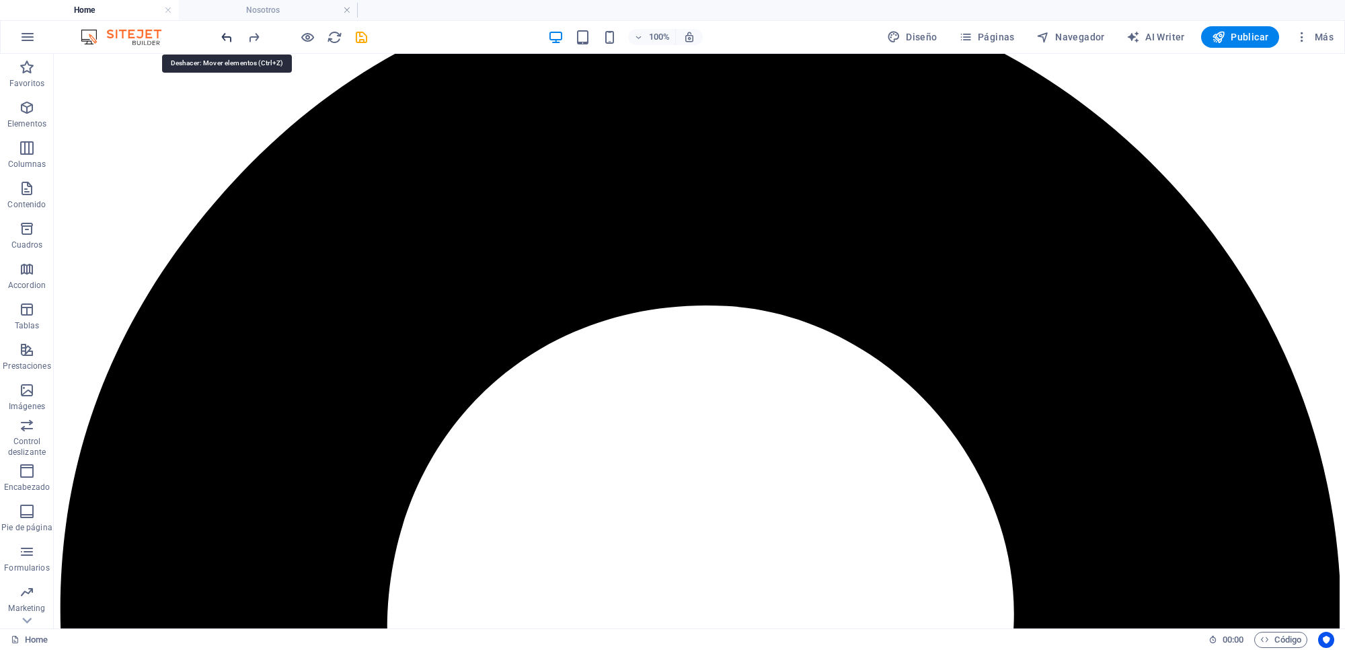
scroll to position [1455, 0]
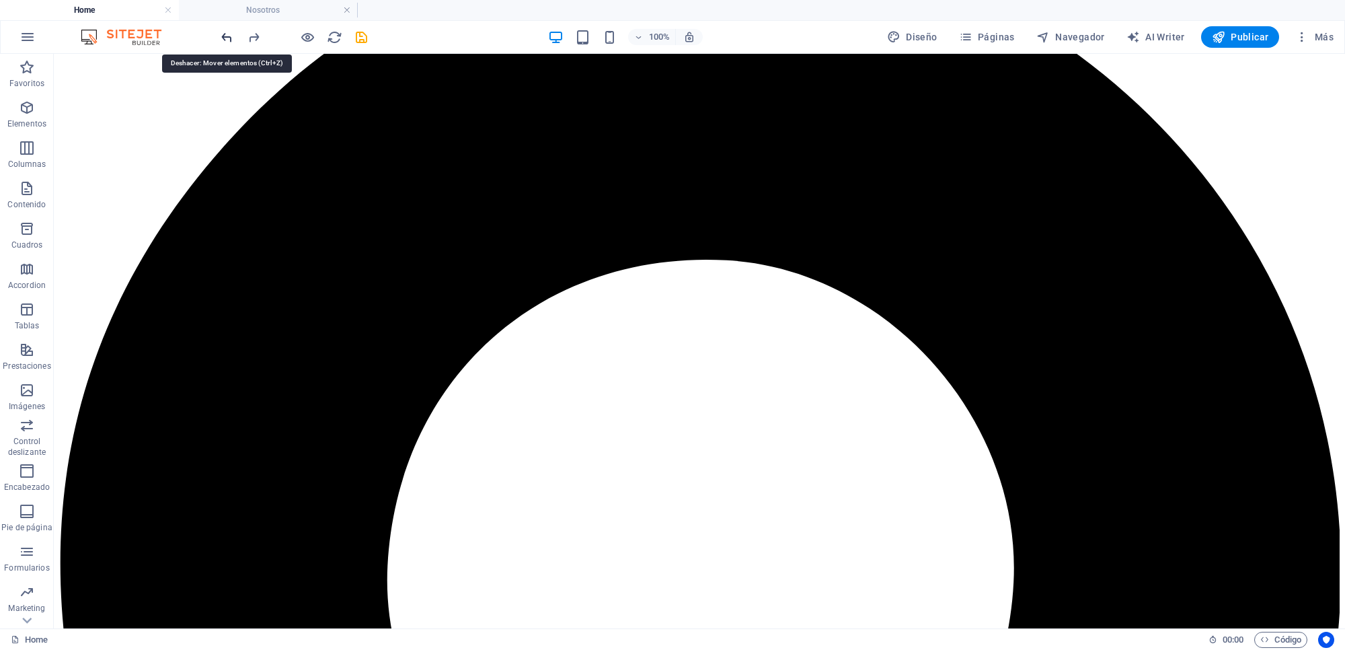
click at [223, 39] on icon "undo" at bounding box center [226, 37] width 15 height 15
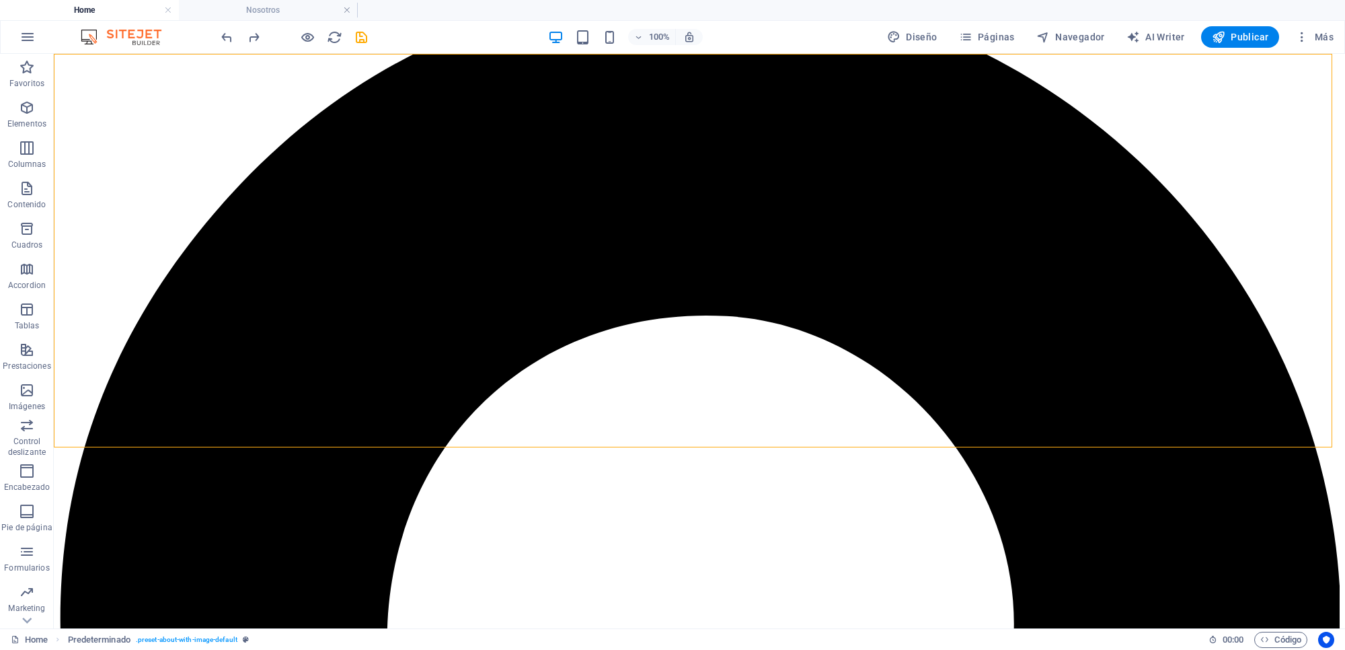
scroll to position [1423, 0]
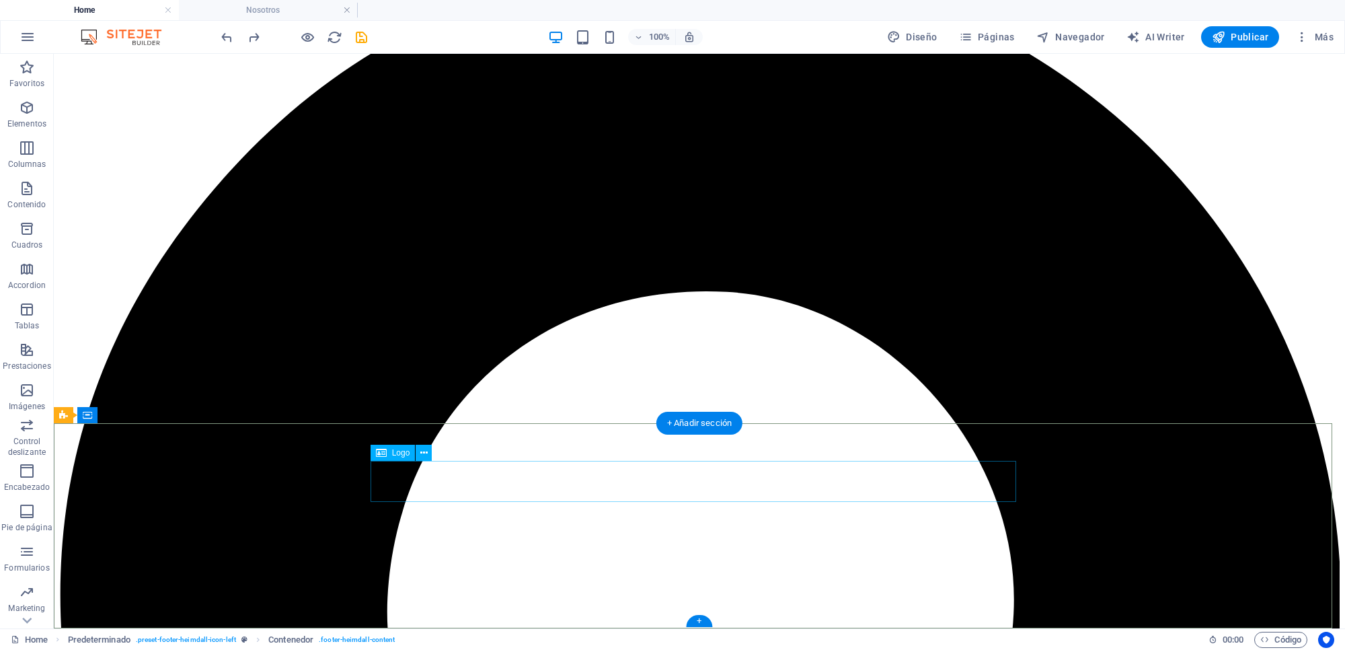
click at [427, 455] on icon at bounding box center [423, 453] width 7 height 14
click at [424, 454] on icon at bounding box center [423, 453] width 7 height 14
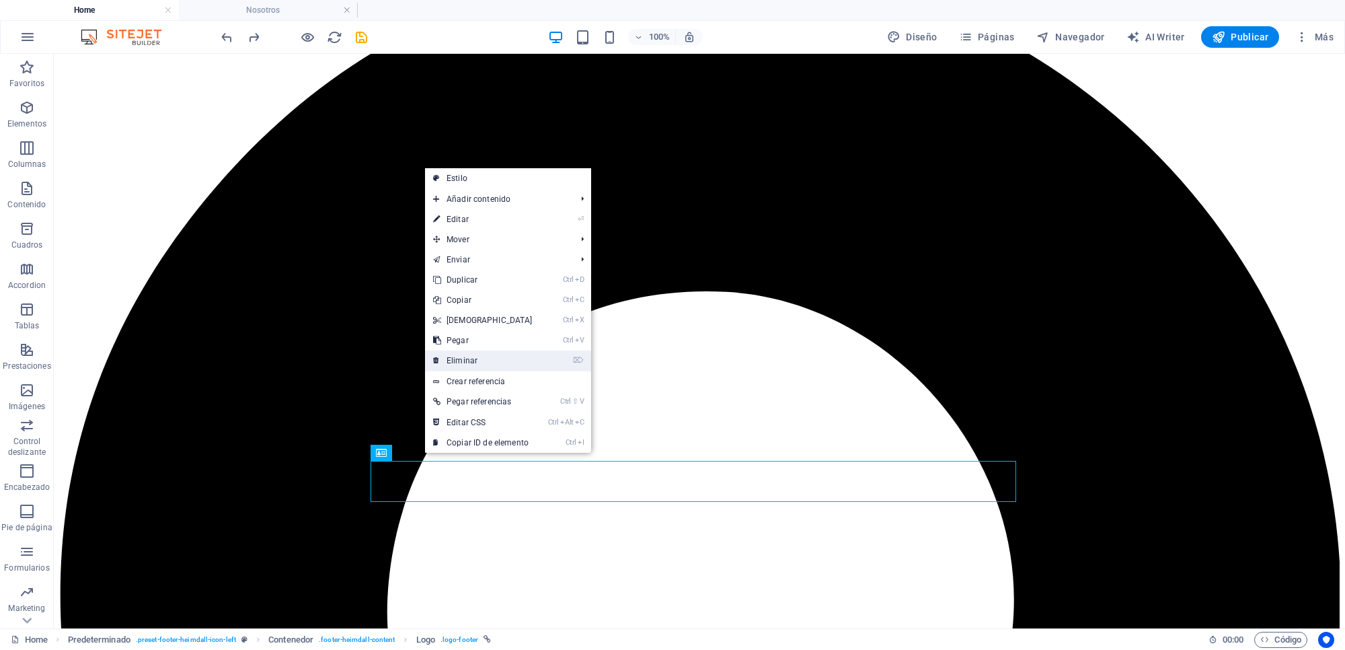
click at [461, 352] on link "⌦ Eliminar" at bounding box center [483, 360] width 116 height 20
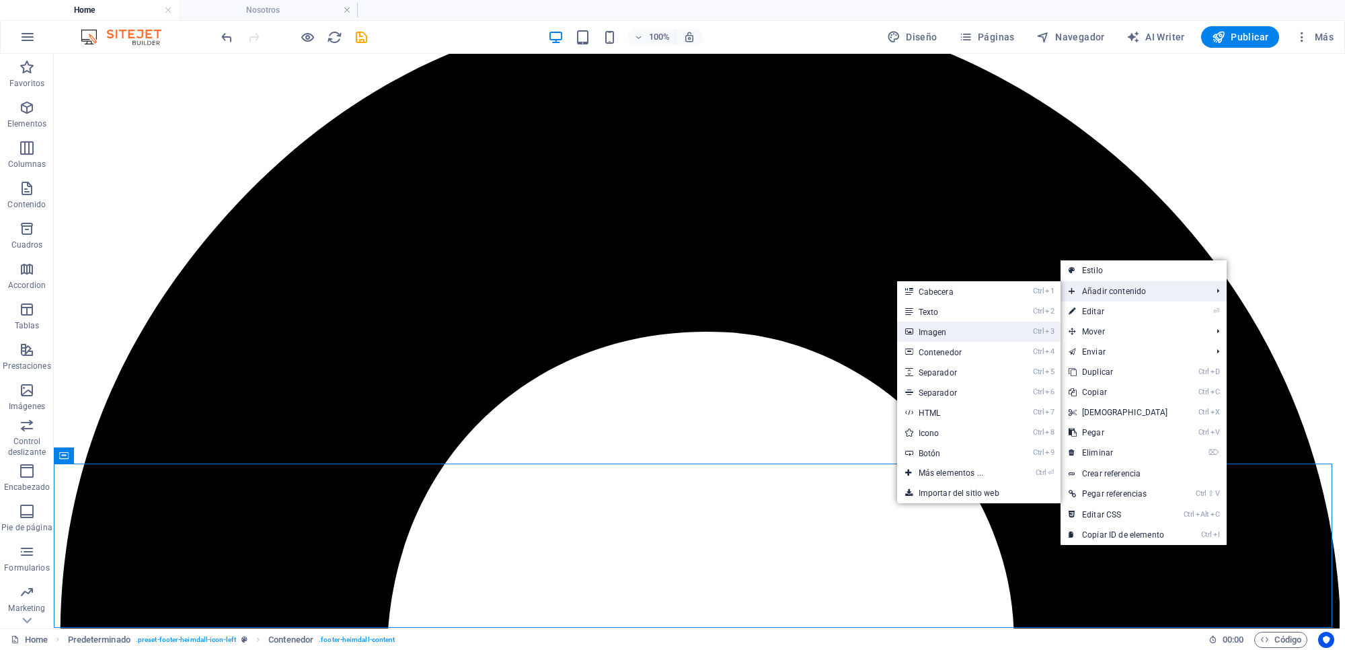
drag, startPoint x: 1043, startPoint y: 328, endPoint x: 1006, endPoint y: 330, distance: 37.0
click at [1006, 330] on link "Ctrl 3 Imagen" at bounding box center [953, 331] width 113 height 20
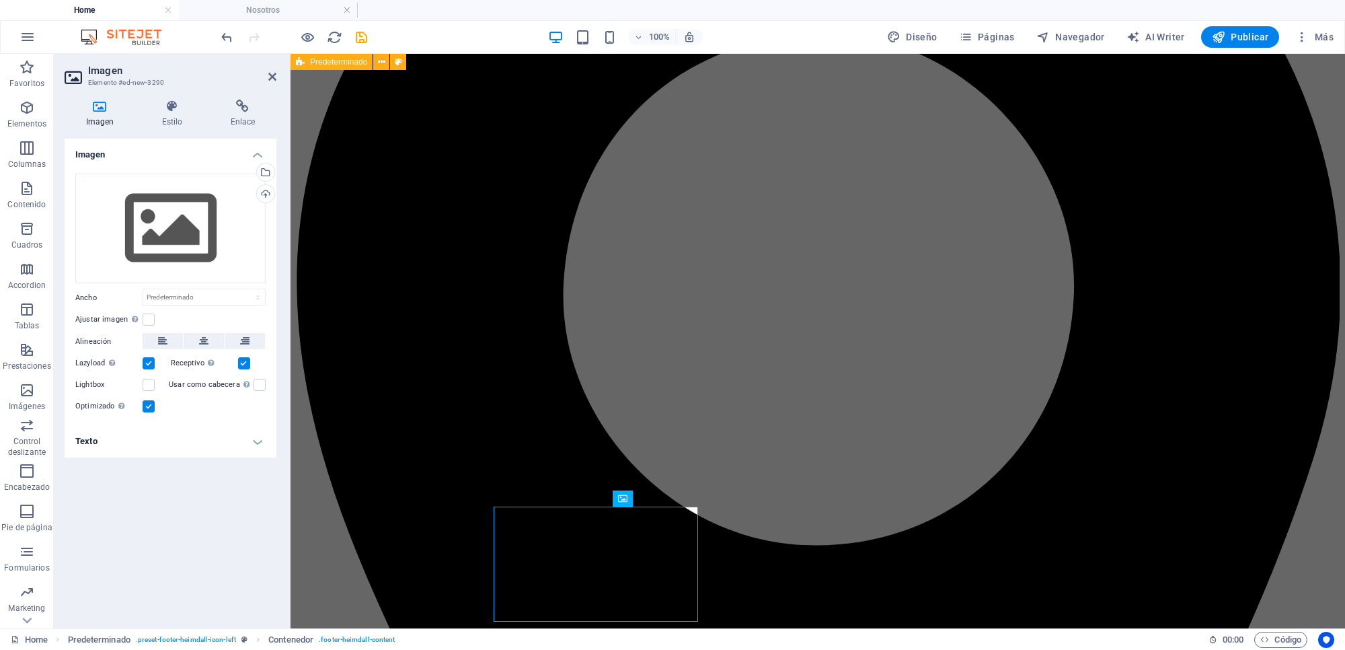
scroll to position [1423, 0]
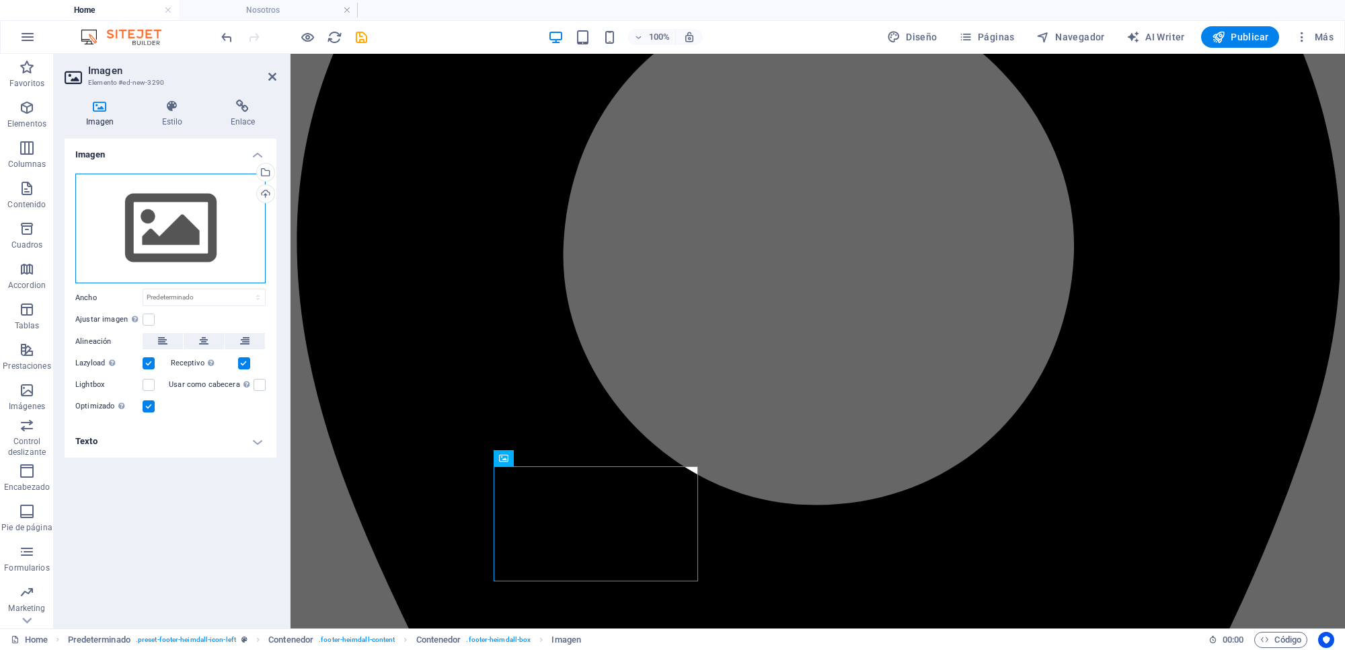
click at [180, 242] on div "Arrastra archivos aquí, haz clic para escoger archivos o selecciona archivos de…" at bounding box center [170, 229] width 190 height 110
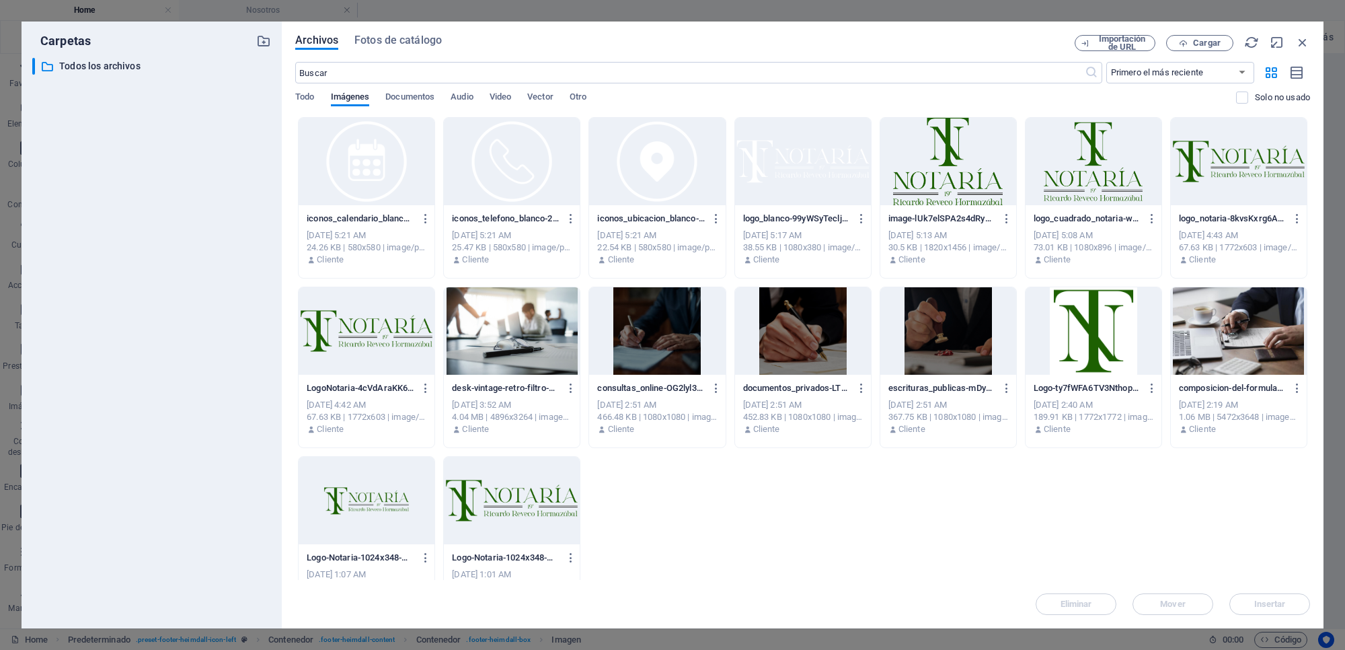
click at [316, 519] on div at bounding box center [367, 500] width 136 height 87
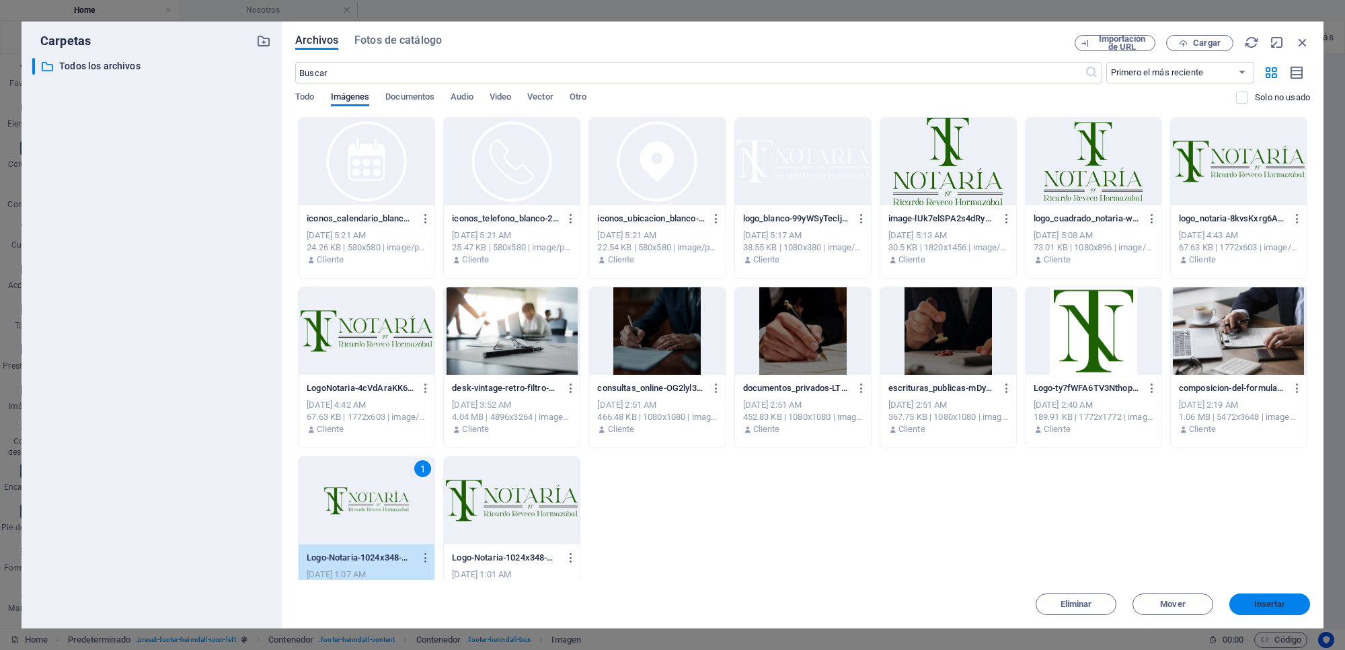
click at [1075, 519] on span "Insertar" at bounding box center [1270, 604] width 70 height 8
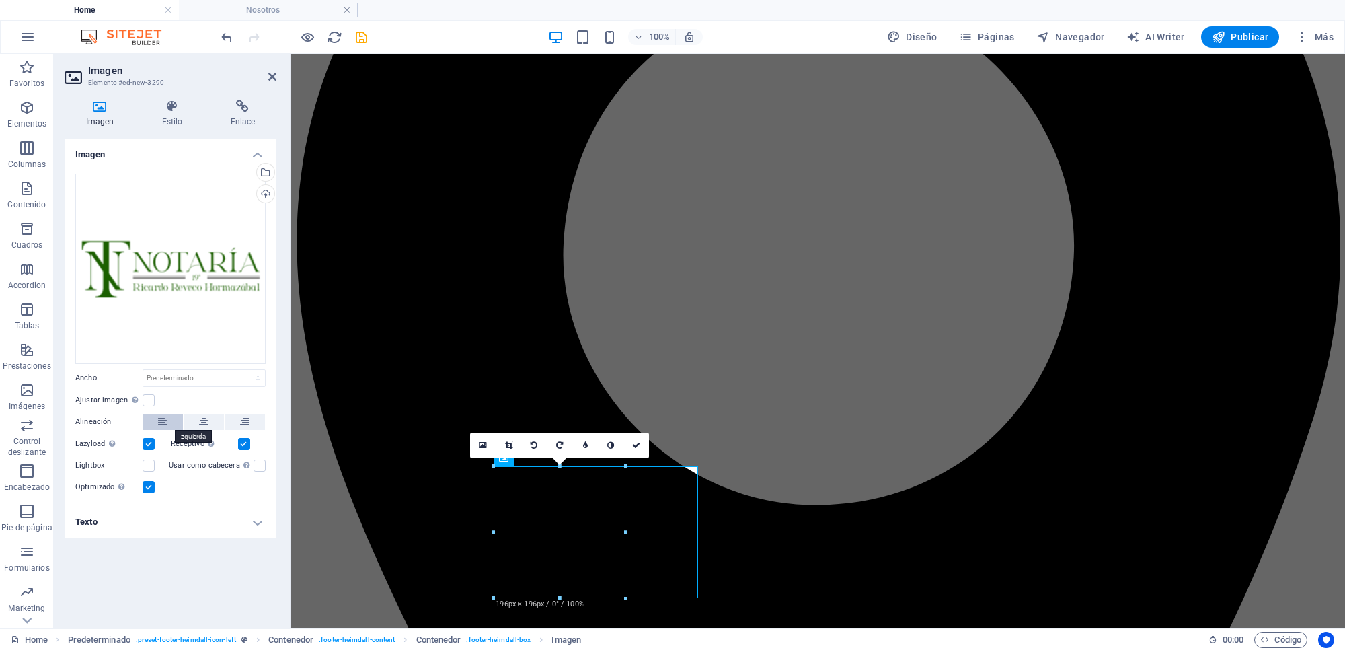
click at [153, 419] on button at bounding box center [163, 422] width 40 height 16
click at [271, 75] on icon at bounding box center [272, 76] width 8 height 11
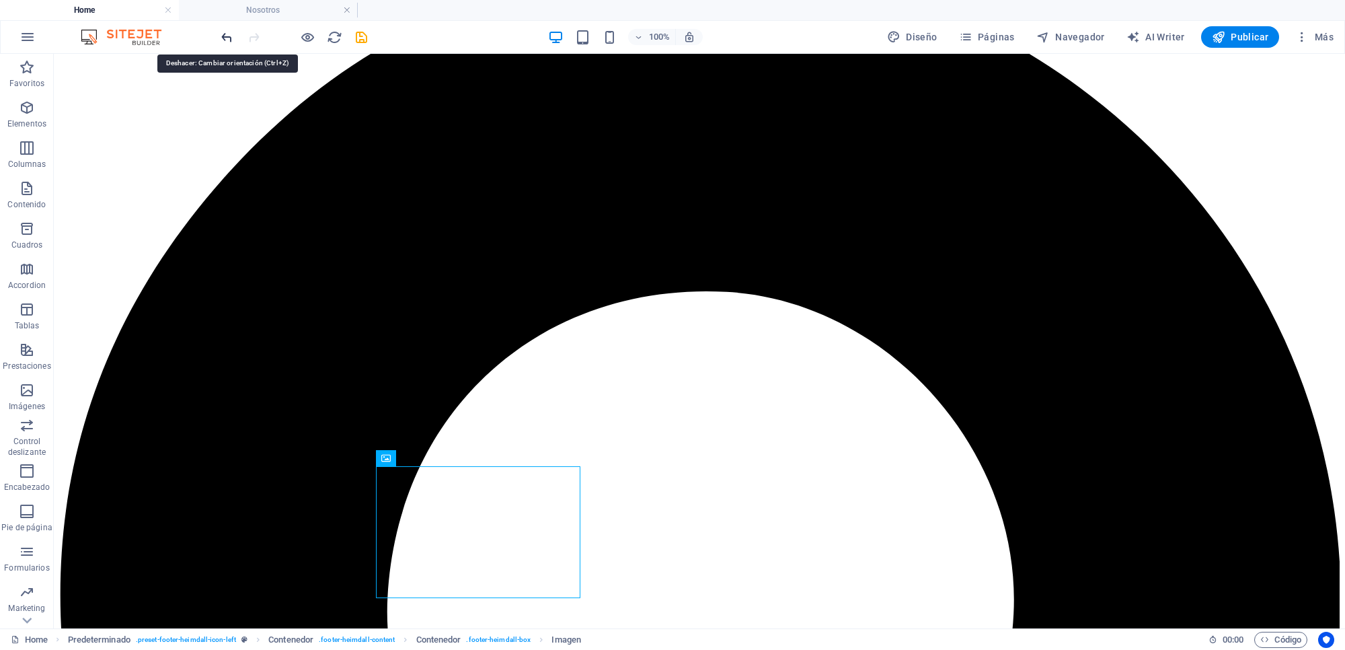
click at [224, 34] on icon "undo" at bounding box center [226, 37] width 15 height 15
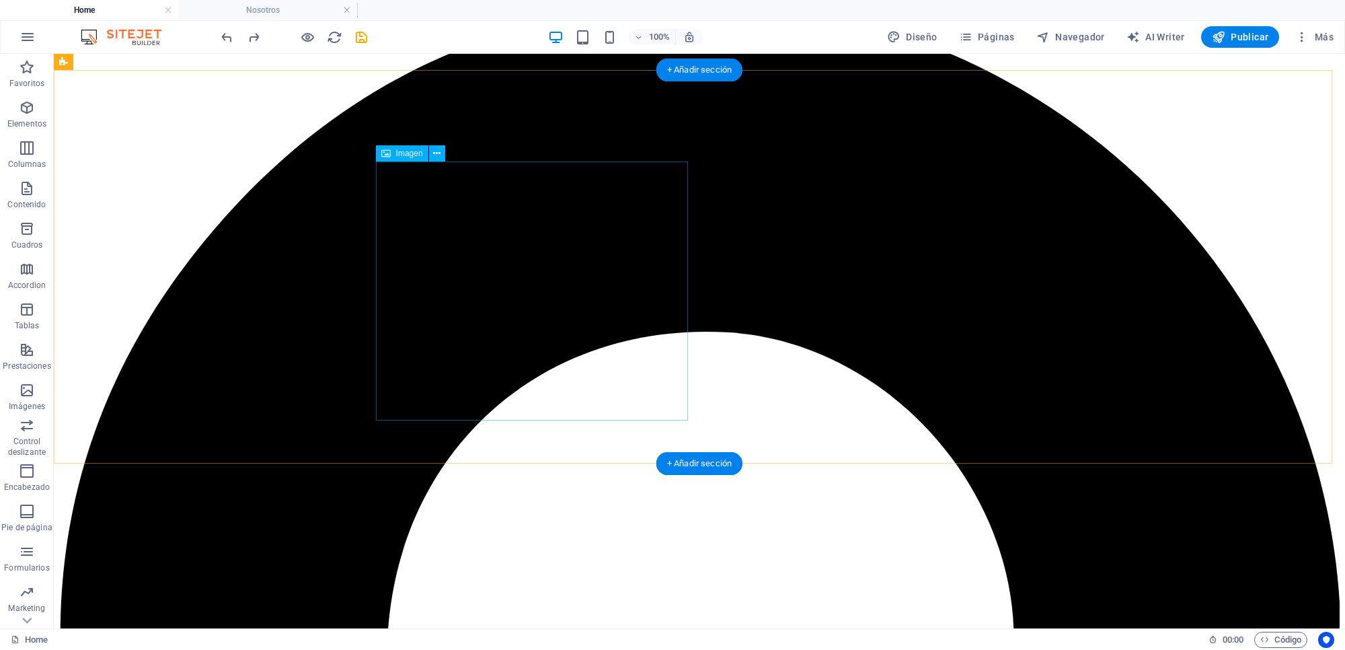
click at [437, 156] on icon at bounding box center [436, 154] width 7 height 14
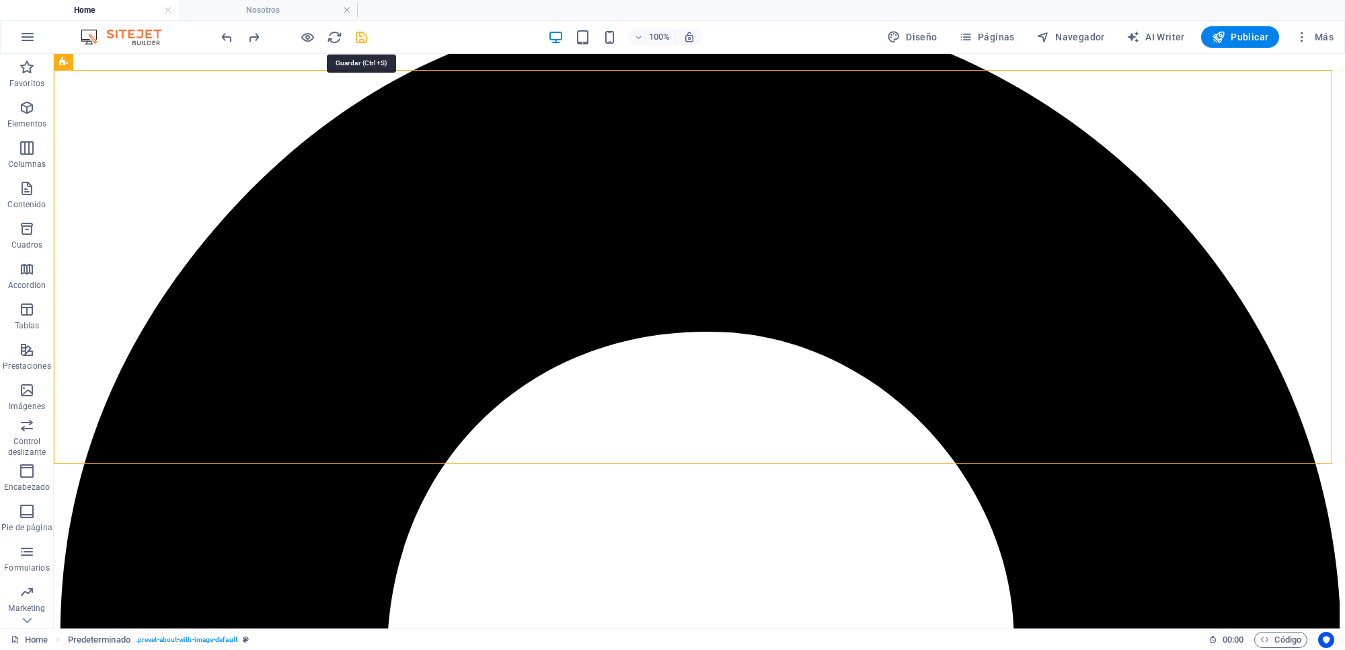
click at [362, 36] on icon "save" at bounding box center [361, 37] width 15 height 15
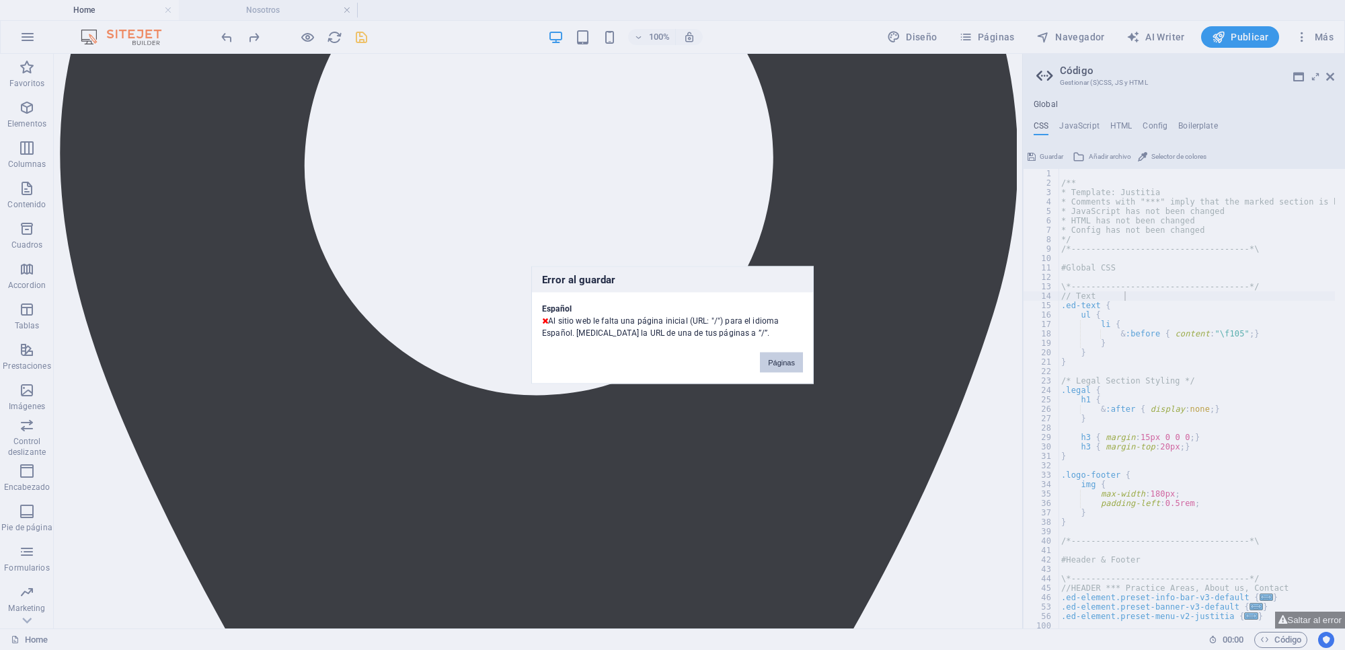
click at [777, 357] on button "Páginas" at bounding box center [781, 362] width 43 height 20
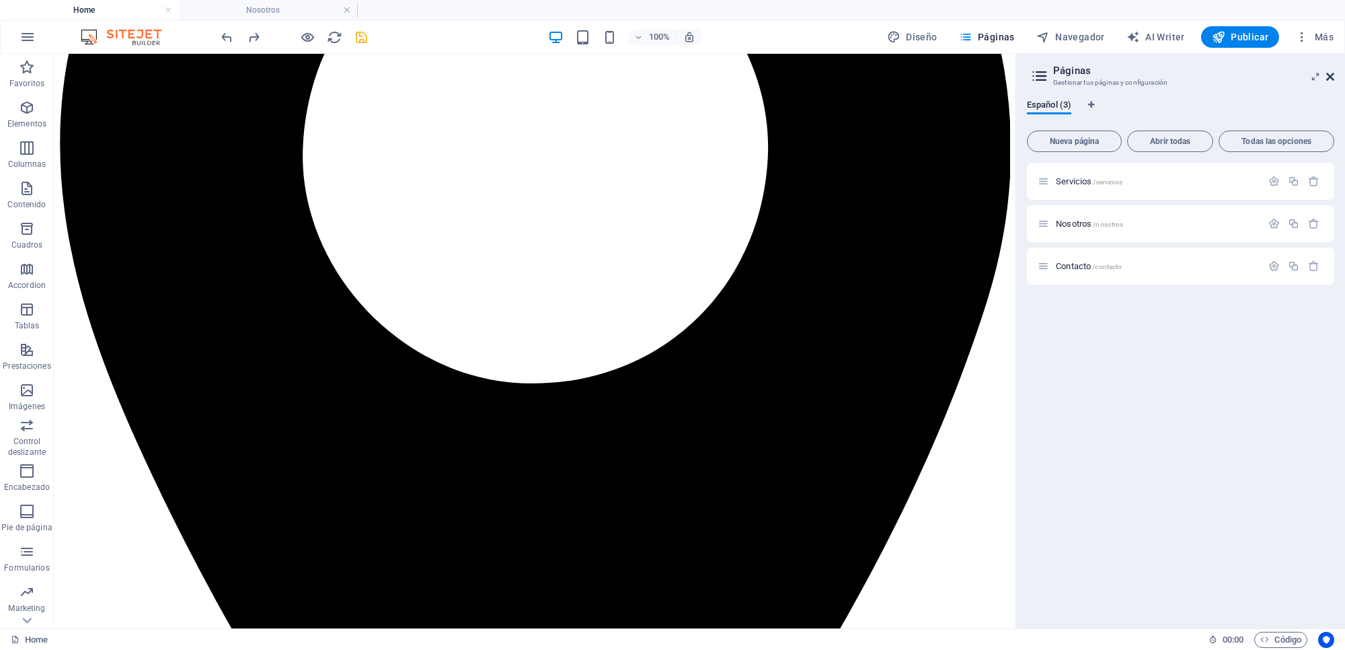
click at [1075, 77] on icon at bounding box center [1330, 76] width 8 height 11
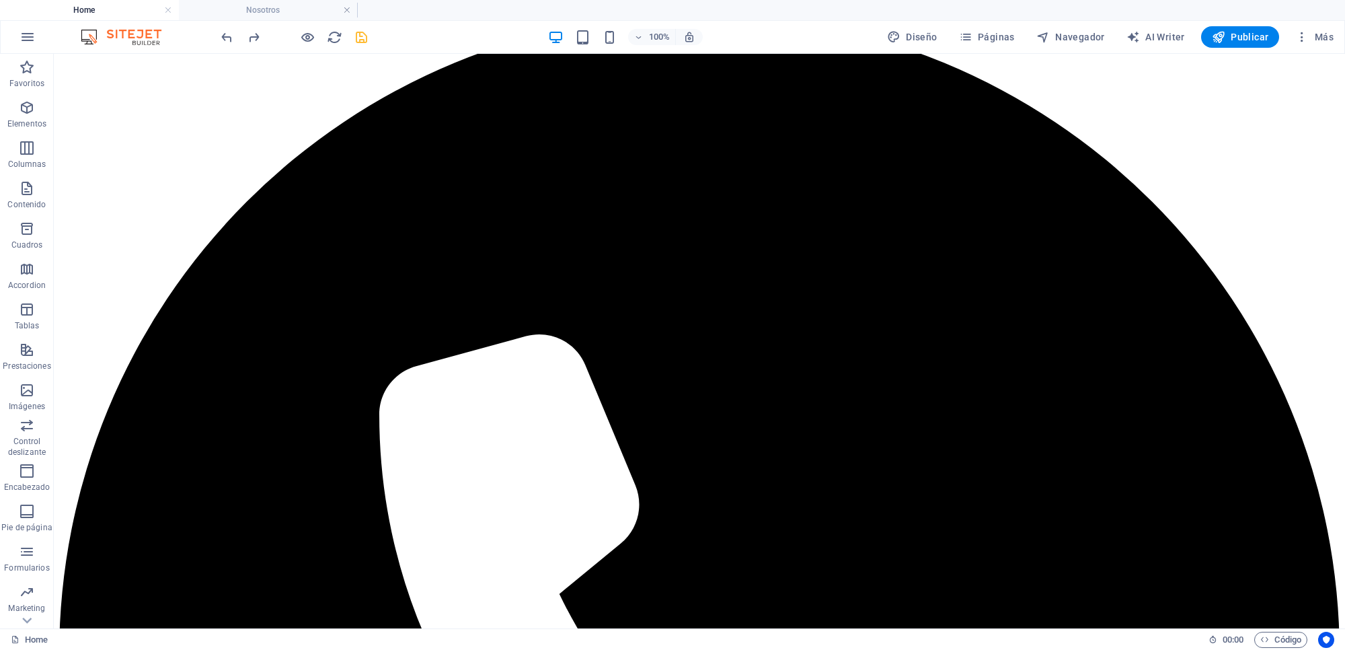
scroll to position [0, 0]
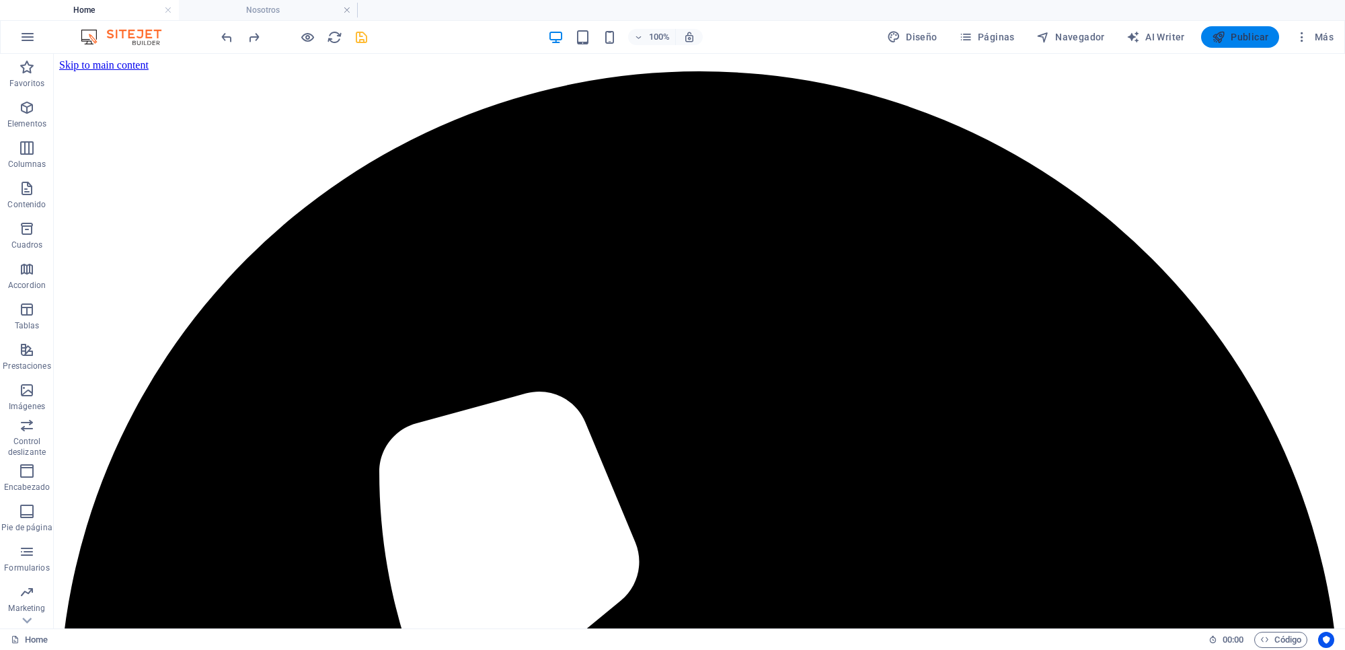
click at [1075, 30] on span "Publicar" at bounding box center [1240, 36] width 57 height 13
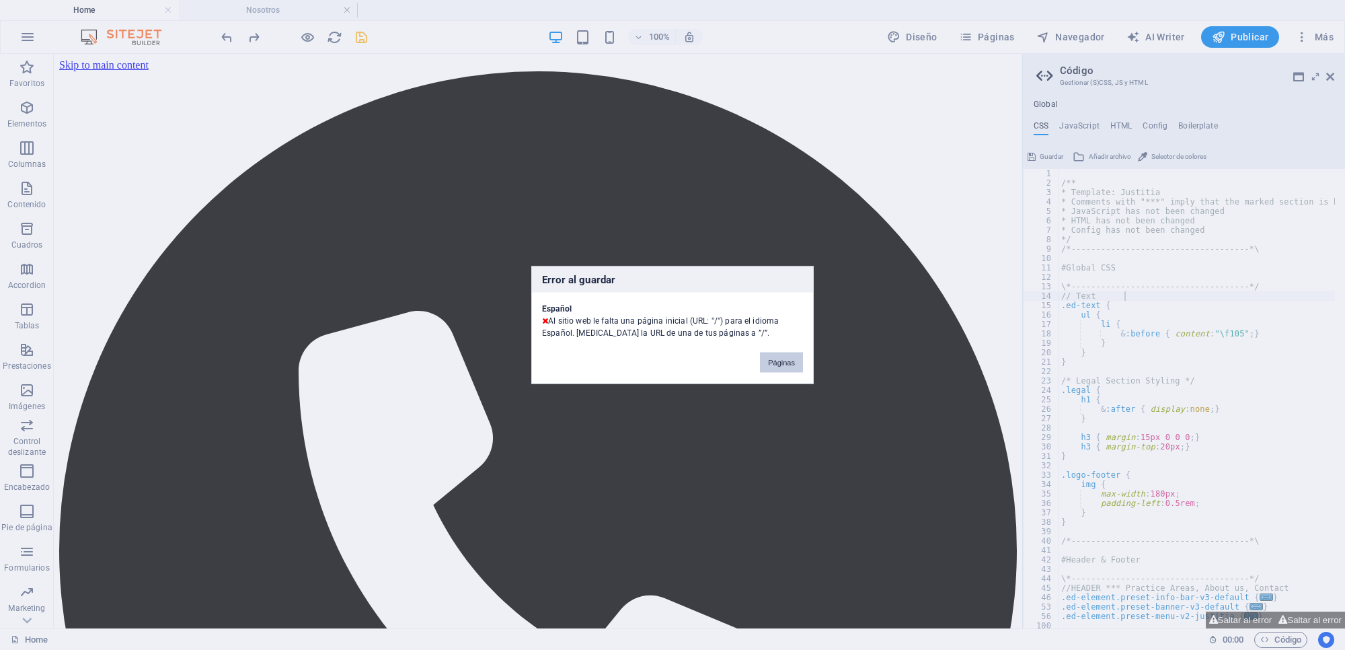
click at [784, 363] on button "Páginas" at bounding box center [781, 362] width 43 height 20
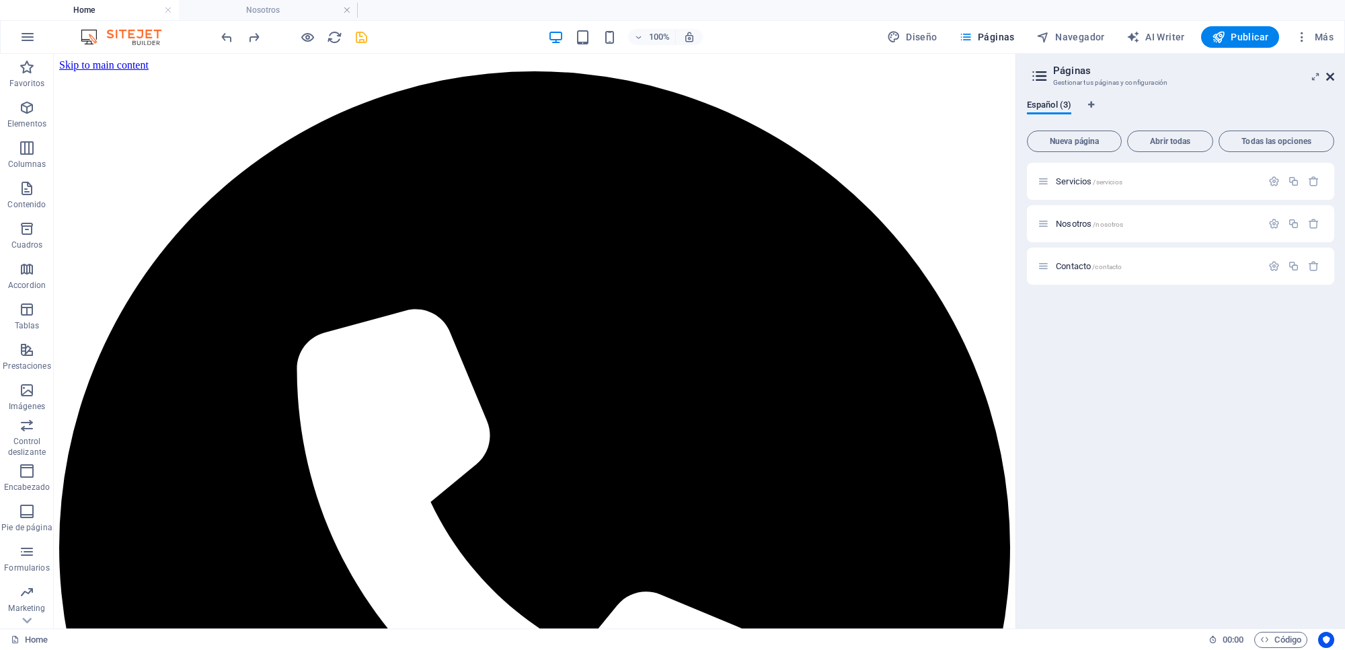
click at [1075, 72] on icon at bounding box center [1330, 76] width 8 height 11
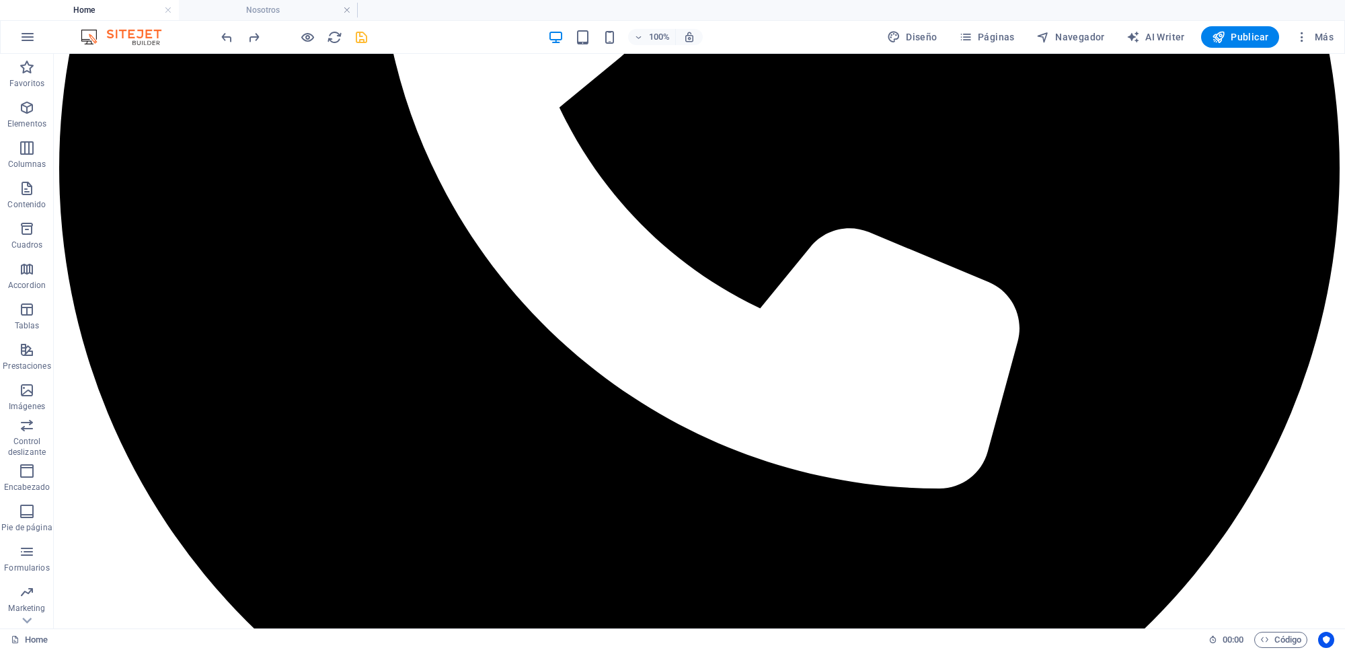
scroll to position [568, 0]
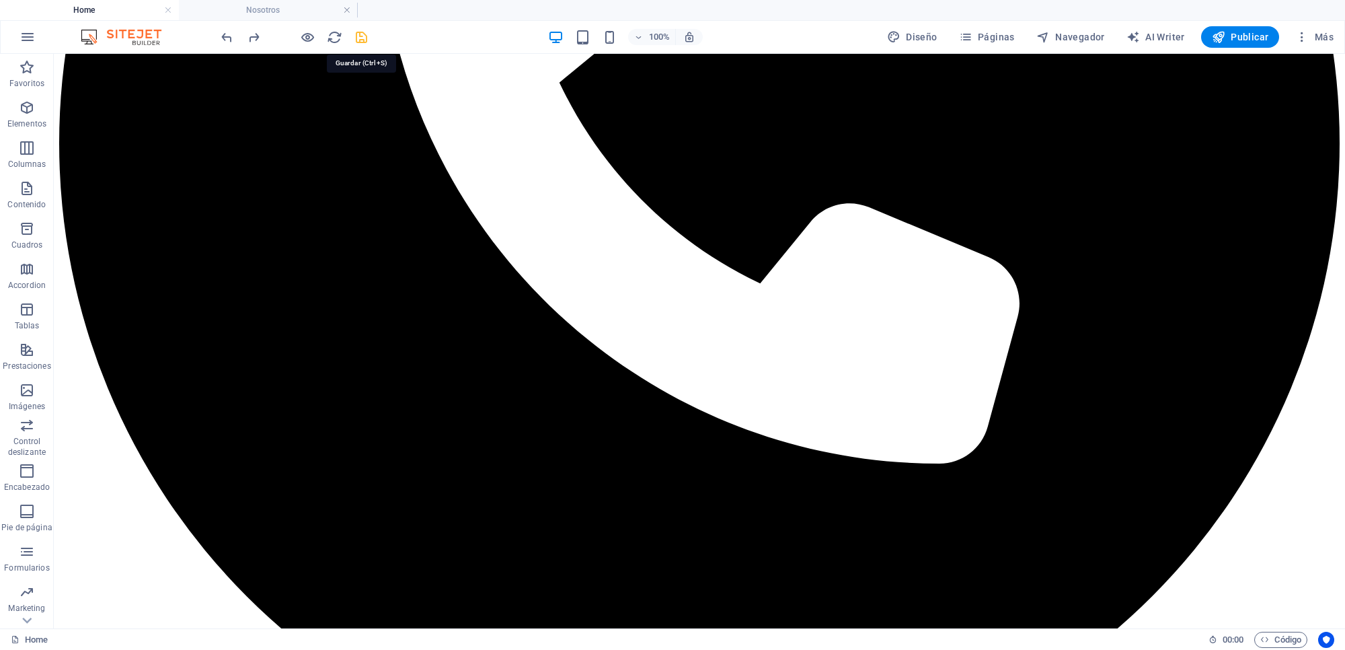
click at [360, 38] on icon "save" at bounding box center [361, 37] width 15 height 15
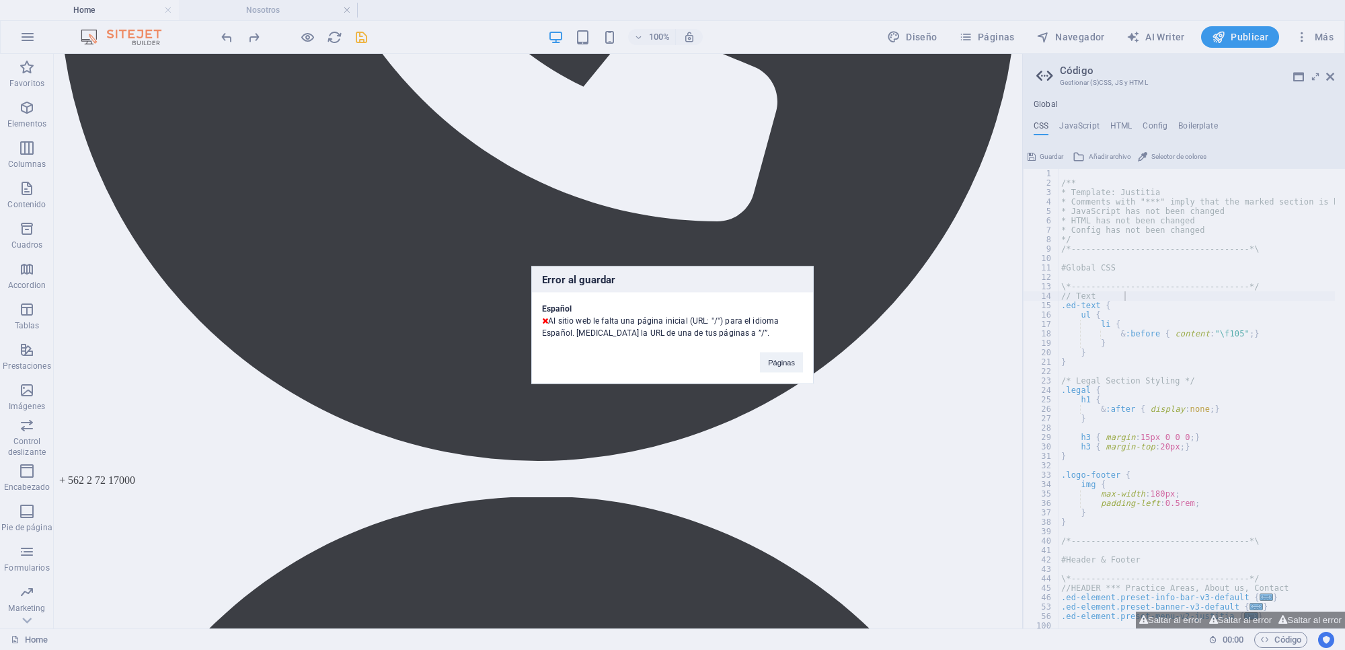
drag, startPoint x: 735, startPoint y: 331, endPoint x: 721, endPoint y: 336, distance: 15.1
click at [721, 336] on div "Español Al sitio web le falta una página inicial (URL: "/") para el idioma Espa…" at bounding box center [672, 316] width 281 height 46
copy div "”/”."
click at [775, 356] on button "Páginas" at bounding box center [781, 362] width 43 height 20
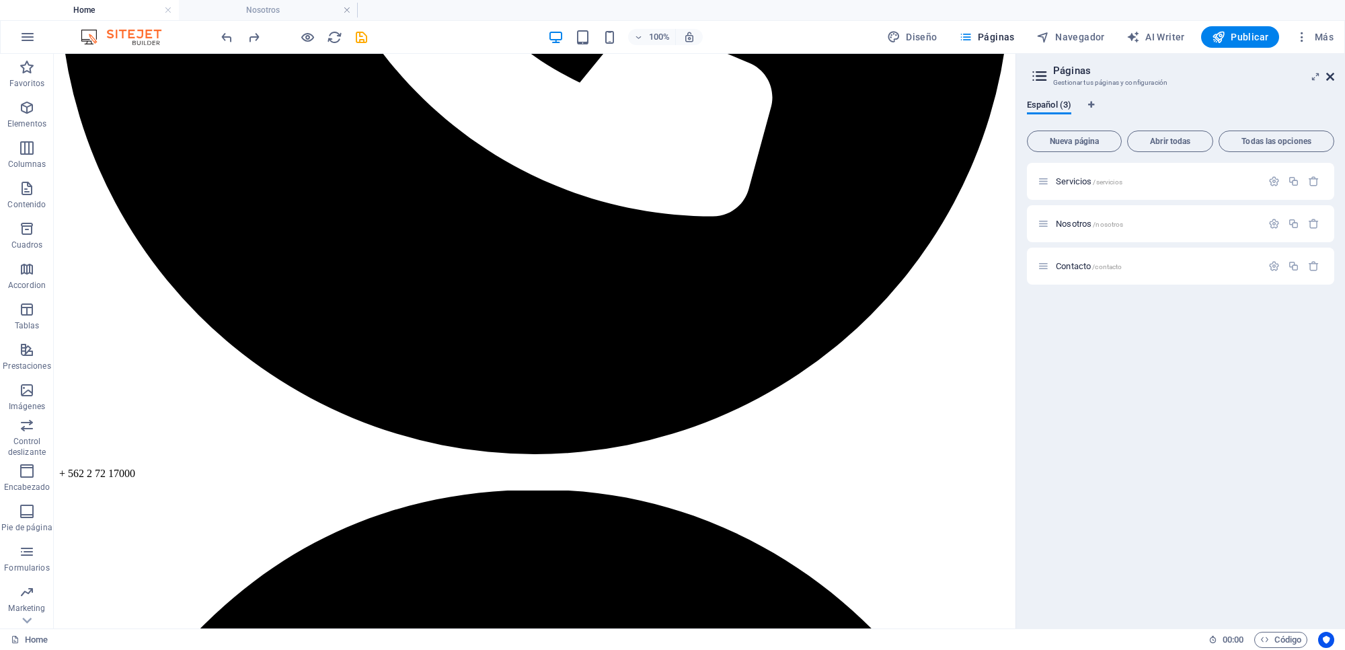
click at [1075, 72] on icon at bounding box center [1330, 76] width 8 height 11
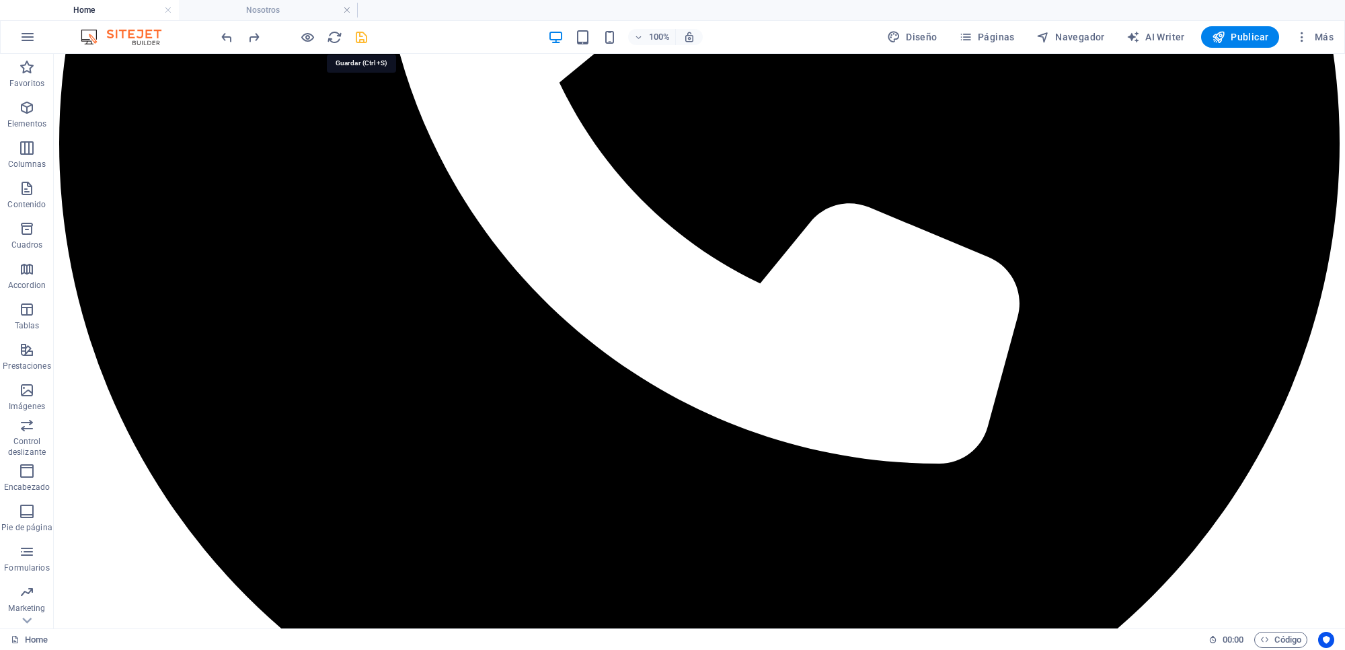
click at [358, 37] on icon "save" at bounding box center [361, 37] width 15 height 15
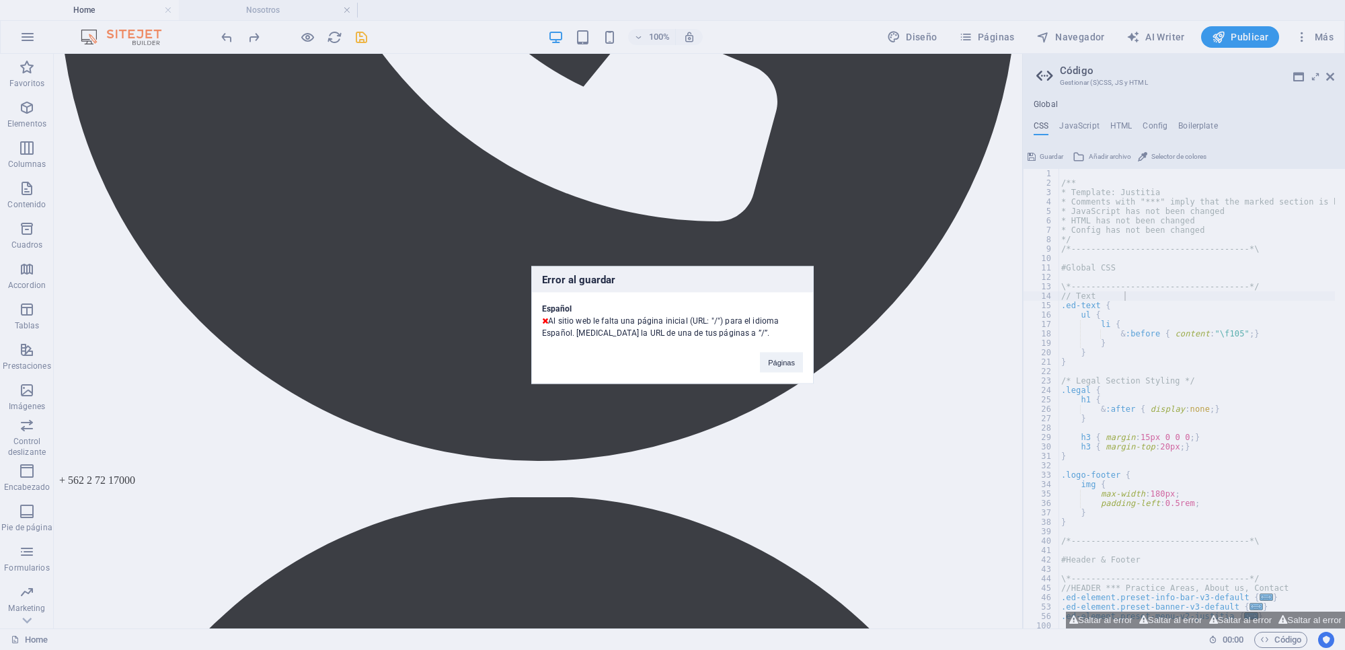
click at [1075, 293] on div "Error al guardar Español Al sitio web le falta una página inicial (URL: "/") pa…" at bounding box center [672, 325] width 1345 height 650
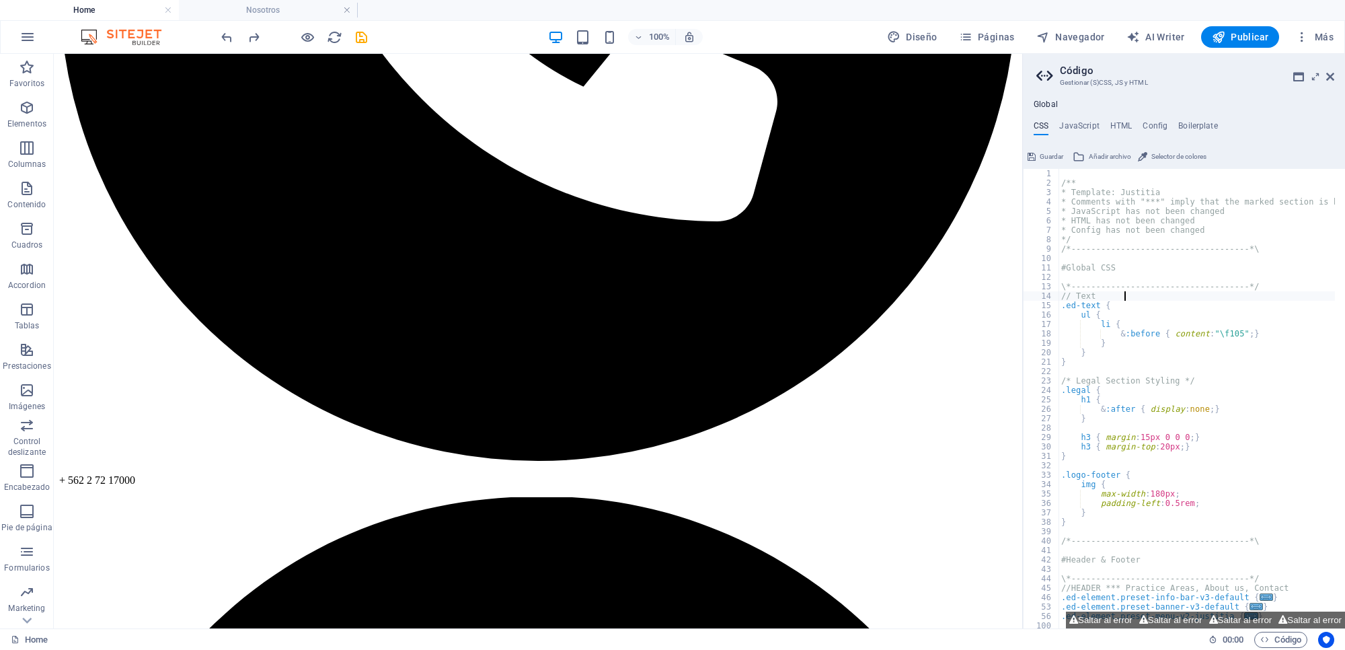
click at [1075, 293] on div "/** * Template: Justitia * Comments with "***" imply that the marked section is…" at bounding box center [1261, 403] width 404 height 469
paste textarea "”/”."
type textarea "// Text ”/”."
click at [1075, 74] on icon at bounding box center [1330, 76] width 8 height 11
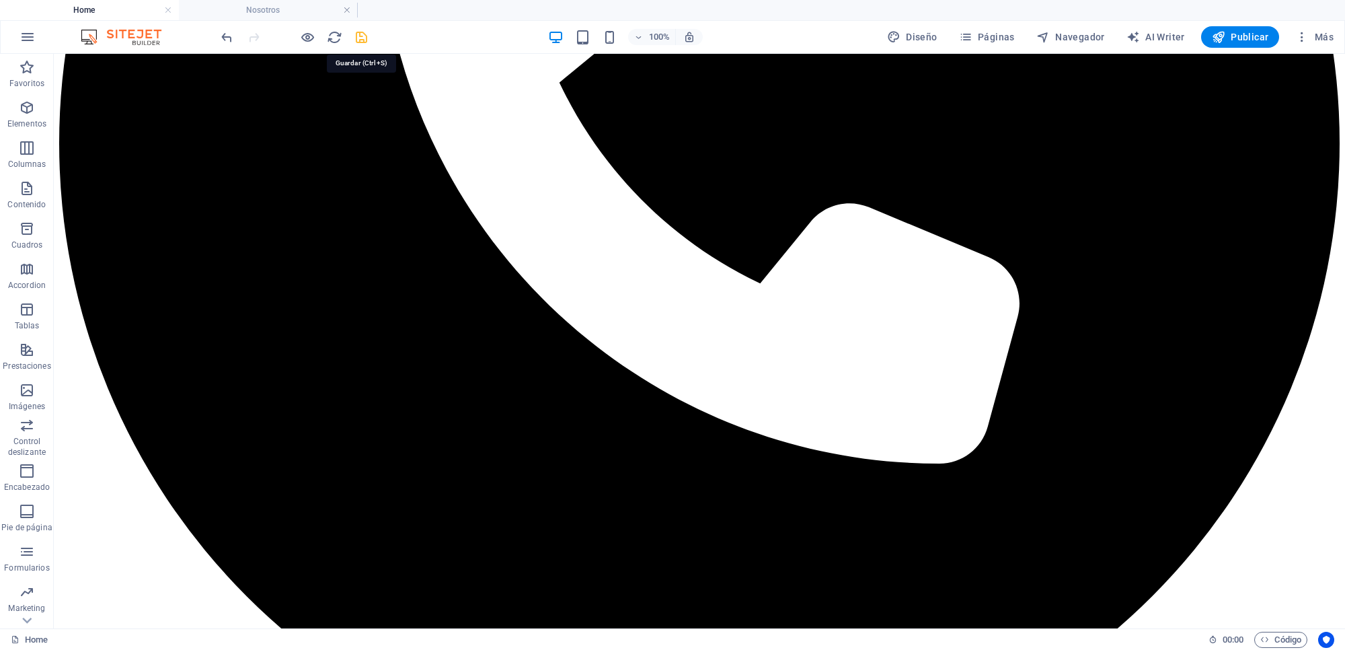
click at [364, 36] on icon "save" at bounding box center [361, 37] width 15 height 15
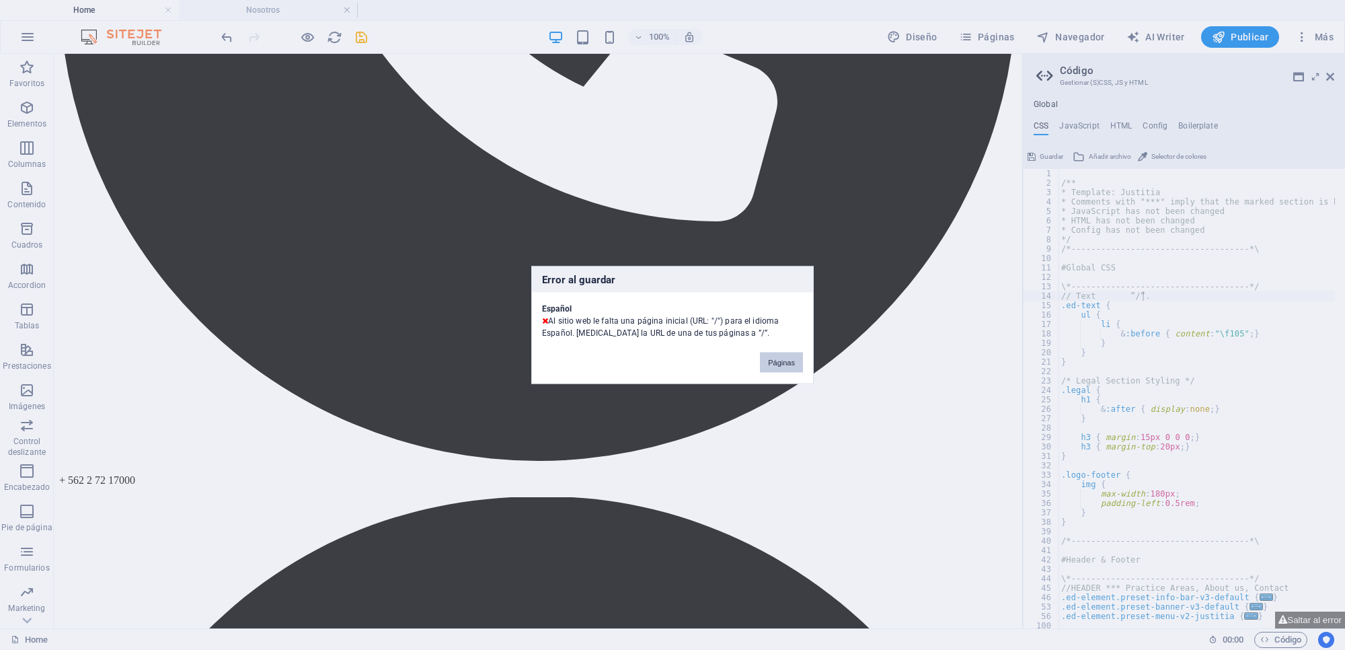
click at [788, 365] on button "Páginas" at bounding box center [781, 362] width 43 height 20
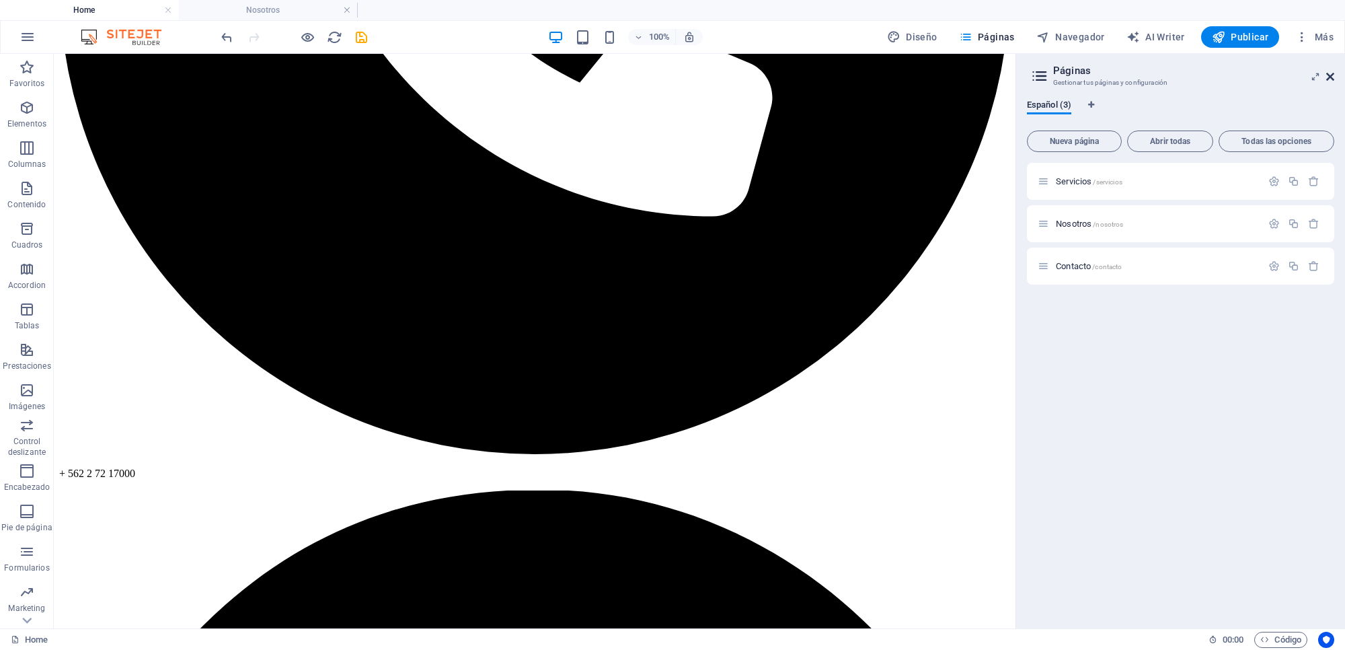
click at [1075, 73] on icon at bounding box center [1330, 76] width 8 height 11
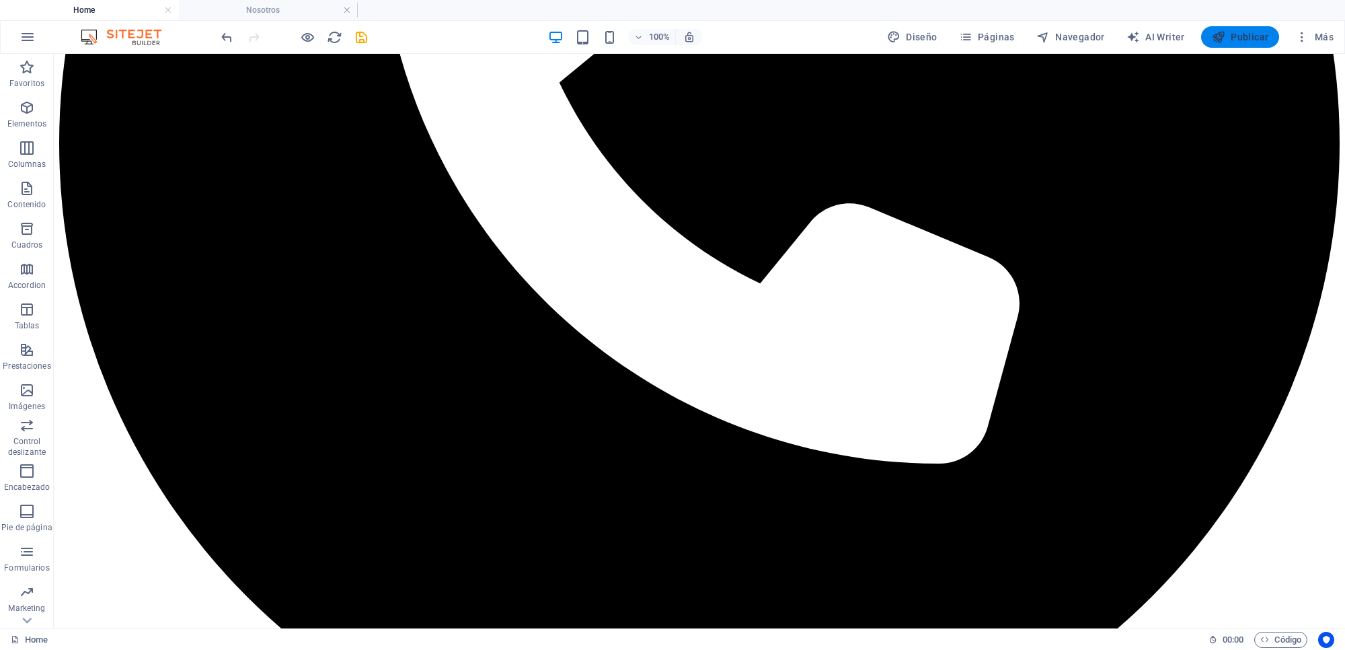
click at [1075, 38] on span "Publicar" at bounding box center [1240, 36] width 57 height 13
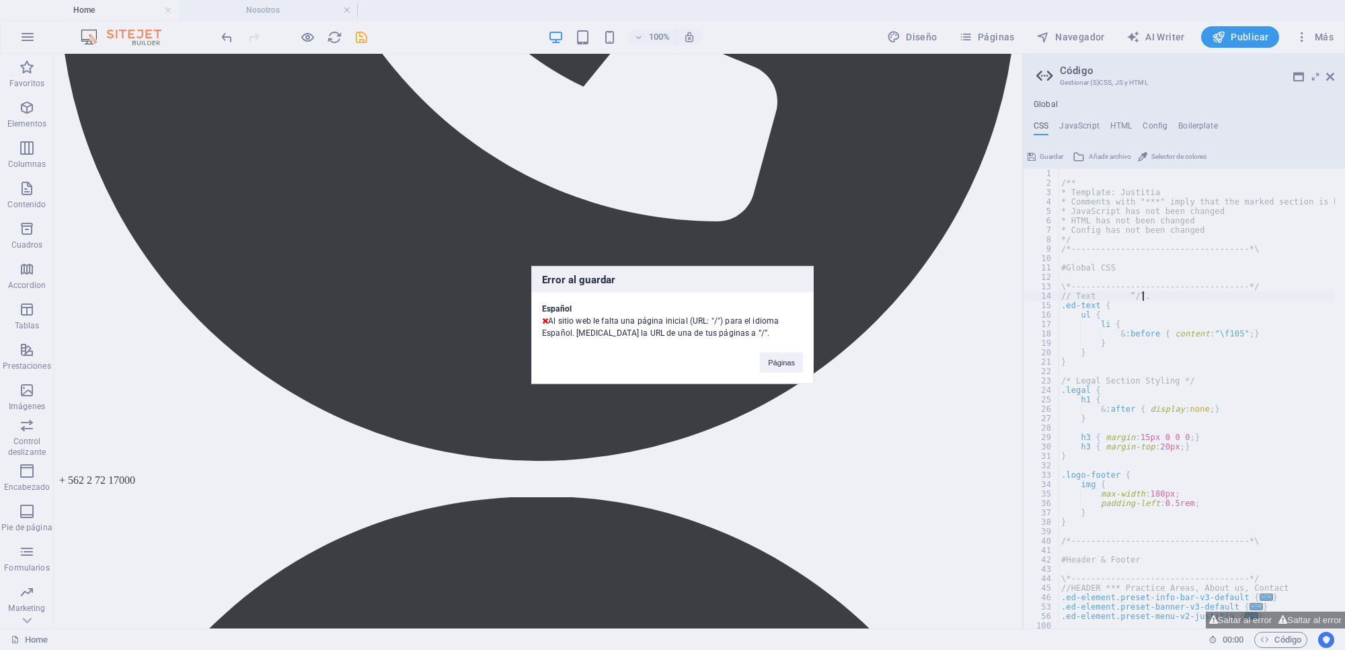
click at [1075, 291] on div "Error al guardar Español Al sitio web le falta una página inicial (URL: "/") pa…" at bounding box center [672, 325] width 1345 height 650
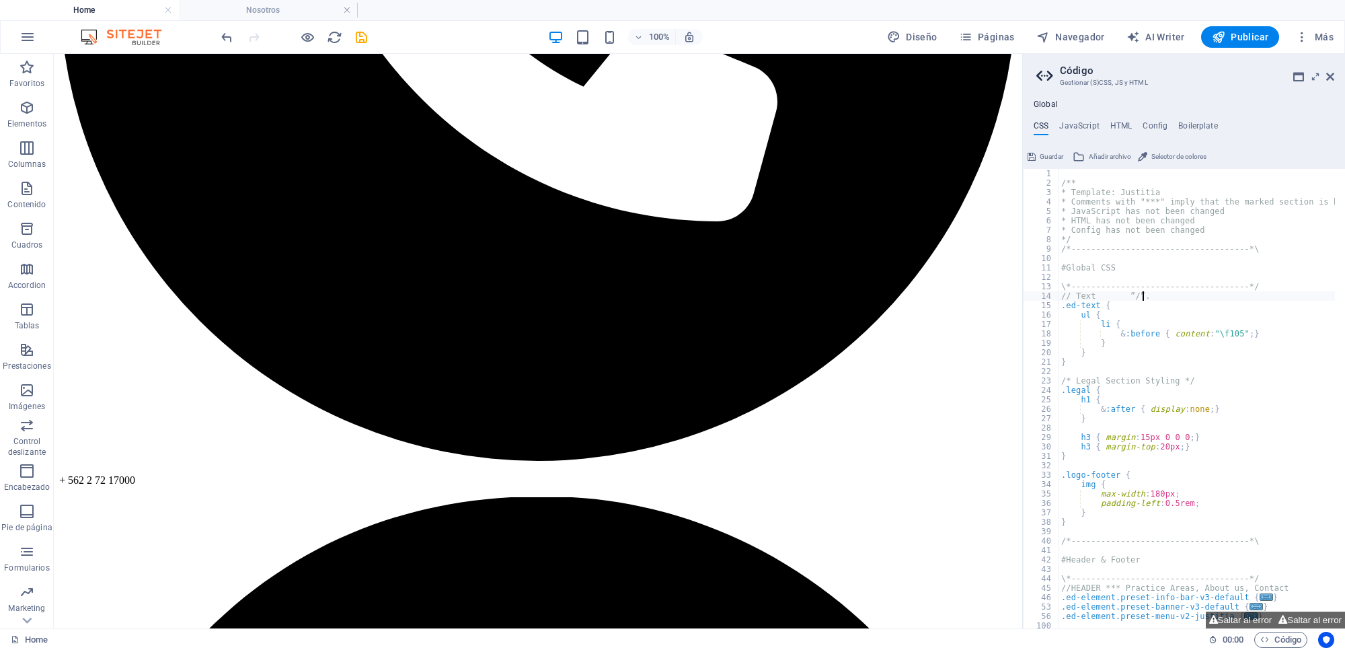
click at [1075, 293] on div "/** * Template: Justitia * Comments with "***" imply that the marked section is…" at bounding box center [1261, 403] width 404 height 469
type textarea "// Text"
click at [1073, 123] on h4 "JavaScript" at bounding box center [1079, 128] width 40 height 15
type textarea "/* JS for preset "Menu V2" */"
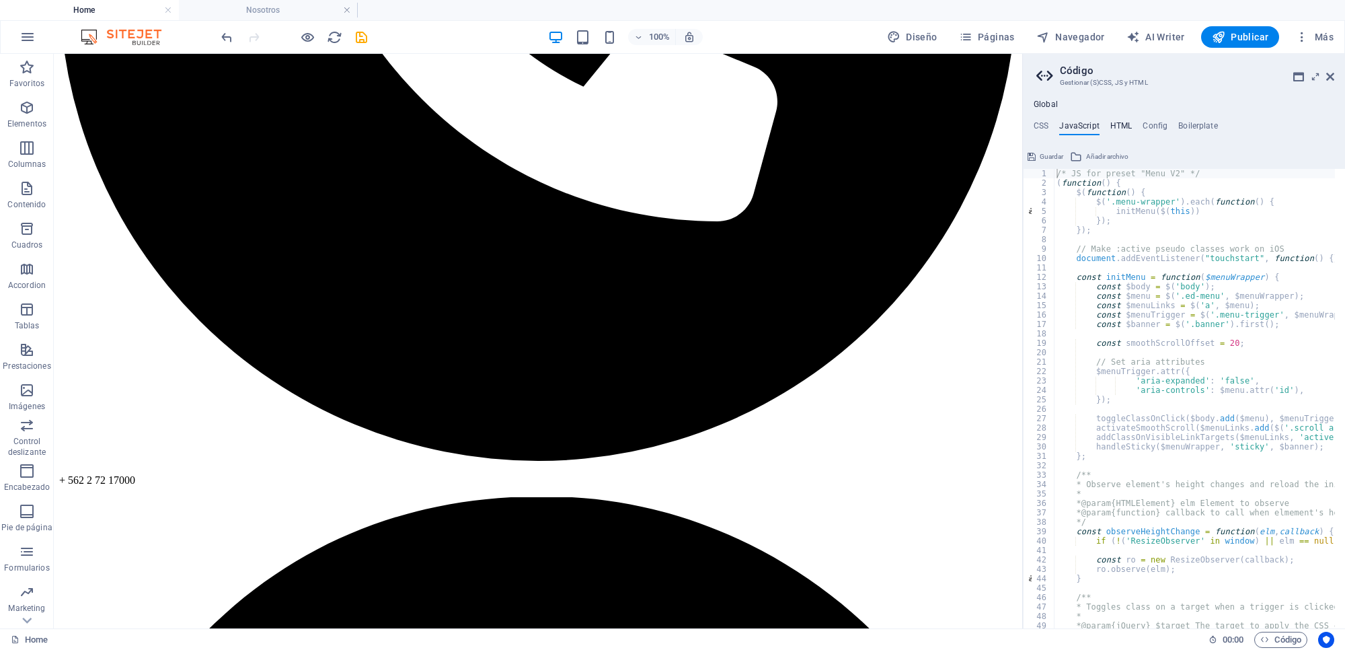
click at [1075, 122] on h4 "HTML" at bounding box center [1121, 128] width 22 height 15
type textarea "<a href="#main-content" class="wv-link-content button">Skip to main content</a>"
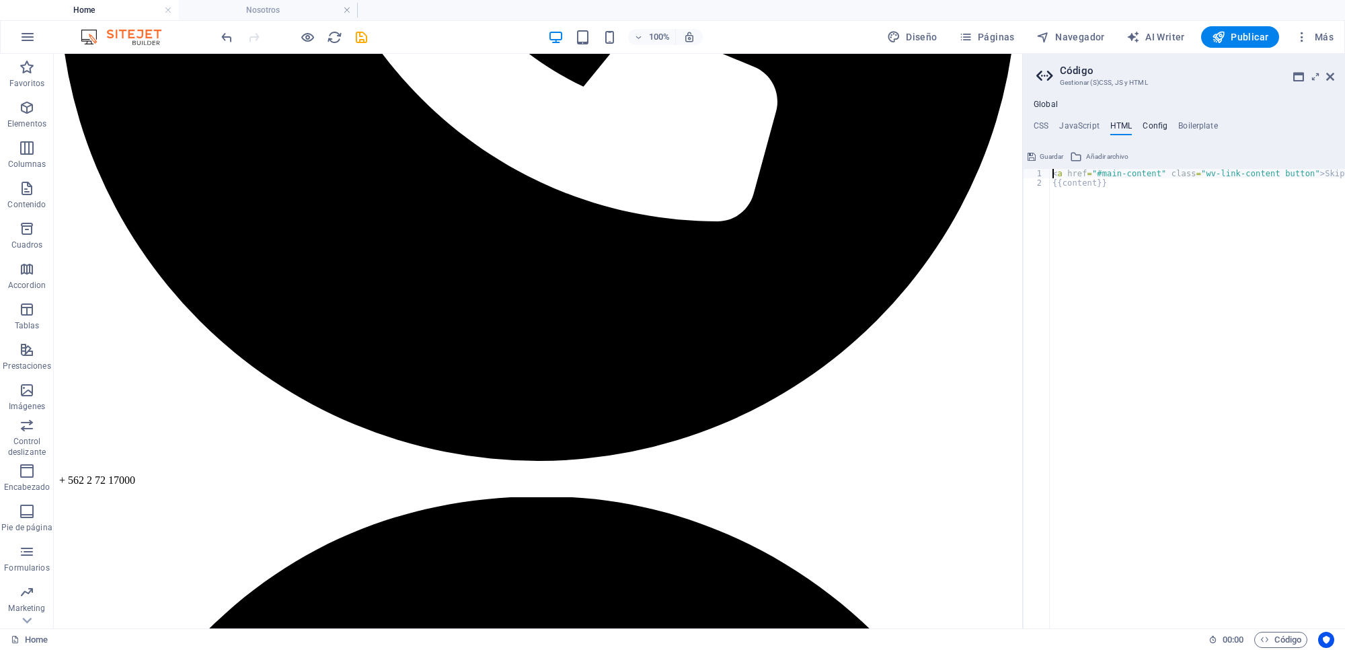
click at [1075, 122] on h4 "Config" at bounding box center [1155, 128] width 25 height 15
type textarea "$color-background: #ffffff;"
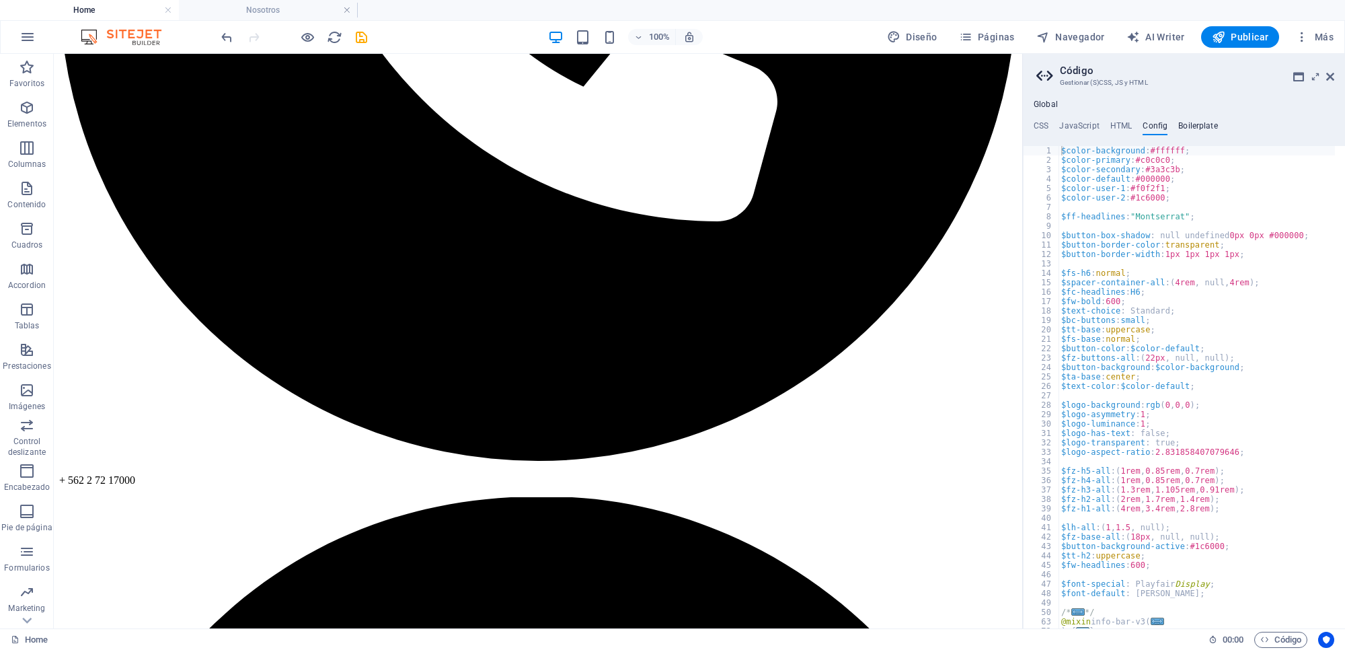
click at [1075, 124] on h4 "Boilerplate" at bounding box center [1198, 128] width 40 height 15
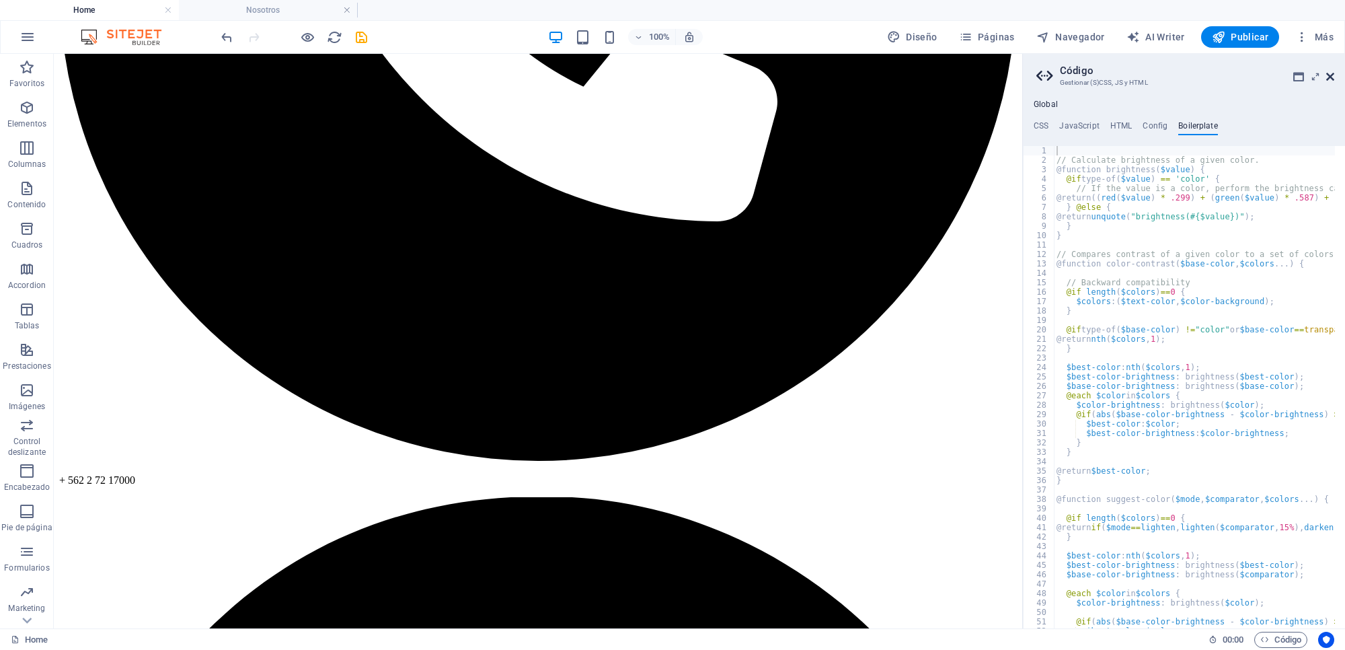
click at [1075, 74] on icon at bounding box center [1330, 76] width 8 height 11
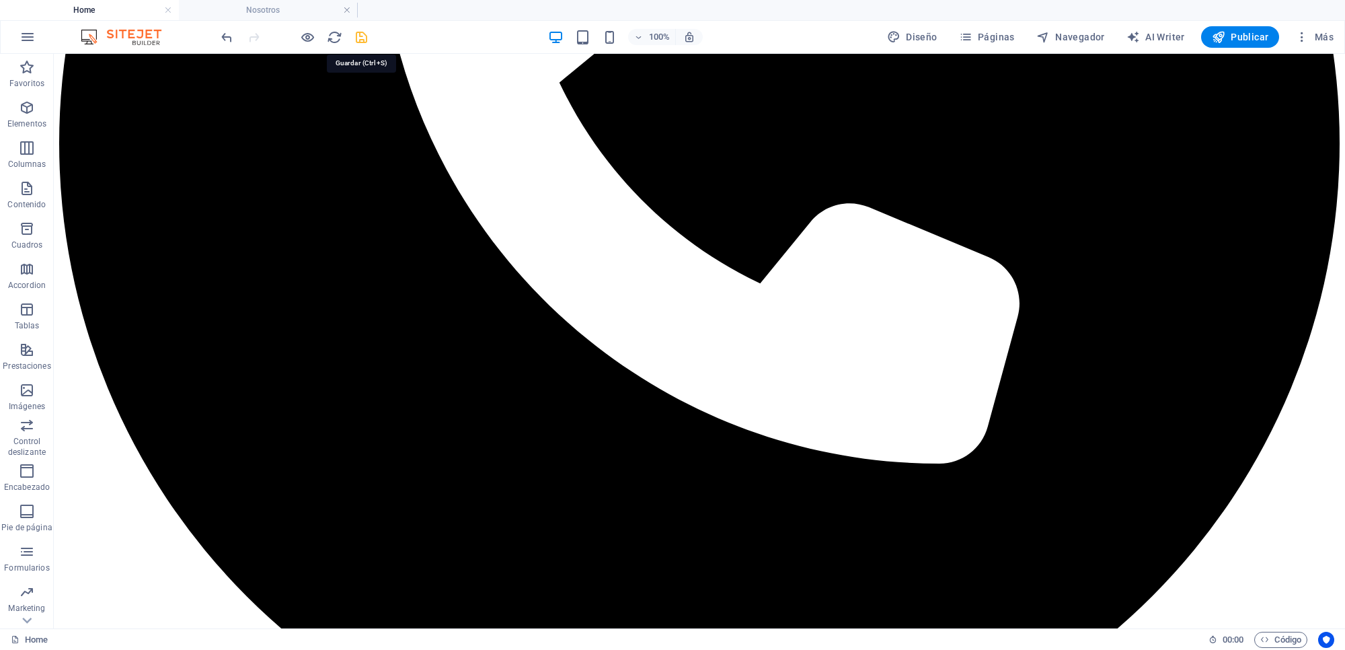
click at [356, 35] on icon "save" at bounding box center [361, 37] width 15 height 15
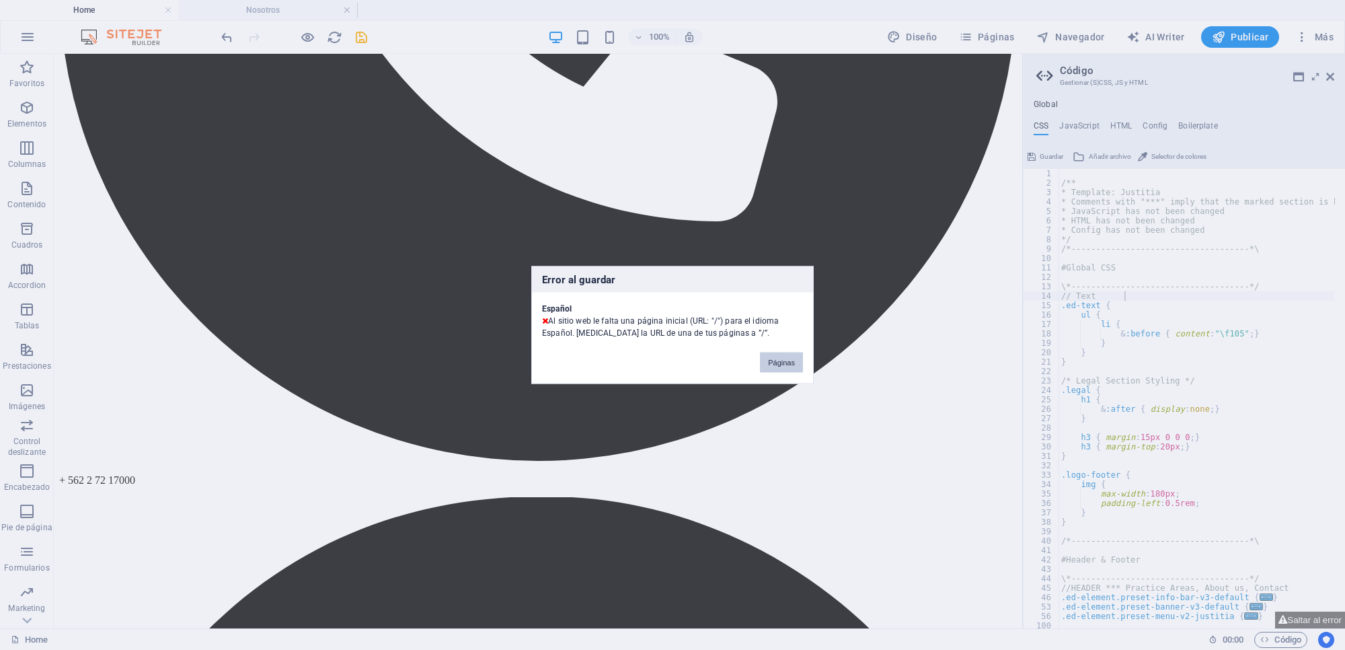
click at [787, 367] on button "Páginas" at bounding box center [781, 362] width 43 height 20
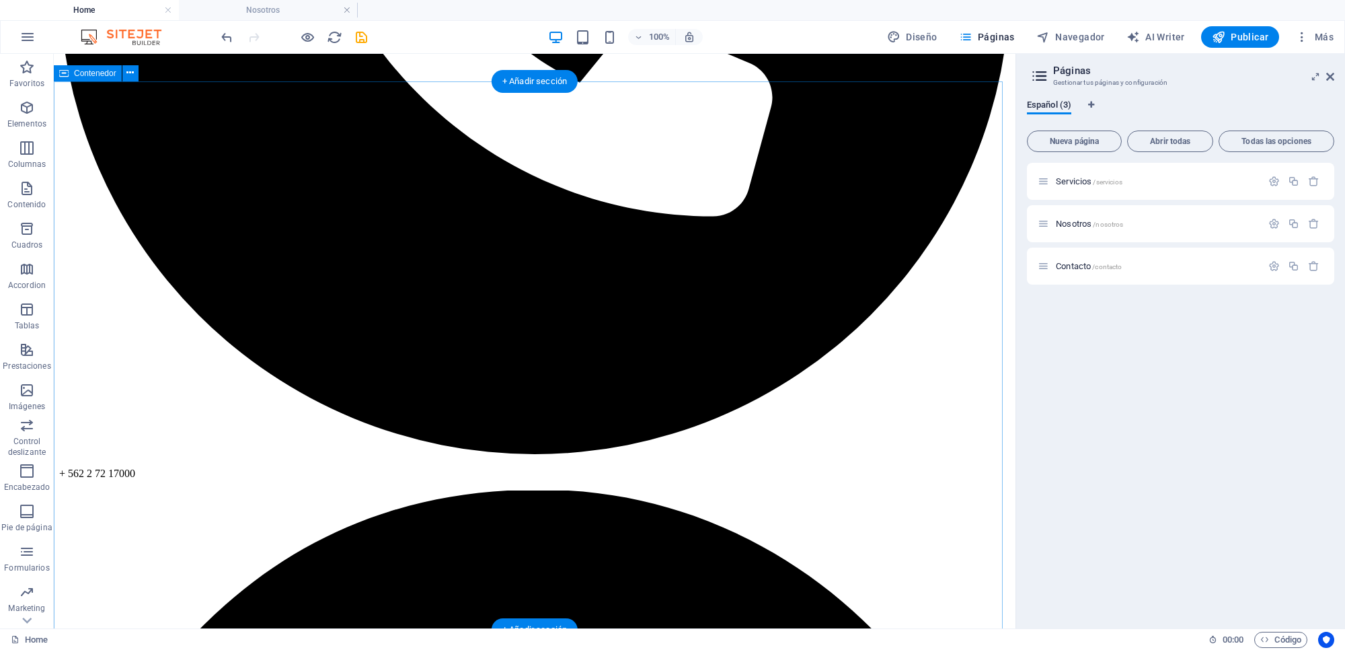
click at [1075, 184] on icon "button" at bounding box center [1274, 181] width 11 height 11
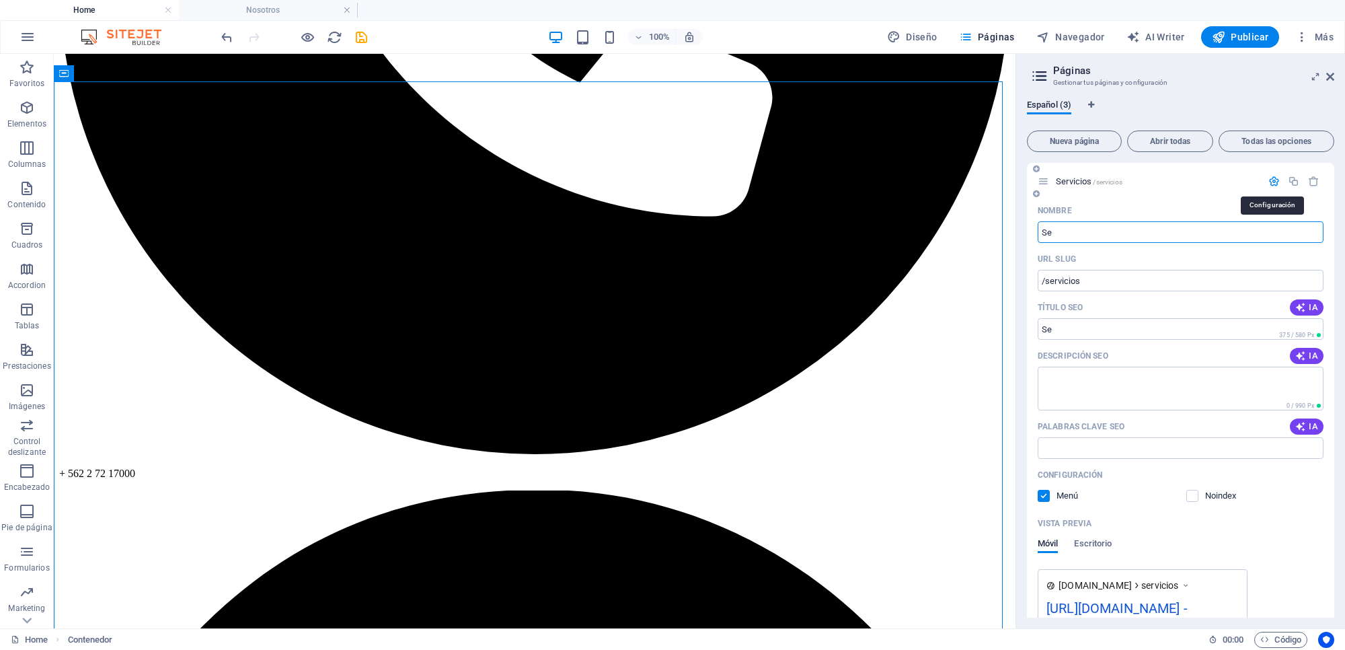
type input "Se"
type input "/se"
type input "S"
type input "/s"
type input "/"
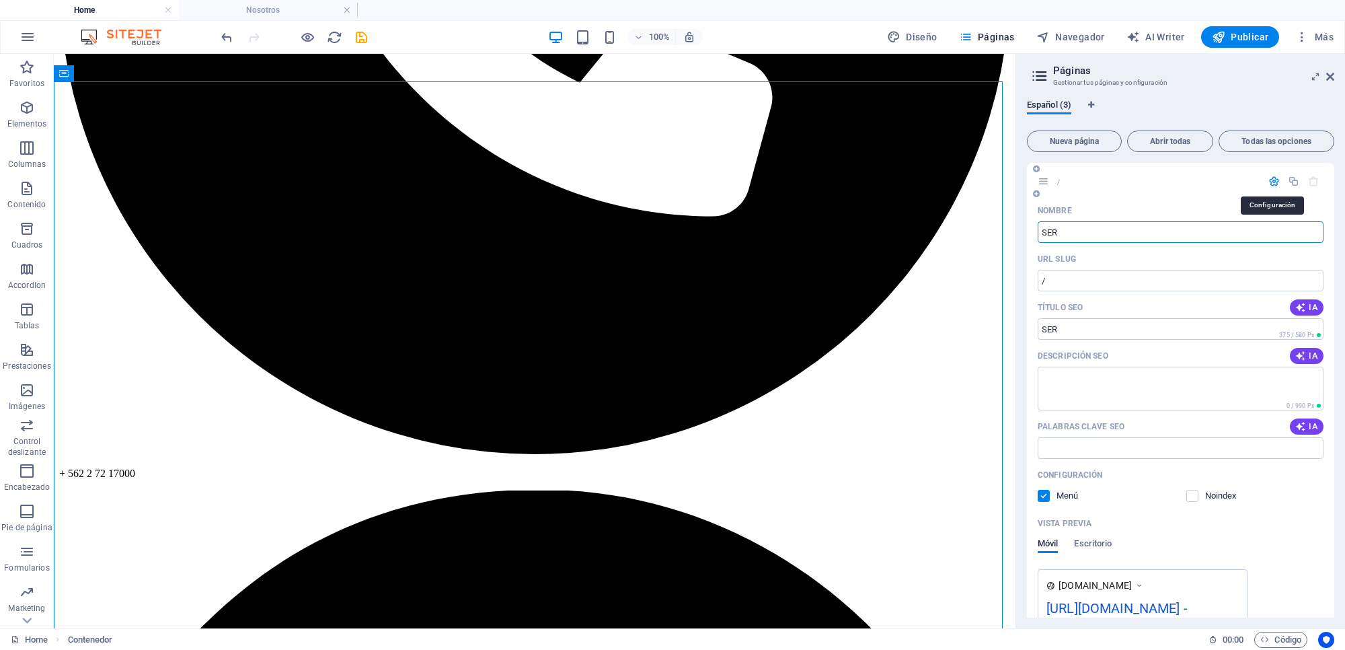
type input "SER"
type input "/ser"
type input "SERVIC"
type input "/serv"
type input "SERVICIOS"
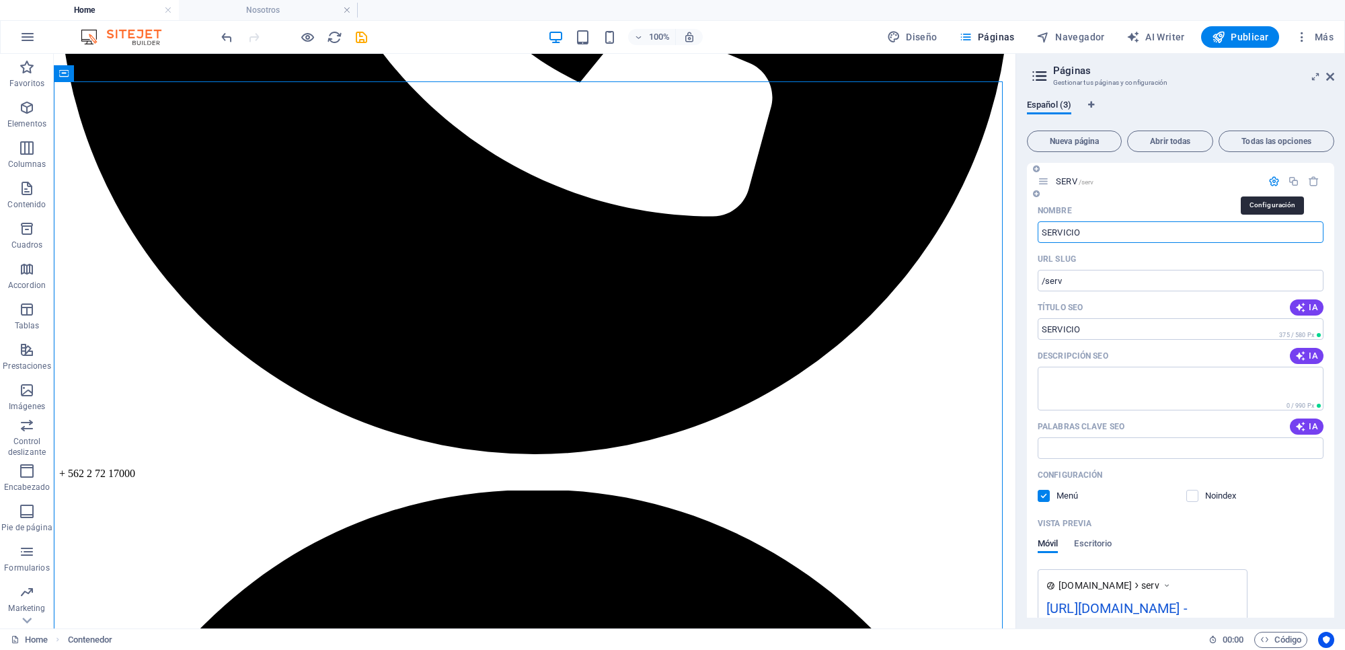
type input "/servicio"
type input "SERVICIOS"
type input "/servicios"
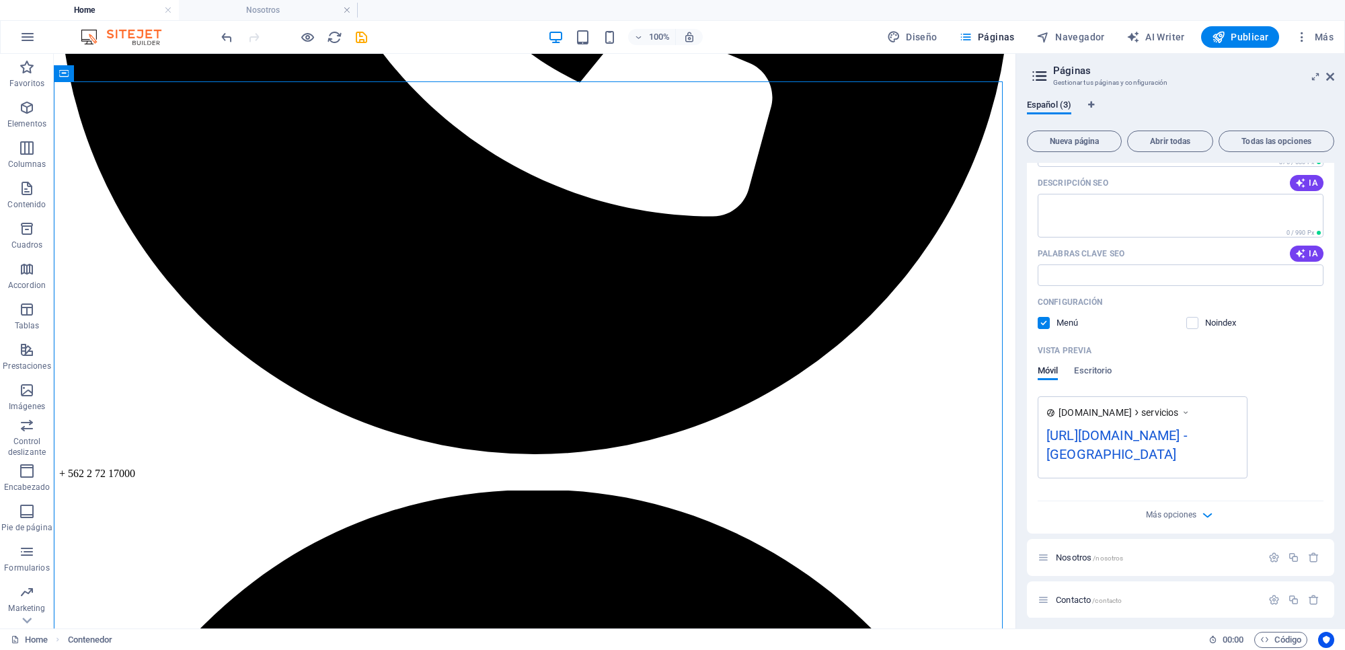
scroll to position [179, 0]
type input "SERVICIOS"
click at [1075, 519] on p "Nosotros /nosotros" at bounding box center [1157, 551] width 202 height 9
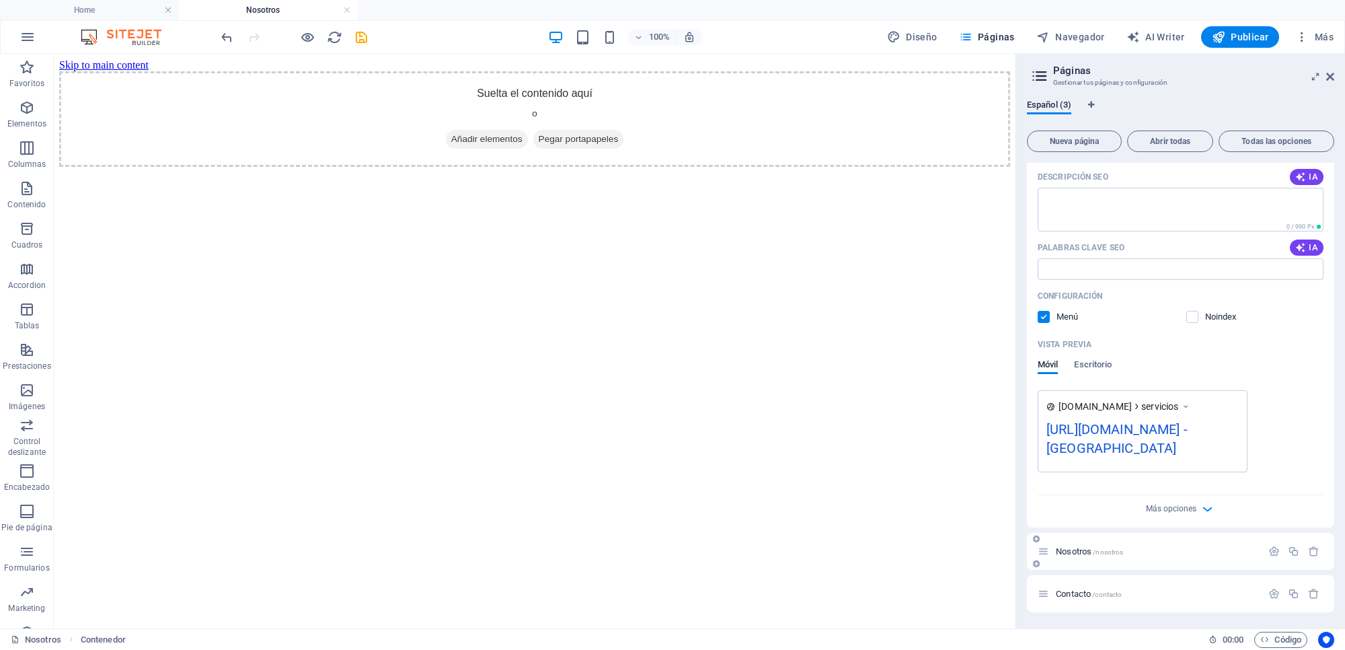
scroll to position [0, 0]
click at [1075, 519] on icon "button" at bounding box center [1274, 550] width 11 height 11
drag, startPoint x: 1332, startPoint y: 405, endPoint x: 1324, endPoint y: 456, distance: 51.8
click at [1075, 456] on div "Nombre SERVICIOS ​ URL SLUG /servicios ​ Título SEO IA ​ 375 / 580 Px Descripci…" at bounding box center [1180, 274] width 307 height 506
drag, startPoint x: 1334, startPoint y: 408, endPoint x: 1324, endPoint y: 467, distance: 60.0
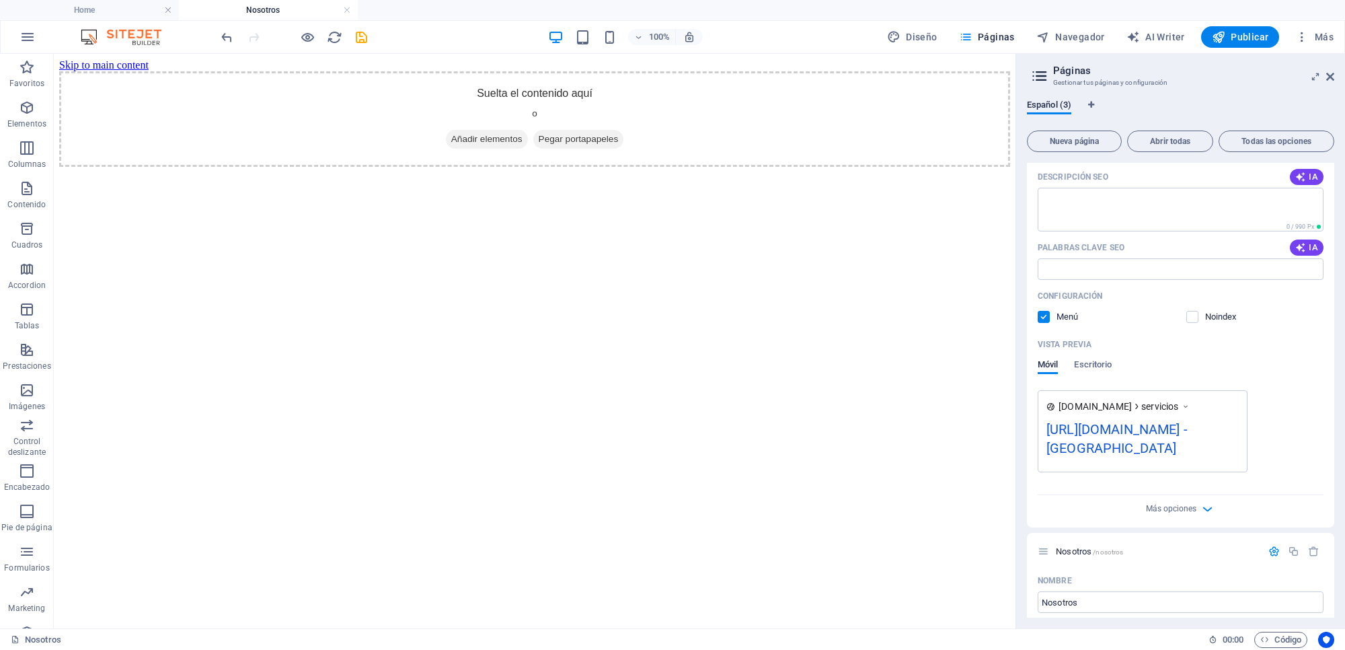
click at [1075, 467] on div "SERVICIOS /servicios Nombre SERVICIOS ​ URL SLUG /servicios ​ Título SEO IA ​ 3…" at bounding box center [1180, 390] width 307 height 455
click at [1075, 469] on div "Español (3) Nueva página Abrir todas Todas las opciones SERVICIOS /servicios No…" at bounding box center [1180, 358] width 329 height 539
click at [1075, 31] on span "Publicar" at bounding box center [1240, 36] width 57 height 13
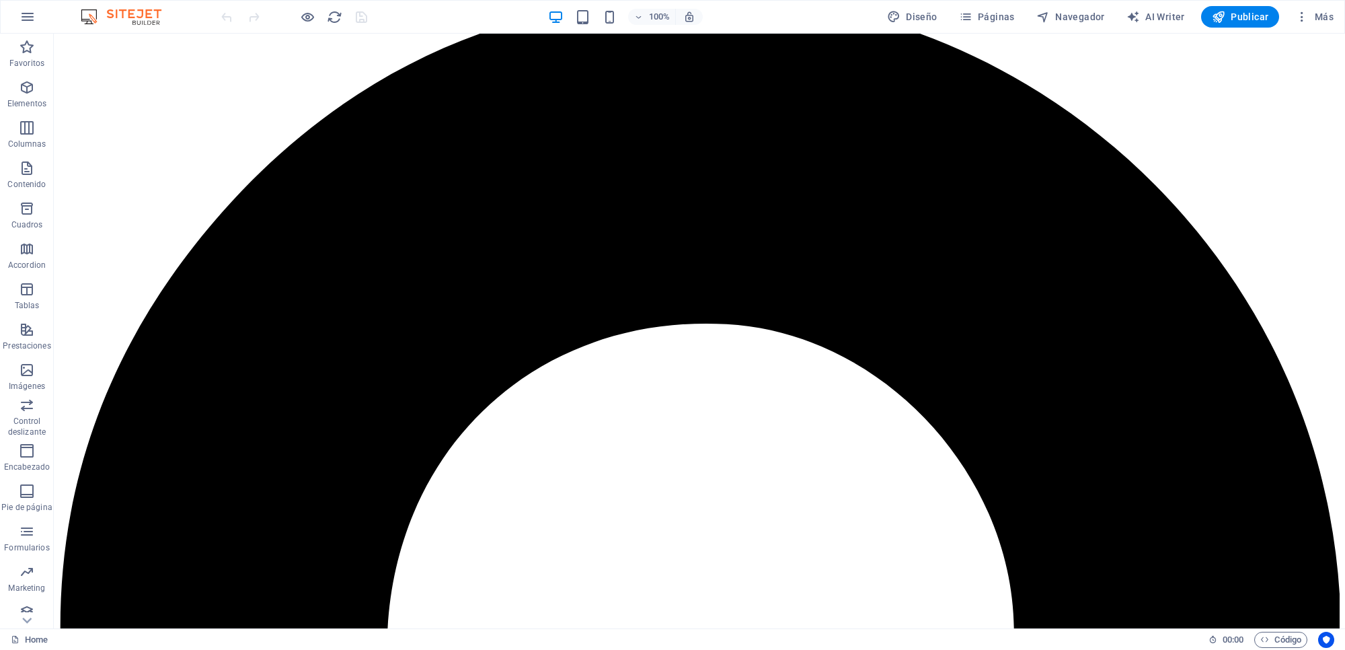
scroll to position [1383, 0]
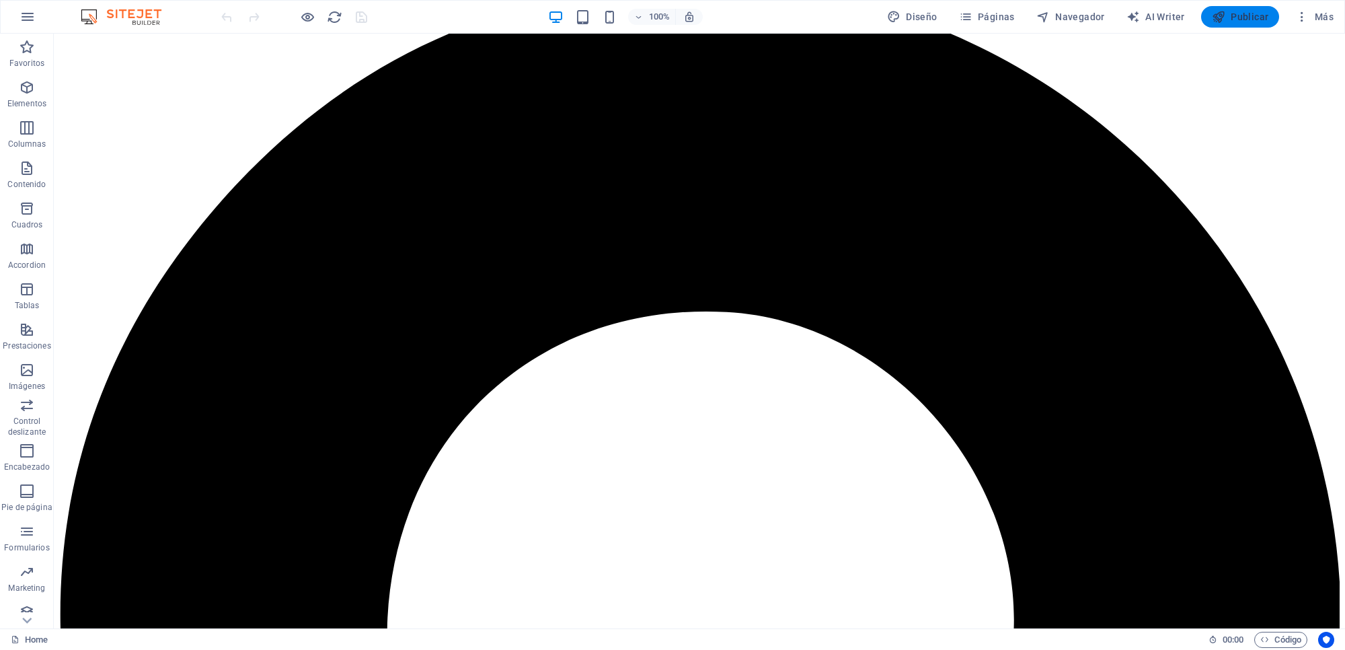
click at [1249, 15] on span "Publicar" at bounding box center [1240, 16] width 57 height 13
